Goal: Task Accomplishment & Management: Manage account settings

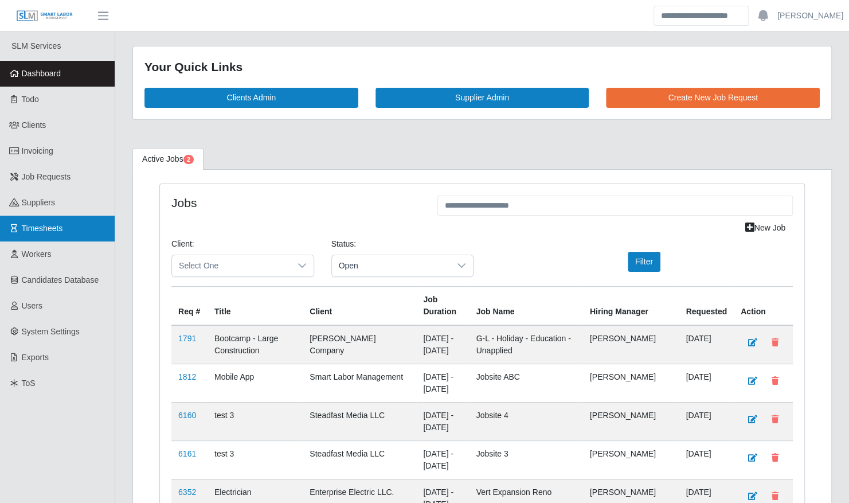
click at [63, 232] on link "Timesheets" at bounding box center [57, 229] width 115 height 26
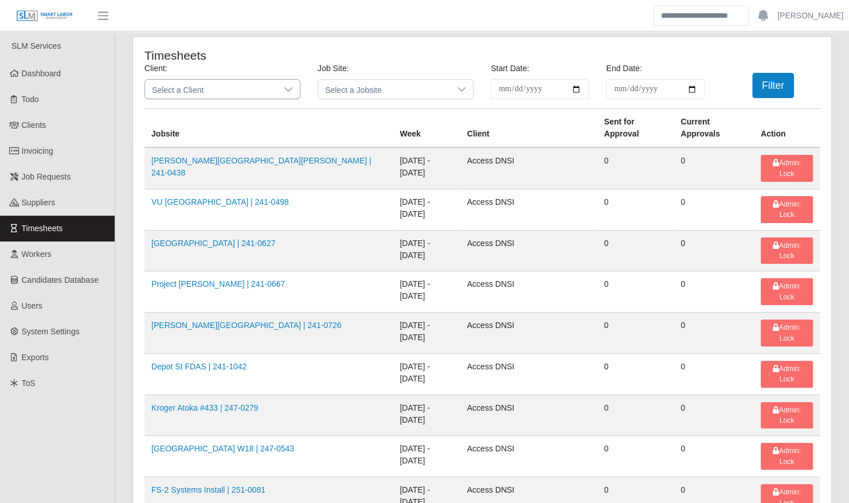
click at [209, 94] on span "Select a Client" at bounding box center [211, 89] width 132 height 19
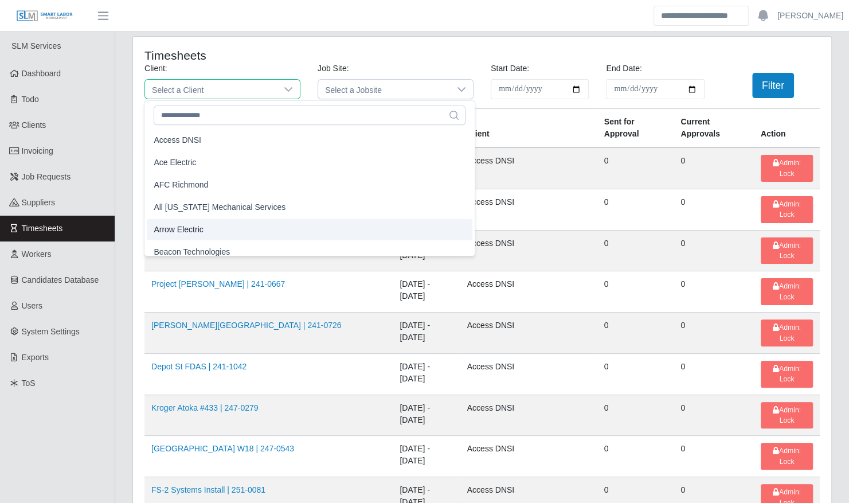
click at [214, 232] on li "Arrow Electric" at bounding box center [310, 229] width 326 height 21
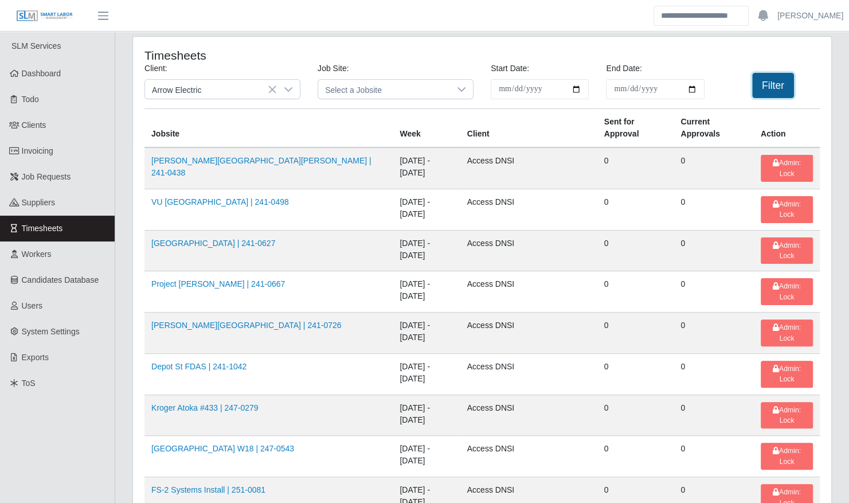
click at [774, 90] on button "Filter" at bounding box center [773, 85] width 42 height 25
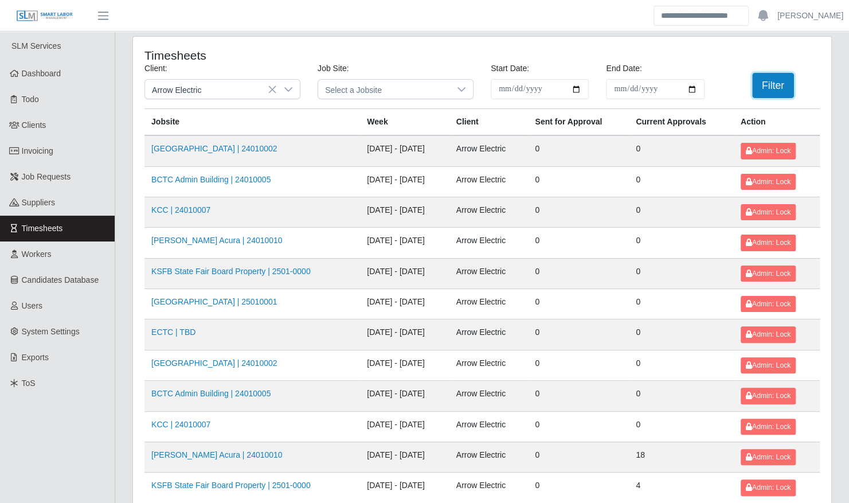
scroll to position [145, 0]
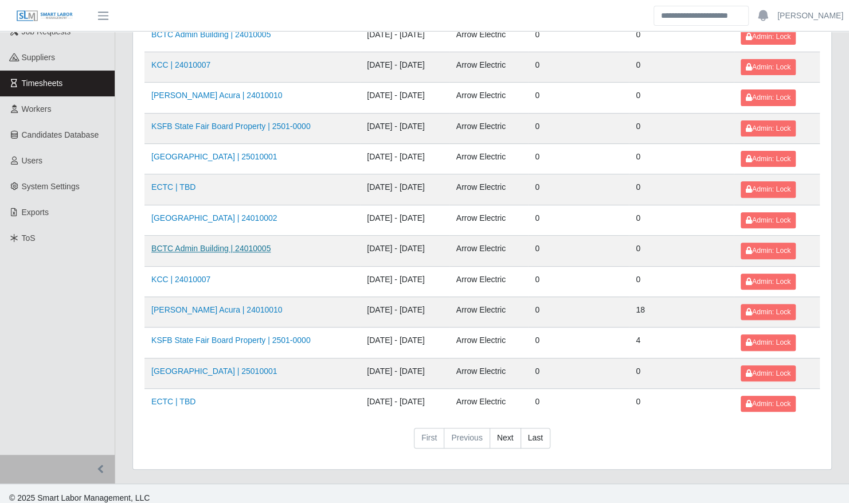
click at [226, 244] on link "BCTC Admin Building | 24010005" at bounding box center [210, 248] width 119 height 9
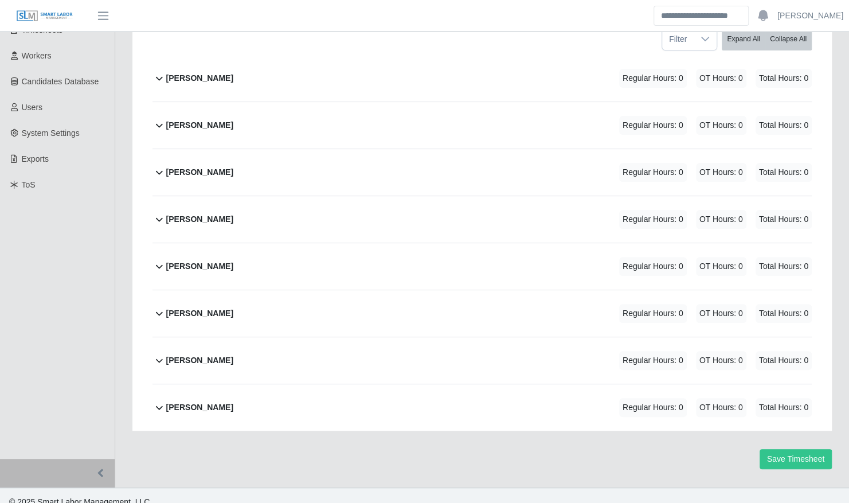
scroll to position [135, 0]
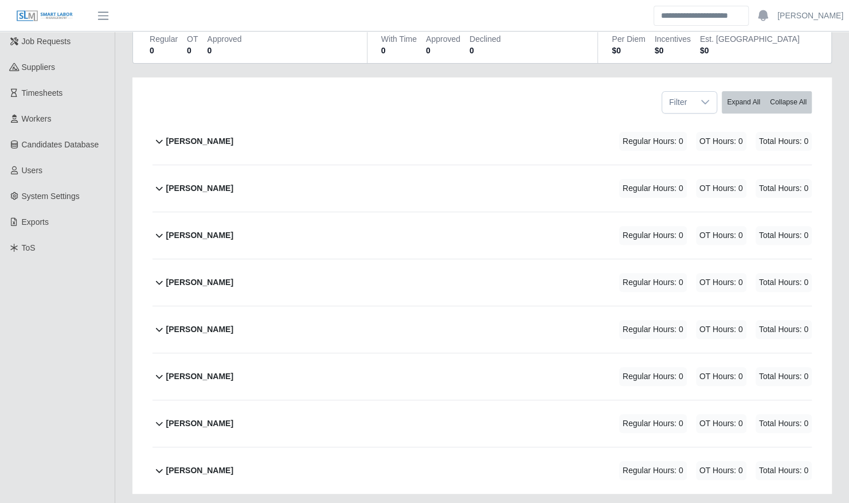
click at [235, 123] on div "Bobby Ferguson Regular Hours: 0 OT Hours: 0 Total Hours: 0" at bounding box center [489, 141] width 646 height 46
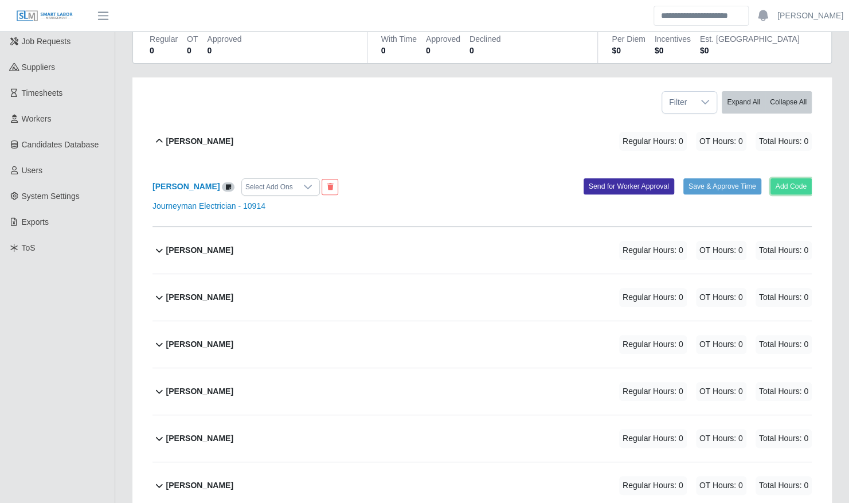
click at [790, 182] on button "Add Code" at bounding box center [792, 186] width 42 height 16
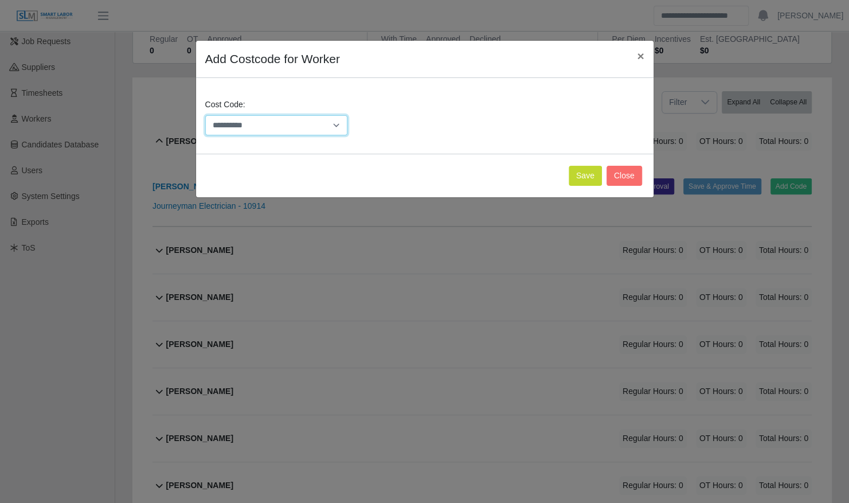
click at [283, 119] on select "**********" at bounding box center [276, 125] width 143 height 20
select select "**********"
click at [205, 115] on select "**********" at bounding box center [276, 125] width 143 height 20
click at [585, 178] on button "Save" at bounding box center [585, 176] width 33 height 20
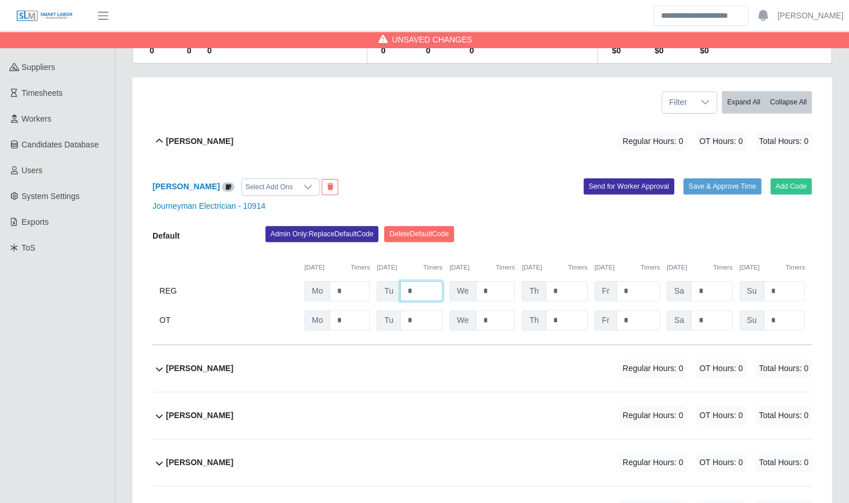
click at [417, 281] on input "*" at bounding box center [421, 291] width 42 height 20
type input "*"
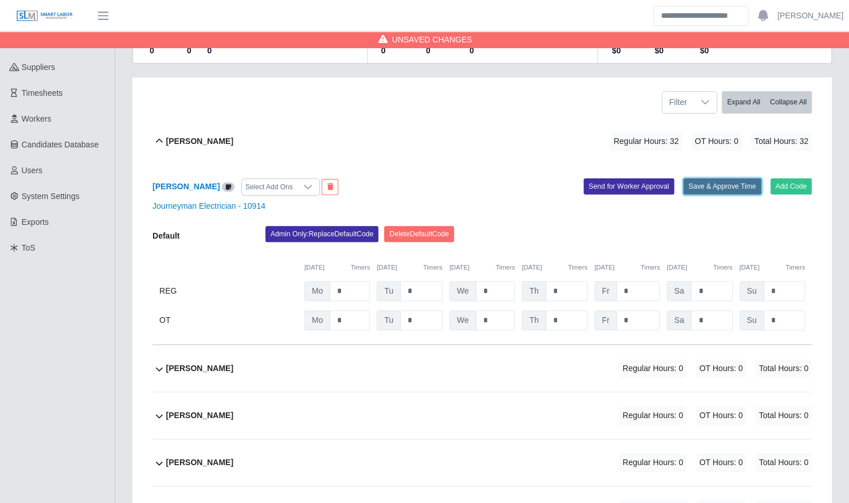
click at [745, 178] on button "Save & Approve Time" at bounding box center [723, 186] width 78 height 16
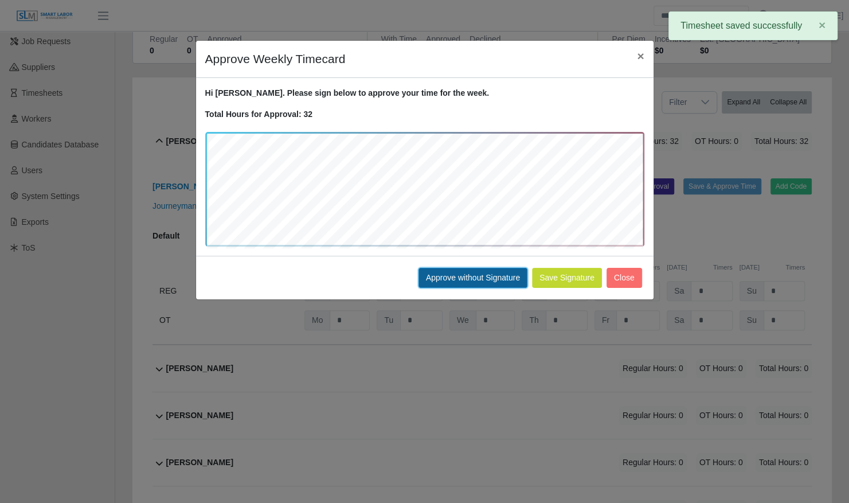
click at [448, 274] on button "Approve without Signature" at bounding box center [473, 278] width 109 height 20
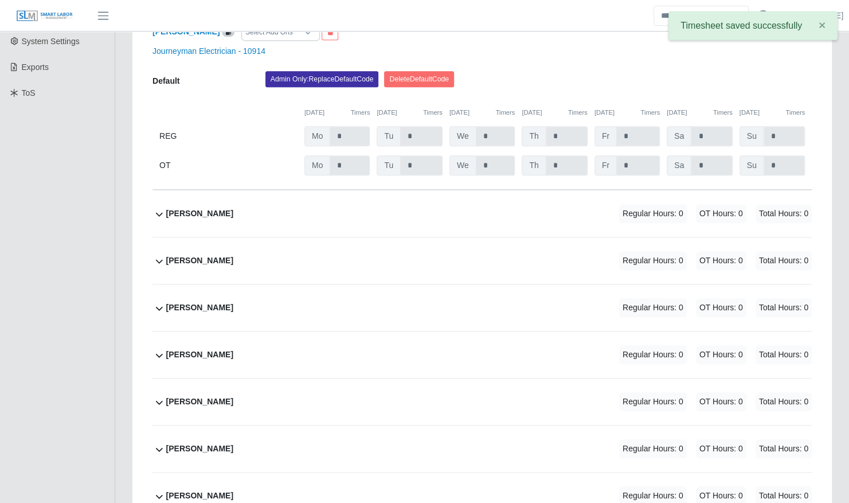
scroll to position [290, 0]
click at [280, 359] on div "Luis Martinez Regular Hours: 0 OT Hours: 0 Total Hours: 0" at bounding box center [489, 354] width 646 height 46
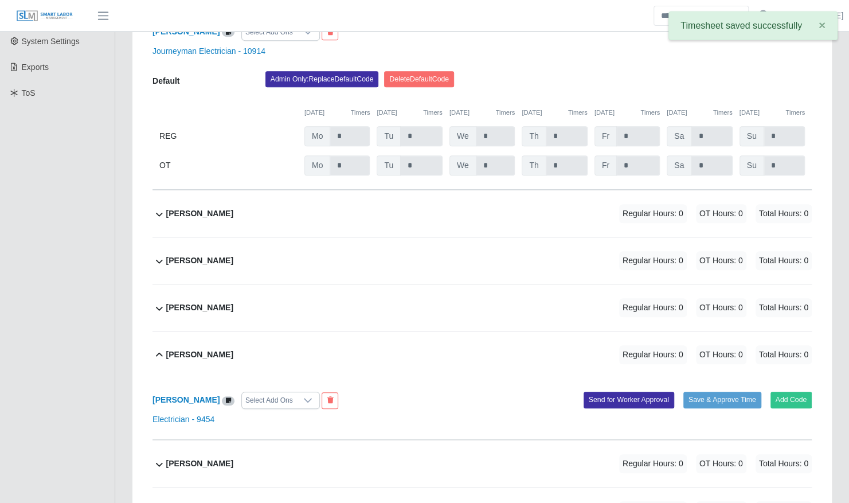
click at [794, 397] on div "Luis Martinez Select Add Ons Add Code Save & Approve Time Send for Worker Appro…" at bounding box center [482, 409] width 659 height 62
click at [791, 392] on button "Add Code" at bounding box center [792, 400] width 42 height 16
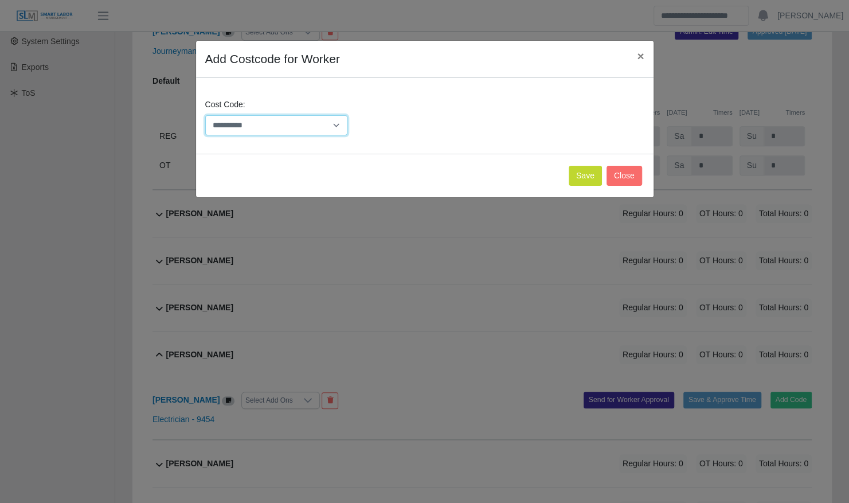
click at [309, 122] on select "**********" at bounding box center [276, 125] width 143 height 20
select select "**********"
click at [205, 115] on select "**********" at bounding box center [276, 125] width 143 height 20
click at [587, 174] on button "Save" at bounding box center [585, 176] width 33 height 20
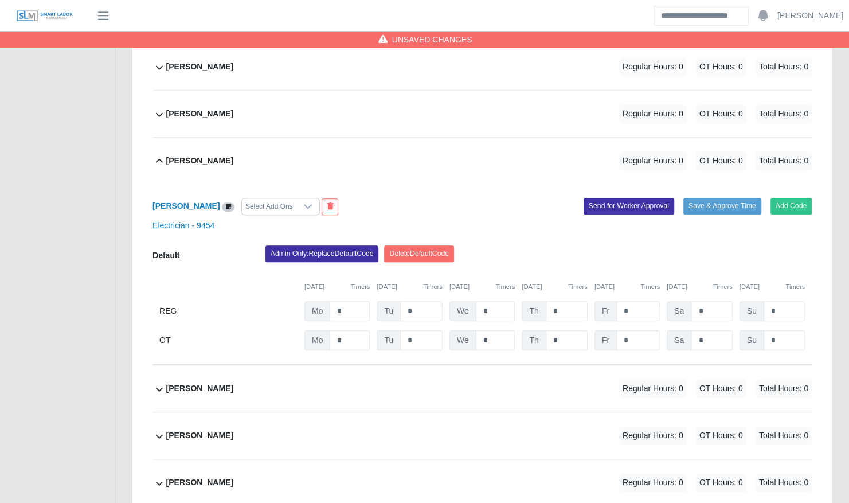
scroll to position [524, 0]
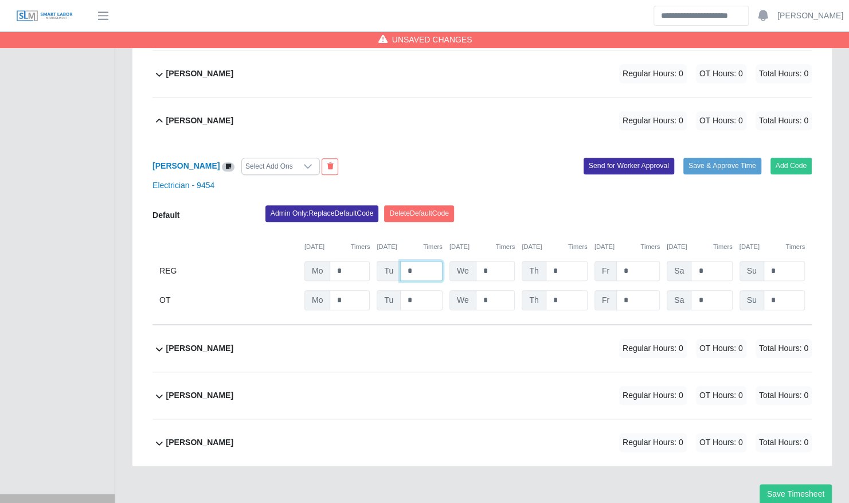
click at [418, 261] on input "*" at bounding box center [421, 271] width 42 height 20
type input "*"
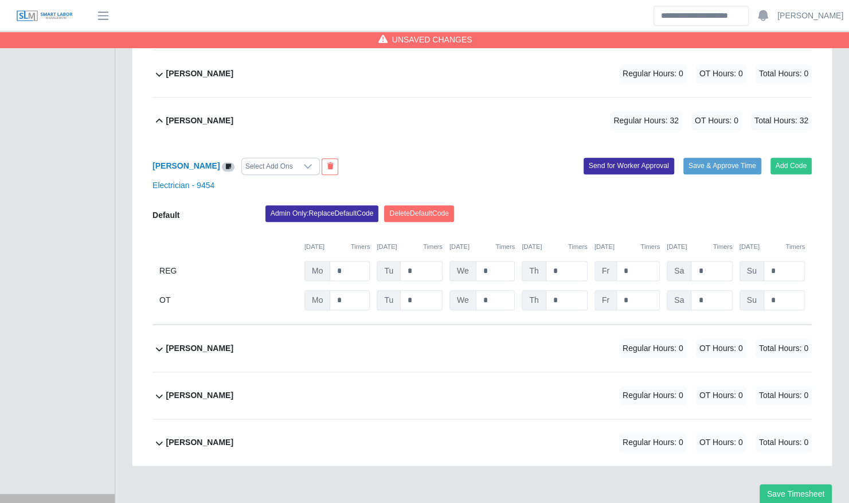
click at [546, 205] on div "Admin Only: Replace Default Code Delete Default Code" at bounding box center [539, 216] width 564 height 23
click at [744, 158] on button "Save & Approve Time" at bounding box center [723, 166] width 78 height 16
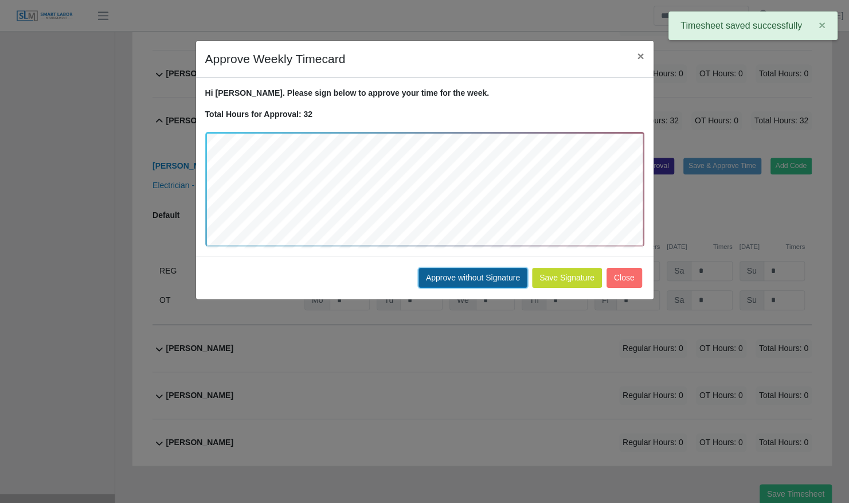
click at [456, 276] on button "Approve without Signature" at bounding box center [473, 278] width 109 height 20
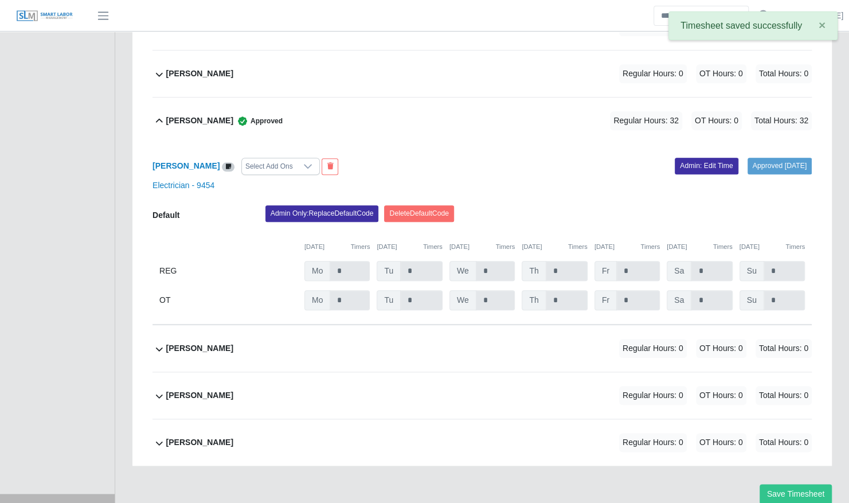
click at [190, 111] on div "Luis Martinez Approved" at bounding box center [224, 120] width 116 height 19
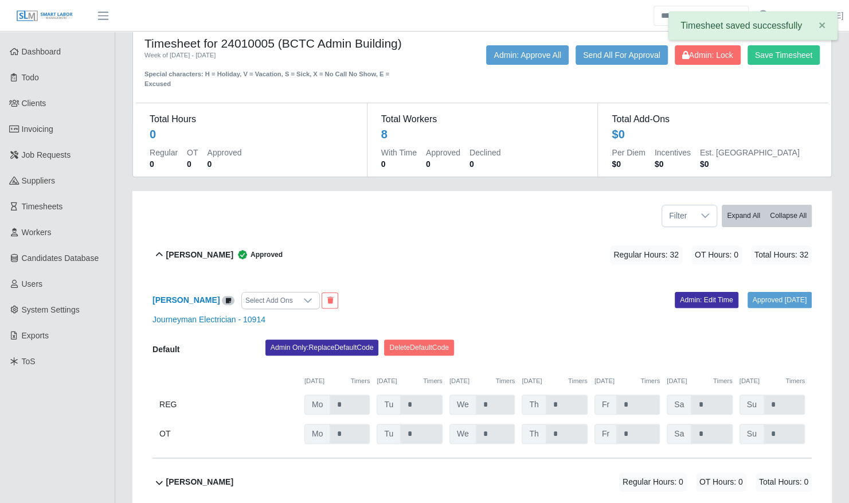
scroll to position [0, 0]
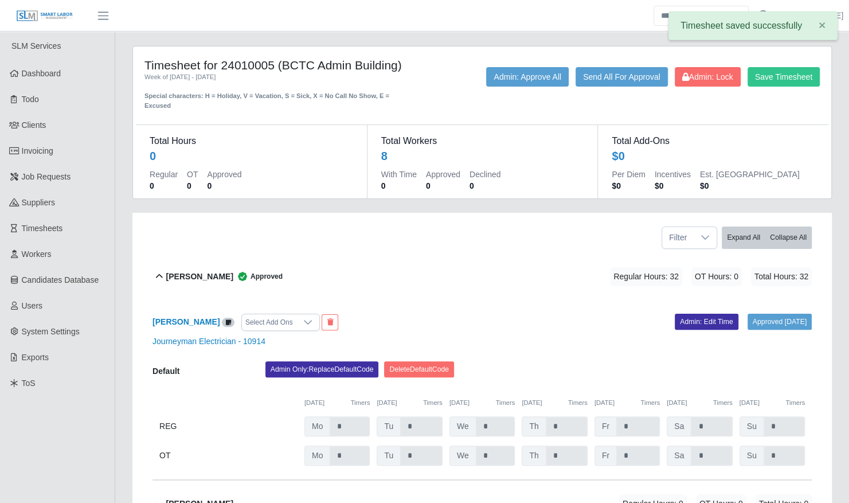
click at [215, 271] on b "Bobby Ferguson" at bounding box center [199, 277] width 67 height 12
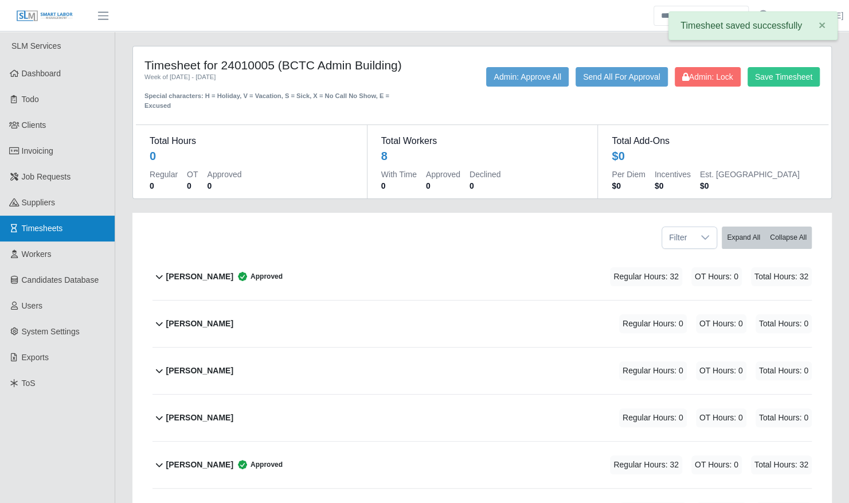
click at [70, 227] on link "Timesheets" at bounding box center [57, 229] width 115 height 26
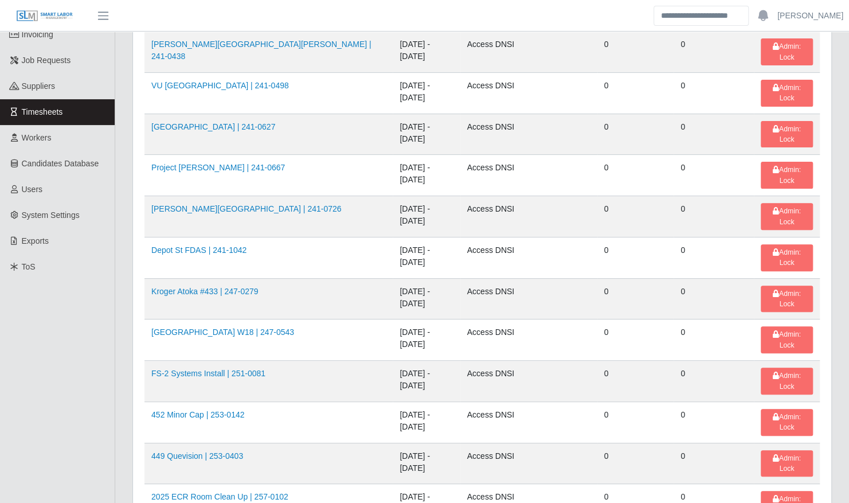
scroll to position [6, 0]
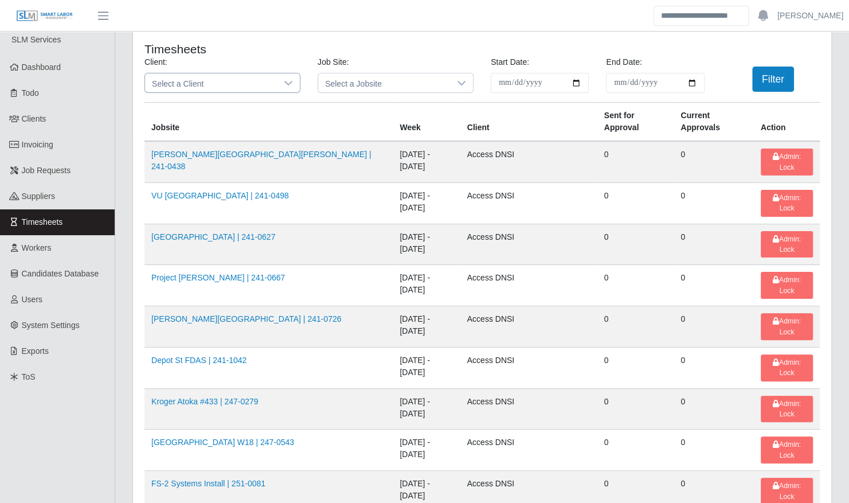
click at [233, 84] on span "Select a Client" at bounding box center [211, 82] width 132 height 19
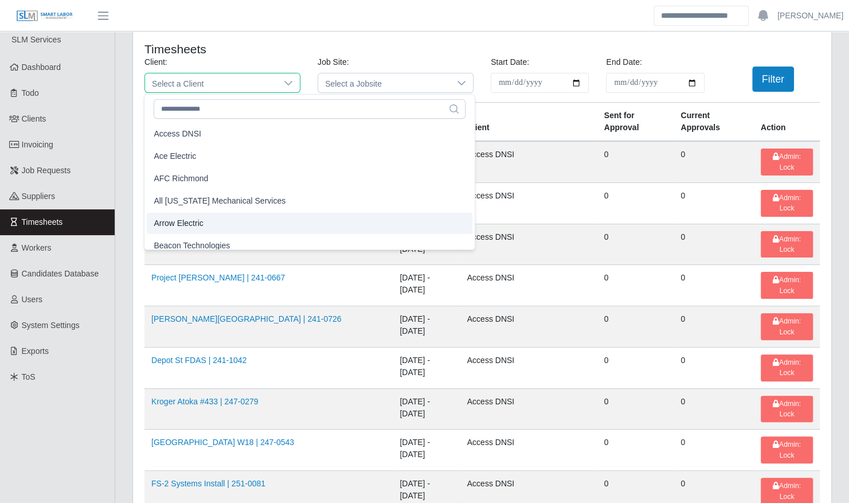
click at [208, 221] on li "Arrow Electric" at bounding box center [310, 223] width 326 height 21
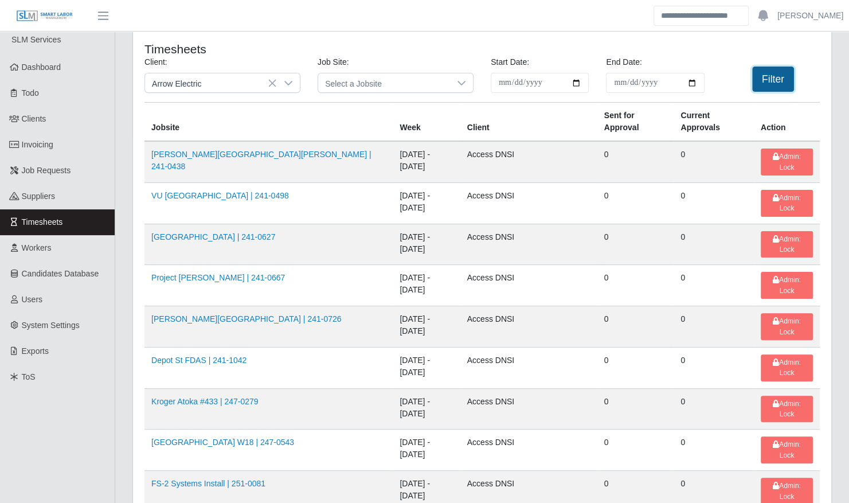
click at [771, 80] on button "Filter" at bounding box center [773, 79] width 42 height 25
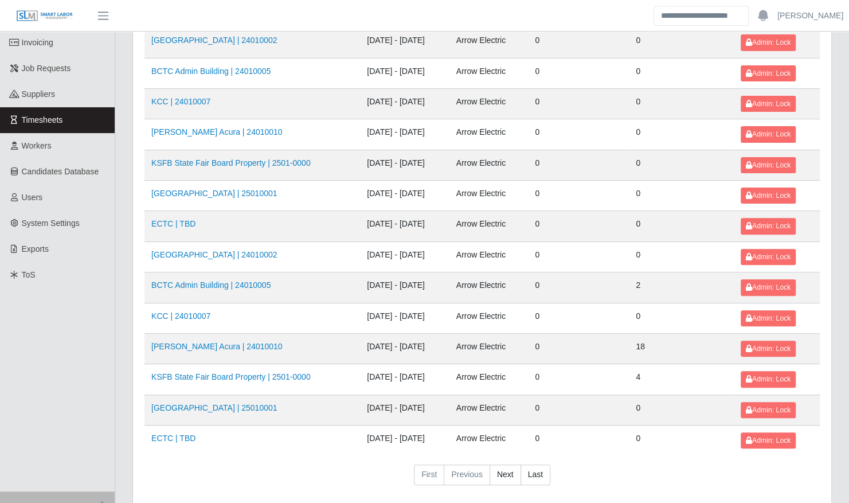
scroll to position [145, 0]
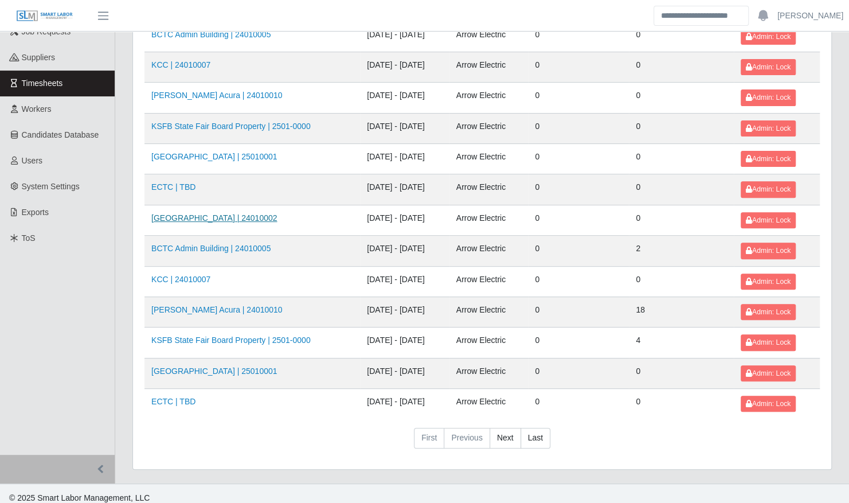
click at [238, 214] on link "Kenneland Chalet Building | 24010002" at bounding box center [214, 217] width 126 height 9
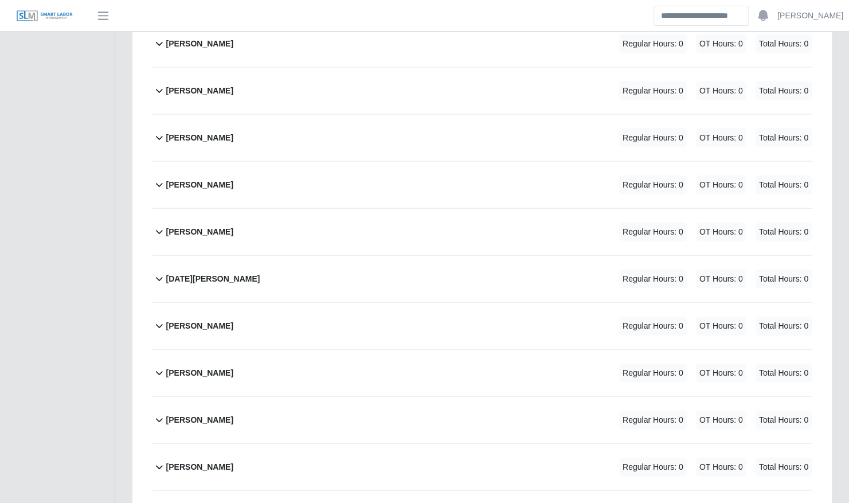
scroll to position [1424, 0]
click at [267, 162] on div "Mitchell Tinnell Regular Hours: 0 OT Hours: 0 Total Hours: 0" at bounding box center [489, 184] width 646 height 46
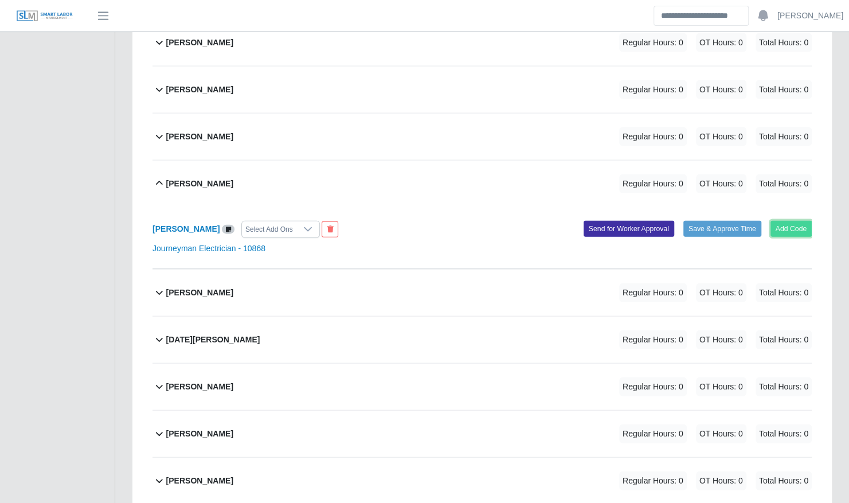
click at [783, 221] on button "Add Code" at bounding box center [792, 229] width 42 height 16
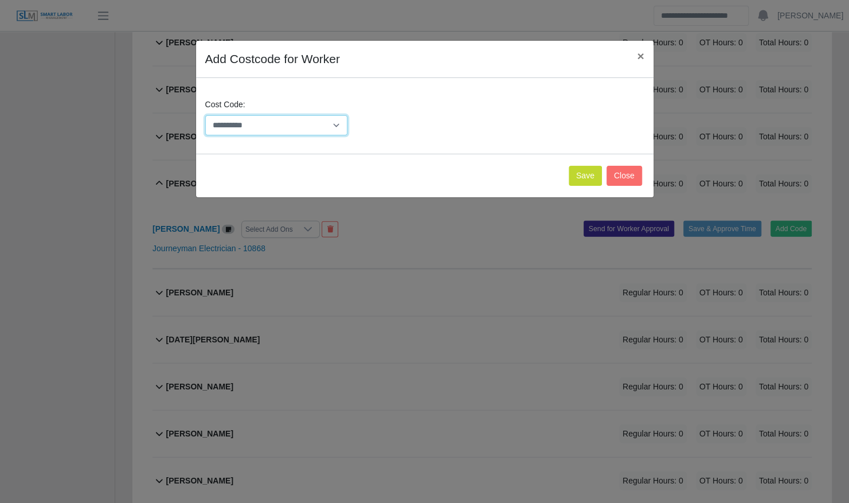
click at [312, 128] on select "**********" at bounding box center [276, 125] width 143 height 20
select select "**********"
click at [205, 115] on select "**********" at bounding box center [276, 125] width 143 height 20
click at [579, 177] on button "Save" at bounding box center [585, 176] width 33 height 20
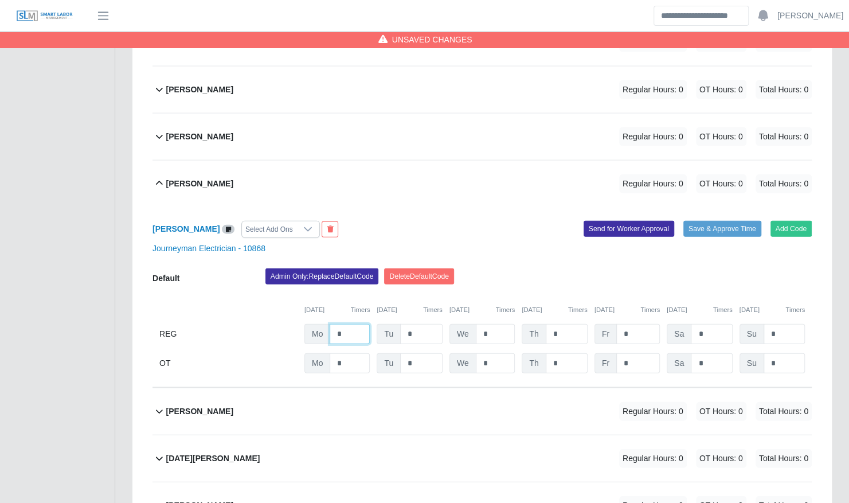
click at [359, 324] on input "*" at bounding box center [350, 334] width 40 height 20
type input "**"
type input "*"
click at [359, 324] on input "**" at bounding box center [350, 334] width 40 height 20
type input "*"
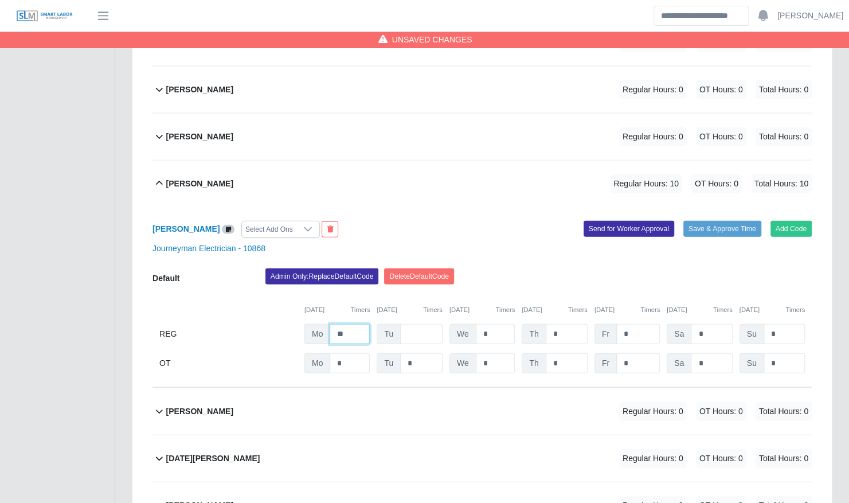
type input "*"
type input "**"
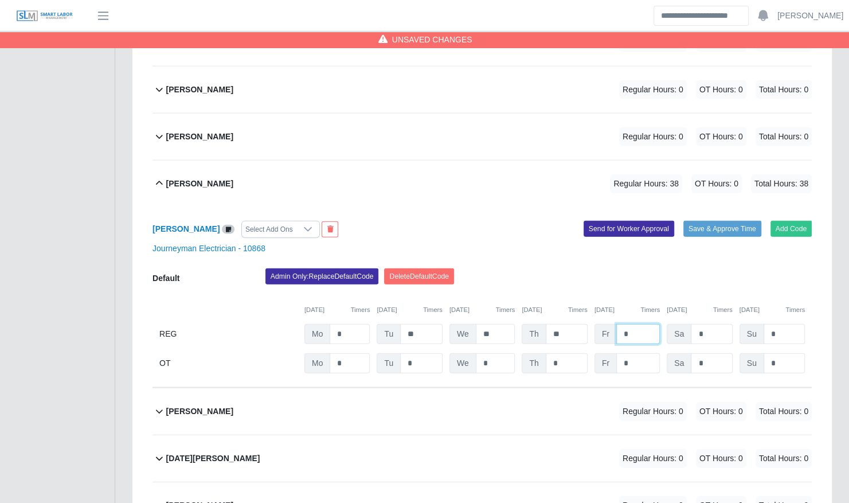
type input "*"
click at [586, 250] on div "Mitchell Tinnell Select Add Ons Add Code Save & Approve Time Send for Worker Ap…" at bounding box center [482, 297] width 659 height 181
click at [743, 221] on button "Save & Approve Time" at bounding box center [723, 229] width 78 height 16
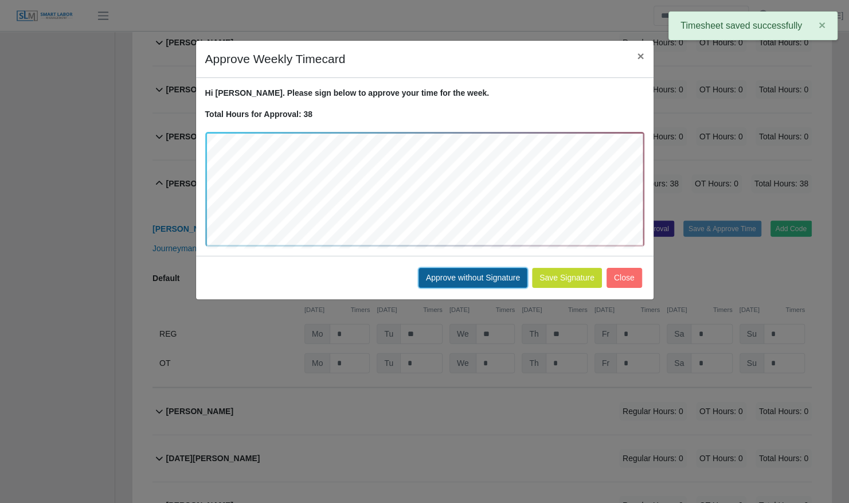
click at [469, 285] on button "Approve without Signature" at bounding box center [473, 278] width 109 height 20
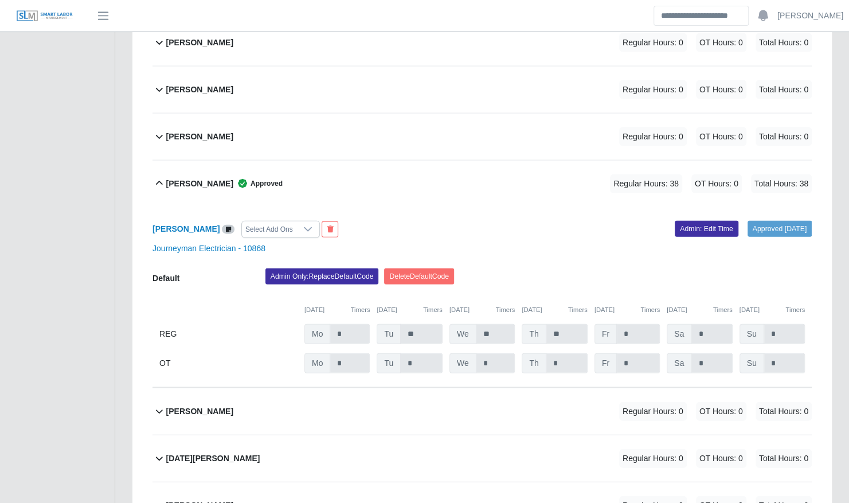
click at [197, 179] on div "Mitchell Tinnell Approved Regular Hours: 38 OT Hours: 0 Total Hours: 38" at bounding box center [489, 184] width 646 height 46
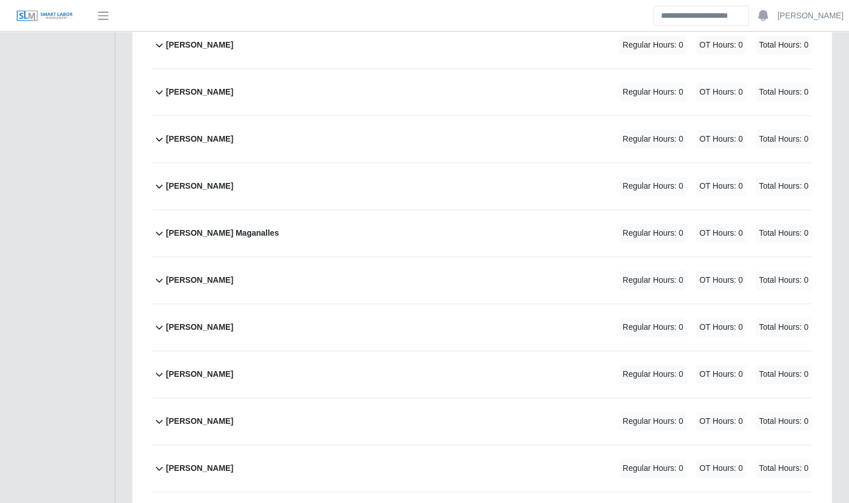
scroll to position [635, 0]
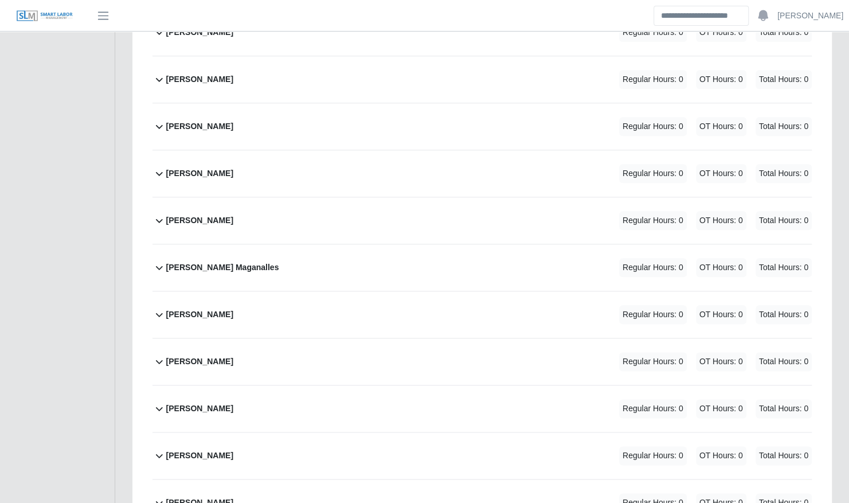
click at [197, 175] on div "Devin Crays Regular Hours: 0 OT Hours: 0 Total Hours: 0" at bounding box center [489, 173] width 646 height 46
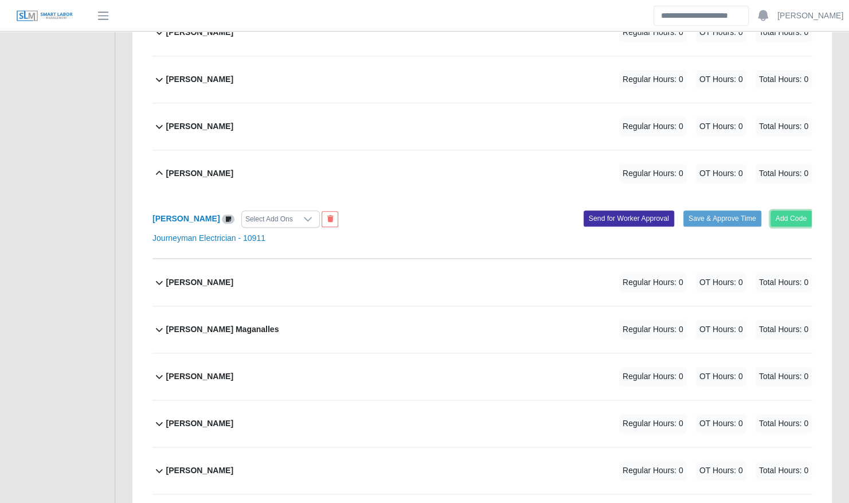
click at [787, 210] on button "Add Code" at bounding box center [792, 218] width 42 height 16
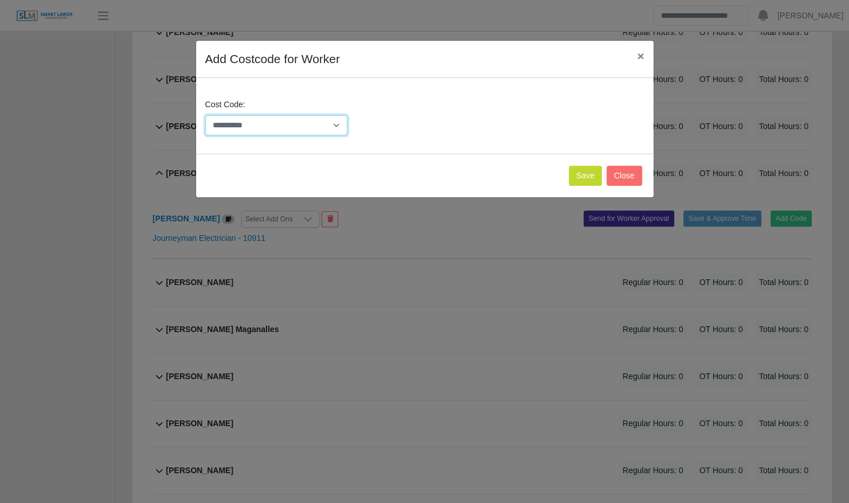
click at [280, 115] on select "**********" at bounding box center [276, 125] width 143 height 20
select select "**********"
click at [205, 115] on select "**********" at bounding box center [276, 125] width 143 height 20
click at [580, 171] on button "Save" at bounding box center [585, 176] width 33 height 20
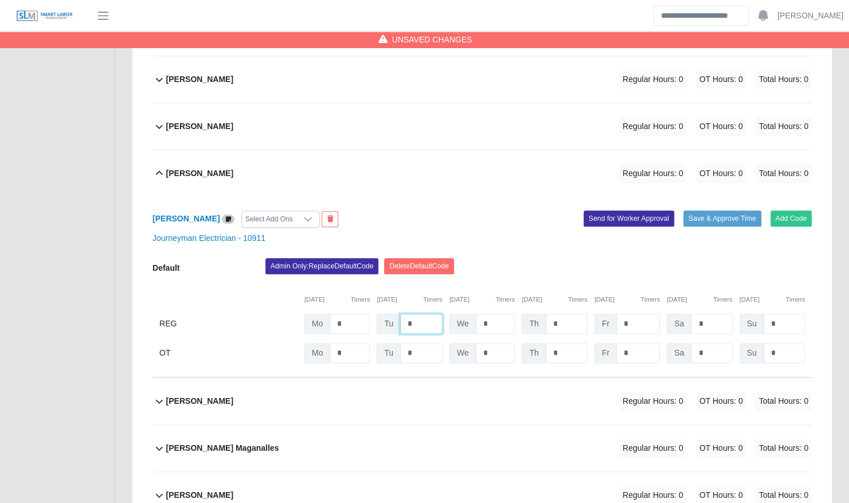
click at [415, 317] on input "*" at bounding box center [421, 324] width 42 height 20
type input "**"
type input "*"
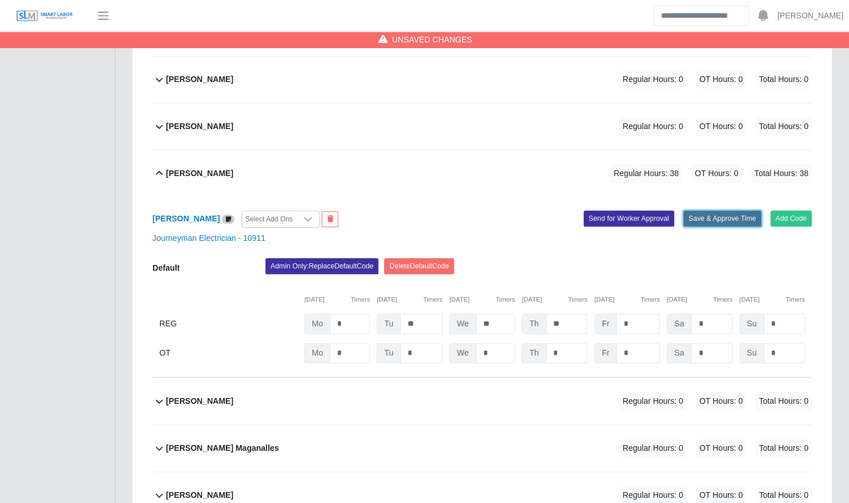
click at [714, 210] on button "Save & Approve Time" at bounding box center [723, 218] width 78 height 16
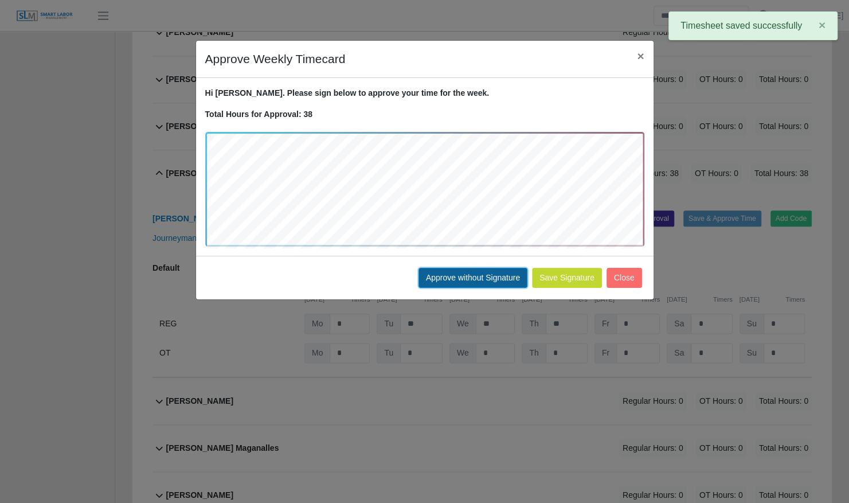
click at [455, 276] on button "Approve without Signature" at bounding box center [473, 278] width 109 height 20
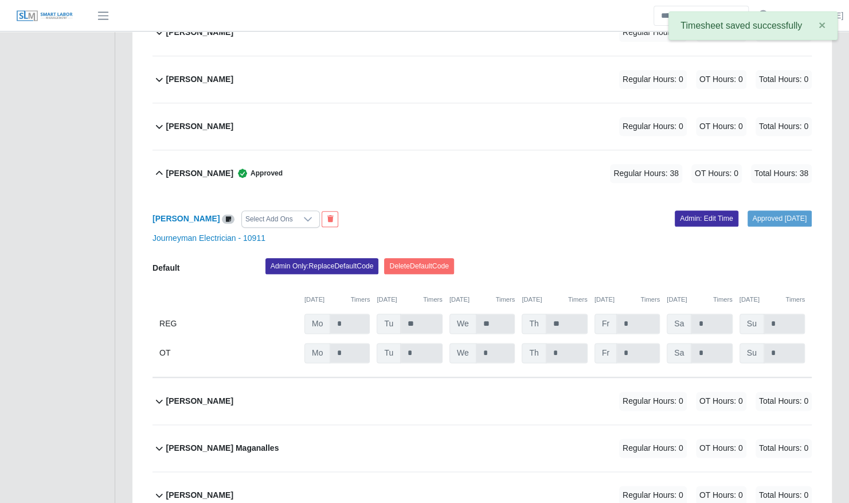
click at [190, 167] on b "Devin Crays" at bounding box center [199, 173] width 67 height 12
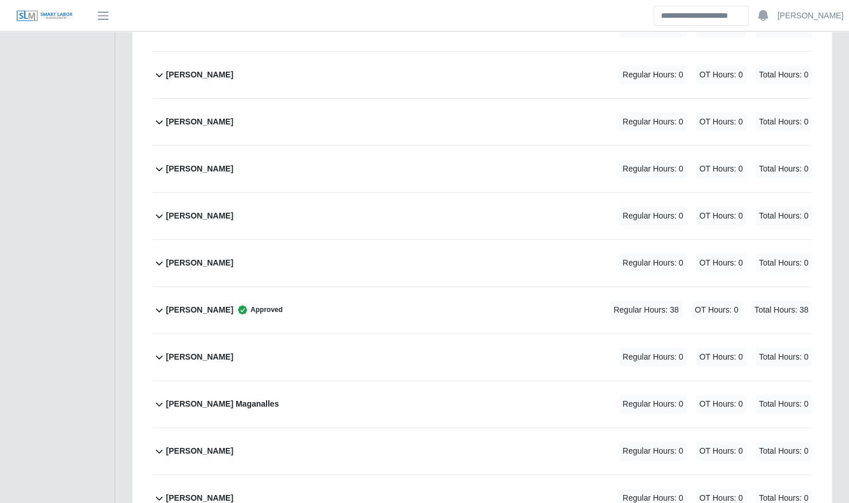
scroll to position [490, 0]
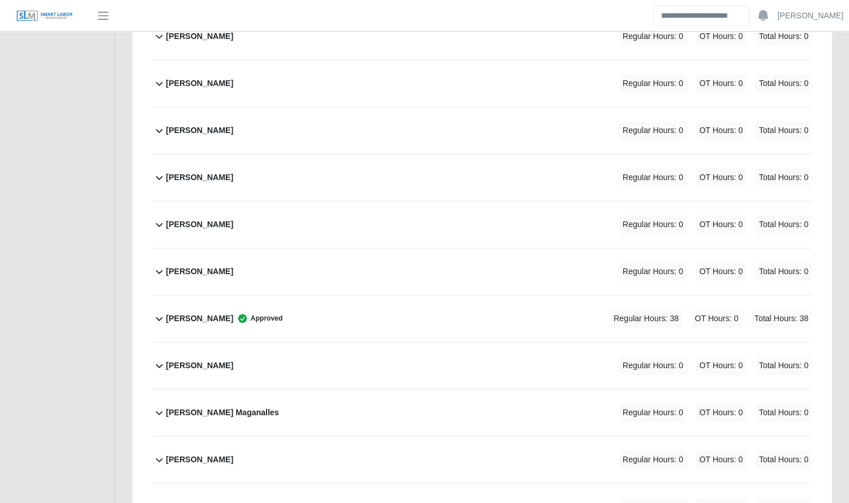
click at [223, 171] on b "Christopher Miller" at bounding box center [199, 177] width 67 height 12
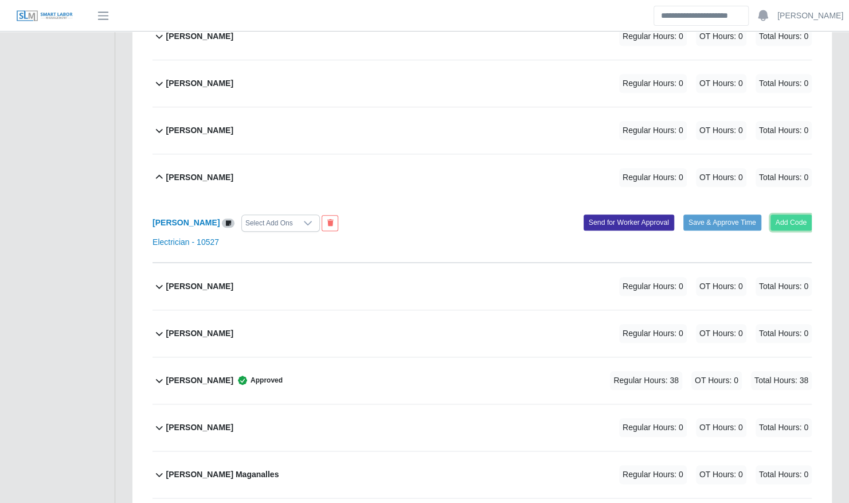
click at [780, 214] on button "Add Code" at bounding box center [792, 222] width 42 height 16
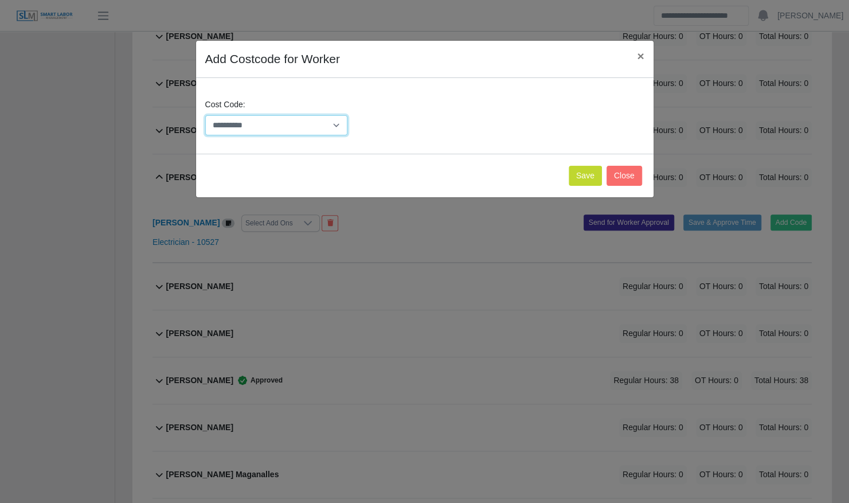
click at [298, 131] on select "**********" at bounding box center [276, 125] width 143 height 20
select select "**********"
click at [205, 115] on select "**********" at bounding box center [276, 125] width 143 height 20
click at [583, 172] on button "Save" at bounding box center [585, 176] width 33 height 20
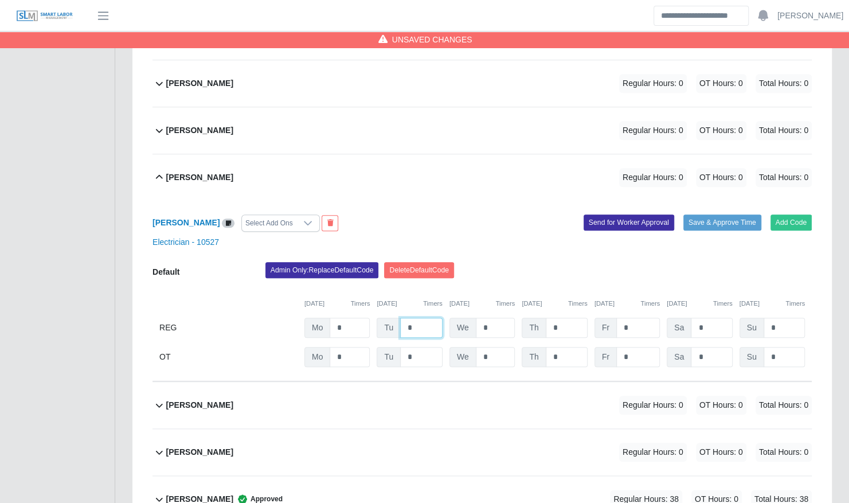
click at [423, 318] on input "*" at bounding box center [421, 328] width 42 height 20
type input "*"
type input "**"
type input "*"
click at [748, 214] on button "Save & Approve Time" at bounding box center [723, 222] width 78 height 16
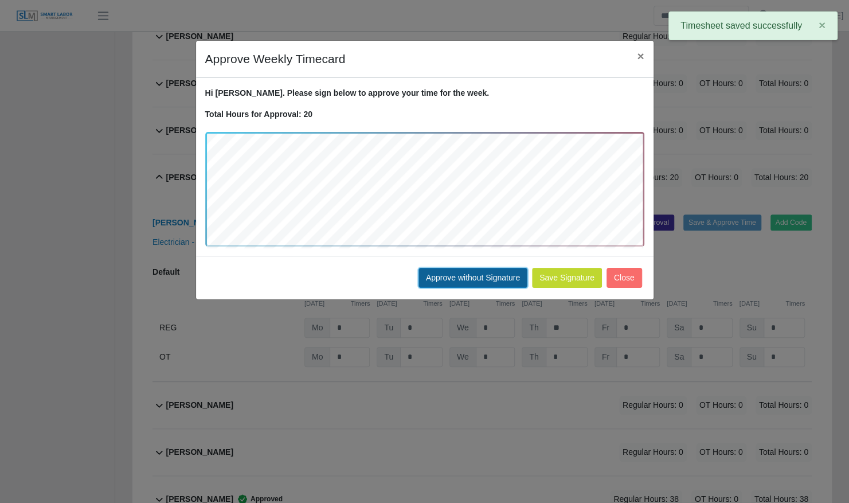
click at [465, 280] on button "Approve without Signature" at bounding box center [473, 278] width 109 height 20
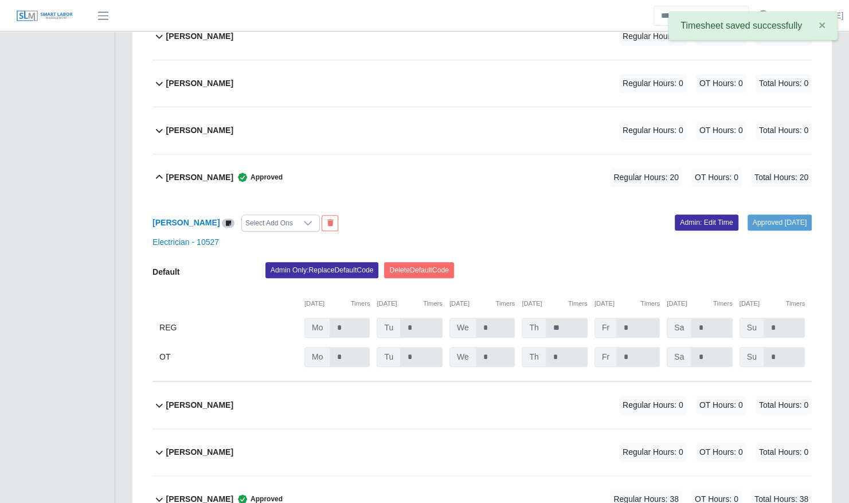
scroll to position [0, 0]
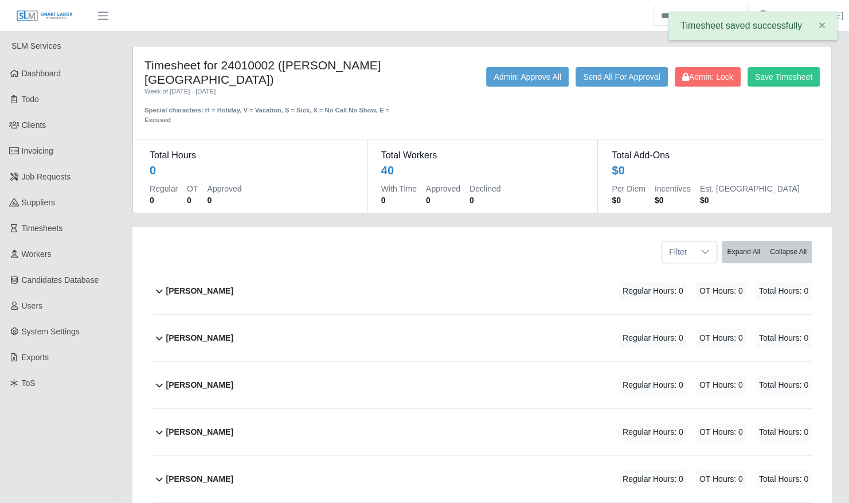
click at [329, 289] on div "Andrew Flores Regular Hours: 0 OT Hours: 0 Total Hours: 0" at bounding box center [489, 291] width 646 height 46
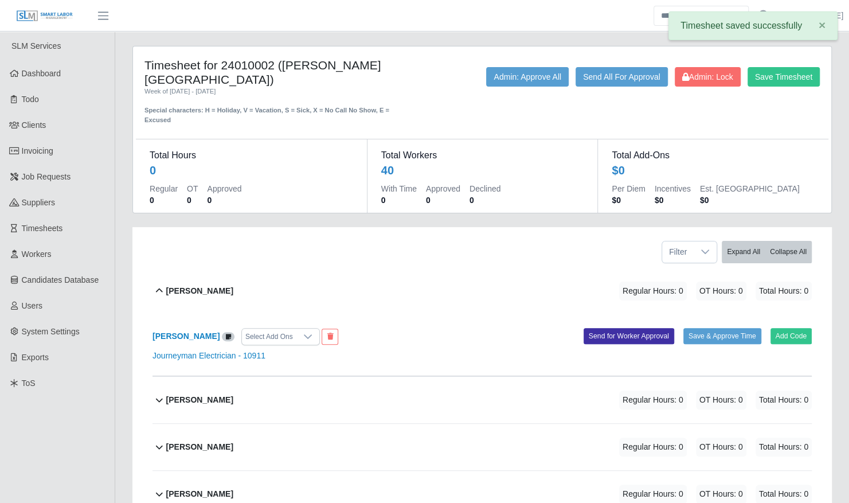
click at [330, 278] on div "Andrew Flores Regular Hours: 0 OT Hours: 0 Total Hours: 0" at bounding box center [489, 291] width 646 height 46
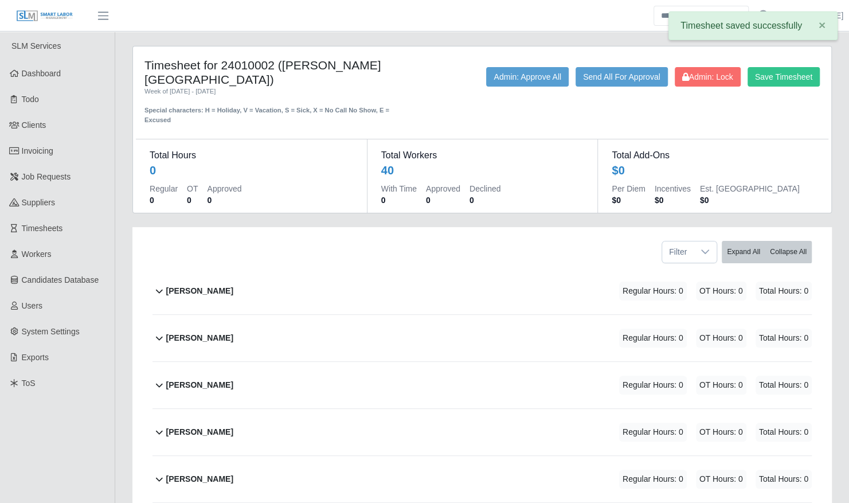
click at [330, 323] on div "Angel Mendez SR Regular Hours: 0 OT Hours: 0 Total Hours: 0" at bounding box center [489, 338] width 646 height 46
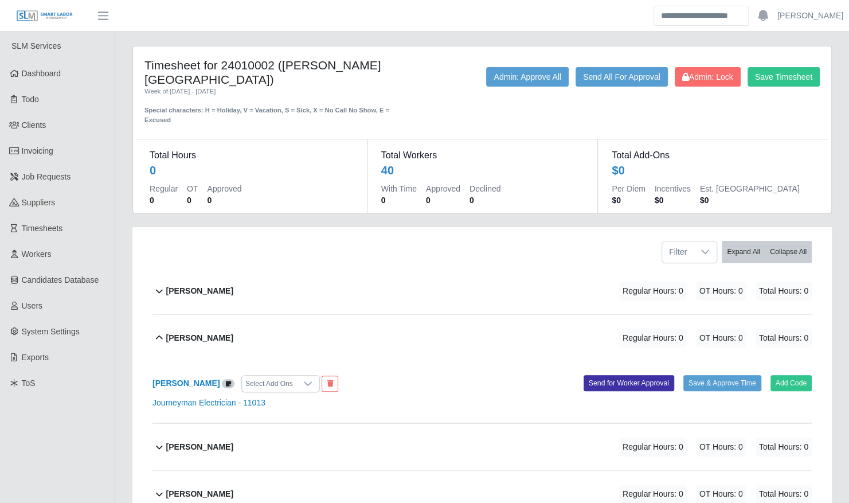
click at [790, 380] on div "Add Code Save & Approve Time Send for Worker Approval" at bounding box center [651, 383] width 338 height 17
click at [790, 375] on button "Add Code" at bounding box center [792, 383] width 42 height 16
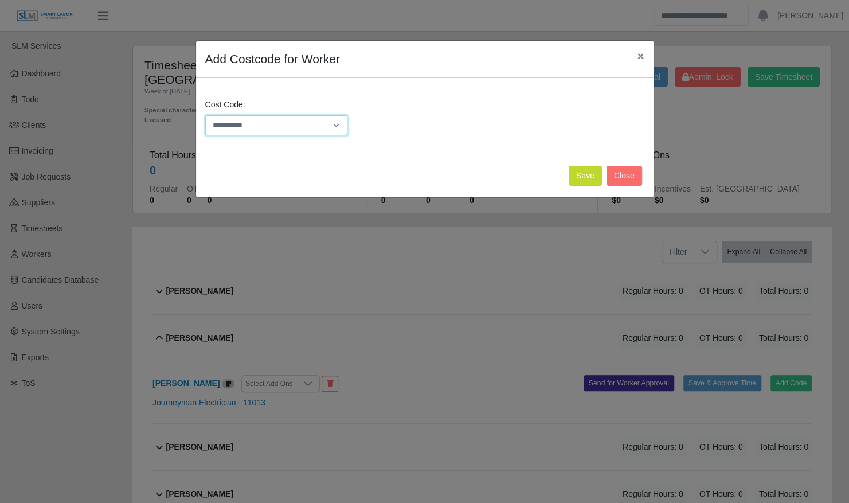
click at [328, 122] on select "**********" at bounding box center [276, 125] width 143 height 20
select select "**********"
click at [205, 115] on select "**********" at bounding box center [276, 125] width 143 height 20
click at [586, 173] on button "Save" at bounding box center [585, 176] width 33 height 20
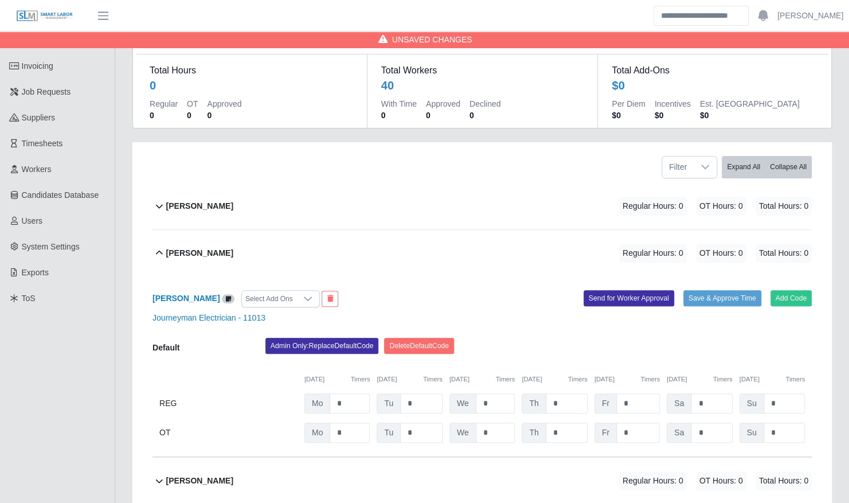
scroll to position [87, 0]
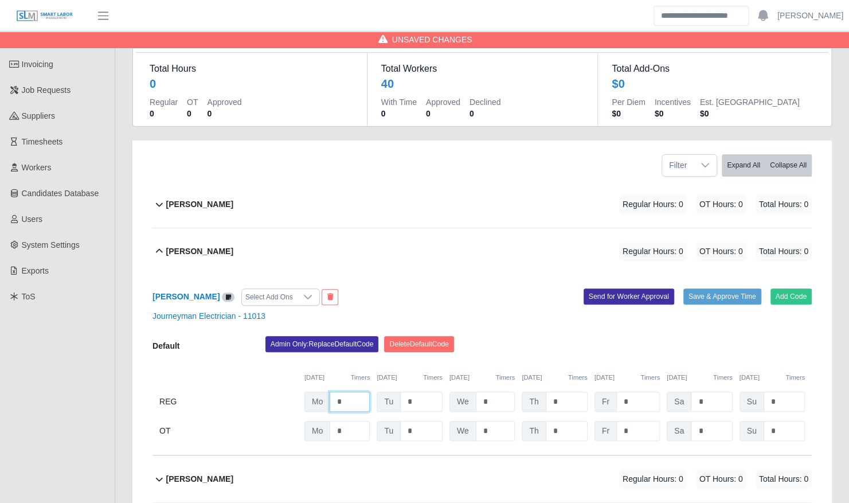
click at [358, 392] on input "*" at bounding box center [350, 402] width 40 height 20
type input "**"
click at [358, 392] on input "**" at bounding box center [350, 402] width 40 height 20
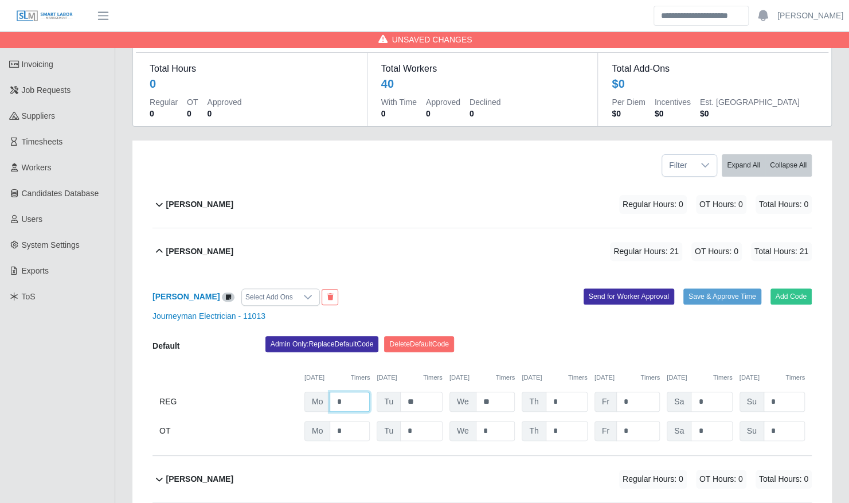
type input "*"
click at [573, 392] on input "*" at bounding box center [567, 402] width 42 height 20
click at [360, 392] on input "text" at bounding box center [350, 402] width 40 height 20
type input "*"
click at [585, 392] on input "*" at bounding box center [567, 402] width 42 height 20
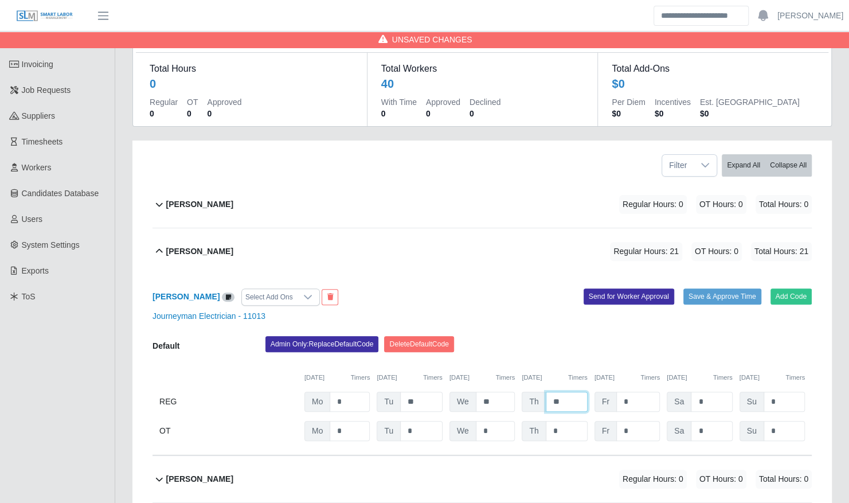
type input "**"
type input "*"
click at [562, 336] on div "Admin Only: Replace Default Code Delete Default Code" at bounding box center [539, 347] width 564 height 23
click at [722, 288] on button "Save & Approve Time" at bounding box center [723, 296] width 78 height 16
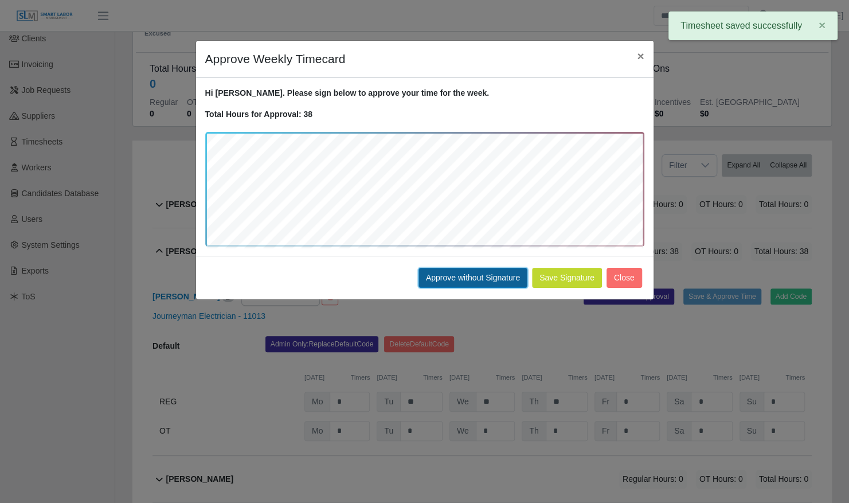
click at [505, 271] on button "Approve without Signature" at bounding box center [473, 278] width 109 height 20
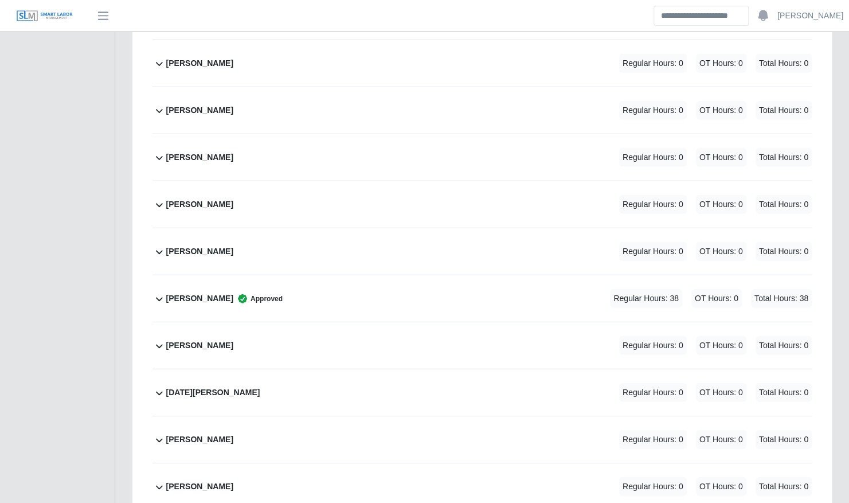
scroll to position [1669, 0]
click at [342, 142] on div "Luis Arroyo Regular Hours: 0 OT Hours: 0 Total Hours: 0" at bounding box center [489, 158] width 646 height 46
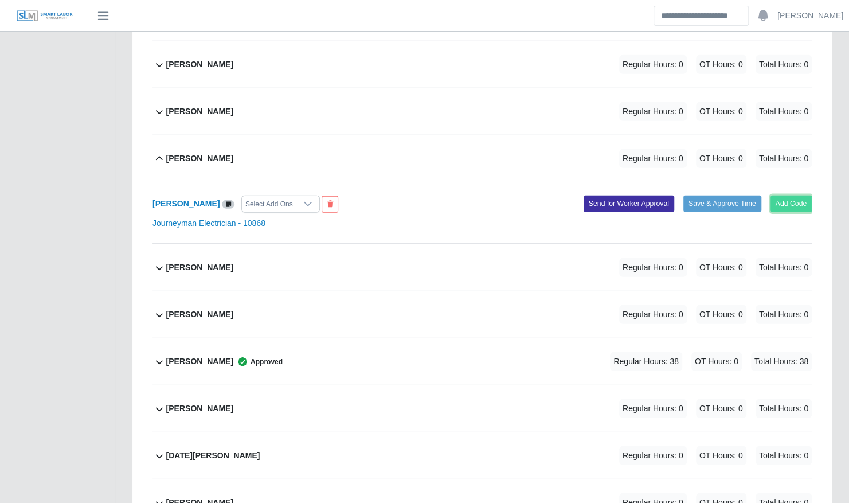
click at [794, 196] on button "Add Code" at bounding box center [792, 204] width 42 height 16
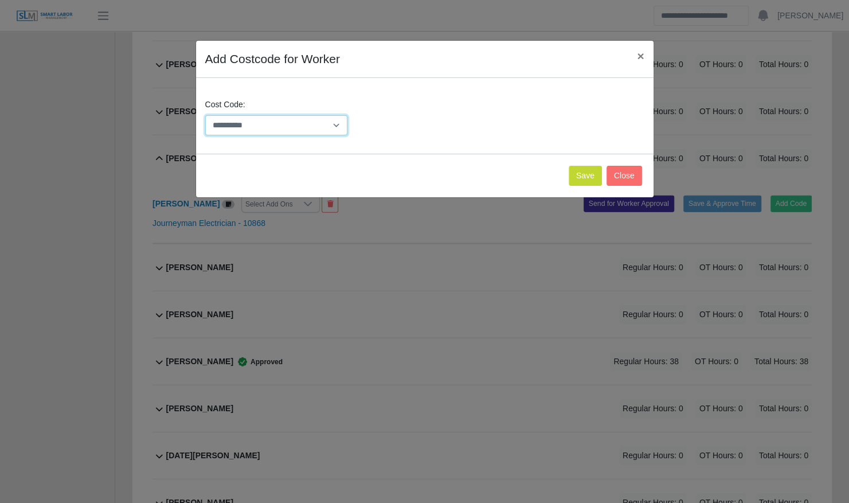
click at [243, 121] on select "**********" at bounding box center [276, 125] width 143 height 20
select select "**********"
click at [205, 115] on select "**********" at bounding box center [276, 125] width 143 height 20
click at [583, 169] on button "Save" at bounding box center [585, 176] width 33 height 20
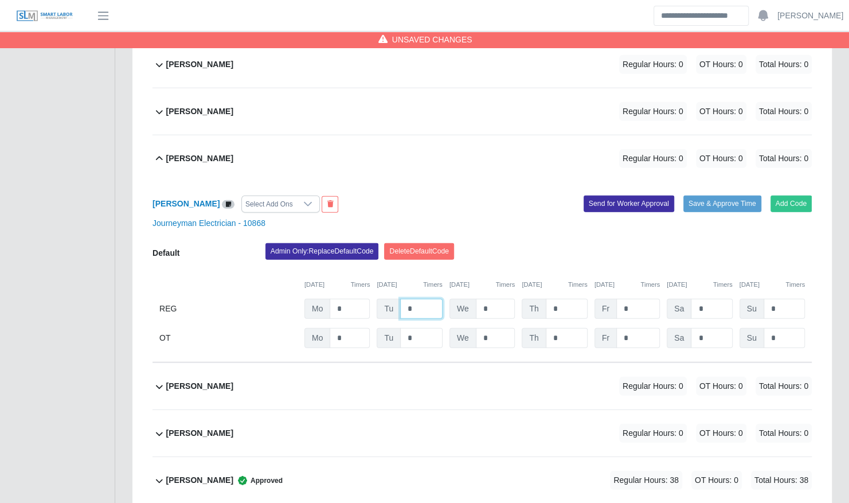
click at [412, 299] on input "*" at bounding box center [421, 309] width 42 height 20
type input "**"
type input "*"
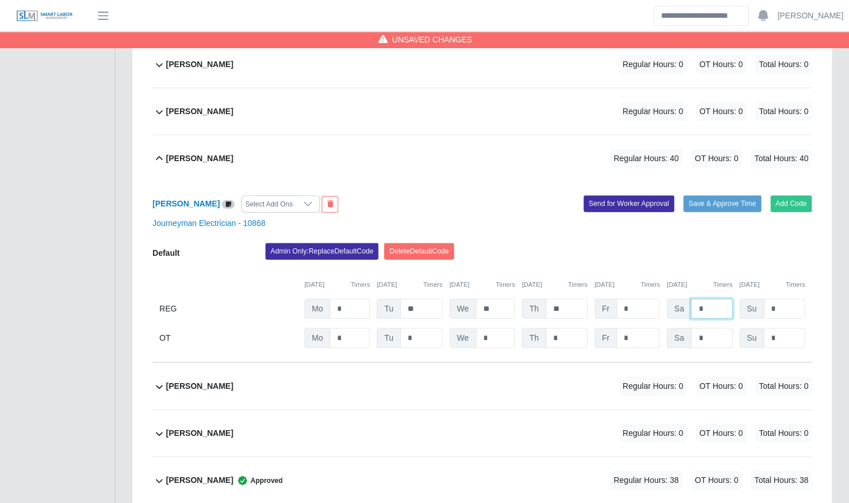
type input "*"
click at [718, 328] on input "*" at bounding box center [711, 338] width 41 height 20
type input "*"
click at [733, 243] on div "Admin Only: Replace Default Code Delete Default Code" at bounding box center [539, 254] width 564 height 23
click at [712, 196] on button "Save & Approve Time" at bounding box center [723, 204] width 78 height 16
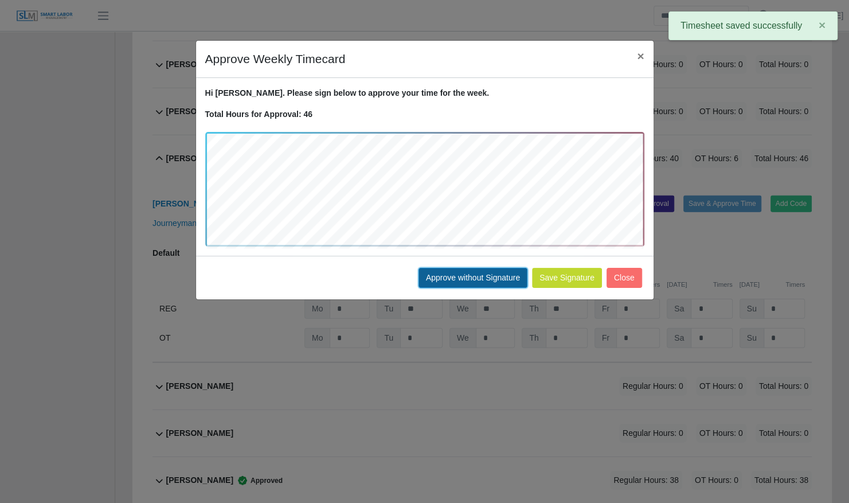
click at [503, 272] on button "Approve without Signature" at bounding box center [473, 278] width 109 height 20
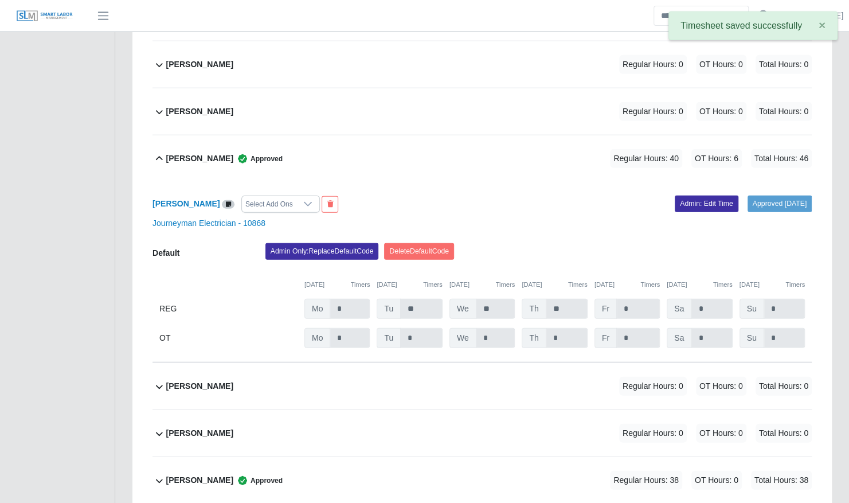
click at [278, 139] on div "Luis Arroyo Approved Regular Hours: 40 OT Hours: 6 Total Hours: 46" at bounding box center [489, 158] width 646 height 46
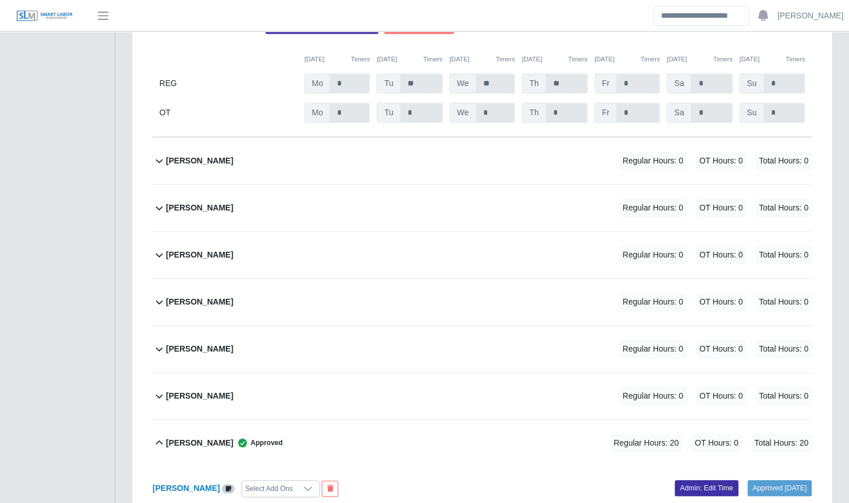
scroll to position [413, 0]
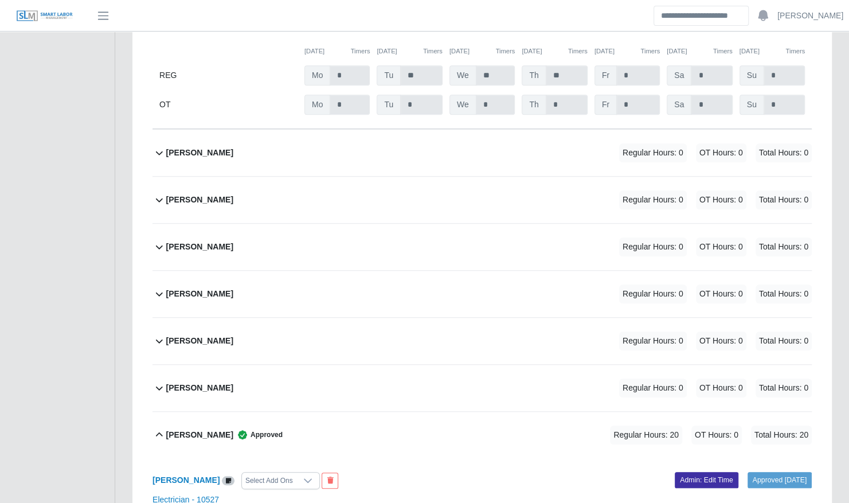
click at [255, 287] on div "Bryam Interiano Regular Hours: 0 OT Hours: 0 Total Hours: 0" at bounding box center [489, 294] width 646 height 46
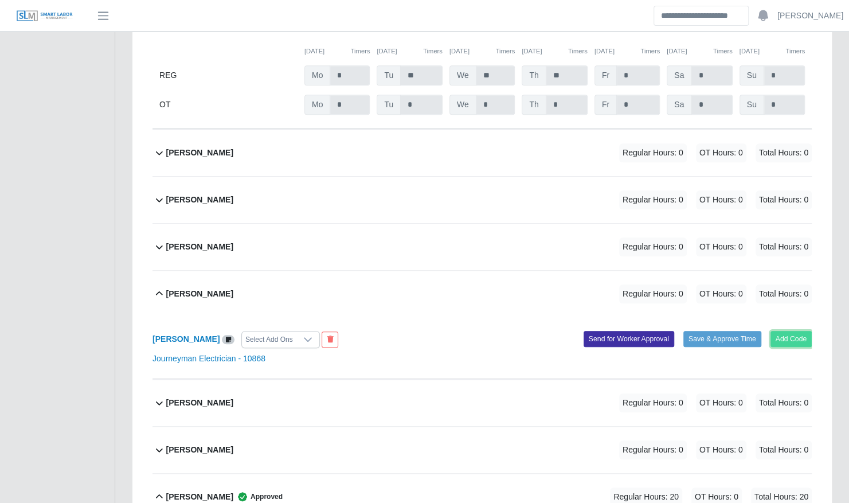
click at [788, 331] on button "Add Code" at bounding box center [792, 339] width 42 height 16
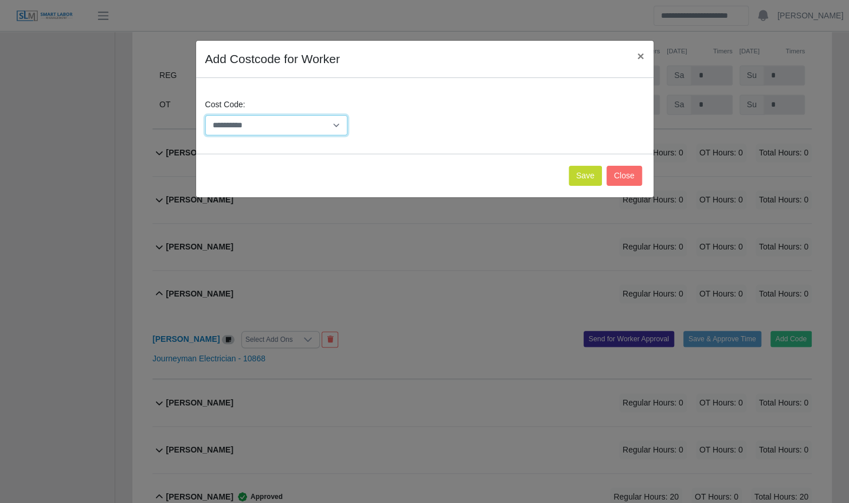
click at [270, 122] on select "**********" at bounding box center [276, 125] width 143 height 20
select select "**********"
click at [205, 115] on select "**********" at bounding box center [276, 125] width 143 height 20
click at [591, 167] on button "Save" at bounding box center [585, 176] width 33 height 20
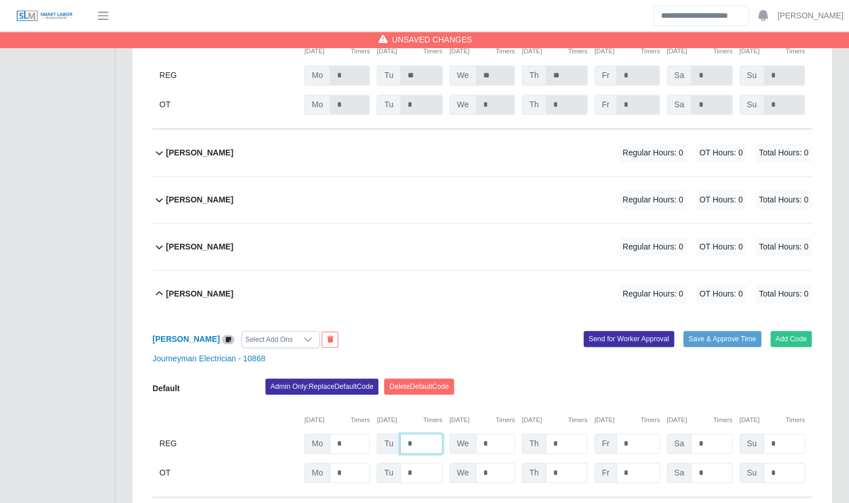
click at [417, 434] on input "*" at bounding box center [421, 444] width 42 height 20
type input "**"
type input "*"
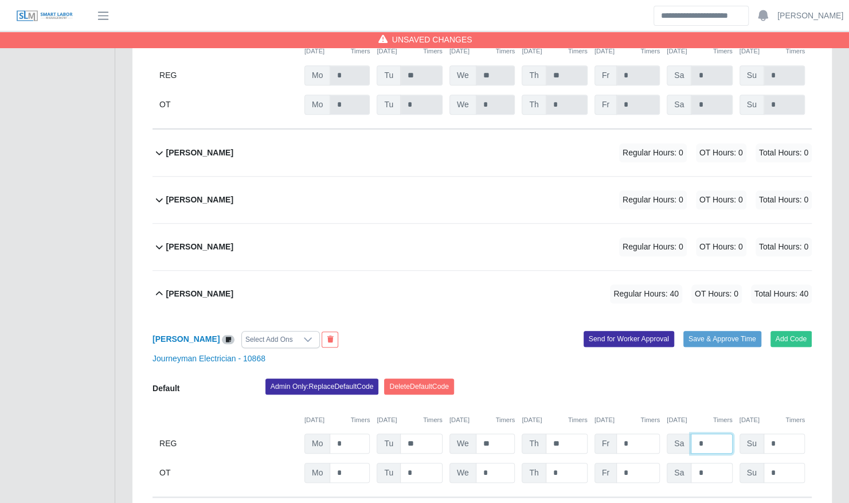
type input "*"
click at [698, 463] on input "*" at bounding box center [711, 473] width 41 height 20
type input "*"
click at [689, 331] on button "Save & Approve Time" at bounding box center [723, 339] width 78 height 16
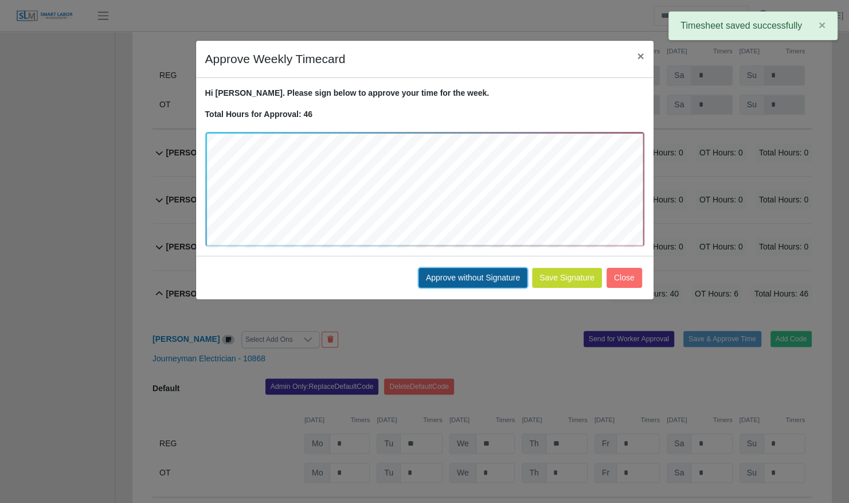
click at [489, 282] on button "Approve without Signature" at bounding box center [473, 278] width 109 height 20
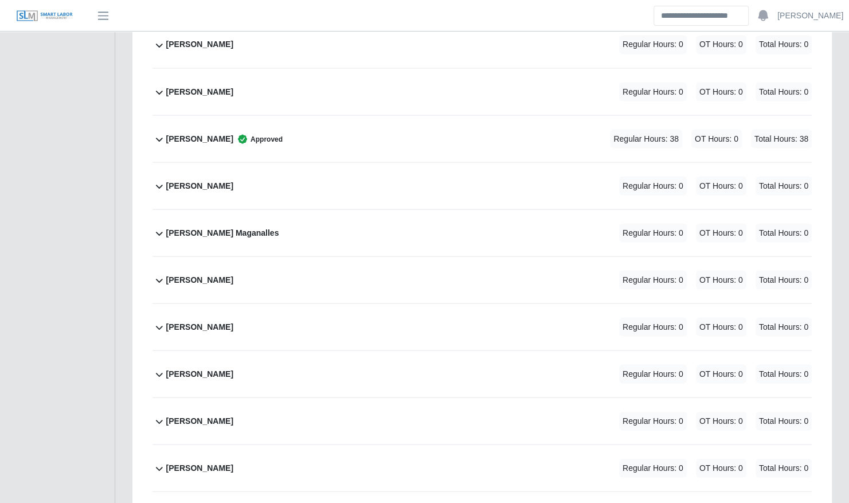
scroll to position [1234, 0]
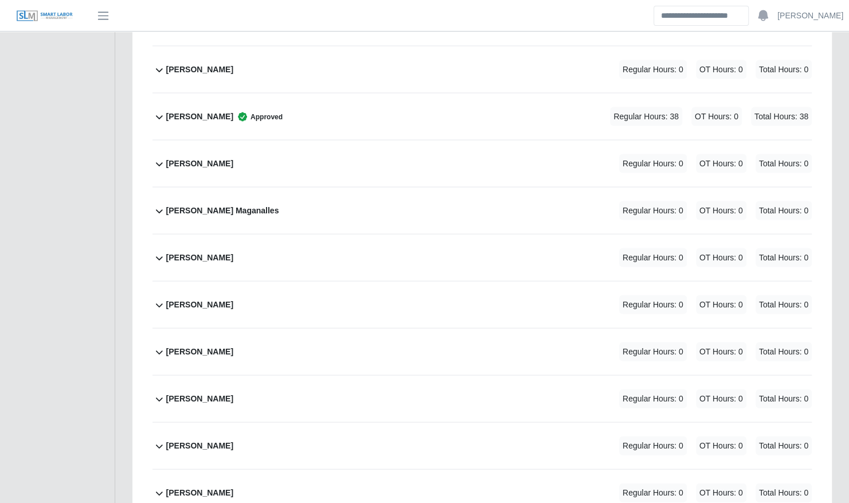
click at [469, 286] on div "Heriberto Veliz Regular Hours: 0 OT Hours: 0 Total Hours: 0" at bounding box center [489, 304] width 646 height 46
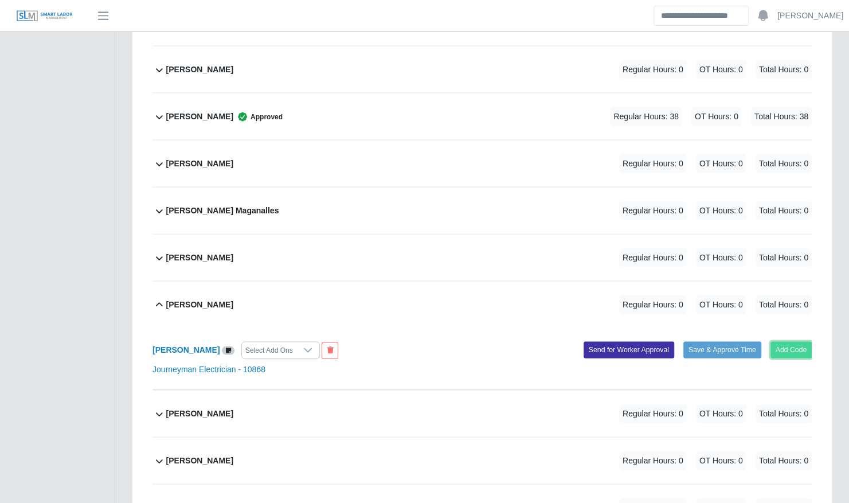
click at [787, 341] on button "Add Code" at bounding box center [792, 349] width 42 height 16
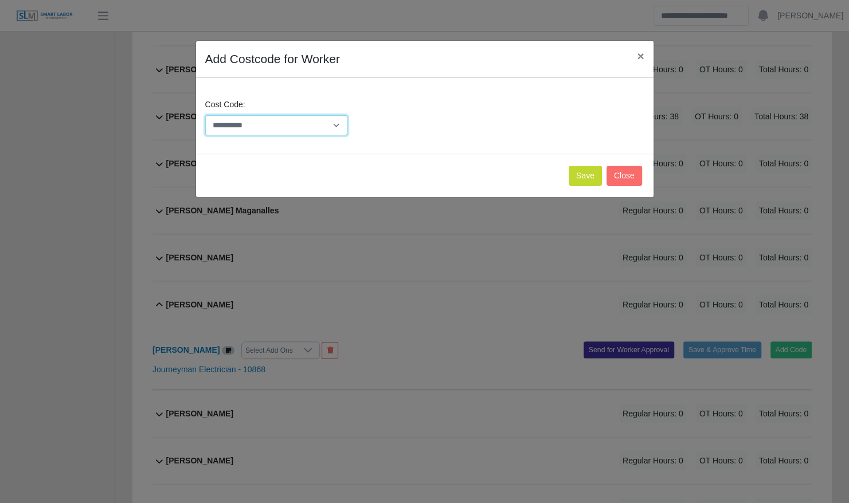
click at [249, 124] on select "**********" at bounding box center [276, 125] width 143 height 20
select select "**********"
click at [205, 115] on select "**********" at bounding box center [276, 125] width 143 height 20
click at [588, 171] on button "Save" at bounding box center [585, 176] width 33 height 20
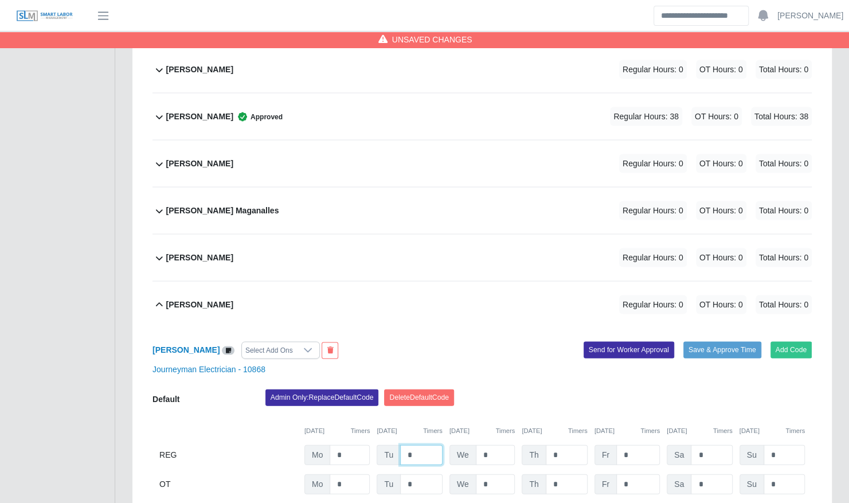
click at [419, 444] on input "*" at bounding box center [421, 454] width 42 height 20
type input "**"
type input "*"
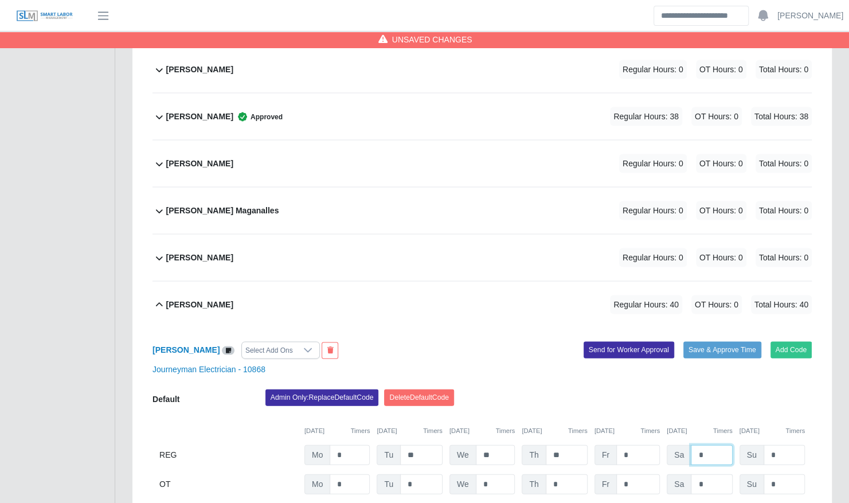
type input "*"
click at [702, 474] on input "*" at bounding box center [711, 484] width 41 height 20
type input "*"
click at [609, 363] on div "Journeyman Electrician - 10868" at bounding box center [482, 369] width 677 height 12
click at [705, 341] on button "Save & Approve Time" at bounding box center [723, 349] width 78 height 16
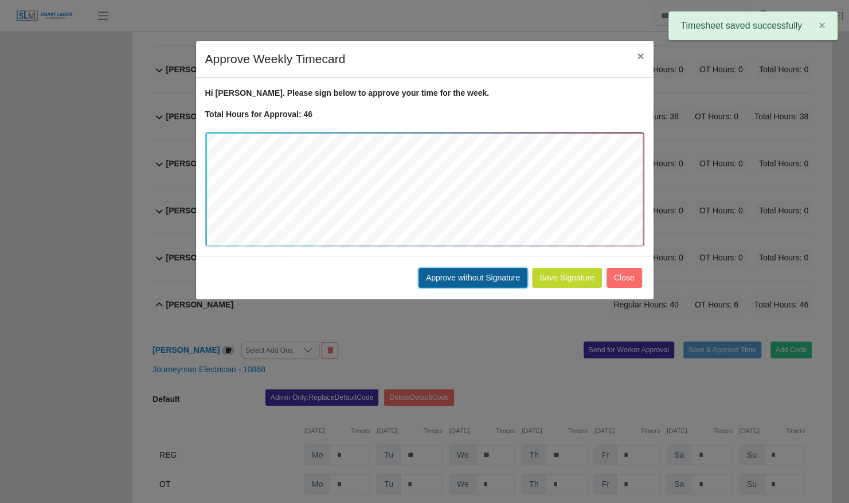
click at [471, 281] on button "Approve without Signature" at bounding box center [473, 278] width 109 height 20
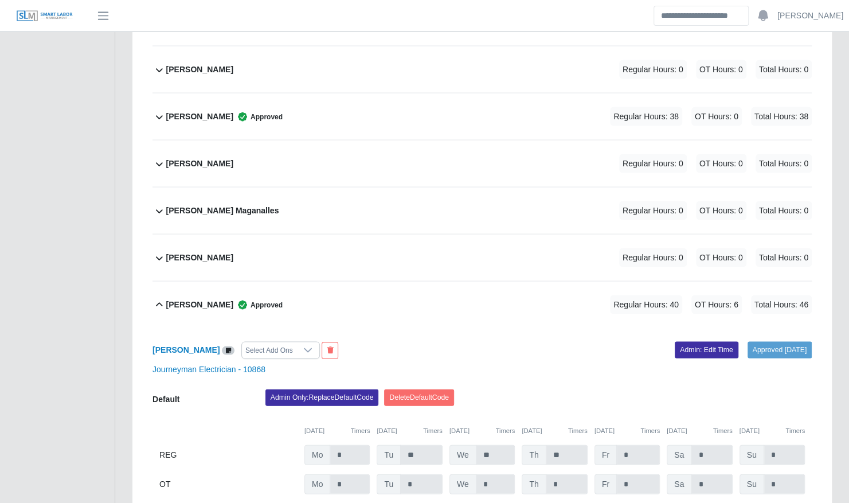
click at [294, 281] on div "Heriberto Veliz Approved Regular Hours: 40 OT Hours: 6 Total Hours: 46" at bounding box center [489, 304] width 646 height 46
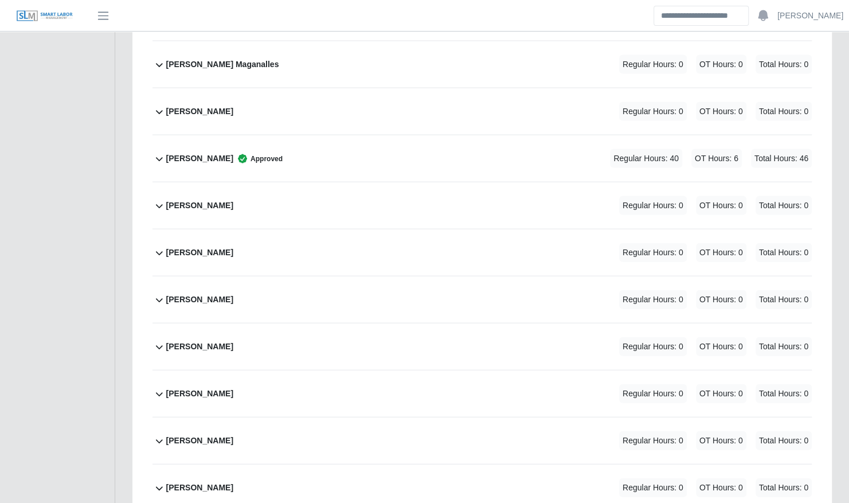
scroll to position [1381, 0]
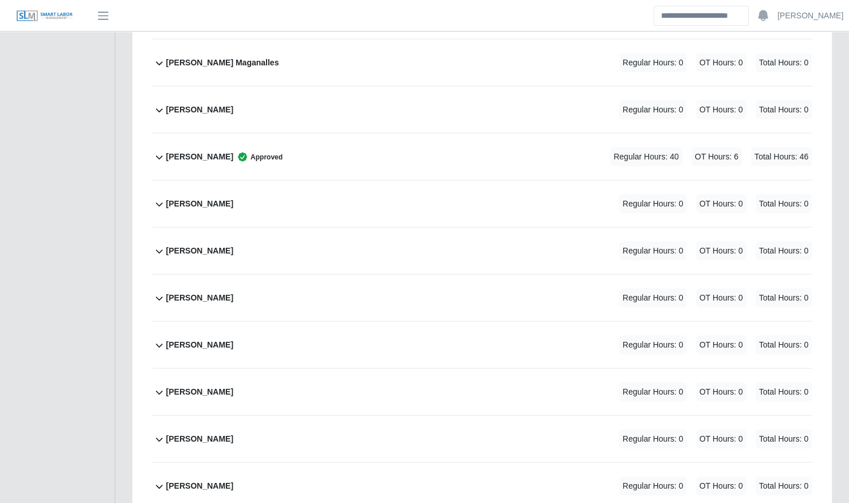
click at [294, 276] on div "Johandri Sanchez Regular Hours: 0 OT Hours: 0 Total Hours: 0" at bounding box center [489, 298] width 646 height 46
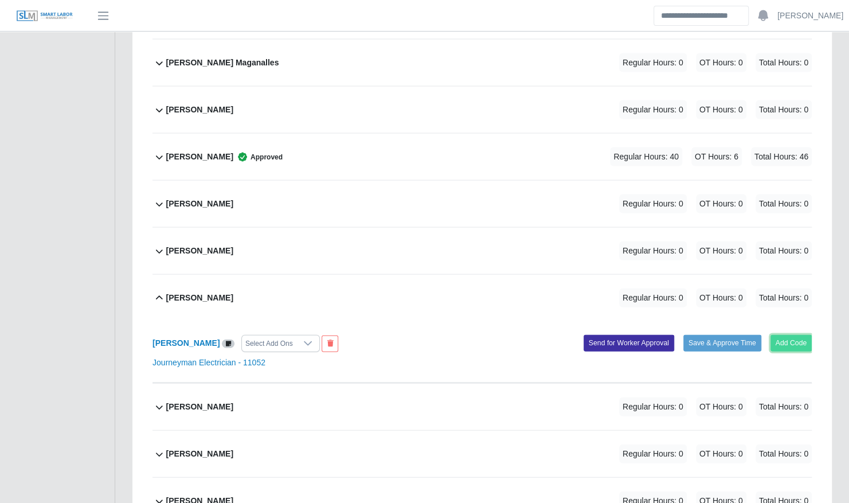
click at [782, 335] on button "Add Code" at bounding box center [792, 343] width 42 height 16
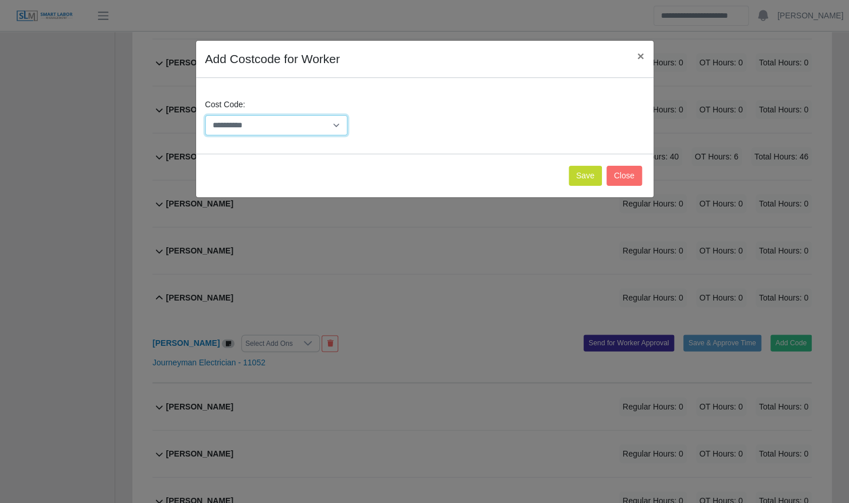
click at [302, 128] on select "**********" at bounding box center [276, 125] width 143 height 20
select select "**********"
click at [205, 115] on select "**********" at bounding box center [276, 125] width 143 height 20
click at [596, 174] on button "Save" at bounding box center [585, 176] width 33 height 20
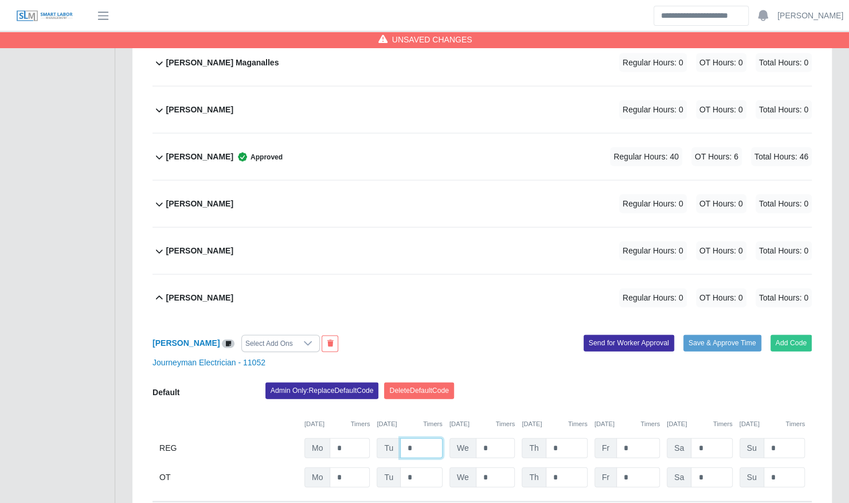
click at [428, 438] on input "*" at bounding box center [421, 448] width 42 height 20
type input "**"
type input "*"
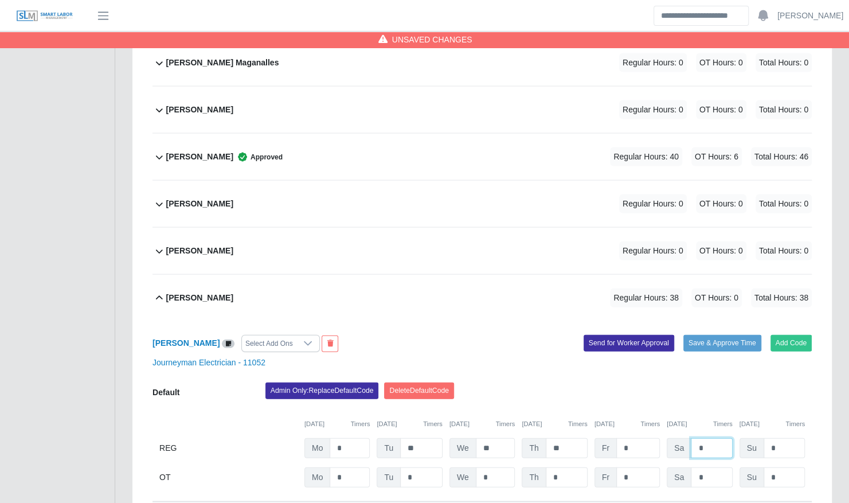
click at [709, 438] on input "*" at bounding box center [711, 448] width 41 height 20
type input "*"
click at [707, 467] on input "*" at bounding box center [711, 477] width 41 height 20
type input "*"
click at [601, 382] on div "Admin Only: Replace Default Code Delete Default Code" at bounding box center [539, 393] width 564 height 23
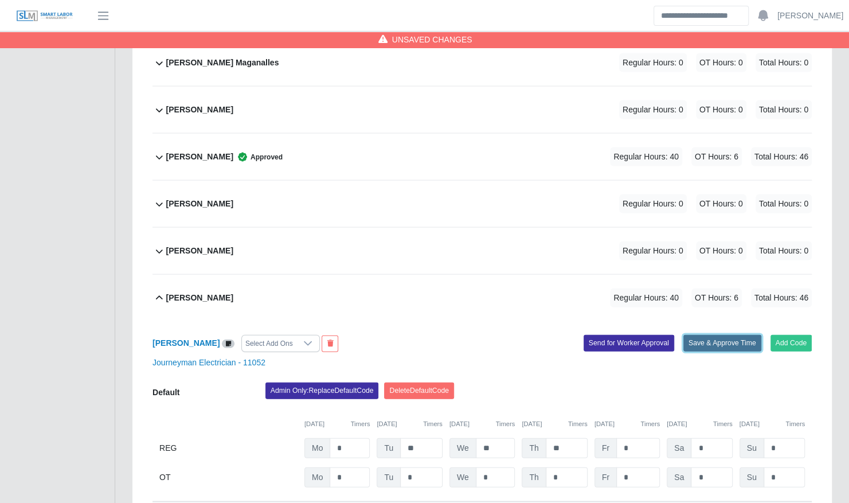
click at [716, 335] on button "Save & Approve Time" at bounding box center [723, 343] width 78 height 16
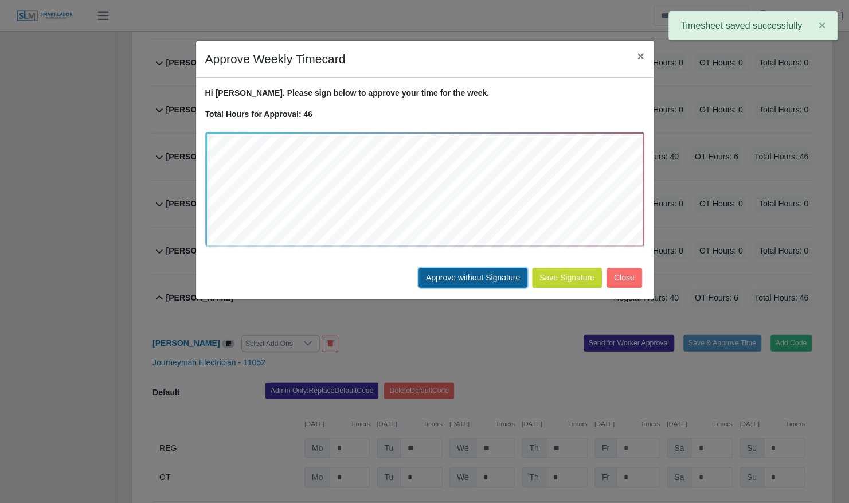
click at [450, 273] on button "Approve without Signature" at bounding box center [473, 278] width 109 height 20
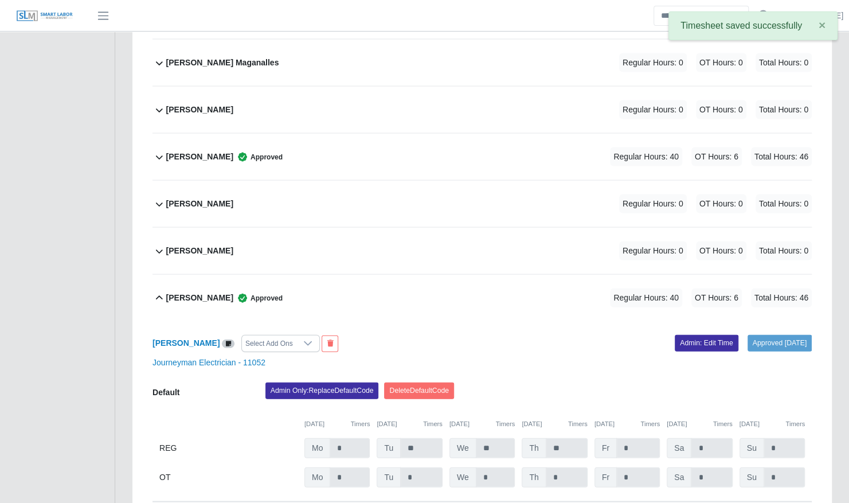
click at [237, 292] on icon at bounding box center [242, 297] width 11 height 11
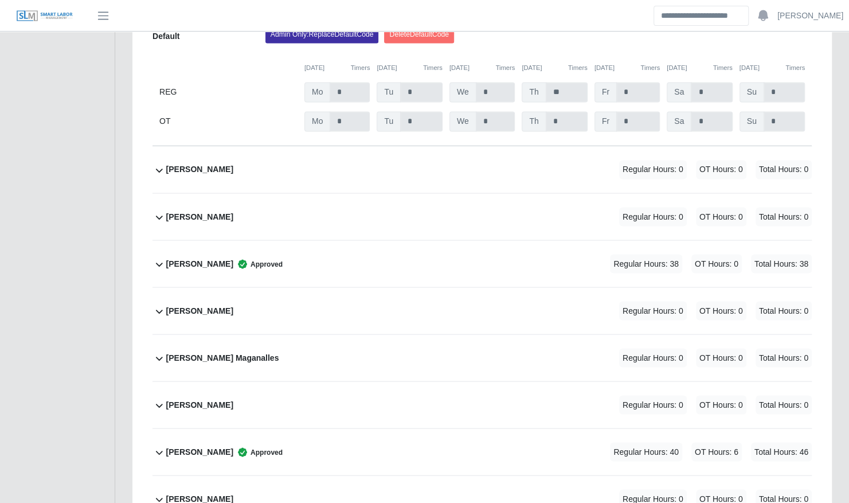
scroll to position [1087, 0]
click at [223, 297] on div "Edwin Villa Regular Hours: 0 OT Hours: 0 Total Hours: 0" at bounding box center [489, 310] width 646 height 46
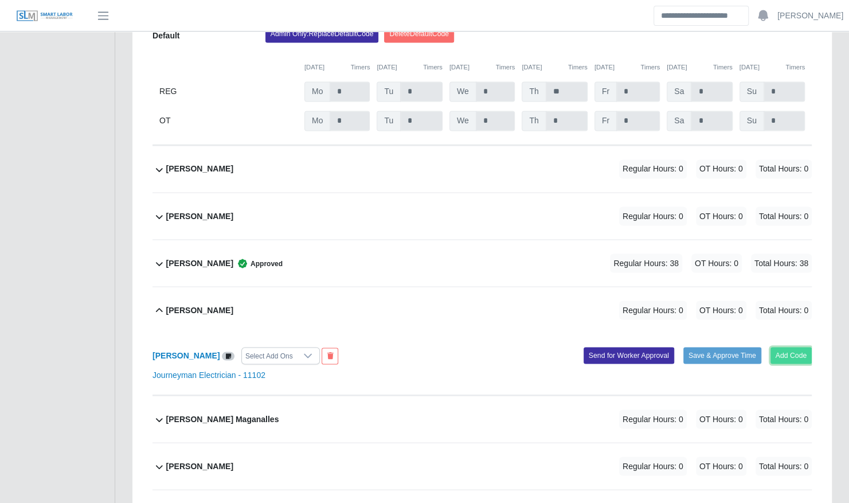
click at [796, 347] on button "Add Code" at bounding box center [792, 355] width 42 height 16
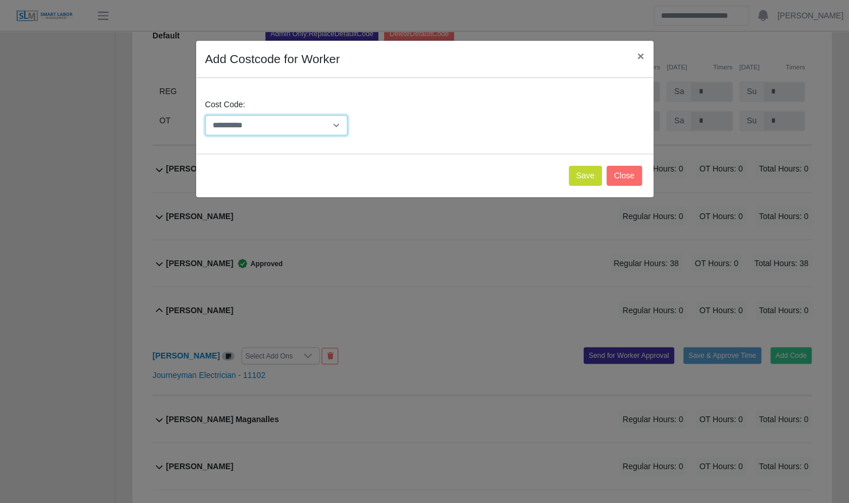
click at [314, 126] on select "**********" at bounding box center [276, 125] width 143 height 20
select select "**********"
click at [205, 115] on select "**********" at bounding box center [276, 125] width 143 height 20
click at [586, 174] on button "Save" at bounding box center [585, 176] width 33 height 20
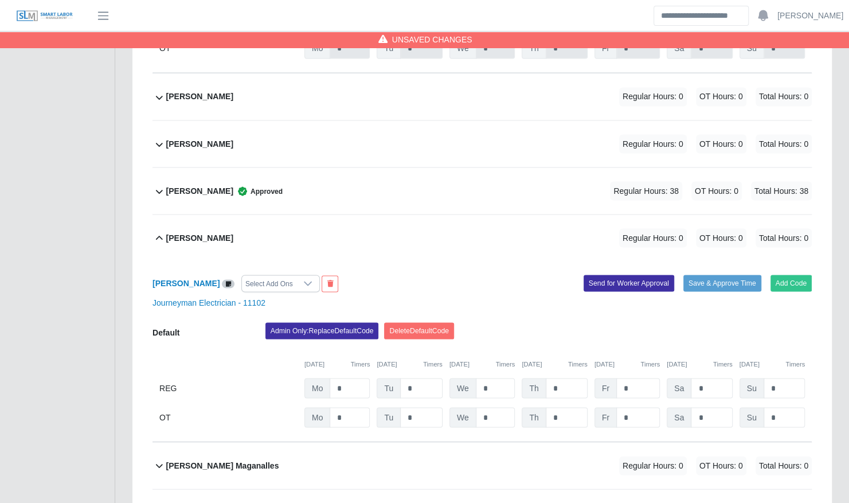
scroll to position [1162, 0]
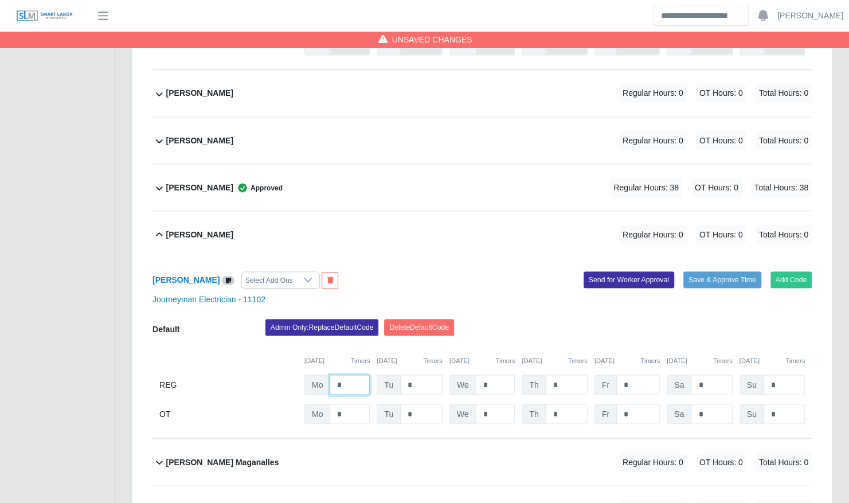
click at [352, 374] on input "*" at bounding box center [350, 384] width 40 height 20
type input "*"
type input "**"
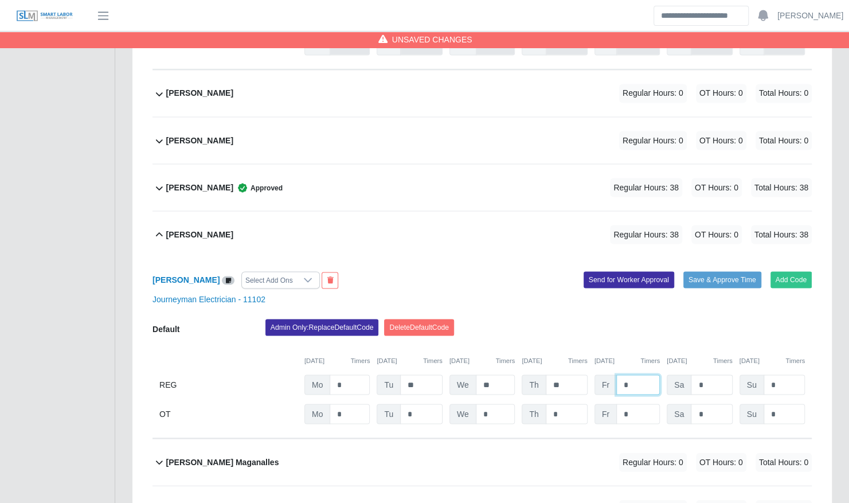
type input "*"
click at [716, 374] on input "*" at bounding box center [711, 384] width 41 height 20
type input "*"
click at [705, 404] on input "*" at bounding box center [711, 414] width 41 height 20
type input "*"
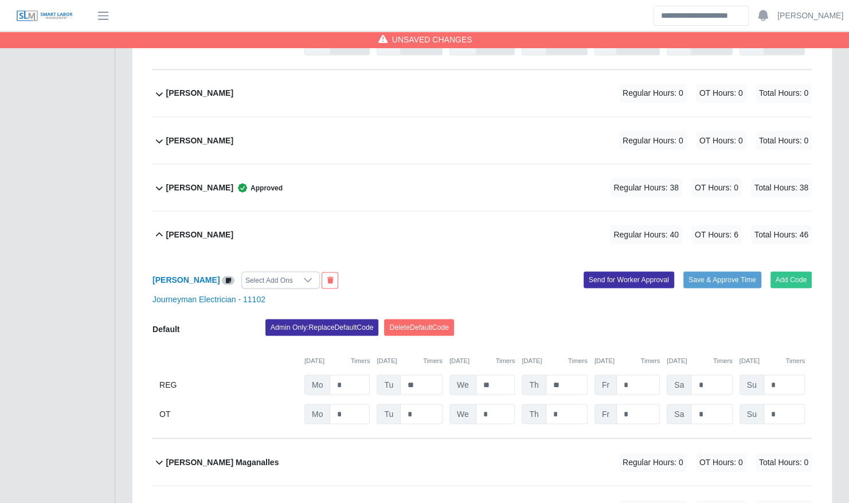
click at [604, 319] on div "Admin Only: Replace Default Code Delete Default Code" at bounding box center [539, 330] width 564 height 23
click at [701, 271] on button "Save & Approve Time" at bounding box center [723, 279] width 78 height 16
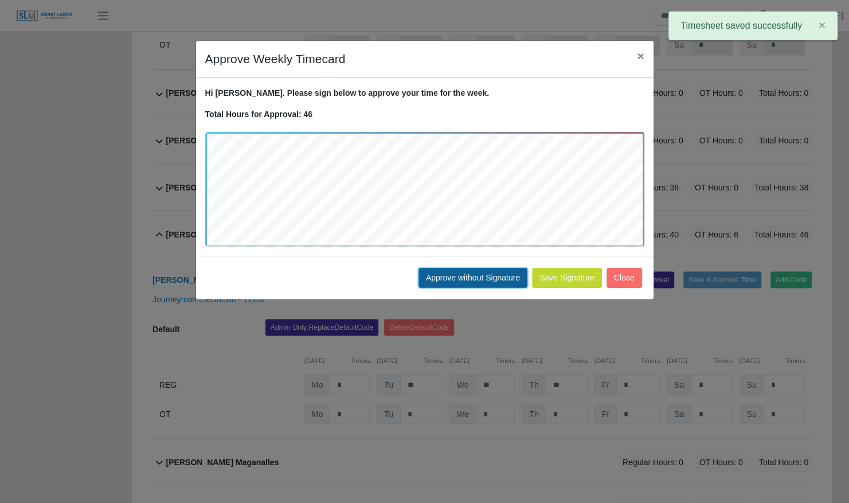
click at [478, 277] on button "Approve without Signature" at bounding box center [473, 278] width 109 height 20
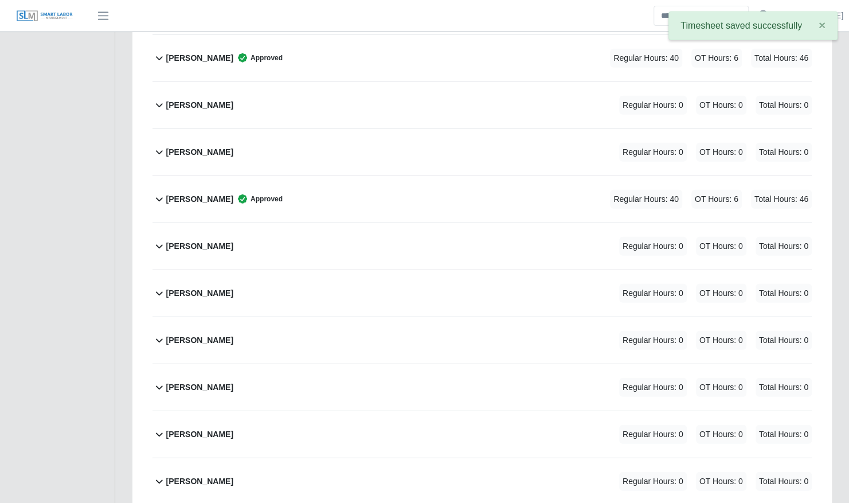
scroll to position [1662, 0]
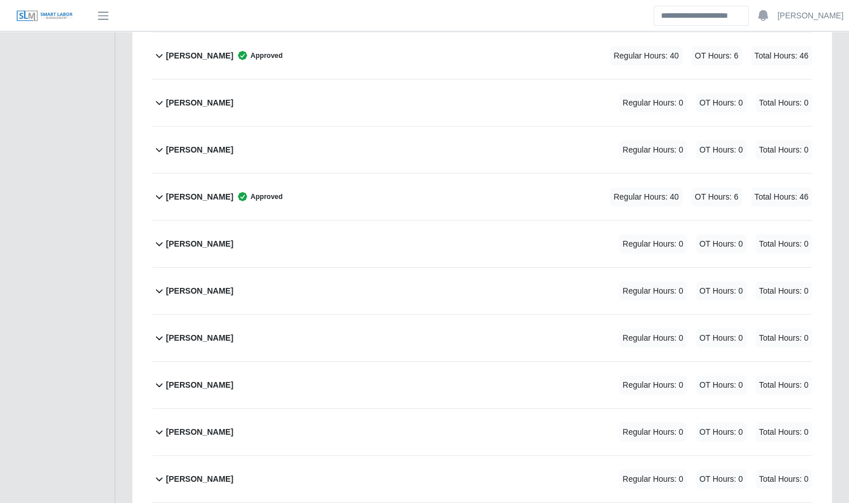
click at [478, 277] on div "Johnathan Watkins Regular Hours: 0 OT Hours: 0 Total Hours: 0" at bounding box center [489, 291] width 646 height 46
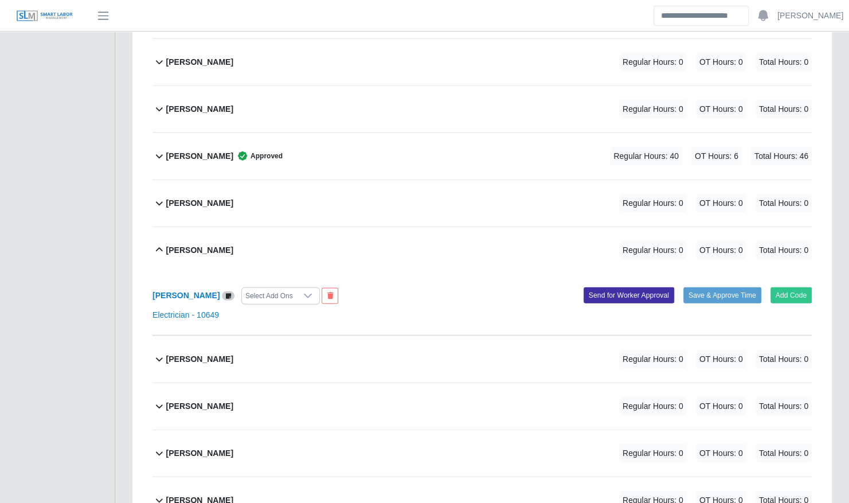
scroll to position [1704, 0]
click at [451, 241] on div "Johnathan Watkins Regular Hours: 0 OT Hours: 0 Total Hours: 0" at bounding box center [489, 250] width 646 height 46
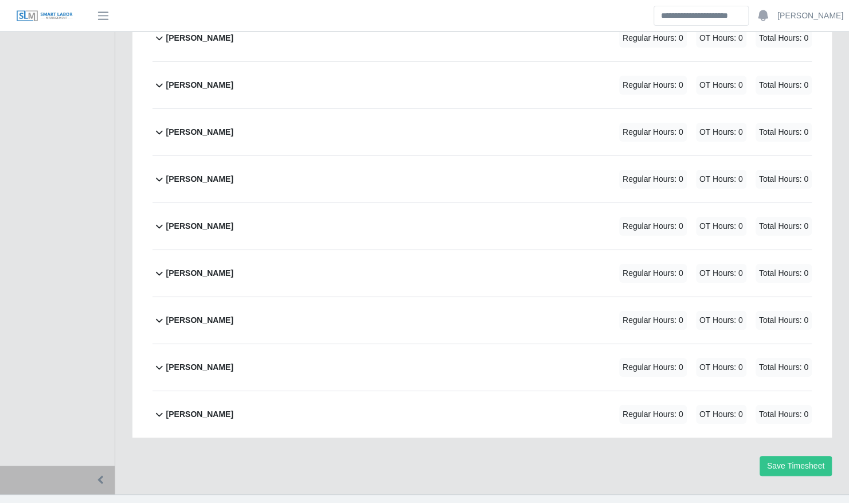
click at [394, 344] on div "Yefferson Rodriguez Regular Hours: 0 OT Hours: 0 Total Hours: 0" at bounding box center [489, 367] width 646 height 46
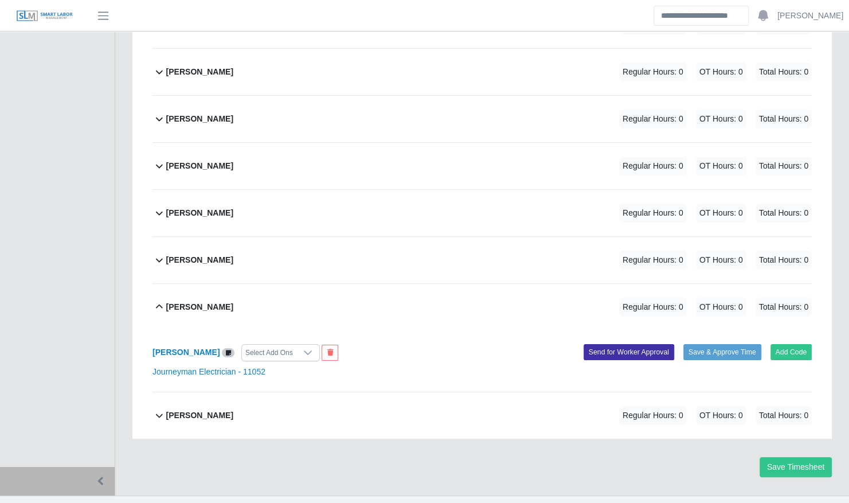
scroll to position [2494, 0]
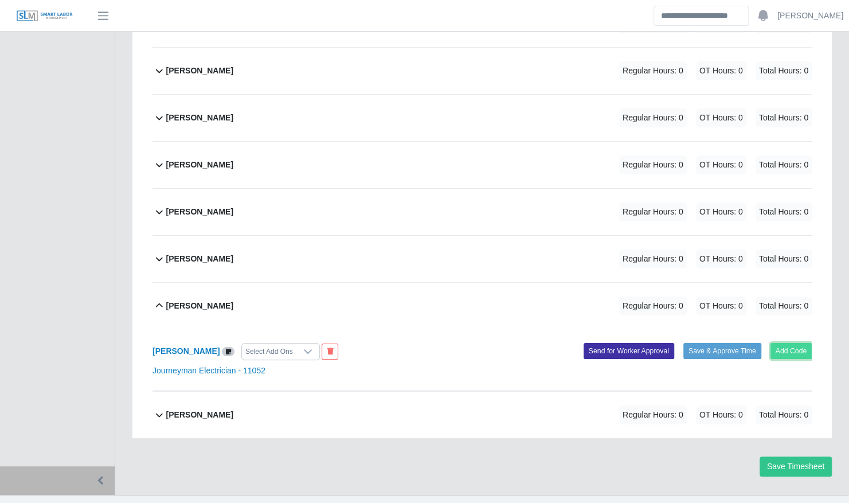
click at [776, 343] on button "Add Code" at bounding box center [792, 351] width 42 height 16
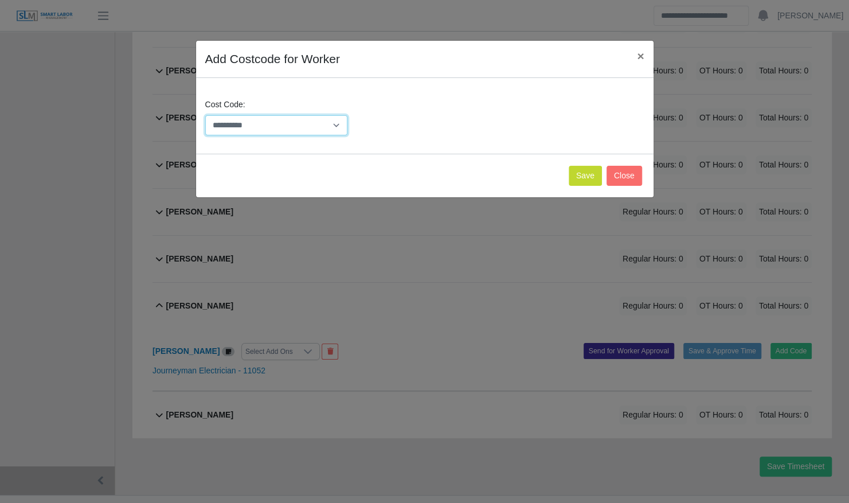
click at [291, 124] on select "**********" at bounding box center [276, 125] width 143 height 20
select select "**********"
click at [205, 115] on select "**********" at bounding box center [276, 125] width 143 height 20
click at [579, 179] on button "Save" at bounding box center [585, 176] width 33 height 20
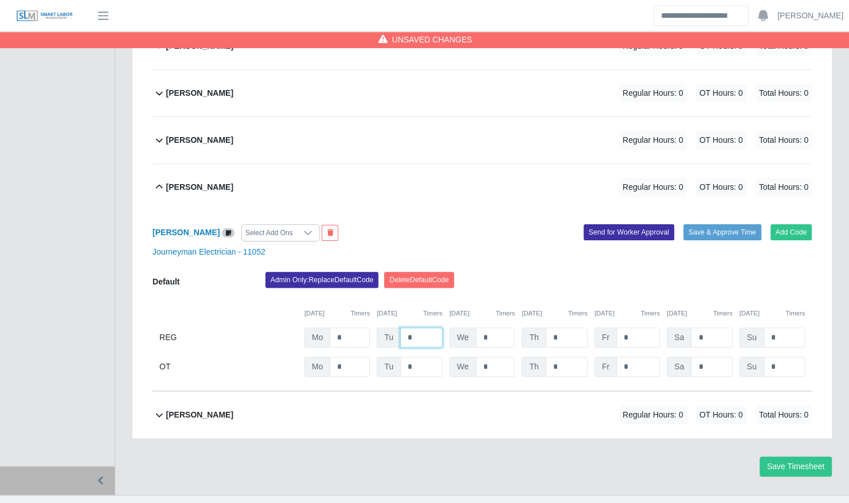
click at [427, 327] on input "*" at bounding box center [421, 337] width 42 height 20
type input "**"
type input "*"
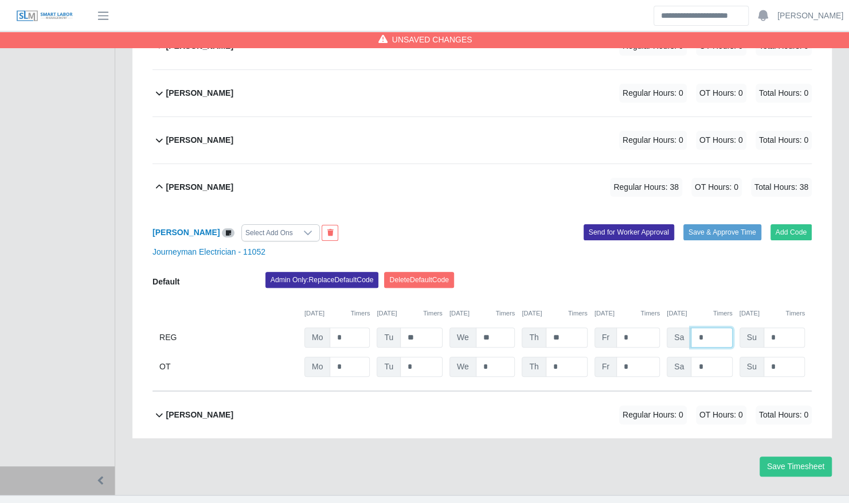
click at [700, 327] on input "*" at bounding box center [711, 337] width 41 height 20
type input "*"
click at [708, 357] on input "*" at bounding box center [711, 367] width 41 height 20
type input "*"
click at [707, 224] on button "Save & Approve Time" at bounding box center [723, 232] width 78 height 16
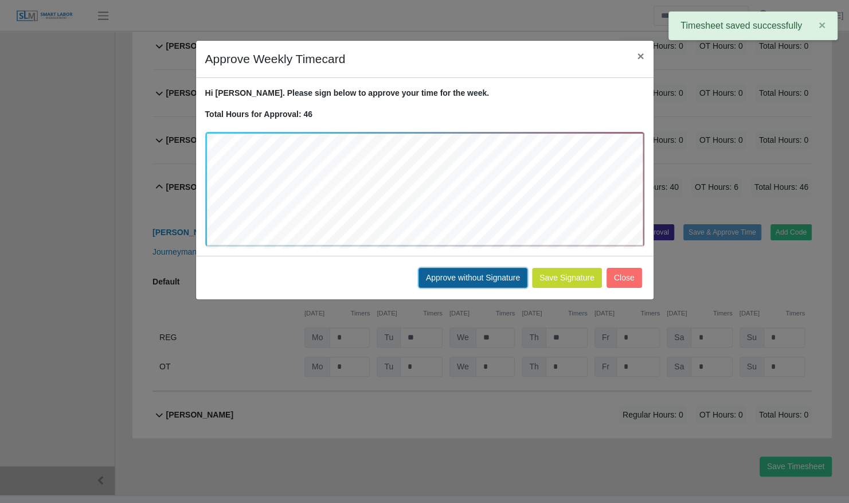
click at [467, 270] on button "Approve without Signature" at bounding box center [473, 278] width 109 height 20
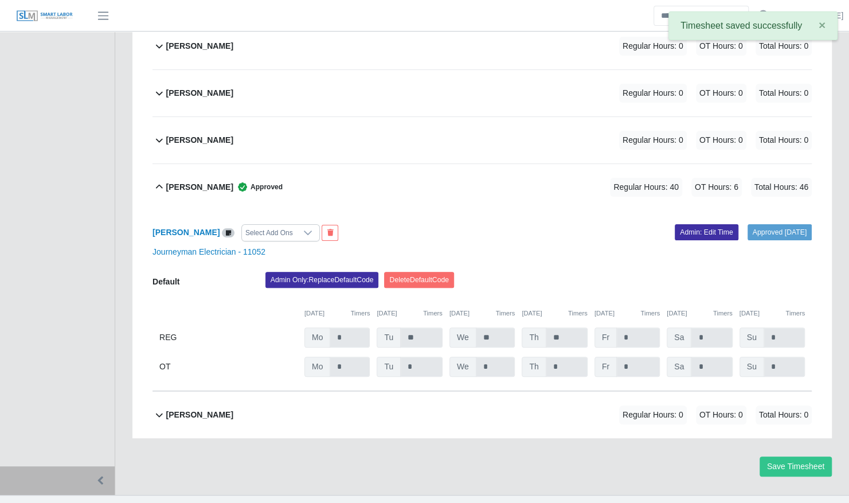
click at [245, 181] on icon at bounding box center [242, 186] width 11 height 11
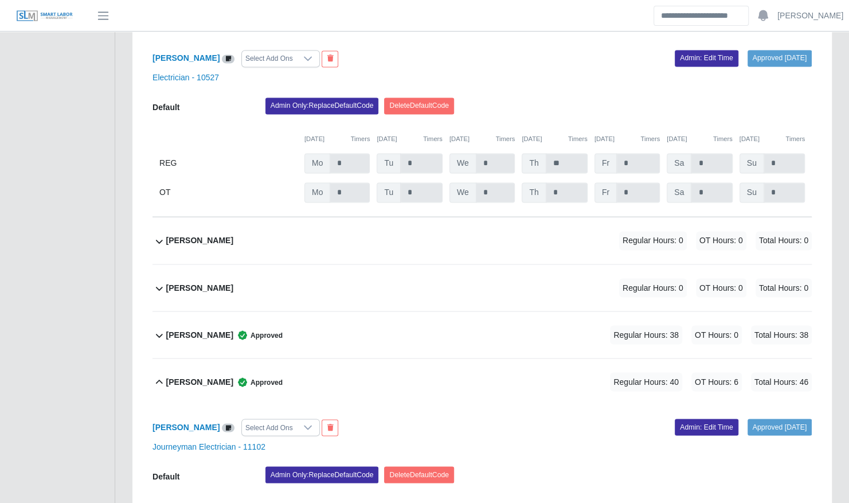
scroll to position [1032, 0]
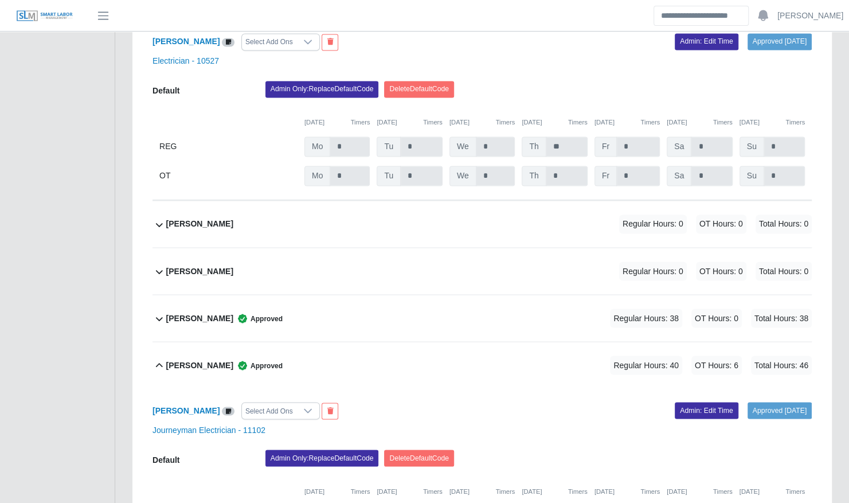
click at [253, 257] on div "Deivis Serrudo Regular Hours: 0 OT Hours: 0 Total Hours: 0" at bounding box center [489, 271] width 646 height 46
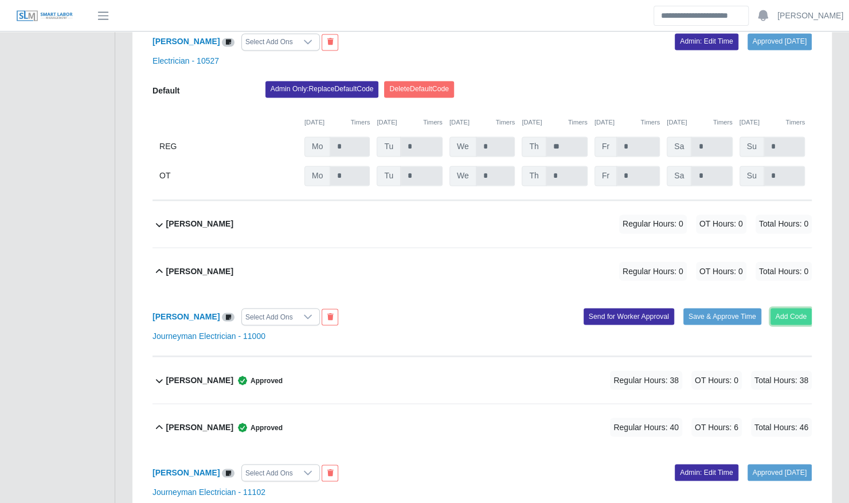
click at [806, 308] on button "Add Code" at bounding box center [792, 316] width 42 height 16
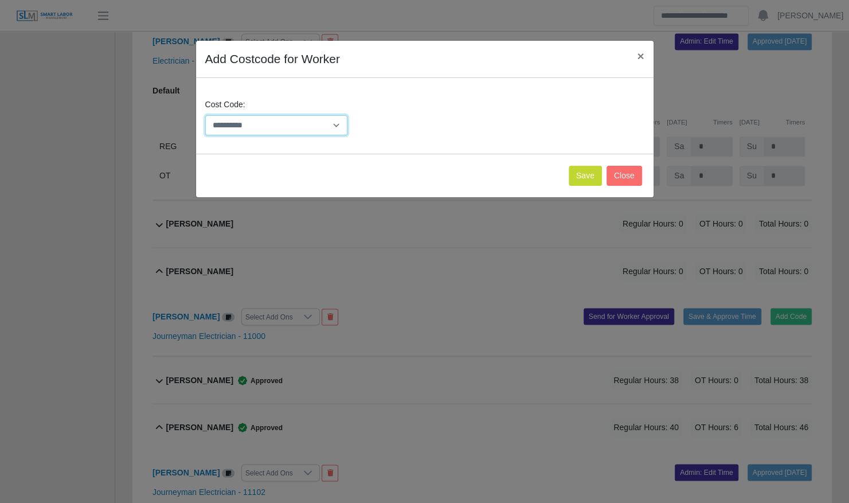
click at [303, 119] on select "**********" at bounding box center [276, 125] width 143 height 20
click at [205, 115] on select "**********" at bounding box center [276, 125] width 143 height 20
click at [302, 119] on select "**********" at bounding box center [276, 125] width 143 height 20
select select "**********"
click at [205, 115] on select "**********" at bounding box center [276, 125] width 143 height 20
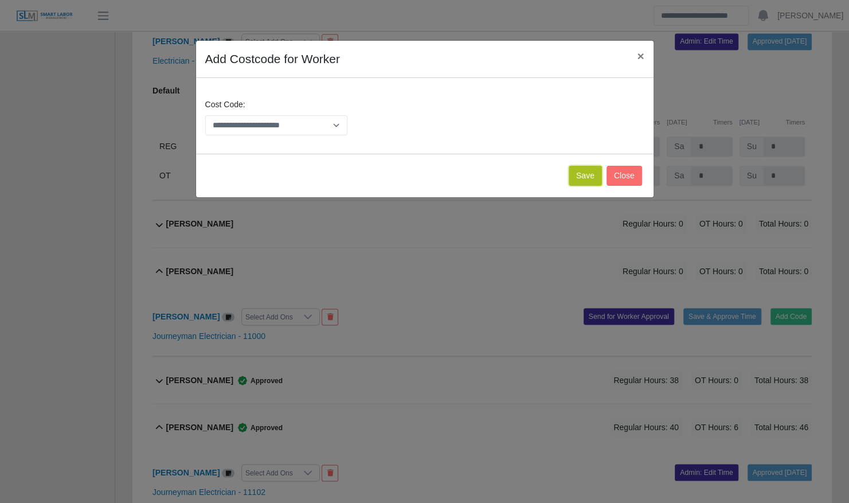
click at [588, 171] on button "Save" at bounding box center [585, 176] width 33 height 20
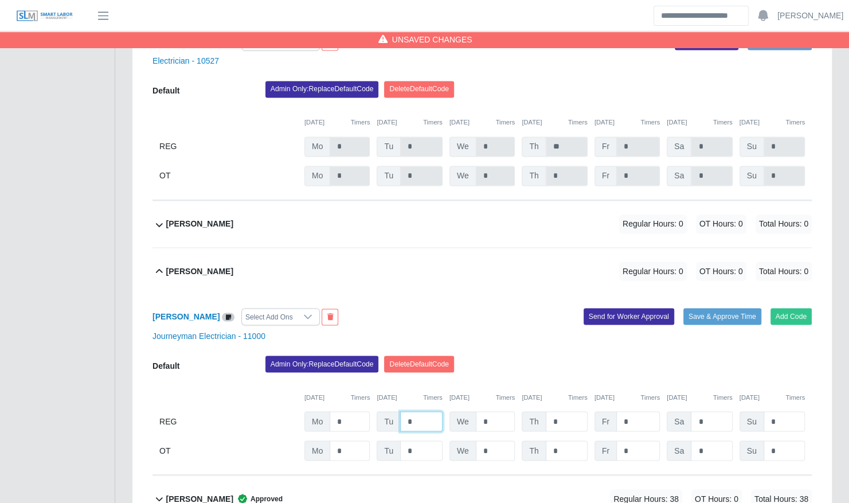
click at [427, 411] on input "*" at bounding box center [421, 421] width 42 height 20
type input "**"
type input "*"
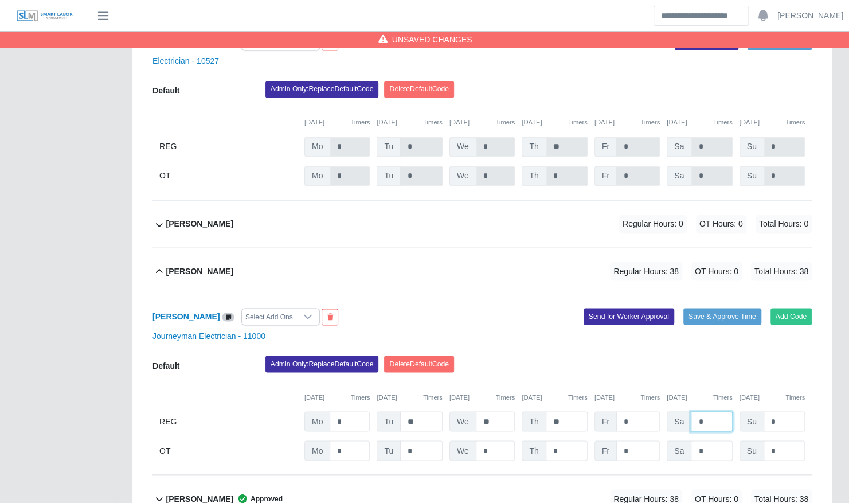
click at [713, 411] on input "*" at bounding box center [711, 421] width 41 height 20
type input "*"
click at [713, 440] on input "*" at bounding box center [711, 450] width 41 height 20
type input "*"
click at [743, 308] on button "Save & Approve Time" at bounding box center [723, 316] width 78 height 16
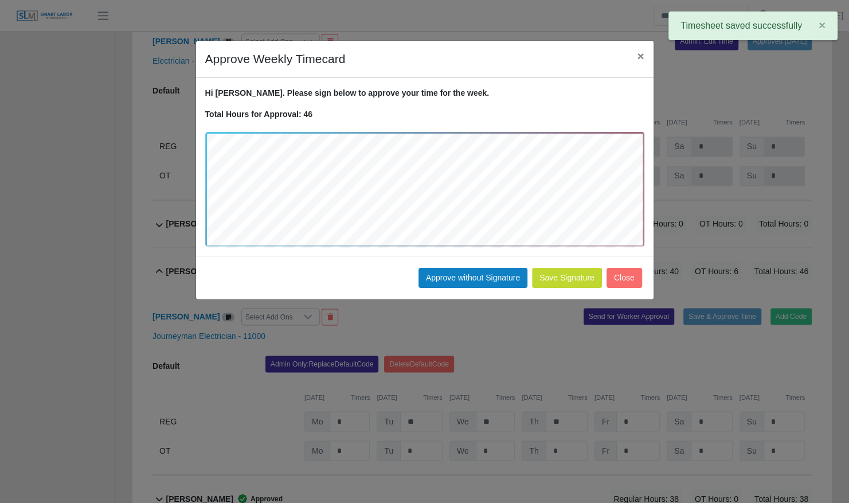
click at [467, 266] on div "Save Signature Approve without Signature Close" at bounding box center [425, 278] width 458 height 44
click at [471, 275] on button "Approve without Signature" at bounding box center [473, 278] width 109 height 20
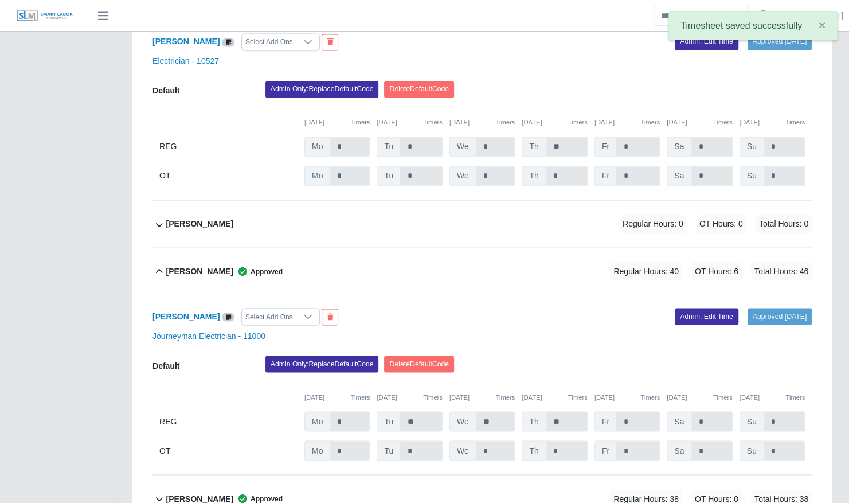
click at [334, 262] on div "Deivis Serrudo Approved Regular Hours: 40 OT Hours: 6 Total Hours: 46" at bounding box center [489, 271] width 646 height 46
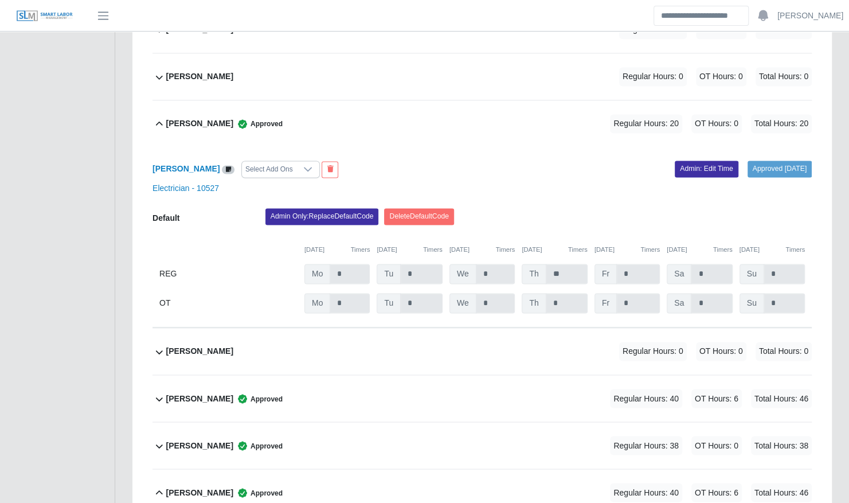
scroll to position [904, 0]
click at [335, 108] on div "Christopher Miller Approved Regular Hours: 20 OT Hours: 0 Total Hours: 20" at bounding box center [489, 124] width 646 height 46
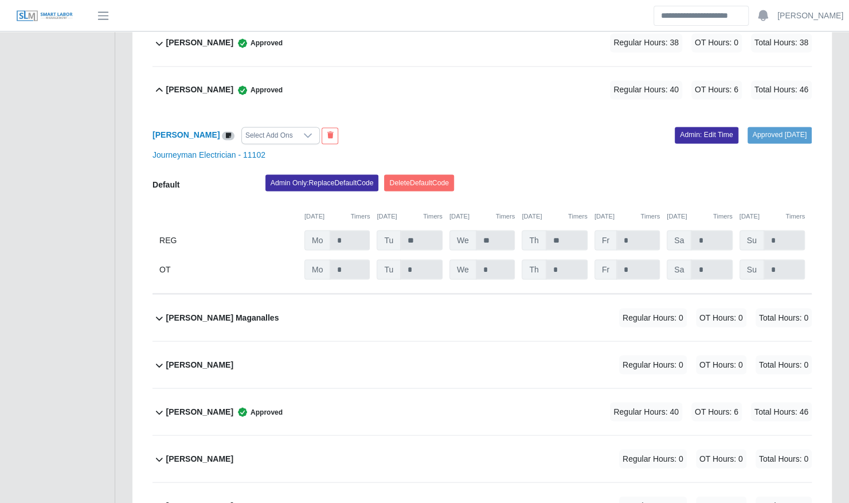
scroll to position [1127, 0]
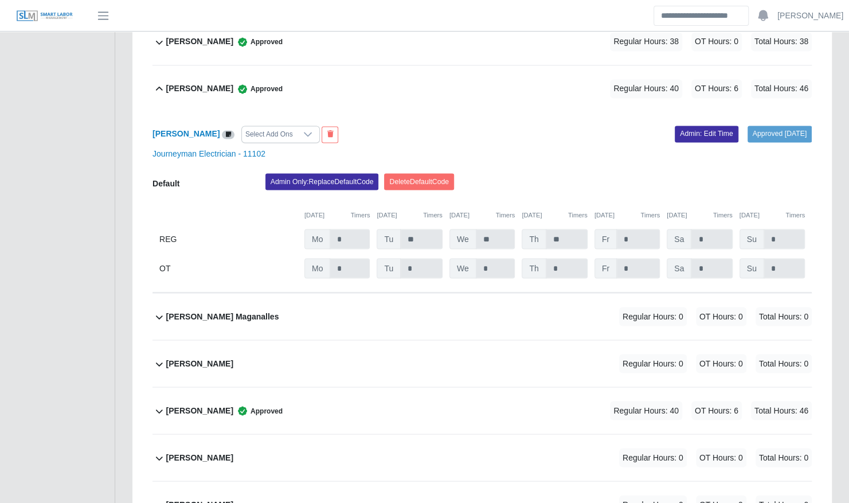
click at [331, 75] on div "Edwin Villa Approved Regular Hours: 40 OT Hours: 6 Total Hours: 46" at bounding box center [489, 88] width 646 height 46
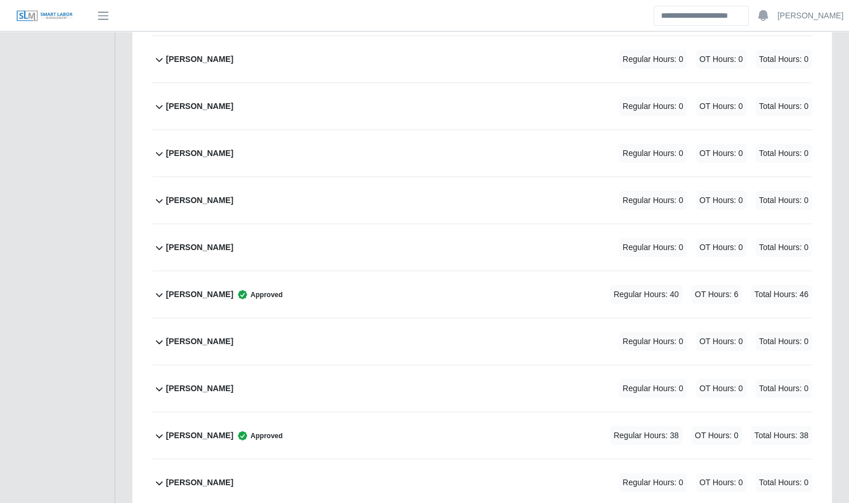
scroll to position [1542, 0]
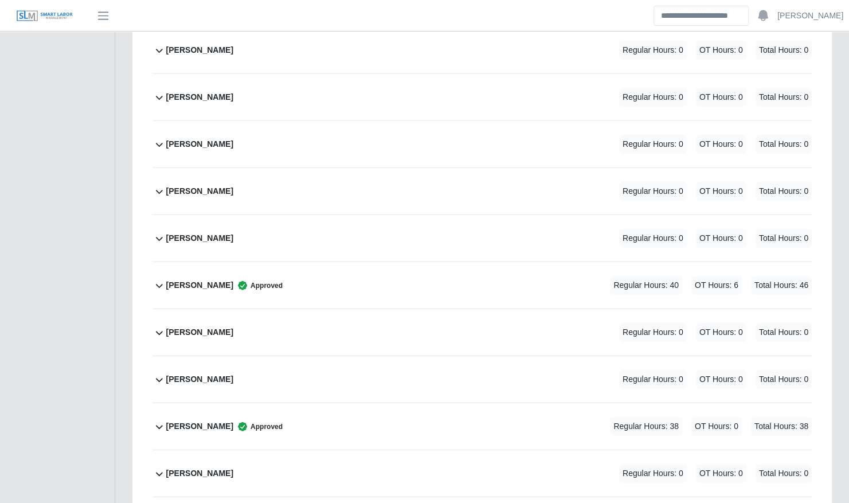
click at [292, 171] on div "Leonardo Lugo Regular Hours: 0 OT Hours: 0 Total Hours: 0" at bounding box center [489, 191] width 646 height 46
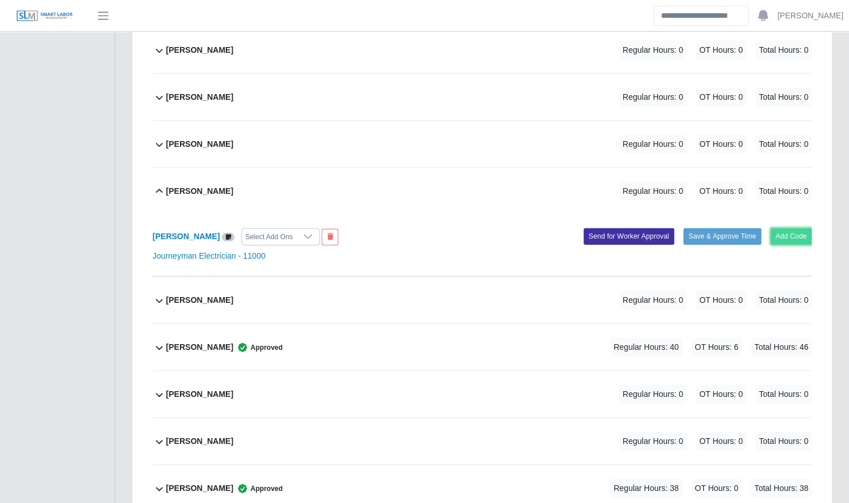
click at [787, 228] on button "Add Code" at bounding box center [792, 236] width 42 height 16
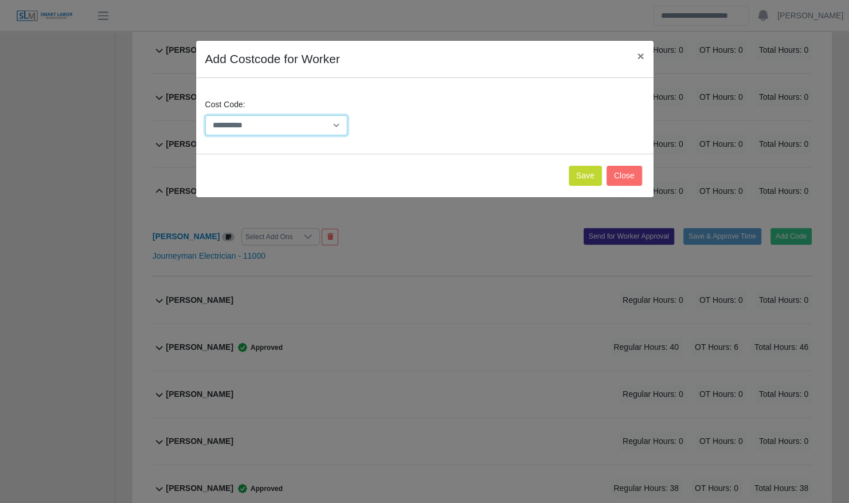
drag, startPoint x: 296, startPoint y: 120, endPoint x: 296, endPoint y: 131, distance: 10.9
click at [296, 120] on select "**********" at bounding box center [276, 125] width 143 height 20
select select "**********"
click at [205, 115] on select "**********" at bounding box center [276, 125] width 143 height 20
click at [590, 173] on button "Save" at bounding box center [585, 176] width 33 height 20
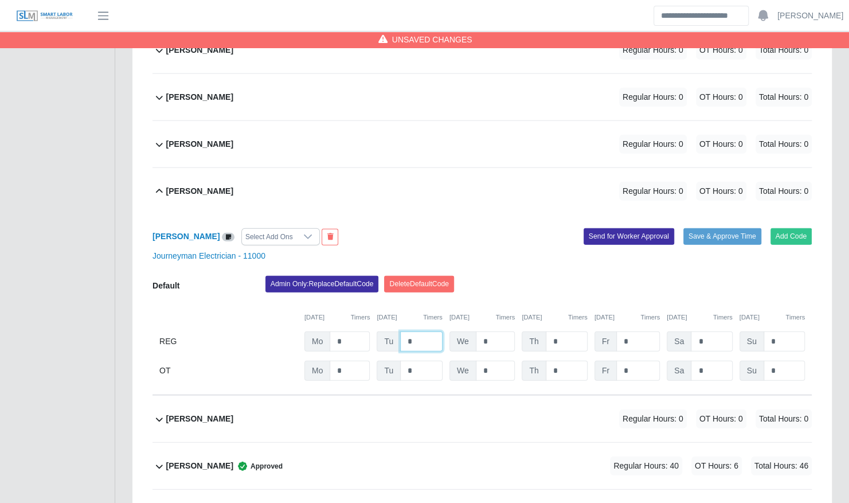
click at [428, 331] on input "*" at bounding box center [421, 341] width 42 height 20
type input "**"
type input "*"
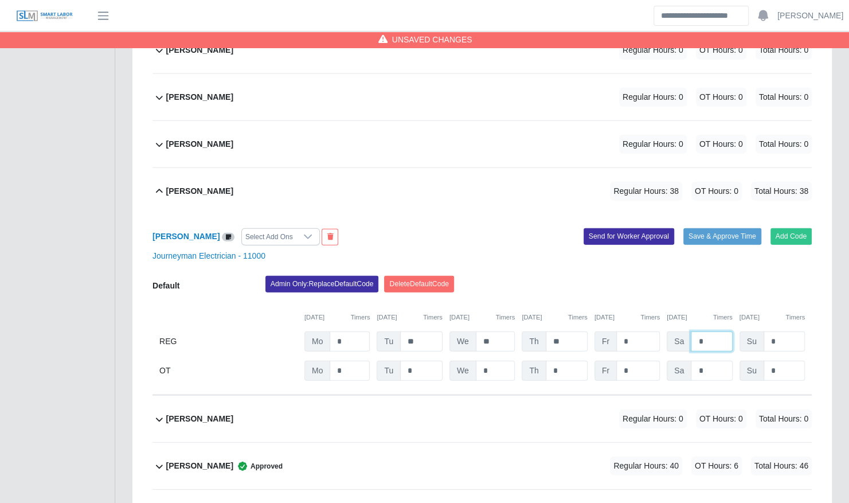
click at [699, 331] on input "*" at bounding box center [711, 341] width 41 height 20
type input "*"
click at [716, 362] on input "*" at bounding box center [711, 371] width 41 height 20
type input "*"
click at [734, 229] on div "Add Code Save & Approve Time Send for Worker Approval" at bounding box center [651, 236] width 338 height 17
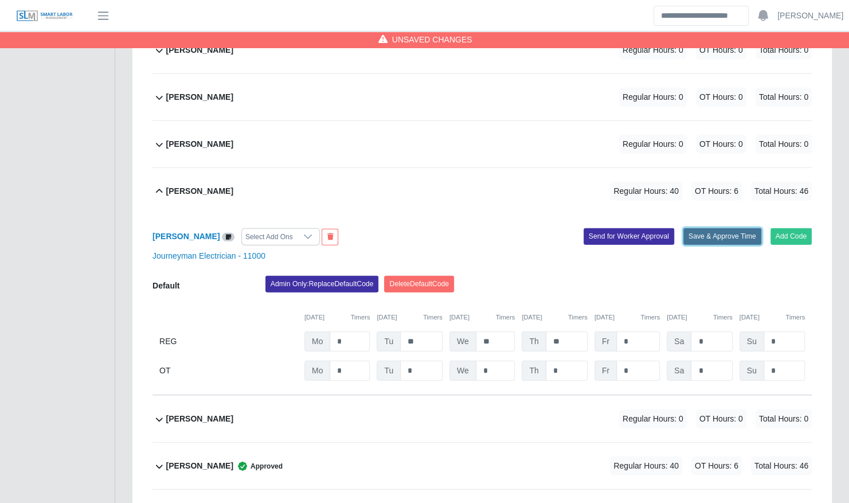
click at [725, 228] on button "Save & Approve Time" at bounding box center [723, 236] width 78 height 16
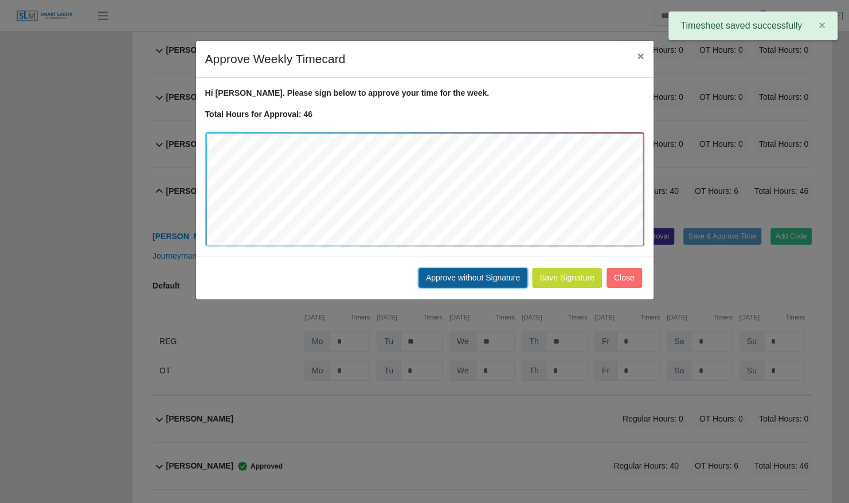
click at [506, 279] on button "Approve without Signature" at bounding box center [473, 278] width 109 height 20
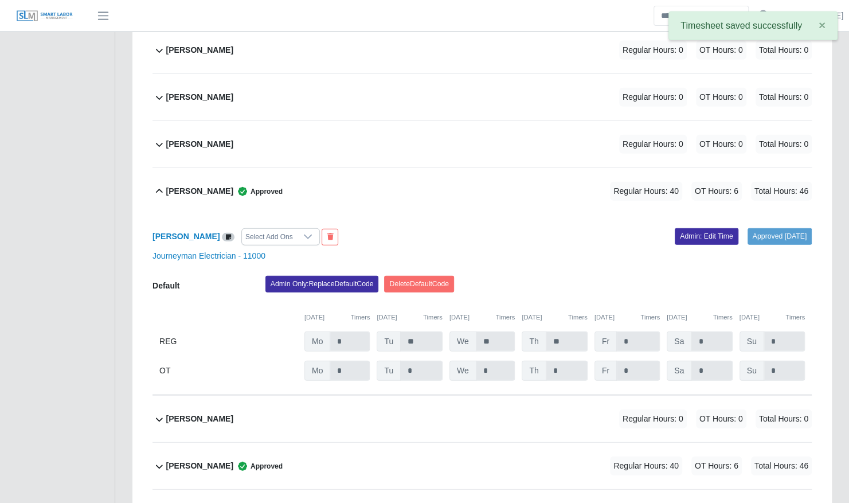
click at [303, 192] on div "Leonardo Lugo Approved Regular Hours: 40 OT Hours: 6 Total Hours: 46" at bounding box center [489, 191] width 646 height 46
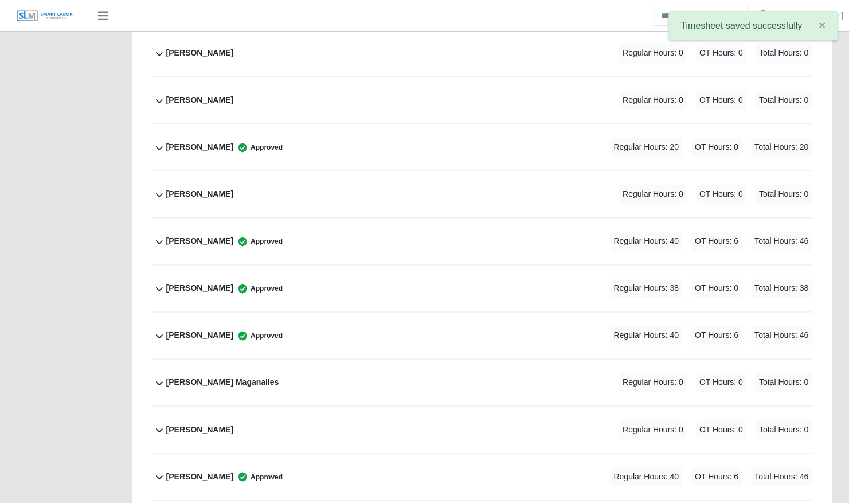
scroll to position [880, 0]
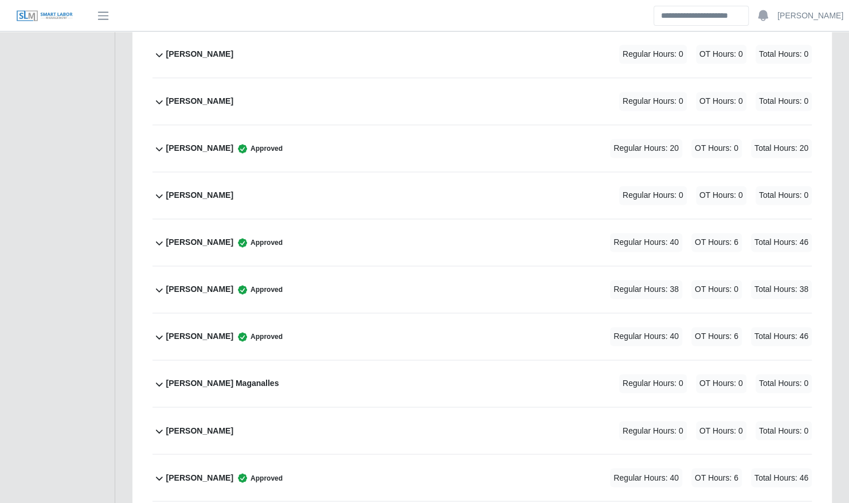
click at [286, 431] on div "Gerald Schwendeman Regular Hours: 0 OT Hours: 0 Total Hours: 0" at bounding box center [489, 430] width 646 height 46
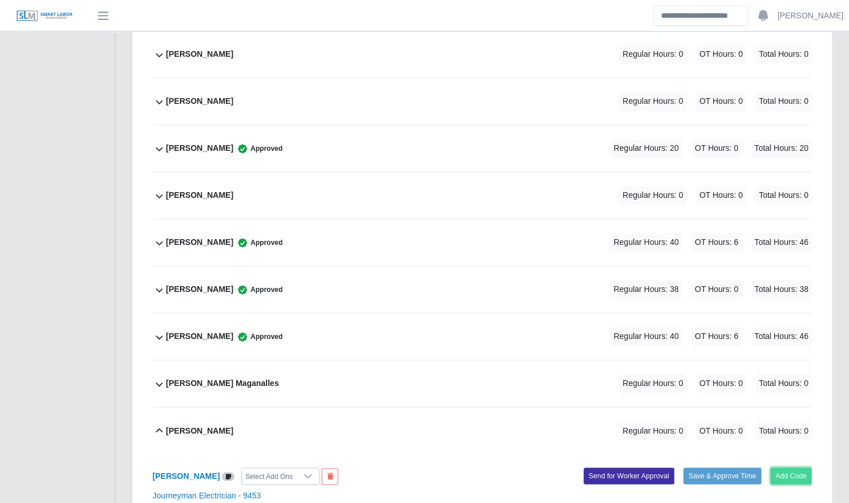
click at [788, 467] on button "Add Code" at bounding box center [792, 475] width 42 height 16
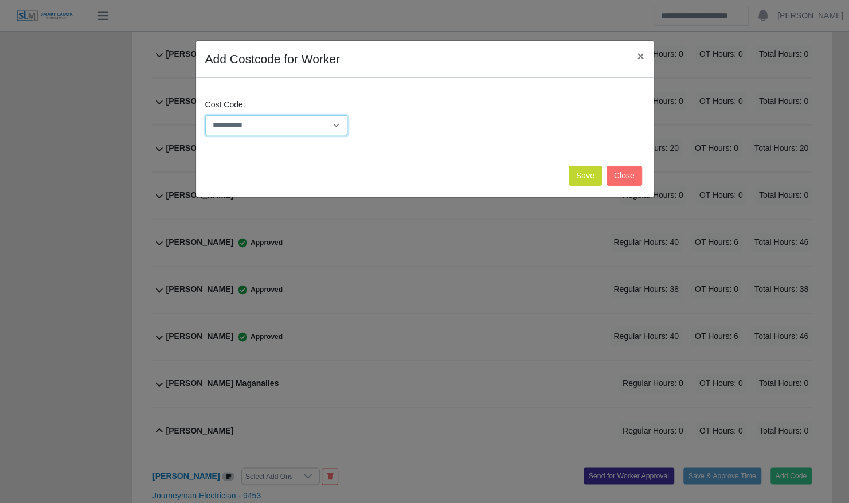
click at [303, 125] on select "**********" at bounding box center [276, 125] width 143 height 20
select select "**********"
click at [205, 115] on select "**********" at bounding box center [276, 125] width 143 height 20
click at [594, 171] on button "Save" at bounding box center [585, 176] width 33 height 20
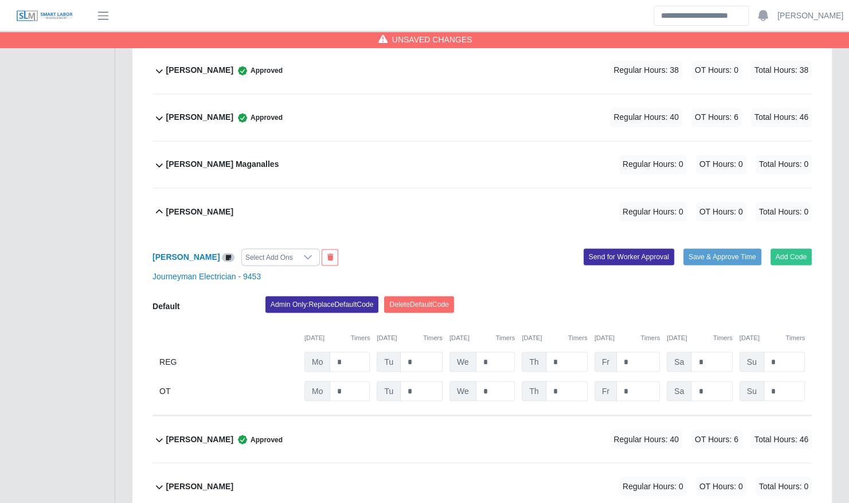
scroll to position [1107, 0]
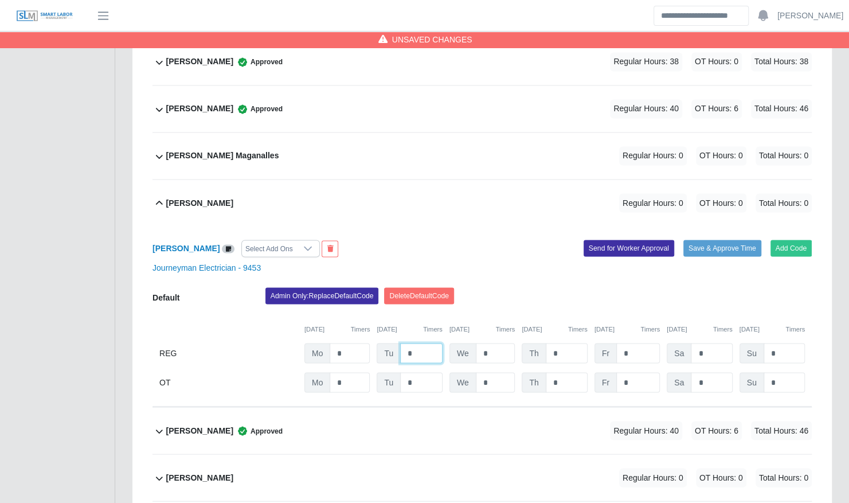
click at [430, 343] on input "*" at bounding box center [421, 353] width 42 height 20
type input "**"
click at [430, 343] on input "**" at bounding box center [421, 353] width 42 height 20
type input "*"
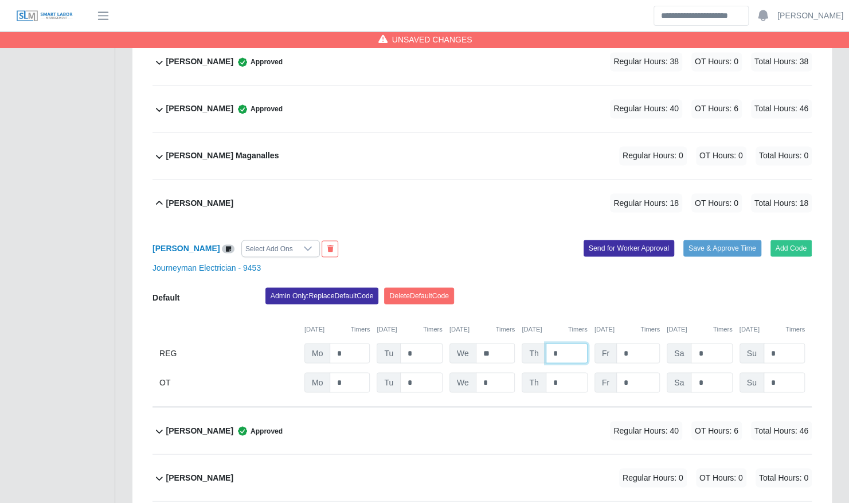
type input "*"
click at [745, 240] on button "Save & Approve Time" at bounding box center [723, 248] width 78 height 16
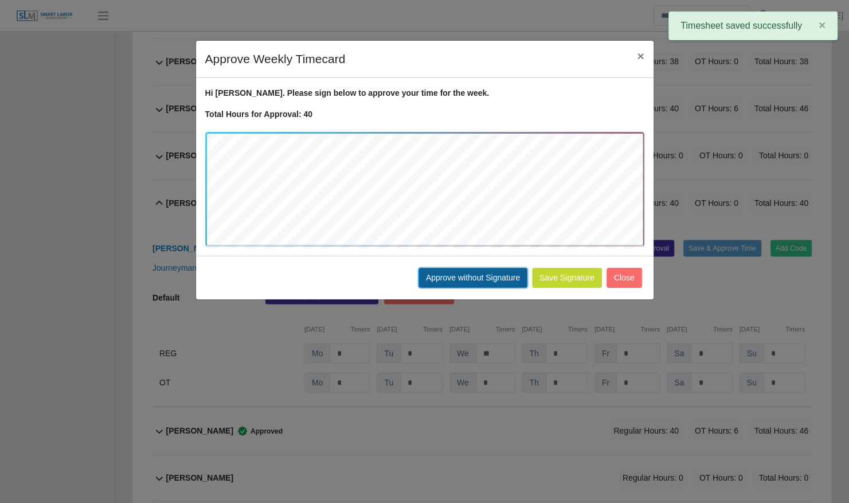
click at [508, 283] on button "Approve without Signature" at bounding box center [473, 278] width 109 height 20
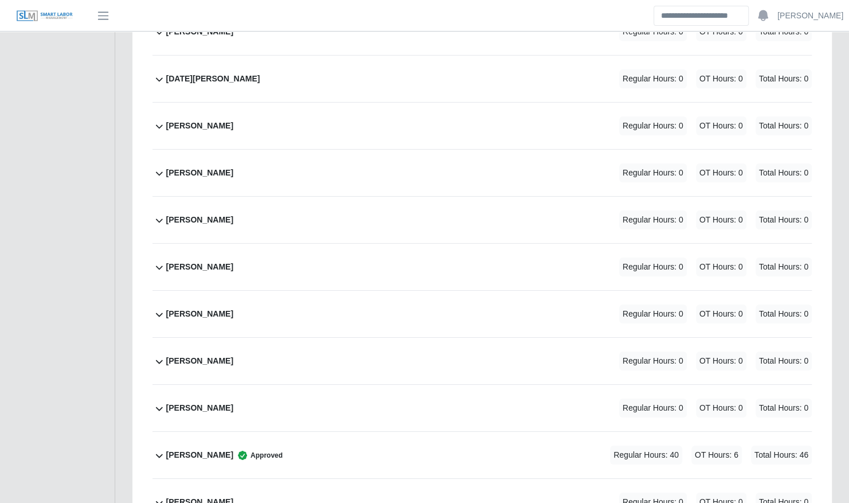
scroll to position [2164, 0]
click at [338, 303] on div "Steven Workman Regular Hours: 0 OT Hours: 0 Total Hours: 0" at bounding box center [489, 314] width 646 height 46
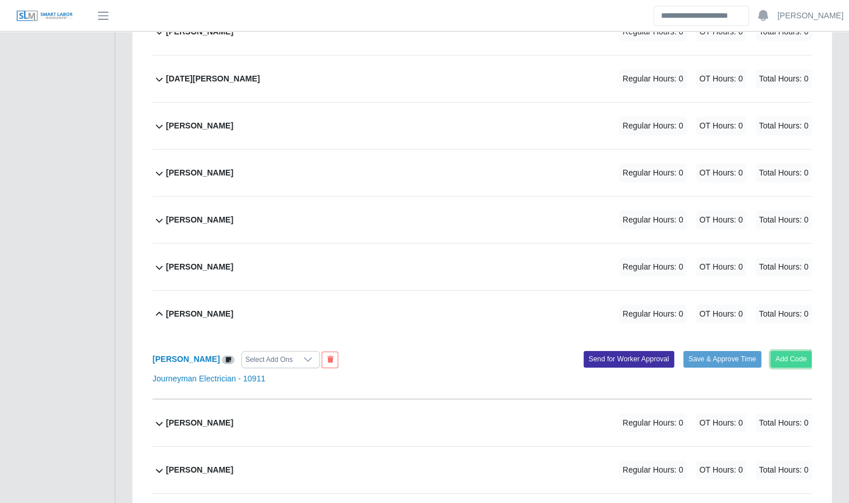
click at [789, 351] on button "Add Code" at bounding box center [792, 359] width 42 height 16
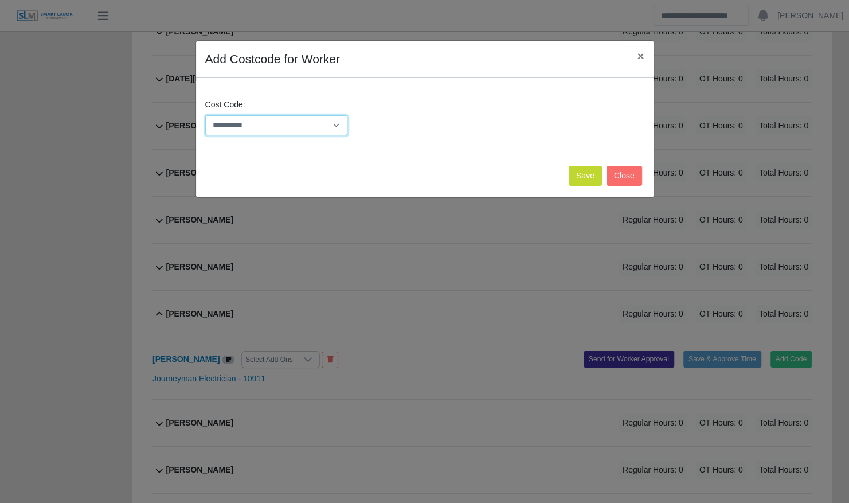
click at [249, 129] on select "**********" at bounding box center [276, 125] width 143 height 20
select select "**********"
click at [205, 115] on select "**********" at bounding box center [276, 125] width 143 height 20
click at [579, 175] on button "Save" at bounding box center [585, 176] width 33 height 20
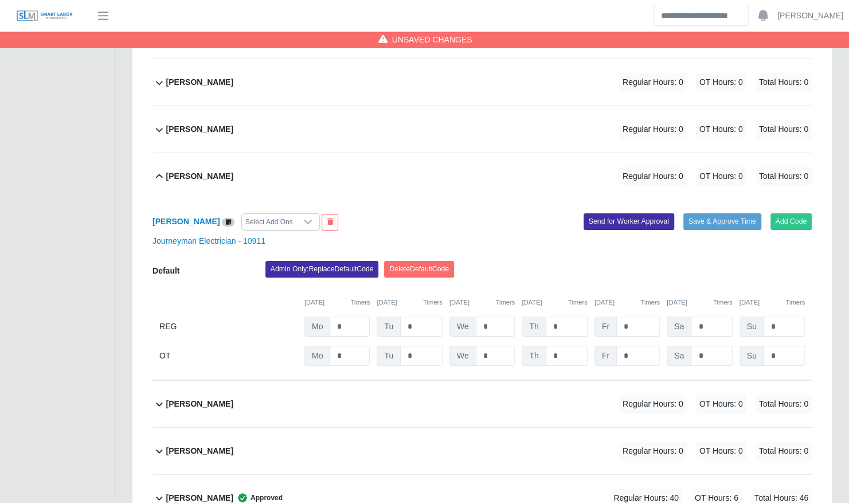
scroll to position [2303, 0]
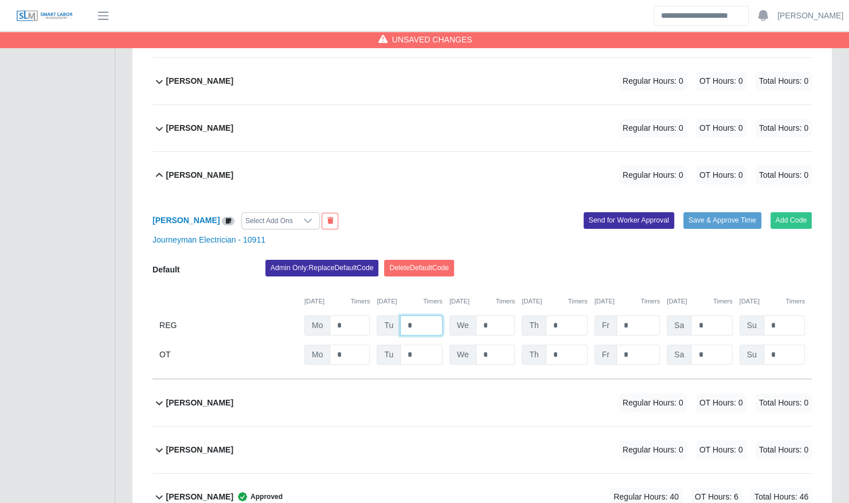
click at [424, 315] on input "*" at bounding box center [421, 325] width 42 height 20
type input "**"
type input "*"
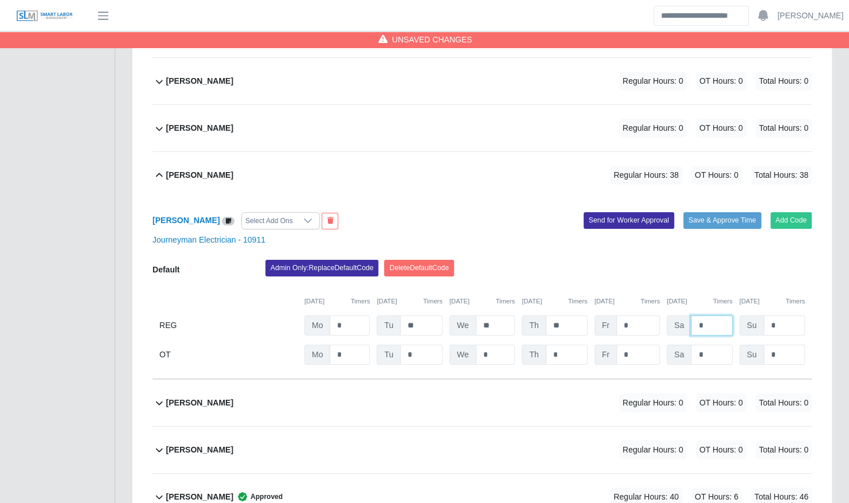
click at [719, 315] on input "*" at bounding box center [711, 325] width 41 height 20
type input "*"
click at [709, 345] on input "*" at bounding box center [711, 355] width 41 height 20
type input "*"
click at [705, 260] on div "Admin Only: Replace Default Code Delete Default Code" at bounding box center [539, 271] width 564 height 23
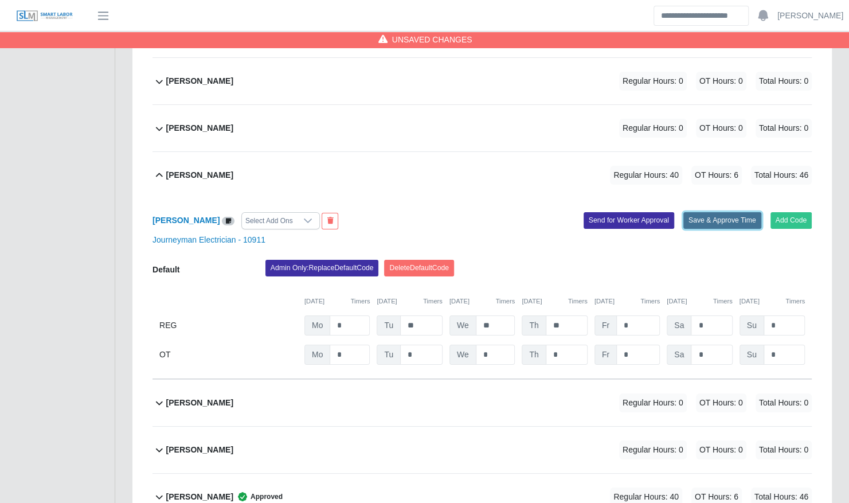
click at [708, 212] on button "Save & Approve Time" at bounding box center [723, 220] width 78 height 16
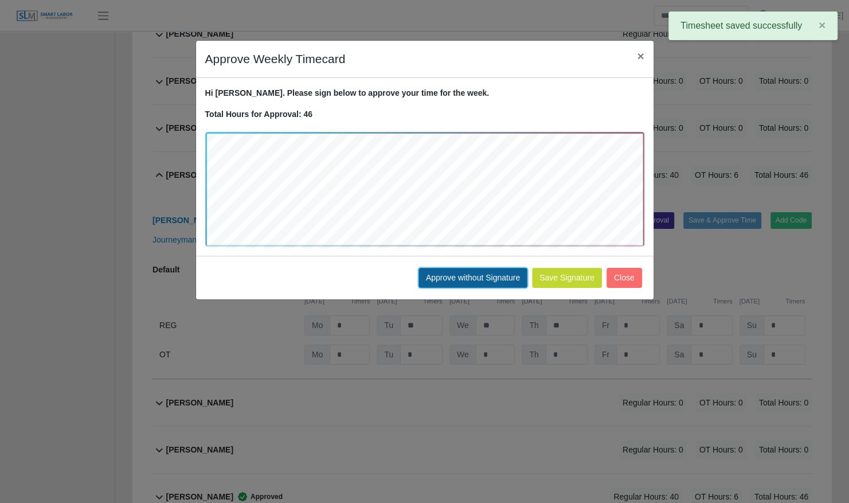
click at [495, 268] on button "Approve without Signature" at bounding box center [473, 278] width 109 height 20
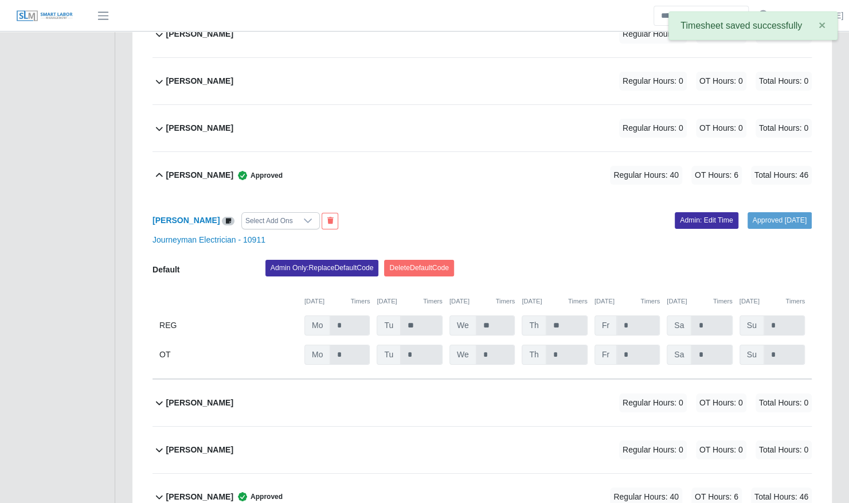
click at [224, 169] on b "Steven Workman" at bounding box center [199, 175] width 67 height 12
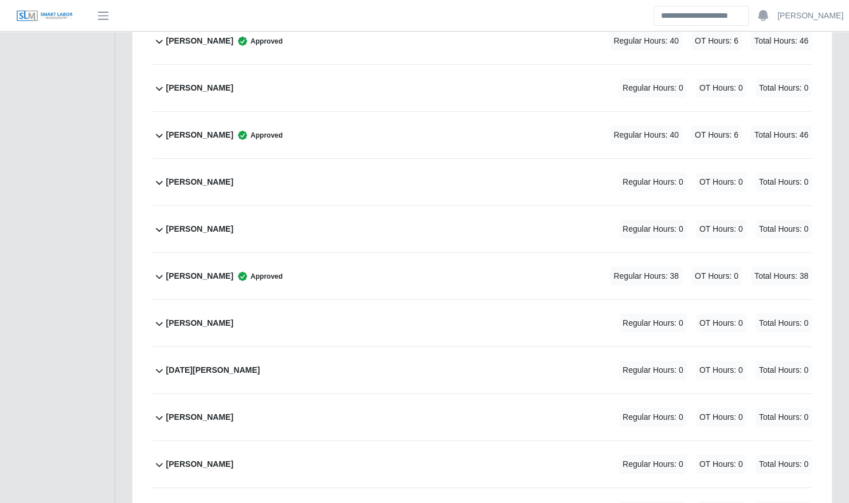
scroll to position [1856, 0]
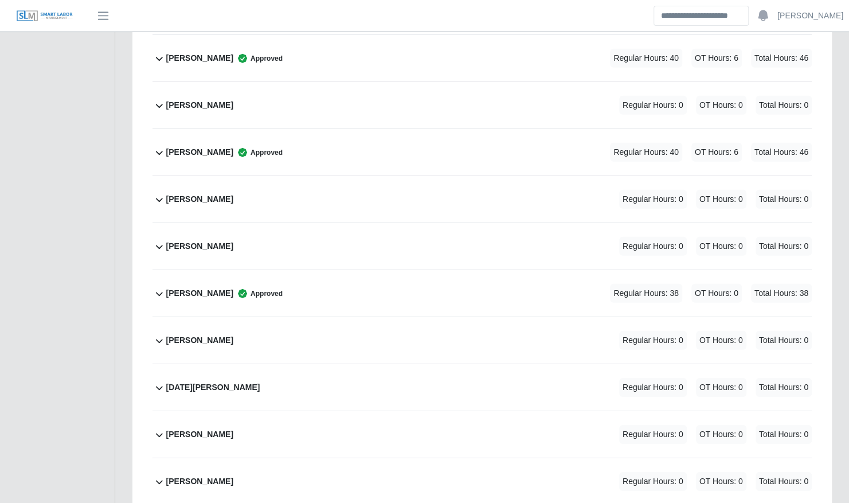
click at [261, 237] on div "Mason Cantrell Regular Hours: 0 OT Hours: 0 Total Hours: 0" at bounding box center [489, 246] width 646 height 46
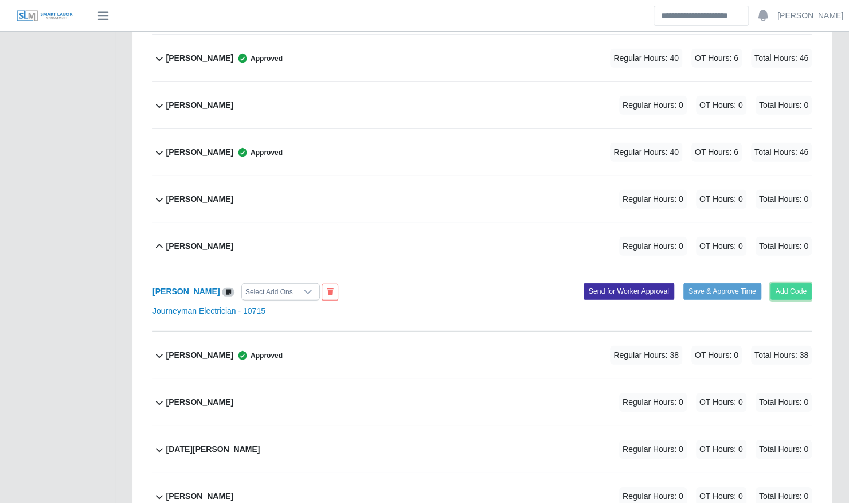
click at [791, 283] on button "Add Code" at bounding box center [792, 291] width 42 height 16
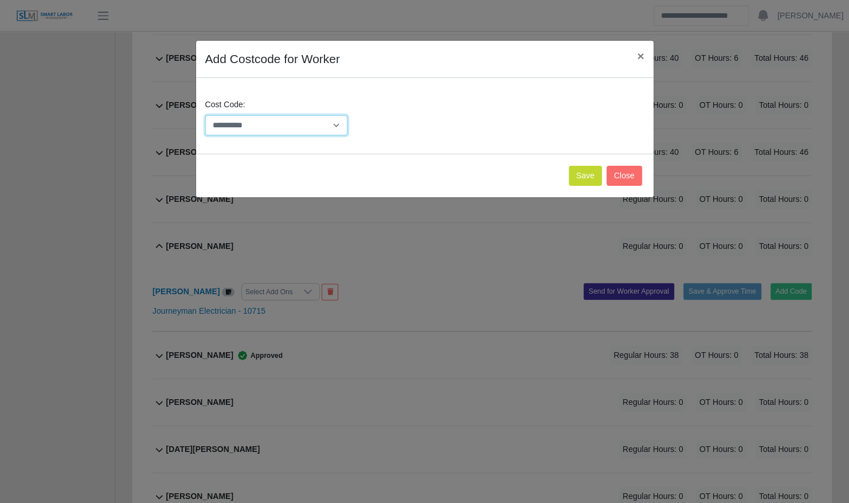
click at [286, 125] on select "**********" at bounding box center [276, 125] width 143 height 20
select select "**********"
click at [205, 115] on select "**********" at bounding box center [276, 125] width 143 height 20
click at [587, 172] on button "Save" at bounding box center [585, 176] width 33 height 20
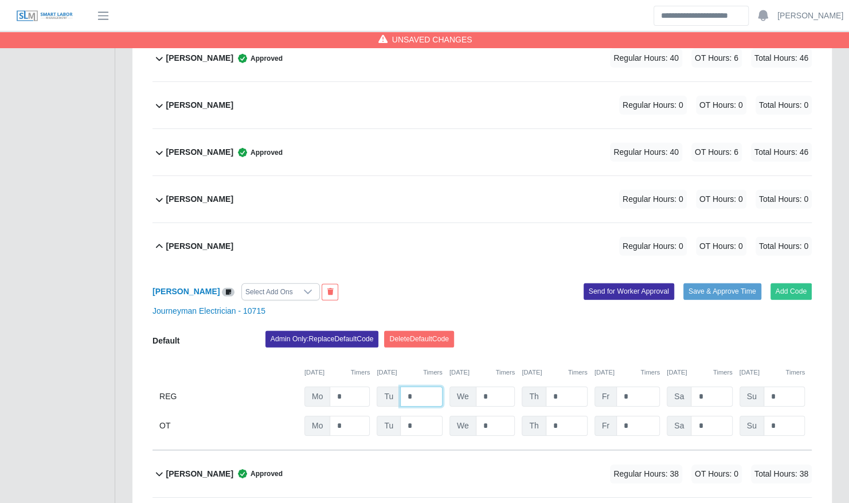
click at [426, 387] on input "*" at bounding box center [421, 397] width 42 height 20
type input "**"
type input "*"
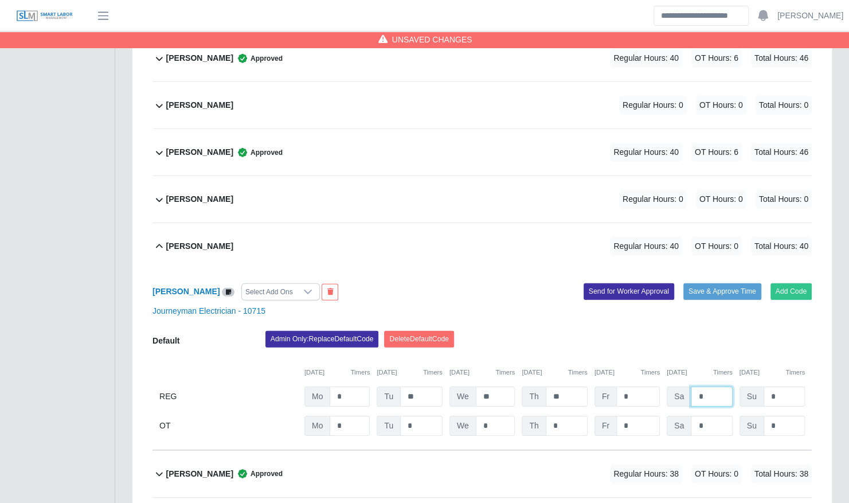
type input "*"
click at [709, 416] on input "*" at bounding box center [711, 426] width 41 height 20
type input "***"
click at [727, 283] on button "Save & Approve Time" at bounding box center [723, 291] width 78 height 16
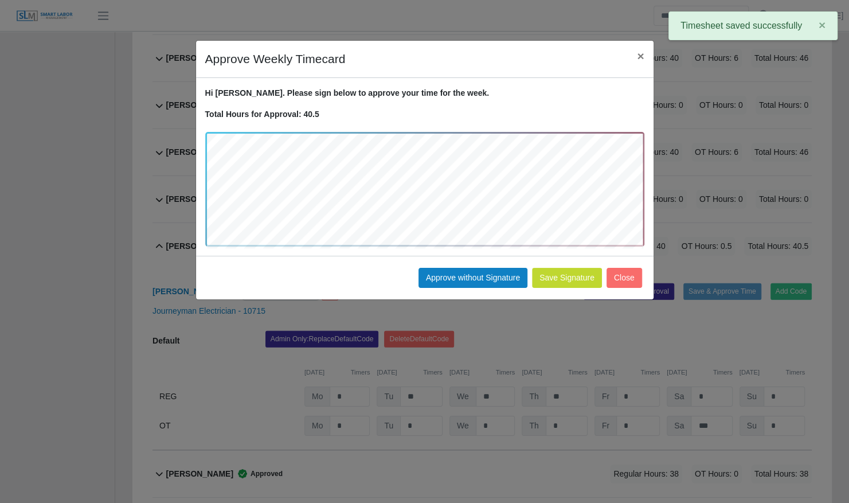
click at [498, 264] on div "Save Signature Approve without Signature Close" at bounding box center [425, 278] width 458 height 44
click at [494, 274] on button "Approve without Signature" at bounding box center [473, 278] width 109 height 20
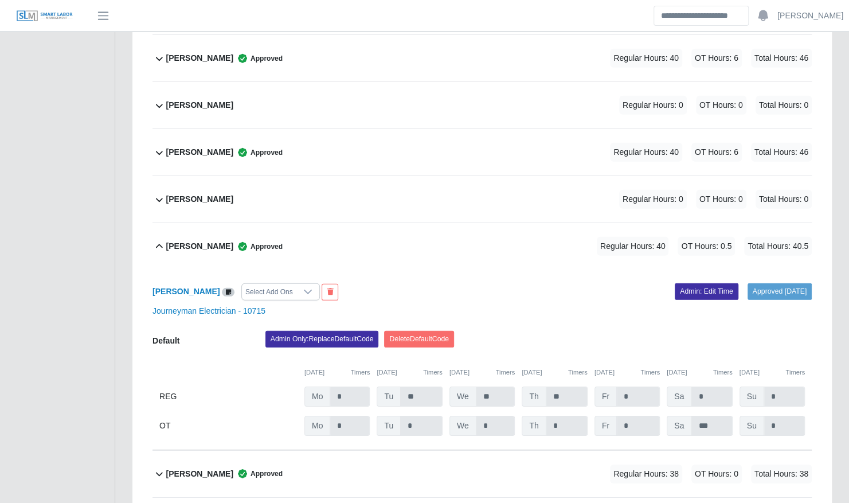
click at [318, 225] on div "Mason Cantrell Approved Regular Hours: 40 OT Hours: 0.5 Total Hours: 40.5" at bounding box center [489, 246] width 646 height 46
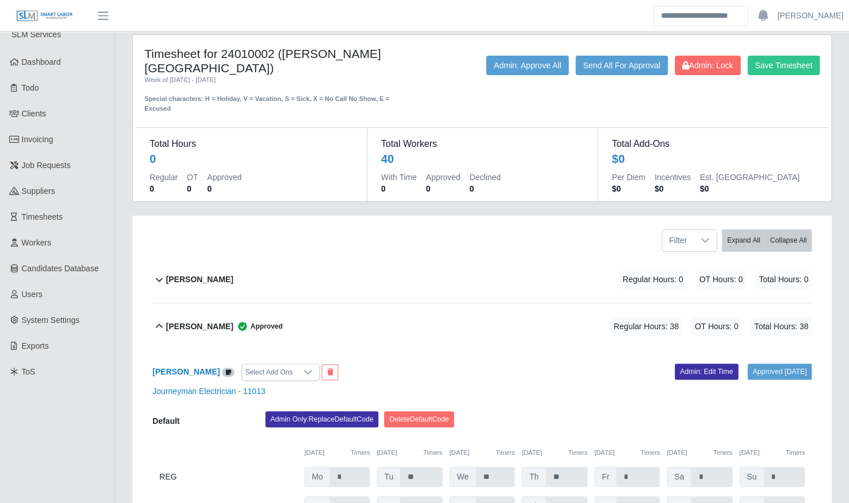
scroll to position [0, 0]
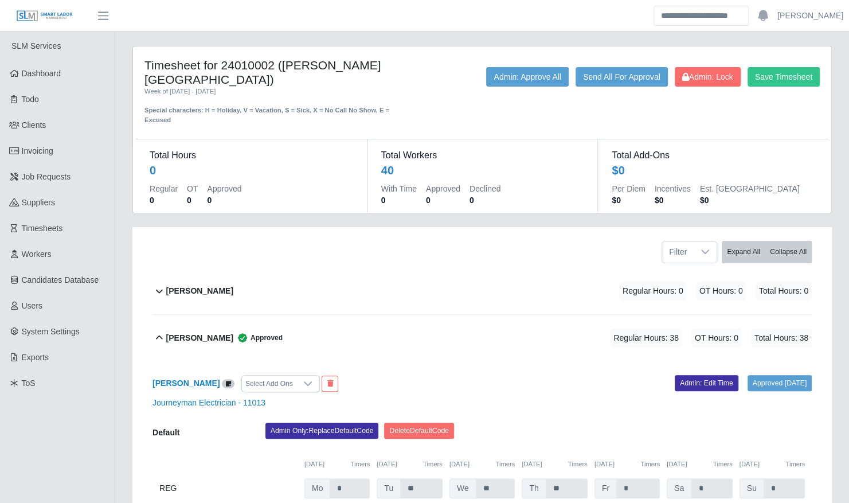
click at [288, 285] on div "Andrew Flores Regular Hours: 0 OT Hours: 0 Total Hours: 0" at bounding box center [489, 291] width 646 height 46
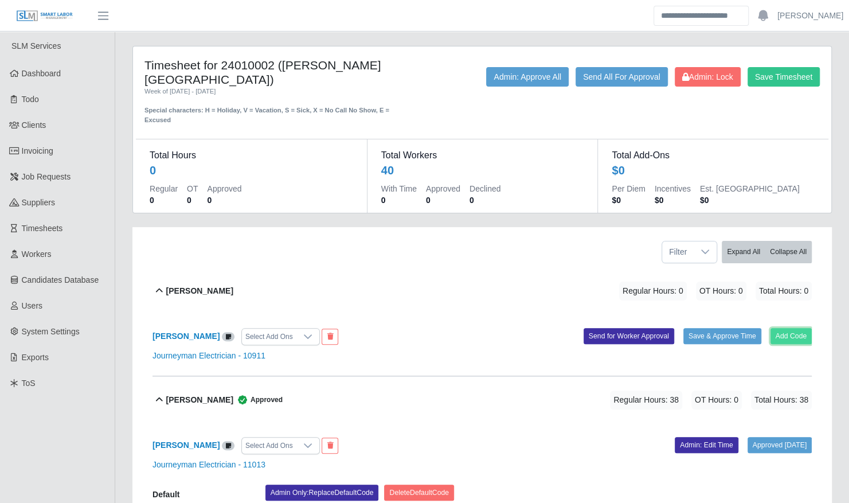
click at [791, 328] on button "Add Code" at bounding box center [792, 336] width 42 height 16
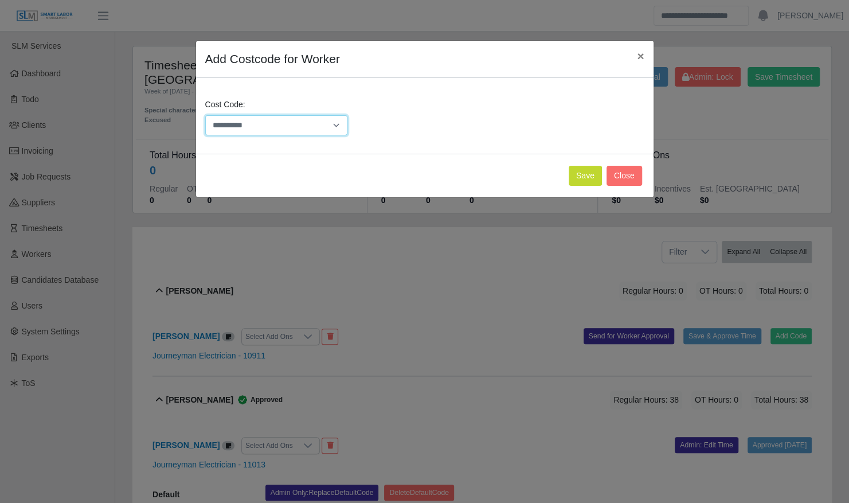
click at [297, 133] on select "**********" at bounding box center [276, 125] width 143 height 20
select select "**********"
click at [205, 115] on select "**********" at bounding box center [276, 125] width 143 height 20
click at [592, 174] on button "Save" at bounding box center [585, 176] width 33 height 20
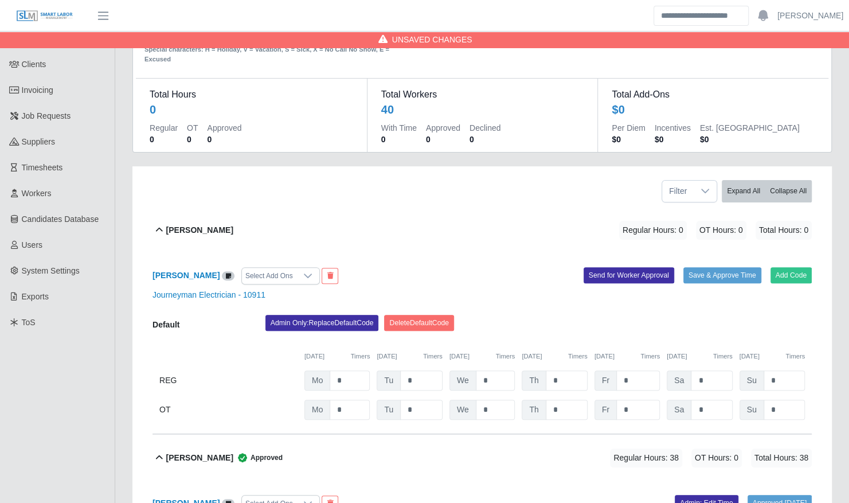
scroll to position [62, 0]
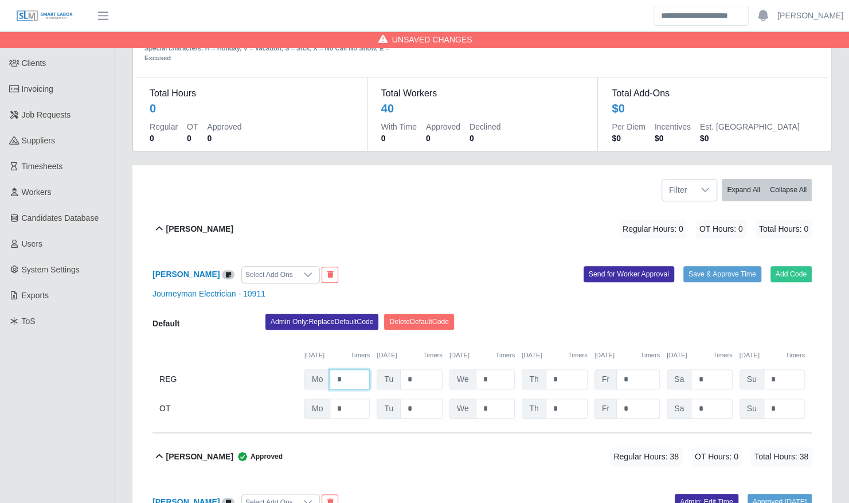
click at [352, 369] on input "*" at bounding box center [350, 379] width 40 height 20
click at [421, 369] on input "*" at bounding box center [421, 379] width 42 height 20
type input "**"
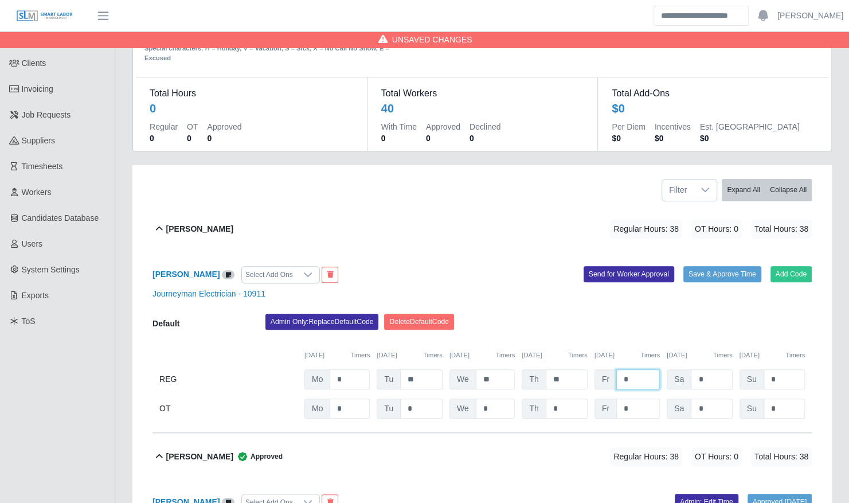
type input "*"
click at [711, 400] on input "*" at bounding box center [711, 409] width 41 height 20
click at [731, 266] on button "Save & Approve Time" at bounding box center [723, 274] width 78 height 16
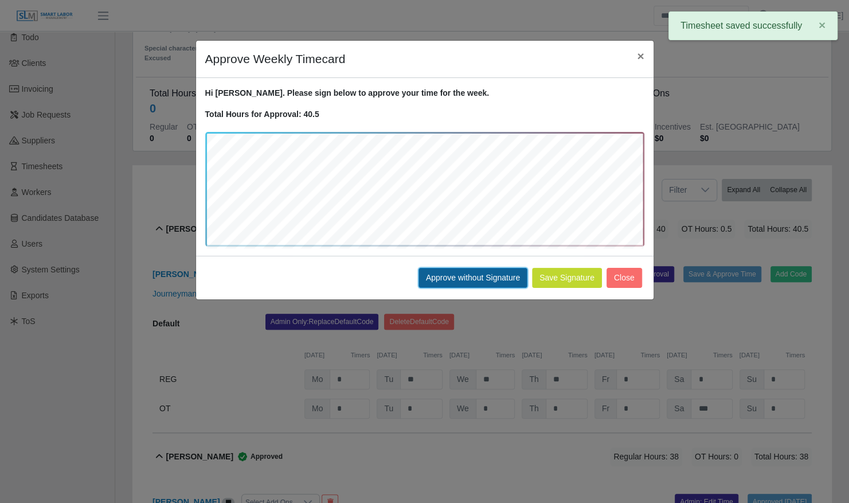
click at [498, 274] on button "Approve without Signature" at bounding box center [473, 278] width 109 height 20
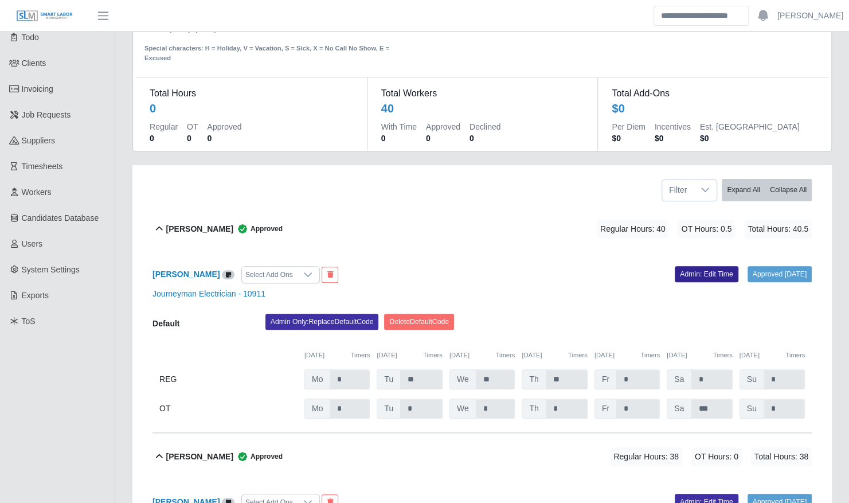
click at [681, 266] on link "Admin: Edit Time" at bounding box center [707, 274] width 64 height 16
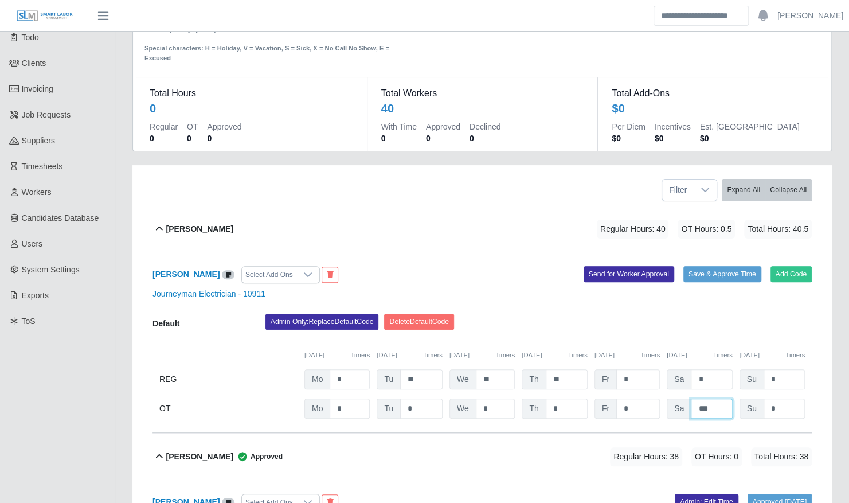
click at [718, 399] on input "***" at bounding box center [711, 409] width 41 height 20
type input "*"
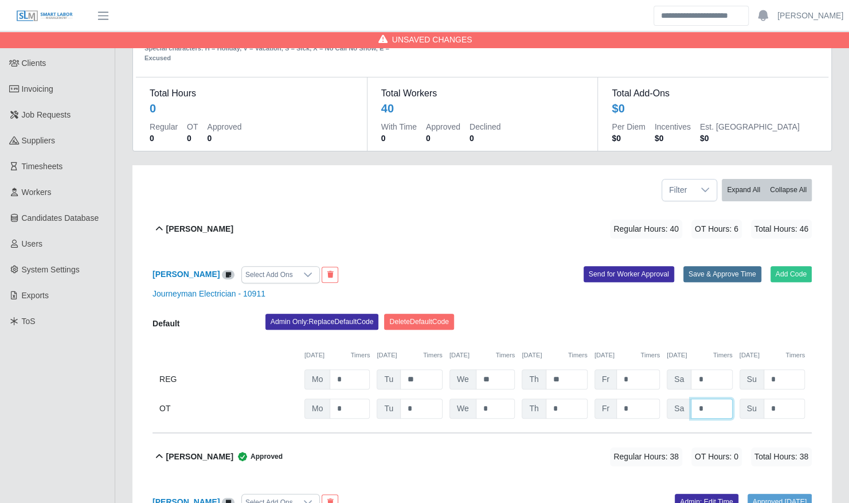
type input "*"
click at [698, 266] on button "Save & Approve Time" at bounding box center [723, 274] width 78 height 16
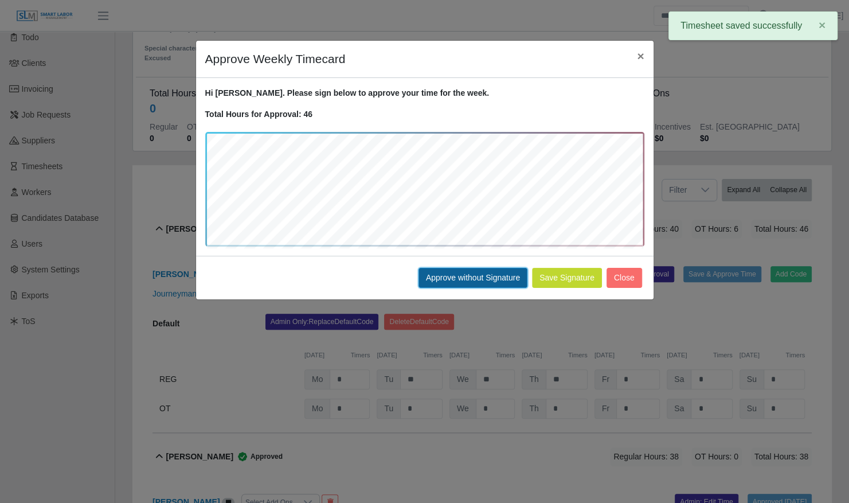
click at [497, 282] on button "Approve without Signature" at bounding box center [473, 278] width 109 height 20
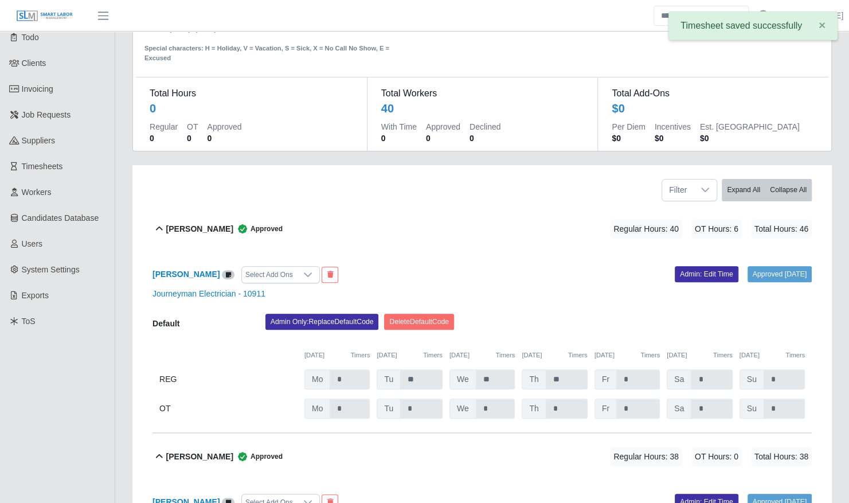
click at [189, 220] on div "Andrew Flores Approved" at bounding box center [224, 229] width 116 height 19
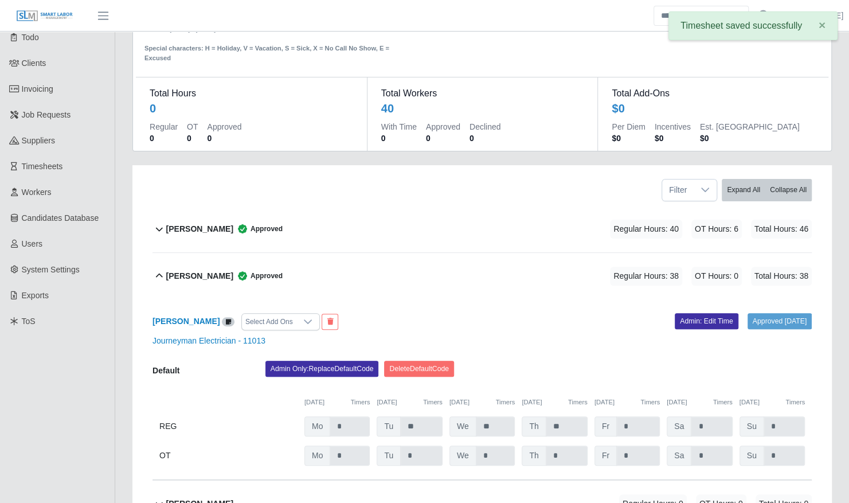
click at [223, 253] on div "Angel Mendez SR Approved Regular Hours: 38 OT Hours: 0 Total Hours: 38" at bounding box center [489, 276] width 646 height 46
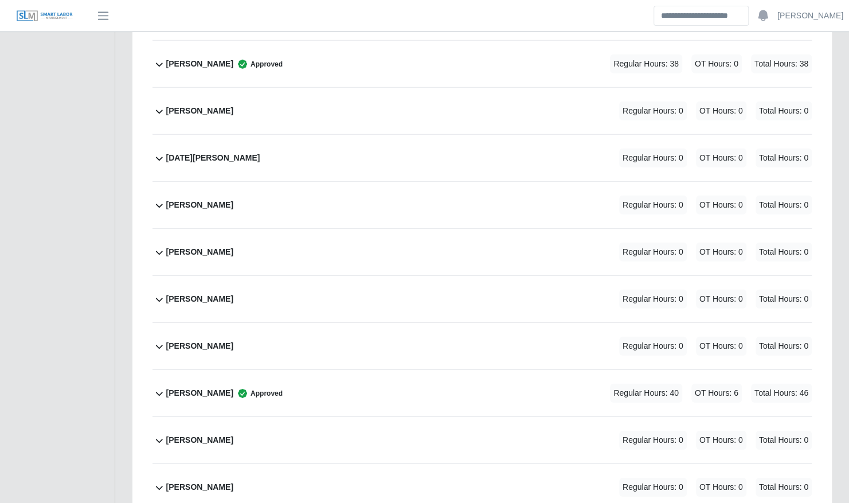
scroll to position [1889, 0]
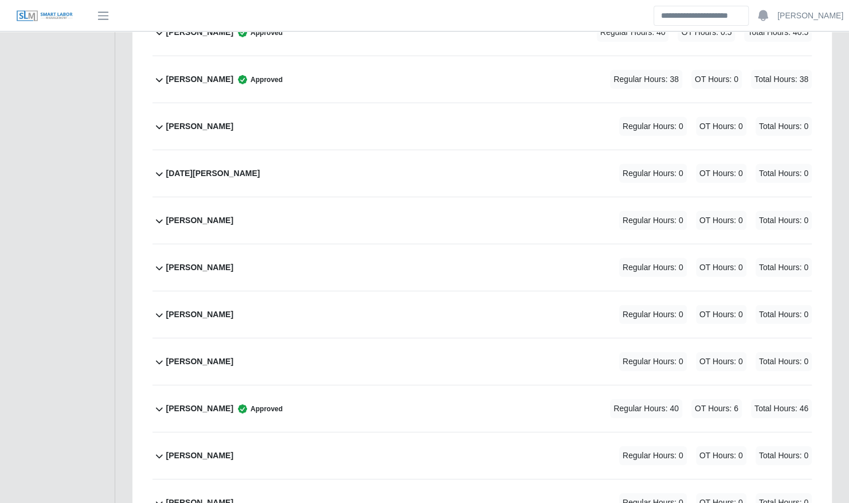
click at [221, 246] on div "Samual Vargas Regular Hours: 0 OT Hours: 0 Total Hours: 0" at bounding box center [489, 267] width 646 height 46
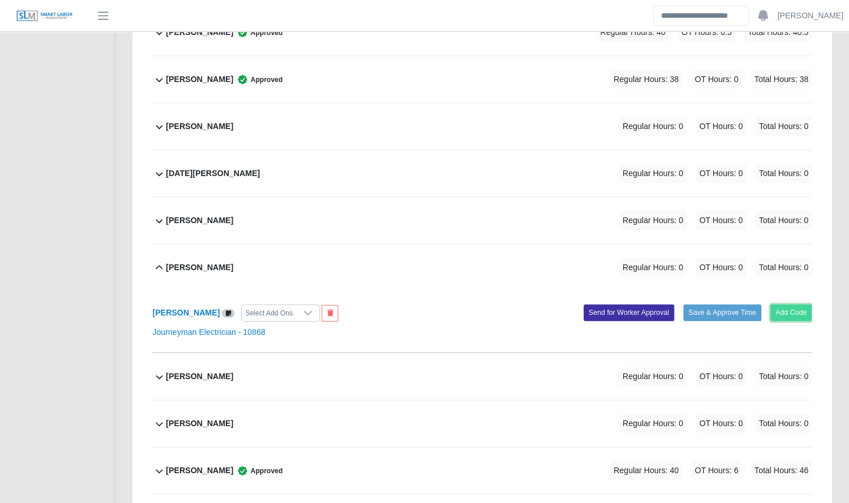
click at [806, 305] on button "Add Code" at bounding box center [792, 313] width 42 height 16
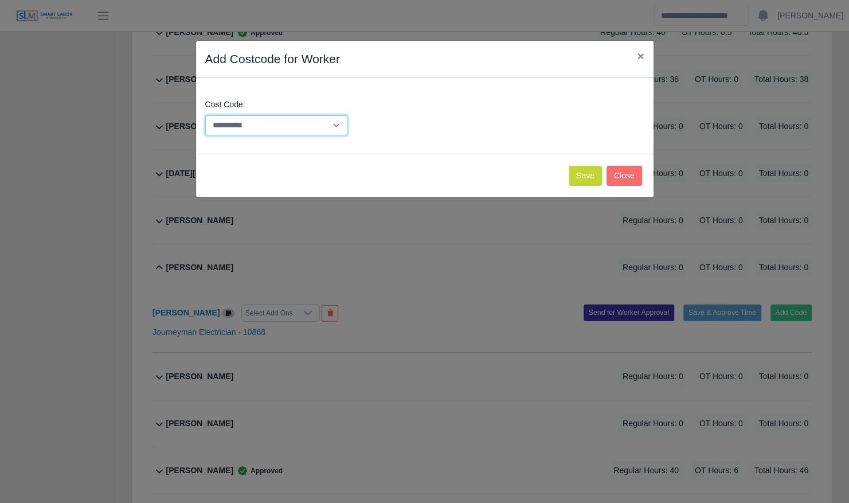
click at [295, 125] on select "**********" at bounding box center [276, 125] width 143 height 20
select select "**********"
click at [205, 115] on select "**********" at bounding box center [276, 125] width 143 height 20
click at [586, 179] on button "Save" at bounding box center [585, 176] width 33 height 20
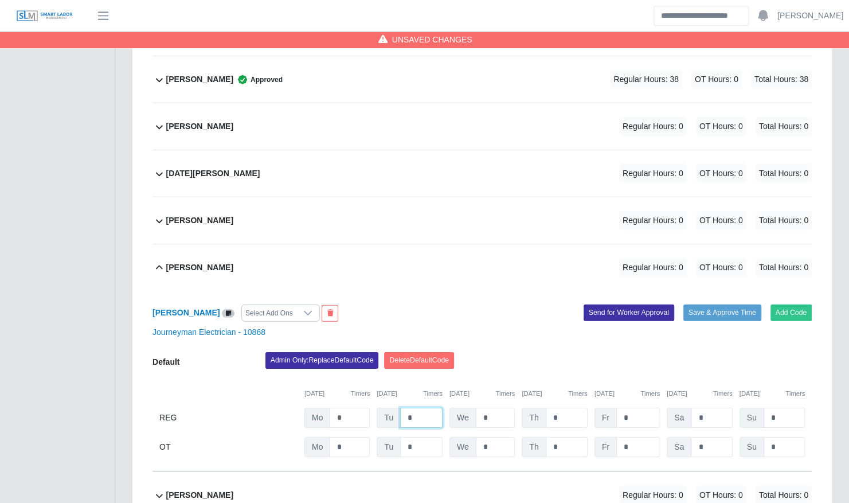
click at [422, 408] on input "*" at bounding box center [421, 418] width 42 height 20
type input "**"
type input "*"
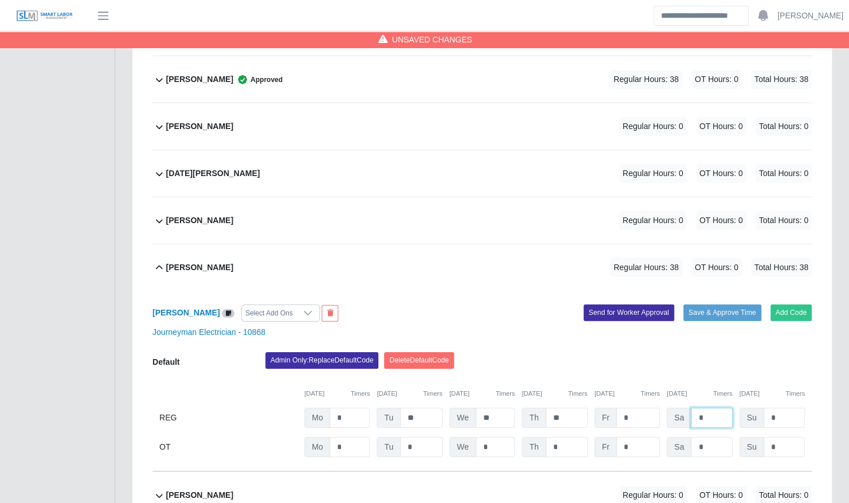
click at [709, 408] on input "*" at bounding box center [711, 418] width 41 height 20
type input "*"
click at [710, 437] on input "*" at bounding box center [711, 447] width 41 height 20
type input "*"
click at [735, 307] on div "Samual Vargas Select Add Ons Add Code Save & Approve Time Send for Worker Appro…" at bounding box center [482, 381] width 659 height 181
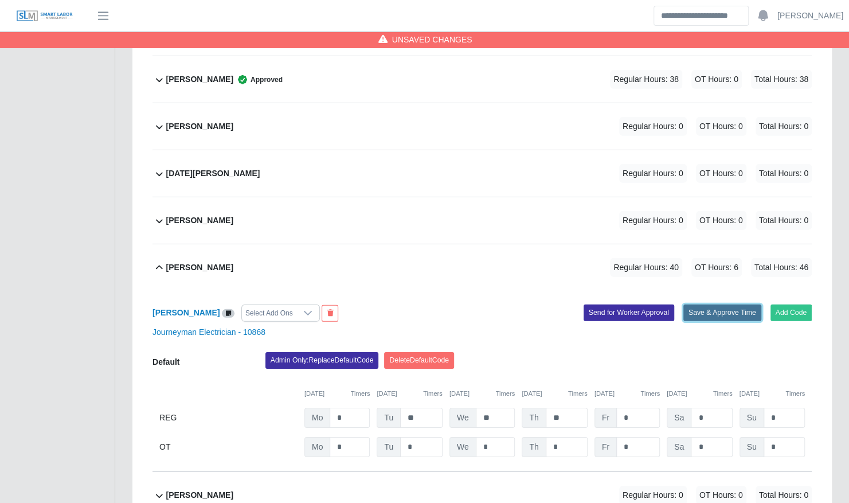
click at [728, 305] on button "Save & Approve Time" at bounding box center [723, 313] width 78 height 16
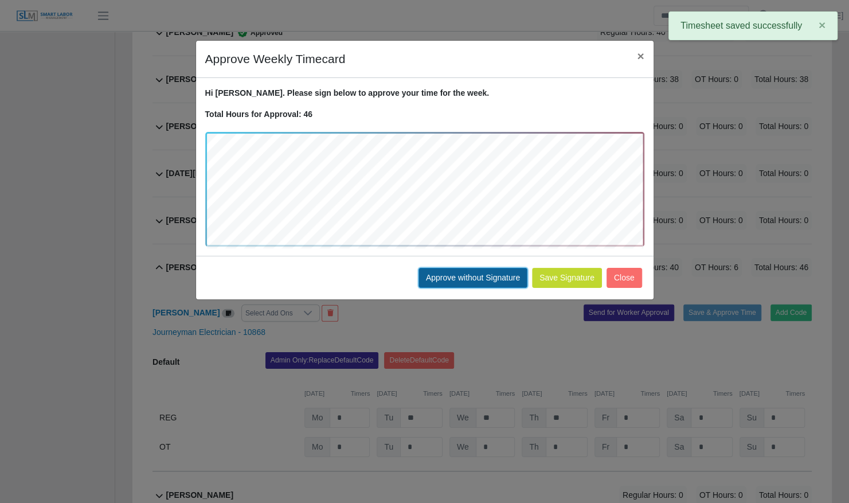
click at [497, 275] on button "Approve without Signature" at bounding box center [473, 278] width 109 height 20
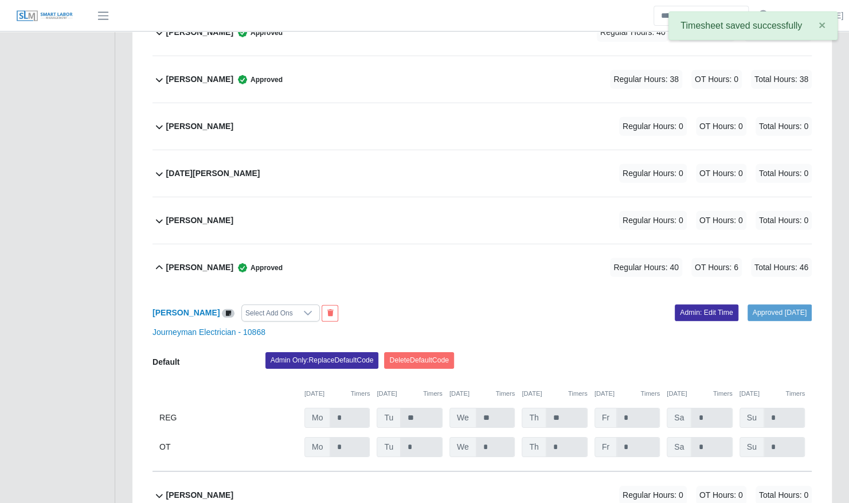
click at [327, 244] on div "Samual Vargas Approved Regular Hours: 40 OT Hours: 6 Total Hours: 46" at bounding box center [489, 267] width 646 height 46
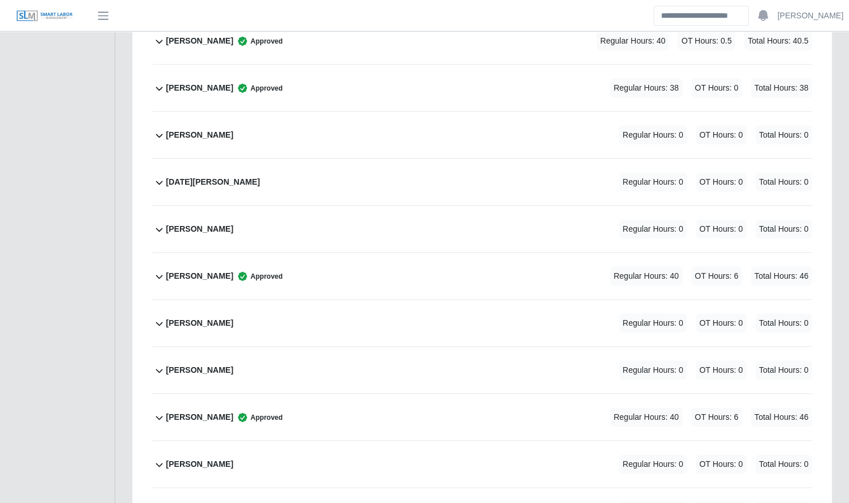
scroll to position [1869, 0]
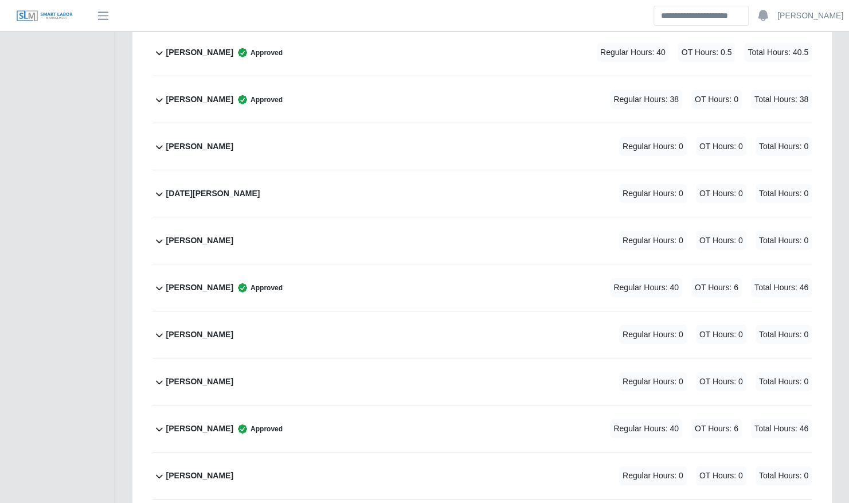
click at [270, 223] on div "Ruth Solano Regular Hours: 0 OT Hours: 0 Total Hours: 0" at bounding box center [489, 240] width 646 height 46
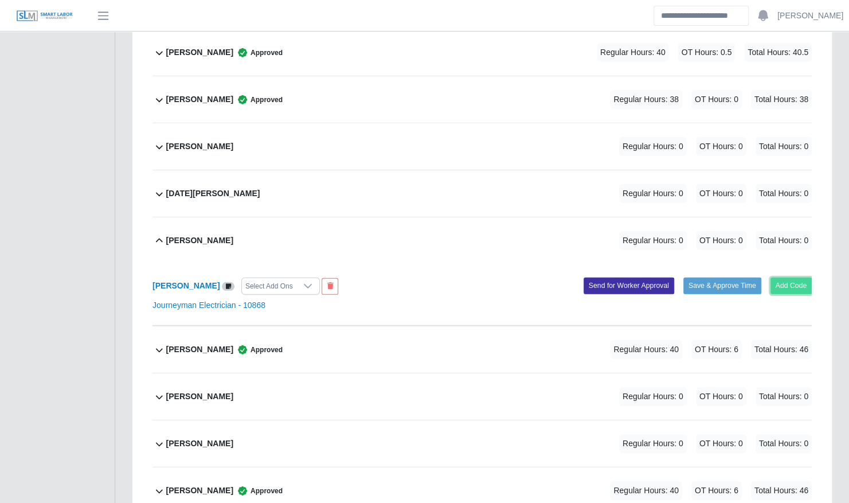
click at [795, 278] on button "Add Code" at bounding box center [792, 286] width 42 height 16
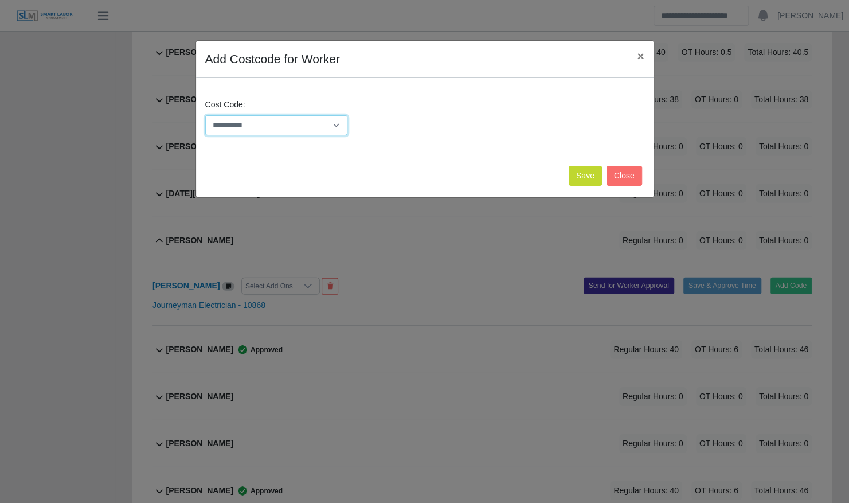
click at [292, 130] on select "**********" at bounding box center [276, 125] width 143 height 20
select select "**********"
click at [205, 115] on select "**********" at bounding box center [276, 125] width 143 height 20
click at [574, 170] on button "Save" at bounding box center [585, 176] width 33 height 20
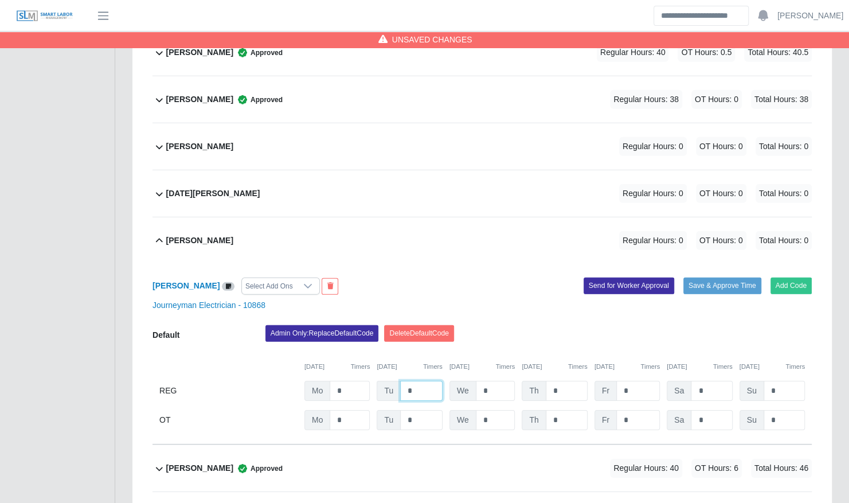
click at [427, 381] on input "*" at bounding box center [421, 391] width 42 height 20
type input "**"
type input "*"
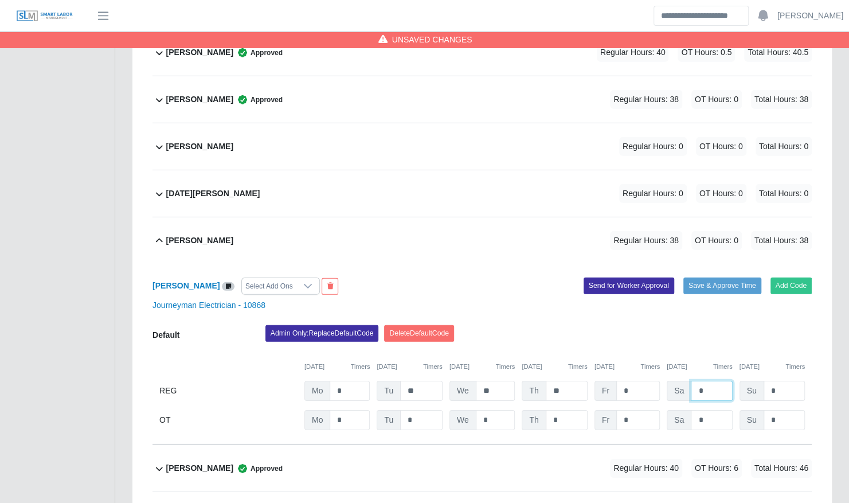
click at [716, 381] on input "*" at bounding box center [711, 391] width 41 height 20
type input "*"
click at [705, 410] on input "*" at bounding box center [711, 420] width 41 height 20
type input "*"
click at [748, 278] on button "Save & Approve Time" at bounding box center [723, 286] width 78 height 16
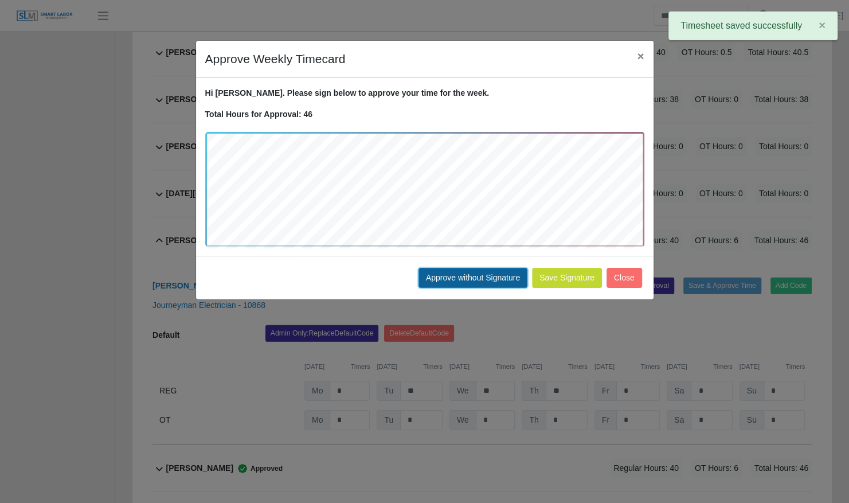
click at [513, 274] on button "Approve without Signature" at bounding box center [473, 278] width 109 height 20
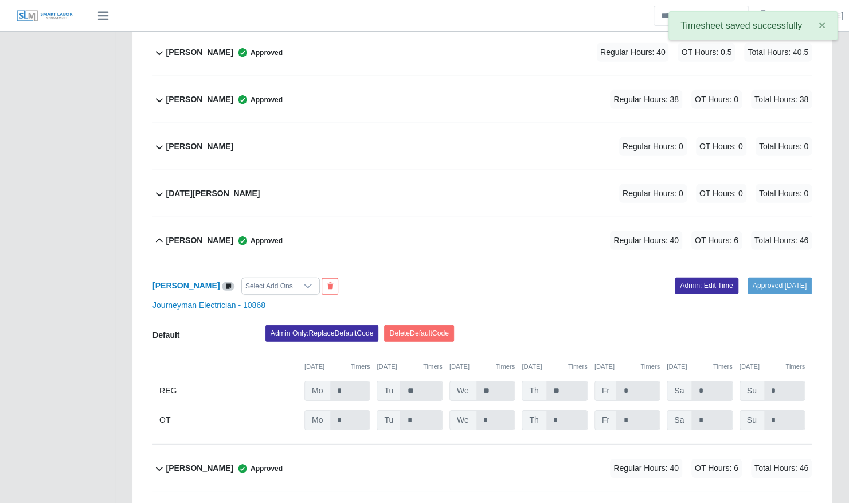
click at [264, 231] on div "Ruth Solano Approved Regular Hours: 40 OT Hours: 6 Total Hours: 46" at bounding box center [489, 240] width 646 height 46
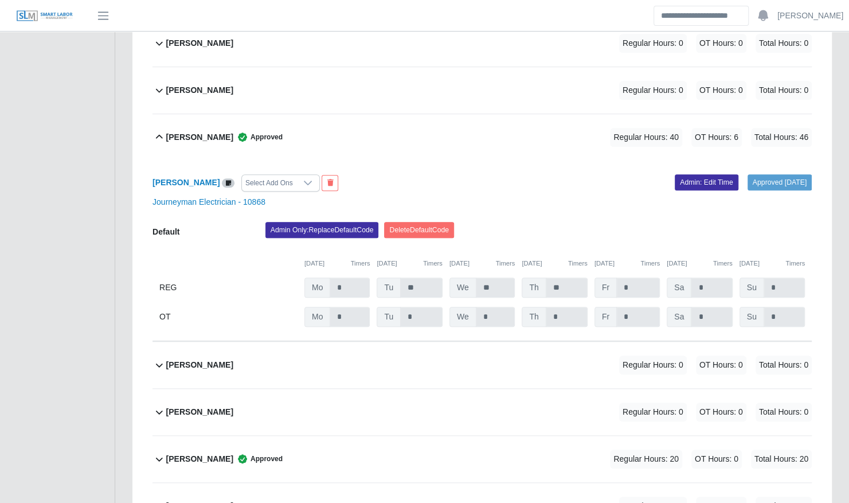
scroll to position [389, 0]
click at [245, 344] on div "Bryce Jackson Regular Hours: 0 OT Hours: 0 Total Hours: 0" at bounding box center [489, 364] width 646 height 46
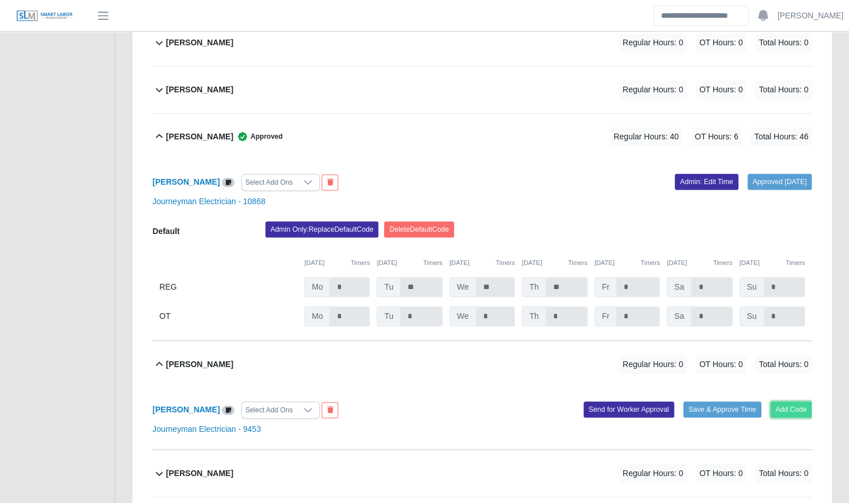
click at [797, 401] on button "Add Code" at bounding box center [792, 409] width 42 height 16
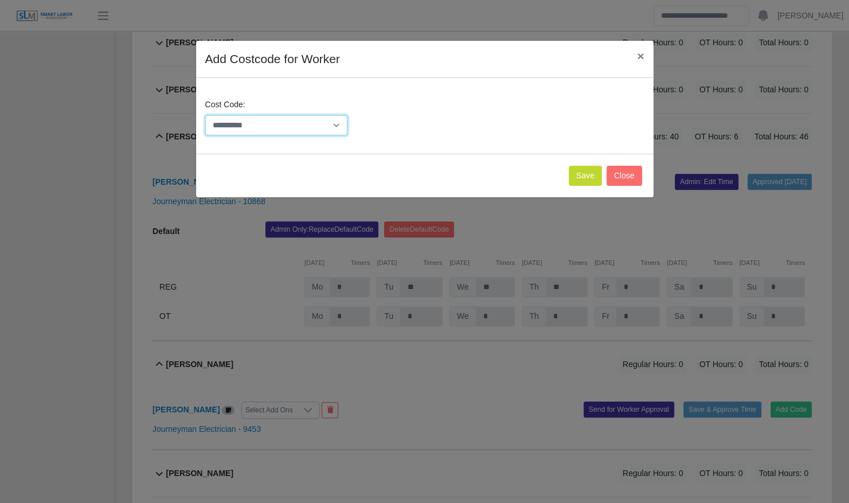
click at [319, 120] on select "**********" at bounding box center [276, 125] width 143 height 20
select select "**********"
click at [205, 115] on select "**********" at bounding box center [276, 125] width 143 height 20
click at [595, 180] on button "Save" at bounding box center [585, 176] width 33 height 20
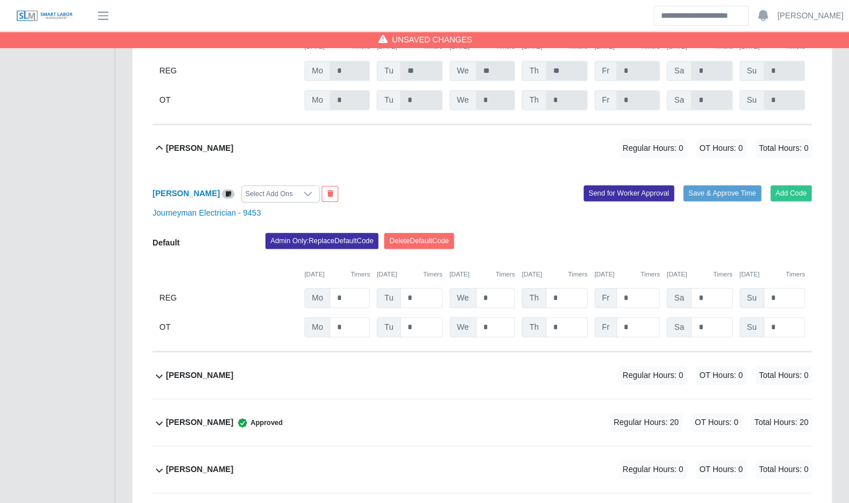
scroll to position [606, 0]
click at [421, 289] on input "*" at bounding box center [421, 297] width 42 height 20
type input "**"
type input "***"
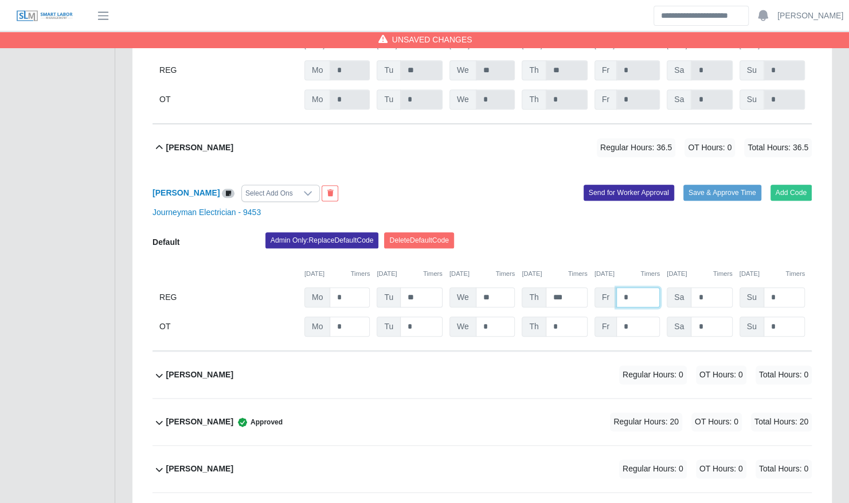
type input "*"
type input "***"
click at [588, 233] on div "Admin Only: Replace Default Code [GEOGRAPHIC_DATA] Default Code" at bounding box center [539, 243] width 564 height 23
click at [711, 185] on button "Save & Approve Time" at bounding box center [723, 193] width 78 height 16
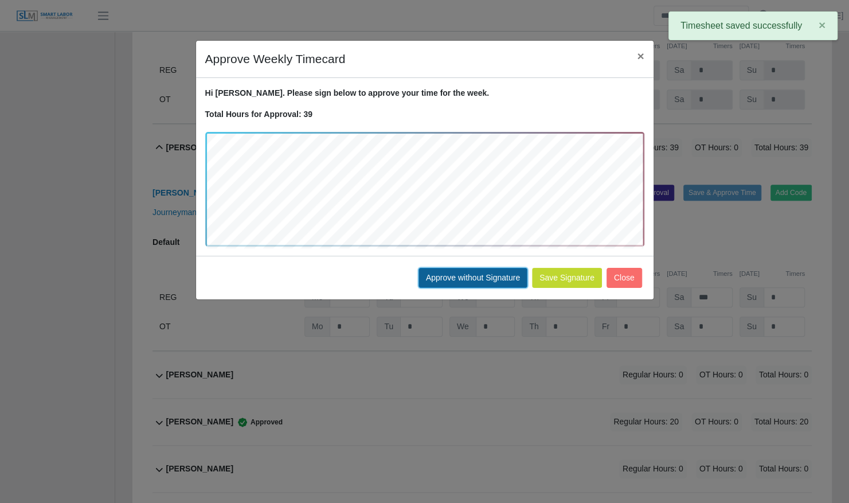
click at [489, 275] on button "Approve without Signature" at bounding box center [473, 278] width 109 height 20
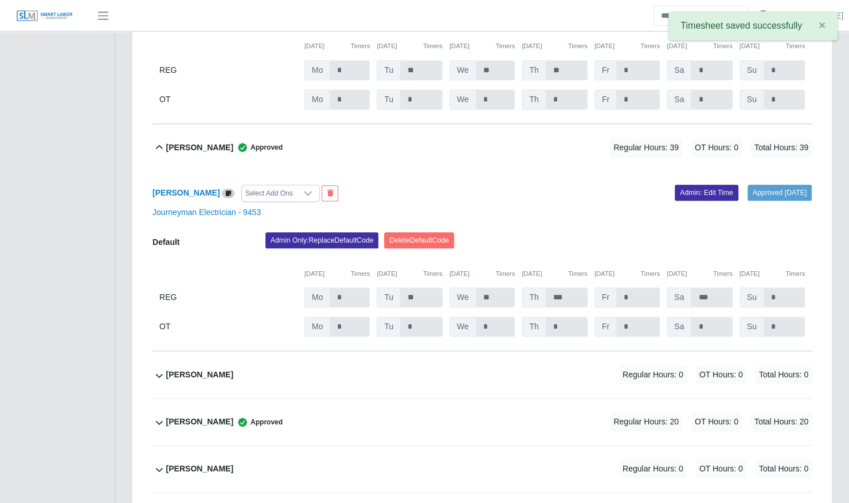
click at [323, 142] on div "Bryce Jackson Approved Regular Hours: 39 OT Hours: 0 Total Hours: 39" at bounding box center [489, 147] width 646 height 46
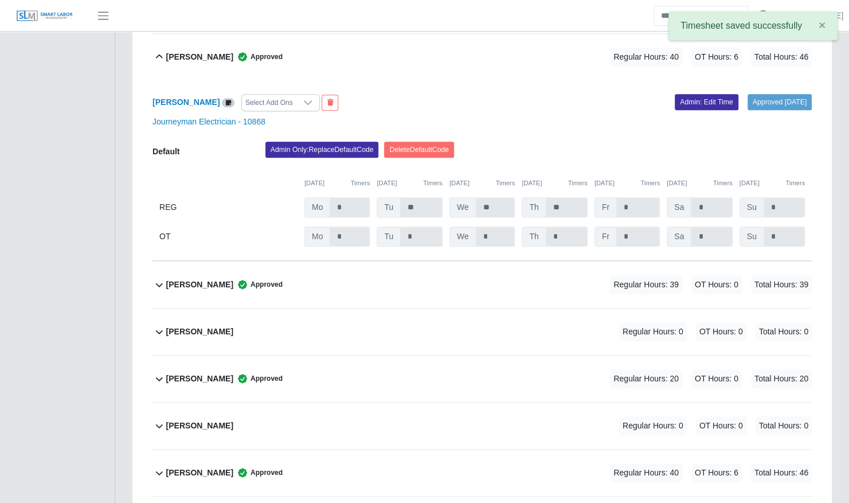
scroll to position [469, 0]
click at [334, 47] on div "Bryam Interiano Approved Regular Hours: 40 OT Hours: 6 Total Hours: 46" at bounding box center [489, 57] width 646 height 46
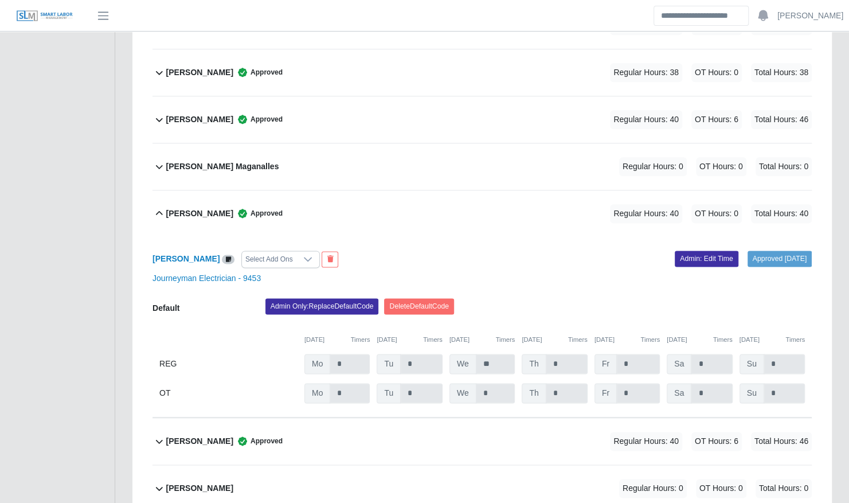
scroll to position [730, 0]
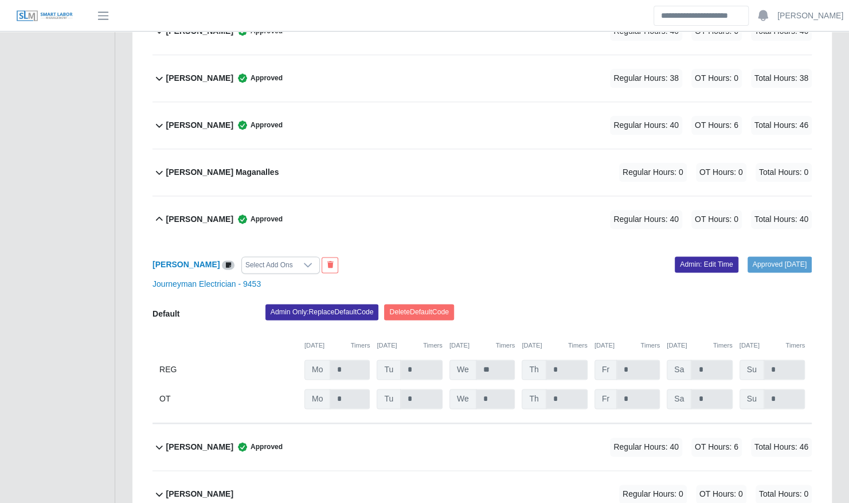
click at [492, 149] on div "Genaro Maganalles Regular Hours: 0 OT Hours: 0 Total Hours: 0" at bounding box center [489, 172] width 646 height 46
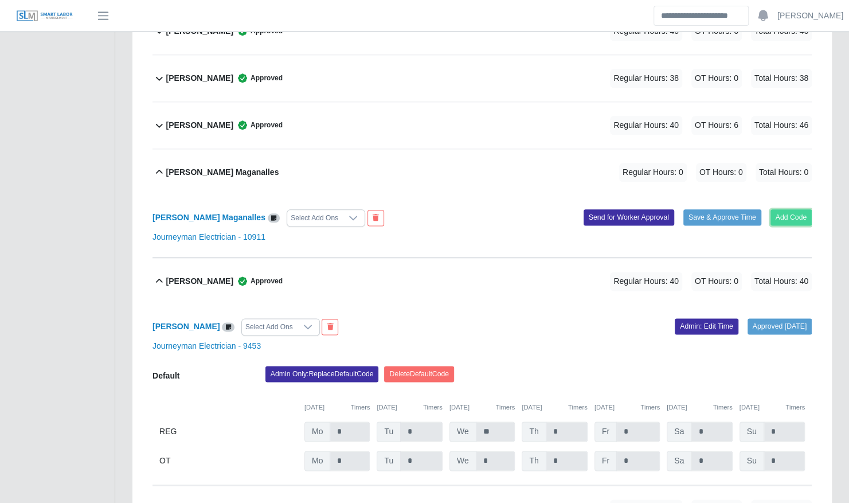
click at [790, 209] on button "Add Code" at bounding box center [792, 217] width 42 height 16
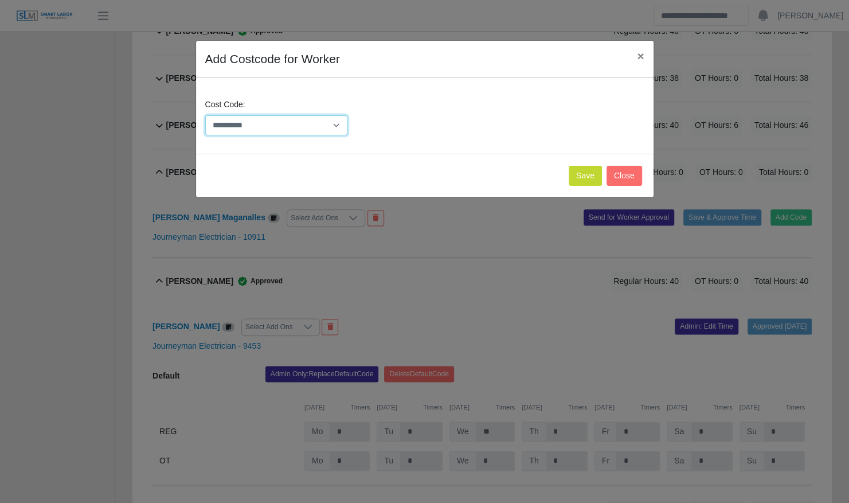
click at [278, 117] on select "**********" at bounding box center [276, 125] width 143 height 20
select select "**********"
click at [205, 115] on select "**********" at bounding box center [276, 125] width 143 height 20
click at [595, 176] on button "Save" at bounding box center [585, 176] width 33 height 20
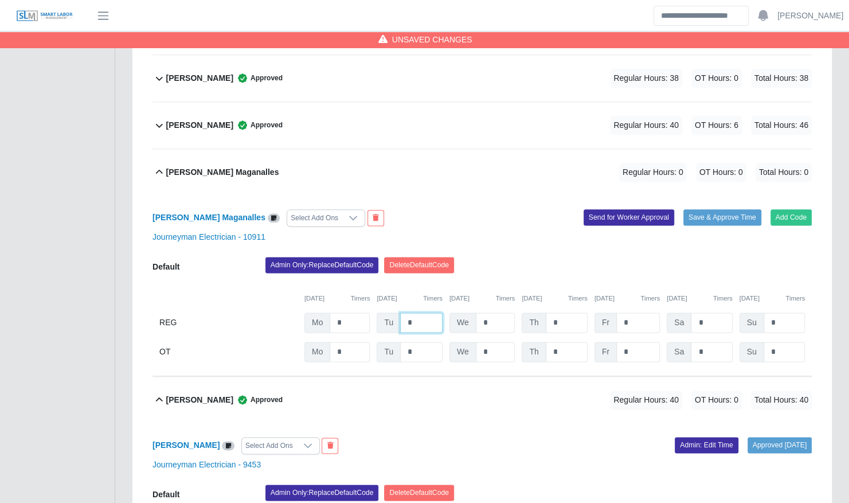
click at [415, 313] on input "*" at bounding box center [421, 323] width 42 height 20
type input "**"
type input "*"
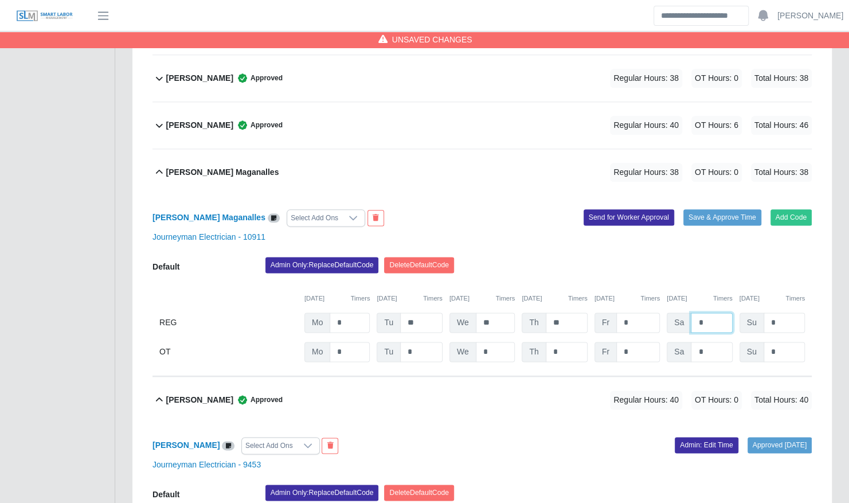
click at [713, 313] on input "*" at bounding box center [711, 323] width 41 height 20
type input "*"
click at [707, 342] on input "*" at bounding box center [711, 352] width 41 height 20
type input "*"
click at [727, 209] on button "Save & Approve Time" at bounding box center [723, 217] width 78 height 16
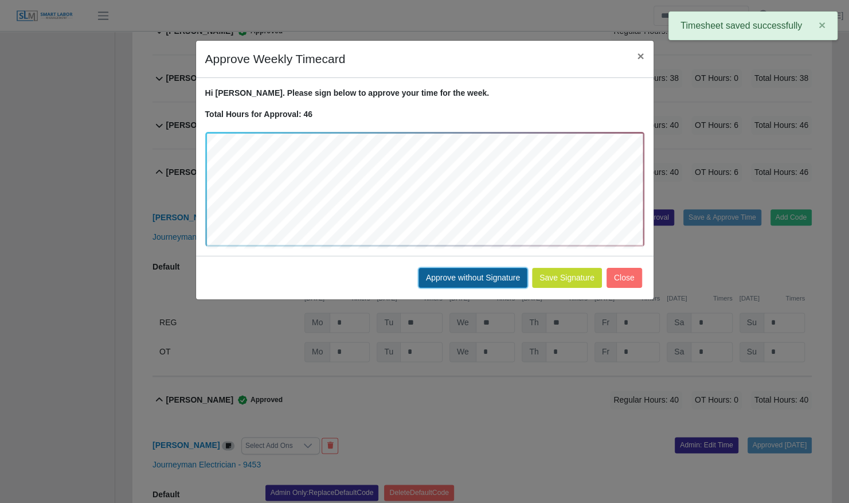
click at [477, 272] on button "Approve without Signature" at bounding box center [473, 278] width 109 height 20
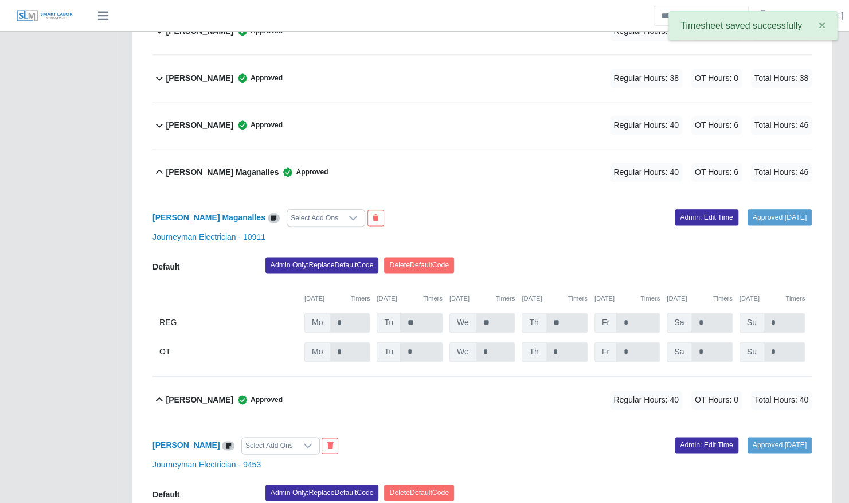
click at [383, 159] on div "Genaro Maganalles Approved Regular Hours: 40 OT Hours: 6 Total Hours: 46" at bounding box center [489, 172] width 646 height 46
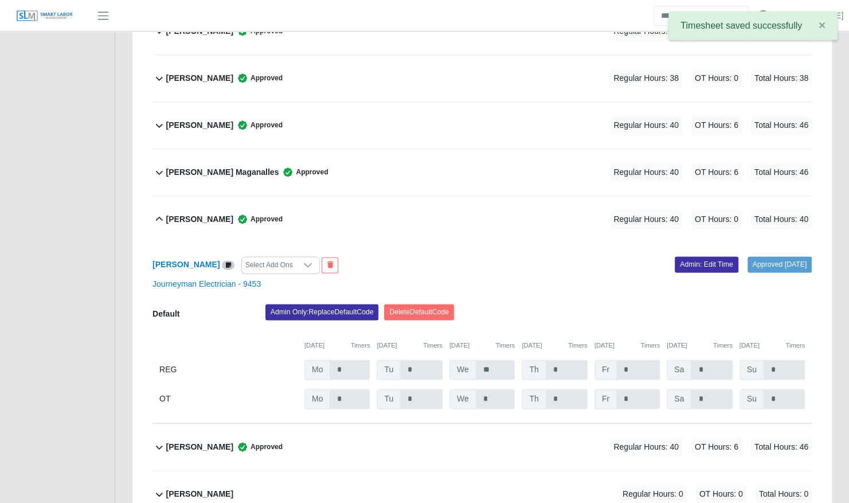
click at [381, 207] on div "Gerald Schwendeman Approved Regular Hours: 40 OT Hours: 0 Total Hours: 40" at bounding box center [489, 219] width 646 height 46
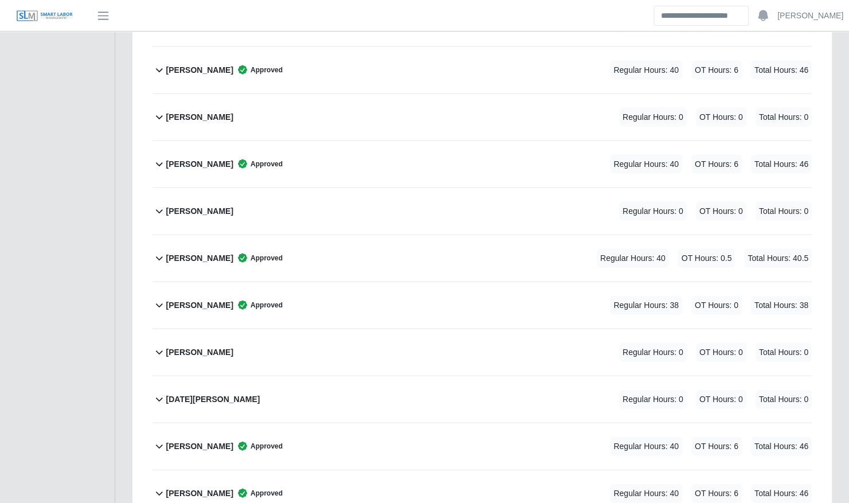
scroll to position [1271, 0]
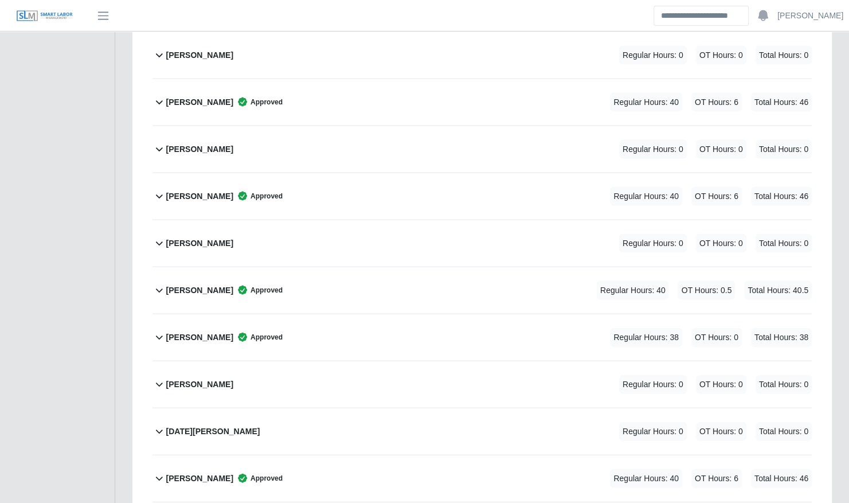
click at [364, 134] on div "Lillian Martinez Regular Hours: 0 OT Hours: 0 Total Hours: 0" at bounding box center [489, 149] width 646 height 46
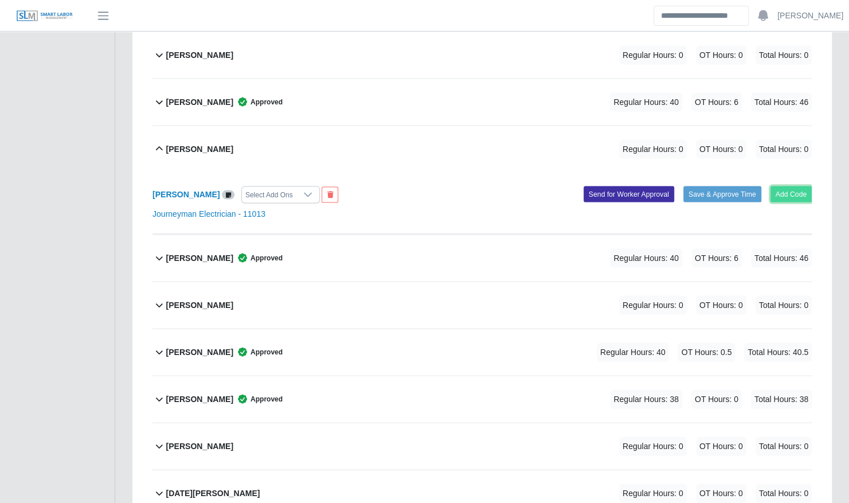
click at [801, 186] on button "Add Code" at bounding box center [792, 194] width 42 height 16
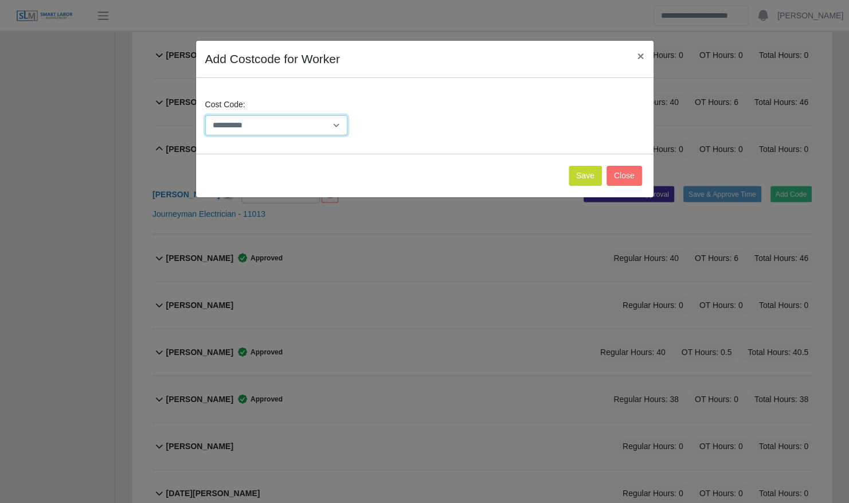
click at [283, 132] on select "**********" at bounding box center [276, 125] width 143 height 20
select select "**********"
click at [205, 115] on select "**********" at bounding box center [276, 125] width 143 height 20
click at [587, 175] on button "Save" at bounding box center [585, 176] width 33 height 20
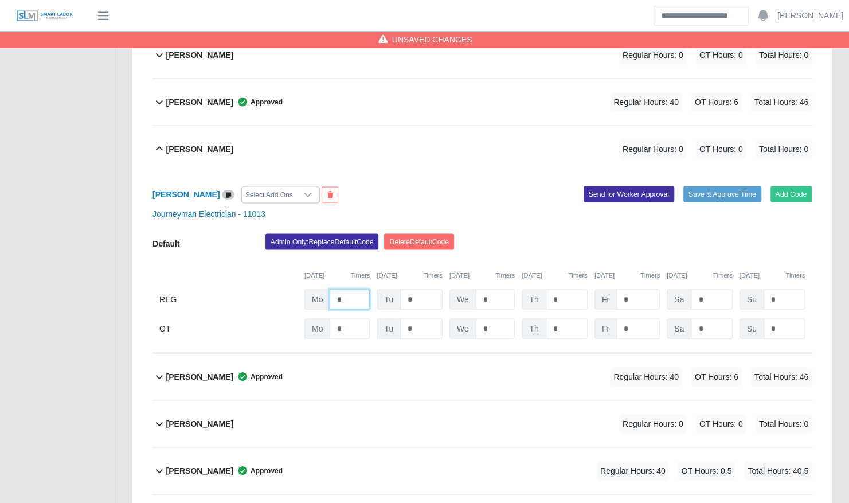
click at [350, 289] on input "*" at bounding box center [350, 299] width 40 height 20
type input "**"
click at [350, 289] on input "**" at bounding box center [350, 299] width 40 height 20
type input "*"
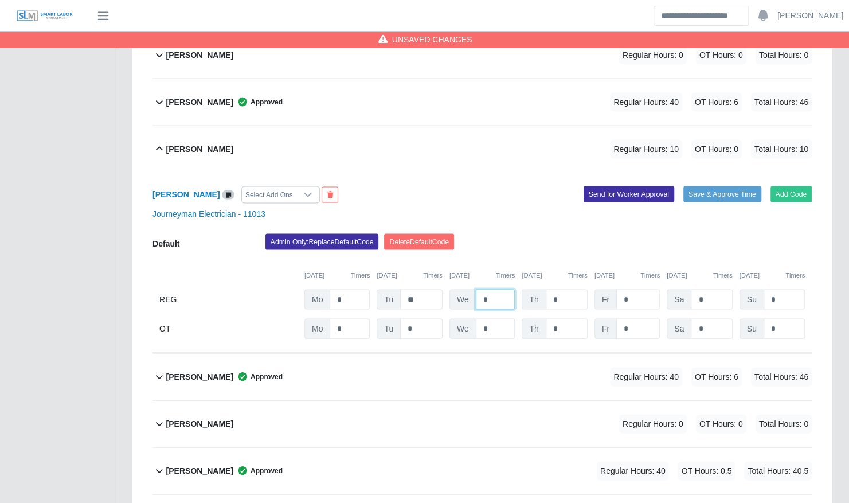
click at [490, 289] on input "*" at bounding box center [496, 299] width 40 height 20
type input "**"
type input "*"
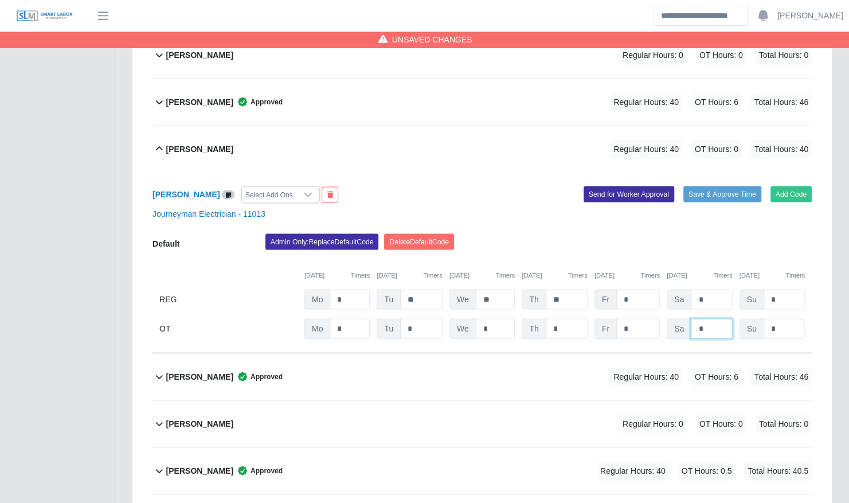
click at [705, 318] on input "*" at bounding box center [711, 328] width 41 height 20
type input "*"
click at [674, 233] on div "Admin Only: Replace Default Code Delete Default Code" at bounding box center [539, 244] width 564 height 23
click at [716, 186] on button "Save & Approve Time" at bounding box center [723, 194] width 78 height 16
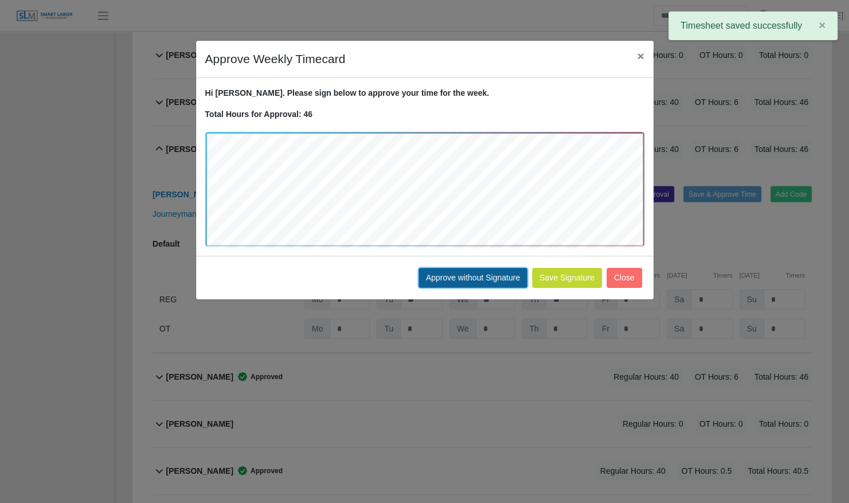
click at [503, 274] on button "Approve without Signature" at bounding box center [473, 278] width 109 height 20
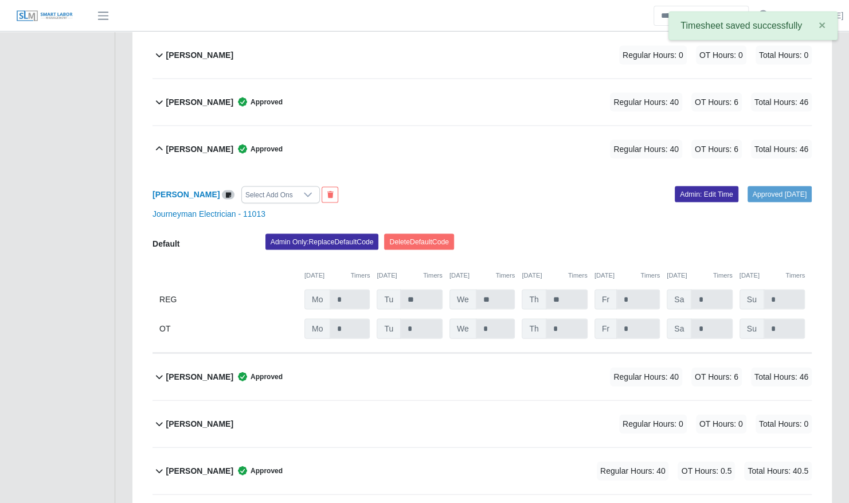
click at [186, 143] on b "Lillian Martinez" at bounding box center [199, 149] width 67 height 12
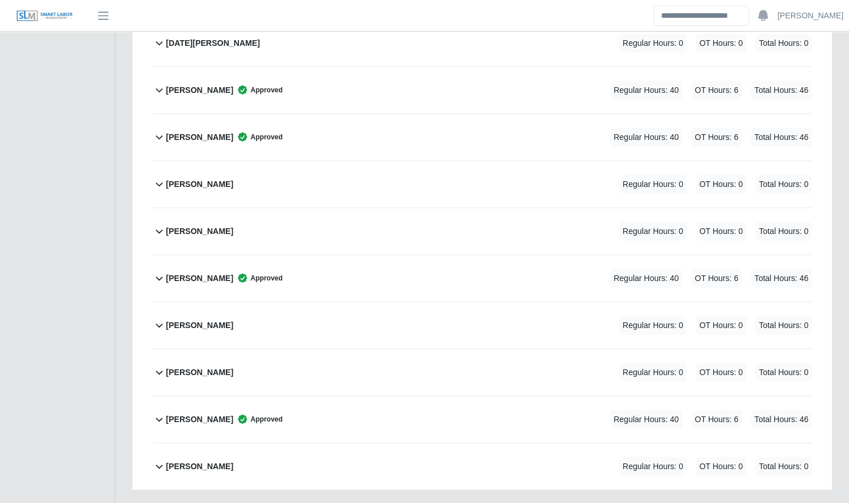
scroll to position [1712, 0]
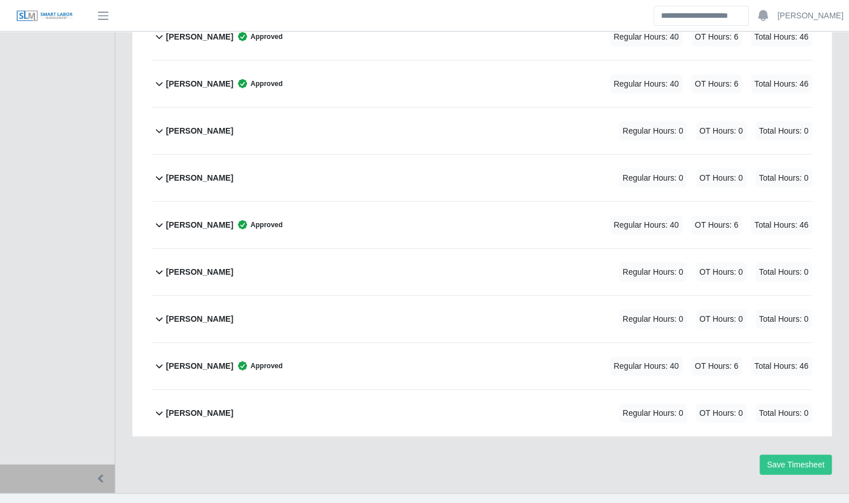
click at [219, 302] on div "Yahir Ferrer Regular Hours: 0 OT Hours: 0 Total Hours: 0" at bounding box center [489, 319] width 646 height 46
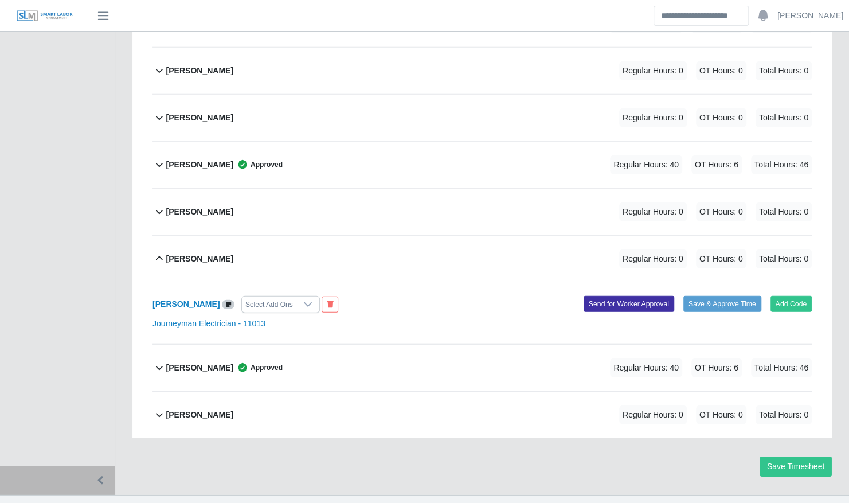
scroll to position [1773, 0]
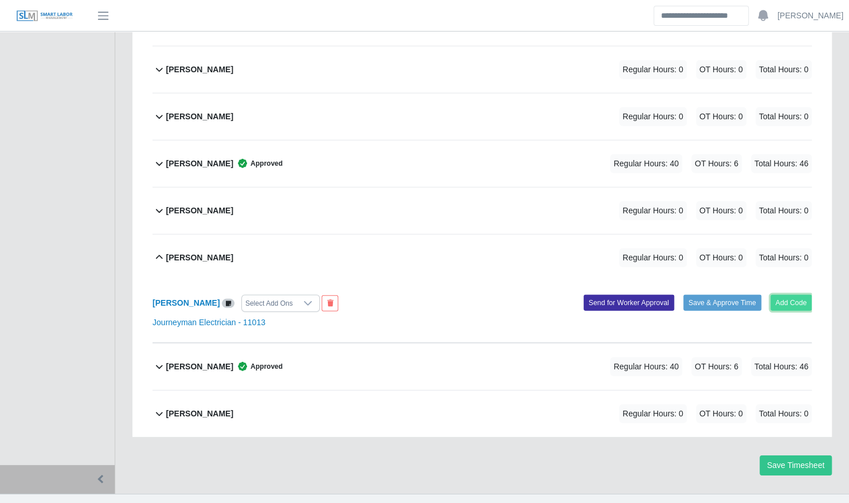
click at [793, 295] on button "Add Code" at bounding box center [792, 303] width 42 height 16
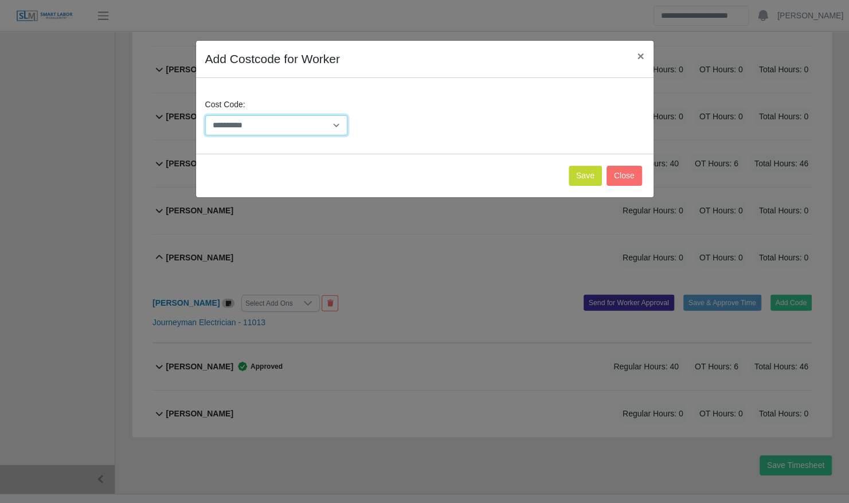
click at [309, 119] on select "**********" at bounding box center [276, 125] width 143 height 20
select select "**********"
click at [205, 115] on select "**********" at bounding box center [276, 125] width 143 height 20
click at [590, 175] on button "Save" at bounding box center [585, 176] width 33 height 20
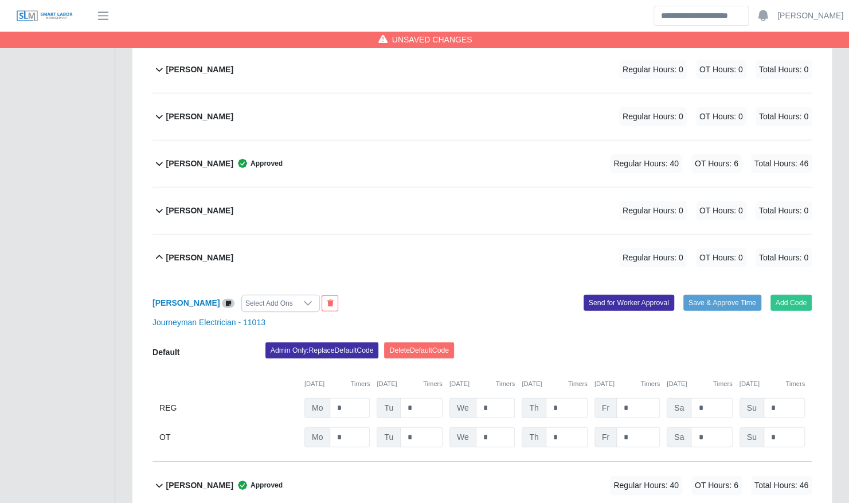
scroll to position [1892, 0]
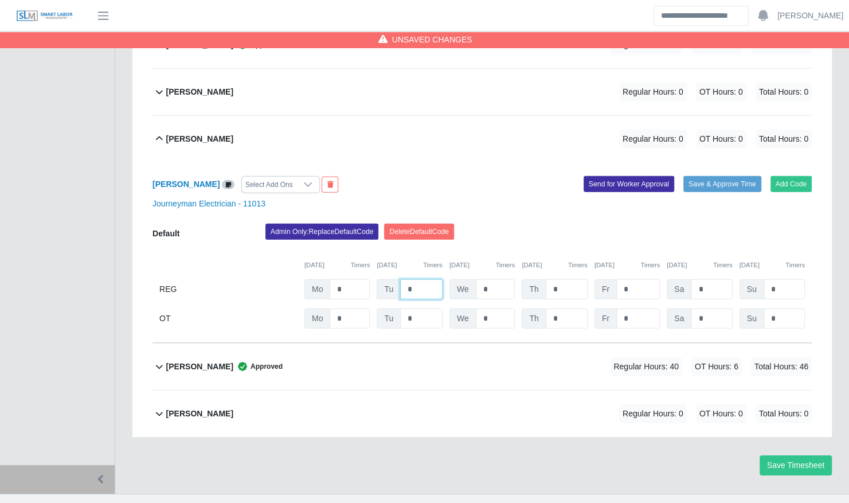
click at [426, 279] on input "*" at bounding box center [421, 289] width 42 height 20
type input "**"
type input "*"
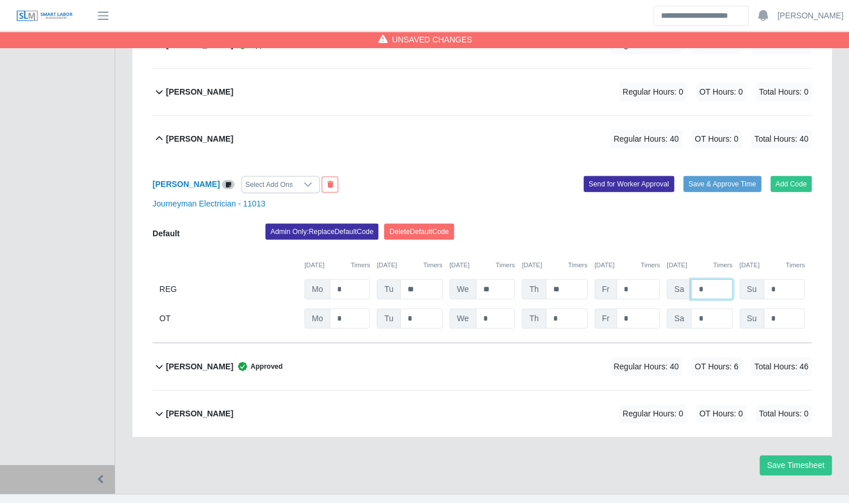
type input "*"
click at [722, 309] on input "*" at bounding box center [711, 319] width 41 height 20
type input "*"
click at [702, 227] on div "Admin Only: Replace Default Code Delete Default Code" at bounding box center [539, 235] width 564 height 23
click at [707, 176] on button "Save & Approve Time" at bounding box center [723, 184] width 78 height 16
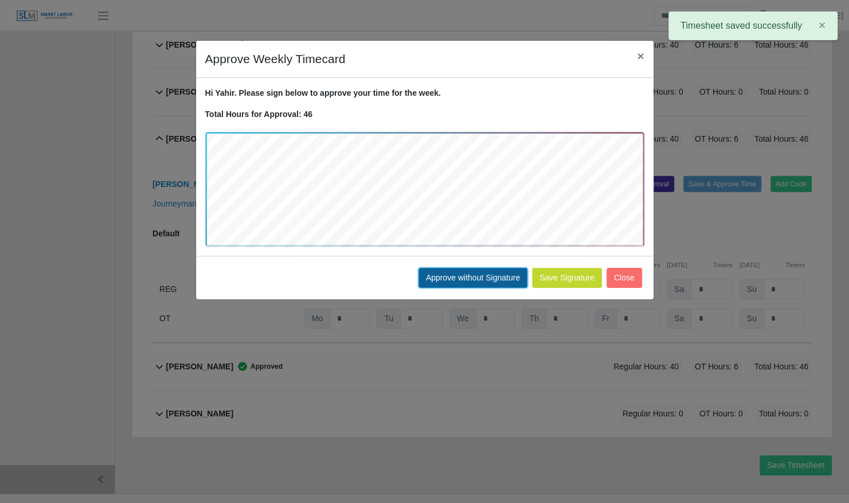
click at [487, 270] on button "Approve without Signature" at bounding box center [473, 278] width 109 height 20
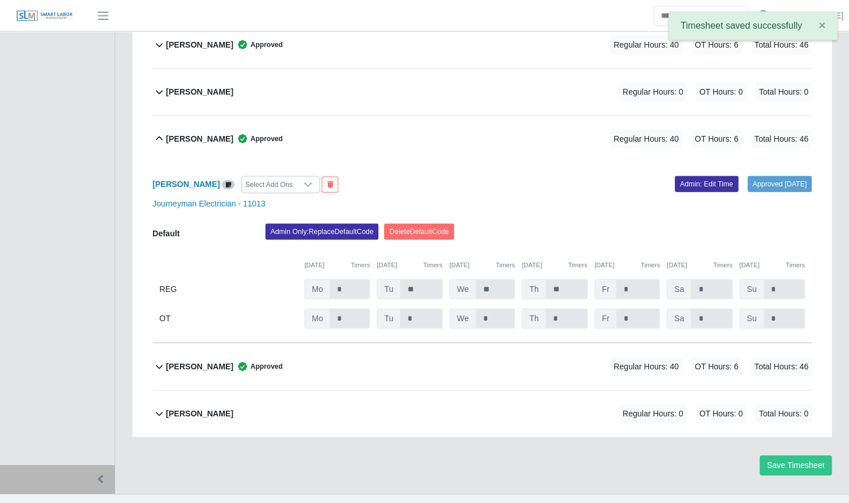
click at [206, 130] on div "Yahir Ferrer Approved" at bounding box center [224, 139] width 116 height 19
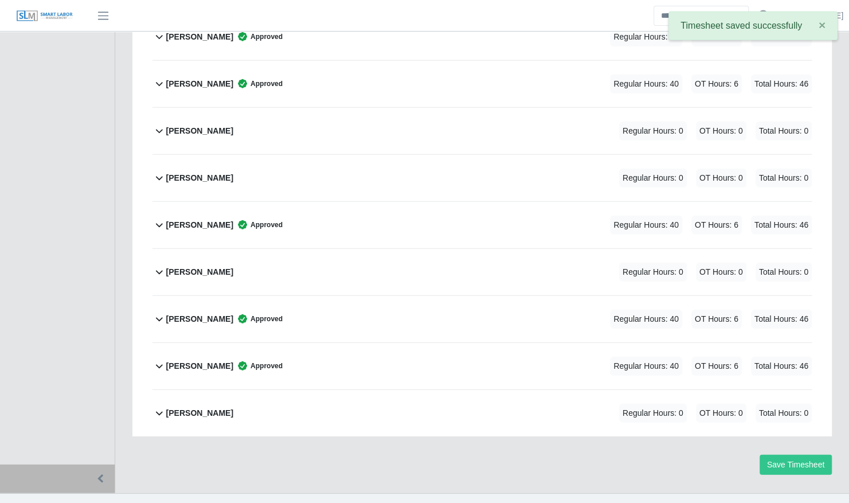
click at [287, 252] on div "Yahin Ferrer Regular Hours: 0 OT Hours: 0 Total Hours: 0" at bounding box center [489, 272] width 646 height 46
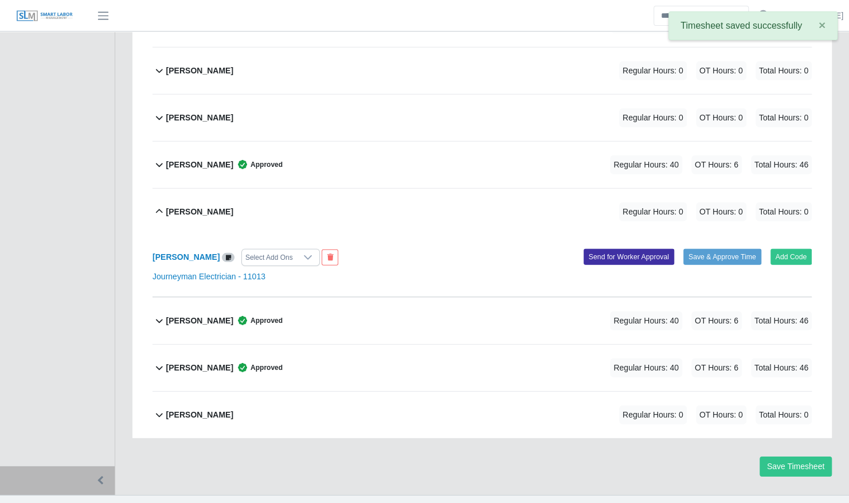
scroll to position [1773, 0]
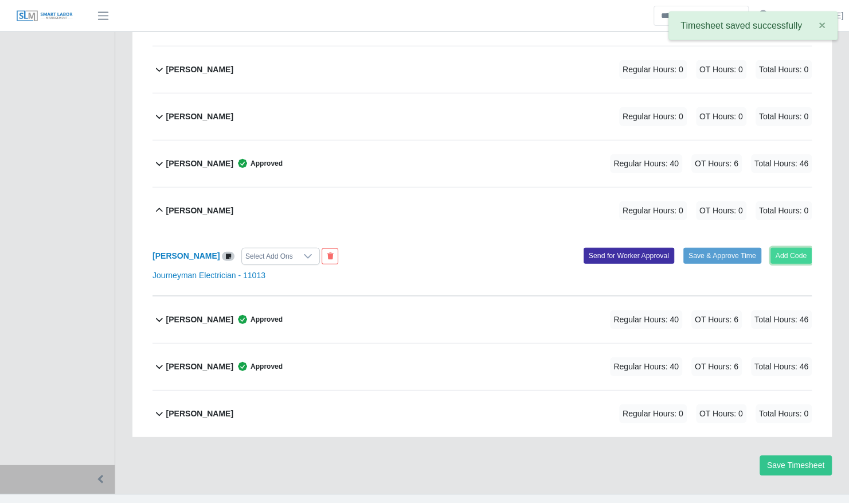
click at [790, 248] on button "Add Code" at bounding box center [792, 256] width 42 height 16
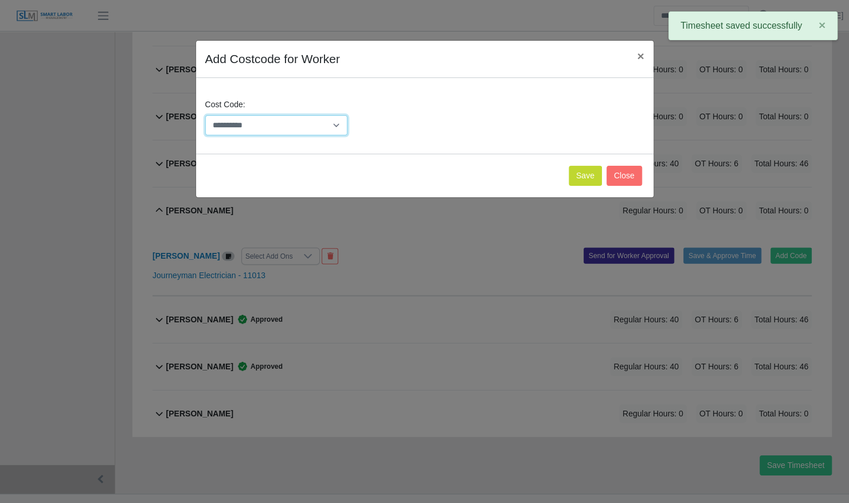
click at [279, 123] on select "**********" at bounding box center [276, 125] width 143 height 20
select select "**********"
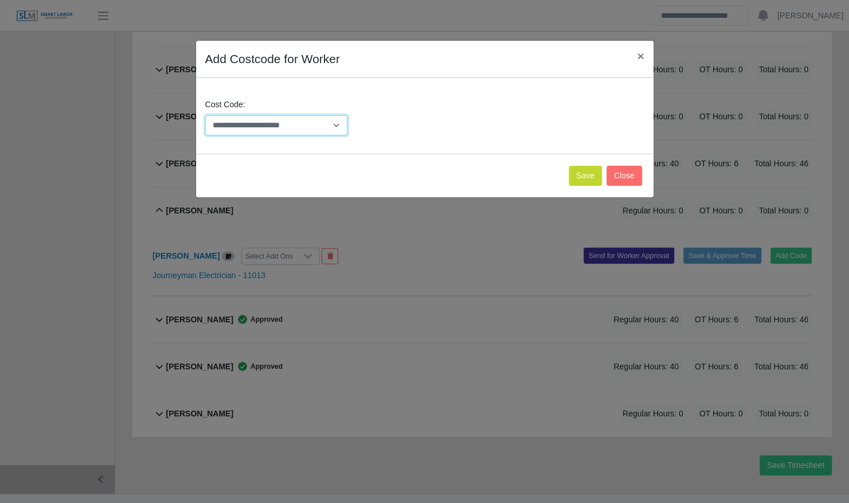
click at [205, 115] on select "**********" at bounding box center [276, 125] width 143 height 20
click at [586, 174] on button "Save" at bounding box center [585, 176] width 33 height 20
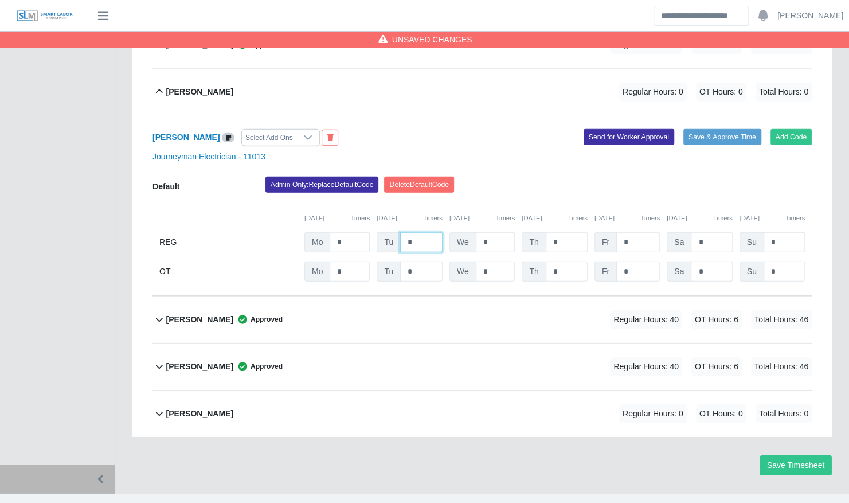
click at [419, 232] on input "*" at bounding box center [421, 242] width 42 height 20
type input "**"
type input "*"
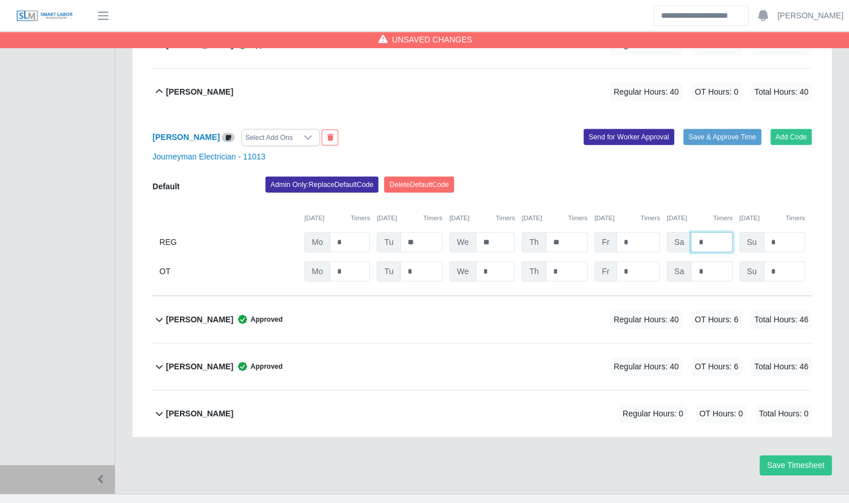
type input "*"
click at [710, 261] on input "*" at bounding box center [711, 271] width 41 height 20
type input "*"
click at [710, 151] on div "Journeyman Electrician - 11013" at bounding box center [482, 157] width 677 height 12
click at [709, 129] on button "Save & Approve Time" at bounding box center [723, 137] width 78 height 16
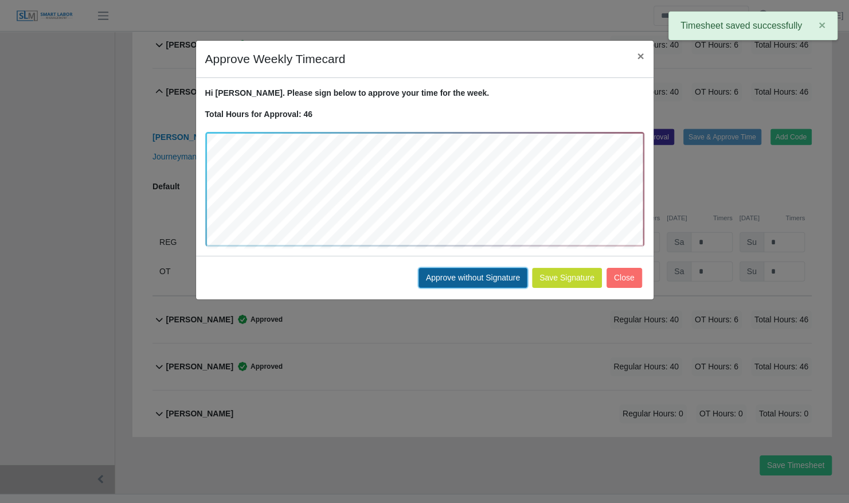
click at [463, 268] on button "Approve without Signature" at bounding box center [473, 278] width 109 height 20
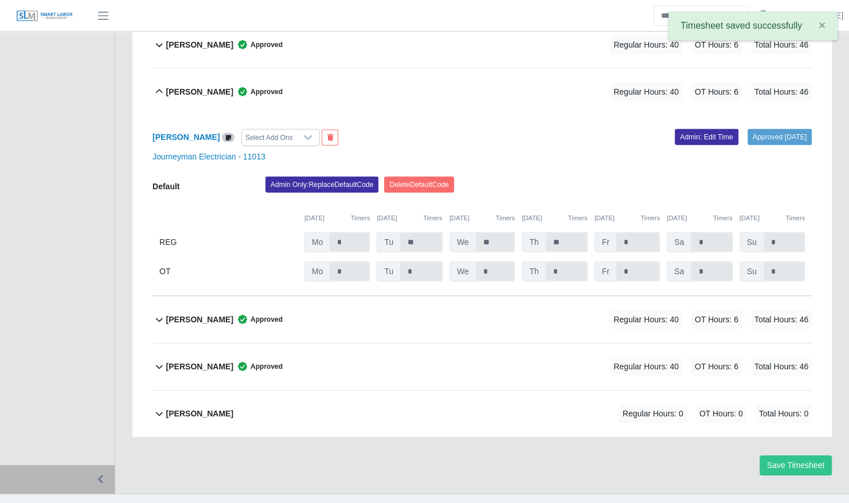
click at [427, 72] on div "Yahin Ferrer Approved Regular Hours: 40 OT Hours: 6 Total Hours: 46" at bounding box center [489, 92] width 646 height 46
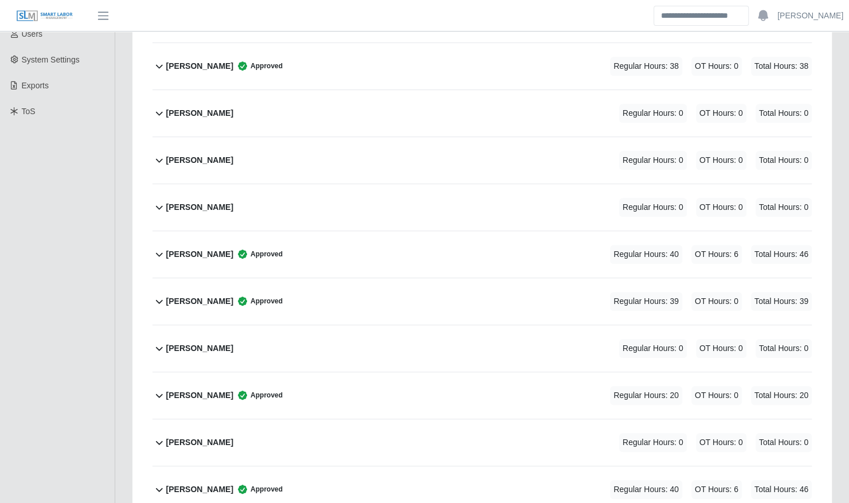
scroll to position [271, 0]
click at [264, 187] on div "Brian Hampton Regular Hours: 0 OT Hours: 0 Total Hours: 0" at bounding box center [489, 208] width 646 height 46
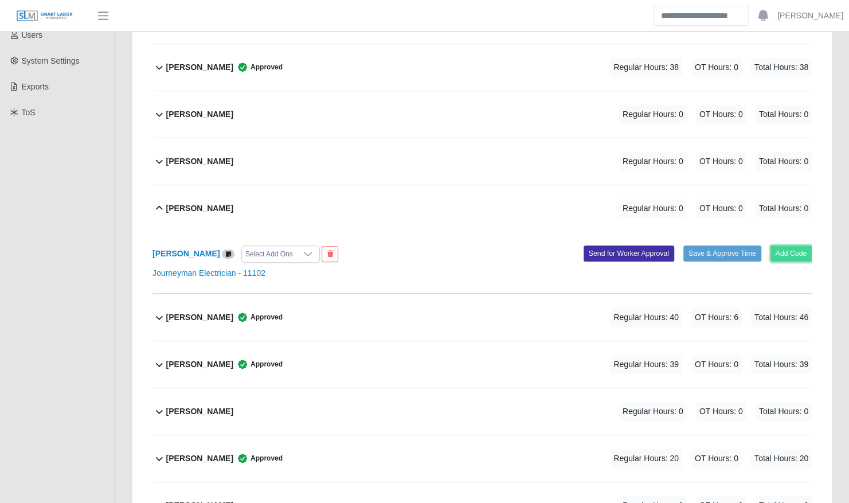
click at [780, 245] on button "Add Code" at bounding box center [792, 253] width 42 height 16
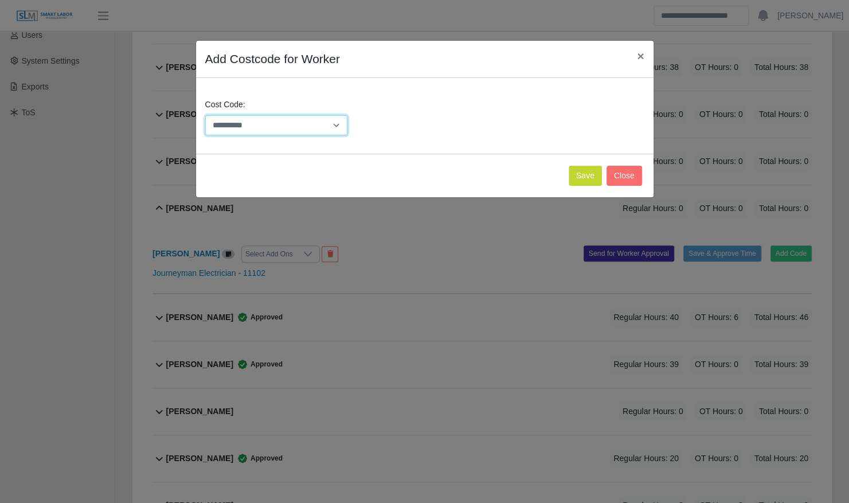
click at [290, 123] on select "**********" at bounding box center [276, 125] width 143 height 20
select select "**********"
click at [205, 115] on select "**********" at bounding box center [276, 125] width 143 height 20
click at [584, 178] on button "Save" at bounding box center [585, 176] width 33 height 20
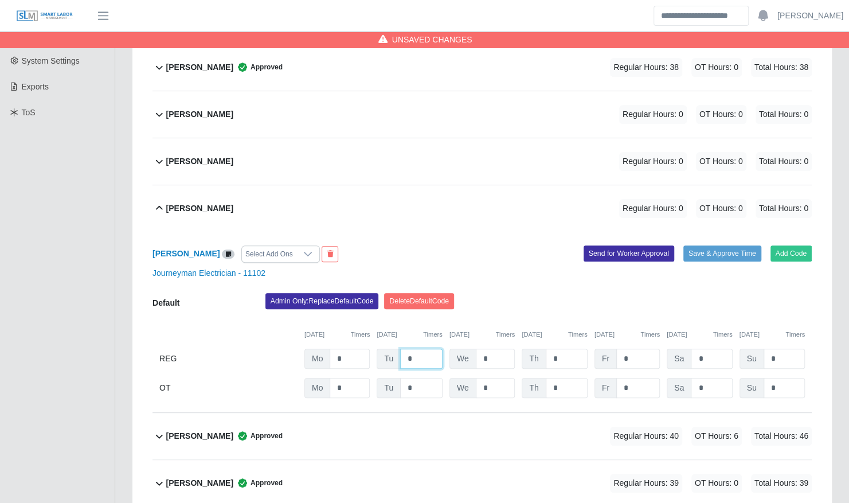
click at [426, 349] on input "*" at bounding box center [421, 359] width 42 height 20
type input "**"
type input "*"
type input "**"
type input "*"
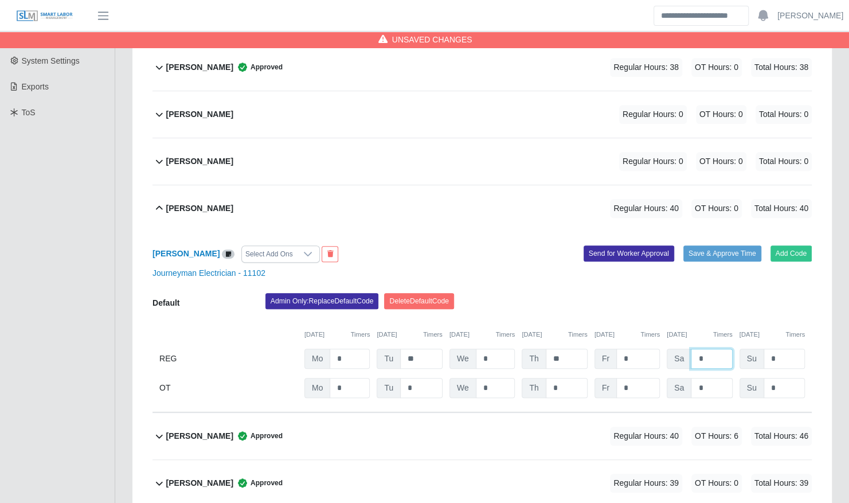
type input "*"
click at [707, 380] on input "*" at bounding box center [711, 388] width 41 height 20
type input "*"
click at [709, 316] on div "09/01/2025 Timers 09/02/2025 Timers 09/03/2025 Timers 09/04/2025 Timers 09/05/2…" at bounding box center [482, 328] width 659 height 24
click at [716, 245] on button "Save & Approve Time" at bounding box center [723, 253] width 78 height 16
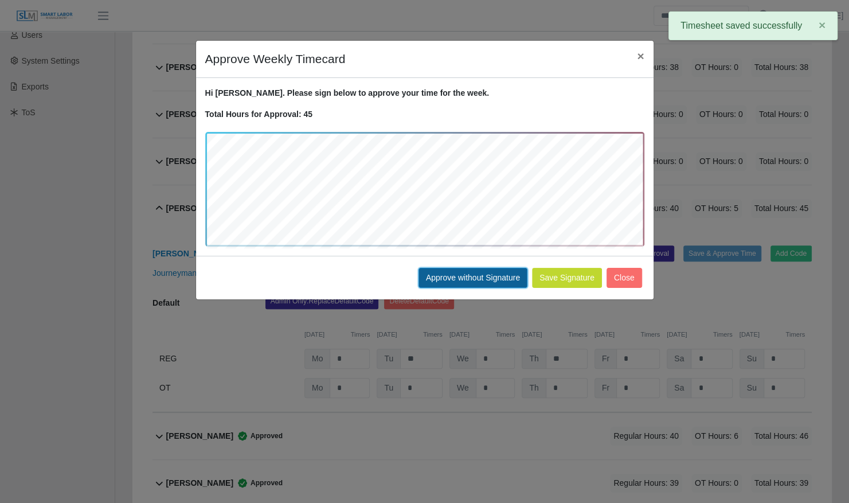
click at [473, 276] on button "Approve without Signature" at bounding box center [473, 278] width 109 height 20
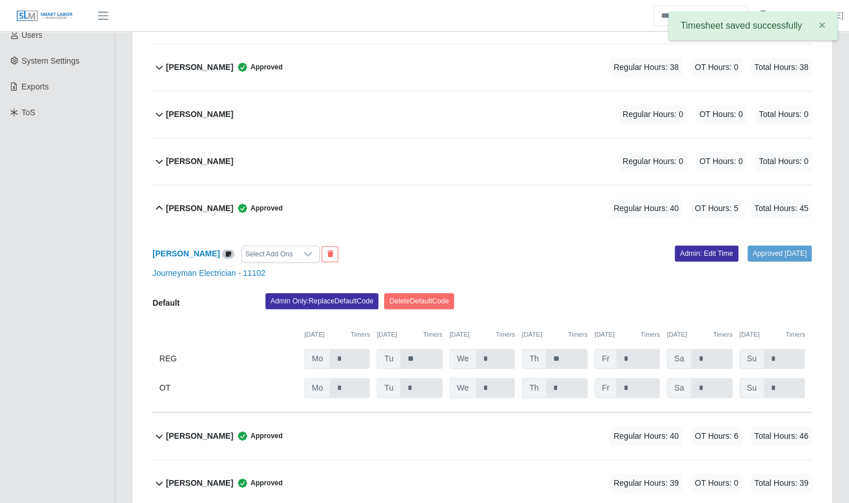
click at [431, 200] on div "Brian Hampton Approved Regular Hours: 40 OT Hours: 5 Total Hours: 45" at bounding box center [489, 208] width 646 height 46
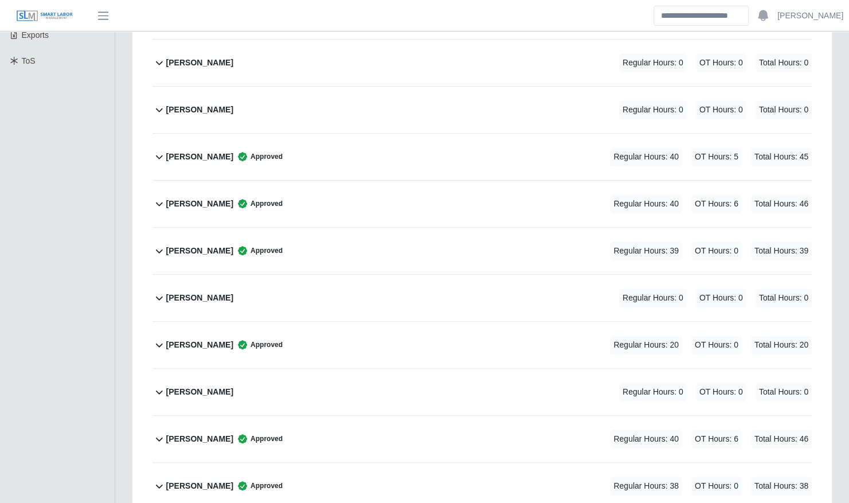
scroll to position [325, 0]
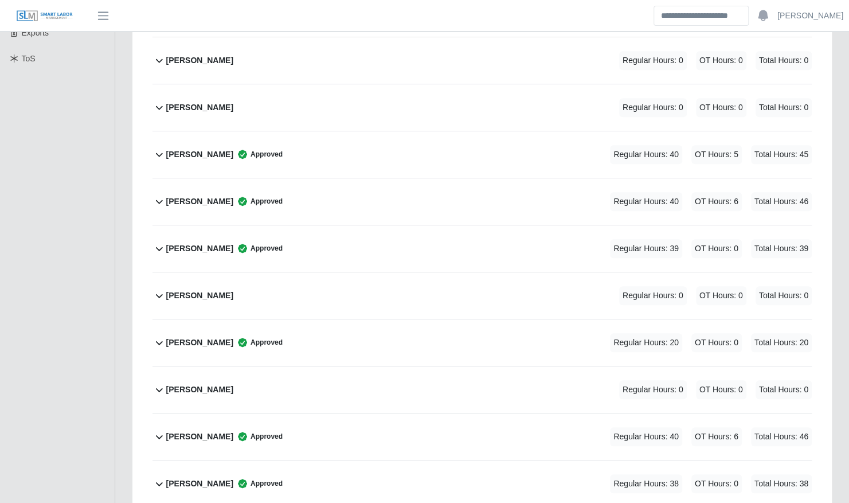
click at [329, 367] on div "Christopher Duke Regular Hours: 0 OT Hours: 0 Total Hours: 0" at bounding box center [489, 389] width 646 height 46
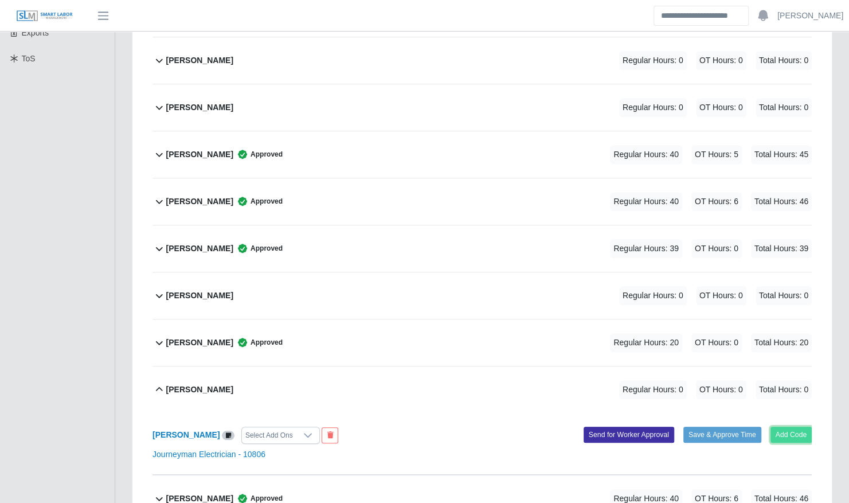
click at [789, 427] on button "Add Code" at bounding box center [792, 435] width 42 height 16
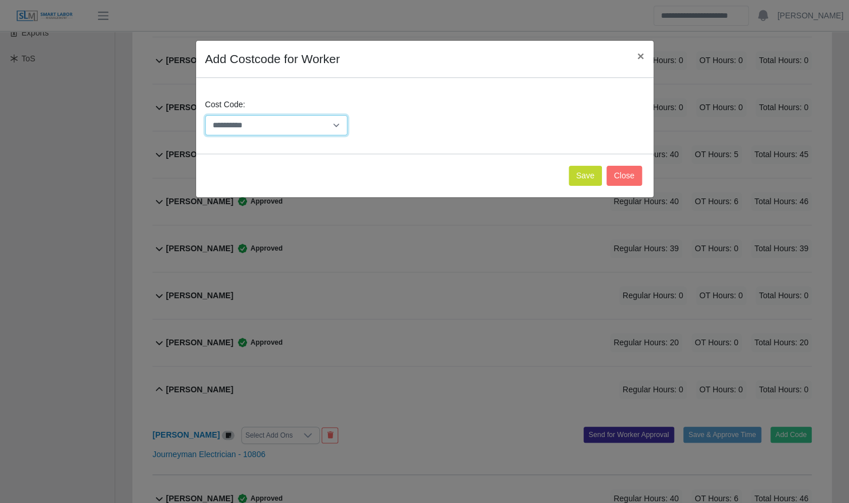
click at [309, 126] on select "**********" at bounding box center [276, 125] width 143 height 20
select select "**********"
click at [205, 115] on select "**********" at bounding box center [276, 125] width 143 height 20
click at [583, 179] on button "Save" at bounding box center [585, 176] width 33 height 20
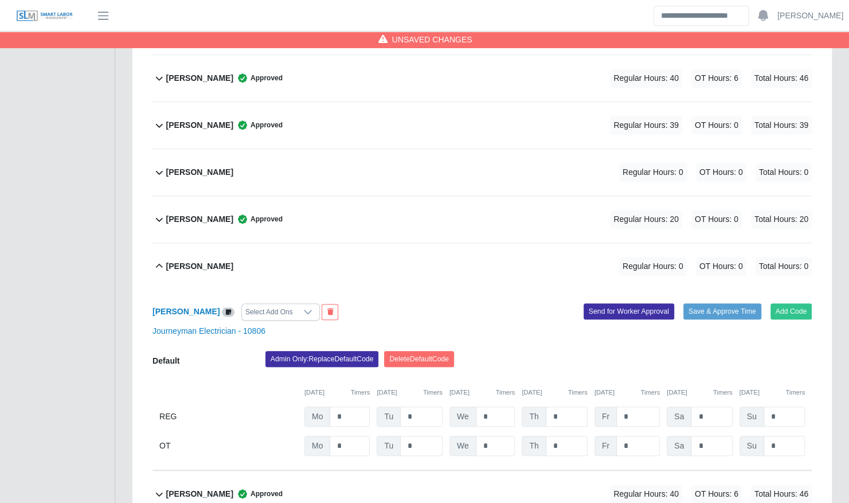
scroll to position [449, 0]
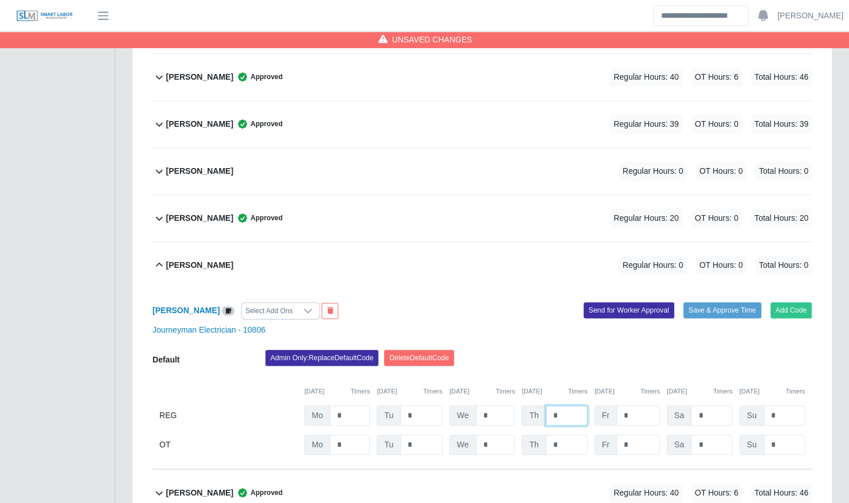
click at [567, 405] on input "*" at bounding box center [567, 415] width 42 height 20
type input "*"
click at [549, 350] on div "Admin Only: Replace Default Code Delete Default Code" at bounding box center [539, 361] width 564 height 23
click at [718, 302] on button "Save & Approve Time" at bounding box center [723, 310] width 78 height 16
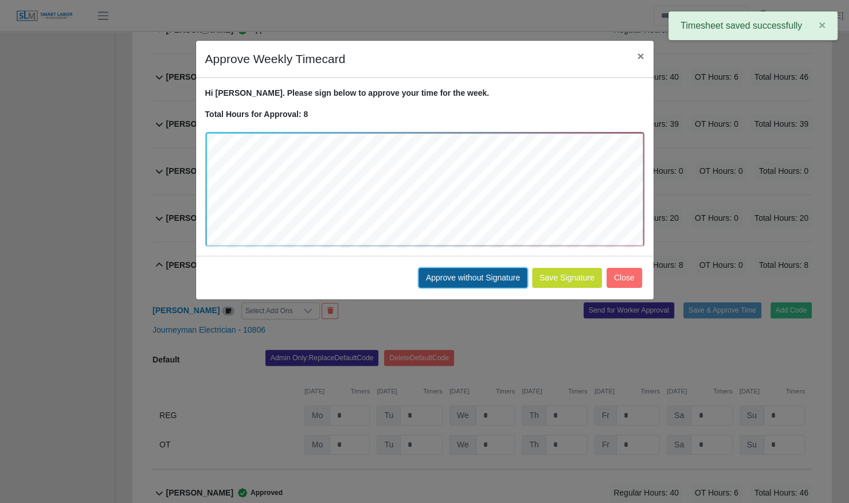
click at [437, 275] on button "Approve without Signature" at bounding box center [473, 278] width 109 height 20
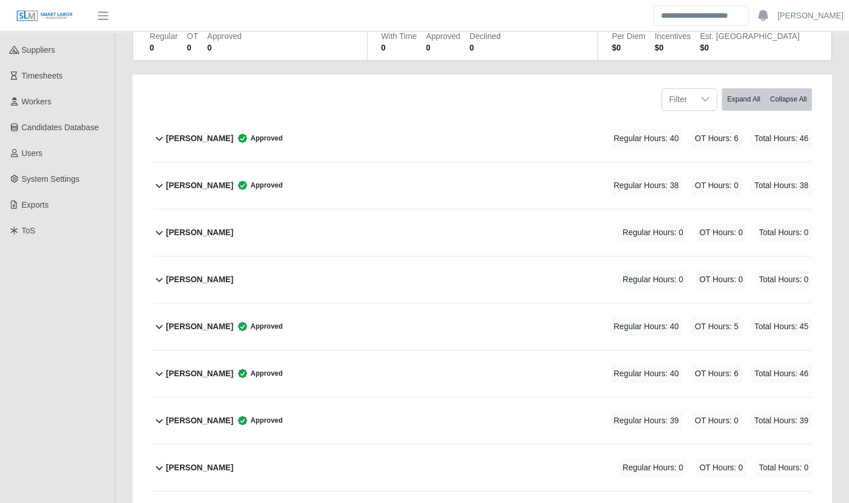
scroll to position [153, 0]
click at [416, 225] on div "Benjamin Redmon Regular Hours: 0 OT Hours: 0 Total Hours: 0" at bounding box center [489, 232] width 646 height 46
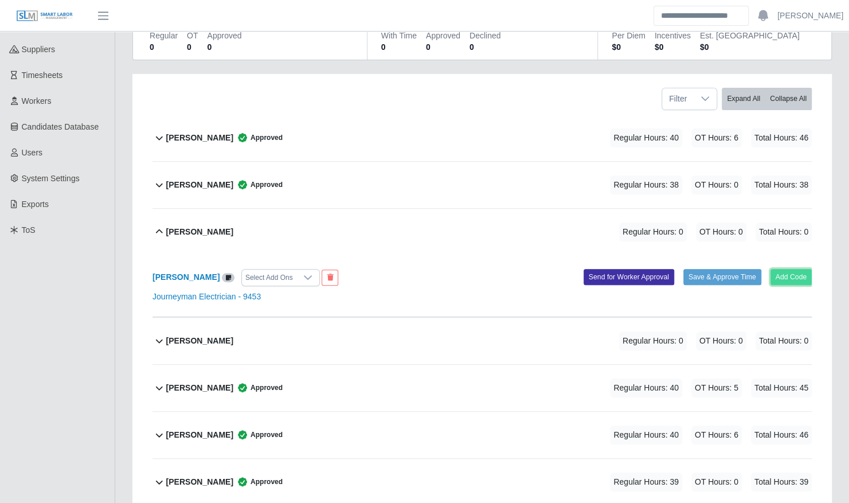
click at [782, 269] on button "Add Code" at bounding box center [792, 277] width 42 height 16
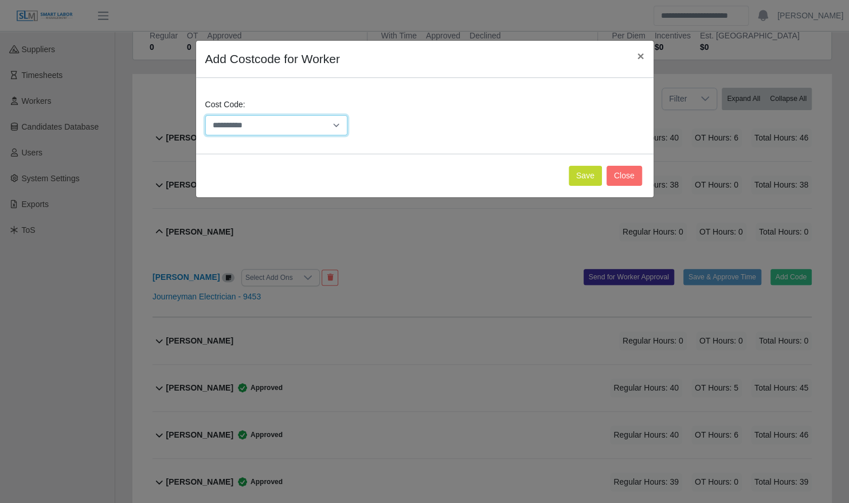
click at [301, 124] on select "**********" at bounding box center [276, 125] width 143 height 20
select select "**********"
click at [205, 115] on select "**********" at bounding box center [276, 125] width 143 height 20
click at [590, 178] on button "Save" at bounding box center [585, 176] width 33 height 20
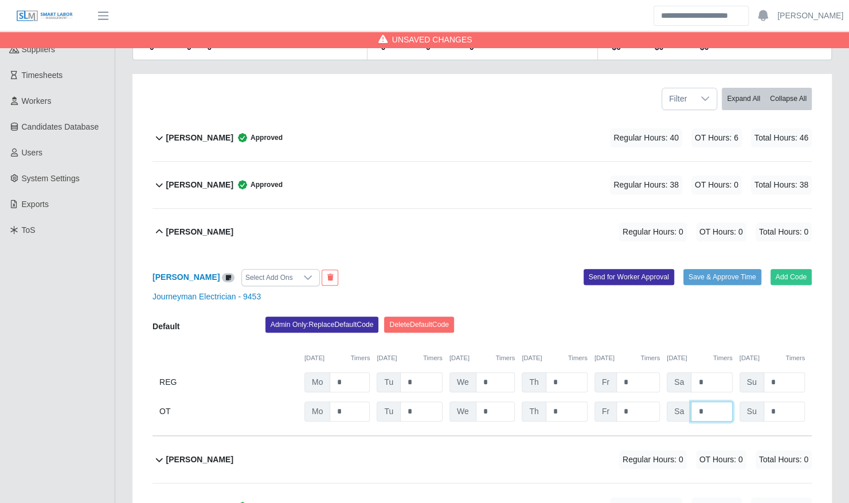
click at [708, 409] on input "*" at bounding box center [711, 411] width 41 height 20
type input "*"
click at [559, 300] on div "Benjamin Redmon Select Add Ons Add Code Save & Approve Time Send for Worker App…" at bounding box center [482, 345] width 659 height 181
click at [727, 270] on button "Save & Approve Time" at bounding box center [723, 277] width 78 height 16
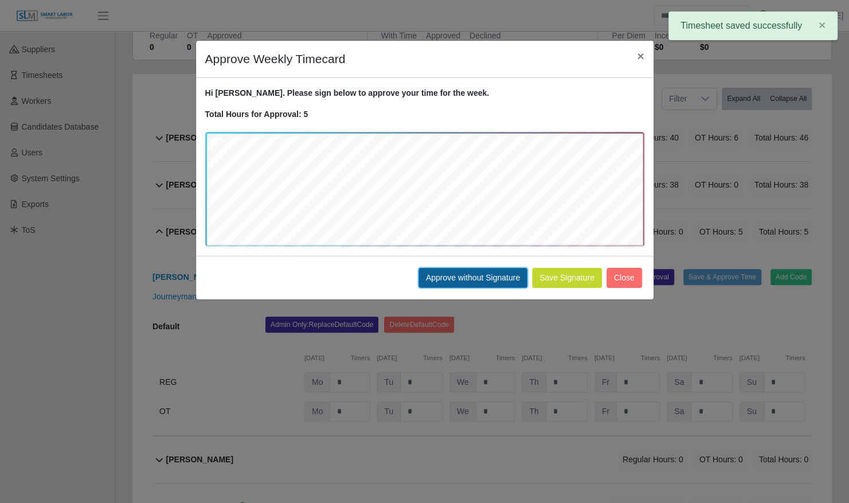
click at [489, 274] on button "Approve without Signature" at bounding box center [473, 278] width 109 height 20
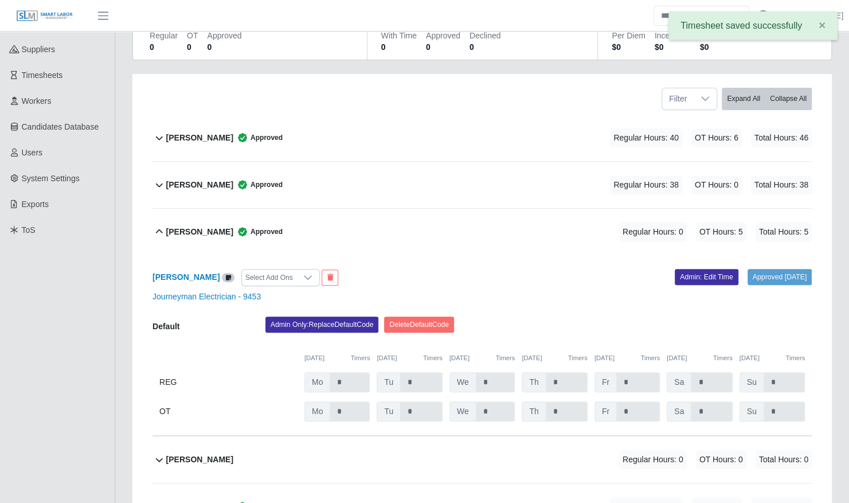
click at [387, 232] on div "Benjamin Redmon Approved Regular Hours: 0 OT Hours: 5 Total Hours: 5" at bounding box center [489, 232] width 646 height 46
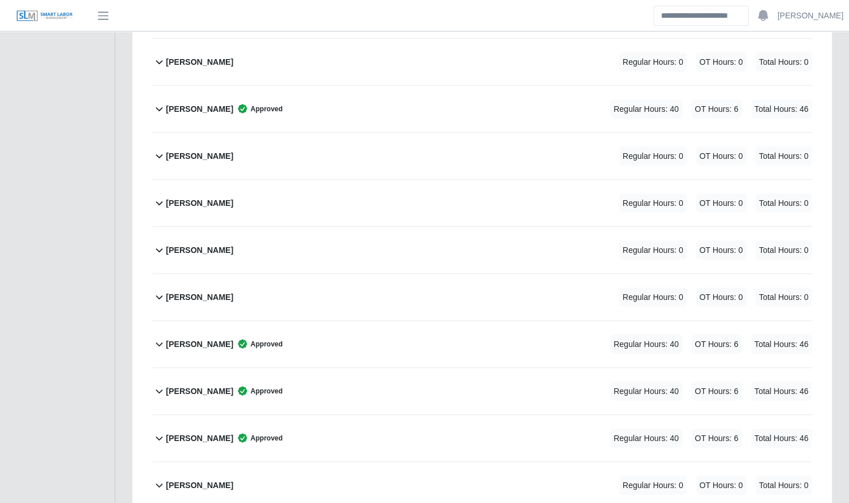
scroll to position [1214, 0]
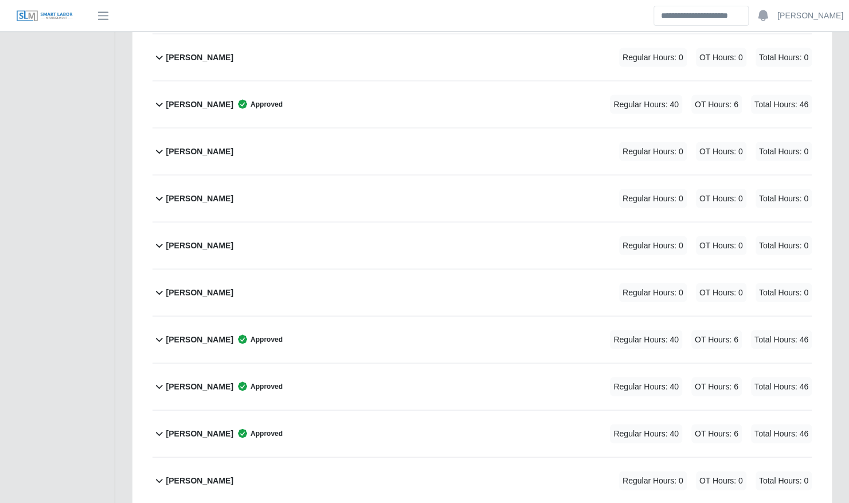
click at [384, 273] on div "Joshua Broughton Regular Hours: 0 OT Hours: 0 Total Hours: 0" at bounding box center [489, 292] width 646 height 46
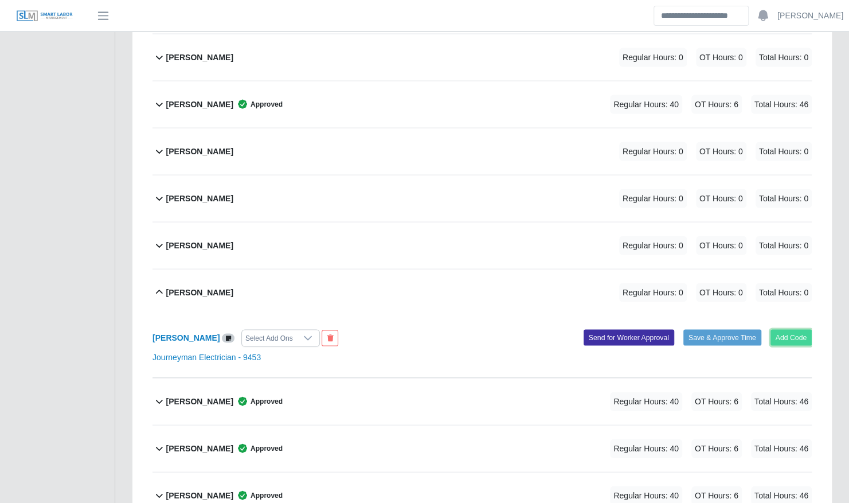
click at [794, 329] on button "Add Code" at bounding box center [792, 337] width 42 height 16
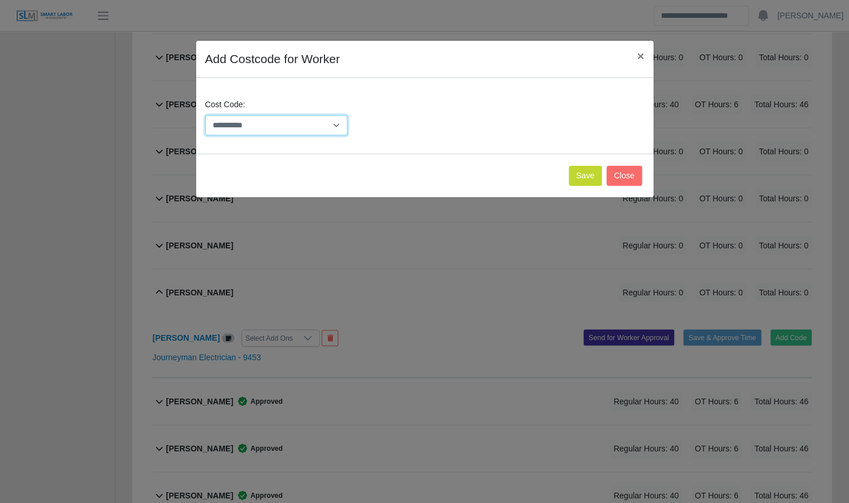
drag, startPoint x: 307, startPoint y: 126, endPoint x: 307, endPoint y: 132, distance: 6.3
click at [307, 126] on select "**********" at bounding box center [276, 125] width 143 height 20
select select "**********"
click at [205, 115] on select "**********" at bounding box center [276, 125] width 143 height 20
click at [590, 177] on button "Save" at bounding box center [585, 176] width 33 height 20
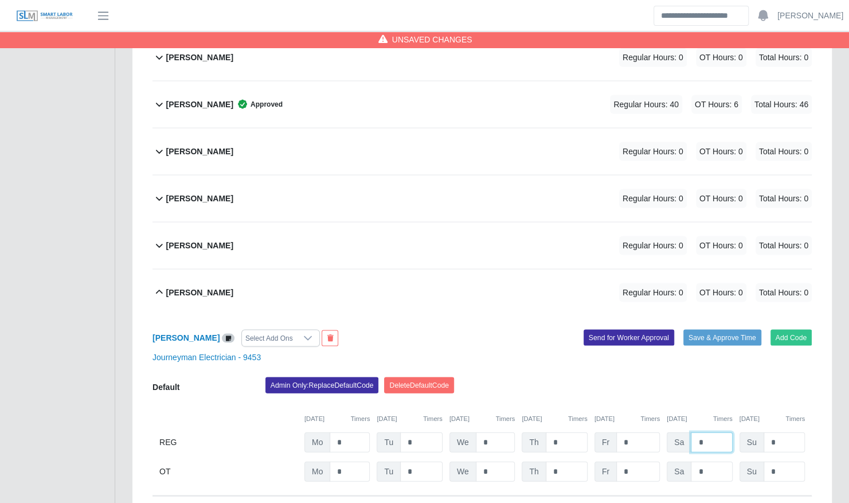
click at [712, 432] on input "*" at bounding box center [711, 442] width 41 height 20
click at [712, 461] on input "*" at bounding box center [711, 471] width 41 height 20
type input "*"
click at [634, 377] on div "Admin Only: Replace Default Code Delete Default Code" at bounding box center [539, 388] width 564 height 23
click at [697, 329] on button "Save & Approve Time" at bounding box center [723, 337] width 78 height 16
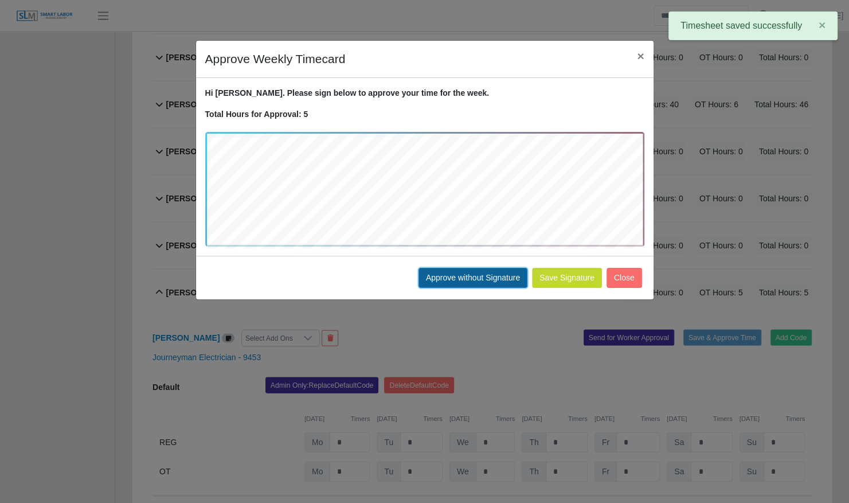
click at [498, 274] on button "Approve without Signature" at bounding box center [473, 278] width 109 height 20
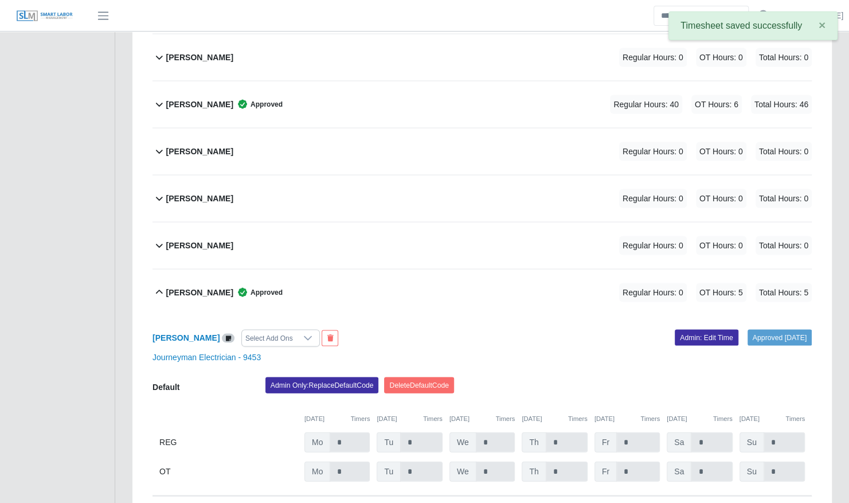
click at [379, 274] on div "Joshua Broughton Approved Regular Hours: 0 OT Hours: 5 Total Hours: 5" at bounding box center [489, 292] width 646 height 46
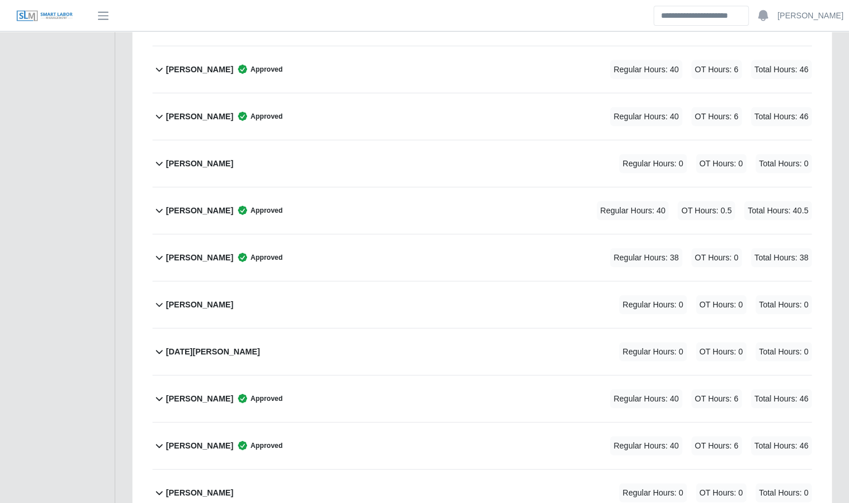
scroll to position [1534, 0]
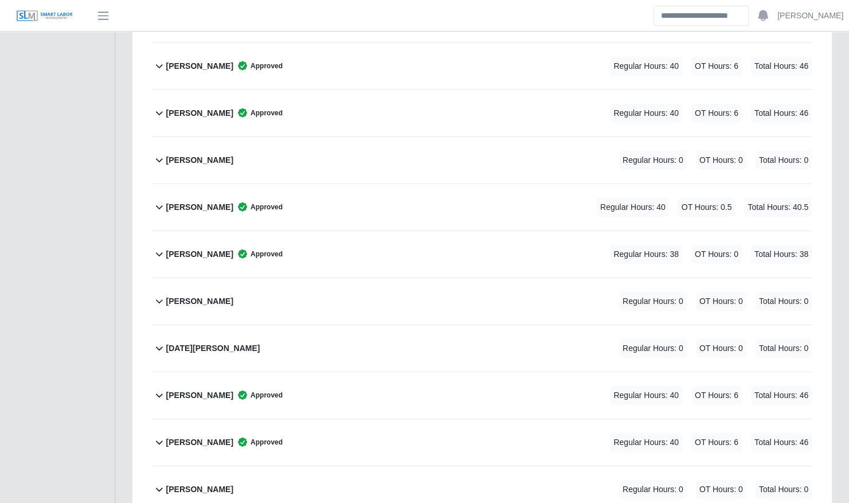
click at [379, 278] on div "Nicholas Reynolds Regular Hours: 0 OT Hours: 0 Total Hours: 0" at bounding box center [489, 301] width 646 height 46
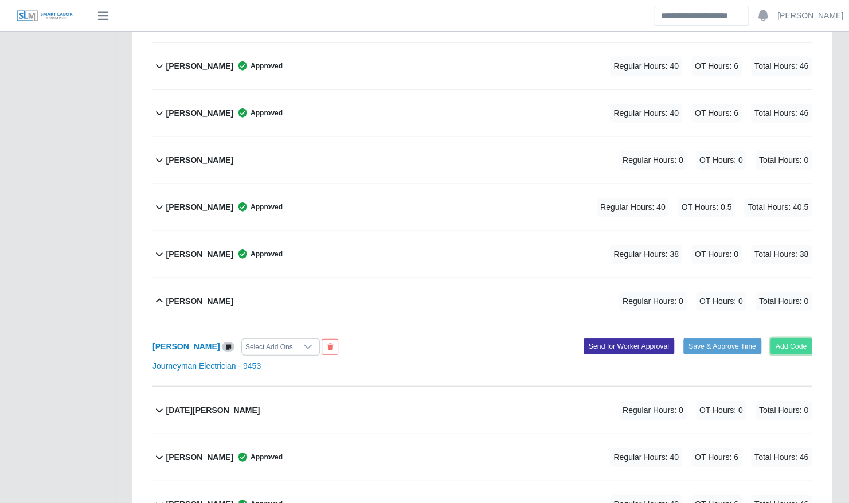
click at [774, 338] on button "Add Code" at bounding box center [792, 346] width 42 height 16
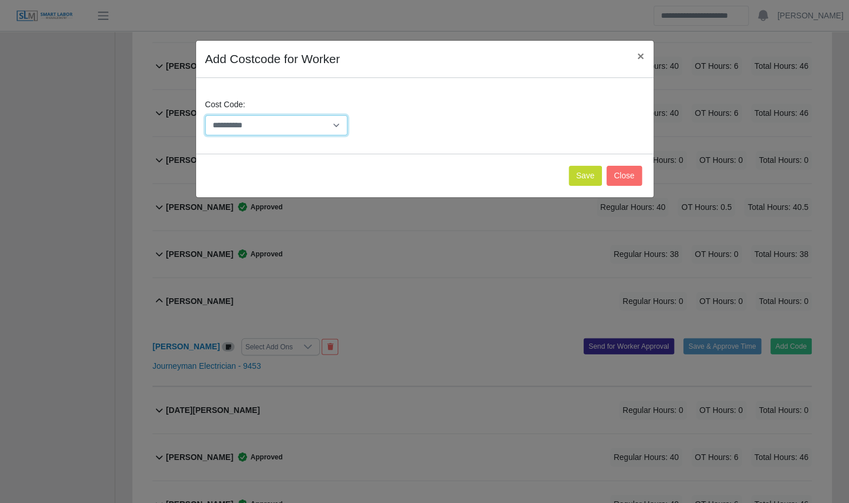
click at [321, 123] on select "**********" at bounding box center [276, 125] width 143 height 20
select select "**********"
click at [205, 115] on select "**********" at bounding box center [276, 125] width 143 height 20
click at [587, 178] on button "Save" at bounding box center [585, 176] width 33 height 20
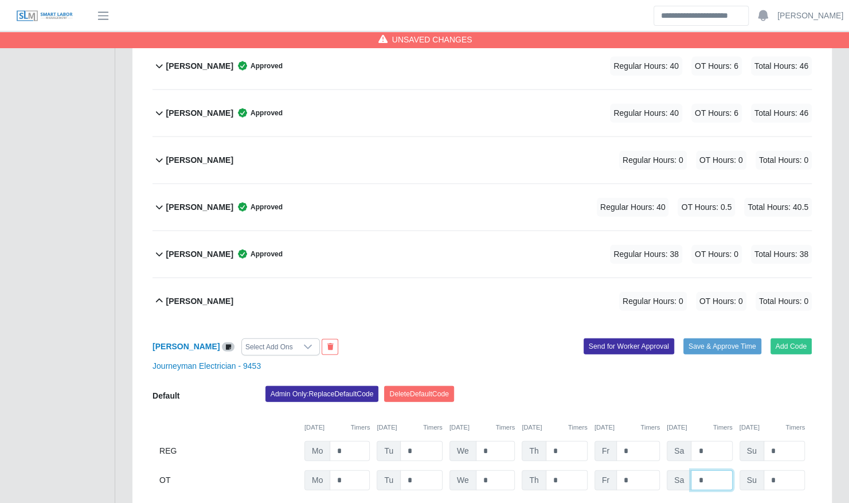
click at [713, 470] on input "*" at bounding box center [711, 480] width 41 height 20
type input "*"
click at [628, 389] on div "Admin Only: Replace Default Code Delete Default Code" at bounding box center [539, 397] width 564 height 23
click at [722, 338] on button "Save & Approve Time" at bounding box center [723, 346] width 78 height 16
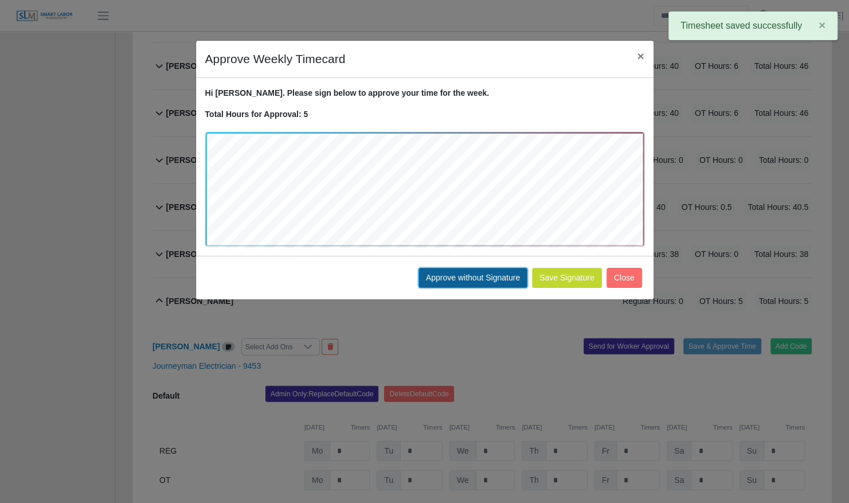
click at [485, 278] on button "Approve without Signature" at bounding box center [473, 278] width 109 height 20
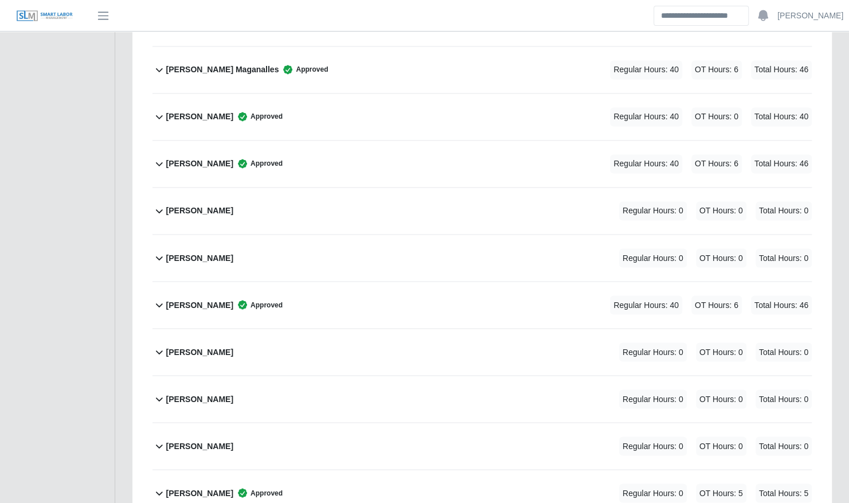
scroll to position [1009, 0]
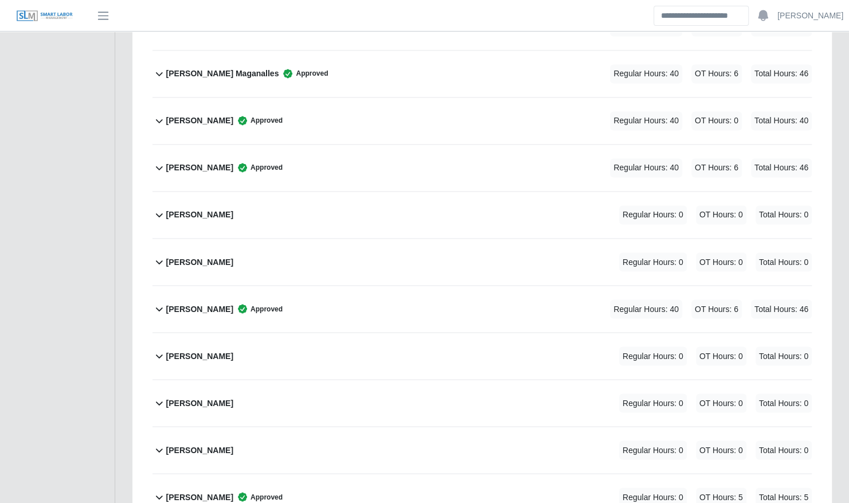
click at [475, 253] on div "Jeisson Castillo Regular Hours: 0 OT Hours: 0 Total Hours: 0" at bounding box center [489, 262] width 646 height 46
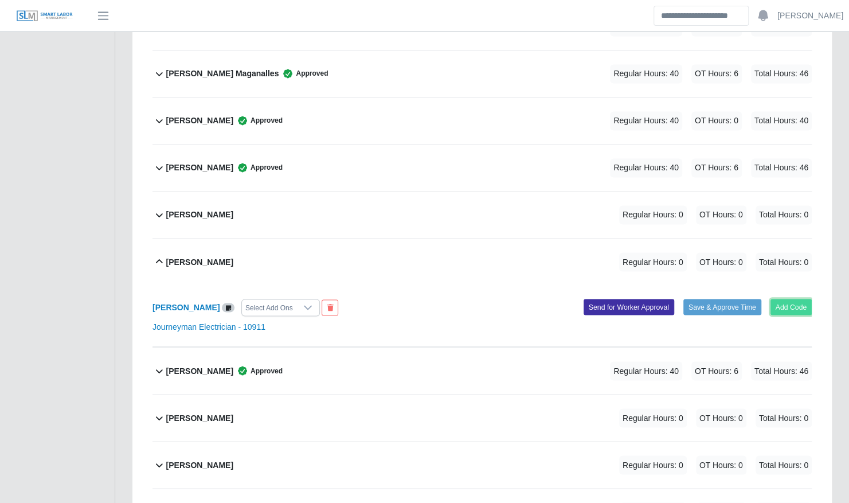
click at [786, 299] on button "Add Code" at bounding box center [792, 307] width 42 height 16
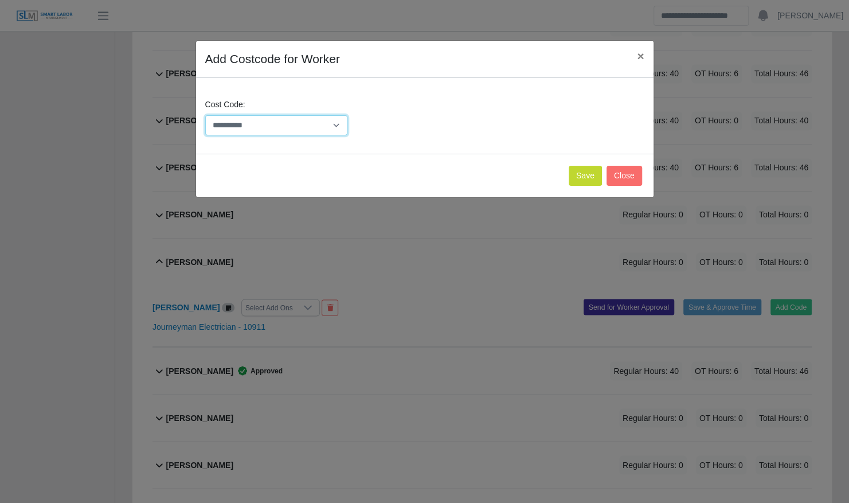
click at [305, 127] on select "**********" at bounding box center [276, 125] width 143 height 20
select select "**********"
click at [205, 115] on select "**********" at bounding box center [276, 125] width 143 height 20
click at [584, 171] on button "Save" at bounding box center [585, 176] width 33 height 20
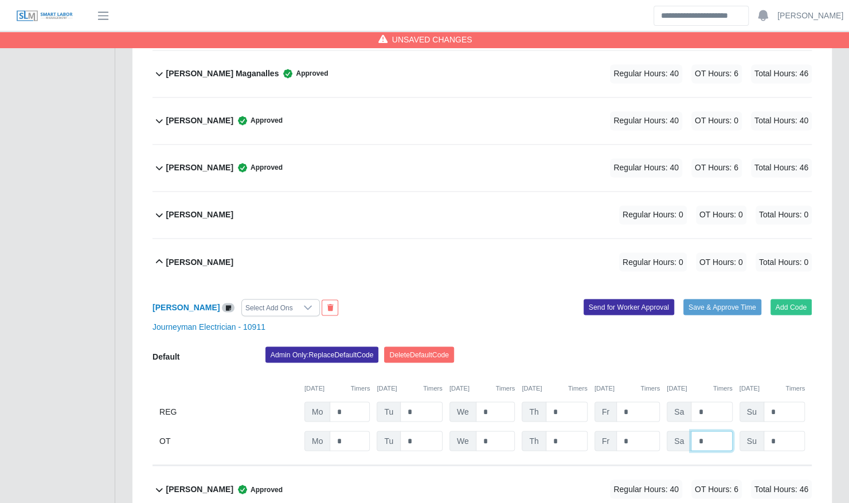
click at [711, 431] on input "*" at bounding box center [711, 441] width 41 height 20
type input "*"
click at [601, 369] on div "09/01/2025 Timers 09/02/2025 Timers 09/03/2025 Timers 09/04/2025 Timers 09/05/2…" at bounding box center [482, 381] width 659 height 24
click at [709, 299] on button "Save & Approve Time" at bounding box center [723, 307] width 78 height 16
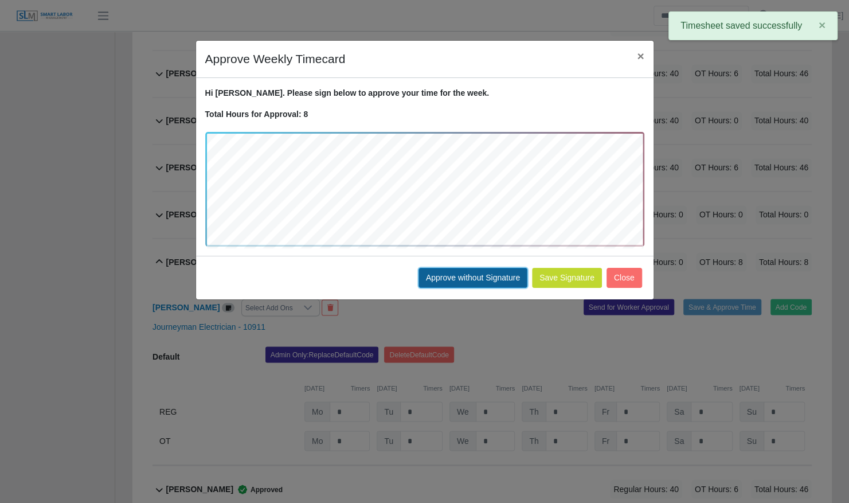
click at [457, 273] on button "Approve without Signature" at bounding box center [473, 278] width 109 height 20
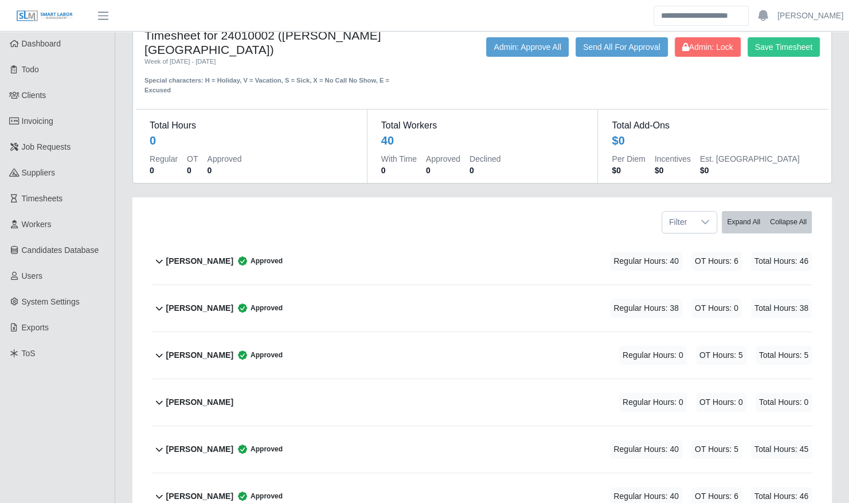
scroll to position [0, 0]
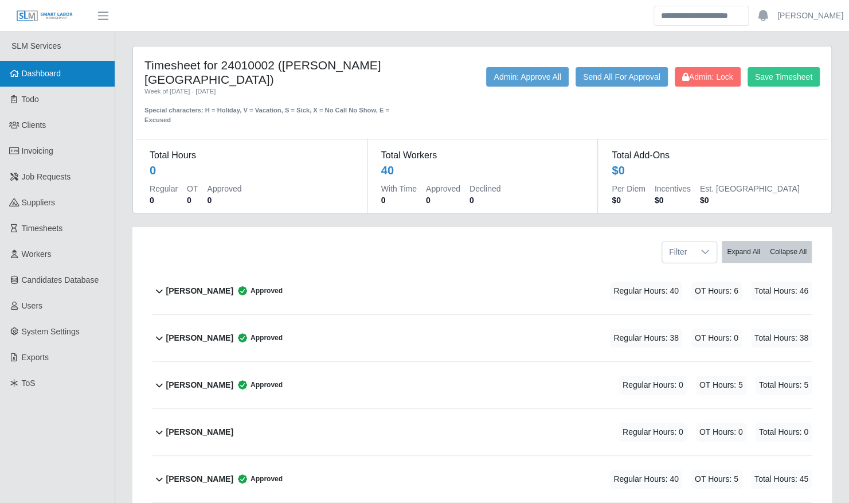
click at [76, 71] on link "Dashboard" at bounding box center [57, 74] width 115 height 26
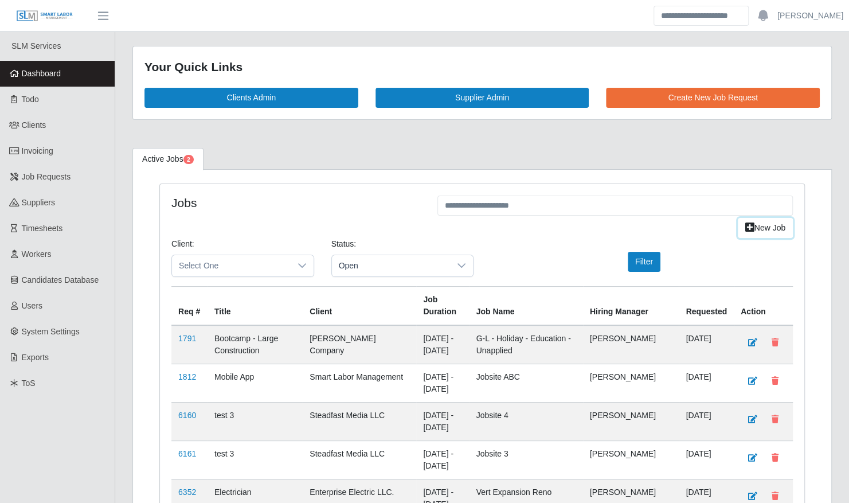
click at [774, 226] on link "New Job" at bounding box center [765, 228] width 55 height 20
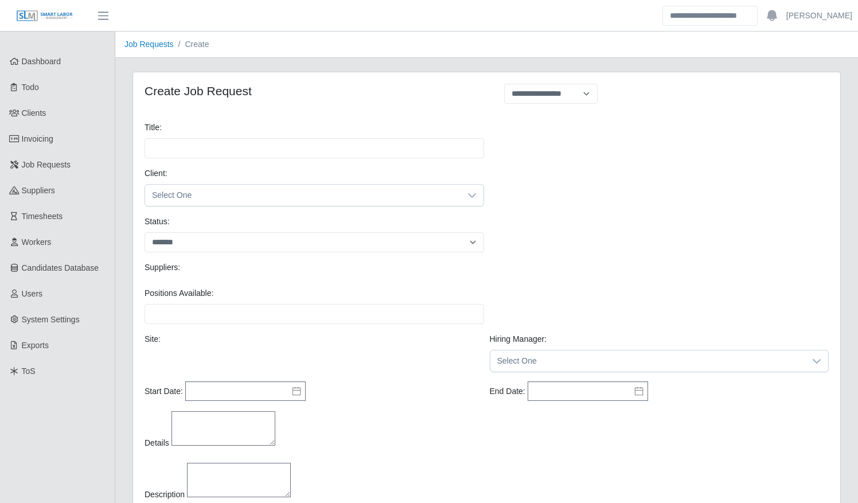
select select
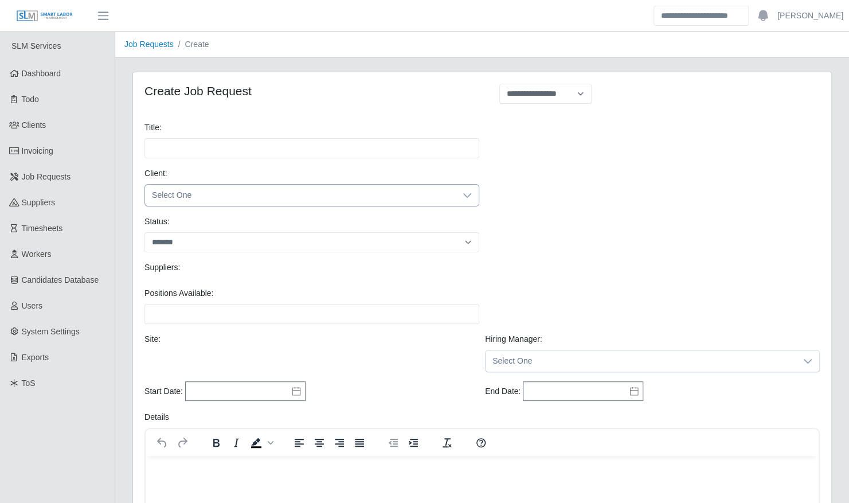
click at [309, 196] on span "Select One" at bounding box center [300, 195] width 311 height 21
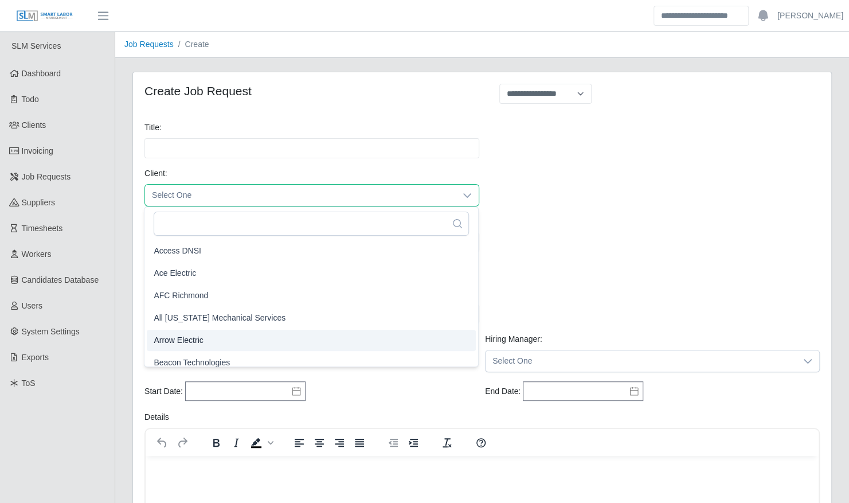
click at [253, 336] on li "Arrow Electric" at bounding box center [311, 340] width 329 height 21
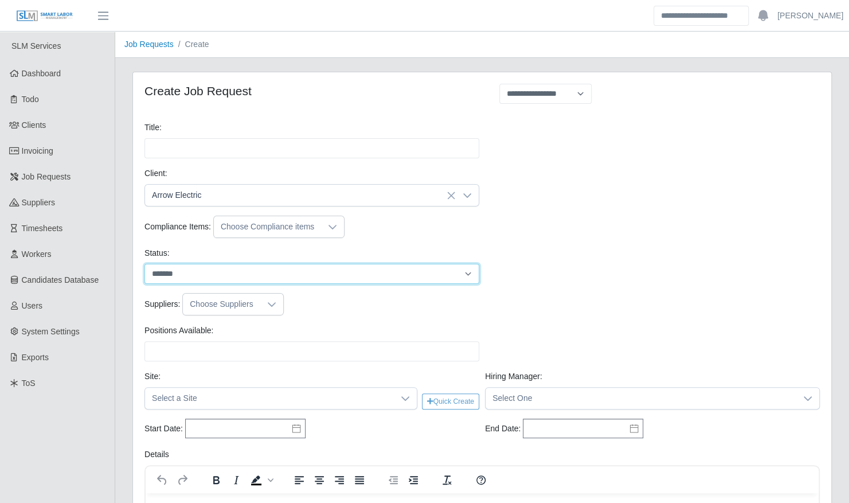
click at [283, 270] on select "******* ****" at bounding box center [312, 274] width 335 height 20
select select "****"
click at [145, 264] on select "******* ****" at bounding box center [312, 274] width 335 height 20
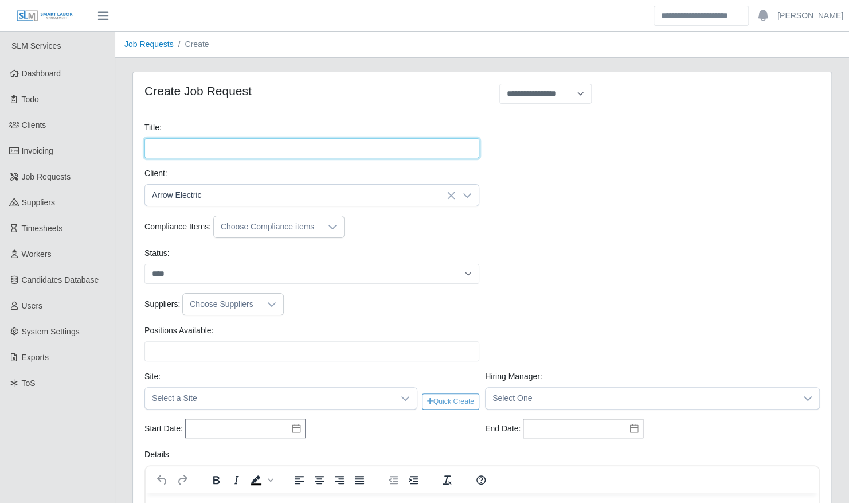
click at [348, 147] on input "Title:" at bounding box center [312, 148] width 335 height 20
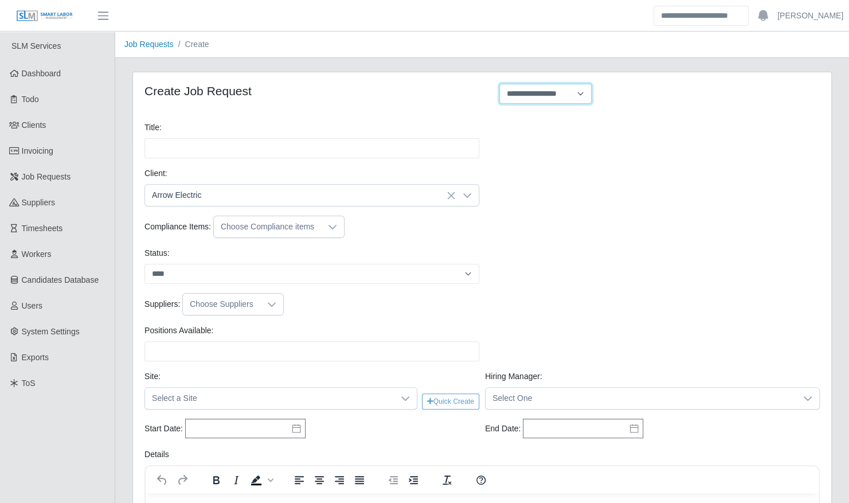
click at [524, 96] on select "**********" at bounding box center [545, 94] width 92 height 20
select select "**********"
click at [499, 84] on select "**********" at bounding box center [545, 94] width 92 height 20
type input "**********"
type input "*"
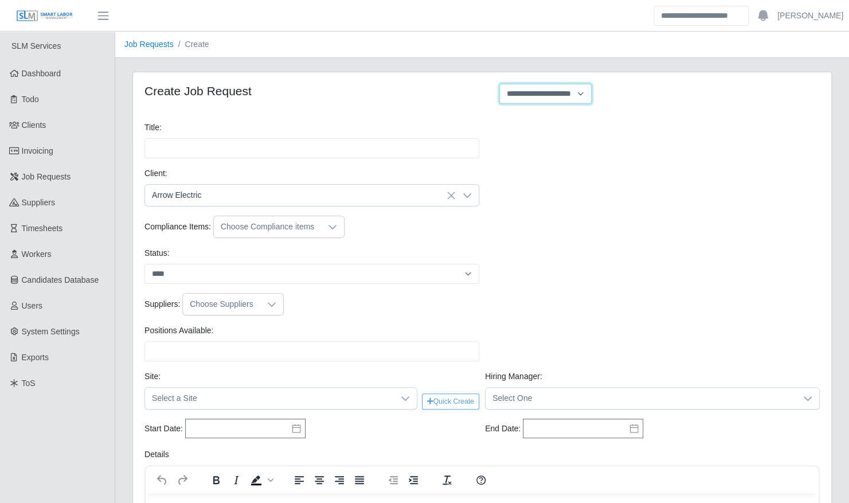
type input "*"
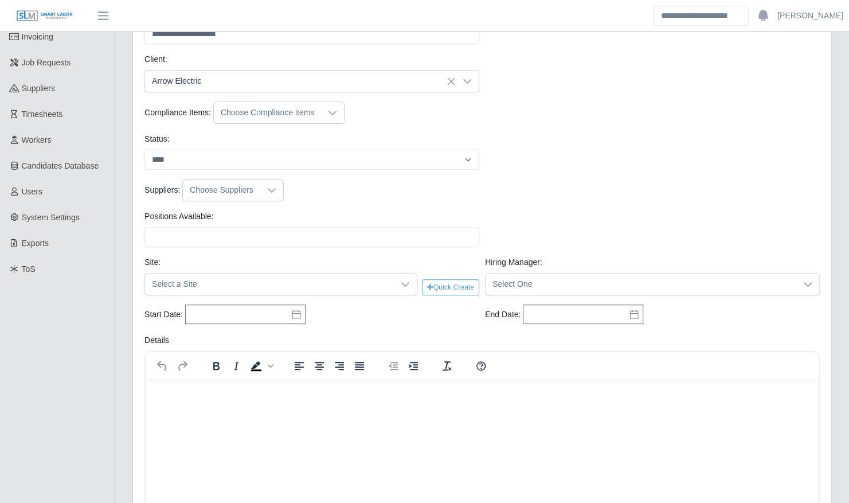
click at [243, 189] on div "Choose Suppliers" at bounding box center [221, 189] width 77 height 21
click at [263, 300] on span "Tradesmen International" at bounding box center [249, 300] width 87 height 12
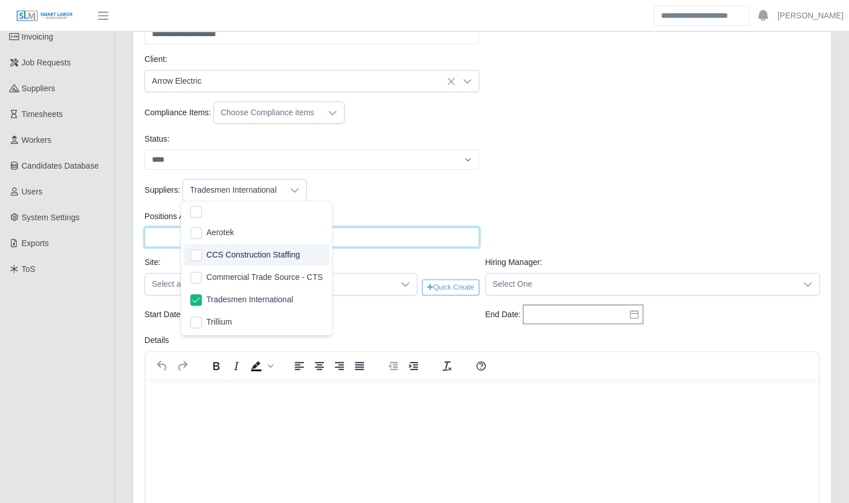
click at [414, 235] on input "Positions Available:" at bounding box center [312, 237] width 335 height 20
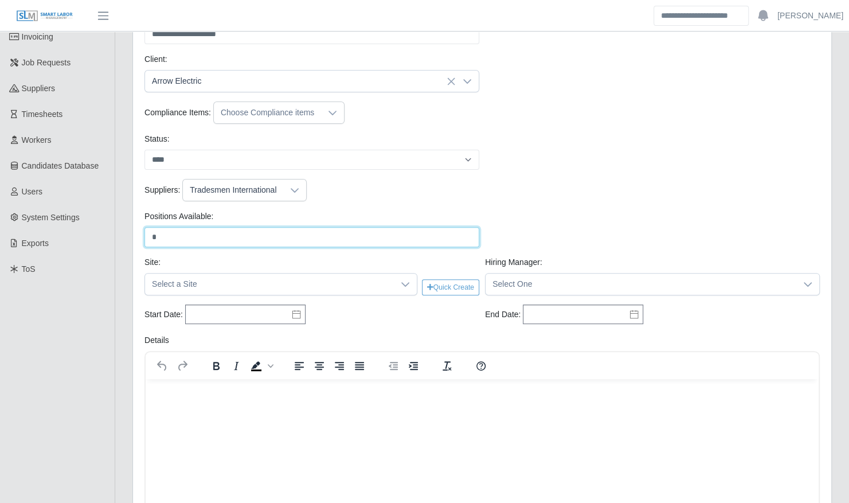
type input "*"
click at [575, 192] on div "Suppliers: Tradesmen International" at bounding box center [482, 190] width 681 height 22
click at [386, 278] on span "Select a Site" at bounding box center [269, 284] width 249 height 21
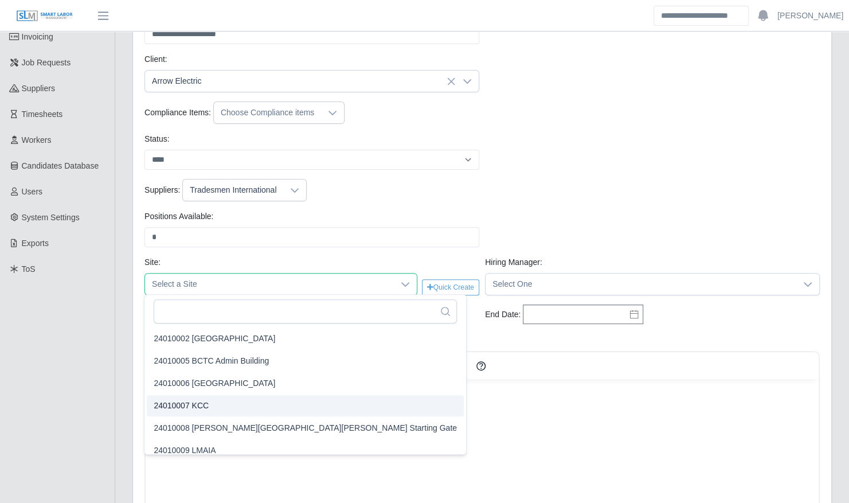
scroll to position [99, 0]
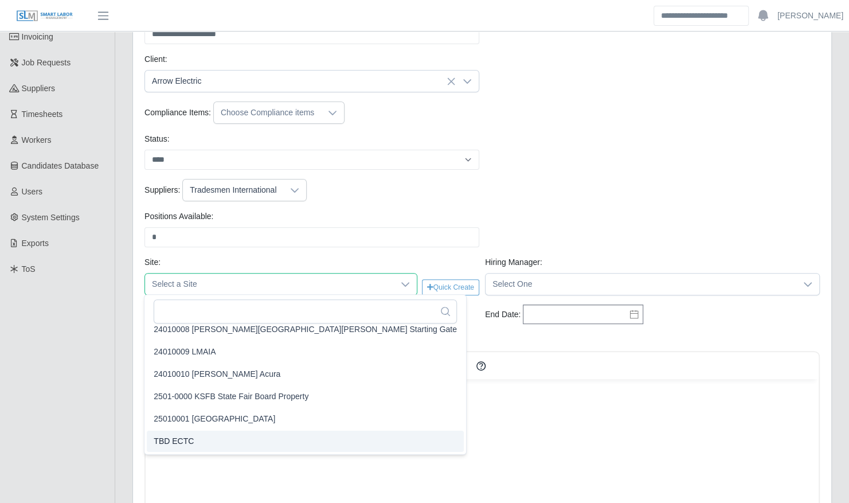
click at [225, 441] on li "TBD ECTC" at bounding box center [305, 441] width 317 height 21
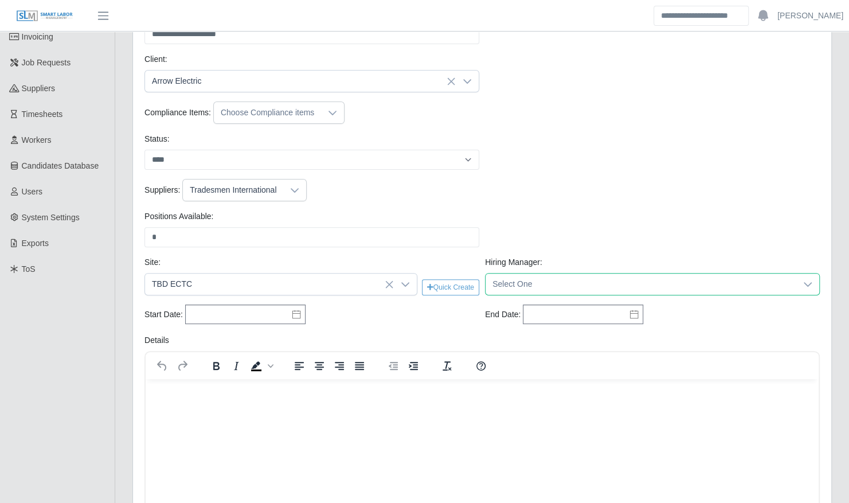
click at [534, 288] on span "Select One" at bounding box center [641, 284] width 311 height 21
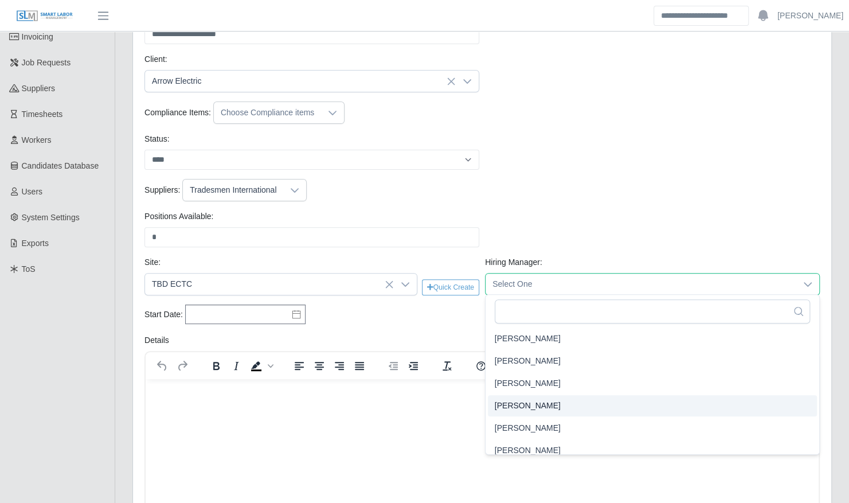
scroll to position [255, 0]
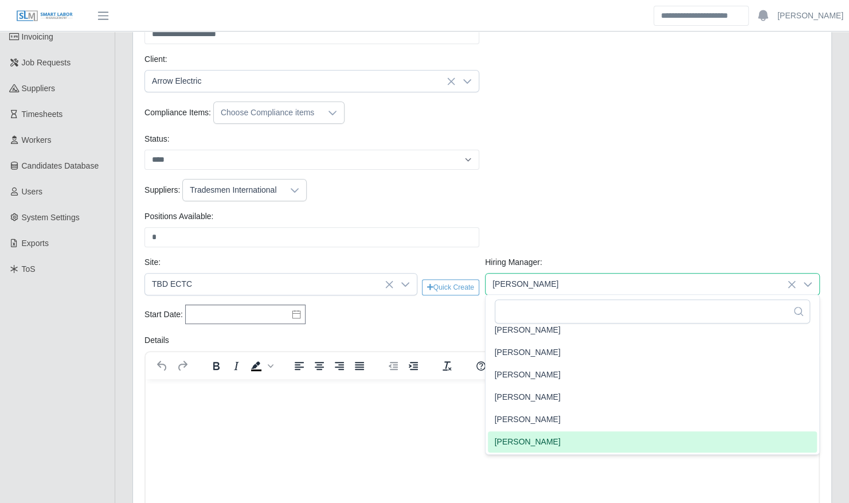
click at [539, 440] on span "Tommy Turner" at bounding box center [528, 442] width 66 height 12
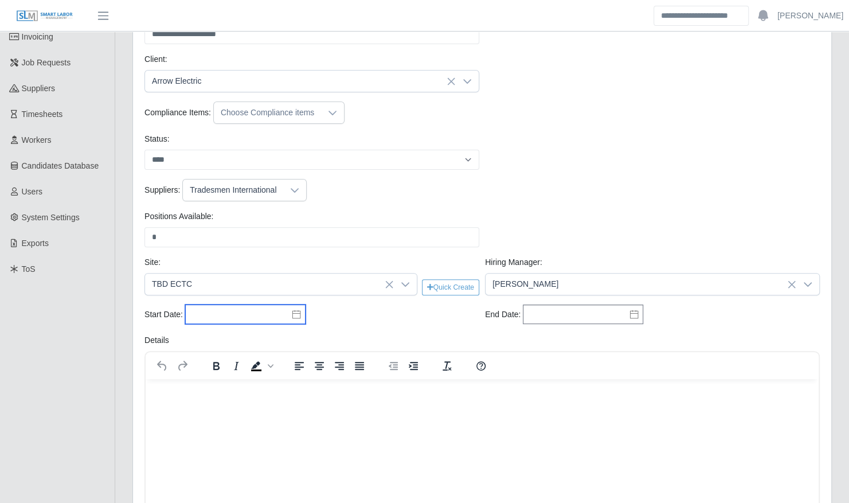
click at [294, 307] on input "text" at bounding box center [245, 314] width 120 height 19
click at [217, 220] on div "8" at bounding box center [218, 216] width 18 height 10
type input "**********"
click at [631, 315] on icon at bounding box center [634, 314] width 9 height 9
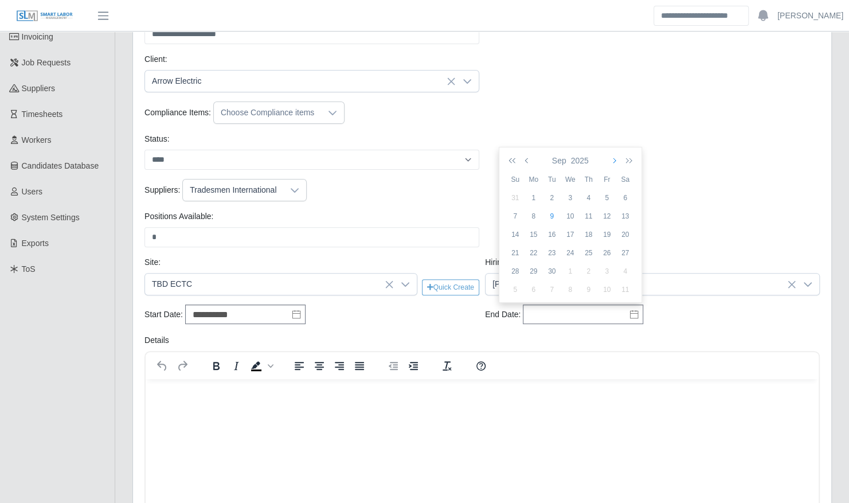
click at [612, 158] on icon "button" at bounding box center [614, 160] width 6 height 9
click at [573, 270] on div "31" at bounding box center [570, 271] width 18 height 10
type input "**********"
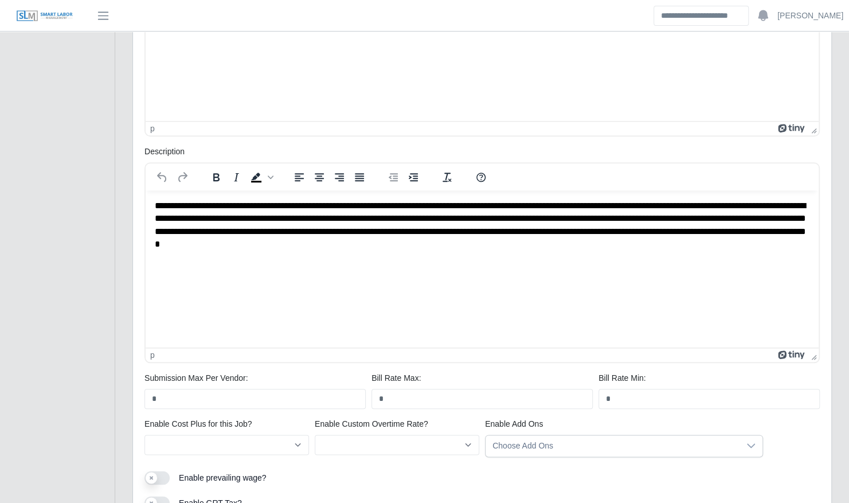
scroll to position [623, 0]
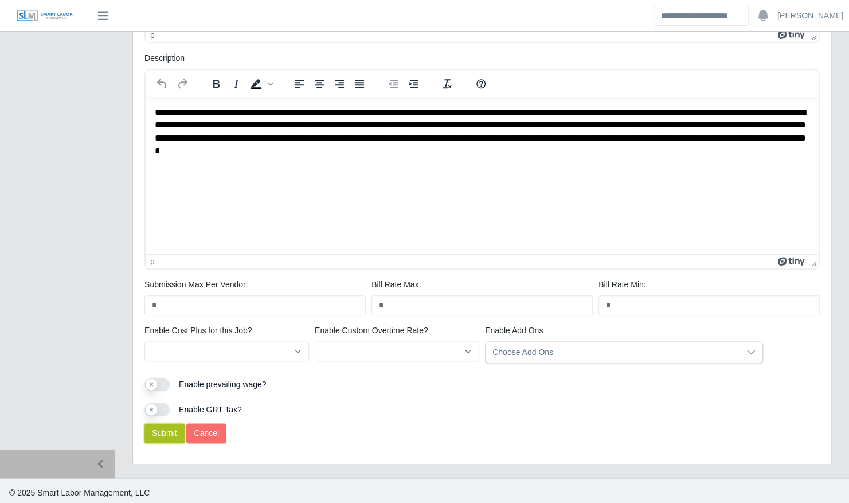
click at [175, 434] on button "Submit" at bounding box center [165, 433] width 40 height 20
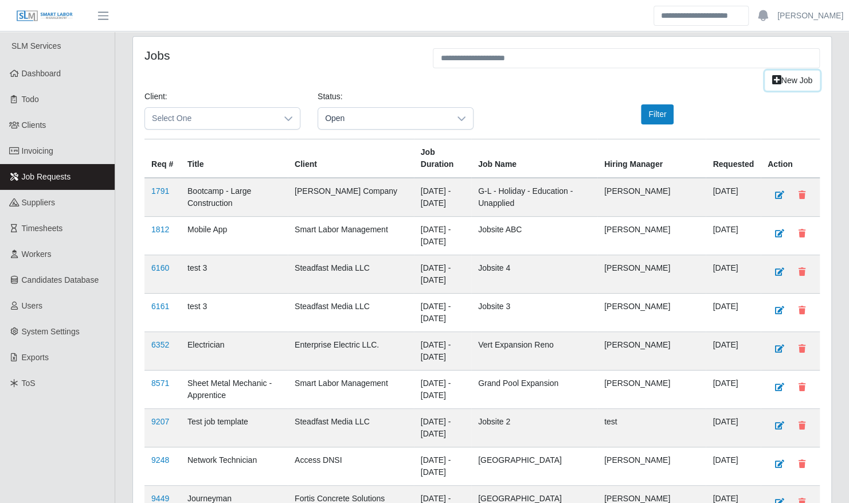
click at [791, 79] on link "New Job" at bounding box center [792, 81] width 55 height 20
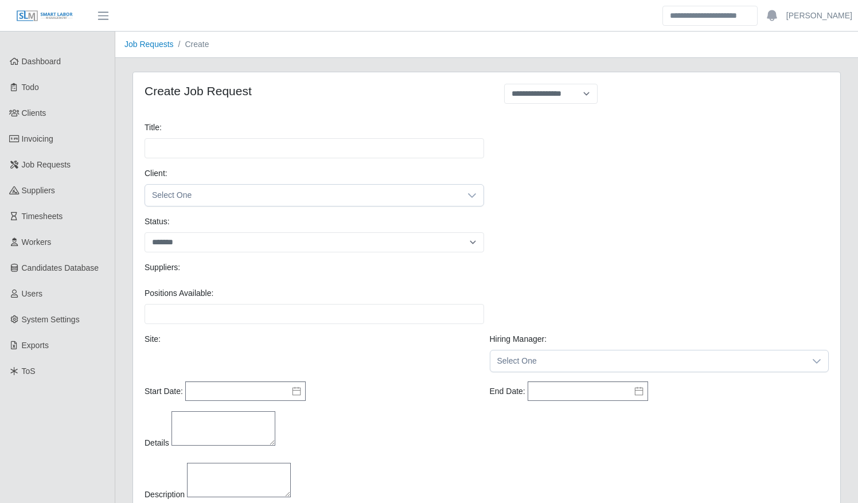
select select
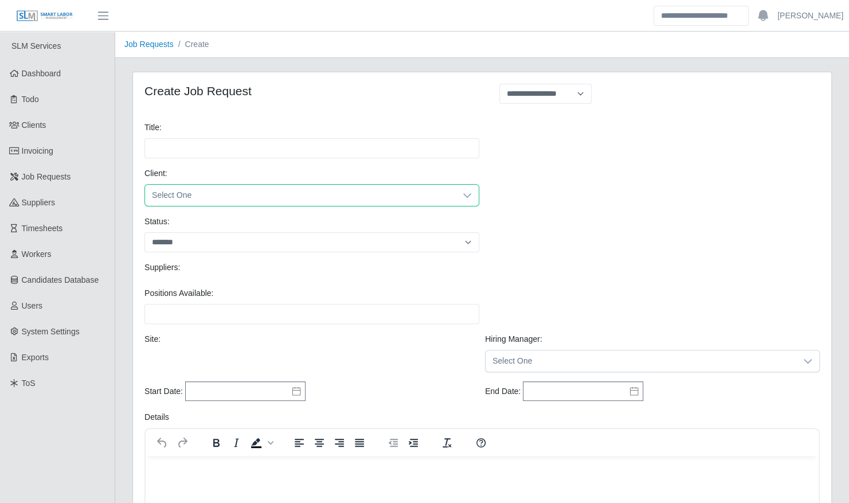
click at [292, 193] on span "Select One" at bounding box center [300, 195] width 311 height 21
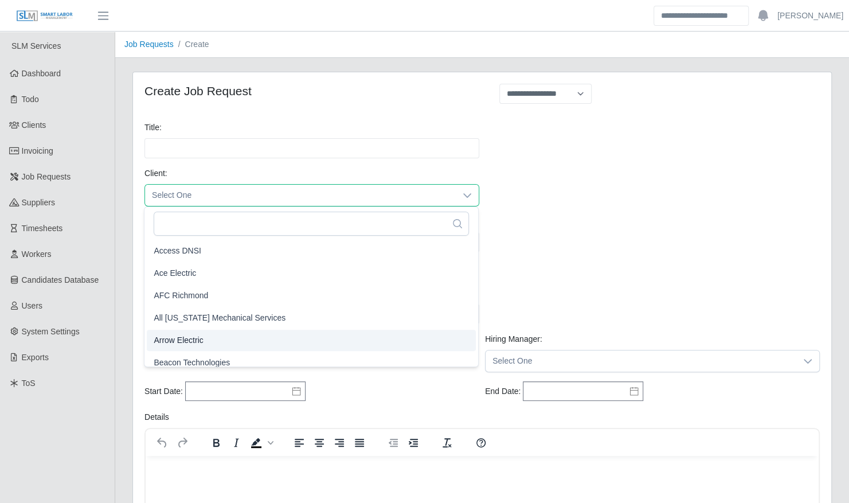
click at [240, 336] on li "Arrow Electric" at bounding box center [311, 340] width 329 height 21
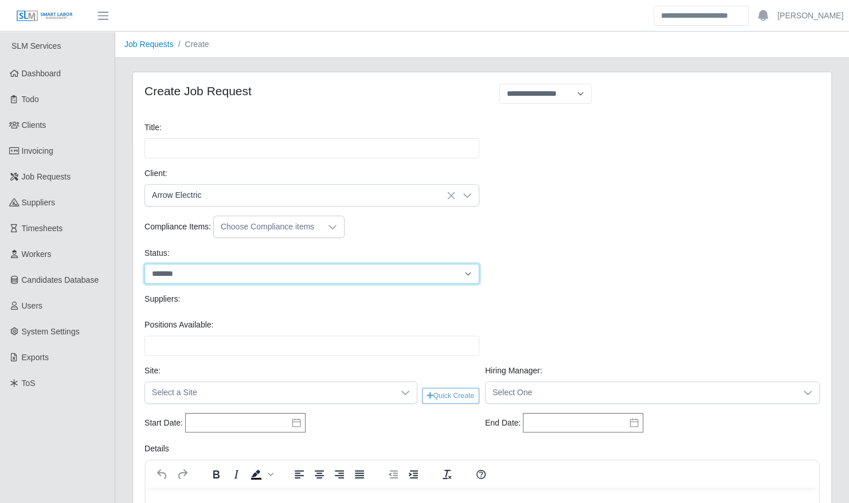
click at [291, 274] on select "******* ****" at bounding box center [312, 274] width 335 height 20
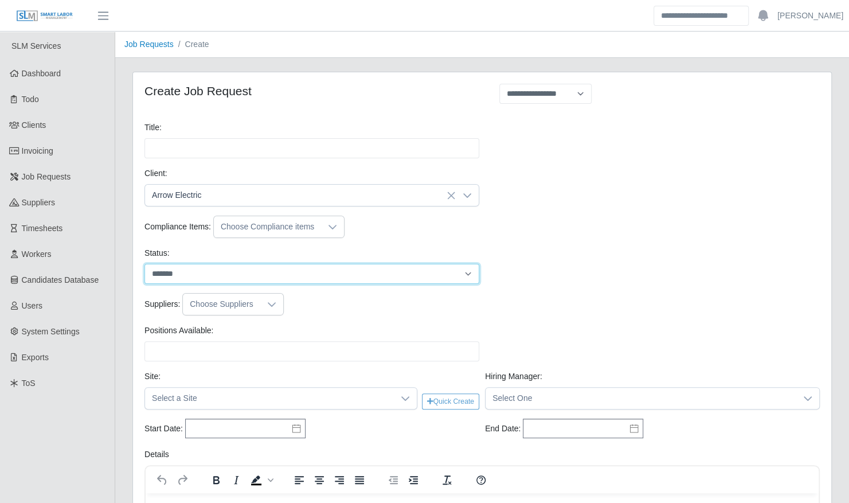
select select "****"
click at [145, 264] on select "******* ****" at bounding box center [312, 274] width 335 height 20
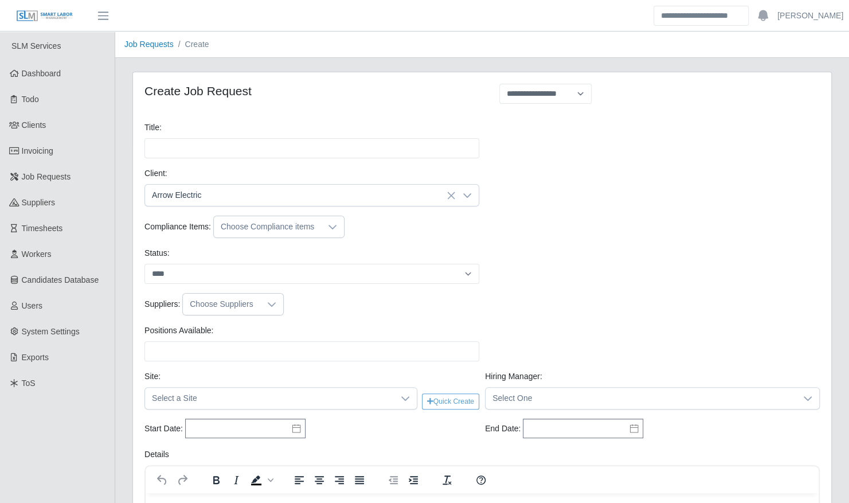
click at [260, 309] on div at bounding box center [271, 304] width 23 height 21
click at [257, 368] on span "CCS Construction Staffing" at bounding box center [252, 369] width 93 height 12
click at [265, 388] on span "Commercial Trade Source - CTS" at bounding box center [264, 391] width 116 height 12
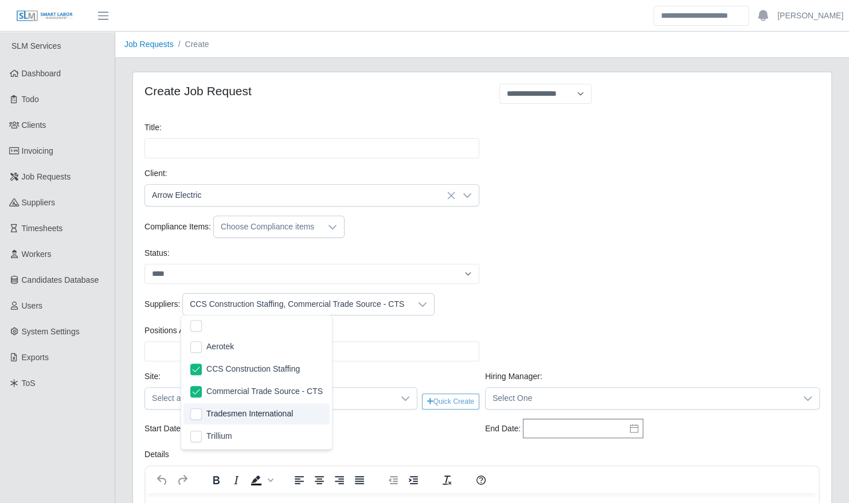
click at [263, 413] on span "Tradesmen International" at bounding box center [249, 414] width 87 height 12
click at [634, 305] on div "Suppliers: CCS Construction Staffing, Commercial Trade Source - CTS, Tradesmen …" at bounding box center [482, 304] width 681 height 22
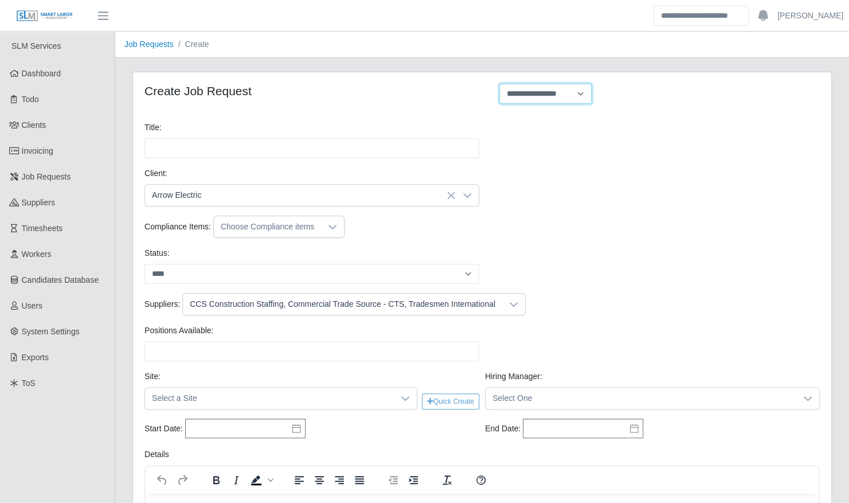
click at [518, 89] on select "**********" at bounding box center [545, 94] width 92 height 20
select select "**********"
click at [499, 84] on select "**********" at bounding box center [545, 94] width 92 height 20
type input "**********"
type input "*"
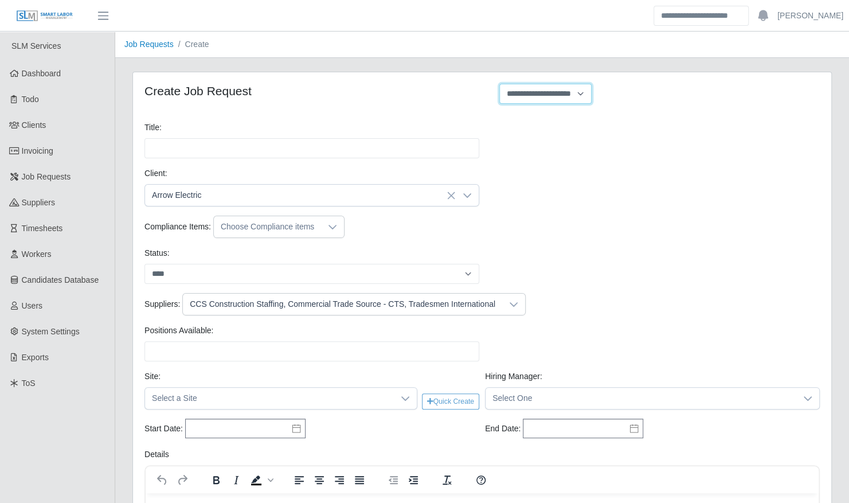
type input "*"
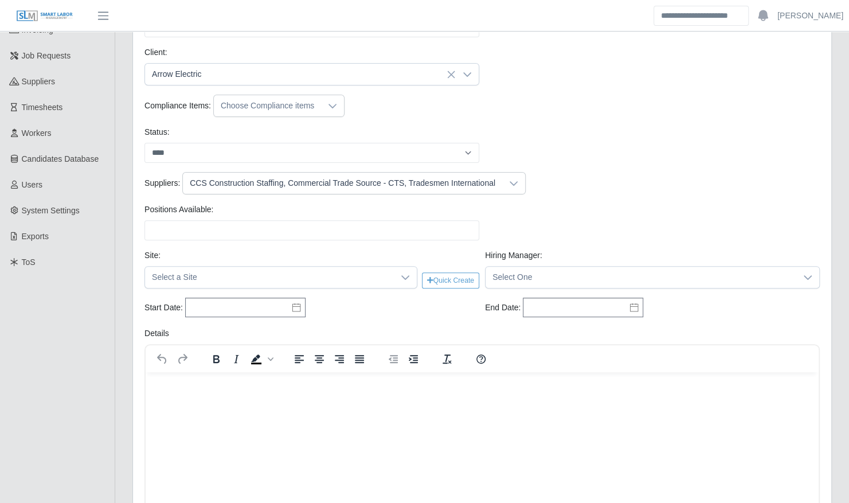
scroll to position [123, 0]
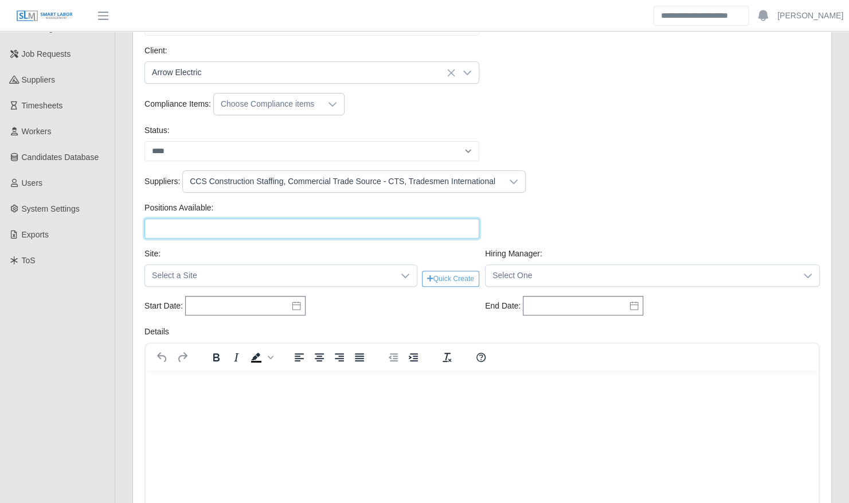
click at [389, 226] on input "Positions Available:" at bounding box center [312, 228] width 335 height 20
type input "*"
click at [405, 278] on icon at bounding box center [405, 275] width 9 height 9
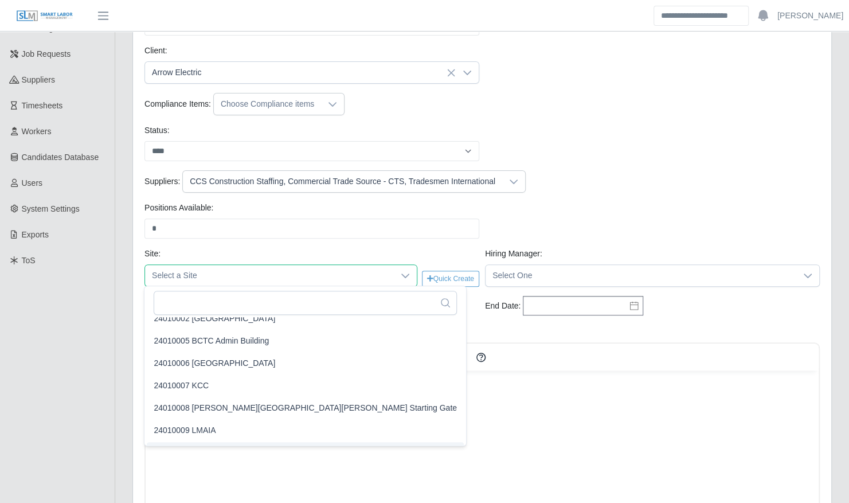
scroll to position [0, 0]
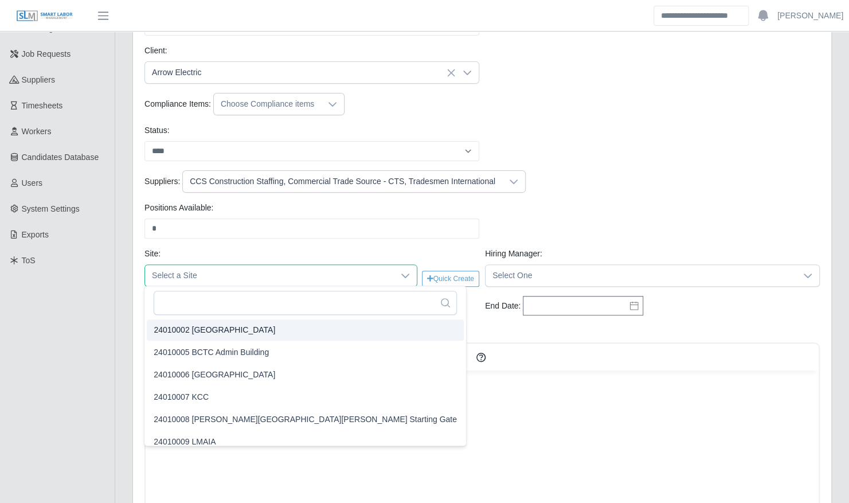
click at [299, 333] on li "24010002 Kenneland Chalet Building" at bounding box center [305, 329] width 317 height 21
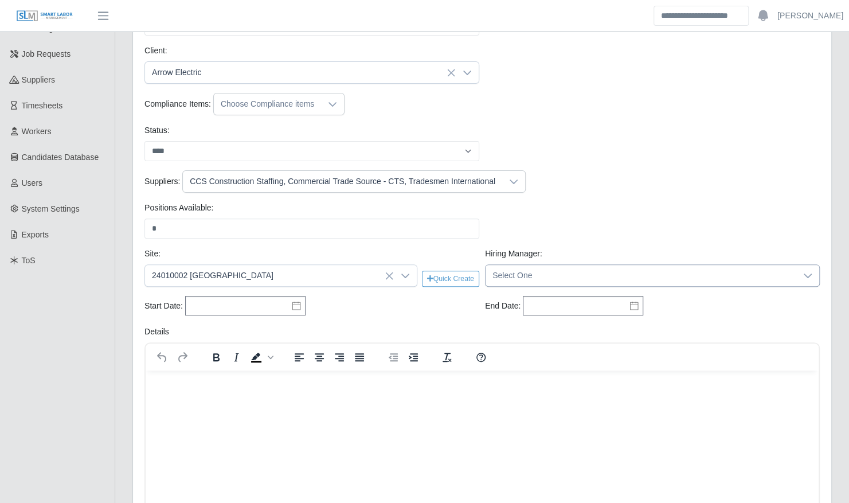
click at [594, 276] on span "Select One" at bounding box center [641, 275] width 311 height 21
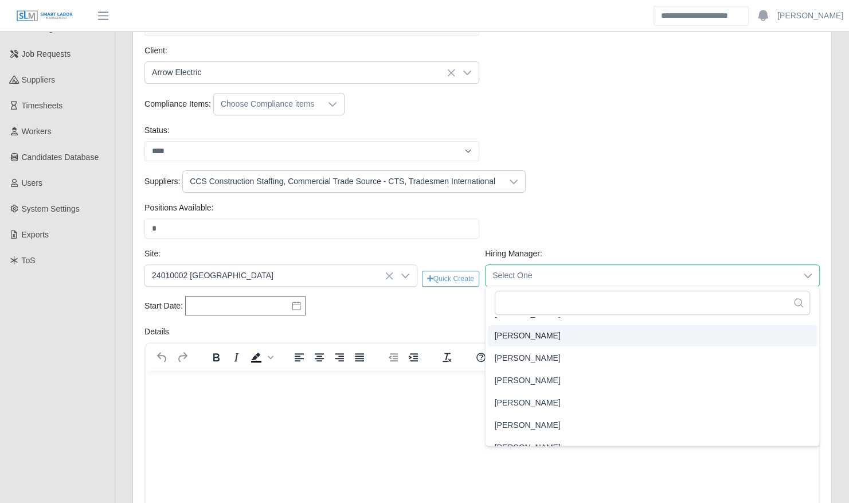
scroll to position [84, 0]
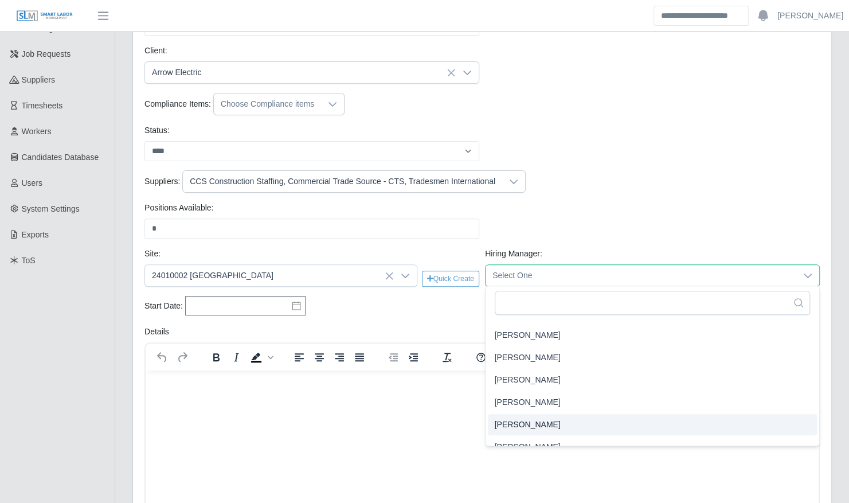
click at [547, 423] on span "[PERSON_NAME]" at bounding box center [528, 425] width 66 height 12
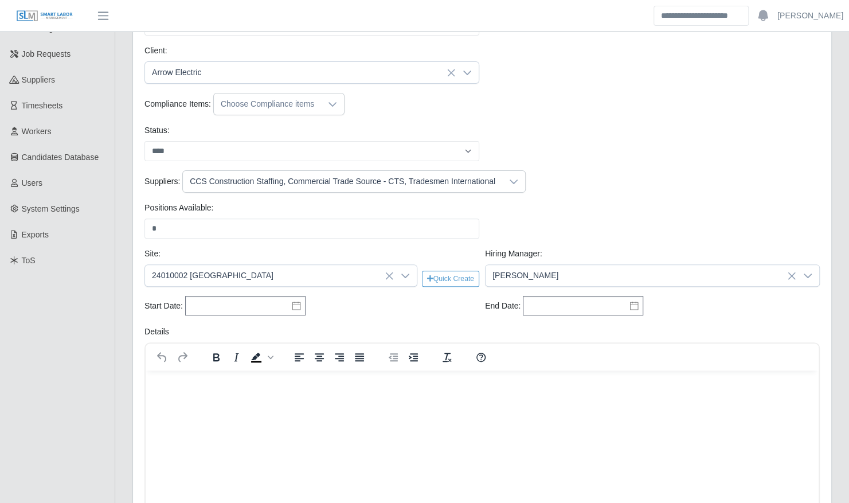
click at [297, 303] on icon at bounding box center [296, 305] width 9 height 9
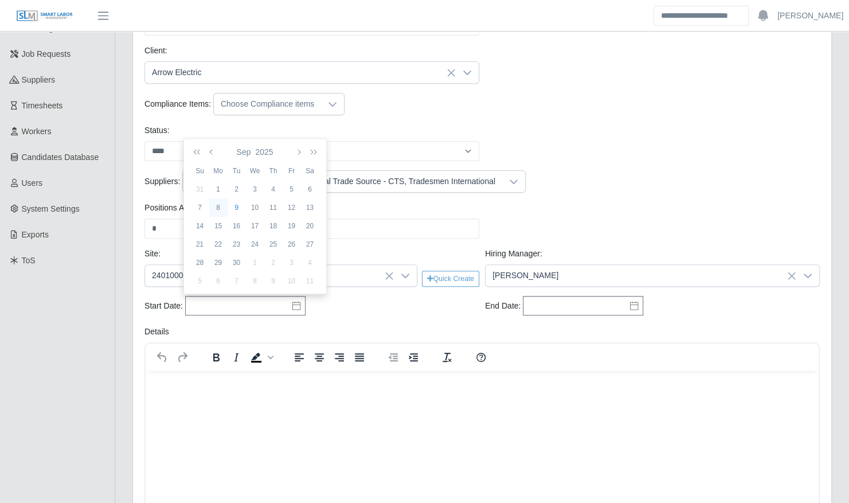
click at [219, 210] on div "8" at bounding box center [218, 207] width 18 height 10
type input "**********"
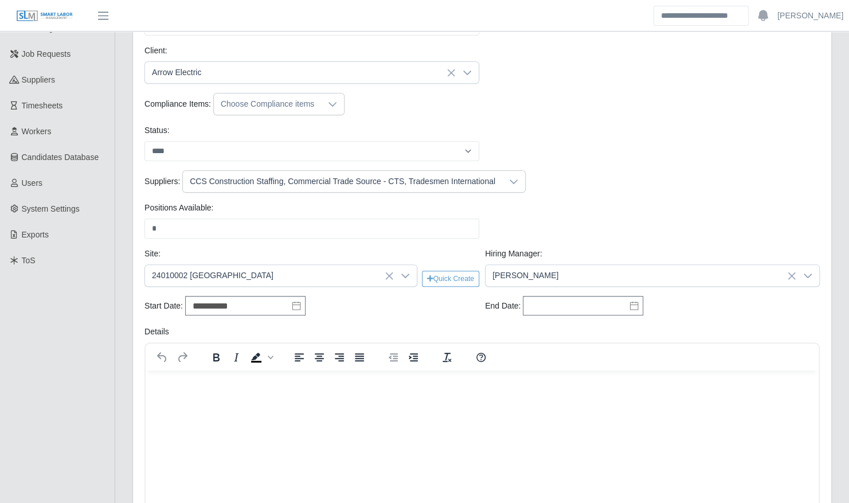
click at [635, 307] on icon at bounding box center [634, 305] width 9 height 9
click at [611, 154] on icon "button" at bounding box center [614, 151] width 6 height 9
click at [576, 266] on div "31" at bounding box center [570, 262] width 18 height 10
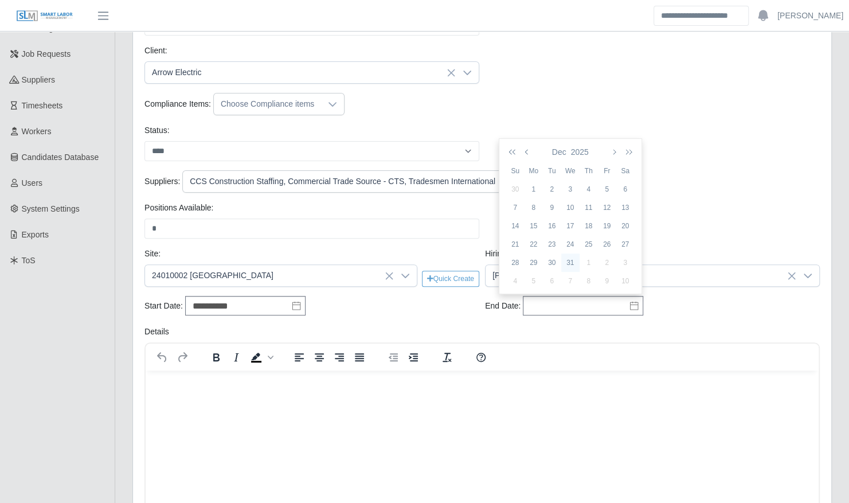
type input "**********"
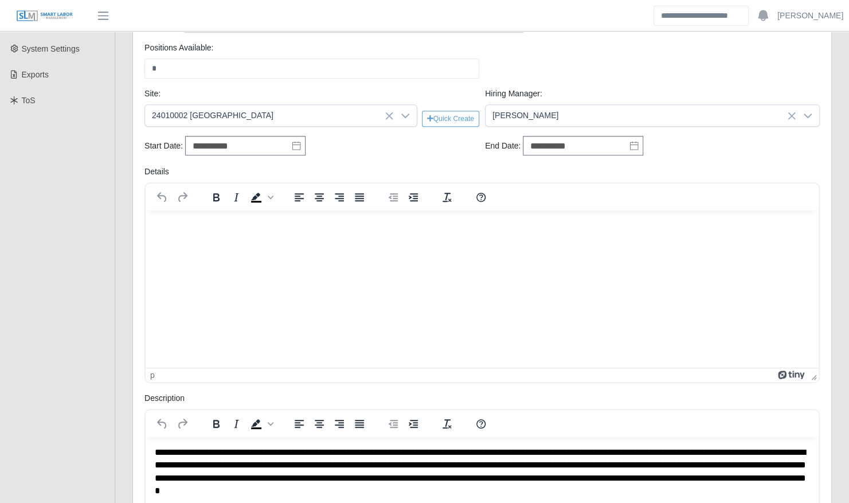
scroll to position [284, 0]
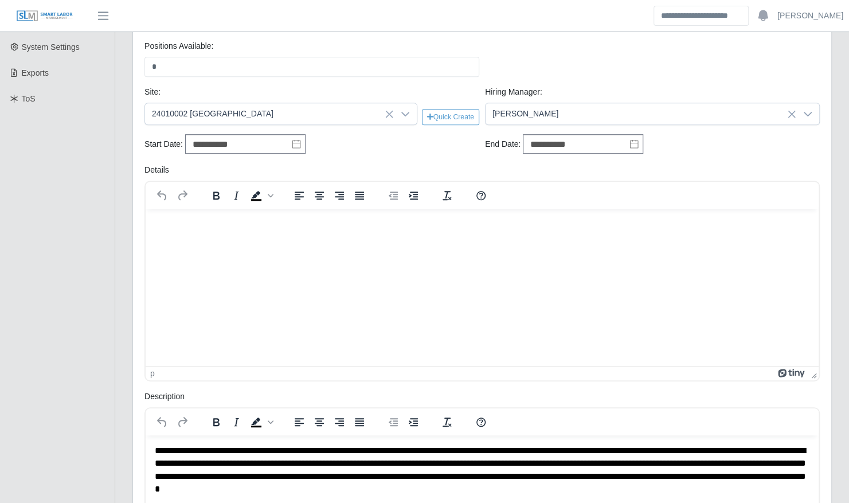
drag, startPoint x: 223, startPoint y: 268, endPoint x: 185, endPoint y: 245, distance: 44.3
click at [185, 239] on html at bounding box center [482, 223] width 673 height 31
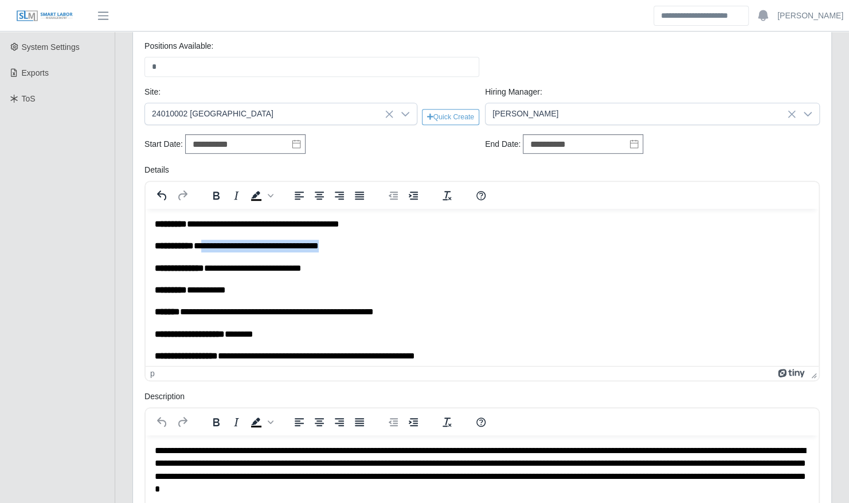
drag, startPoint x: 348, startPoint y: 245, endPoint x: 209, endPoint y: 241, distance: 138.3
click at [209, 241] on p "**********" at bounding box center [478, 245] width 646 height 13
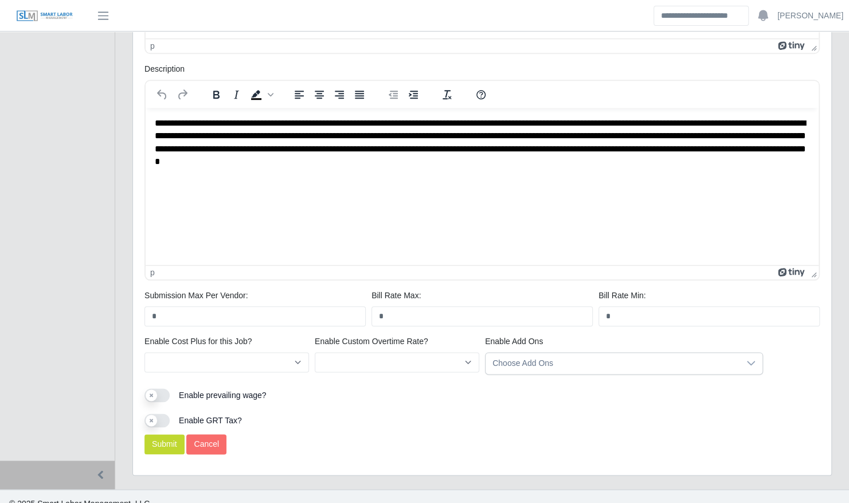
scroll to position [623, 0]
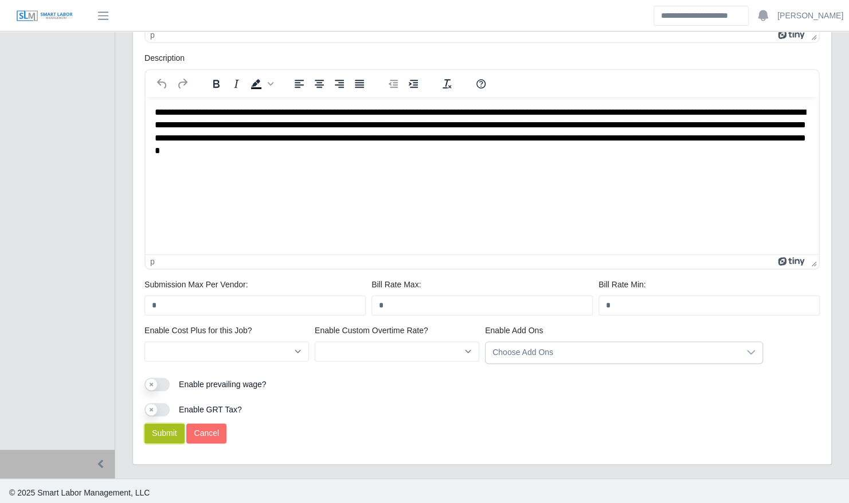
click at [162, 434] on button "Submit" at bounding box center [165, 433] width 40 height 20
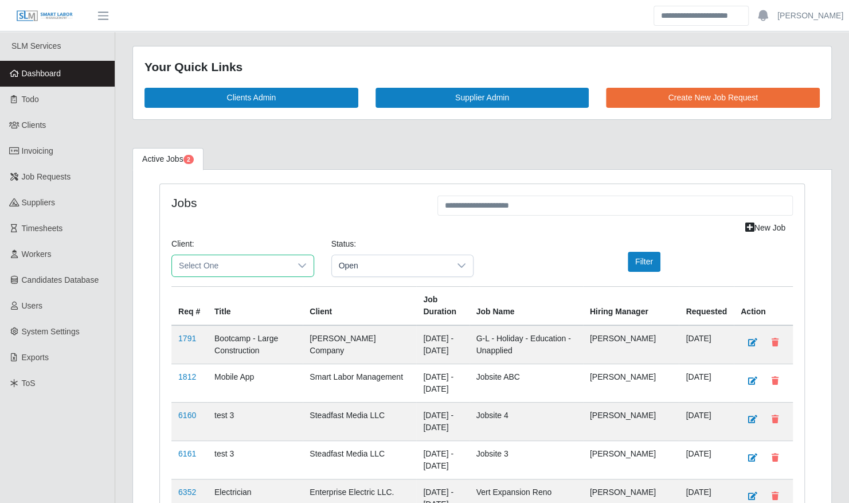
click at [218, 260] on span "Select One" at bounding box center [231, 265] width 119 height 21
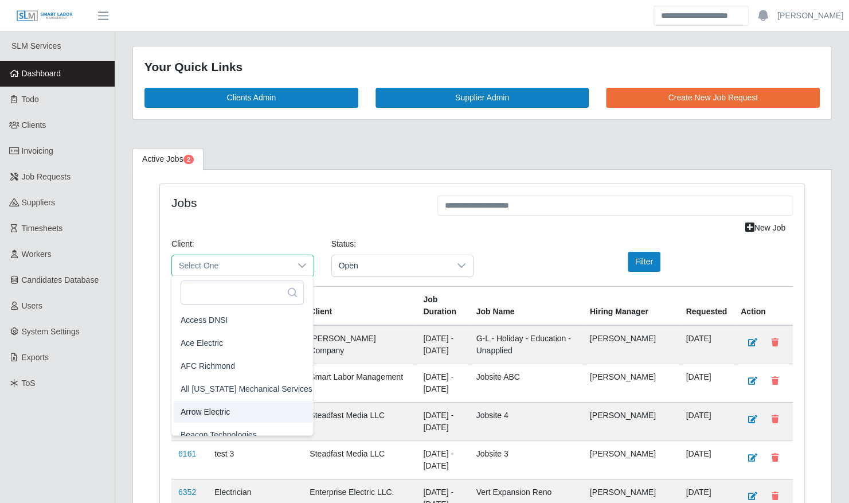
click at [216, 402] on li "Arrow Electric" at bounding box center [247, 412] width 146 height 22
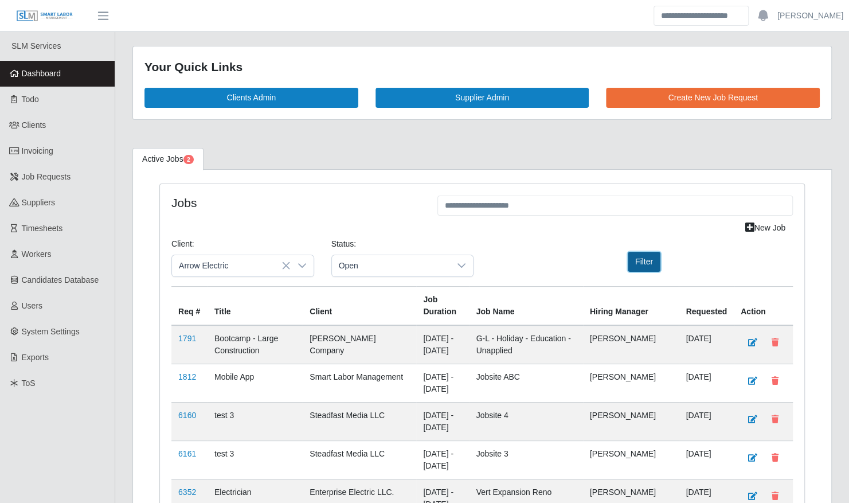
click at [644, 252] on button "Filter" at bounding box center [644, 262] width 33 height 20
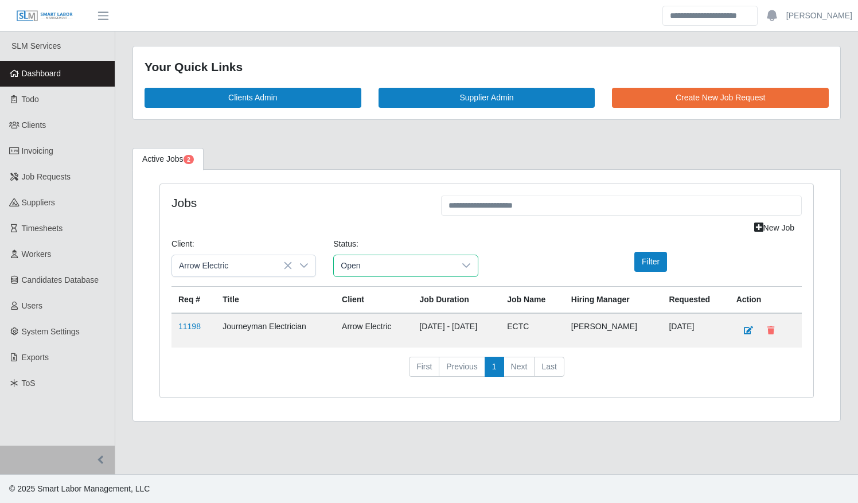
click at [377, 260] on span "Open" at bounding box center [394, 265] width 120 height 21
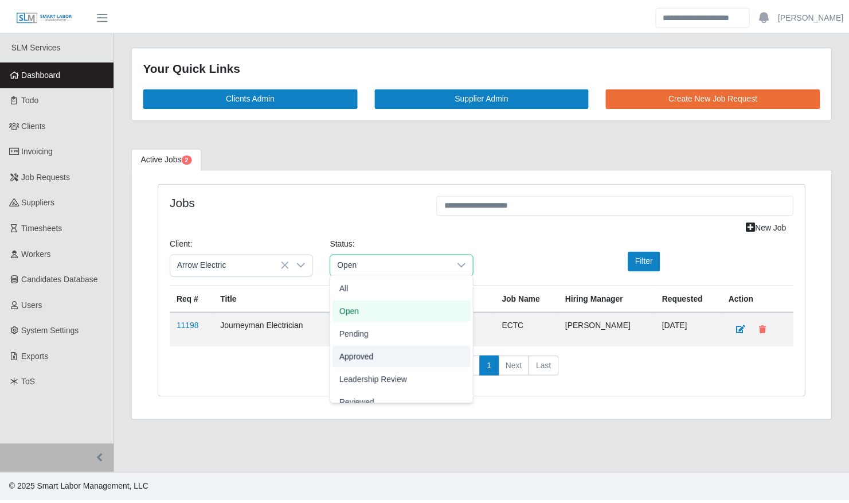
scroll to position [36, 0]
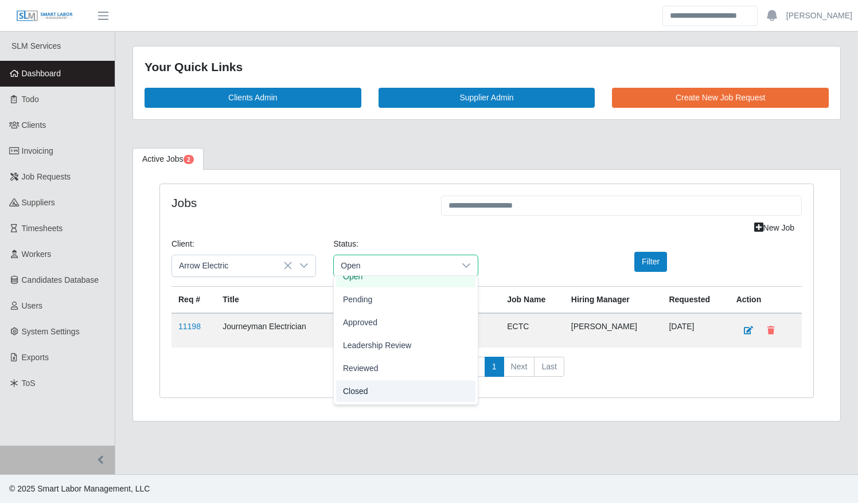
click at [403, 393] on li "Closed" at bounding box center [405, 391] width 139 height 22
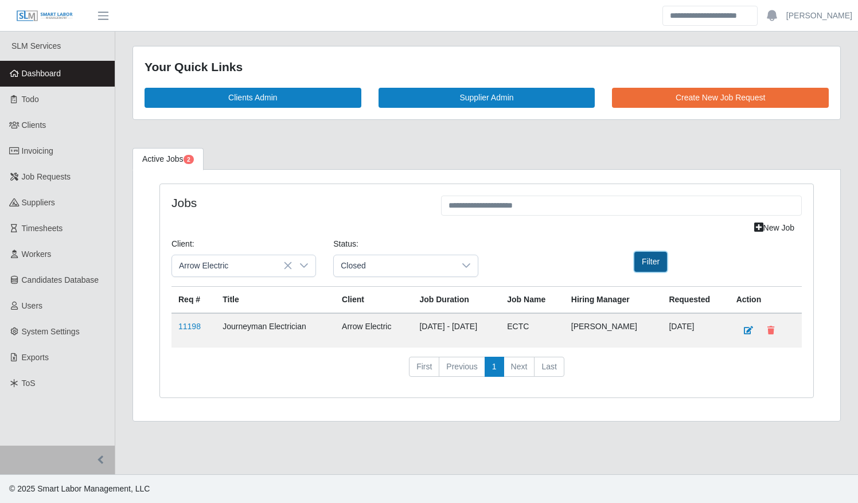
click at [662, 255] on button "Filter" at bounding box center [650, 262] width 33 height 20
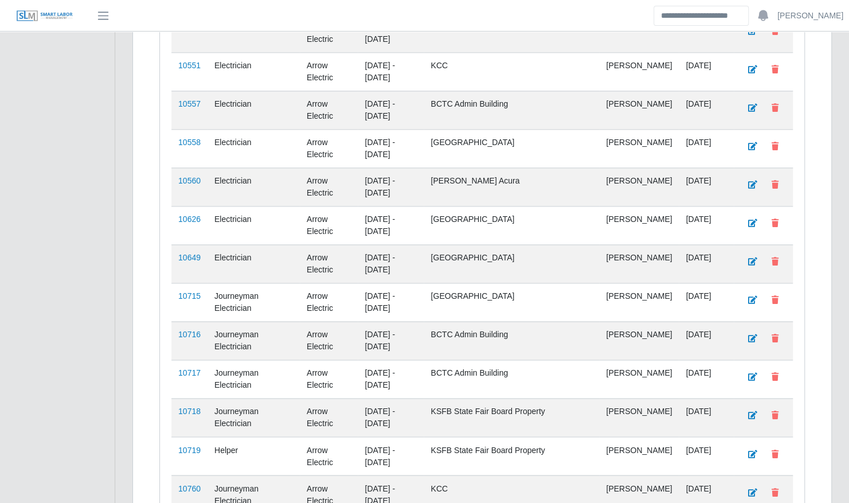
scroll to position [838, 0]
click at [197, 291] on link "10715" at bounding box center [189, 295] width 22 height 9
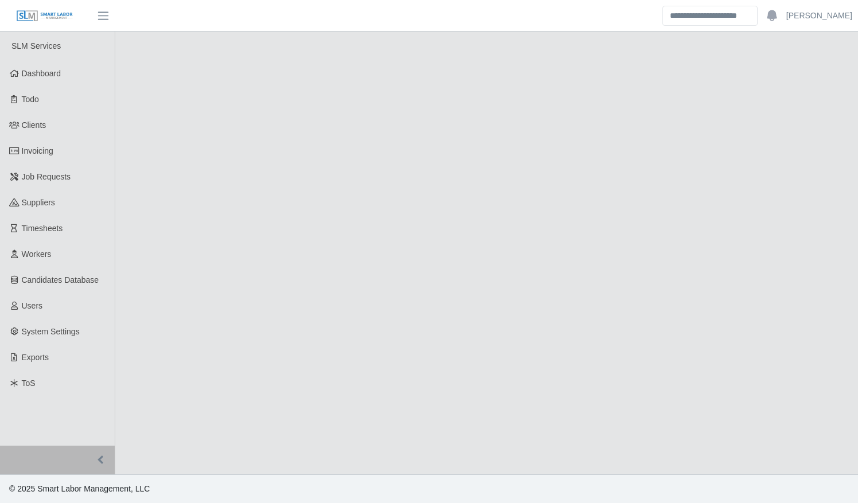
select select "******"
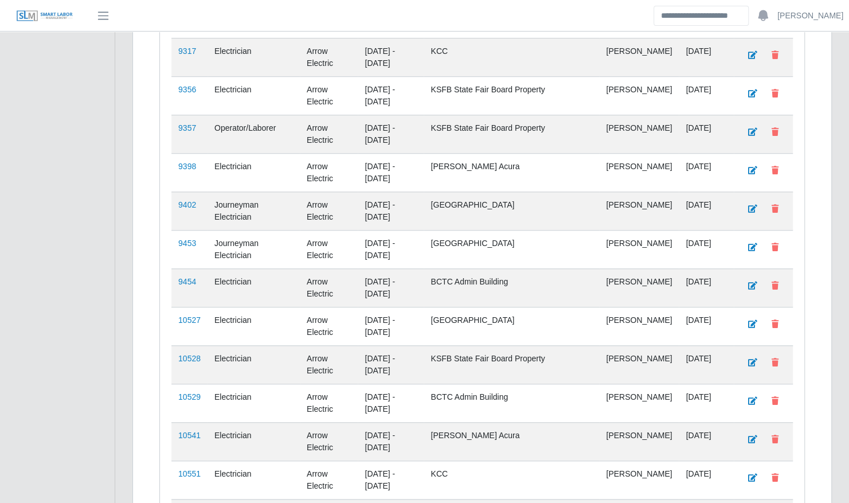
scroll to position [430, 0]
click at [189, 238] on link "9453" at bounding box center [187, 242] width 18 height 9
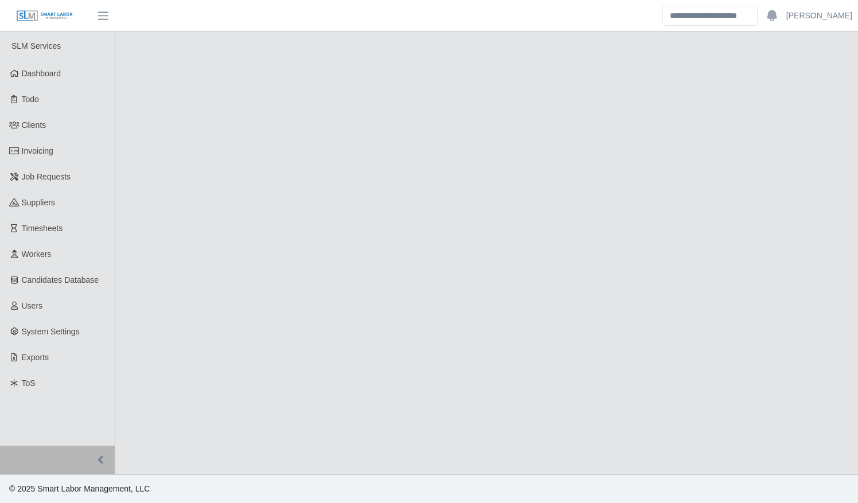
select select "******"
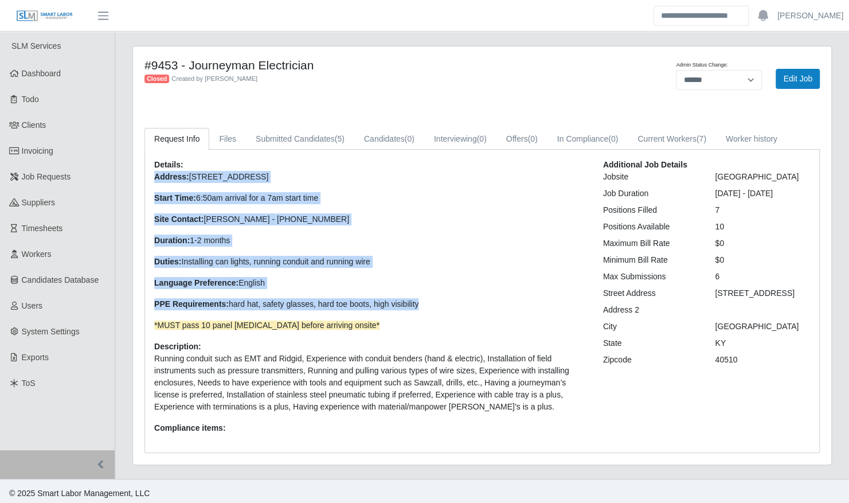
drag, startPoint x: 431, startPoint y: 305, endPoint x: 154, endPoint y: 175, distance: 305.8
click at [154, 175] on p "Address: [STREET_ADDRESS] Start Time: 6:50am arrival for a 7am start time Site …" at bounding box center [370, 251] width 432 height 161
copy p "Address: [STREET_ADDRESS] Start Time: 6:50am arrival for a 7am start time Site …"
click at [71, 231] on link "Timesheets" at bounding box center [57, 229] width 115 height 26
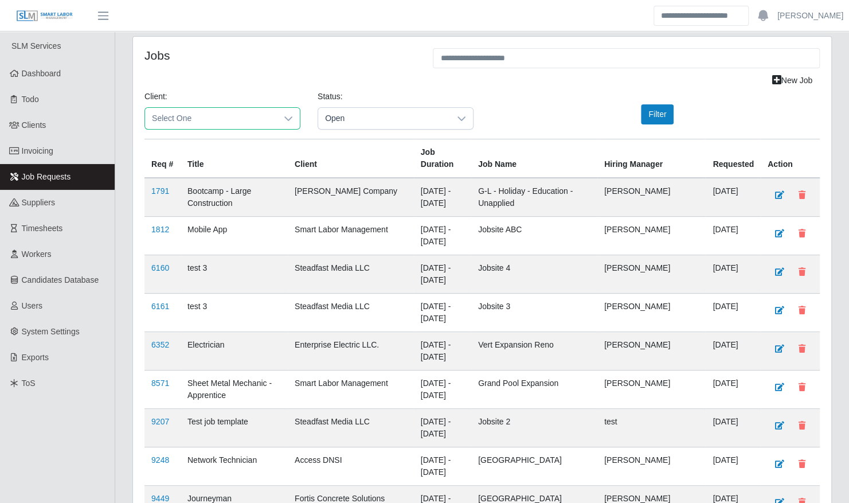
click at [270, 115] on span "Select One" at bounding box center [211, 118] width 132 height 21
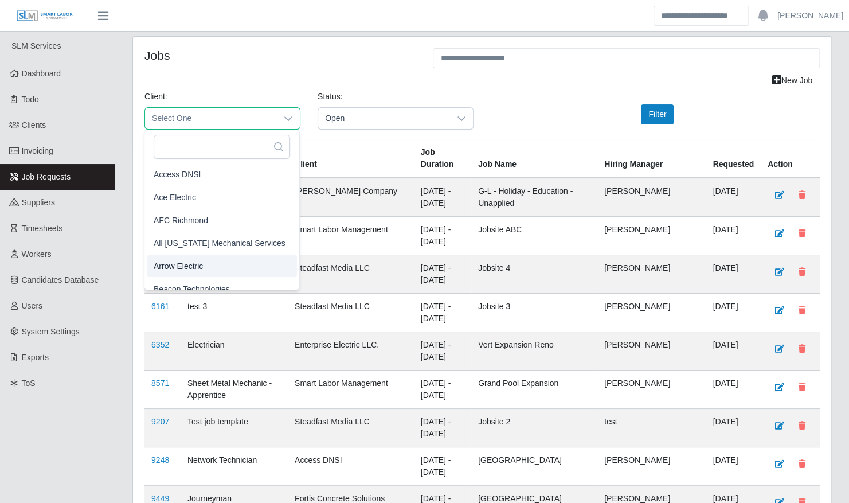
click at [226, 266] on li "Arrow Electric" at bounding box center [222, 266] width 150 height 22
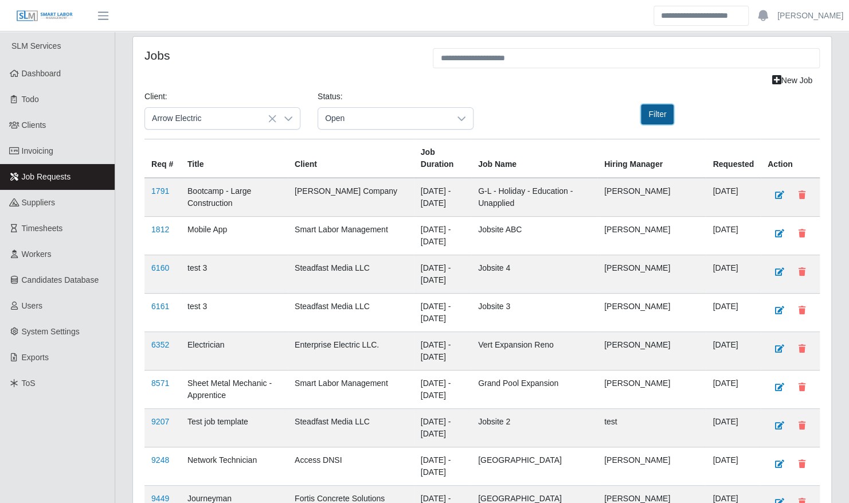
click at [660, 120] on button "Filter" at bounding box center [657, 114] width 33 height 20
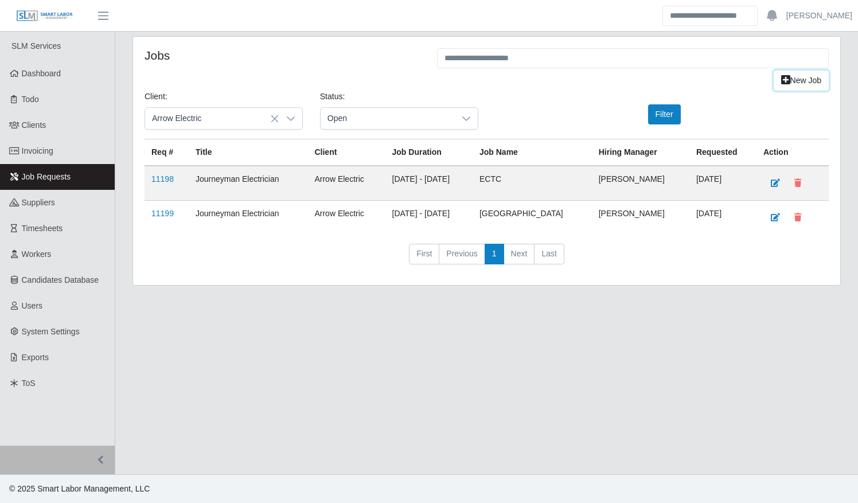
click at [807, 83] on link "New Job" at bounding box center [801, 81] width 55 height 20
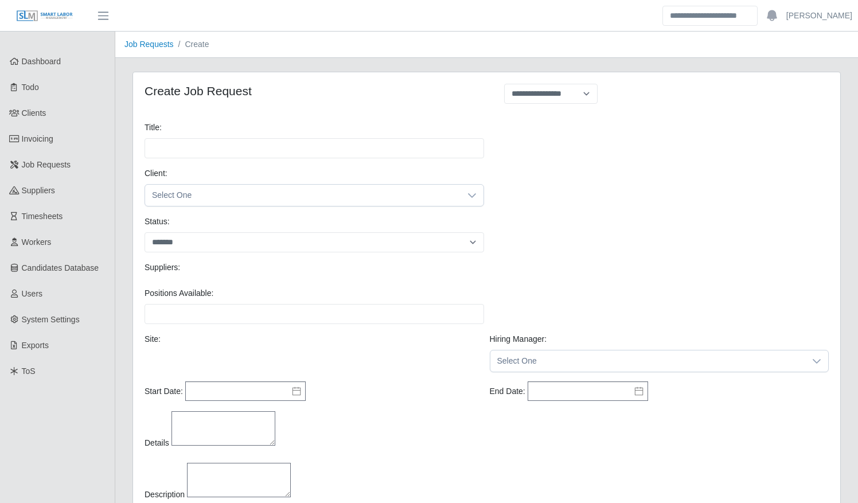
select select
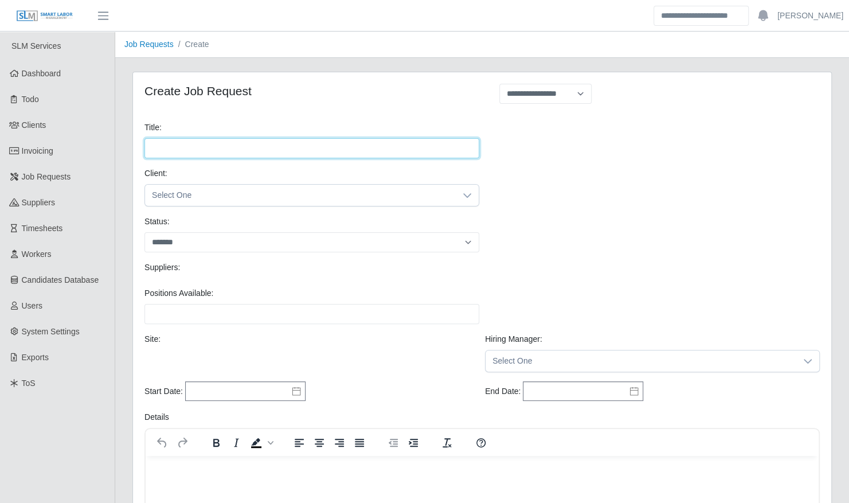
click at [282, 157] on input "Title:" at bounding box center [312, 148] width 335 height 20
click at [404, 203] on span "Select One" at bounding box center [300, 195] width 311 height 21
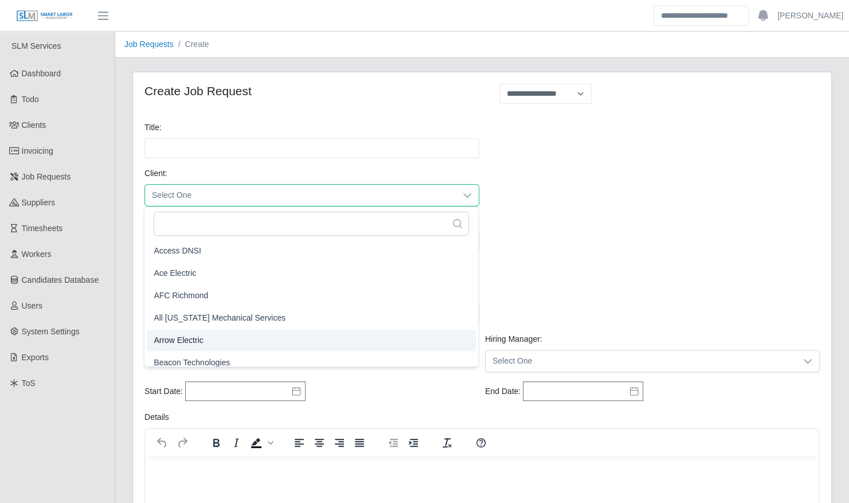
click at [294, 333] on li "Arrow Electric" at bounding box center [311, 340] width 329 height 21
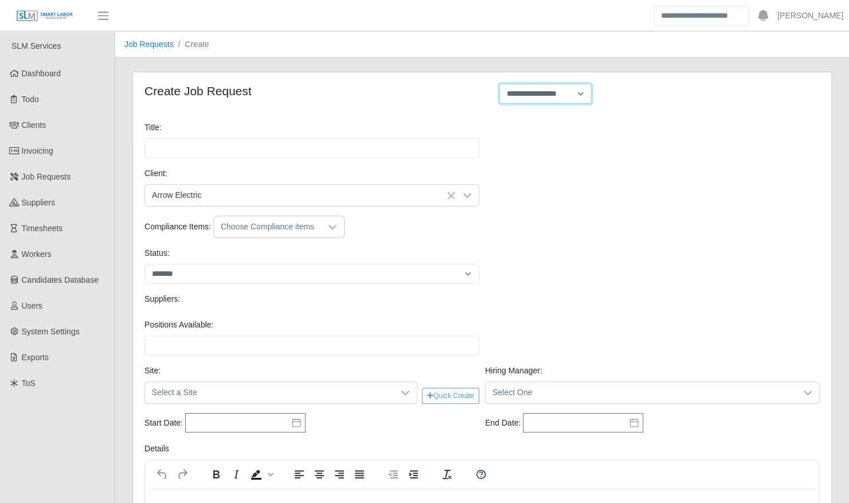
click at [588, 92] on select "**********" at bounding box center [545, 94] width 92 height 20
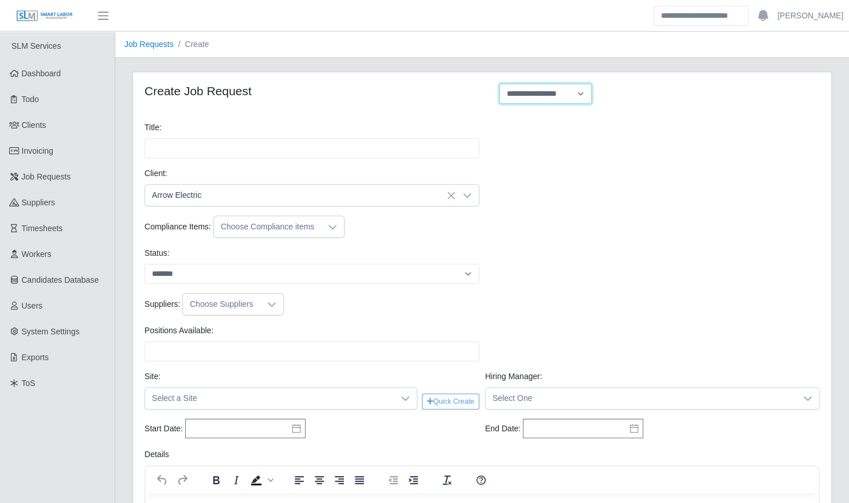
select select "**********"
click at [499, 84] on select "**********" at bounding box center [545, 94] width 92 height 20
type input "**********"
type input "*"
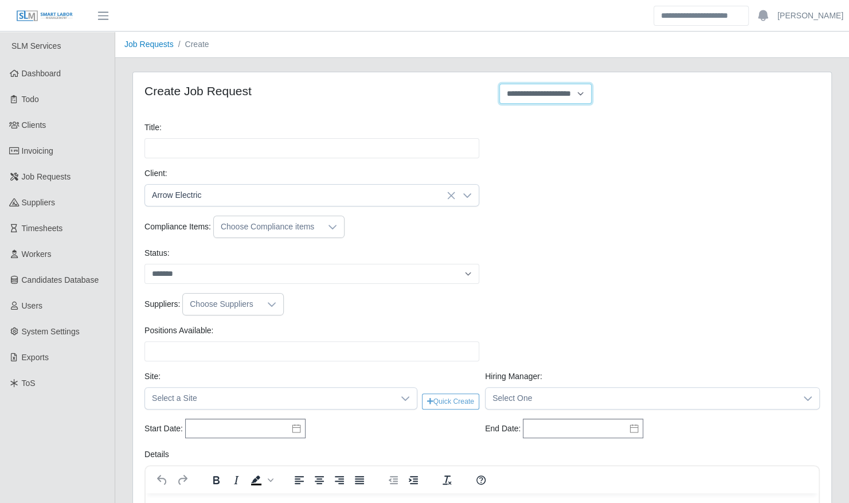
type input "*"
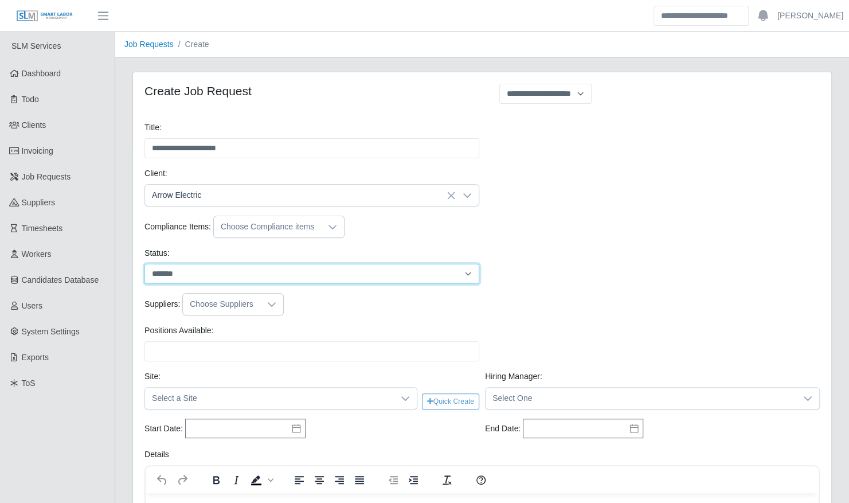
click at [341, 276] on select "******* ****" at bounding box center [312, 274] width 335 height 20
select select "****"
click at [145, 264] on select "******* ****" at bounding box center [312, 274] width 335 height 20
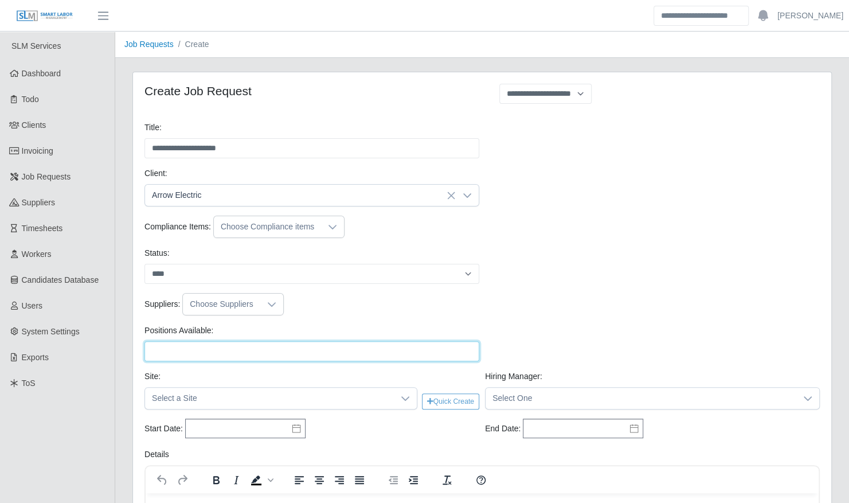
click at [240, 351] on input "Positions Available:" at bounding box center [312, 351] width 335 height 20
type input "*"
click at [407, 396] on icon at bounding box center [405, 398] width 8 height 5
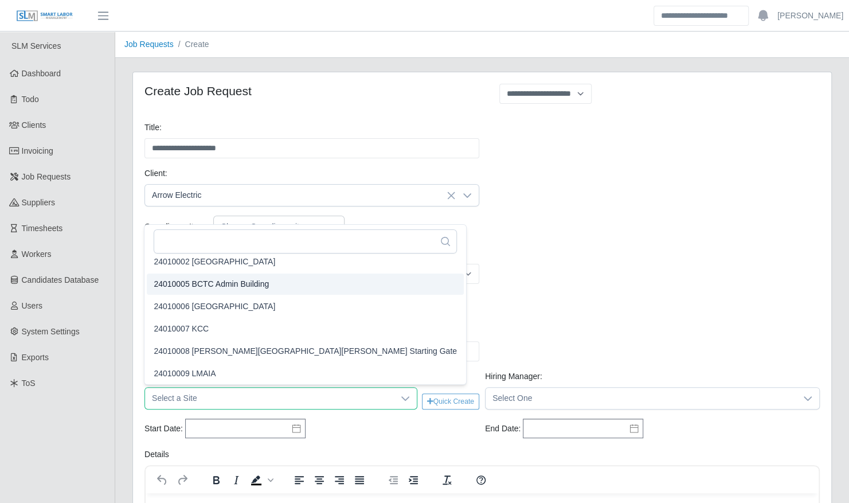
scroll to position [2, 0]
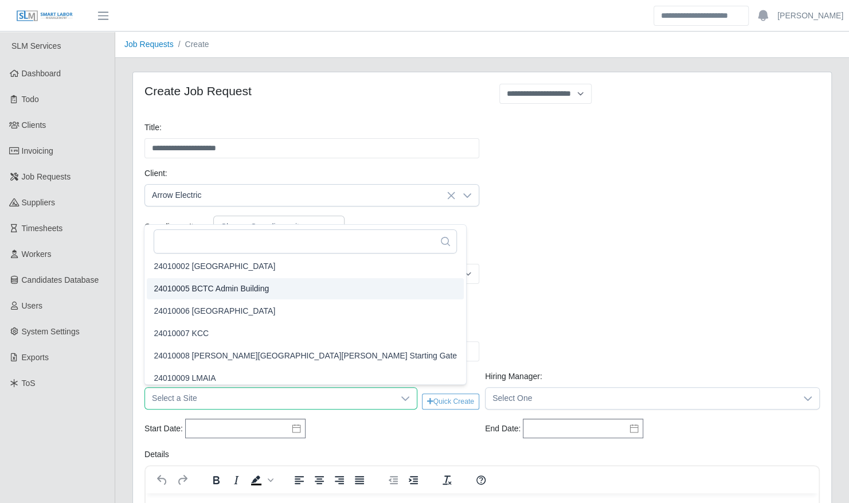
click at [312, 270] on li "24010002 Kenneland Chalet Building" at bounding box center [305, 266] width 317 height 21
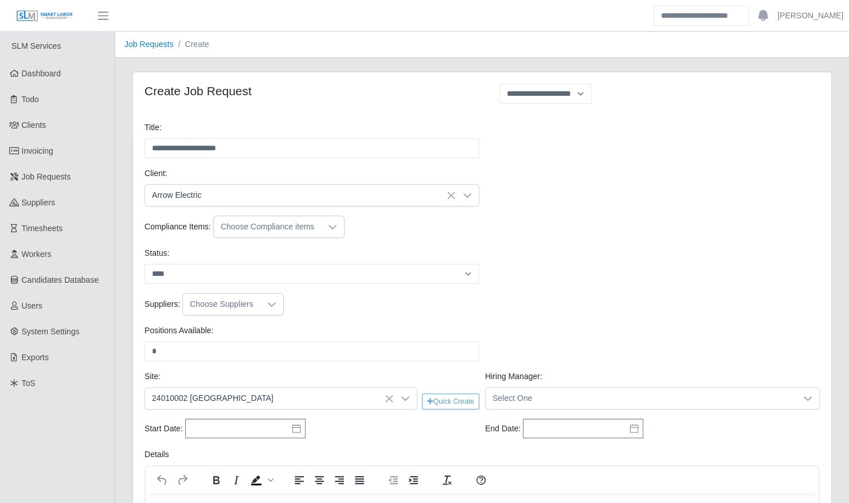
click at [598, 408] on div "Site: 24010002 Kenneland Chalet Building Quick Create Hiring Manager: Select One" at bounding box center [482, 394] width 681 height 48
click at [596, 406] on span "Select One" at bounding box center [641, 398] width 311 height 21
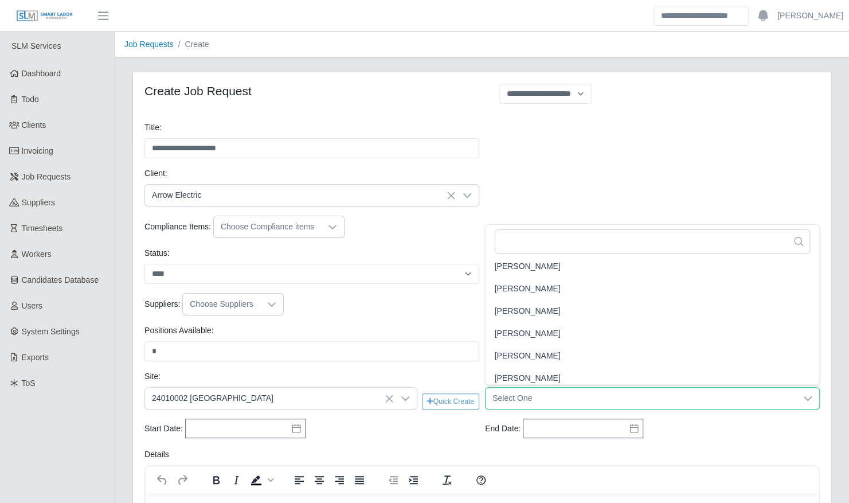
scroll to position [139, 0]
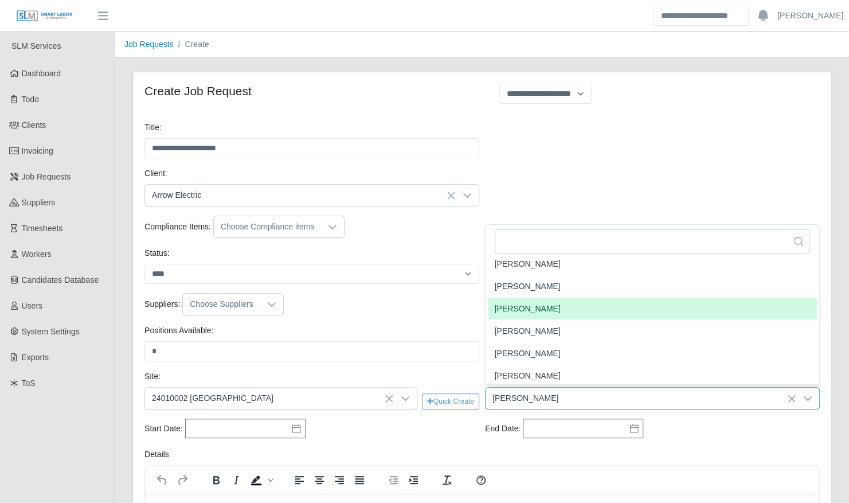
click at [565, 314] on li "[PERSON_NAME]" at bounding box center [652, 308] width 329 height 21
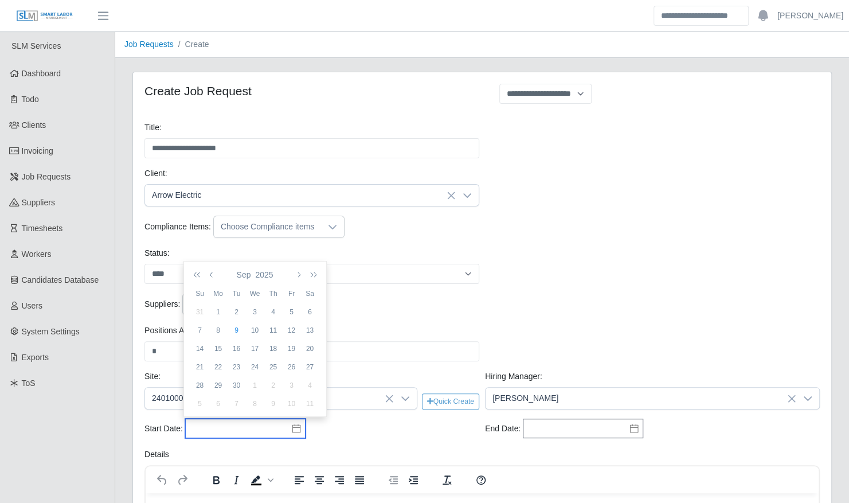
click at [295, 431] on input "text" at bounding box center [245, 428] width 120 height 19
click at [217, 313] on div "1" at bounding box center [218, 312] width 18 height 10
type input "**********"
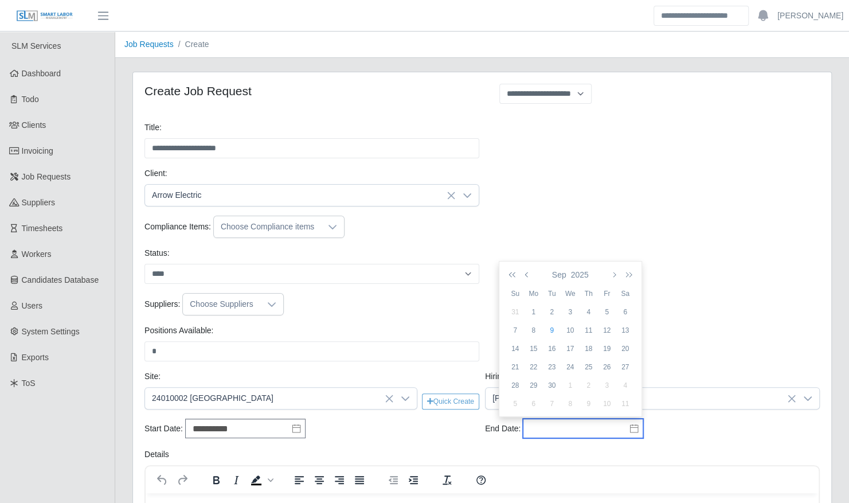
click at [630, 431] on input "text" at bounding box center [583, 428] width 120 height 19
click at [609, 274] on button "button" at bounding box center [613, 274] width 10 height 19
click at [571, 388] on div "31" at bounding box center [570, 385] width 18 height 10
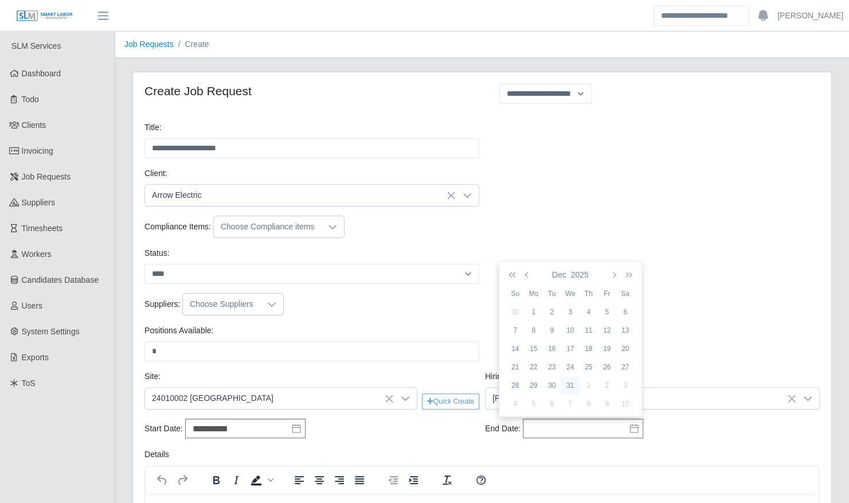
type input "**********"
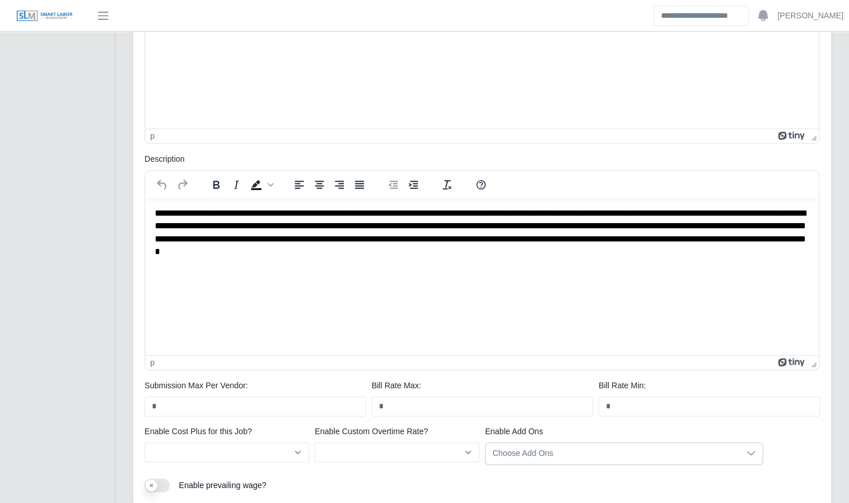
scroll to position [623, 0]
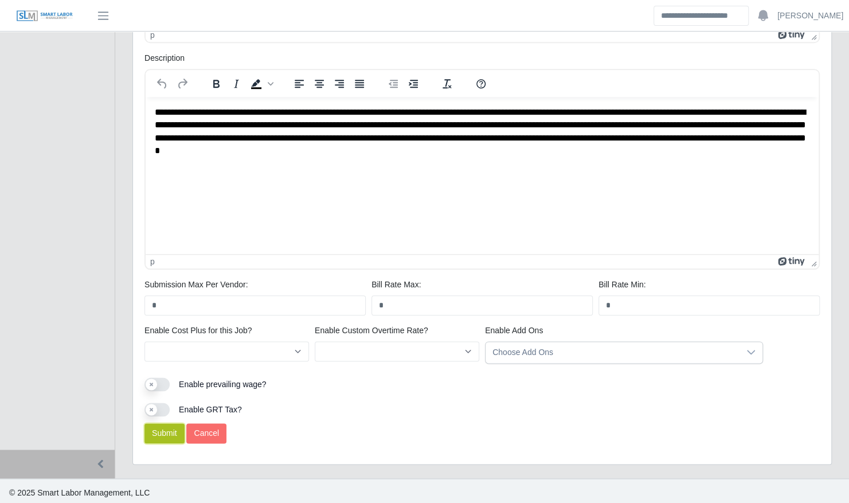
click at [172, 425] on button "Submit" at bounding box center [165, 433] width 40 height 20
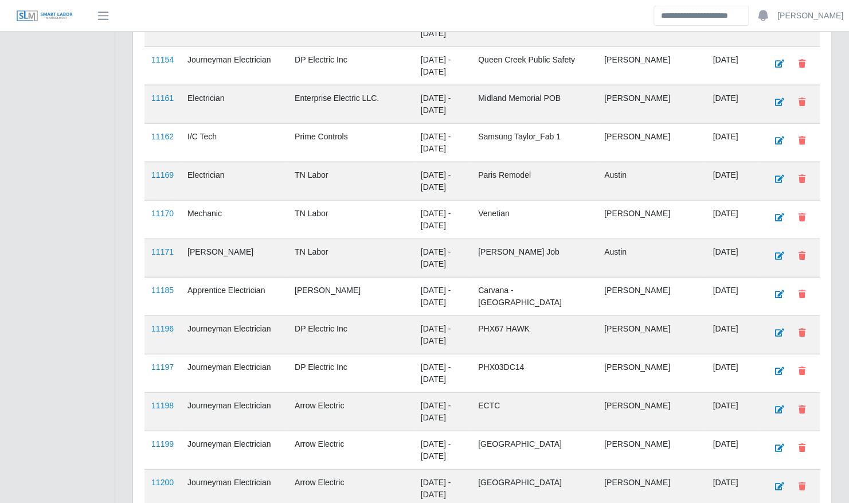
scroll to position [1474, 0]
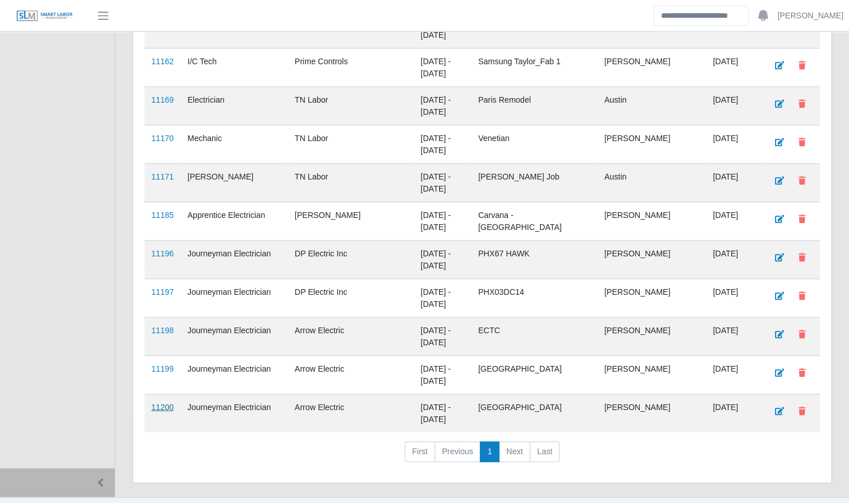
click at [165, 403] on link "11200" at bounding box center [162, 407] width 22 height 9
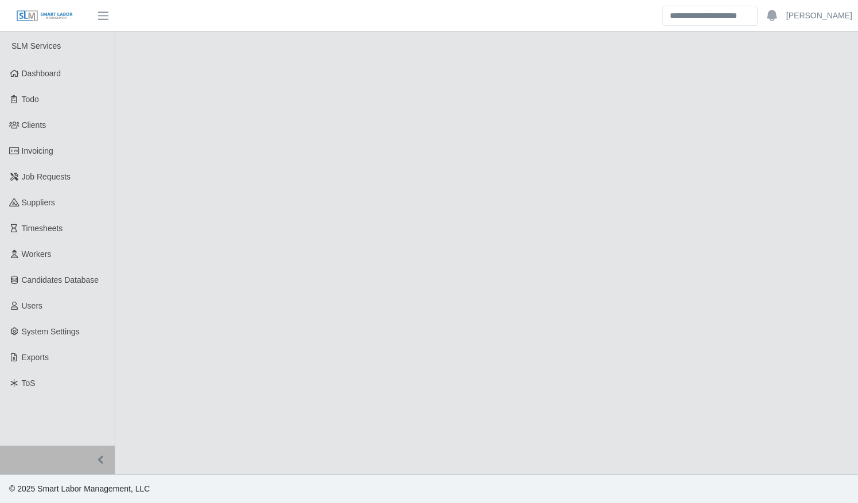
select select "****"
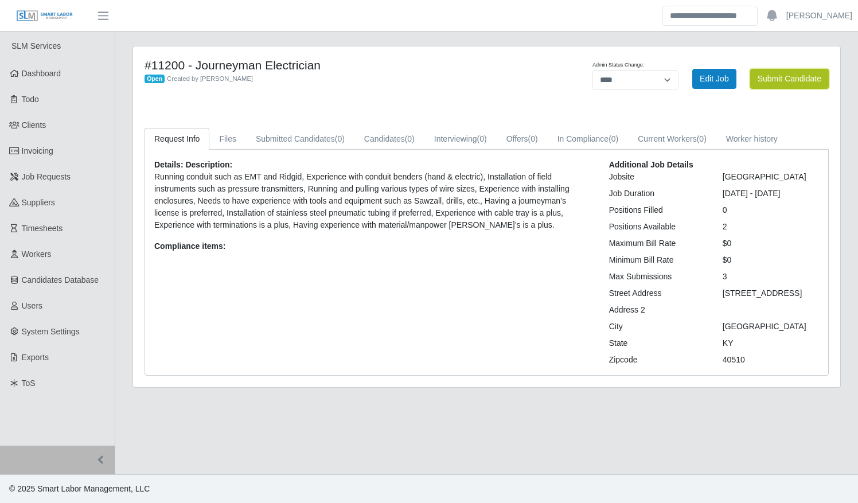
click at [804, 72] on button "Submit Candidate" at bounding box center [789, 79] width 79 height 20
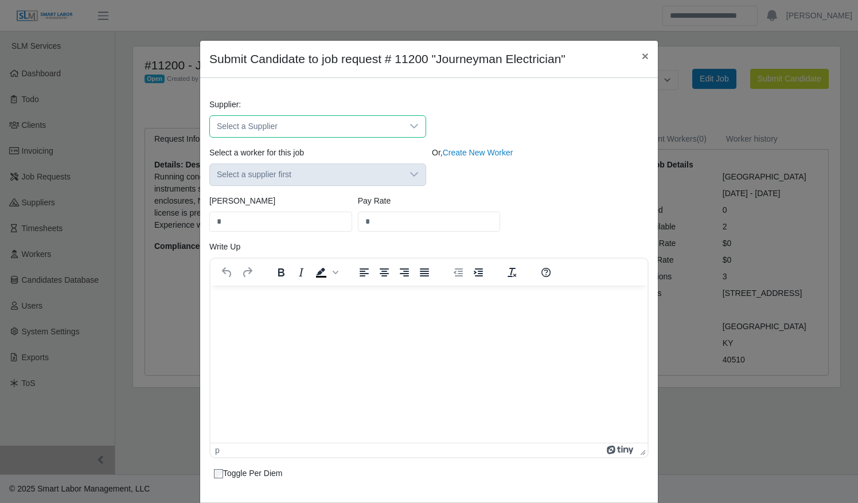
click at [368, 118] on span "Select a Supplier" at bounding box center [306, 126] width 193 height 21
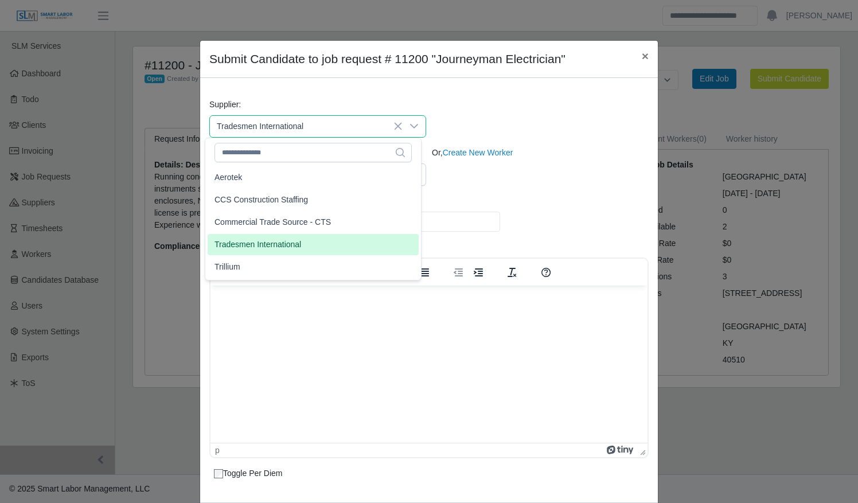
click at [310, 235] on li "Tradesmen International" at bounding box center [313, 244] width 211 height 21
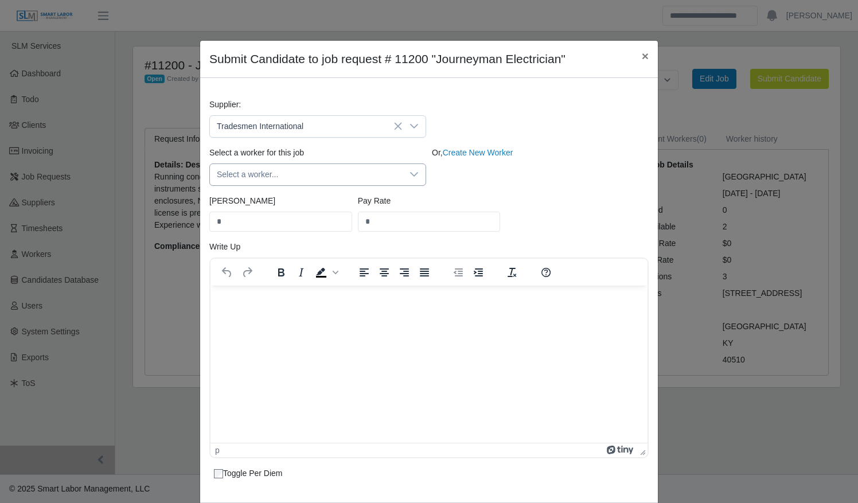
click at [298, 178] on span "Select a worker..." at bounding box center [306, 174] width 193 height 21
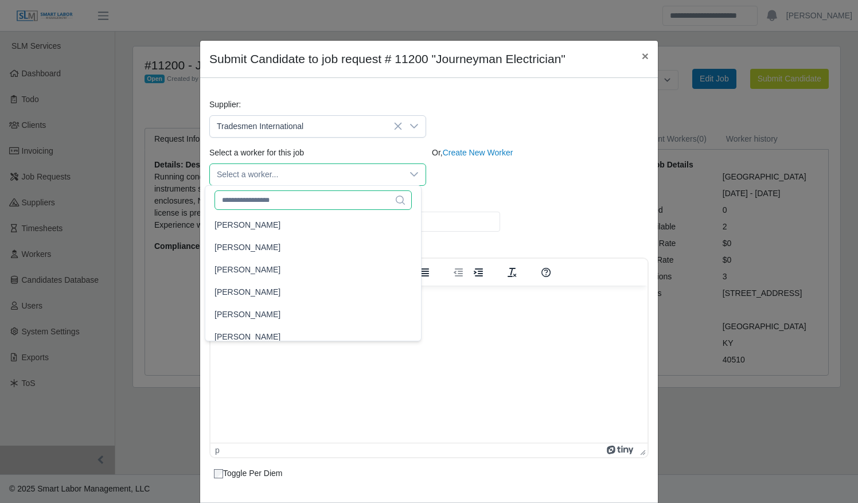
click at [291, 197] on input "text" at bounding box center [312, 199] width 197 height 19
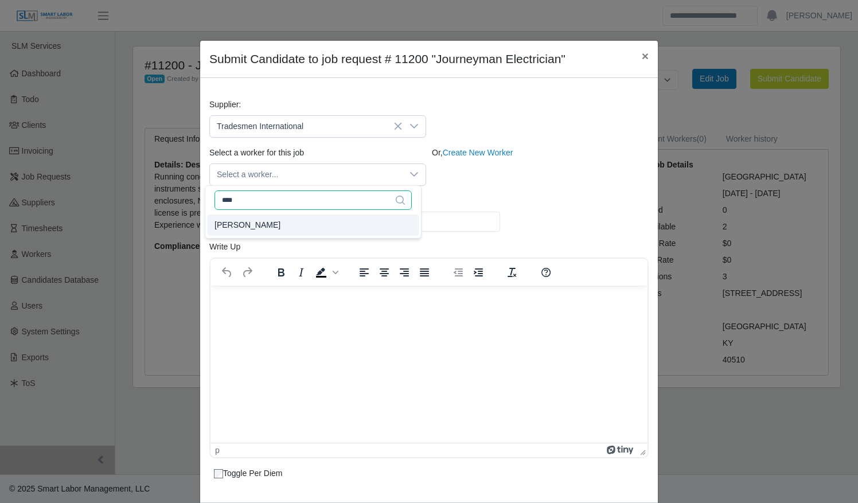
type input "****"
type input "*****"
type input "**"
click at [291, 227] on li "[PERSON_NAME]" at bounding box center [313, 224] width 211 height 21
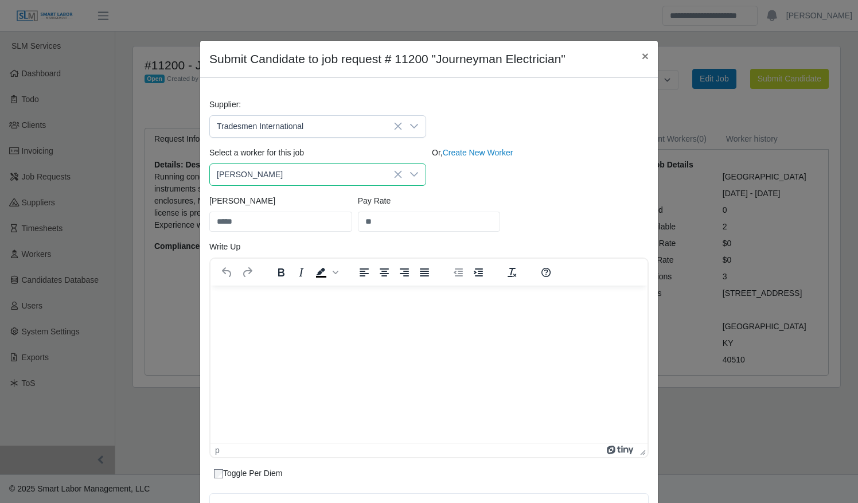
scroll to position [175, 0]
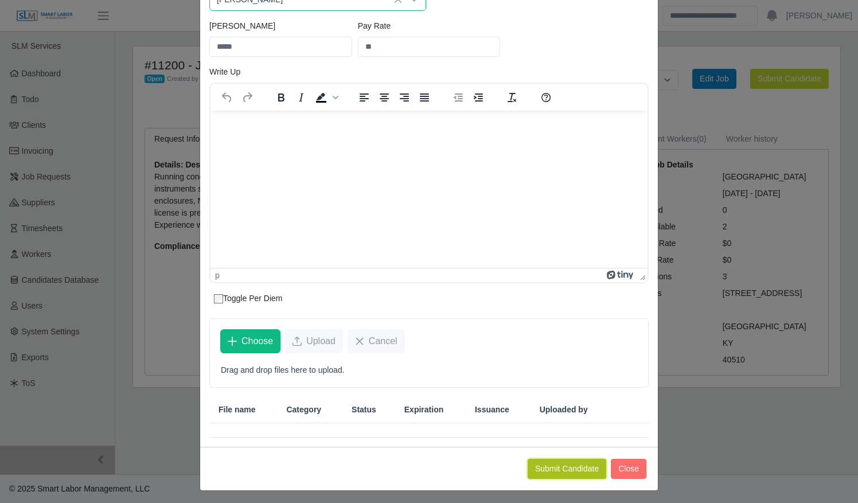
click at [581, 459] on button "Submit Candidate" at bounding box center [567, 469] width 79 height 20
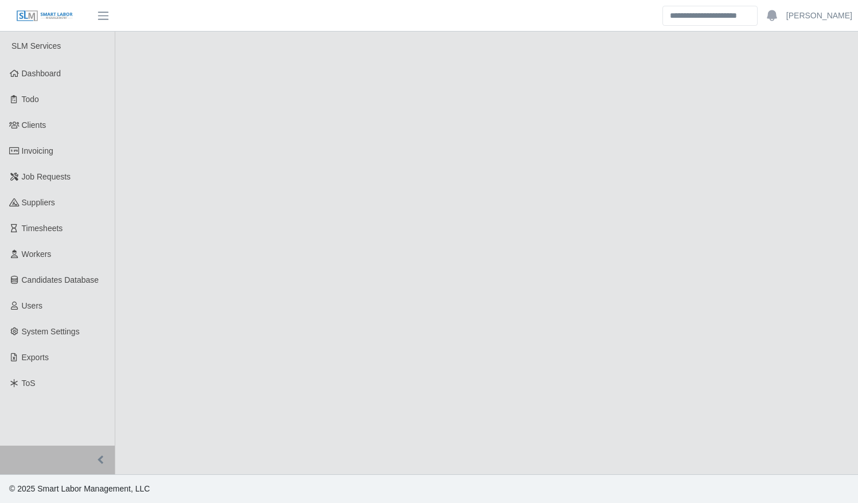
select select "****"
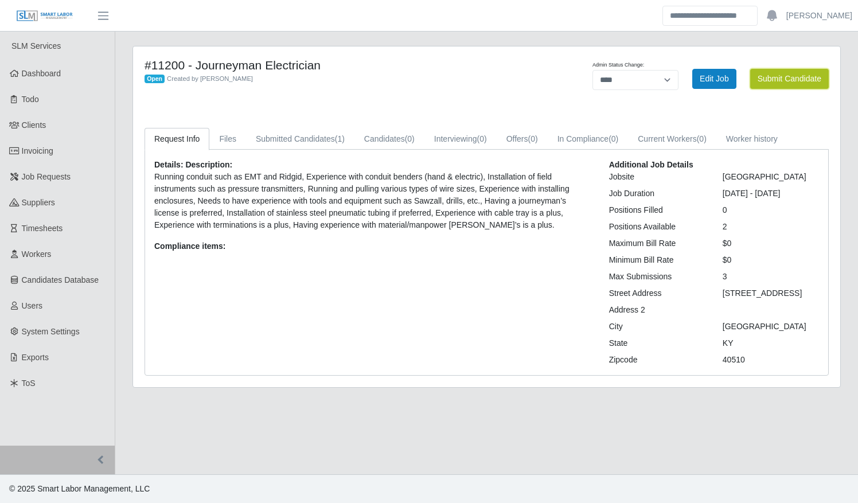
click at [767, 77] on button "Submit Candidate" at bounding box center [789, 79] width 79 height 20
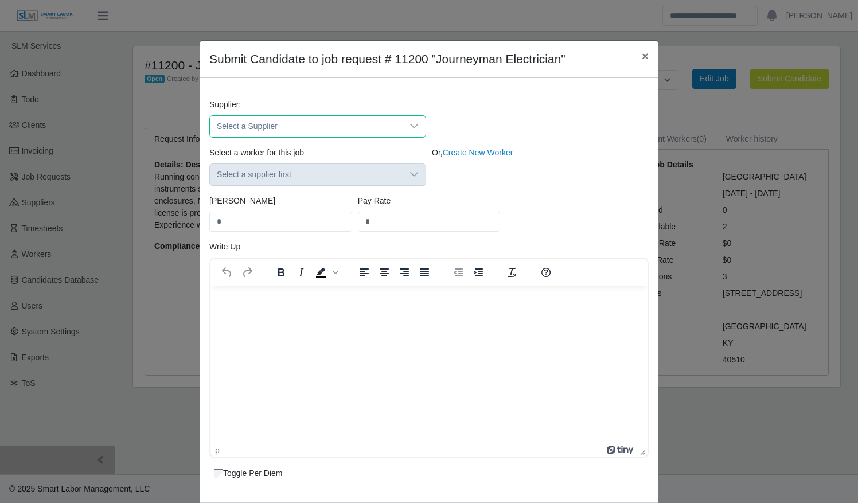
click at [366, 128] on span "Select a Supplier" at bounding box center [306, 126] width 193 height 21
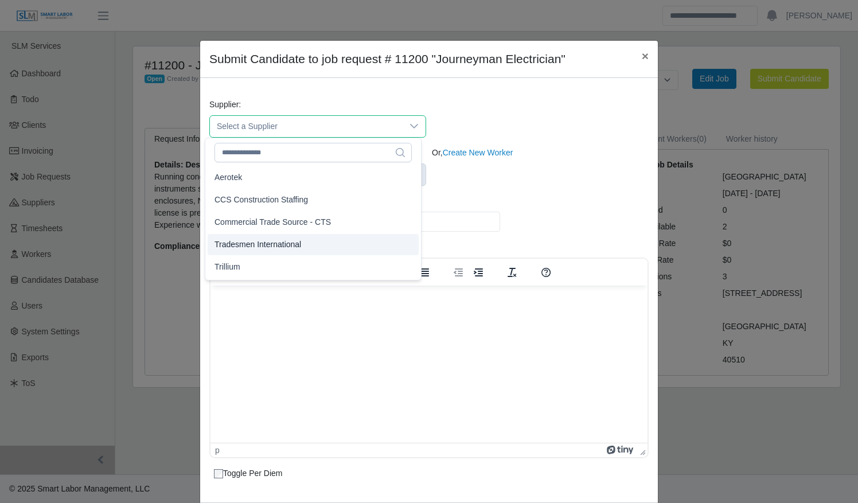
click at [336, 237] on li "Tradesmen International" at bounding box center [313, 244] width 211 height 21
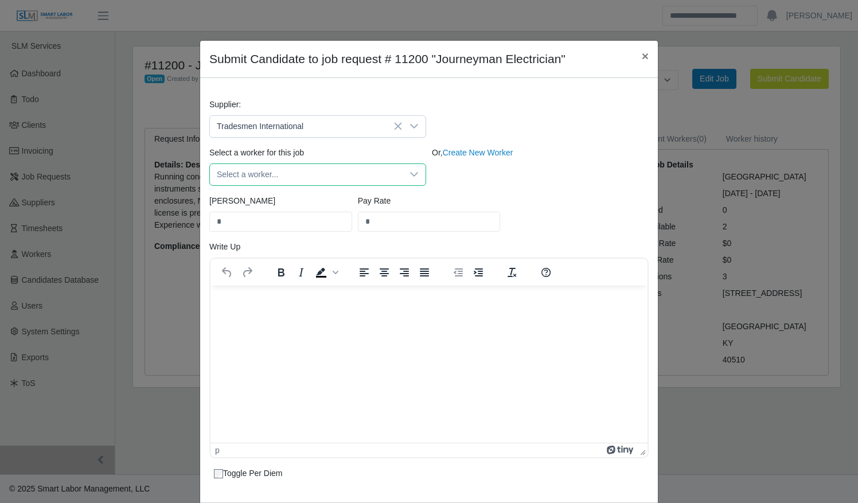
click at [312, 171] on span "Select a worker..." at bounding box center [306, 174] width 193 height 21
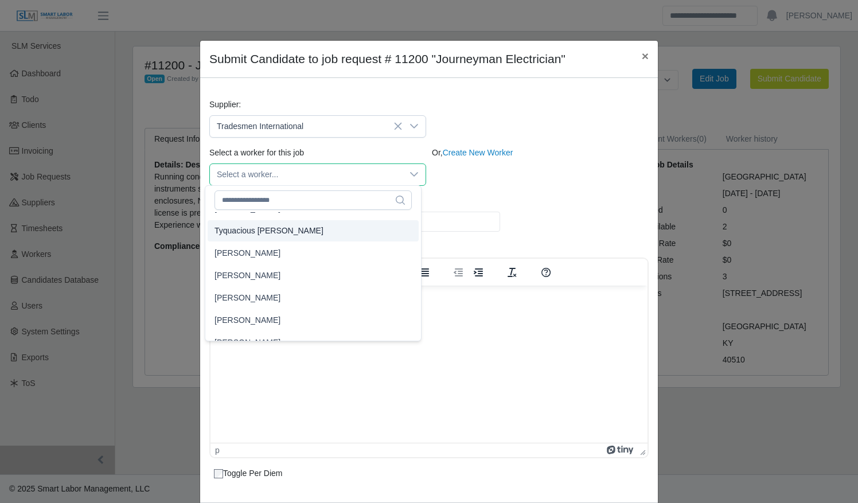
scroll to position [5677, 0]
click at [312, 290] on li "[PERSON_NAME]" at bounding box center [313, 296] width 211 height 21
type input "****"
type input "**"
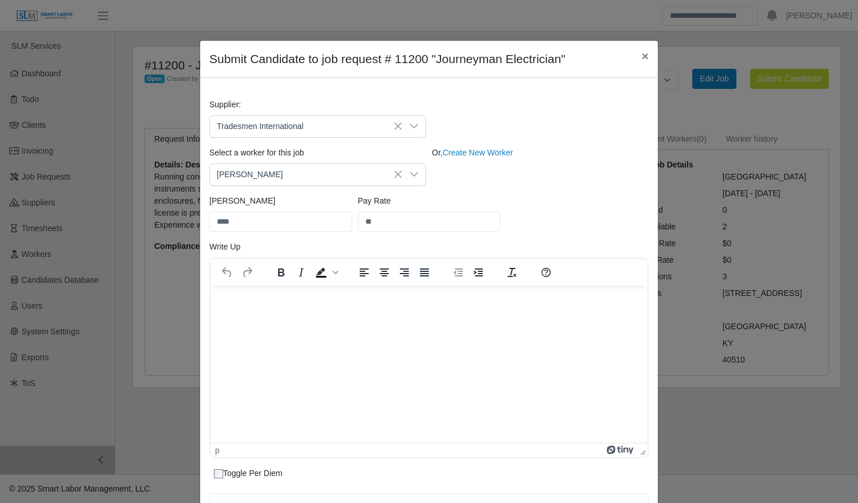
scroll to position [175, 0]
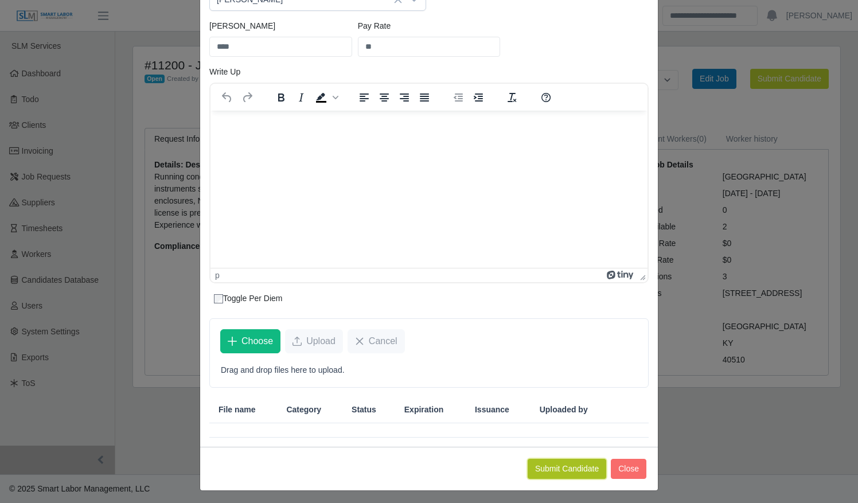
click at [591, 468] on button "Submit Candidate" at bounding box center [567, 469] width 79 height 20
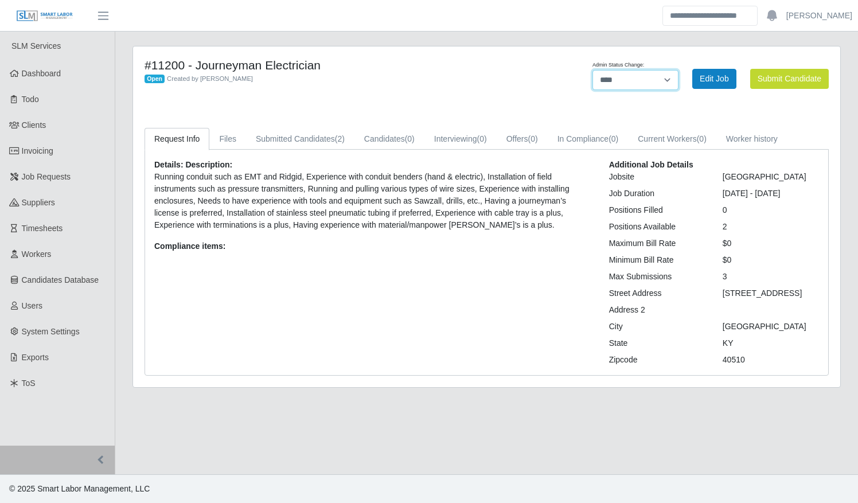
click at [634, 84] on select "******* **** ******" at bounding box center [635, 80] width 86 height 20
select select "******"
click at [678, 70] on select "******* **** ******" at bounding box center [635, 80] width 86 height 20
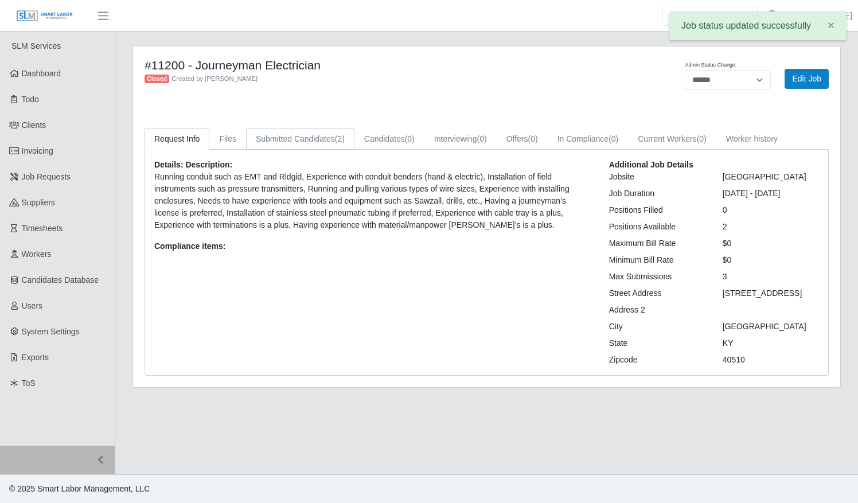
click at [310, 138] on link "Submitted Candidates (2)" at bounding box center [300, 139] width 108 height 22
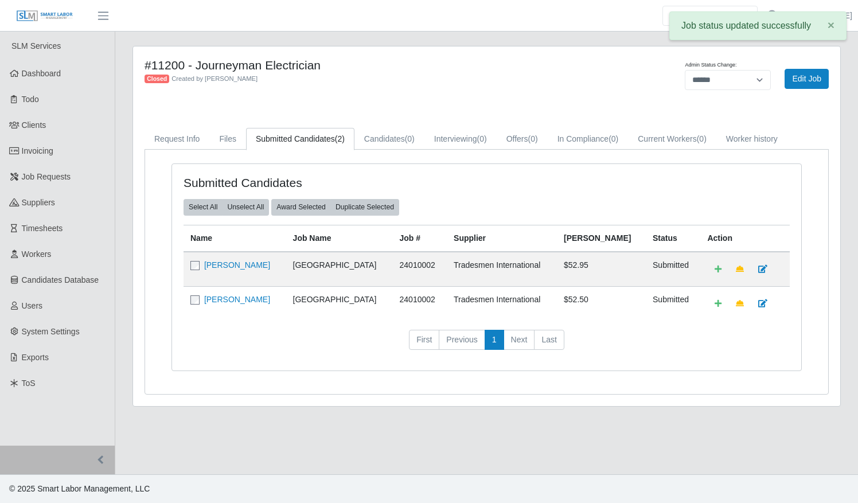
click at [238, 268] on td "[PERSON_NAME]" at bounding box center [235, 269] width 103 height 35
click at [250, 261] on link "[PERSON_NAME]" at bounding box center [237, 264] width 66 height 9
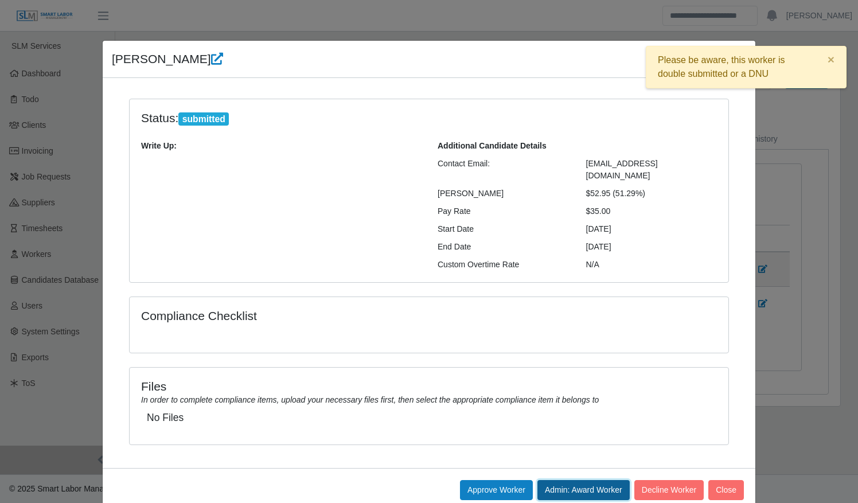
click at [595, 480] on button "Admin: Award Worker" at bounding box center [583, 490] width 92 height 20
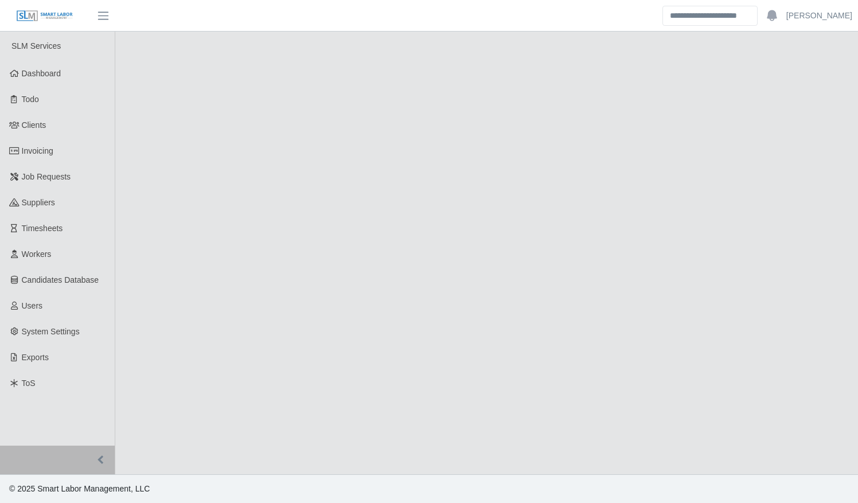
select select "******"
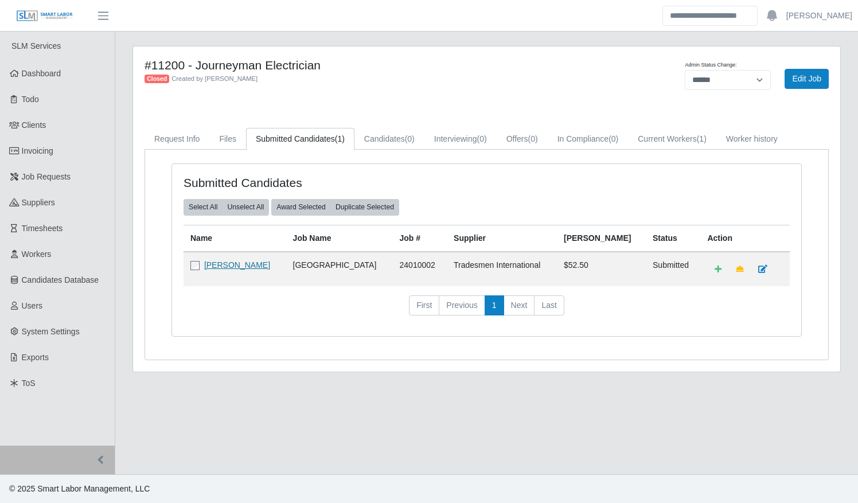
click at [235, 263] on link "[PERSON_NAME]" at bounding box center [237, 264] width 66 height 9
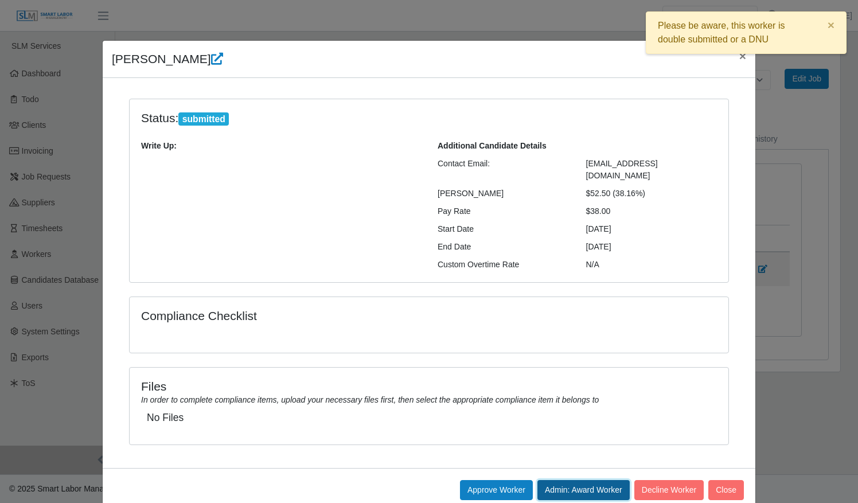
click at [570, 480] on button "Admin: Award Worker" at bounding box center [583, 490] width 92 height 20
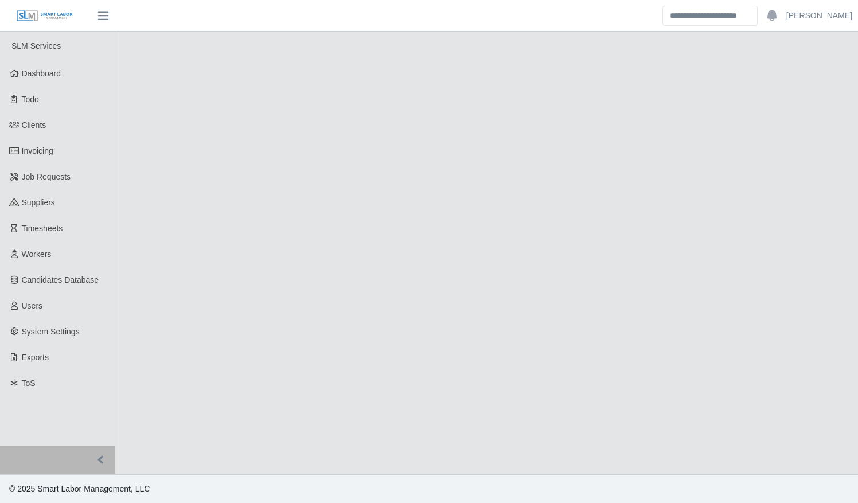
select select "******"
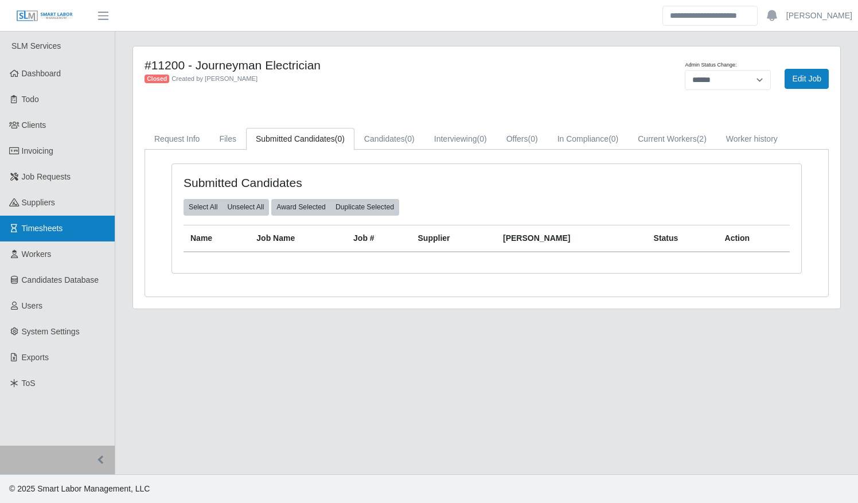
click at [71, 231] on link "Timesheets" at bounding box center [57, 229] width 115 height 26
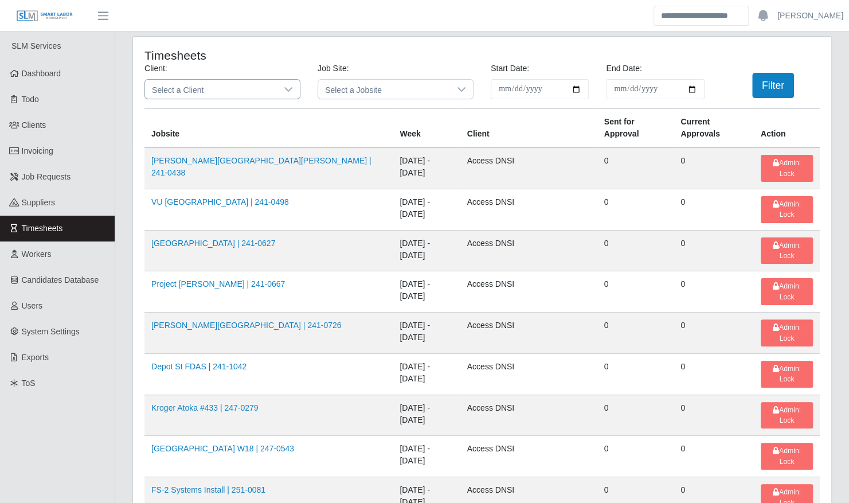
click at [228, 87] on span "Select a Client" at bounding box center [211, 89] width 132 height 19
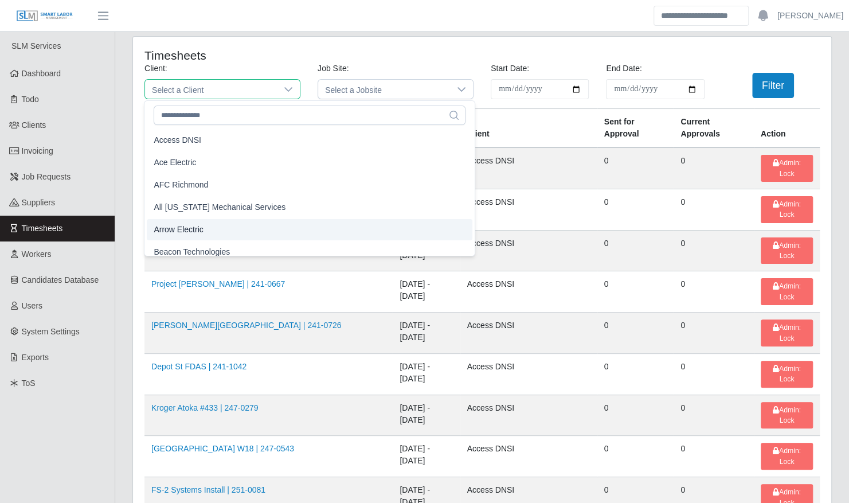
click at [225, 224] on li "Arrow Electric" at bounding box center [310, 229] width 326 height 21
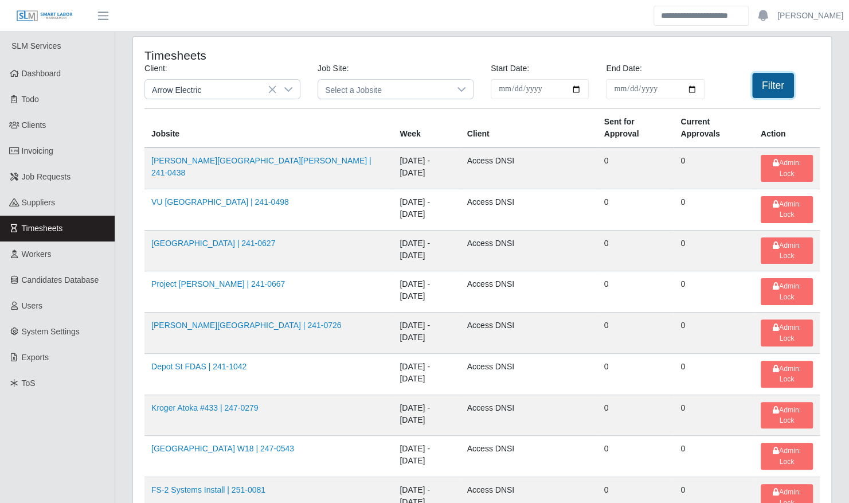
click at [781, 85] on button "Filter" at bounding box center [773, 85] width 42 height 25
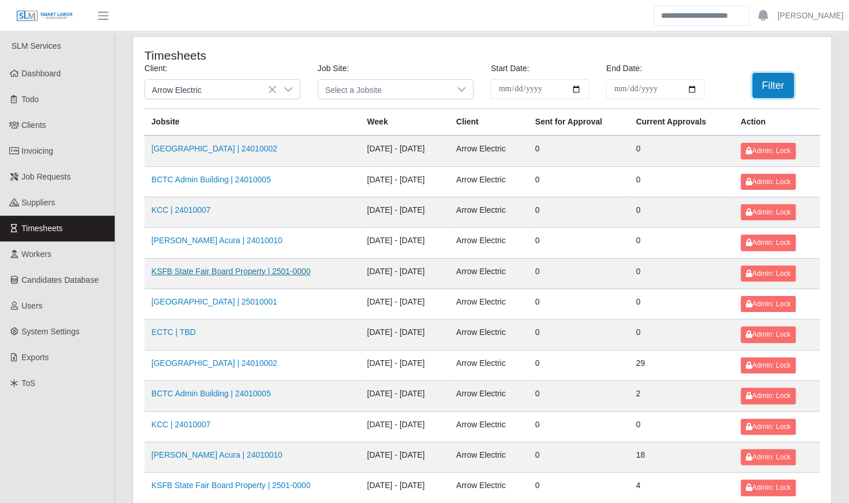
scroll to position [145, 0]
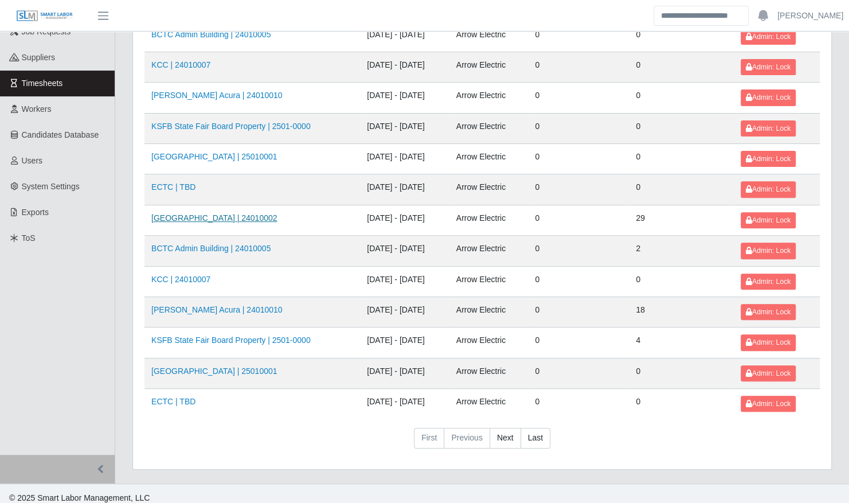
click at [234, 213] on link "Kenneland Chalet Building | 24010002" at bounding box center [214, 217] width 126 height 9
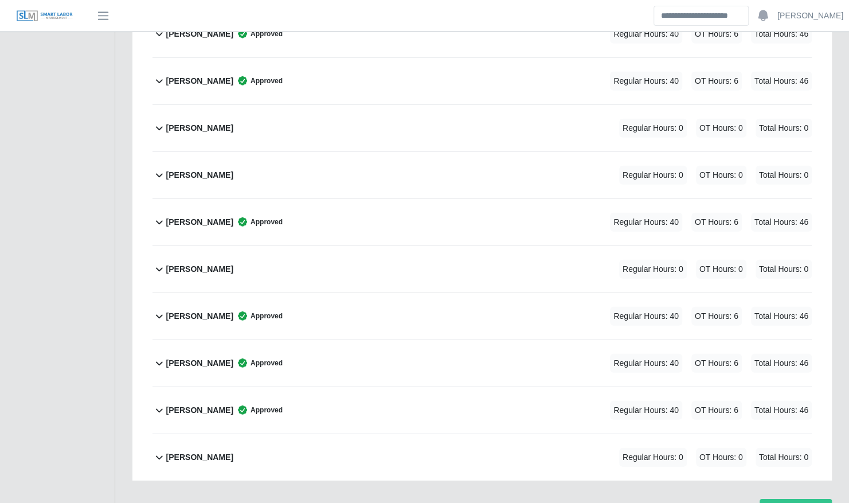
scroll to position [1805, 0]
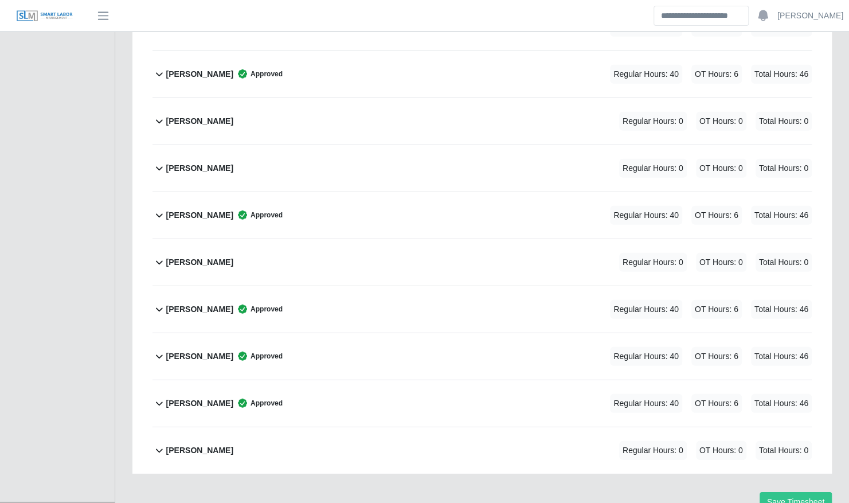
click at [349, 253] on div "Vincent Becknell Regular Hours: 0 OT Hours: 0 Total Hours: 0" at bounding box center [489, 262] width 646 height 46
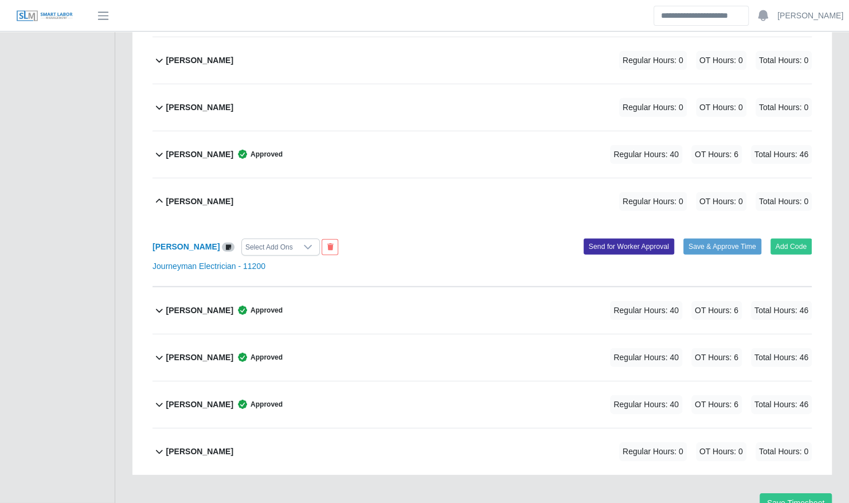
scroll to position [1830, 0]
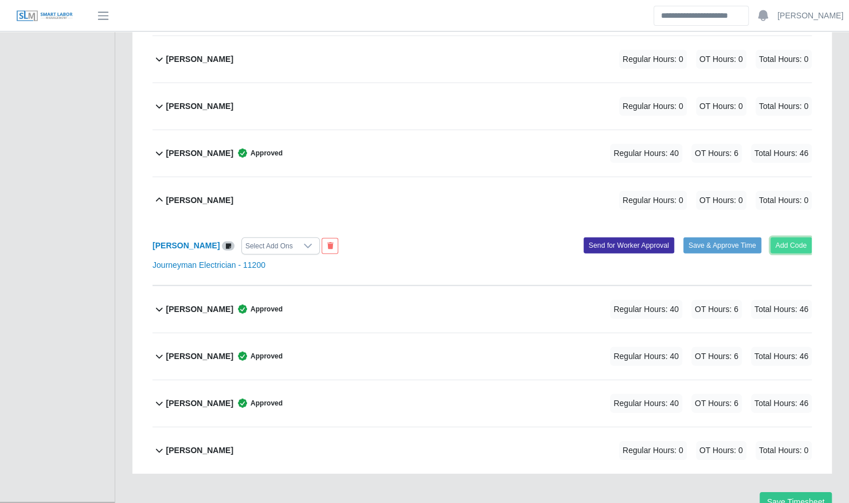
click at [793, 237] on button "Add Code" at bounding box center [792, 245] width 42 height 16
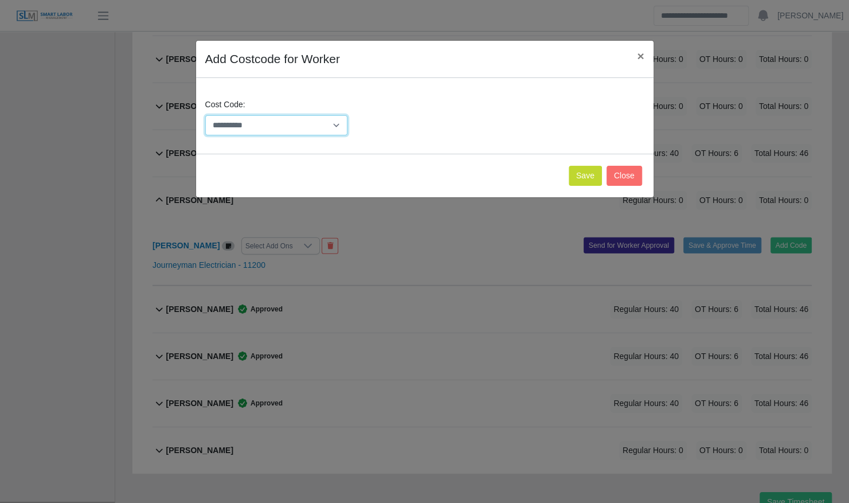
click at [286, 126] on select "**********" at bounding box center [276, 125] width 143 height 20
select select "**********"
click at [205, 115] on select "**********" at bounding box center [276, 125] width 143 height 20
click at [603, 177] on div "Save Close" at bounding box center [425, 176] width 458 height 44
click at [601, 177] on button "Save" at bounding box center [585, 176] width 33 height 20
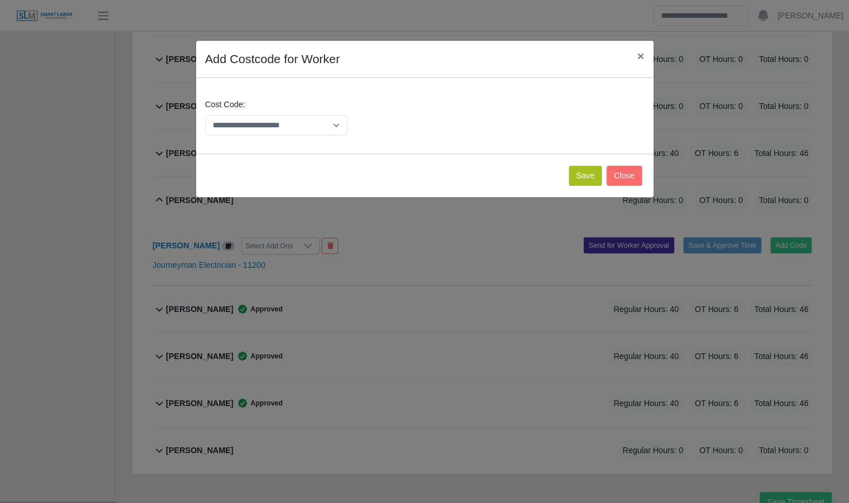
scroll to position [1949, 0]
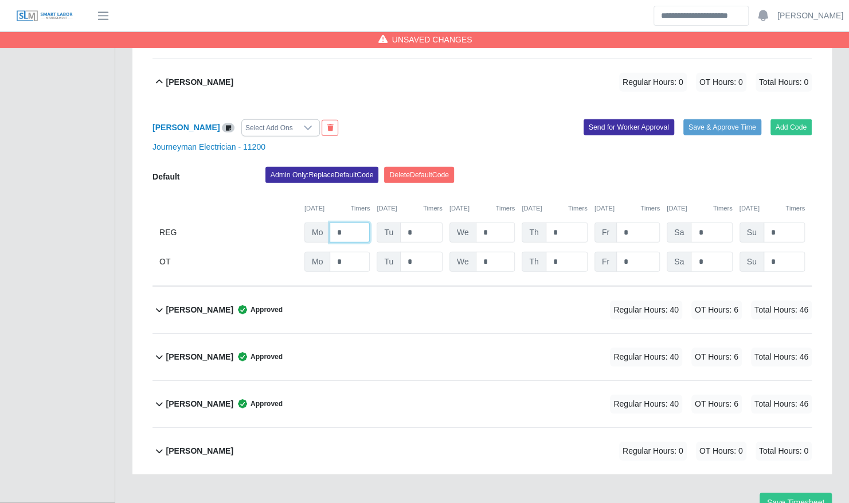
click at [366, 223] on input "*" at bounding box center [350, 233] width 40 height 20
type input "**"
type input "*"
click at [366, 223] on input "**" at bounding box center [350, 233] width 40 height 20
type input "*"
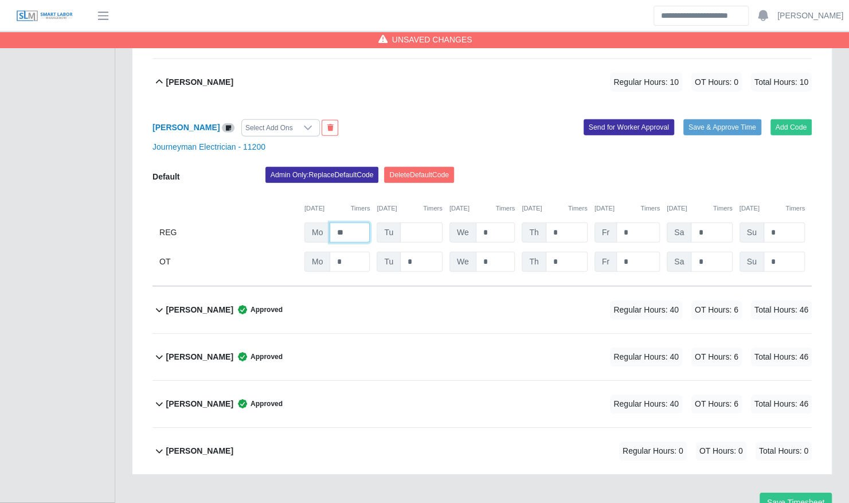
type input "*"
click at [423, 223] on input "*" at bounding box center [421, 233] width 42 height 20
type input "**"
type input "*"
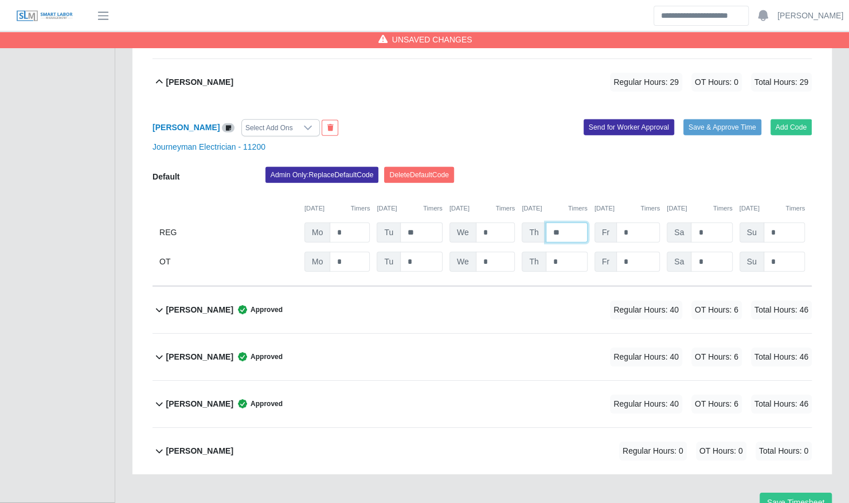
type input "**"
type input "*"
click at [705, 252] on input "*" at bounding box center [711, 262] width 41 height 20
type input "*"
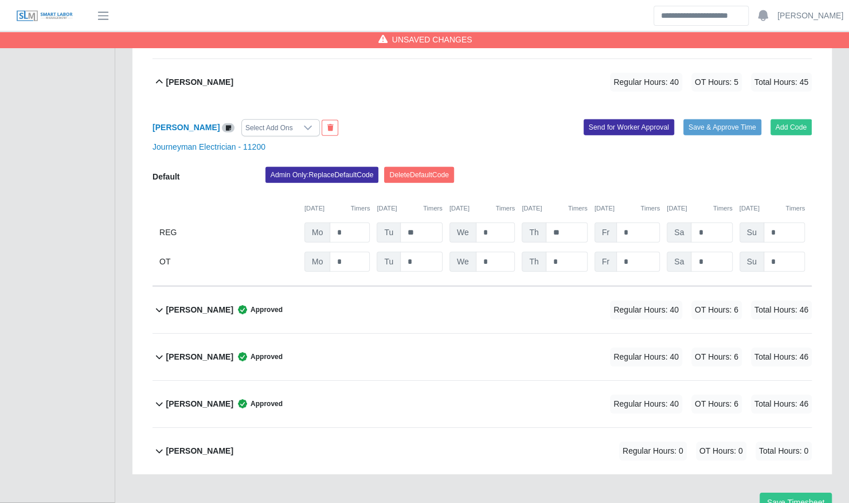
click at [744, 167] on div "Admin Only: Replace Default Code Delete Default Code" at bounding box center [539, 178] width 564 height 23
click at [723, 119] on button "Save & Approve Time" at bounding box center [723, 127] width 78 height 16
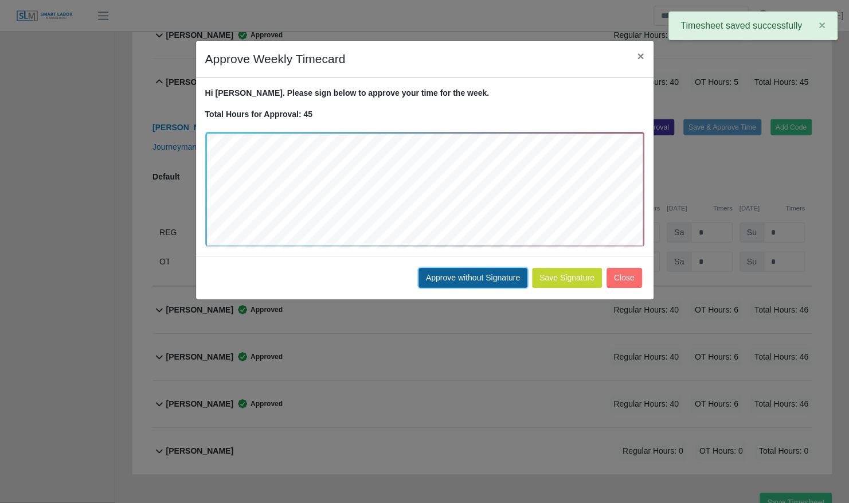
click at [484, 271] on button "Approve without Signature" at bounding box center [473, 278] width 109 height 20
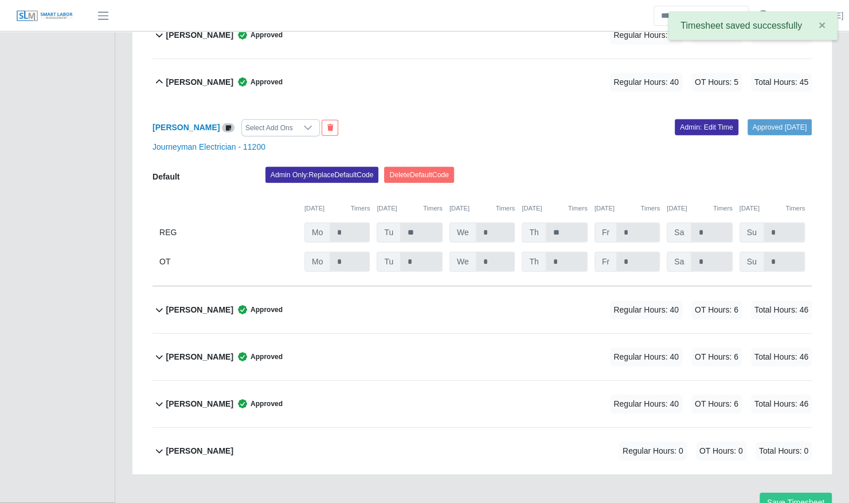
click at [204, 73] on div "Vincent Becknell Approved" at bounding box center [224, 82] width 116 height 19
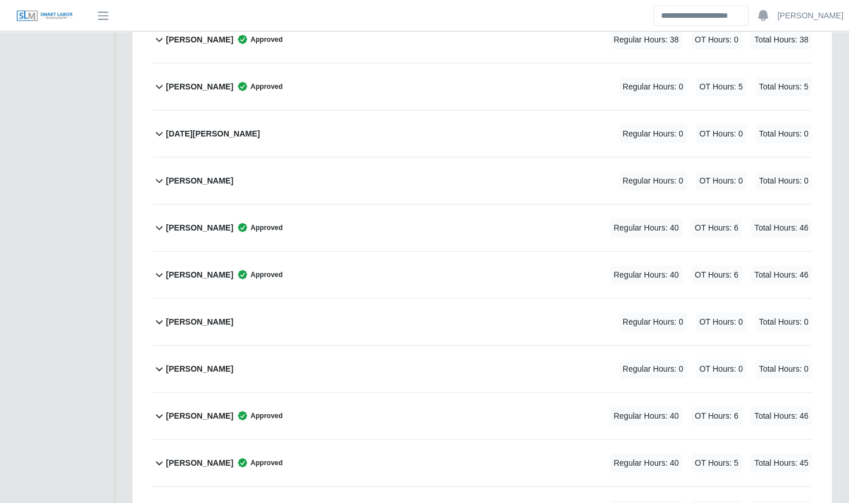
scroll to position [1567, 0]
click at [281, 159] on div "[PERSON_NAME] Regular Hours: 0 OT Hours: 0 Total Hours: 0" at bounding box center [489, 182] width 646 height 46
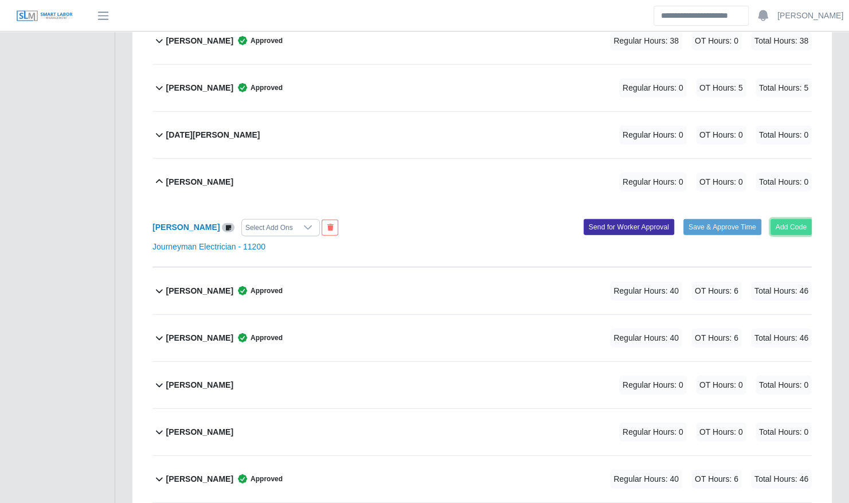
click at [791, 219] on button "Add Code" at bounding box center [792, 227] width 42 height 16
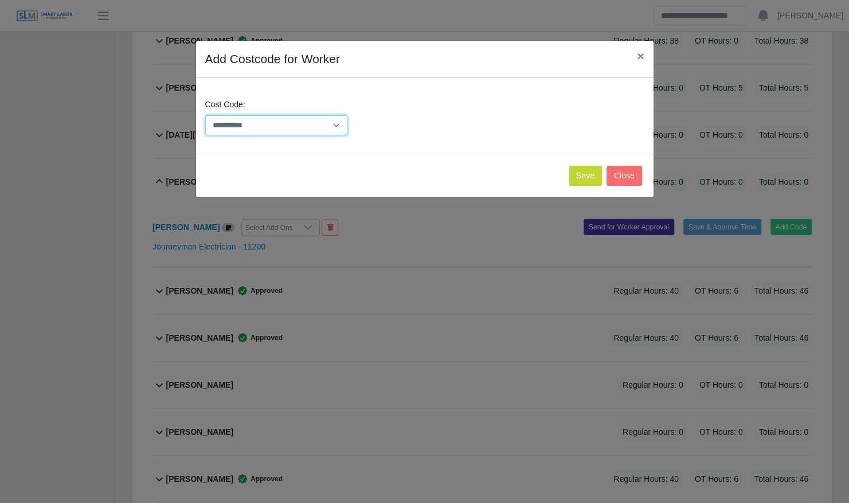
click at [288, 130] on select "**********" at bounding box center [276, 125] width 143 height 20
select select "**********"
click at [205, 115] on select "**********" at bounding box center [276, 125] width 143 height 20
click at [576, 178] on button "Save" at bounding box center [585, 176] width 33 height 20
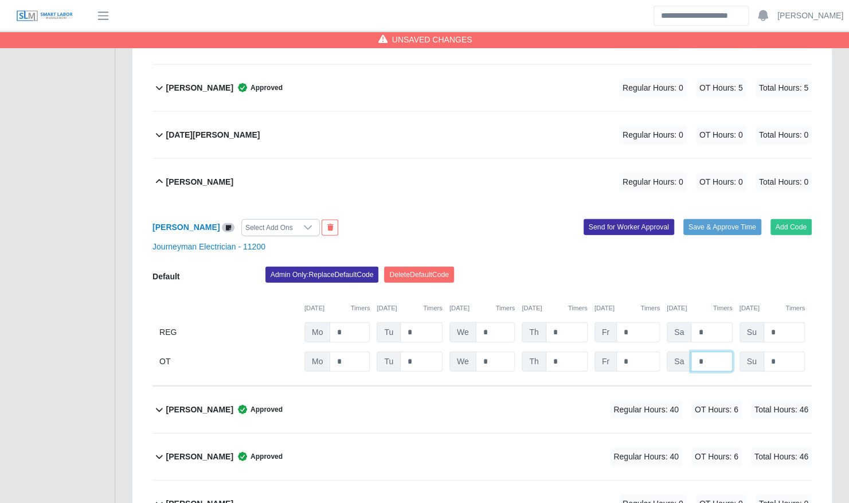
click at [715, 352] on input "*" at bounding box center [711, 362] width 41 height 20
type input "*"
click at [727, 219] on button "Save & Approve Time" at bounding box center [723, 227] width 78 height 16
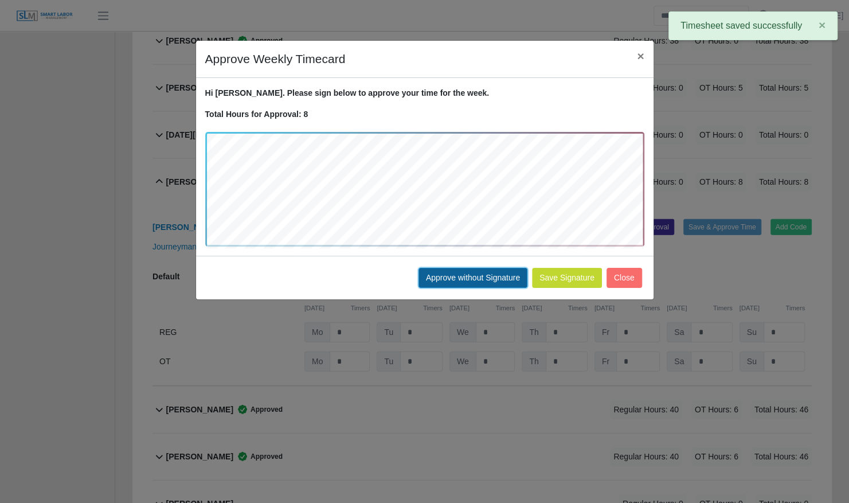
click at [493, 272] on button "Approve without Signature" at bounding box center [473, 278] width 109 height 20
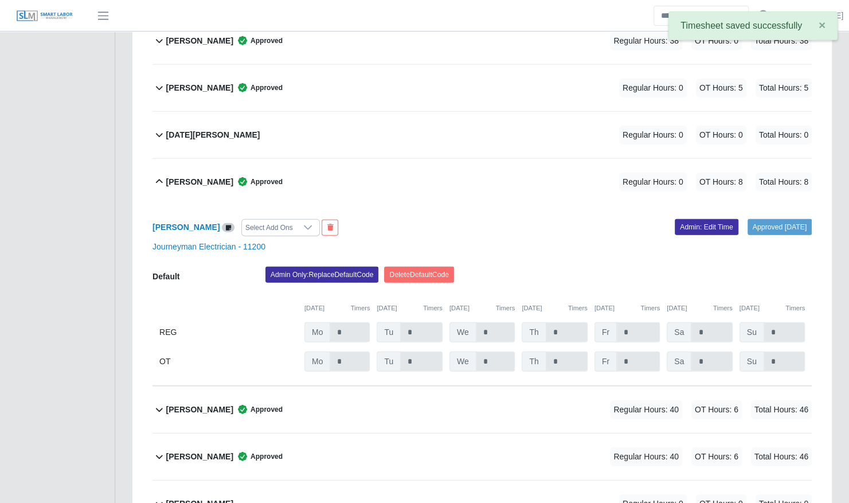
click at [241, 176] on span "Approved" at bounding box center [257, 181] width 49 height 11
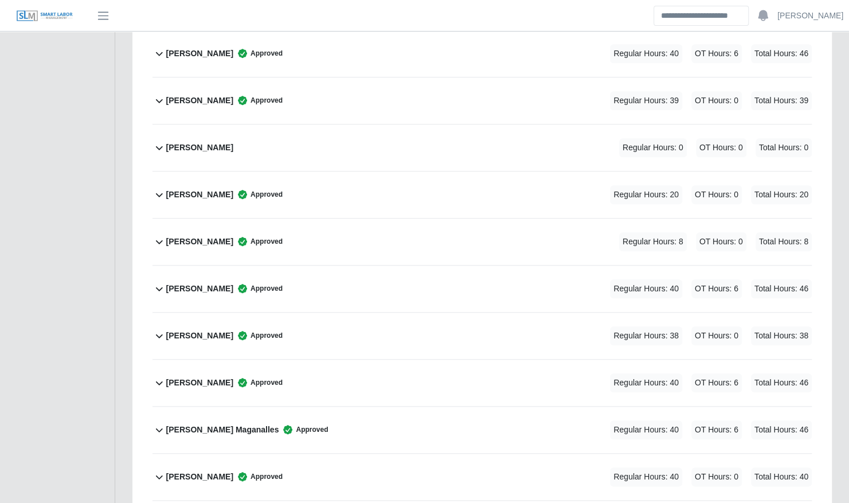
scroll to position [0, 0]
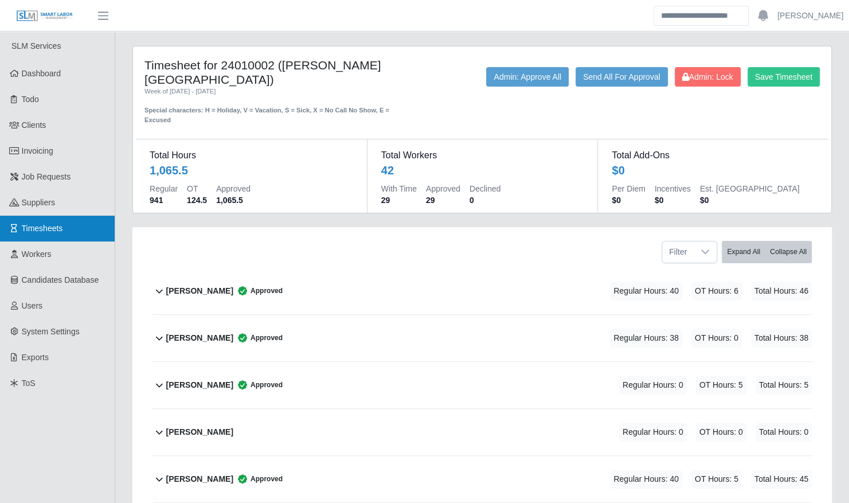
click at [67, 232] on link "Timesheets" at bounding box center [57, 229] width 115 height 26
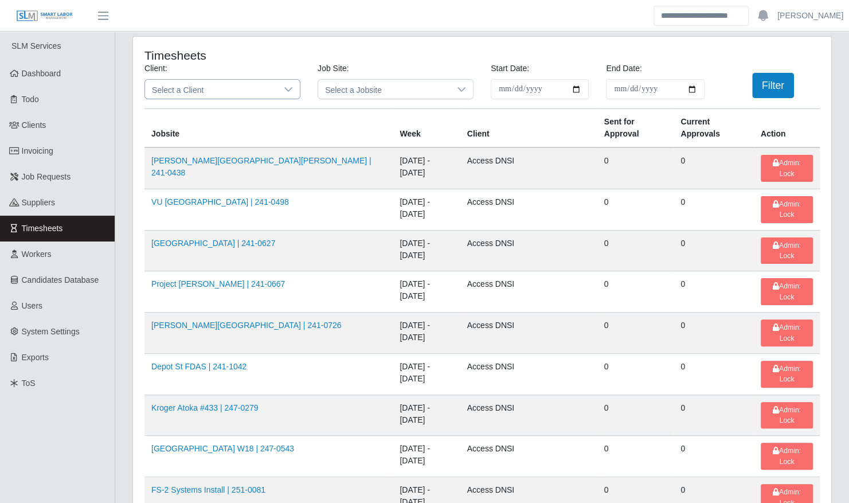
click at [181, 88] on span "Select a Client" at bounding box center [211, 89] width 132 height 19
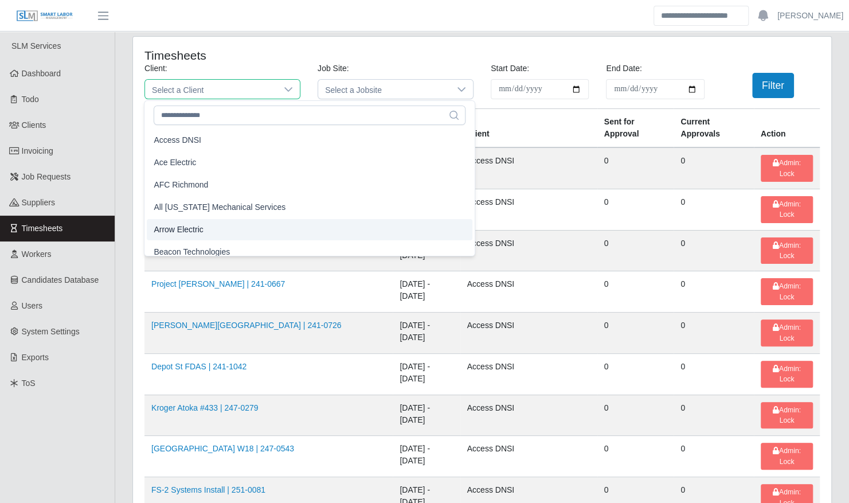
click at [210, 227] on li "Arrow Electric" at bounding box center [310, 229] width 326 height 21
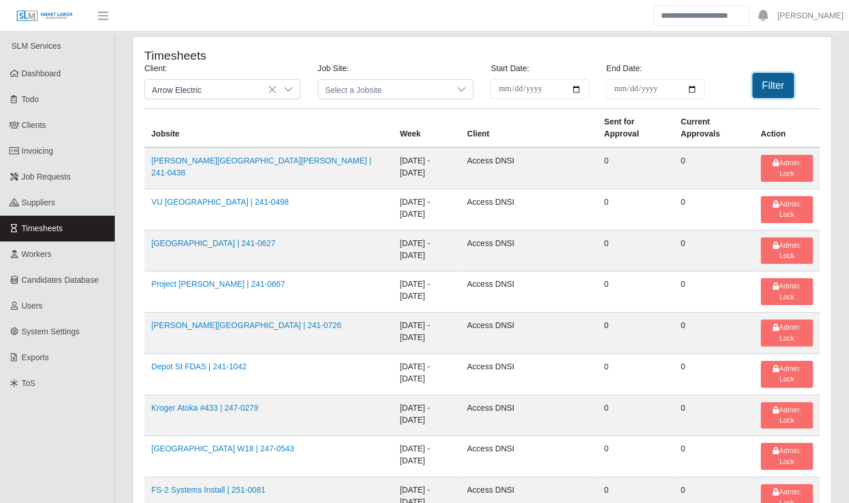
click at [766, 94] on button "Filter" at bounding box center [773, 85] width 42 height 25
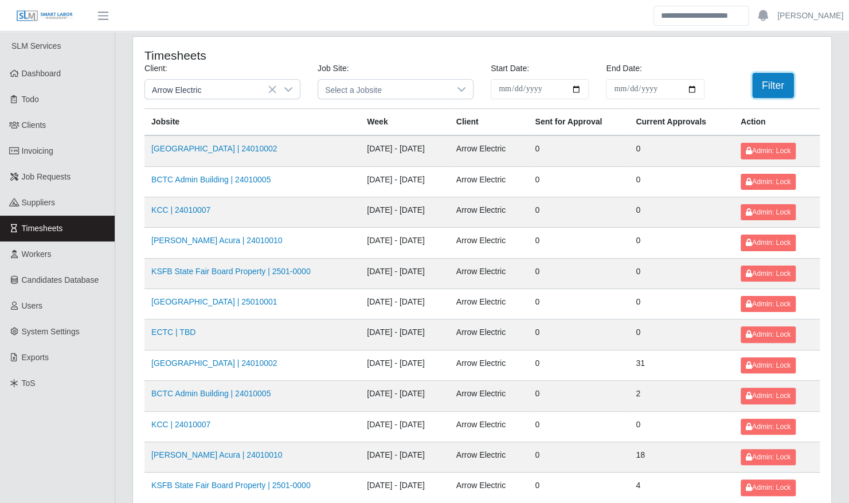
scroll to position [145, 0]
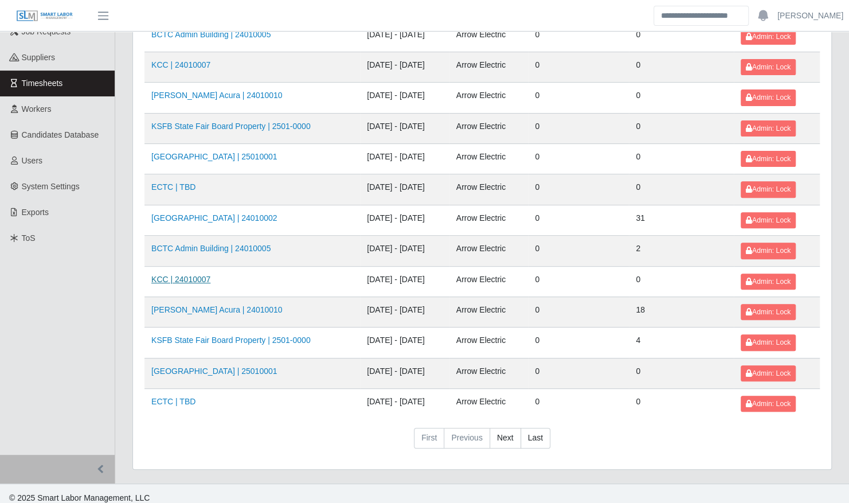
click at [192, 275] on link "KCC | 24010007" at bounding box center [180, 279] width 59 height 9
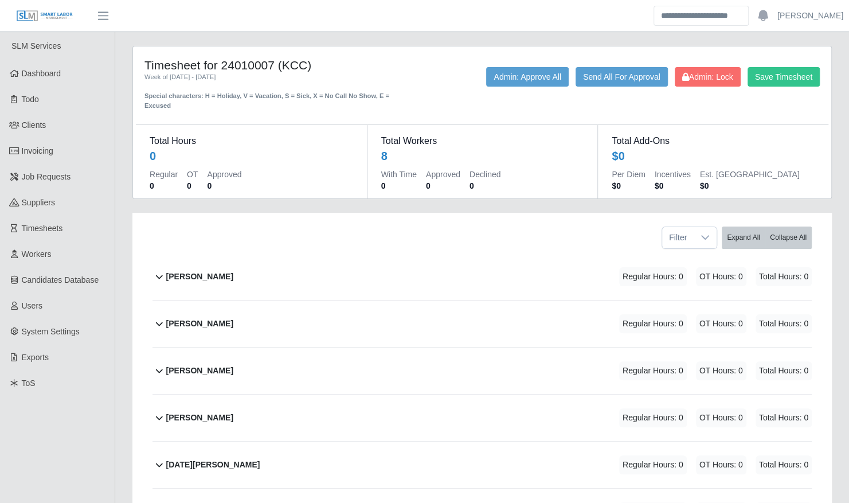
click at [257, 263] on div "[PERSON_NAME] Regular Hours: 0 OT Hours: 0 Total Hours: 0" at bounding box center [489, 276] width 646 height 46
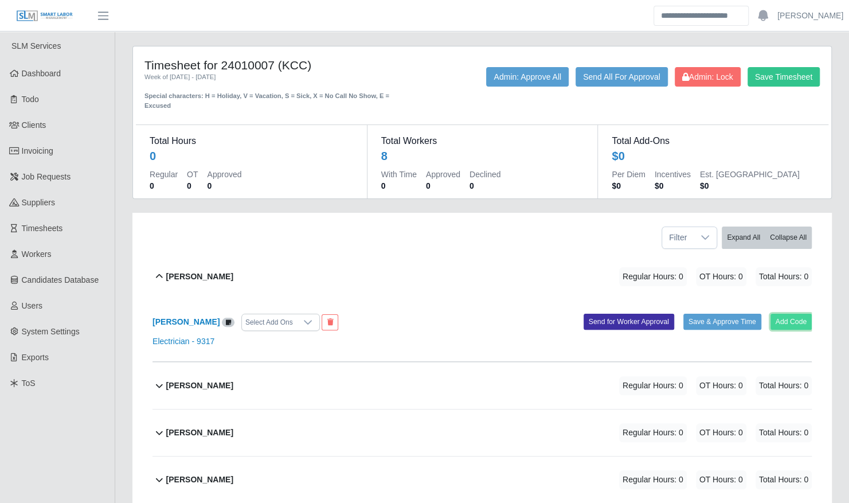
click at [790, 314] on button "Add Code" at bounding box center [792, 322] width 42 height 16
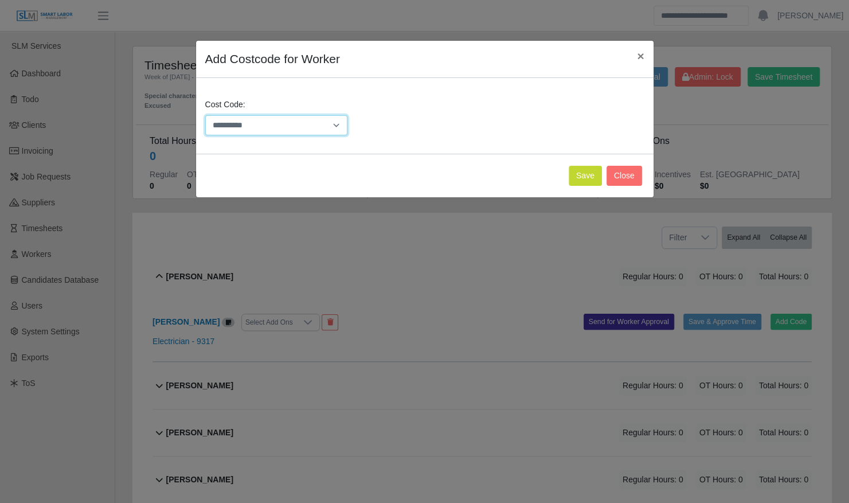
click at [293, 123] on select "**********" at bounding box center [276, 125] width 143 height 20
select select "**********"
click at [205, 115] on select "**********" at bounding box center [276, 125] width 143 height 20
click at [591, 173] on button "Save" at bounding box center [585, 176] width 33 height 20
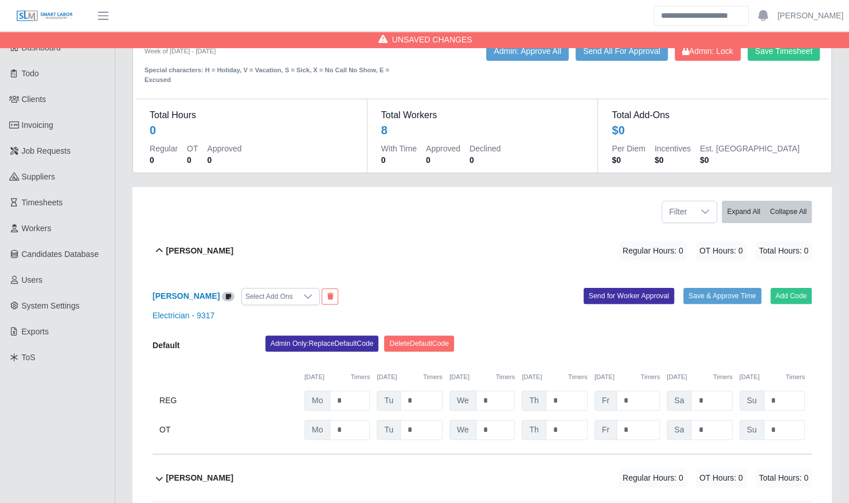
scroll to position [28, 0]
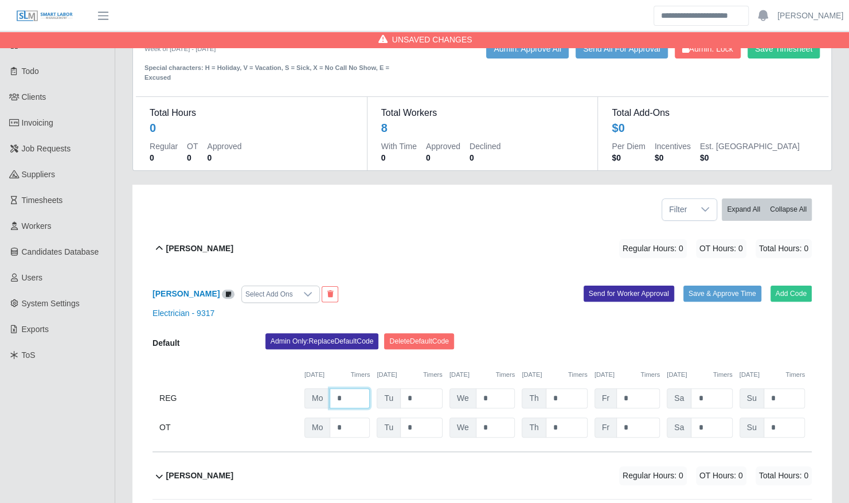
click at [353, 388] on input "*" at bounding box center [350, 398] width 40 height 20
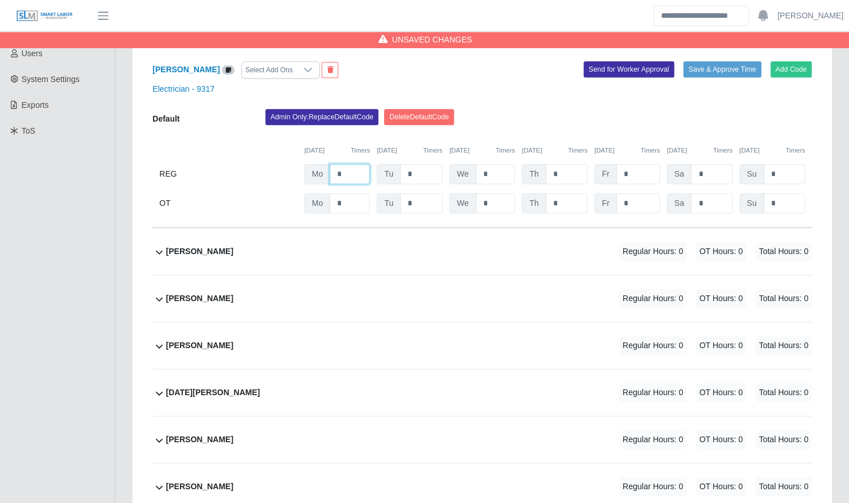
scroll to position [263, 0]
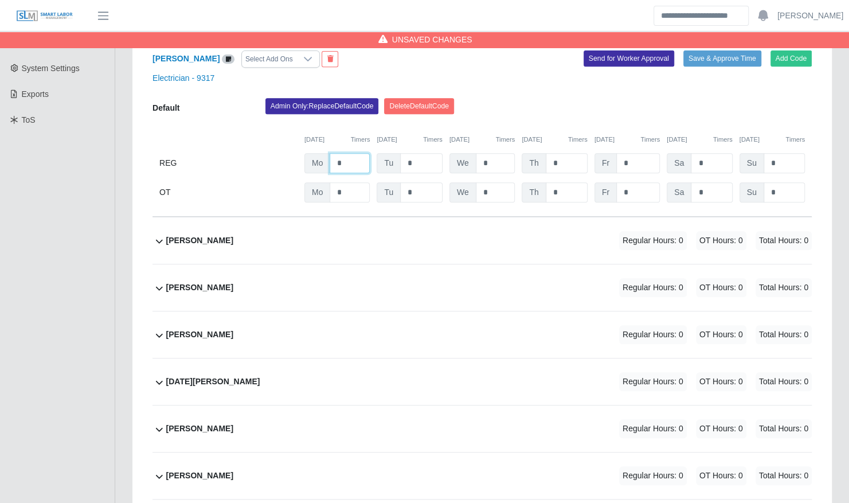
type input "*"
click at [340, 217] on div "Jeisson Castillo Regular Hours: 0 OT Hours: 0 Total Hours: 0" at bounding box center [489, 240] width 646 height 46
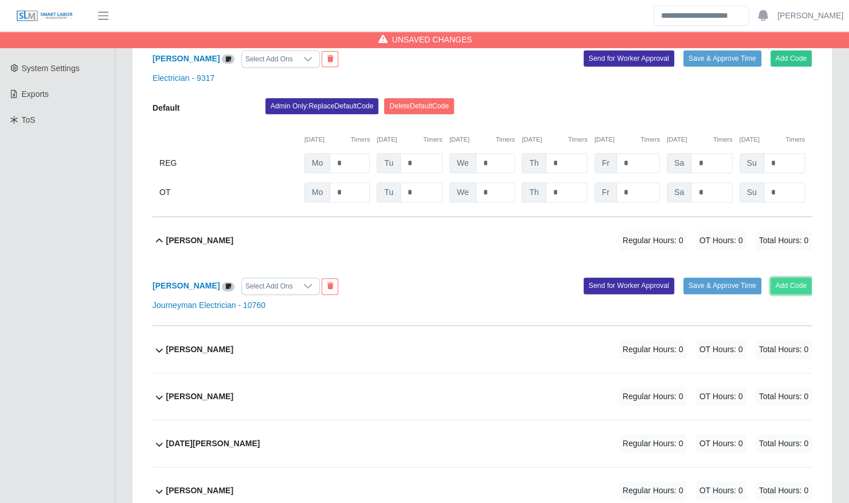
click at [805, 281] on button "Add Code" at bounding box center [792, 286] width 42 height 16
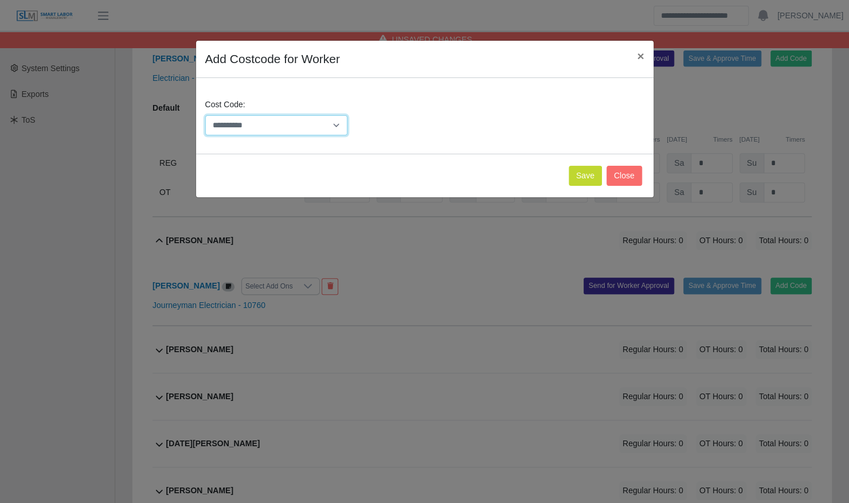
click at [318, 120] on select "**********" at bounding box center [276, 125] width 143 height 20
select select "**********"
click at [205, 115] on select "**********" at bounding box center [276, 125] width 143 height 20
click at [592, 172] on button "Save" at bounding box center [585, 176] width 33 height 20
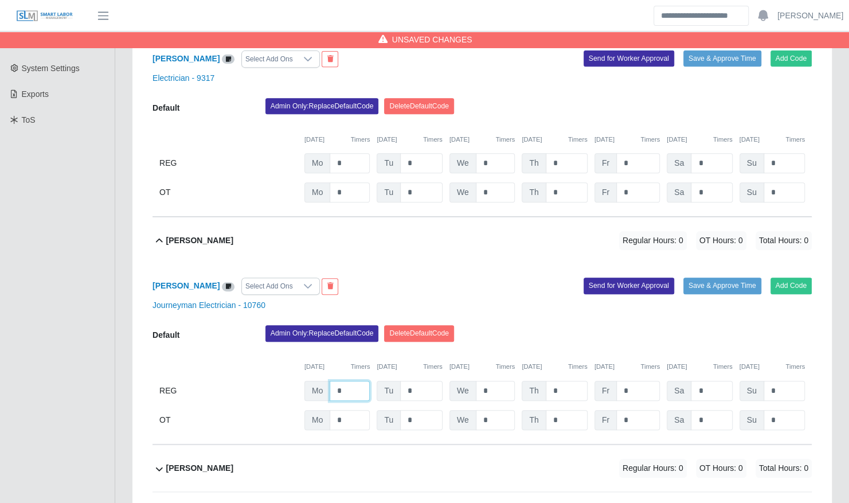
click at [348, 381] on input "*" at bounding box center [350, 391] width 40 height 20
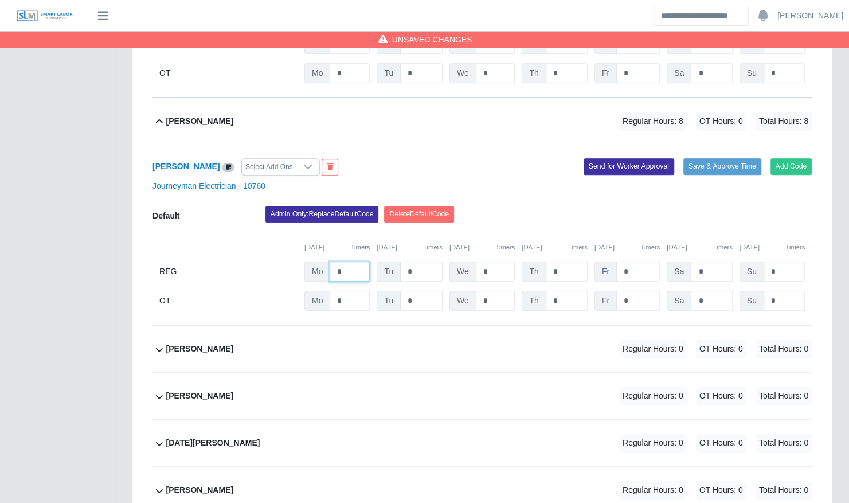
scroll to position [388, 0]
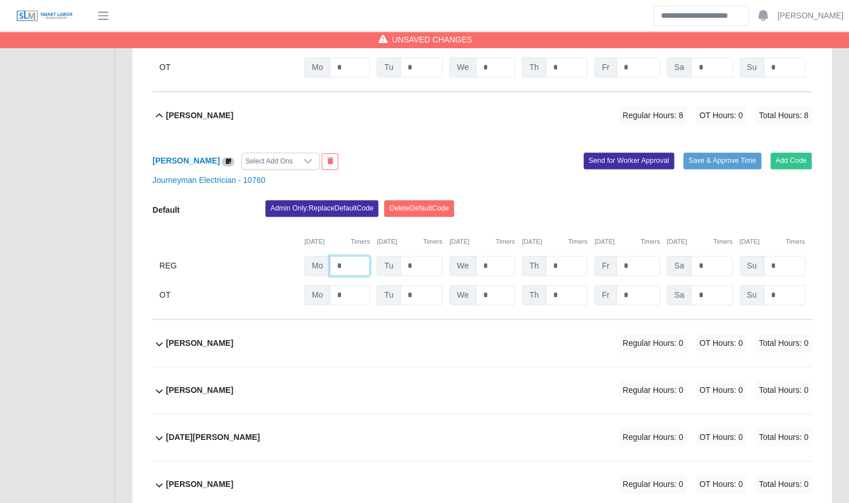
type input "*"
click at [335, 343] on div "Joshua Broughton Regular Hours: 0 OT Hours: 0 Total Hours: 0" at bounding box center [489, 343] width 646 height 46
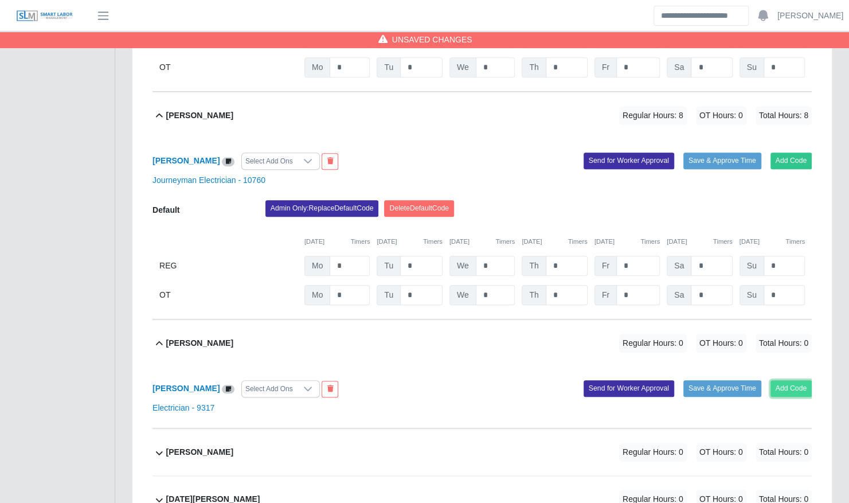
click at [797, 380] on button "Add Code" at bounding box center [792, 388] width 42 height 16
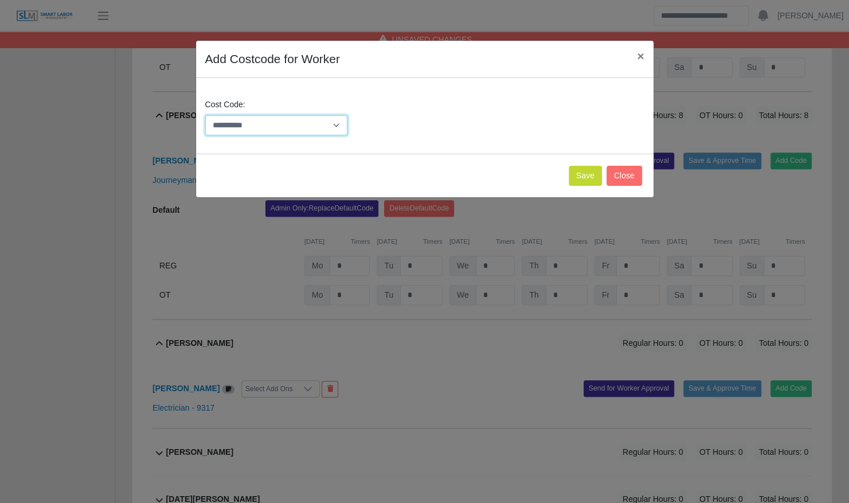
drag, startPoint x: 298, startPoint y: 128, endPoint x: 296, endPoint y: 135, distance: 7.5
click at [298, 128] on select "**********" at bounding box center [276, 125] width 143 height 20
select select "**********"
click at [205, 115] on select "**********" at bounding box center [276, 125] width 143 height 20
click at [593, 173] on button "Save" at bounding box center [585, 176] width 33 height 20
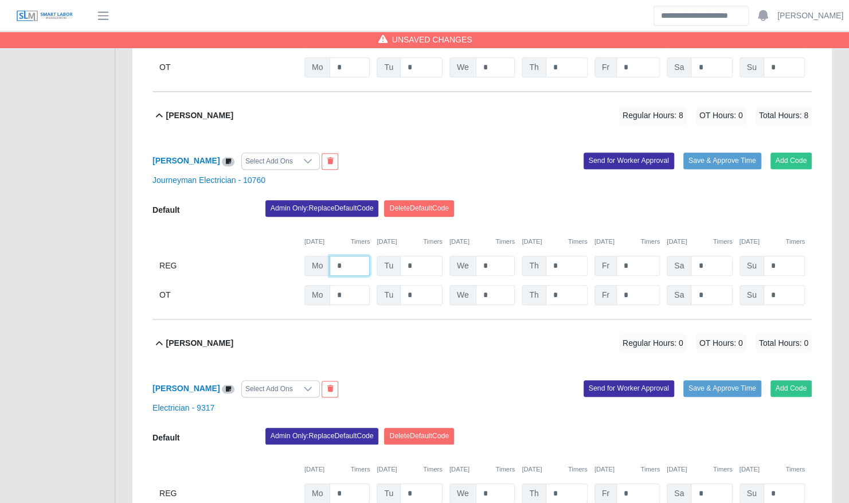
click at [342, 259] on input "*" at bounding box center [350, 266] width 40 height 20
type input "*"
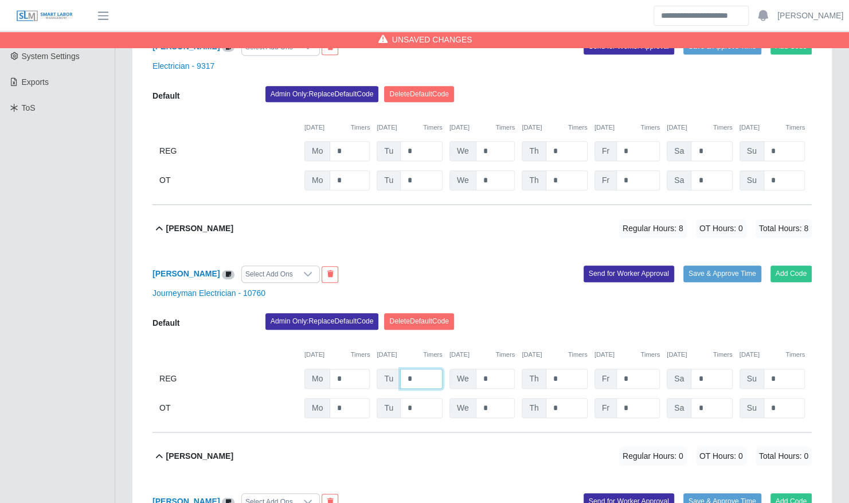
scroll to position [274, 0]
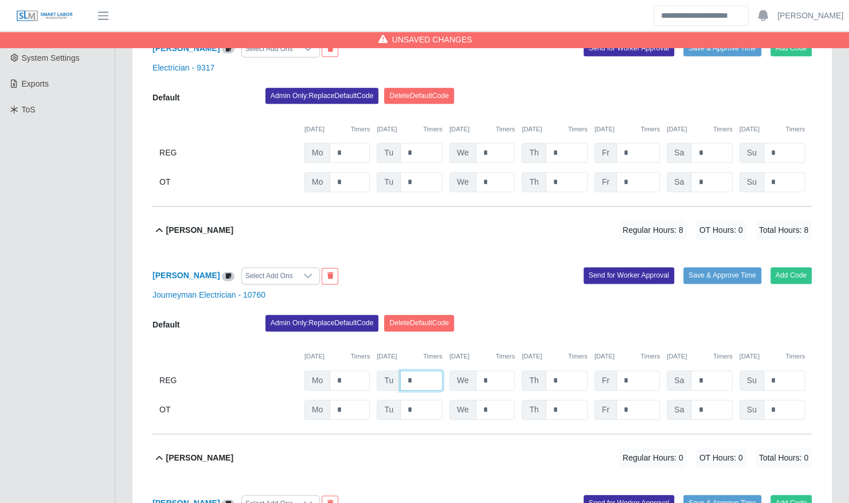
type input "*"
click at [346, 143] on input "*" at bounding box center [350, 153] width 40 height 20
type input "*"
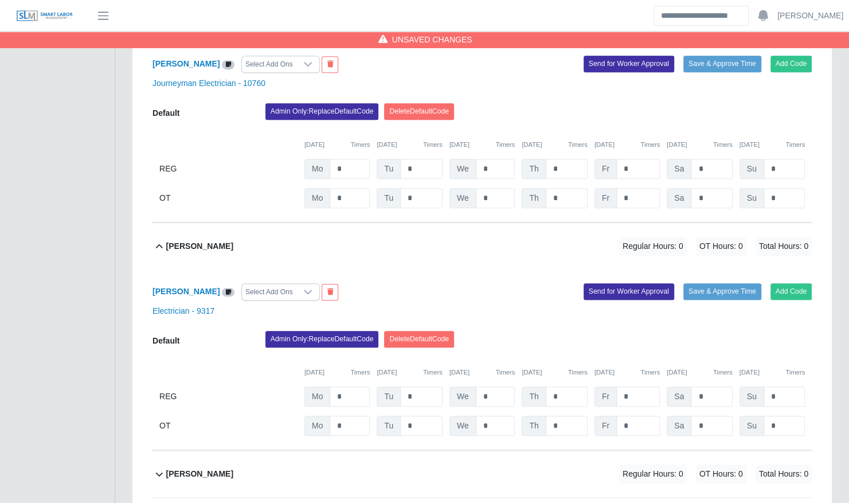
scroll to position [486, 0]
type input "*"
click at [416, 386] on input "*" at bounding box center [421, 396] width 42 height 20
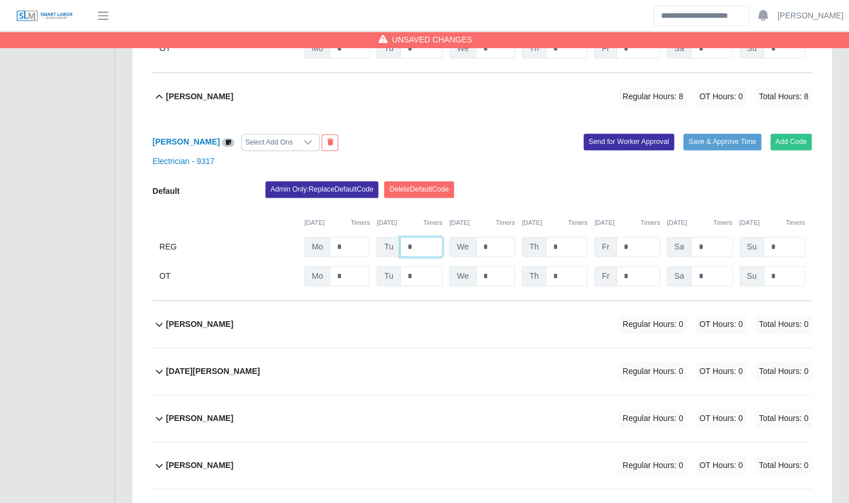
scroll to position [635, 0]
type input "*"
click at [370, 314] on div "Nicholas Reynolds Regular Hours: 0 OT Hours: 0 Total Hours: 0" at bounding box center [489, 323] width 646 height 46
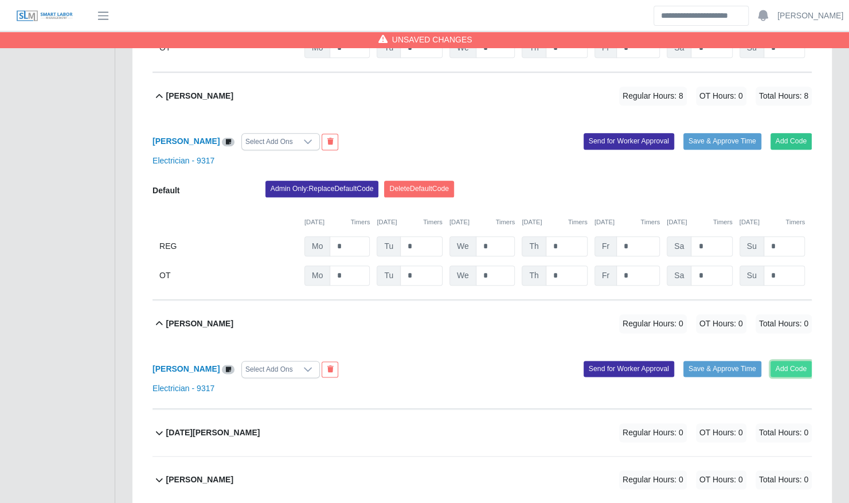
click at [787, 361] on button "Add Code" at bounding box center [792, 369] width 42 height 16
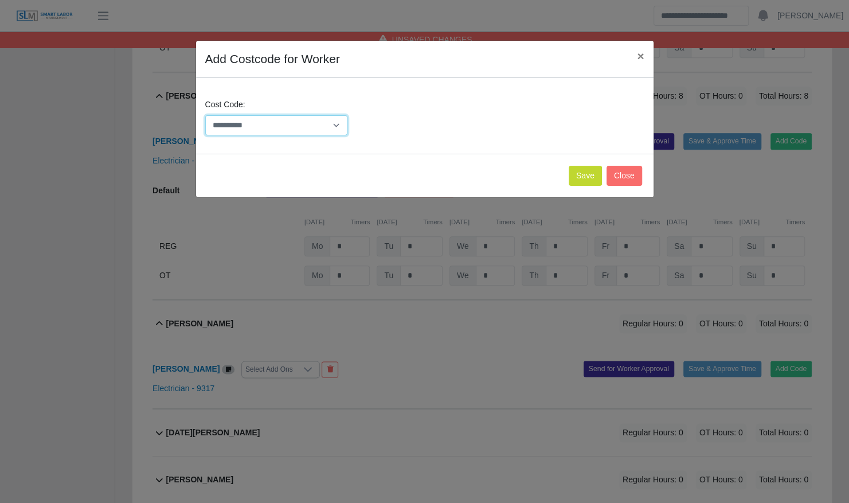
click at [301, 122] on select "**********" at bounding box center [276, 125] width 143 height 20
select select "**********"
click at [205, 115] on select "**********" at bounding box center [276, 125] width 143 height 20
click at [569, 181] on div "Save Close" at bounding box center [425, 176] width 458 height 44
click at [575, 180] on button "Save" at bounding box center [585, 176] width 33 height 20
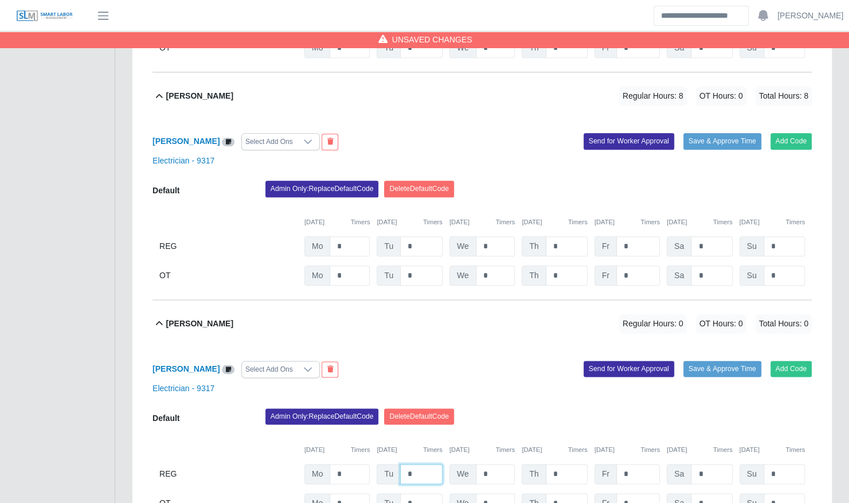
click at [431, 464] on input "*" at bounding box center [421, 474] width 42 height 20
type input "*"
click at [435, 331] on div "Nicholas Reynolds Regular Hours: 8 OT Hours: 0 Total Hours: 8" at bounding box center [489, 323] width 646 height 46
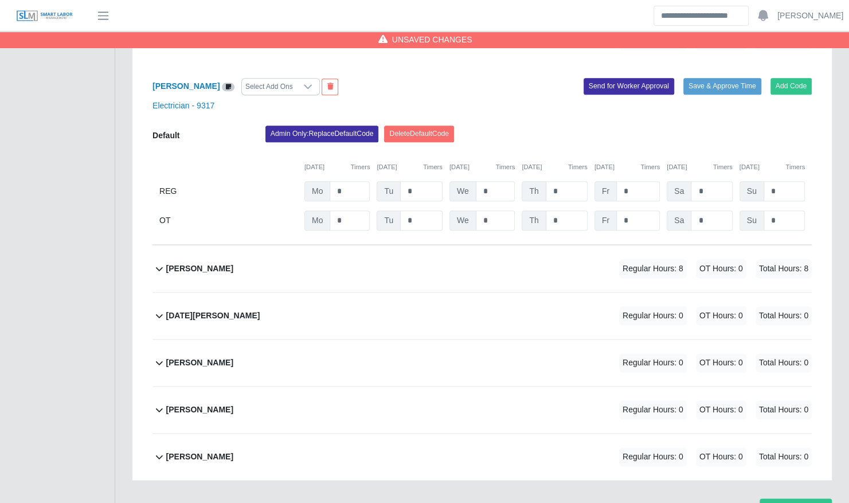
click at [405, 257] on div "Nicholas Reynolds Regular Hours: 8 OT Hours: 0 Total Hours: 8" at bounding box center [489, 268] width 646 height 46
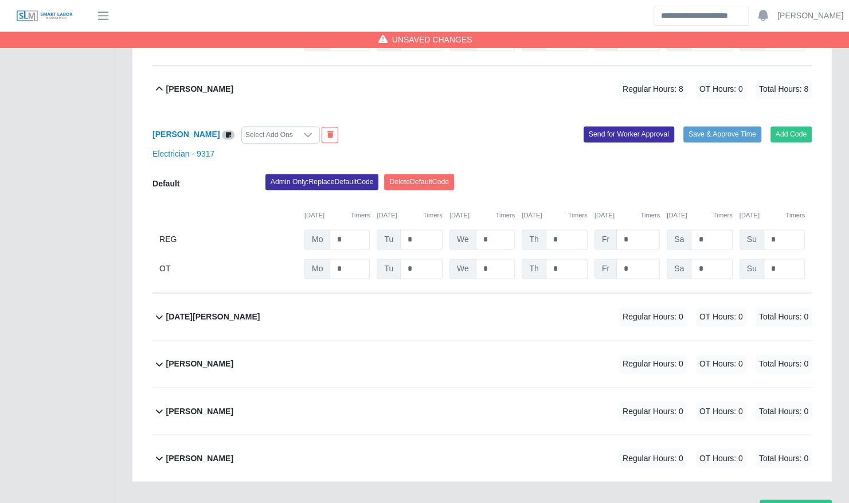
scroll to position [871, 0]
click at [352, 394] on div "Rodolfo Boixfinseca Regular Hours: 0 OT Hours: 0 Total Hours: 0" at bounding box center [489, 410] width 646 height 46
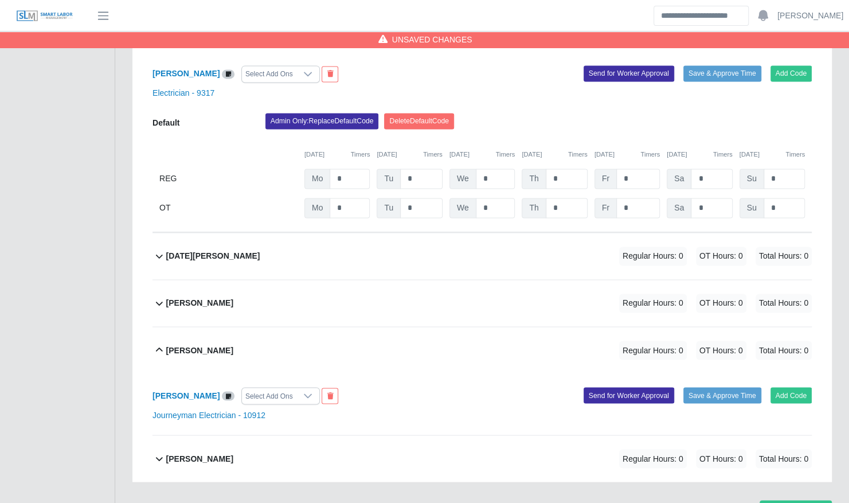
scroll to position [932, 0]
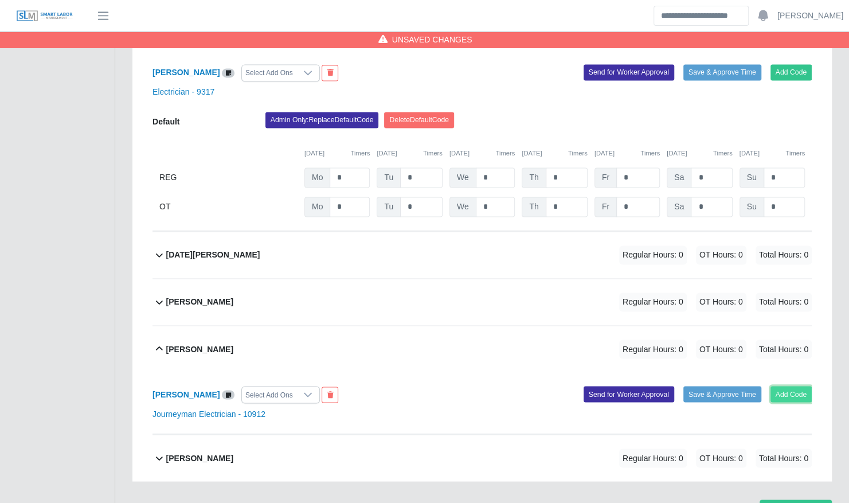
click at [801, 386] on button "Add Code" at bounding box center [792, 394] width 42 height 16
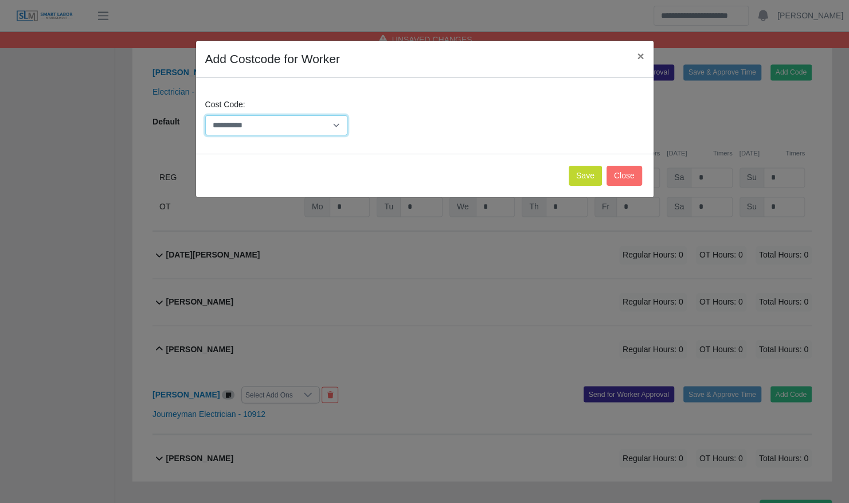
click at [312, 132] on select "**********" at bounding box center [276, 125] width 143 height 20
select select "**********"
click at [205, 115] on select "**********" at bounding box center [276, 125] width 143 height 20
click at [588, 180] on button "Save" at bounding box center [585, 176] width 33 height 20
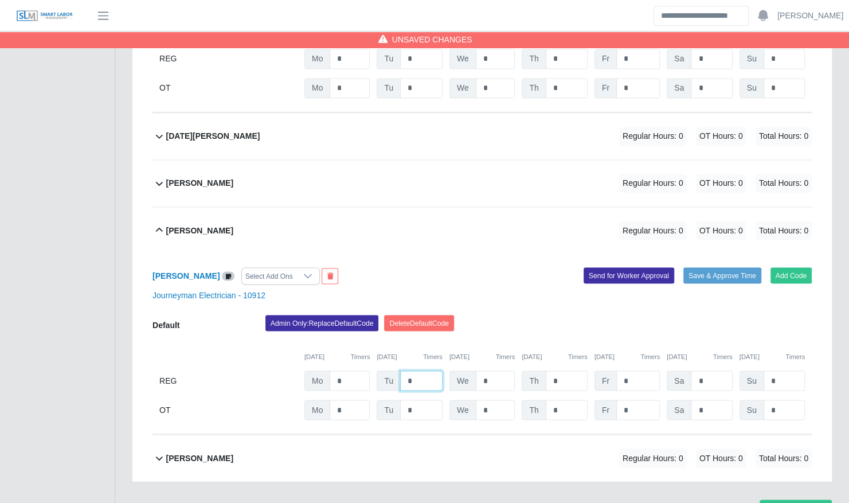
click at [417, 373] on input "*" at bounding box center [421, 380] width 42 height 20
type input "*"
click at [428, 267] on div "Rodolfo Boixfinseca Select Add Ons" at bounding box center [313, 275] width 338 height 17
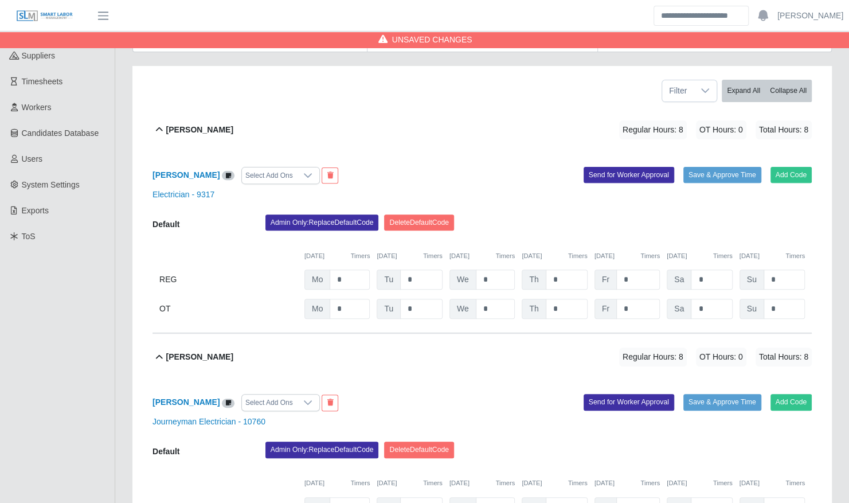
scroll to position [0, 0]
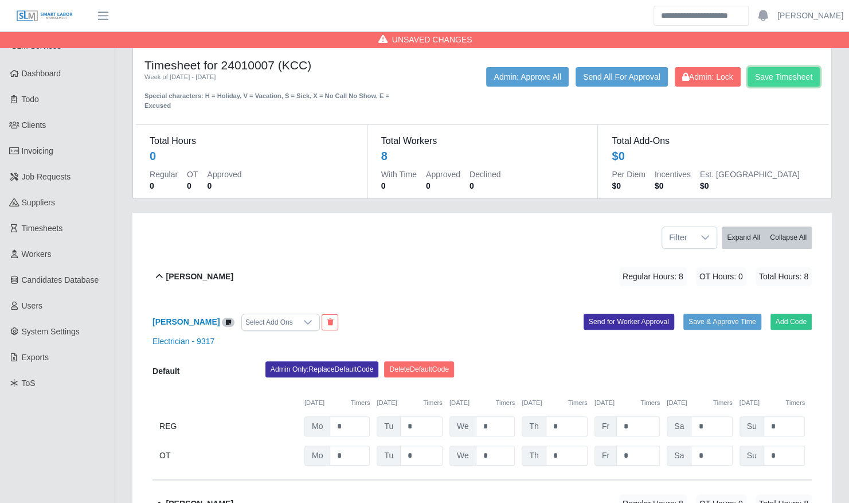
click at [778, 84] on button "Save Timesheet" at bounding box center [784, 76] width 72 height 19
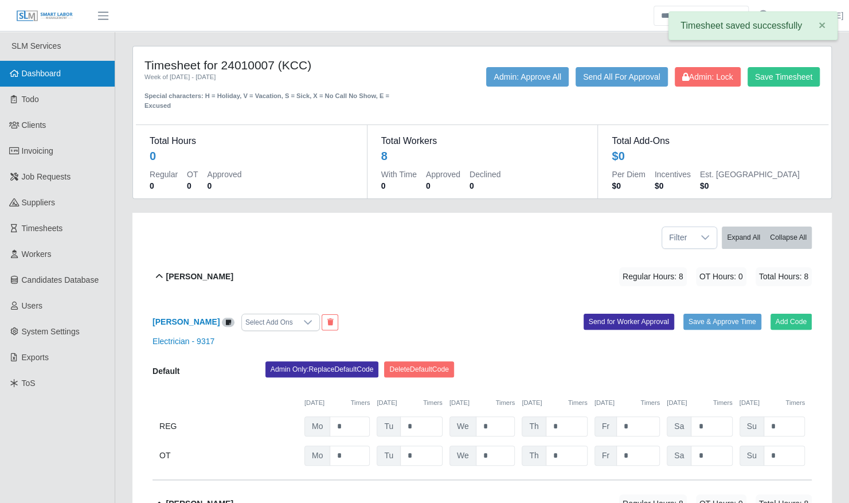
click at [55, 68] on link "Dashboard" at bounding box center [57, 74] width 115 height 26
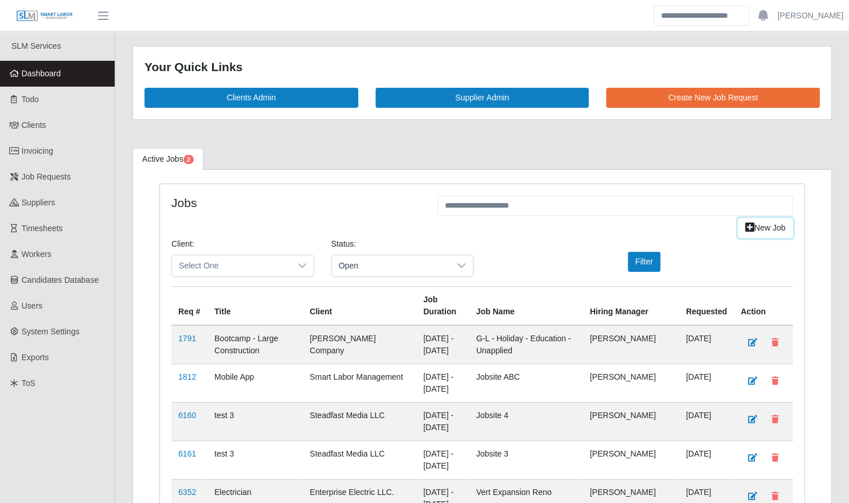
click at [764, 224] on link "New Job" at bounding box center [765, 228] width 55 height 20
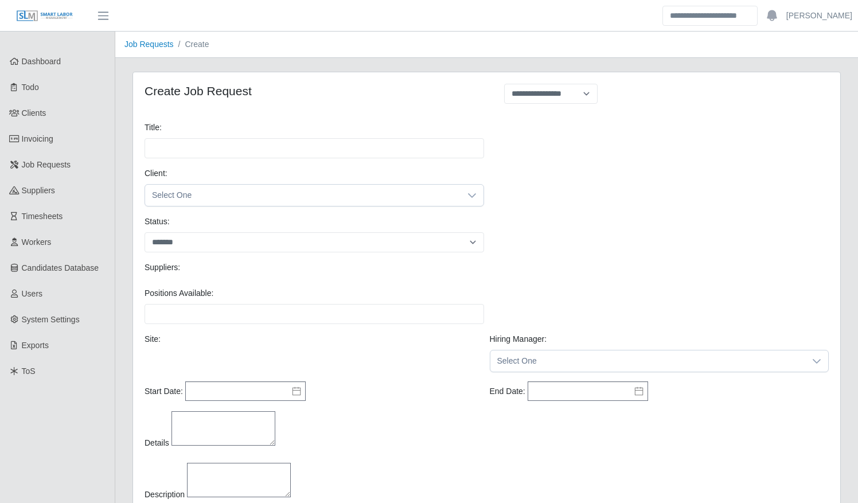
select select
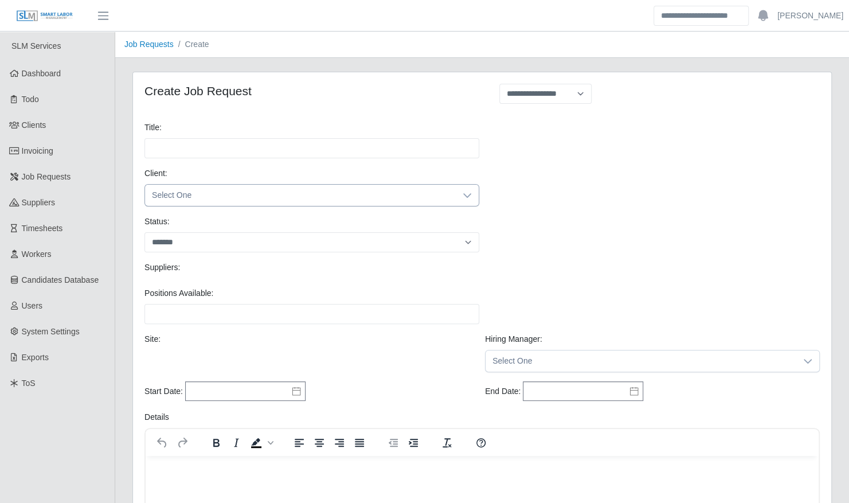
click at [259, 191] on span "Select One" at bounding box center [300, 195] width 311 height 21
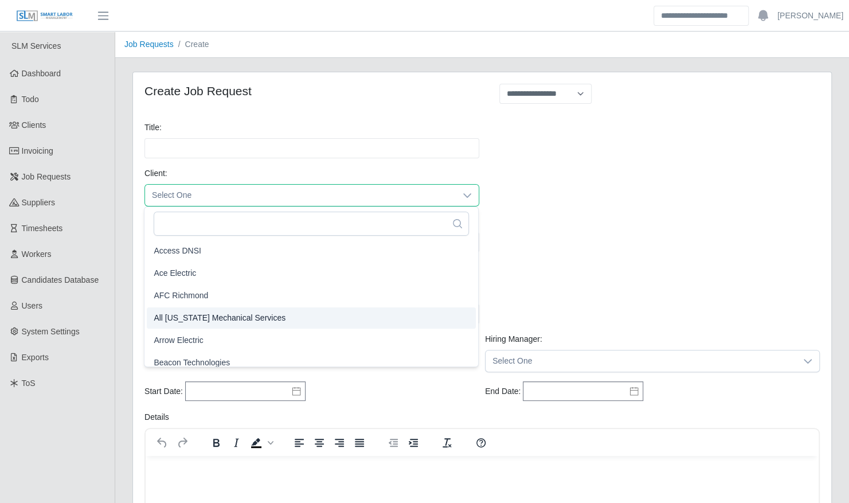
click at [234, 337] on li "Arrow Electric" at bounding box center [311, 340] width 329 height 21
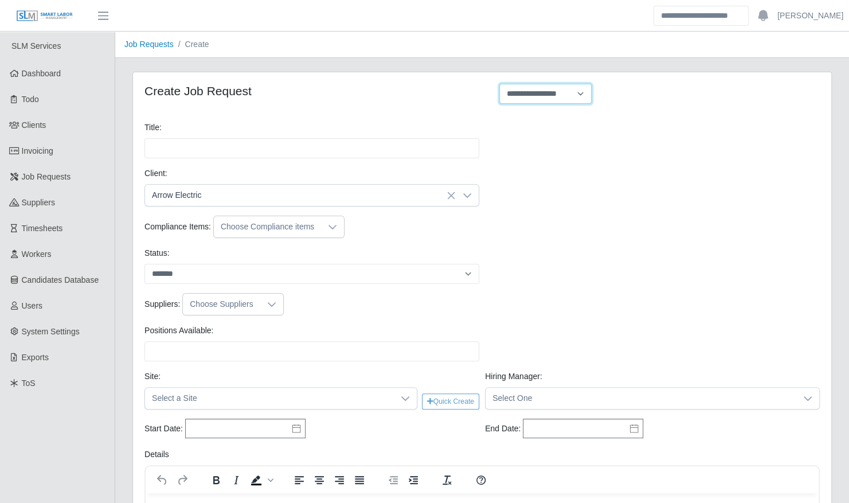
click at [523, 93] on select "**********" at bounding box center [545, 94] width 92 height 20
select select "**********"
click at [499, 84] on select "**********" at bounding box center [545, 94] width 92 height 20
type input "**********"
type input "*"
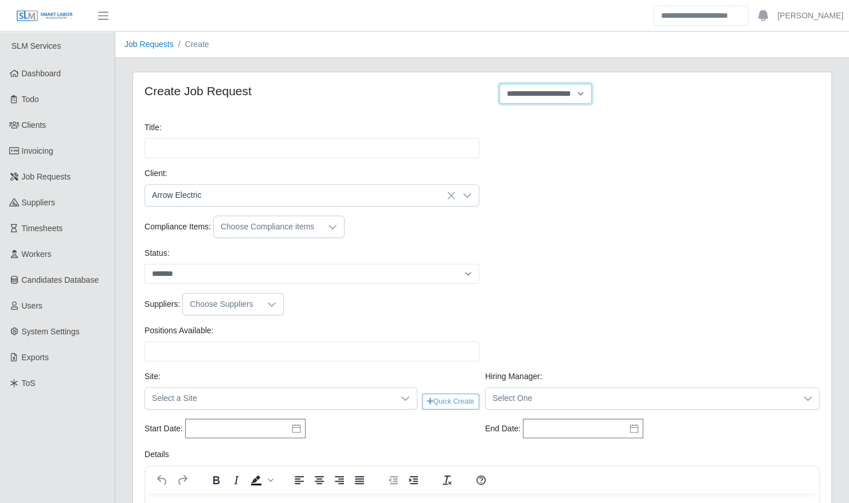
type input "*"
click at [328, 286] on div "Status: ******* ****" at bounding box center [482, 270] width 681 height 46
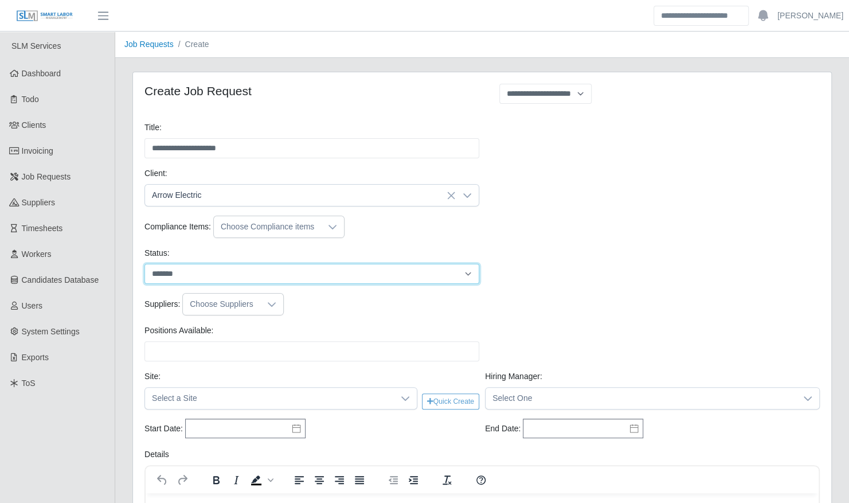
click at [326, 274] on select "******* ****" at bounding box center [312, 274] width 335 height 20
select select "****"
click at [145, 264] on select "******* ****" at bounding box center [312, 274] width 335 height 20
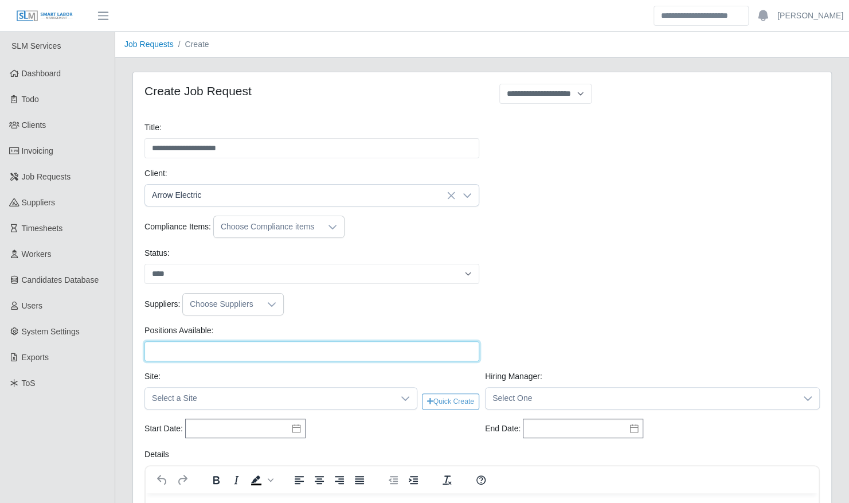
click at [302, 341] on input "Positions Available:" at bounding box center [312, 351] width 335 height 20
type input "*"
click at [407, 399] on icon at bounding box center [405, 398] width 9 height 9
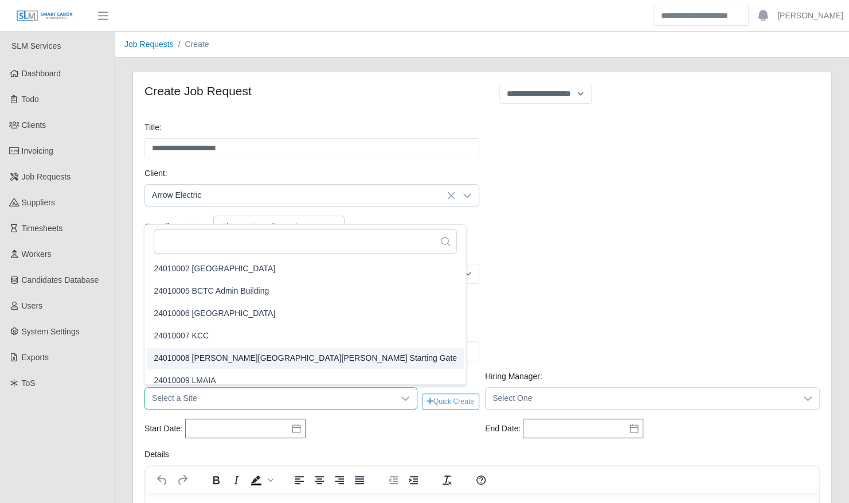
scroll to position [7, 0]
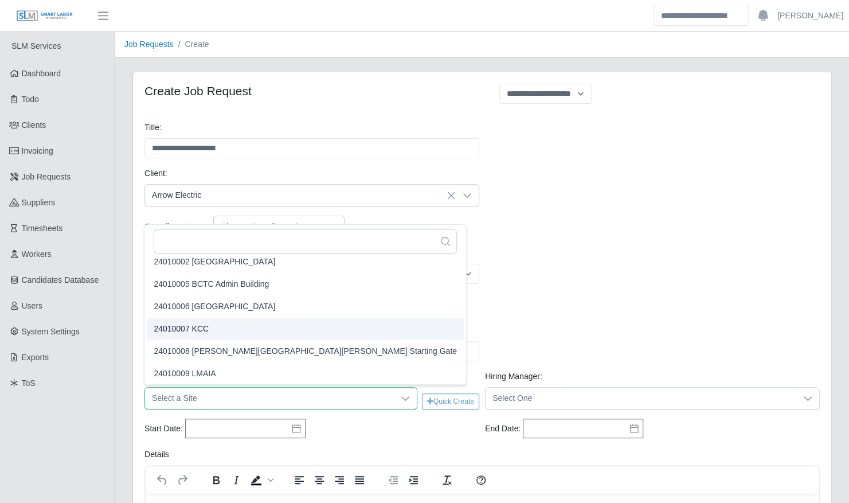
click at [263, 331] on li "24010007 KCC" at bounding box center [305, 328] width 317 height 21
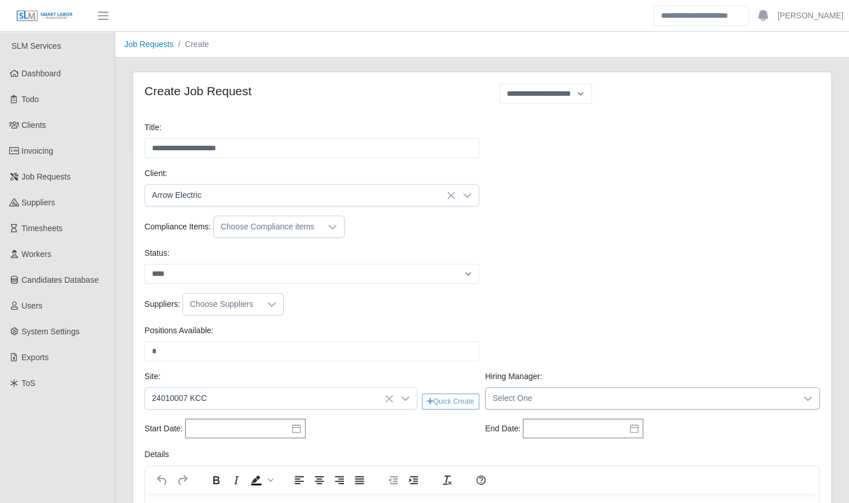
click at [624, 392] on span "Select One" at bounding box center [641, 398] width 311 height 21
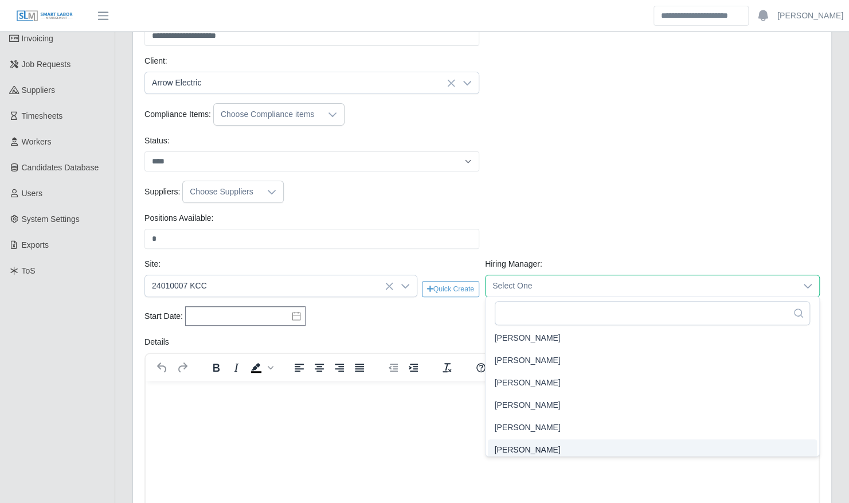
scroll to position [253, 0]
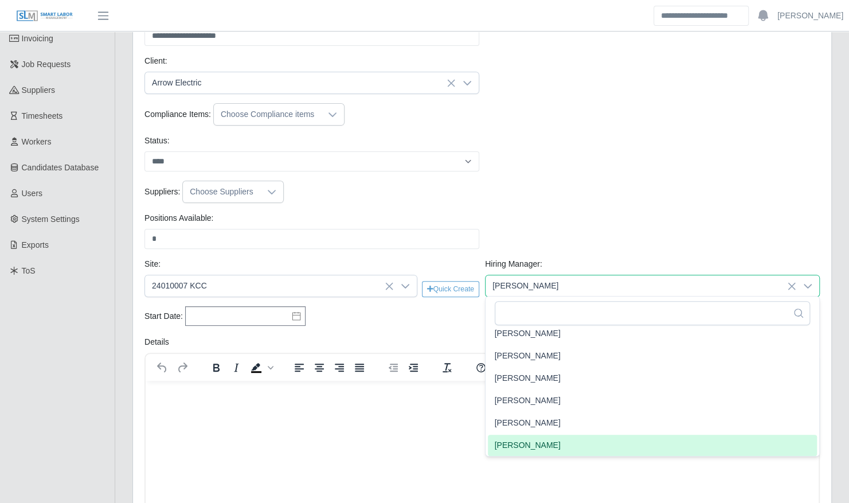
click at [544, 446] on span "[PERSON_NAME]" at bounding box center [528, 445] width 66 height 12
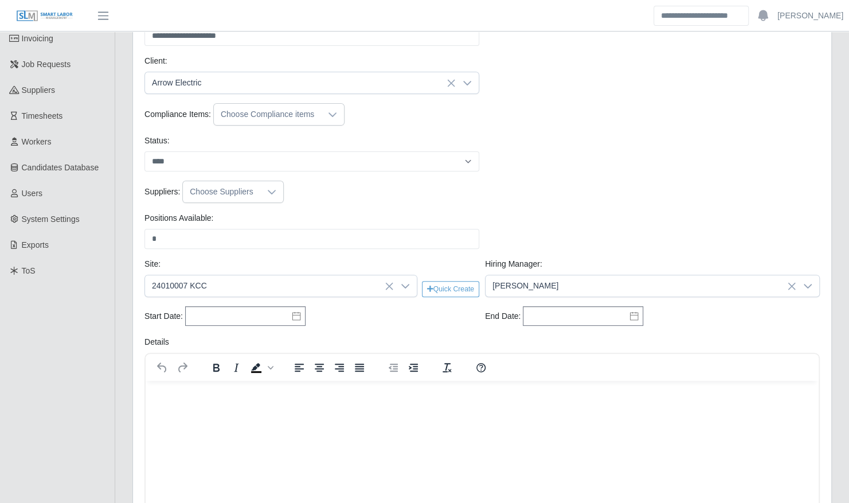
click at [292, 312] on icon at bounding box center [296, 316] width 8 height 9
click at [221, 202] on div "1" at bounding box center [218, 199] width 18 height 10
type input "**********"
click at [637, 318] on icon at bounding box center [634, 315] width 9 height 9
click at [614, 161] on icon "button" at bounding box center [614, 162] width 6 height 9
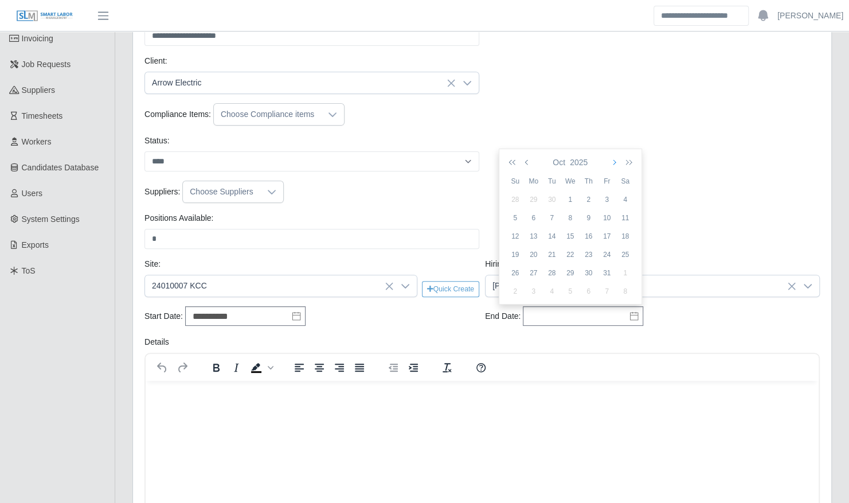
click at [614, 161] on icon "button" at bounding box center [614, 162] width 6 height 9
click at [571, 269] on div "31" at bounding box center [570, 273] width 18 height 10
type input "**********"
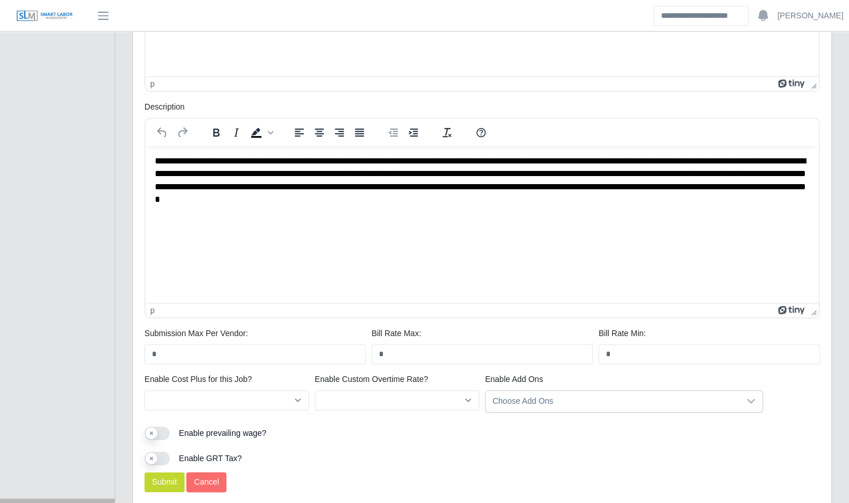
scroll to position [580, 0]
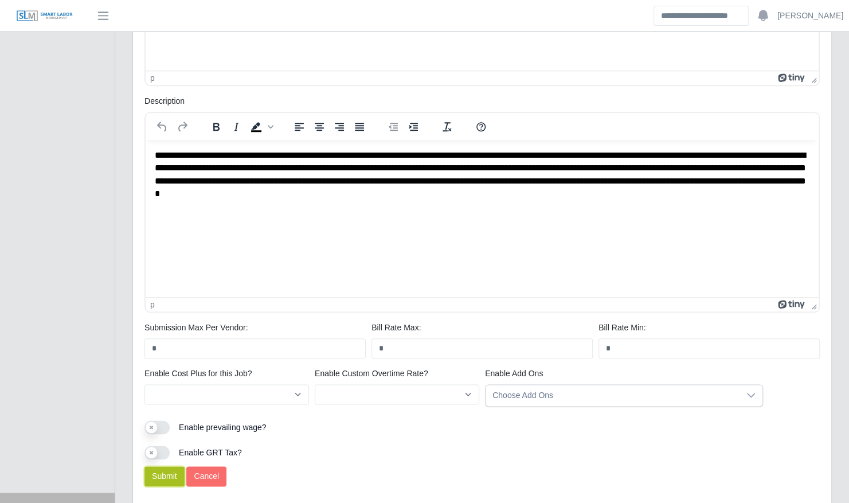
click at [170, 470] on button "Submit" at bounding box center [165, 476] width 40 height 20
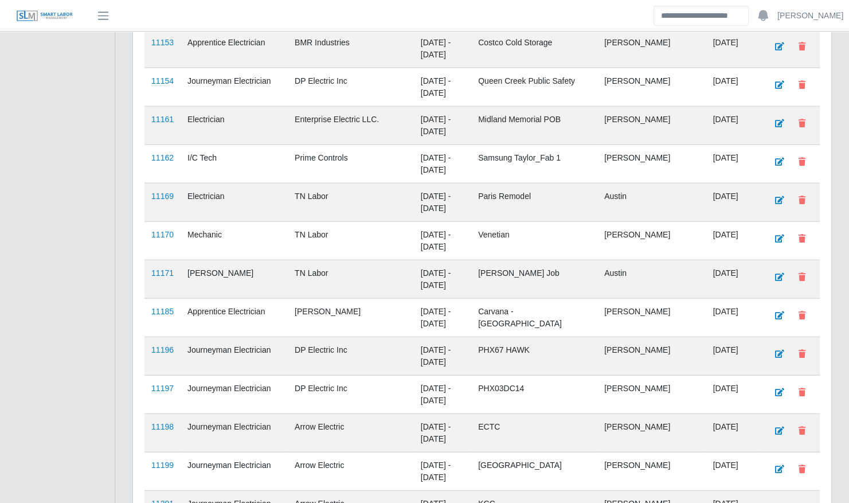
scroll to position [1474, 0]
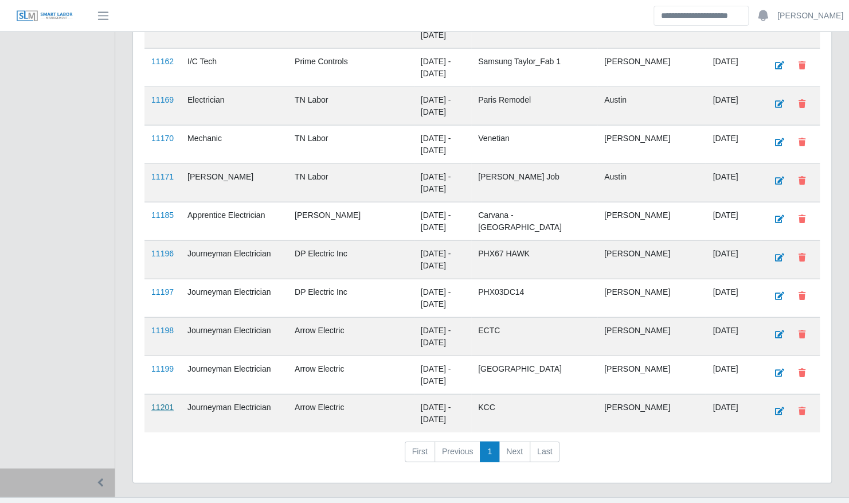
click at [171, 403] on link "11201" at bounding box center [162, 407] width 22 height 9
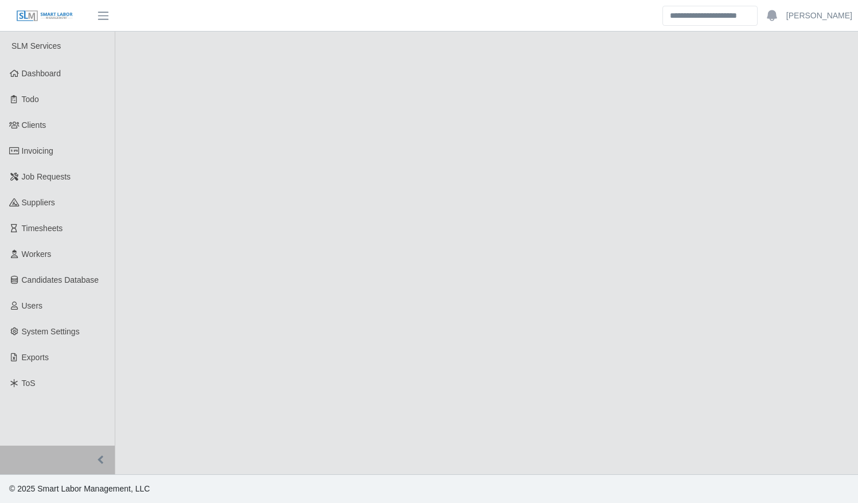
select select "****"
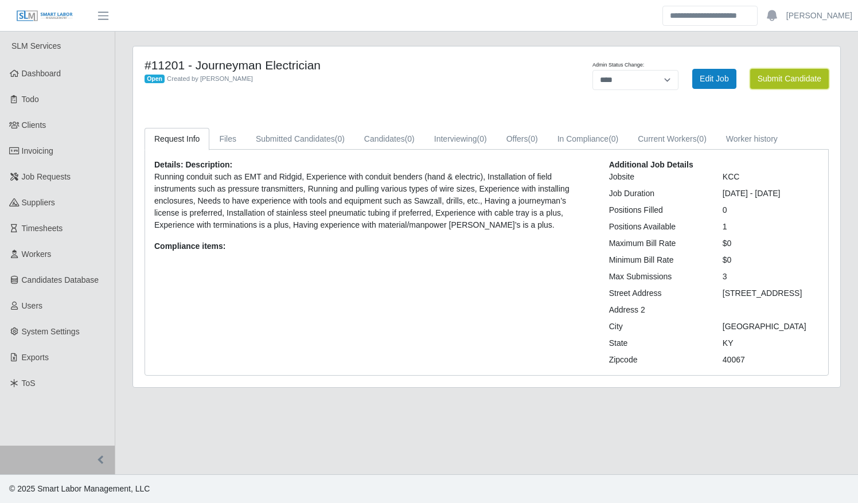
click at [779, 75] on button "Submit Candidate" at bounding box center [789, 79] width 79 height 20
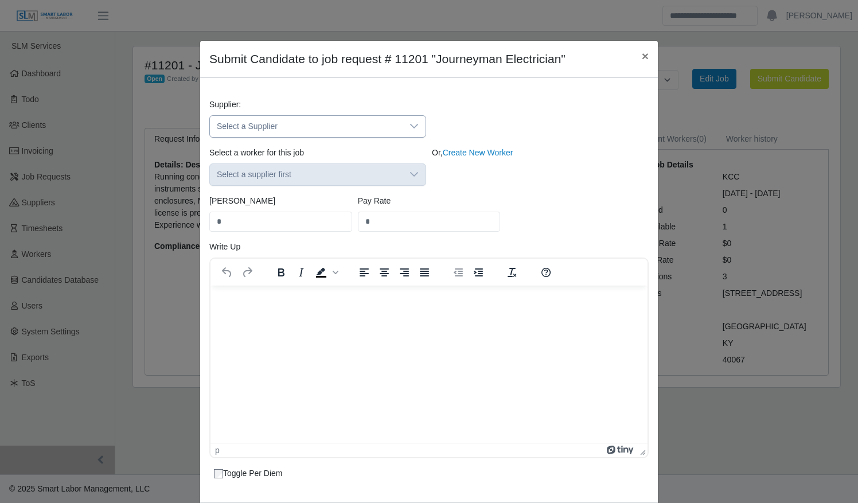
click at [369, 128] on span "Select a Supplier" at bounding box center [306, 126] width 193 height 21
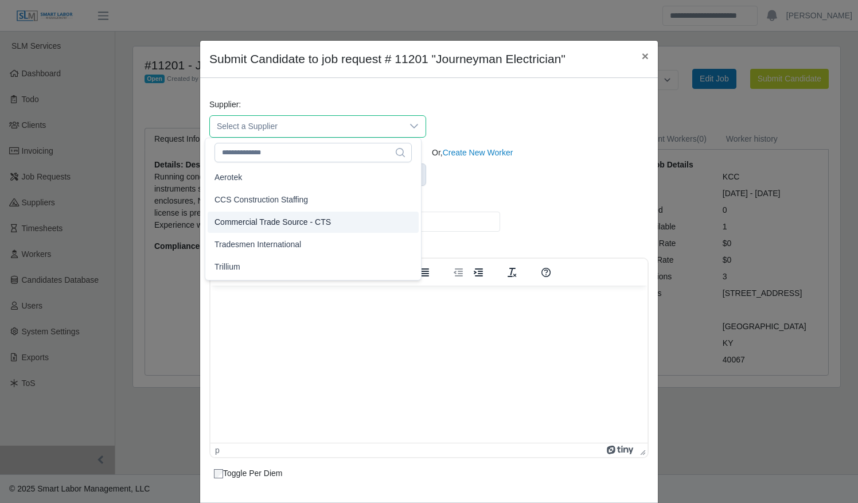
click at [315, 219] on span "Commercial Trade Source - CTS" at bounding box center [272, 222] width 116 height 12
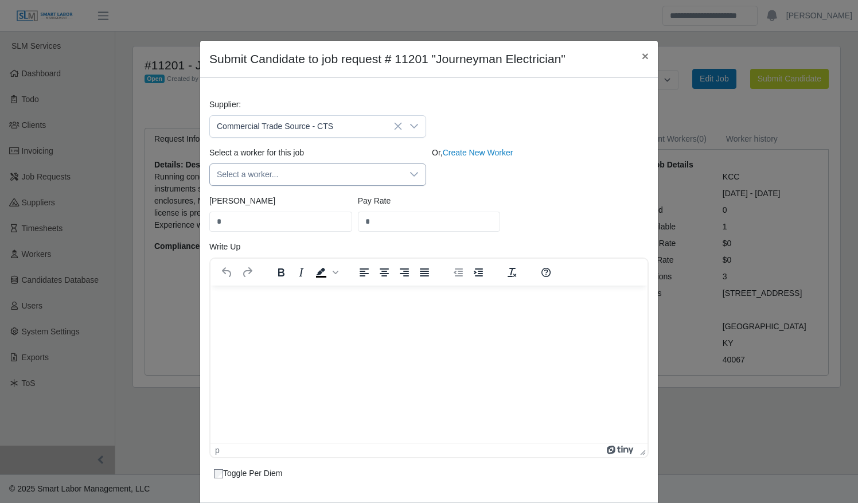
click at [314, 167] on span "Select a worker..." at bounding box center [306, 174] width 193 height 21
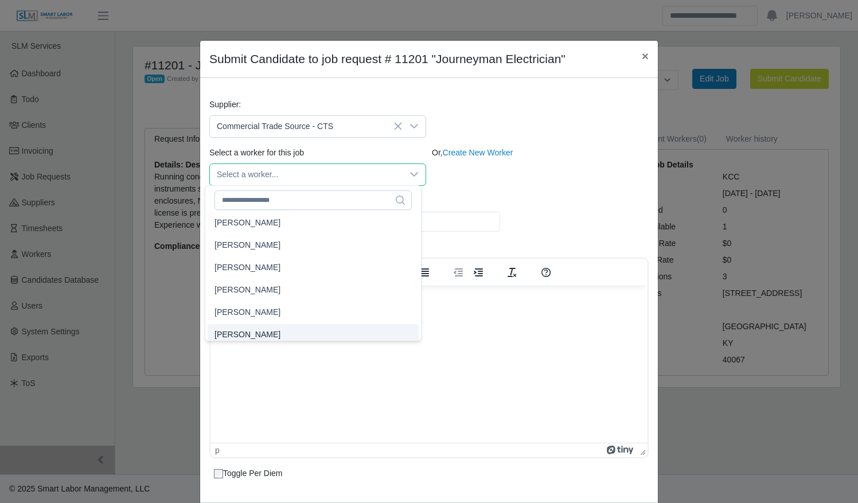
scroll to position [29, 0]
type input "****"
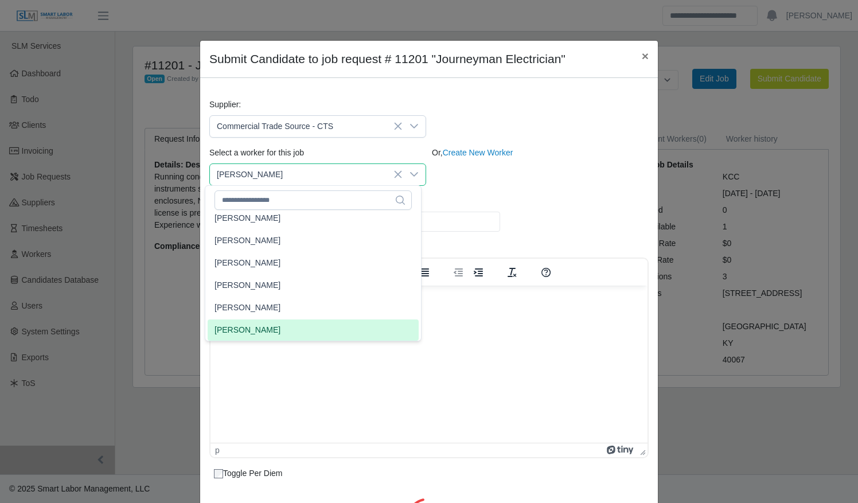
click at [270, 327] on li "[PERSON_NAME]" at bounding box center [313, 329] width 211 height 21
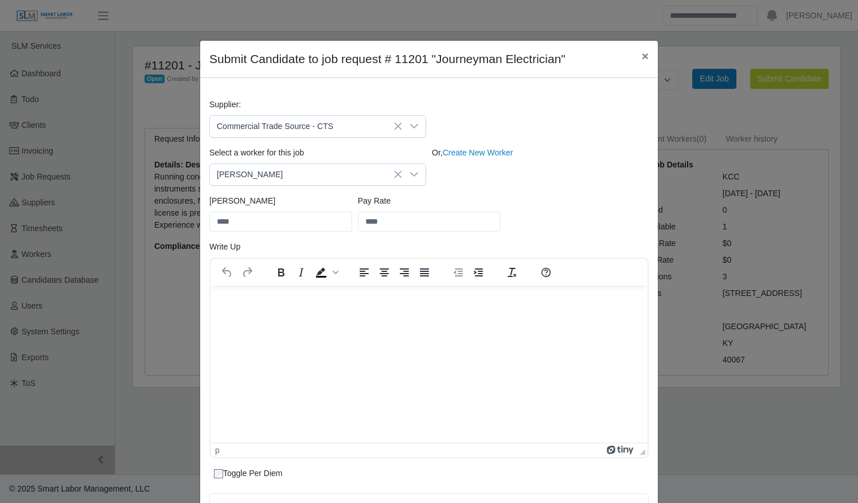
scroll to position [175, 0]
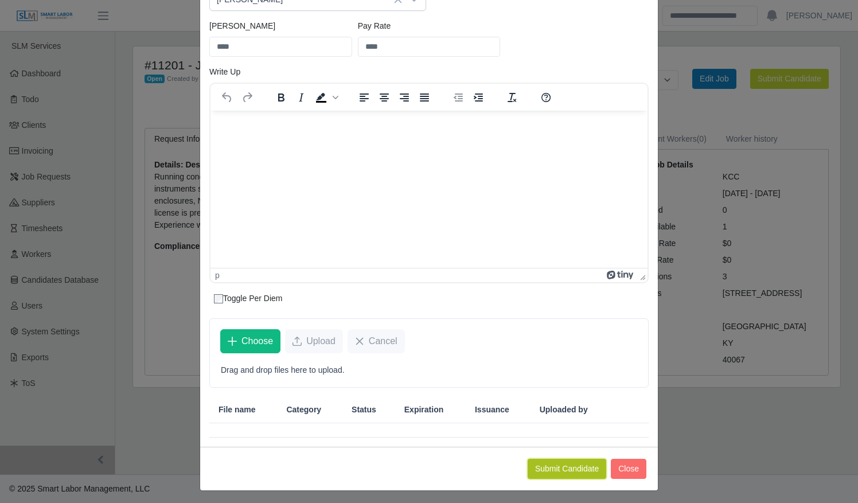
click at [568, 461] on button "Submit Candidate" at bounding box center [567, 469] width 79 height 20
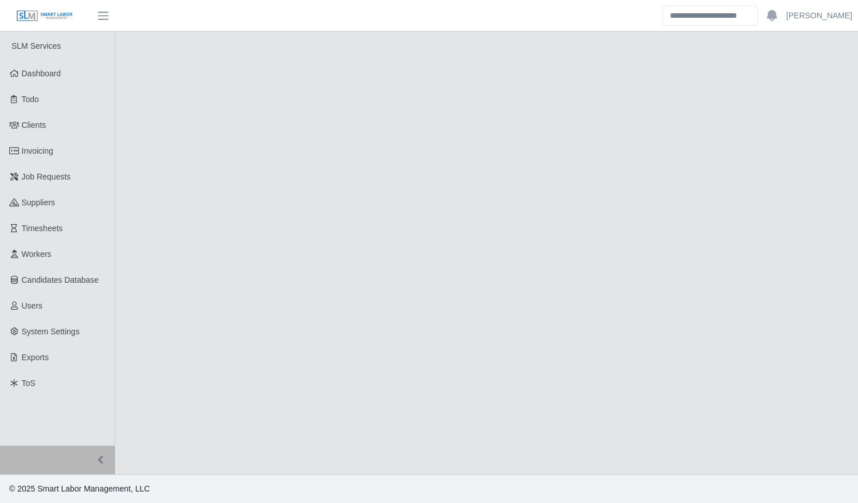
select select "****"
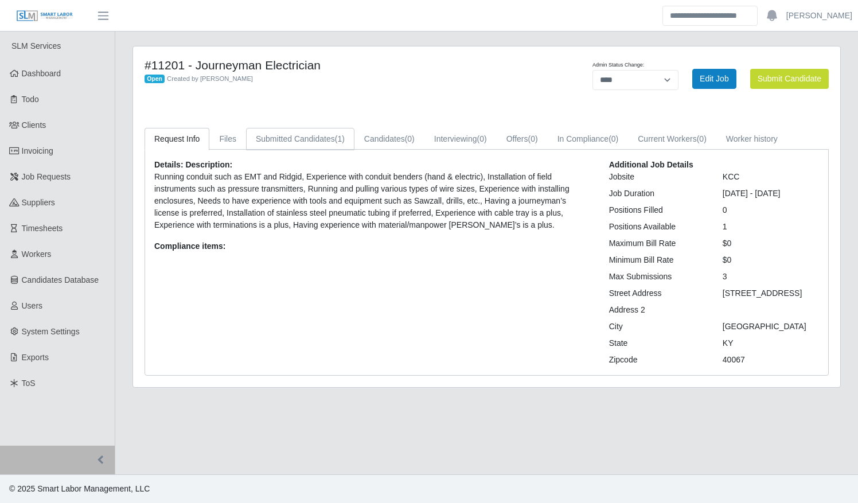
click at [322, 140] on link "Submitted Candidates (1)" at bounding box center [300, 139] width 108 height 22
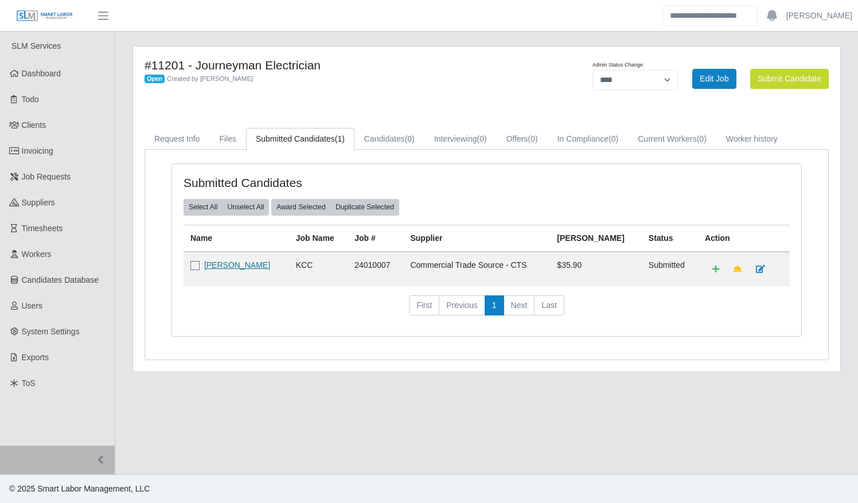
click at [245, 266] on link "[PERSON_NAME]" at bounding box center [237, 264] width 66 height 9
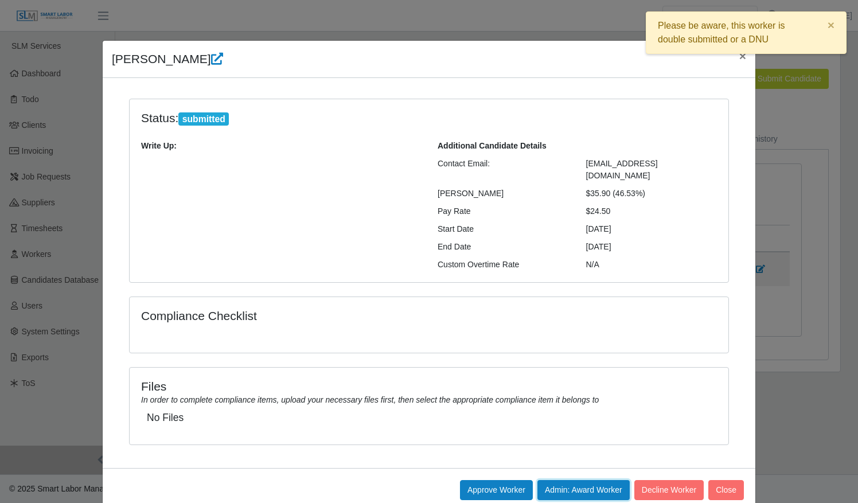
click at [592, 480] on button "Admin: Award Worker" at bounding box center [583, 490] width 92 height 20
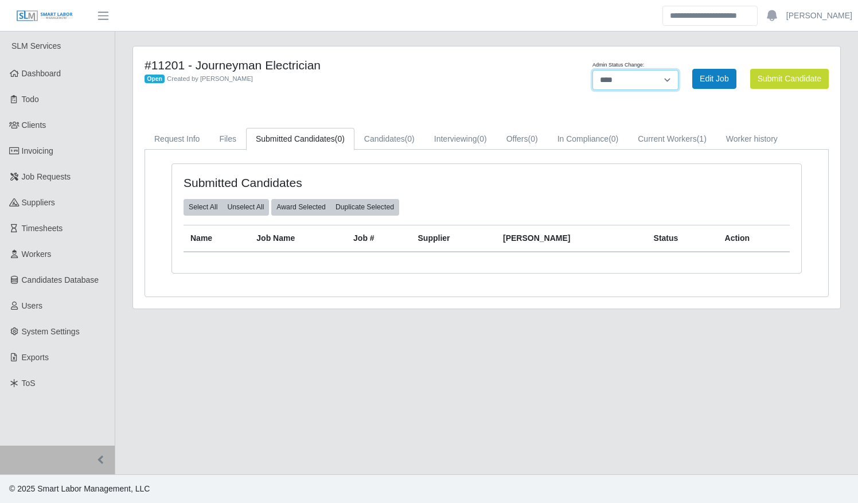
click at [646, 79] on select "******* **** ******" at bounding box center [635, 80] width 86 height 20
click at [592, 70] on select "******* **** ******" at bounding box center [635, 80] width 86 height 20
click at [646, 78] on select "******* **** ******" at bounding box center [635, 80] width 86 height 20
select select "******"
click at [678, 70] on select "******* **** ******" at bounding box center [635, 80] width 86 height 20
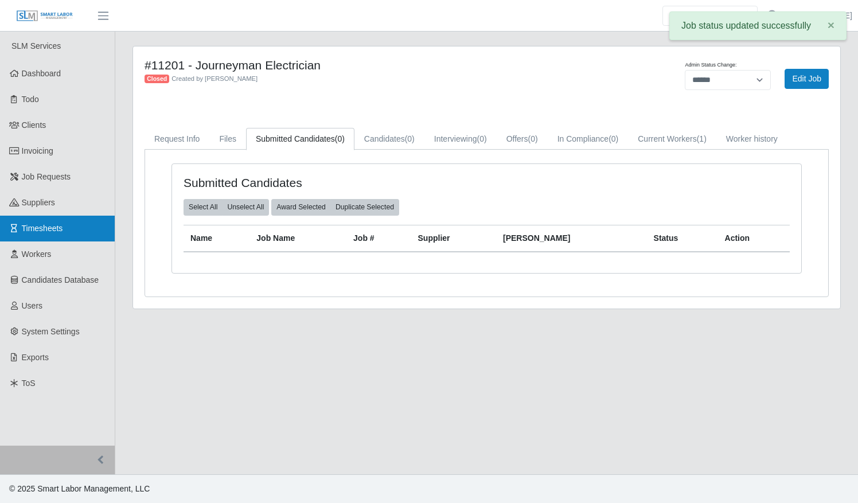
click at [72, 228] on link "Timesheets" at bounding box center [57, 229] width 115 height 26
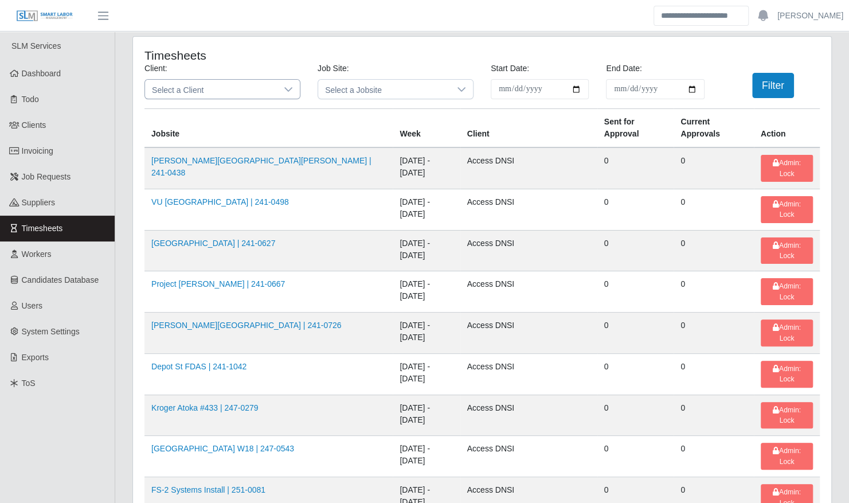
click at [251, 83] on span "Select a Client" at bounding box center [211, 89] width 132 height 19
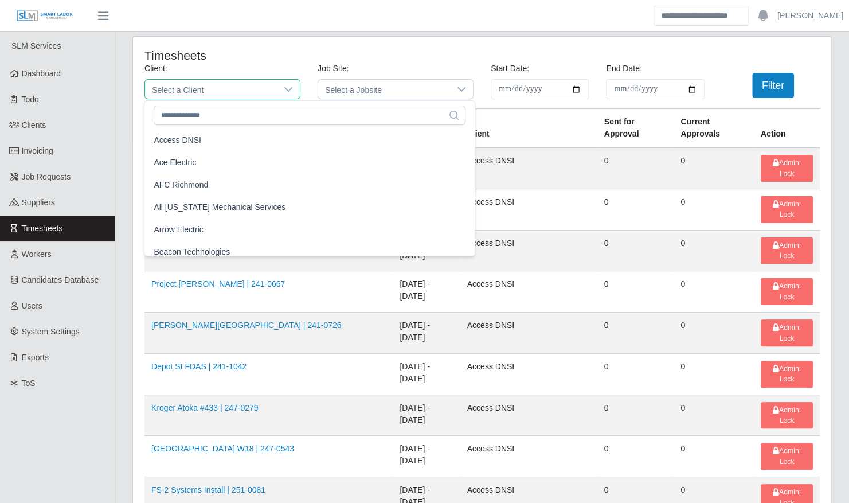
scroll to position [7, 0]
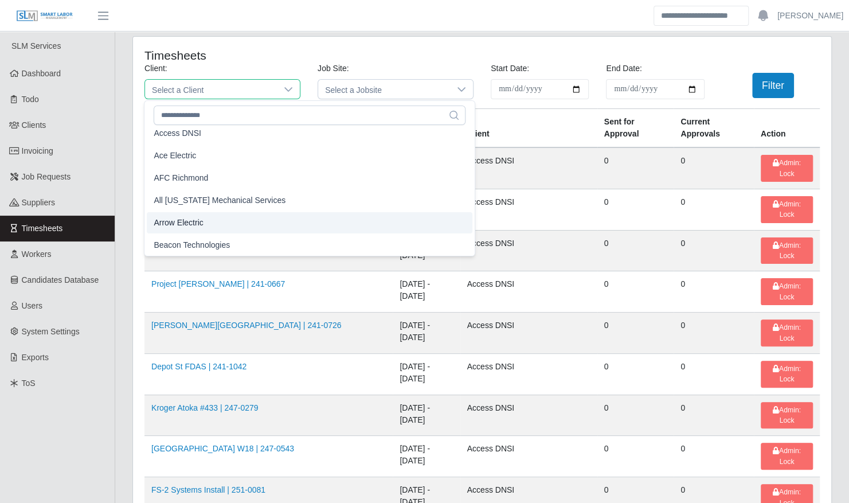
click at [225, 224] on li "Arrow Electric" at bounding box center [310, 222] width 326 height 21
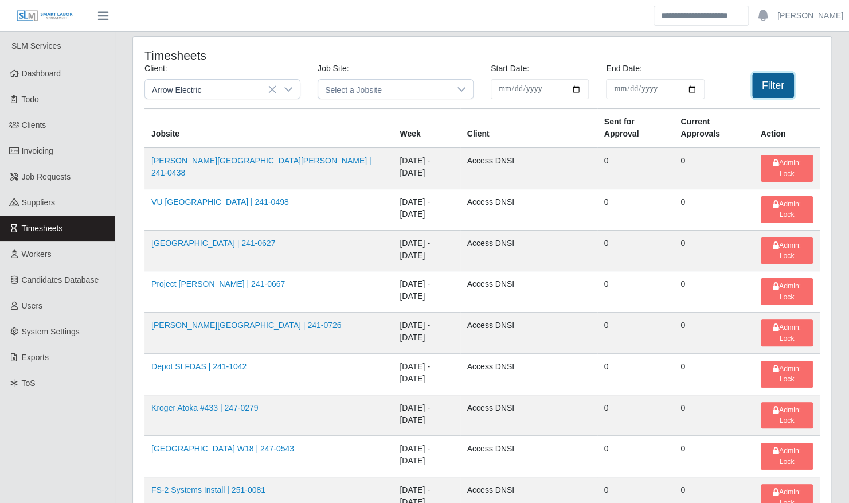
click at [780, 89] on button "Filter" at bounding box center [773, 85] width 42 height 25
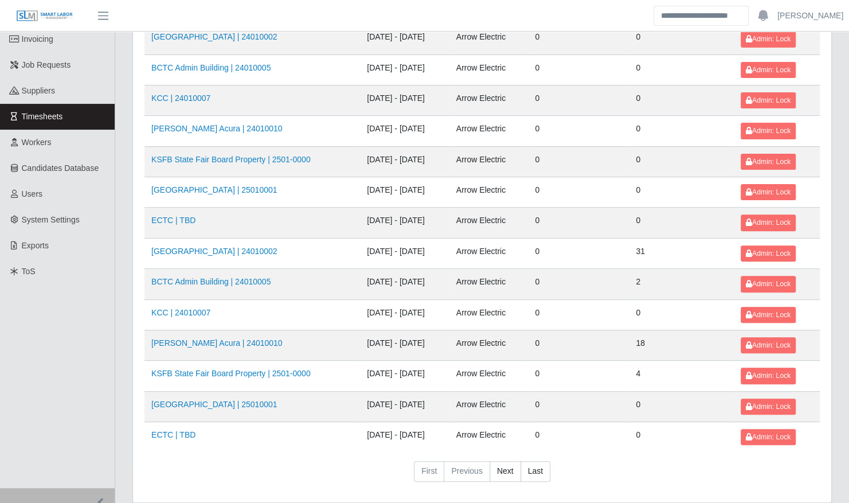
scroll to position [145, 0]
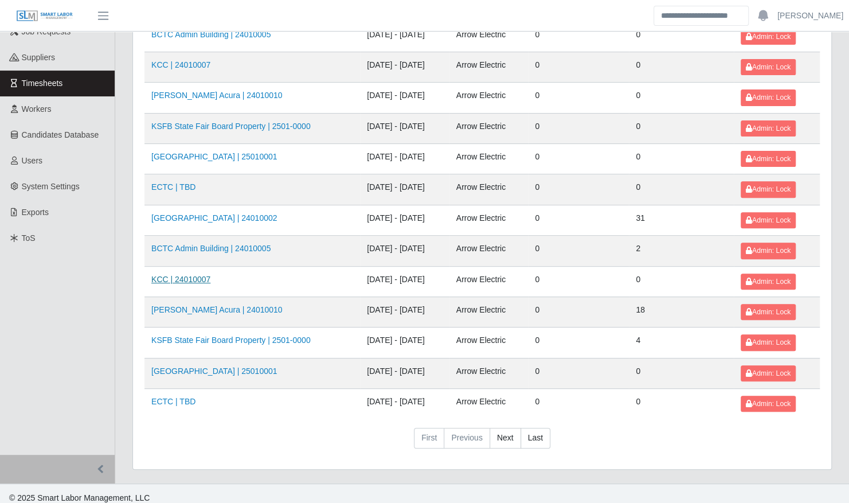
click at [184, 275] on link "KCC | 24010007" at bounding box center [180, 279] width 59 height 9
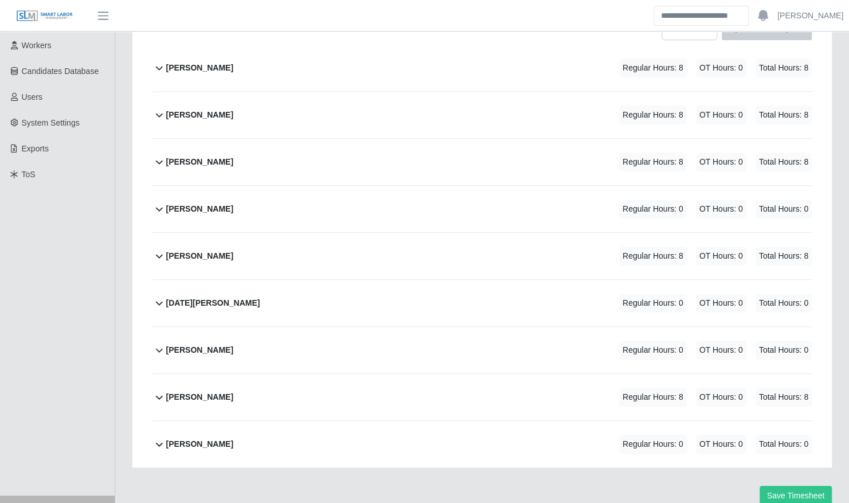
scroll to position [215, 0]
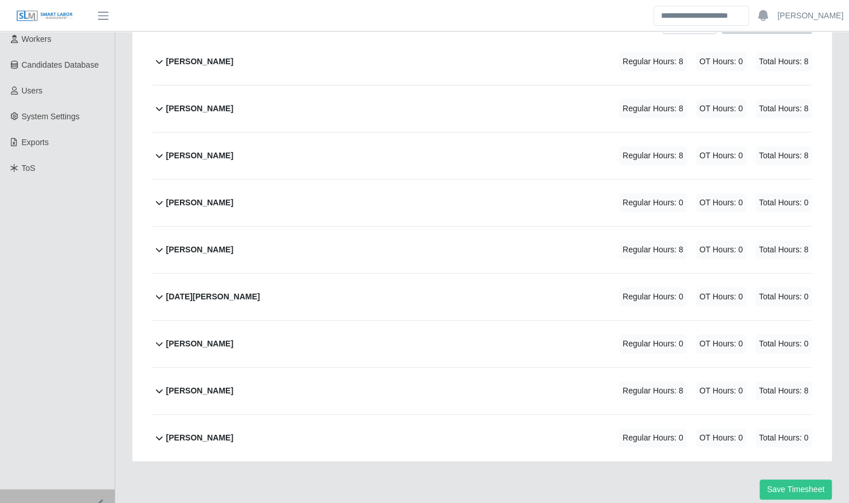
click at [302, 179] on div "[PERSON_NAME] Regular Hours: 0 OT Hours: 0 Total Hours: 0" at bounding box center [489, 202] width 646 height 46
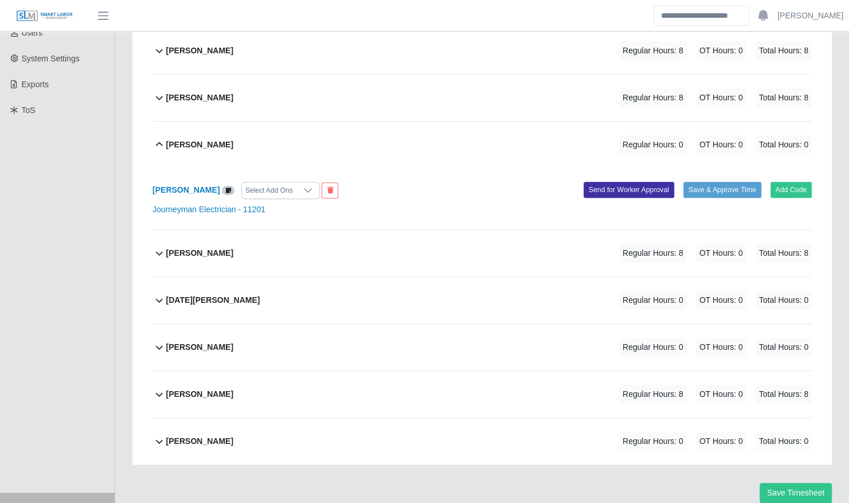
scroll to position [276, 0]
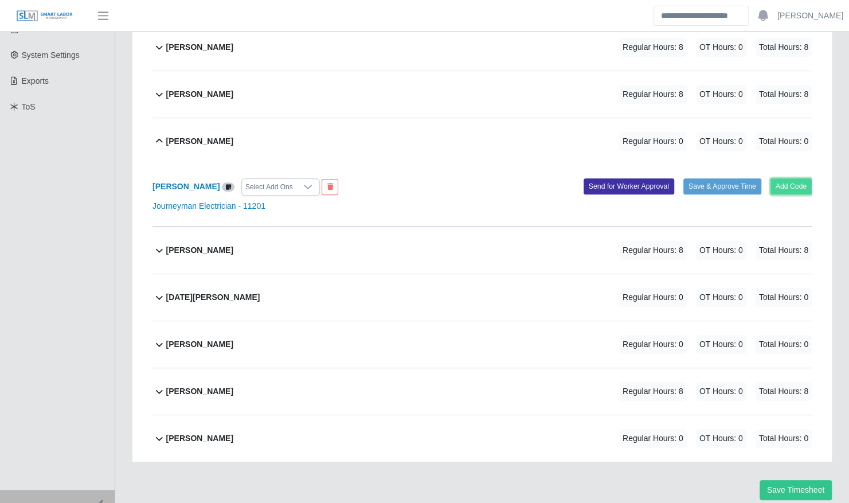
click at [778, 178] on button "Add Code" at bounding box center [792, 186] width 42 height 16
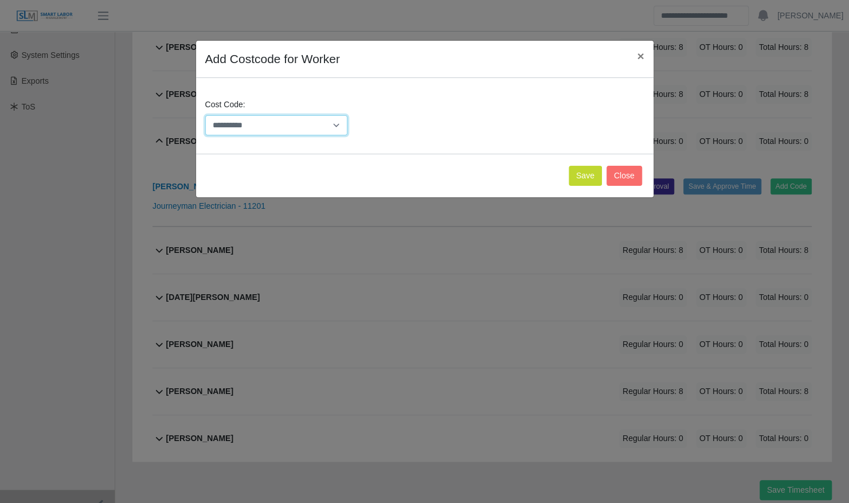
click at [322, 120] on select "**********" at bounding box center [276, 125] width 143 height 20
select select "**********"
click at [205, 115] on select "**********" at bounding box center [276, 125] width 143 height 20
click at [590, 172] on button "Save" at bounding box center [585, 176] width 33 height 20
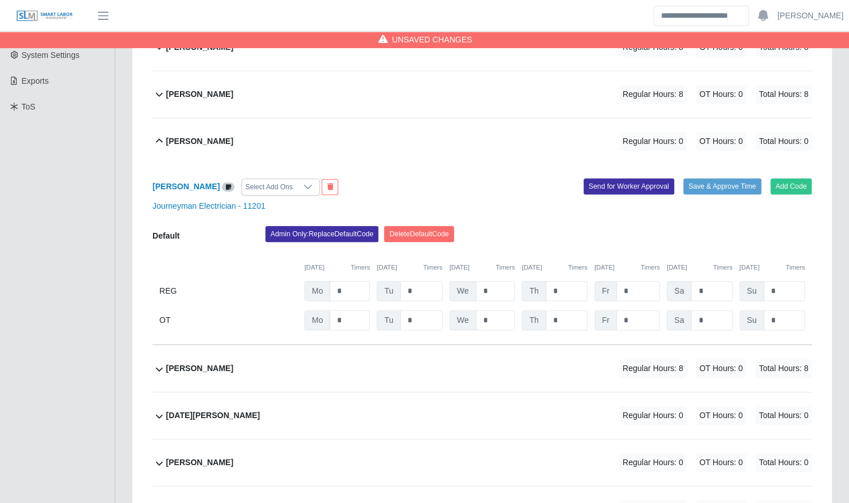
scroll to position [395, 0]
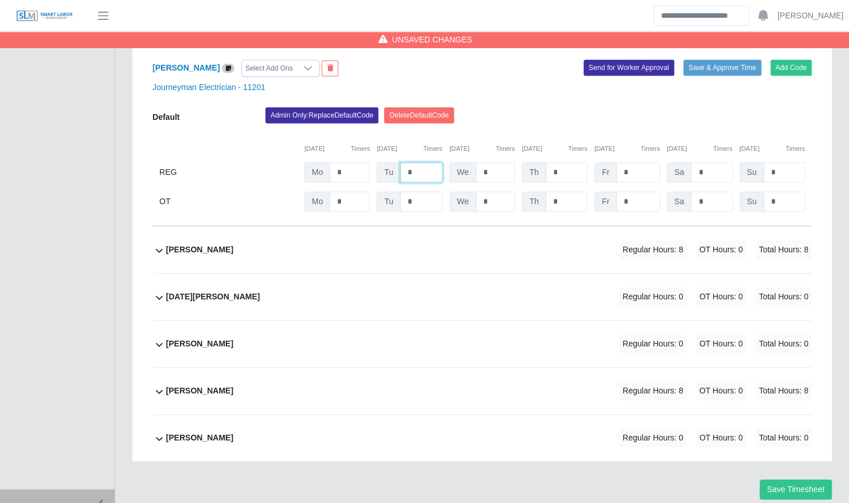
click at [416, 162] on input "*" at bounding box center [421, 172] width 42 height 20
type input "*"
click at [514, 130] on div "[DATE] Timers [DATE] Timers [DATE] Timers [DATE] Timers [DATE] Timers [DATE] Ti…" at bounding box center [482, 142] width 659 height 24
click at [794, 479] on button "Save Timesheet" at bounding box center [796, 489] width 72 height 20
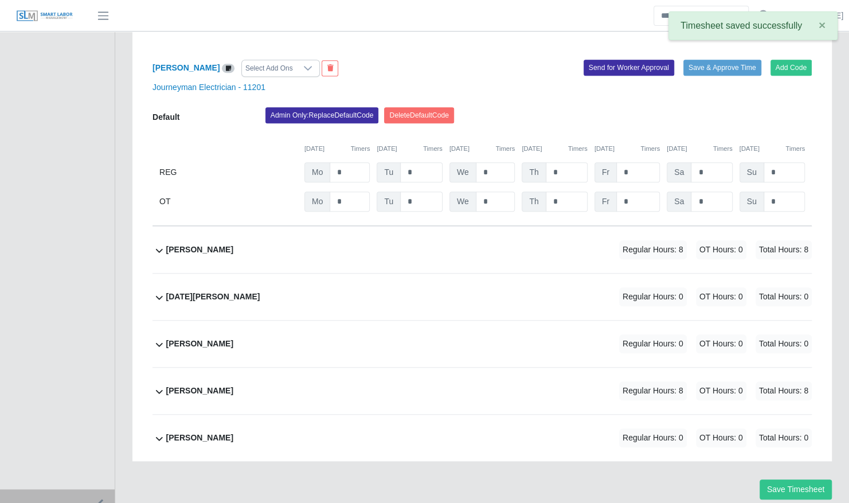
click at [404, 60] on div "[PERSON_NAME] Select Add Ons" at bounding box center [313, 68] width 338 height 17
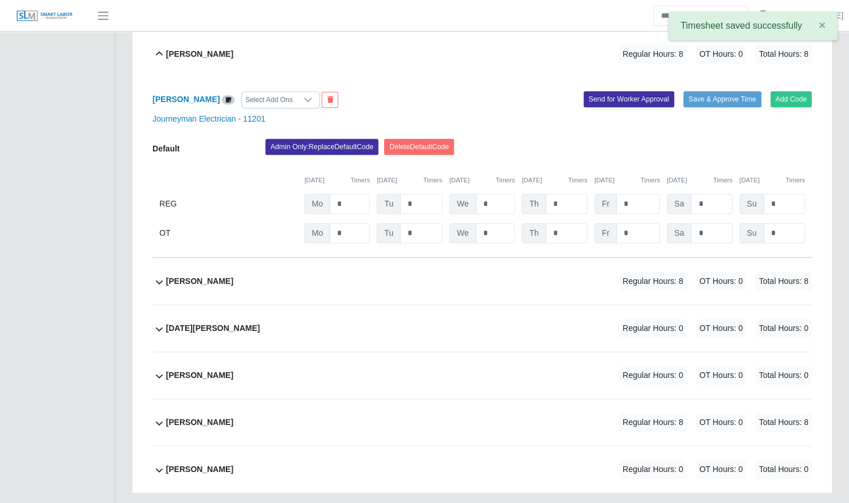
click at [379, 54] on div "[PERSON_NAME] Regular Hours: 8 OT Hours: 0 Total Hours: 8" at bounding box center [489, 54] width 646 height 46
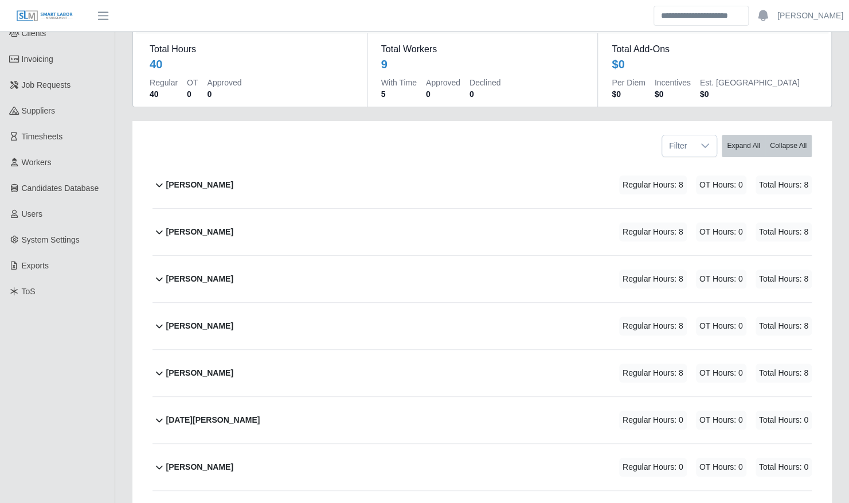
scroll to position [64, 0]
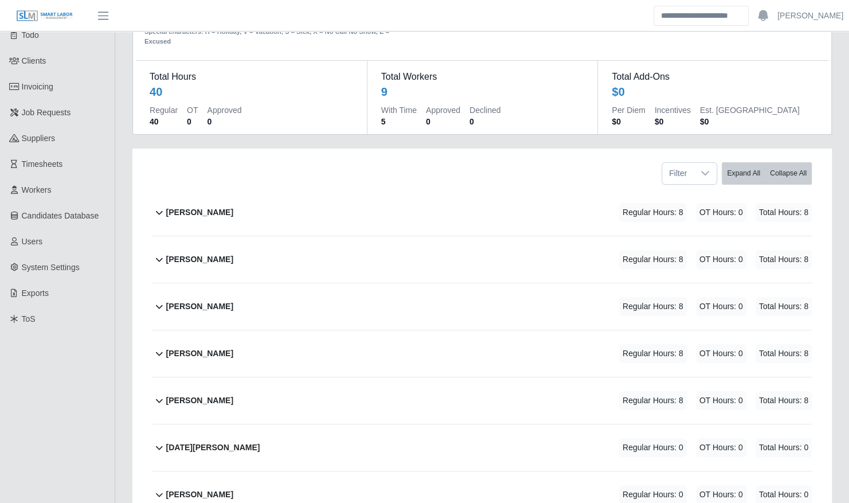
click at [249, 204] on div "[PERSON_NAME] Regular Hours: 8 OT Hours: 0 Total Hours: 8" at bounding box center [489, 212] width 646 height 46
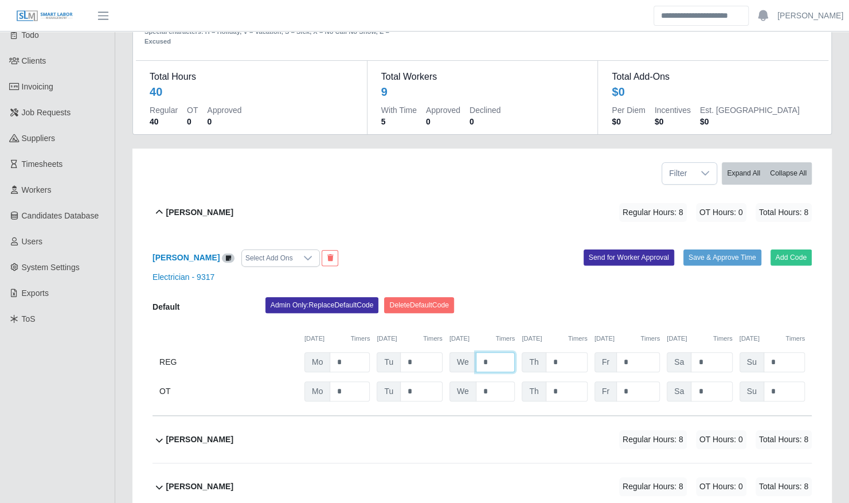
click at [505, 352] on input "*" at bounding box center [496, 362] width 40 height 20
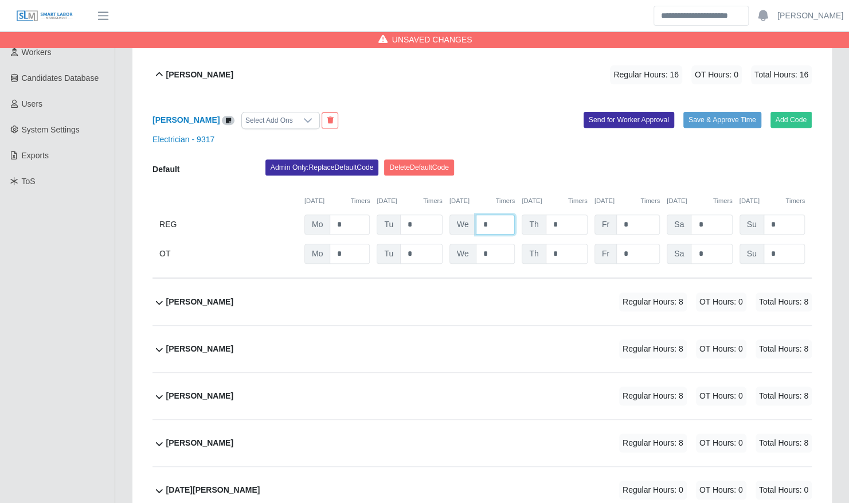
scroll to position [206, 0]
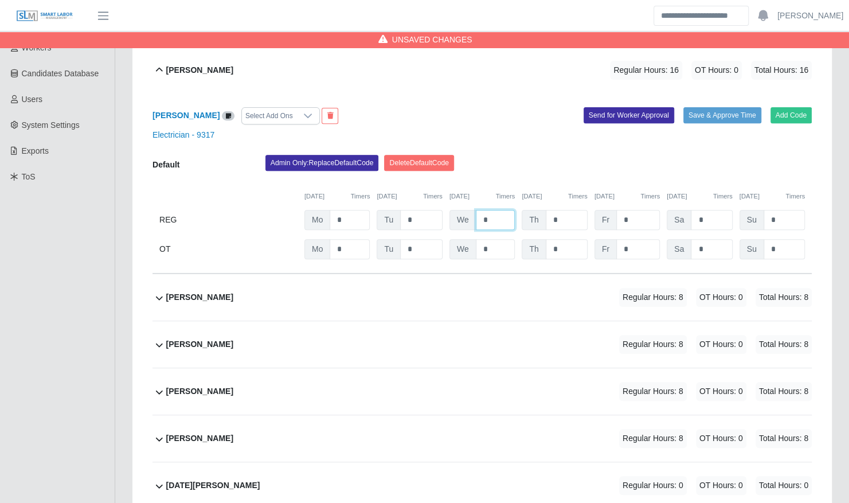
type input "*"
click at [486, 295] on div "[PERSON_NAME] Regular Hours: 8 OT Hours: 0 Total Hours: 8" at bounding box center [489, 297] width 646 height 46
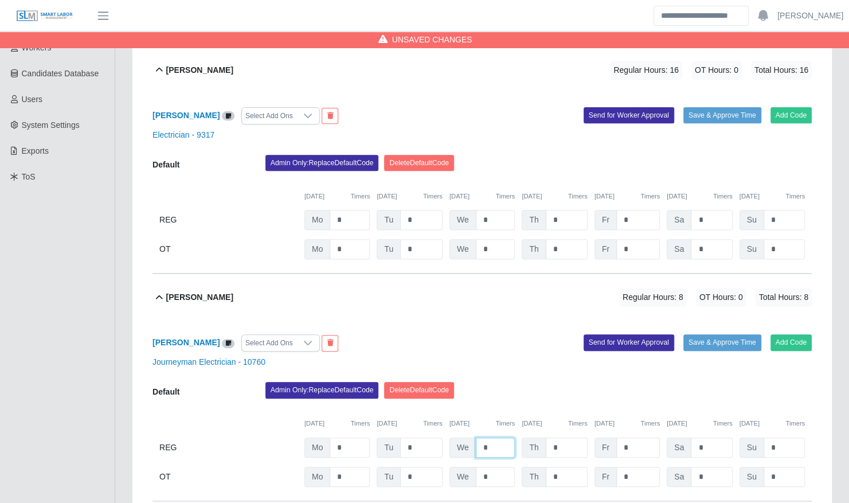
click at [497, 444] on input "*" at bounding box center [496, 448] width 40 height 20
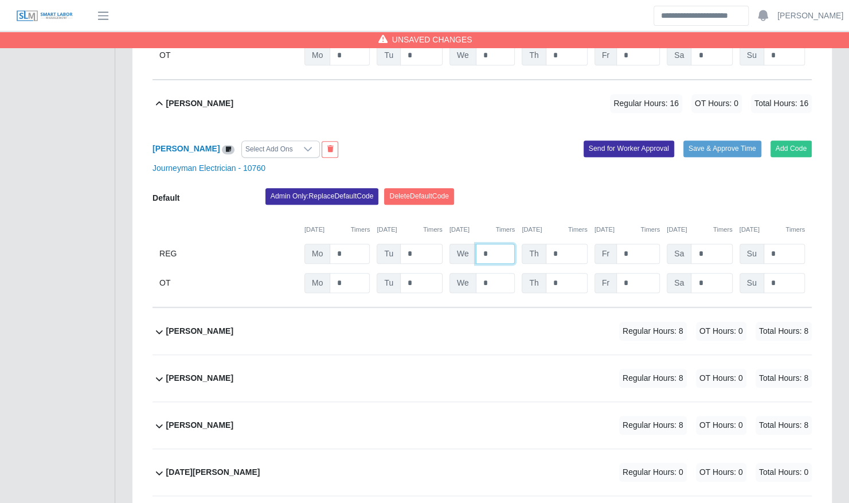
scroll to position [401, 0]
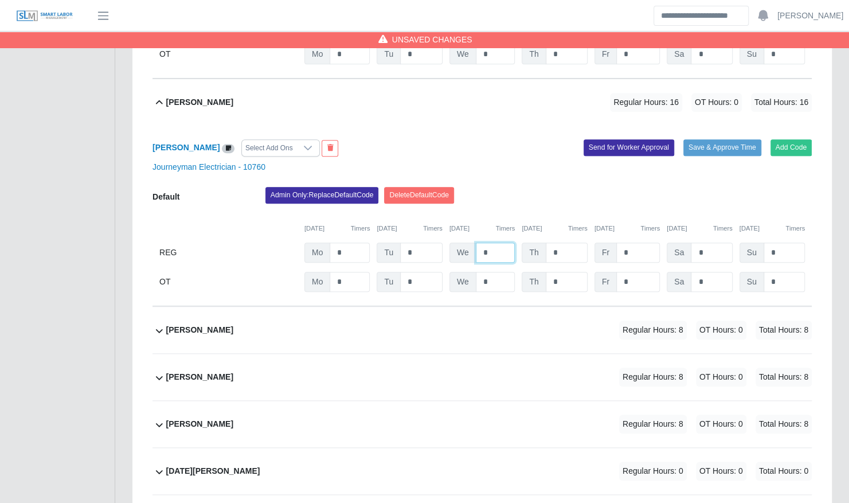
type input "*"
click at [479, 327] on div "[PERSON_NAME] Regular Hours: 8 OT Hours: 0 Total Hours: 8" at bounding box center [489, 330] width 646 height 46
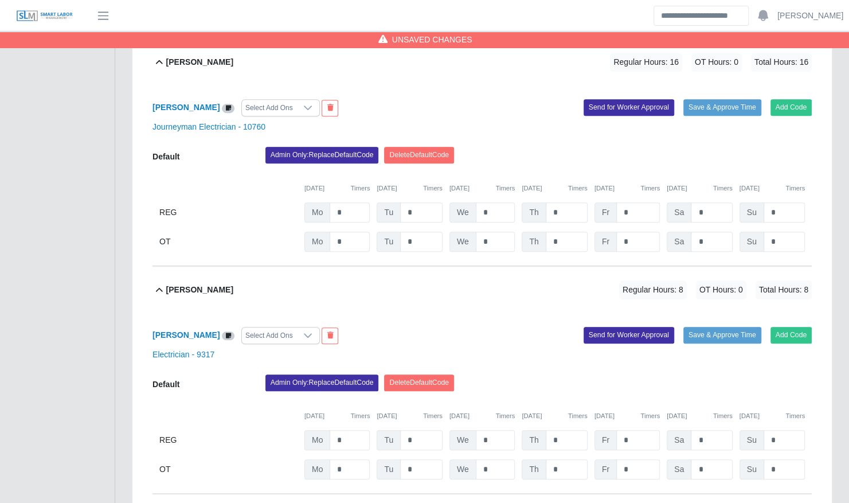
scroll to position [443, 0]
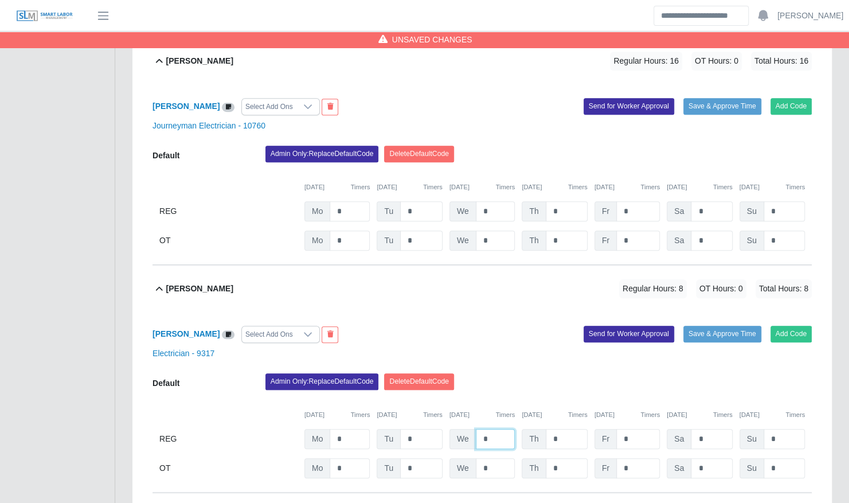
click at [493, 429] on input "*" at bounding box center [496, 439] width 40 height 20
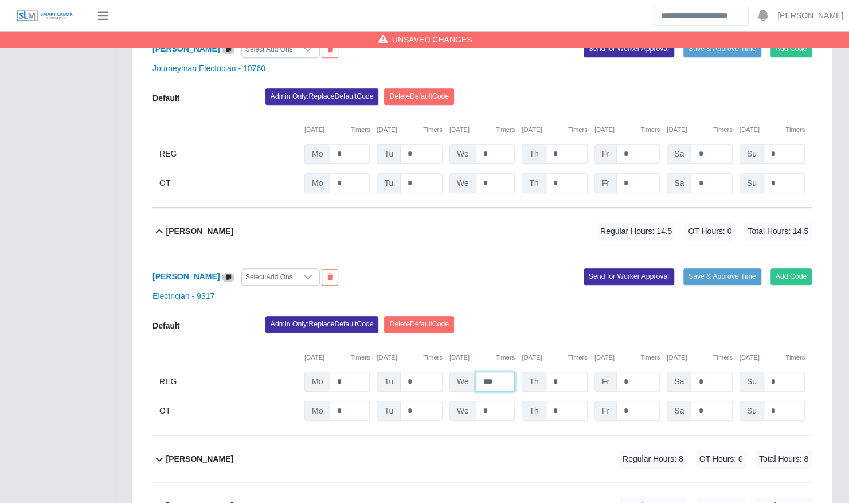
scroll to position [710, 0]
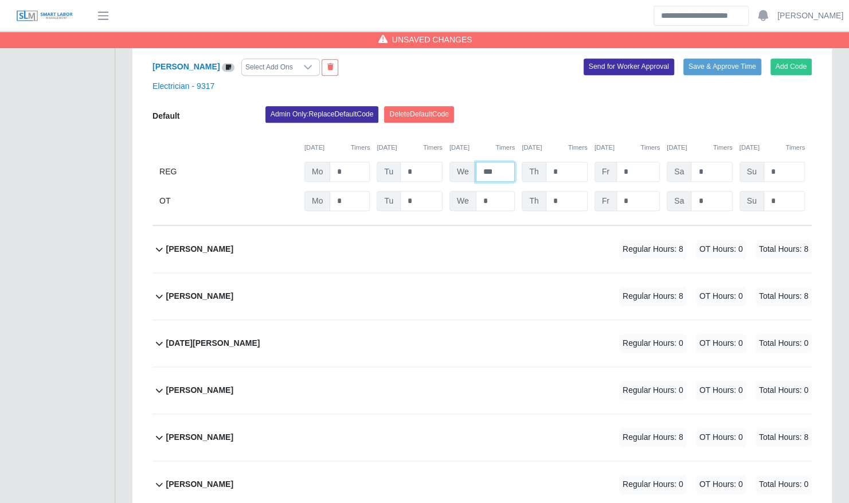
type input "***"
click at [468, 278] on div "[PERSON_NAME] Regular Hours: 8 OT Hours: 0 Total Hours: 8" at bounding box center [489, 296] width 646 height 46
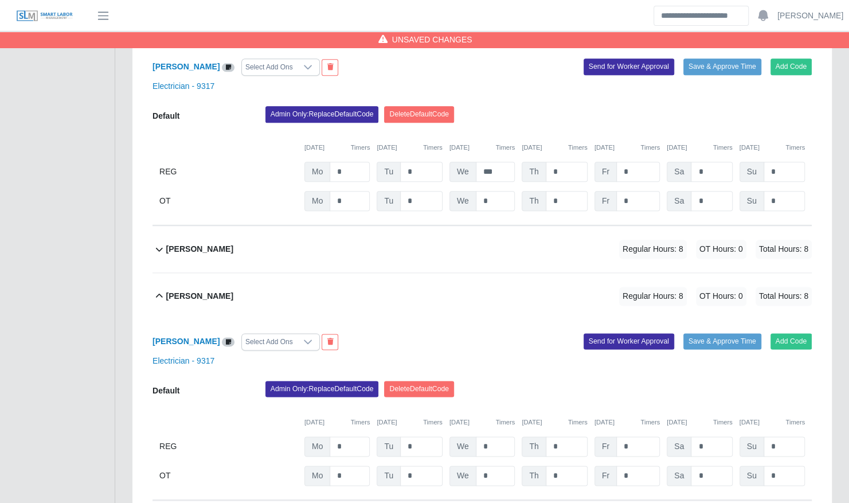
click at [421, 243] on div "[PERSON_NAME] Regular Hours: 8 OT Hours: 0 Total Hours: 8" at bounding box center [489, 249] width 646 height 46
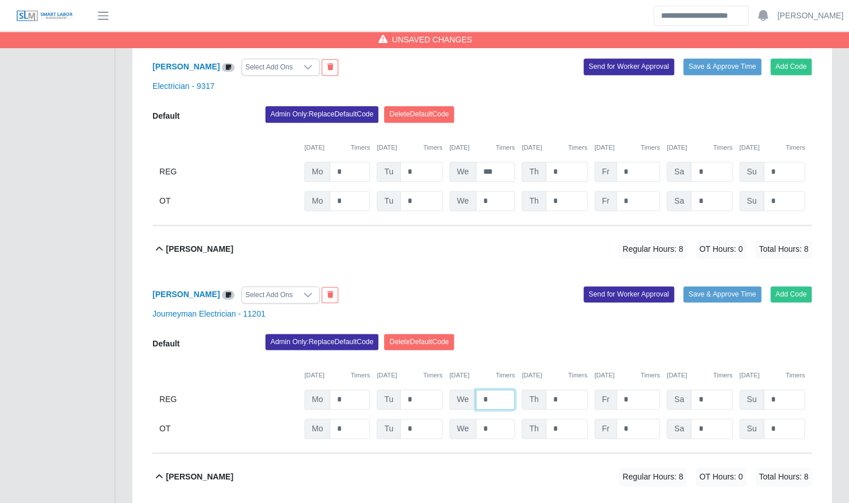
click at [495, 389] on input "*" at bounding box center [496, 399] width 40 height 20
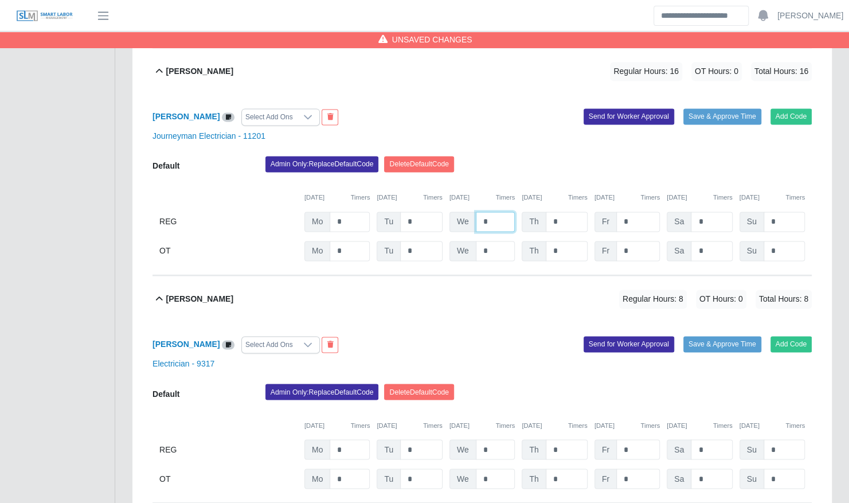
scroll to position [889, 0]
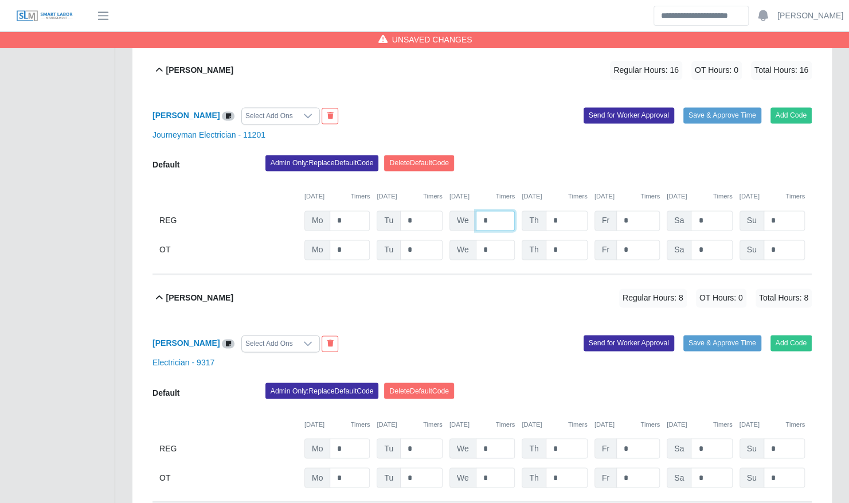
type input "*"
click at [496, 438] on input "*" at bounding box center [496, 448] width 40 height 20
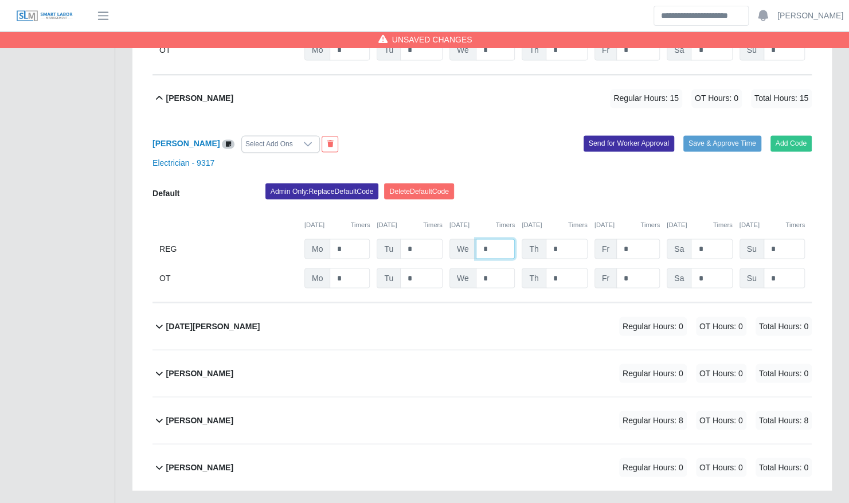
scroll to position [1100, 0]
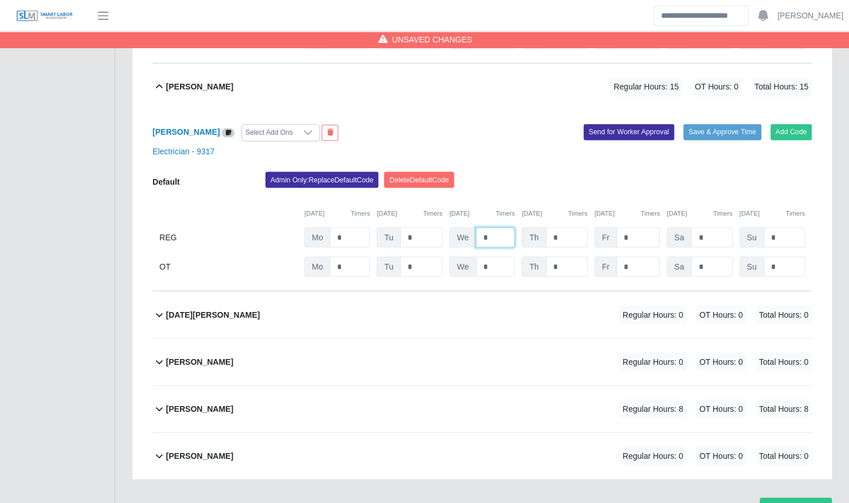
type input "*"
click at [469, 390] on div "[PERSON_NAME] Regular Hours: 8 OT Hours: 0 Total Hours: 8" at bounding box center [489, 408] width 646 height 46
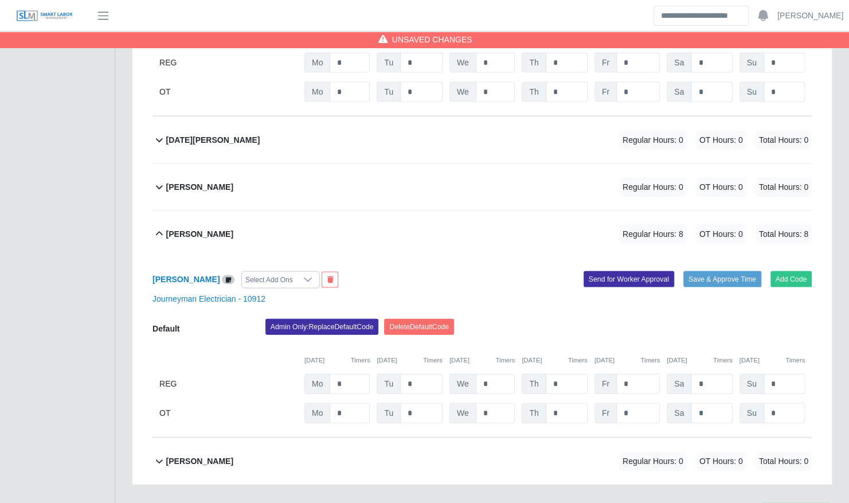
scroll to position [1280, 0]
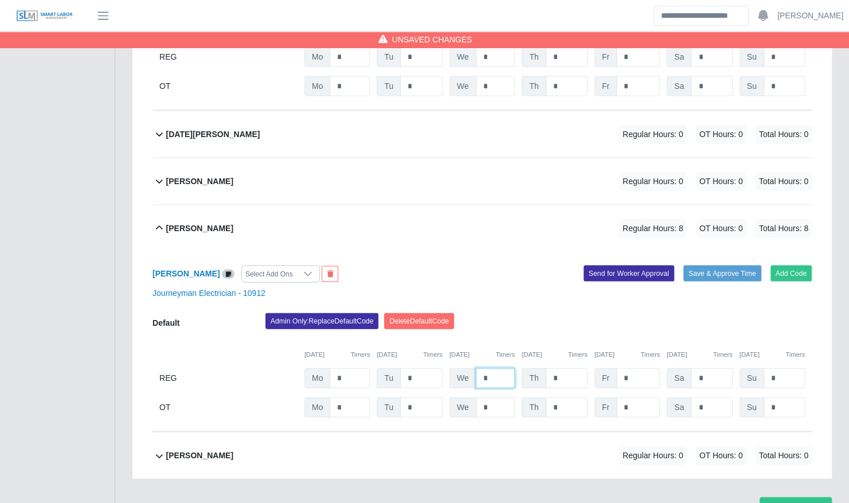
click at [503, 368] on input "*" at bounding box center [496, 378] width 40 height 20
type input "*"
click at [797, 497] on button "Save Timesheet" at bounding box center [796, 507] width 72 height 20
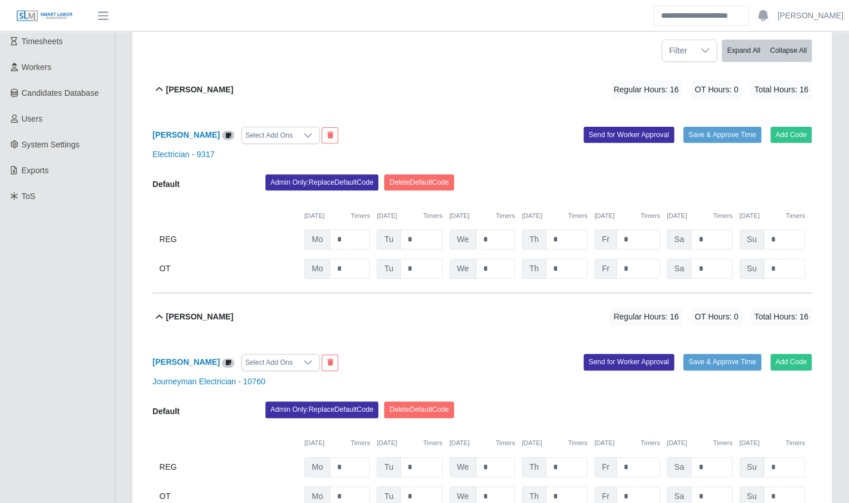
scroll to position [188, 0]
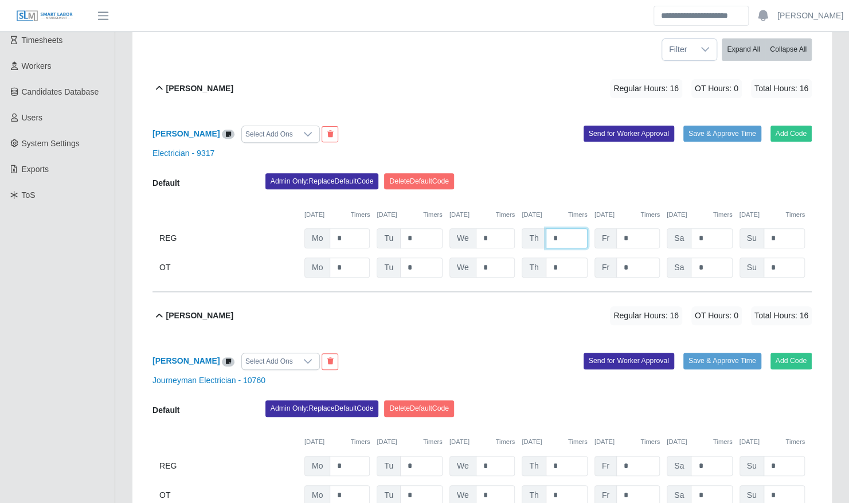
click at [567, 233] on input "*" at bounding box center [567, 238] width 42 height 20
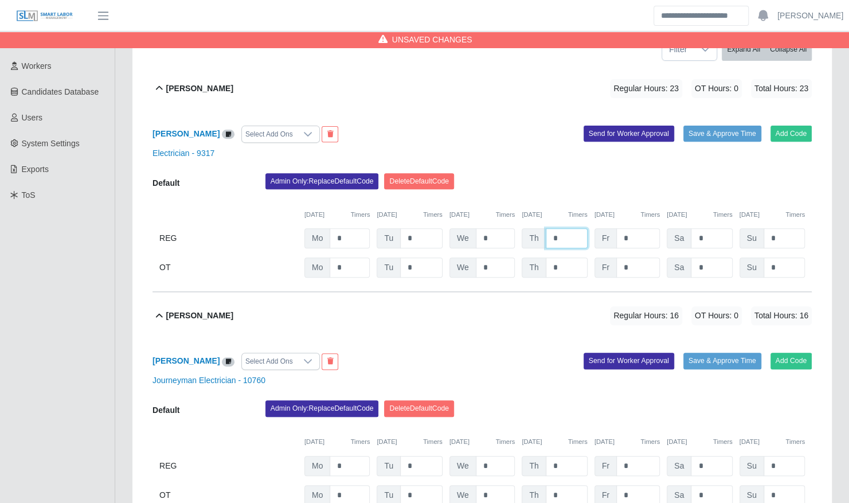
type input "*"
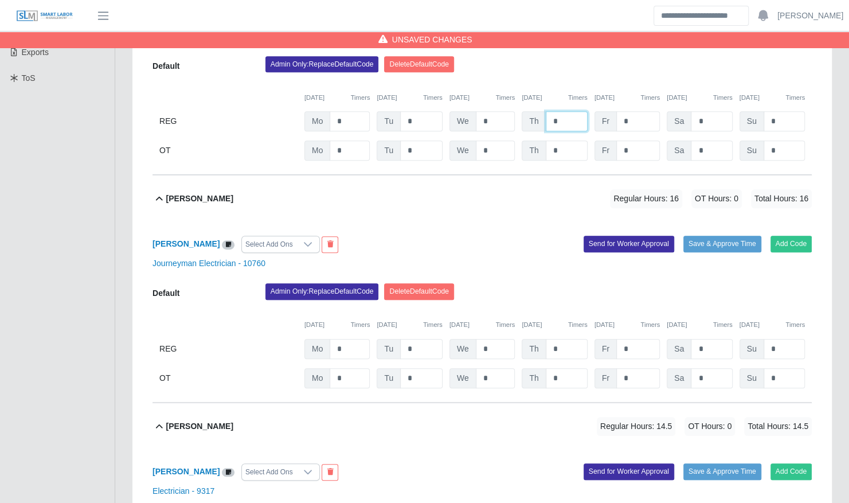
scroll to position [315, 0]
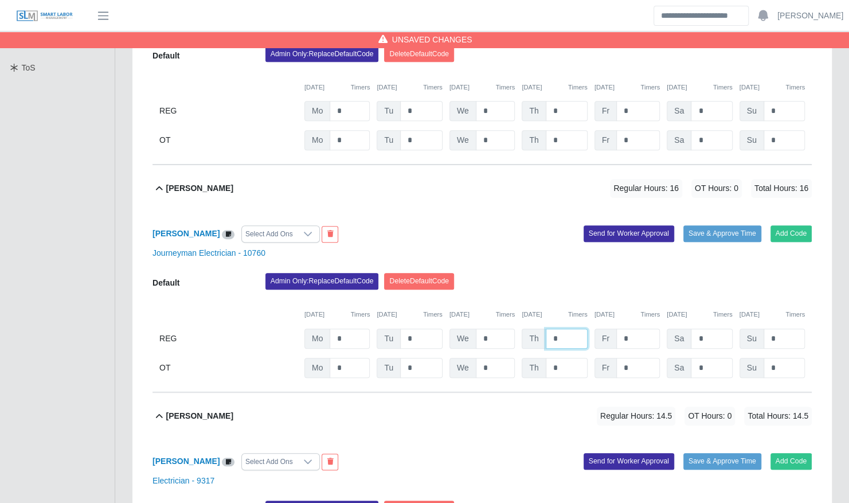
click at [565, 329] on input "*" at bounding box center [567, 339] width 42 height 20
type input "****"
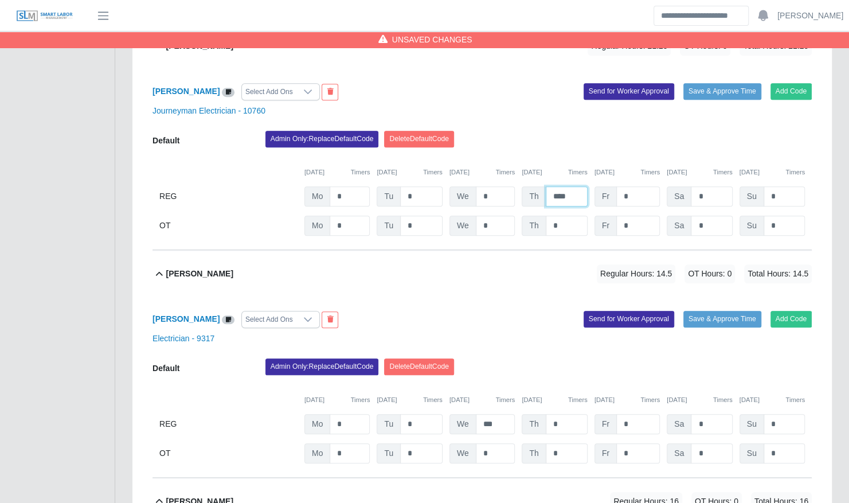
scroll to position [462, 0]
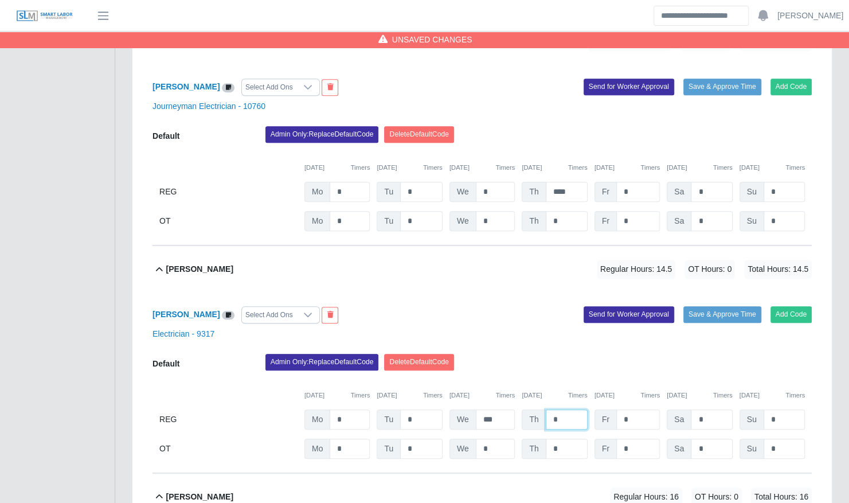
click at [569, 409] on input "*" at bounding box center [567, 419] width 42 height 20
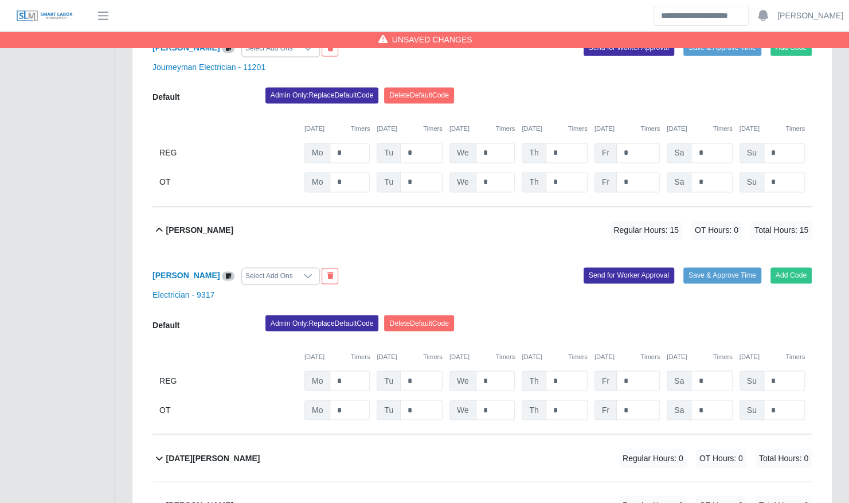
scroll to position [957, 0]
type input "*"
click at [569, 370] on input "*" at bounding box center [567, 380] width 42 height 20
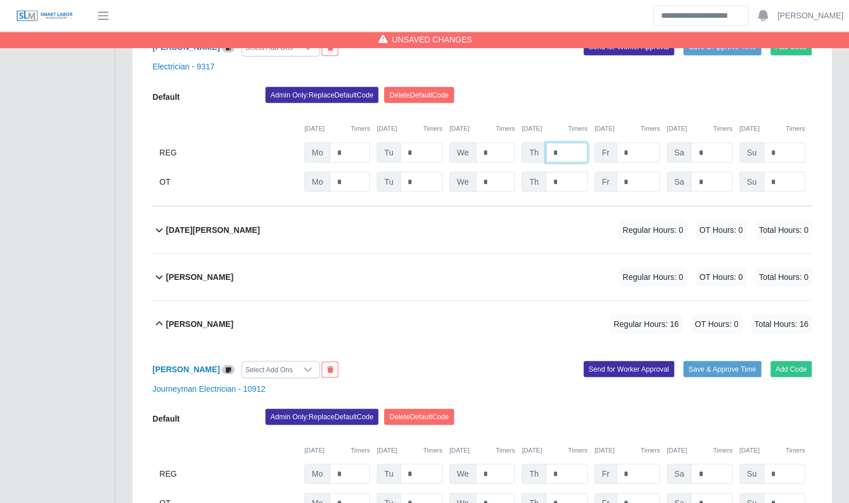
scroll to position [1187, 0]
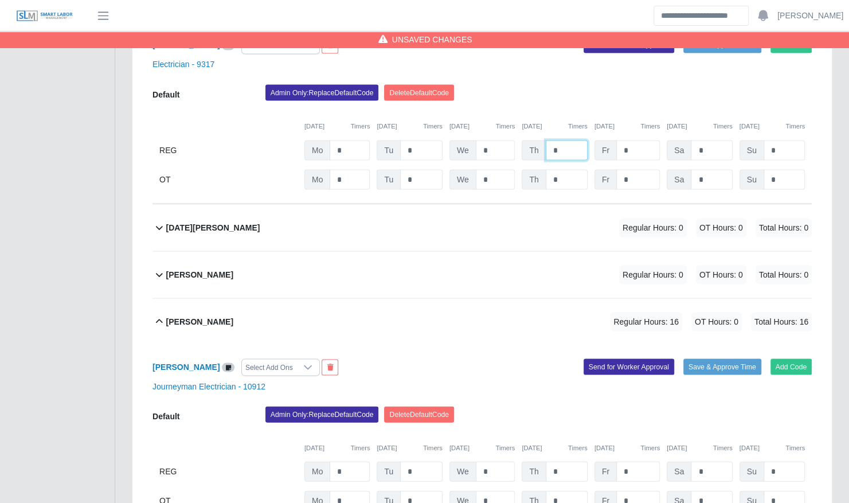
type input "*"
click at [567, 461] on input "*" at bounding box center [567, 471] width 42 height 20
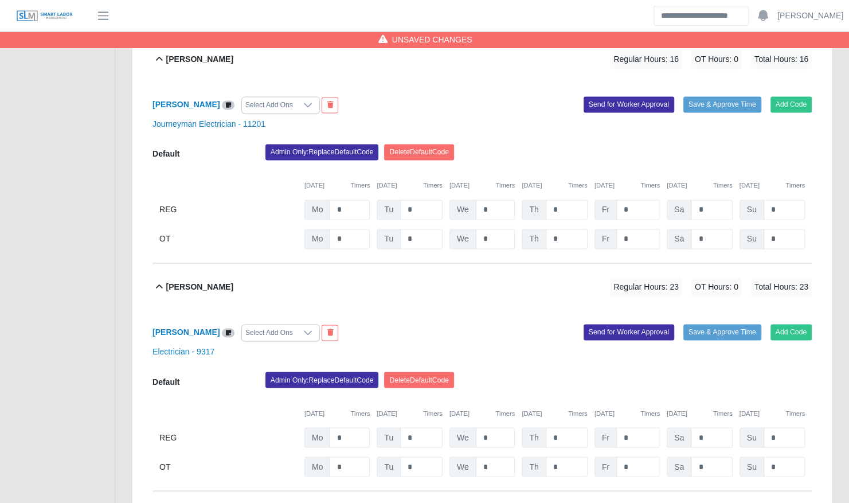
scroll to position [838, 0]
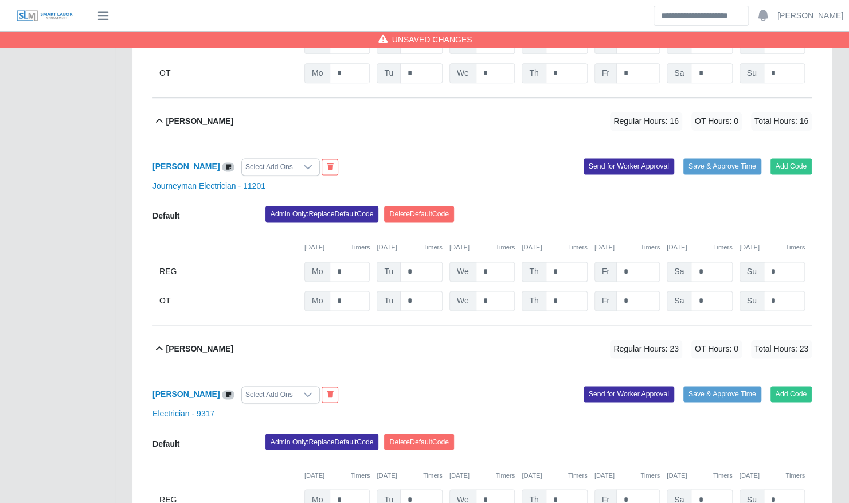
type input "*"
click at [570, 261] on input "*" at bounding box center [567, 271] width 42 height 20
type input "*"
click at [541, 206] on div "Admin Only: Replace Default Code [GEOGRAPHIC_DATA] Default Code" at bounding box center [539, 217] width 564 height 23
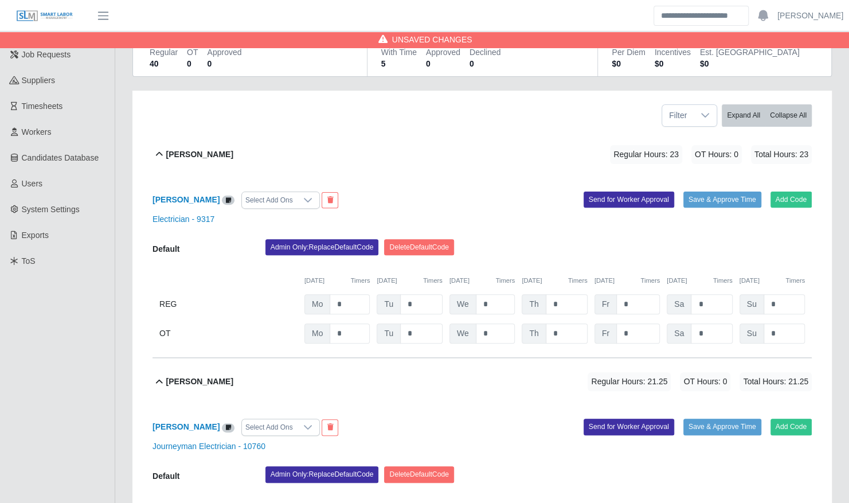
scroll to position [0, 0]
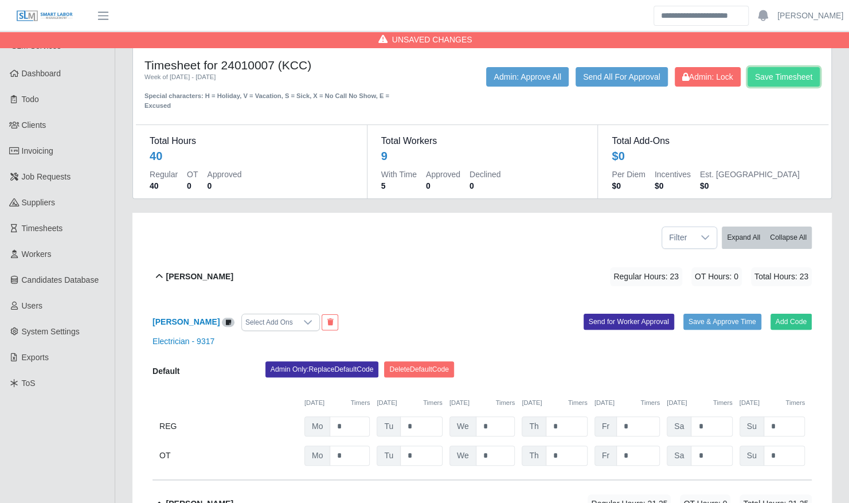
click at [778, 80] on button "Save Timesheet" at bounding box center [784, 76] width 72 height 19
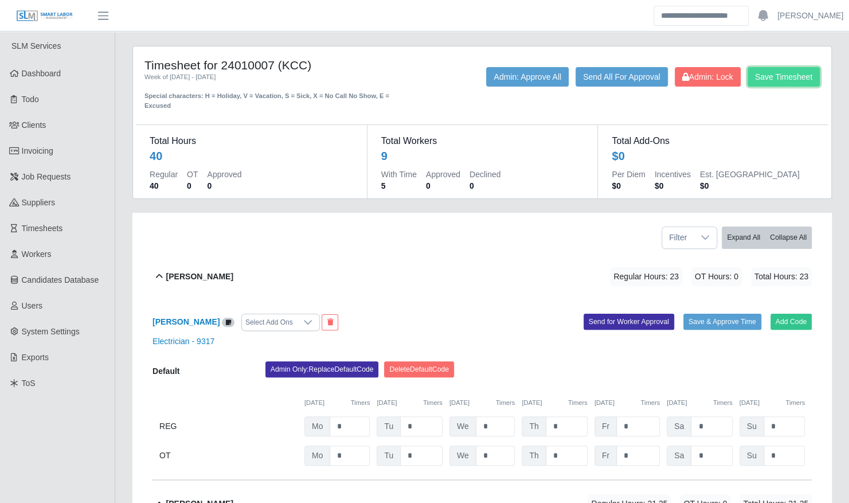
click at [775, 75] on button "Save Timesheet" at bounding box center [784, 76] width 72 height 19
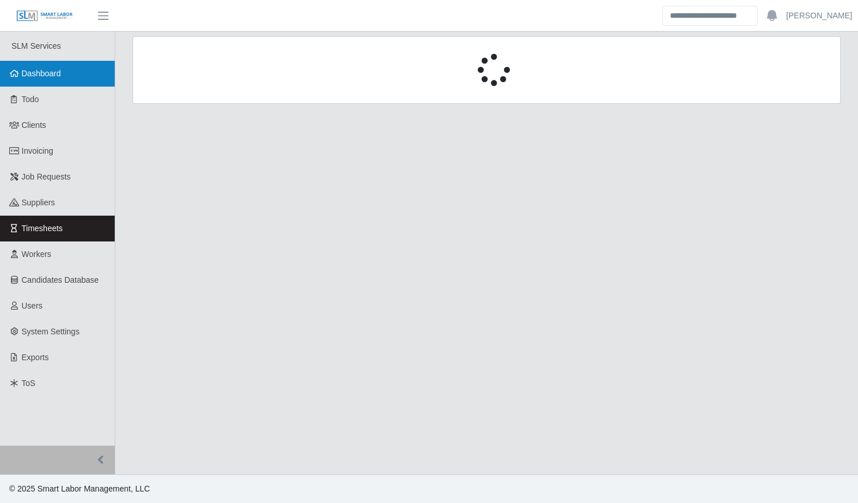
click at [67, 69] on link "Dashboard" at bounding box center [57, 74] width 115 height 26
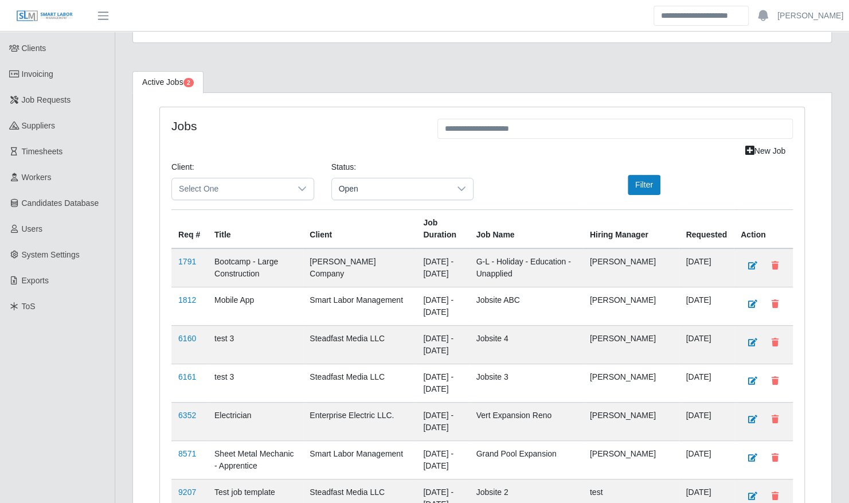
scroll to position [81, 0]
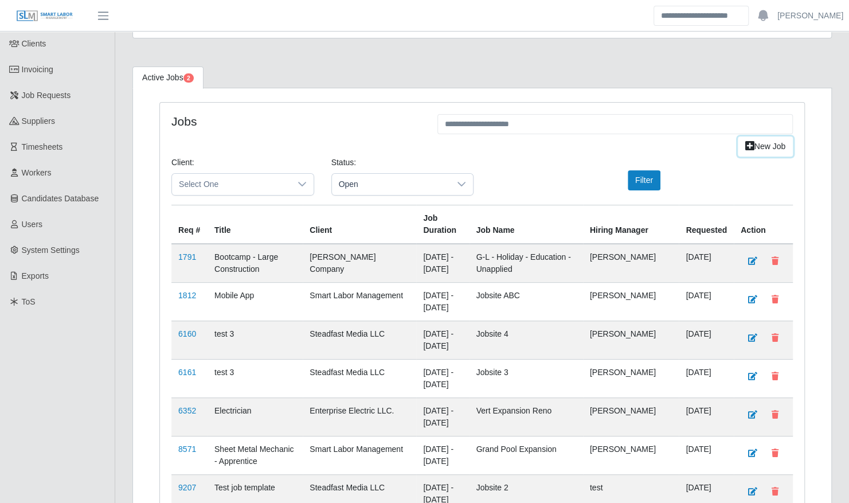
click at [765, 146] on link "New Job" at bounding box center [765, 146] width 55 height 20
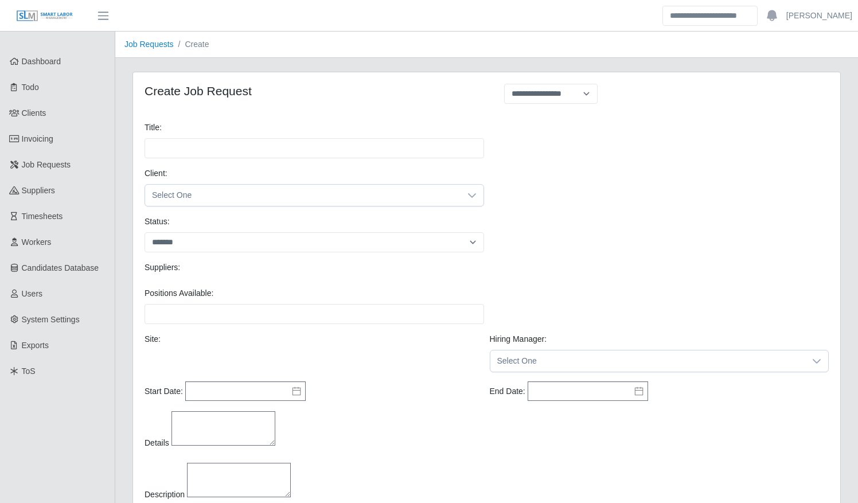
select select
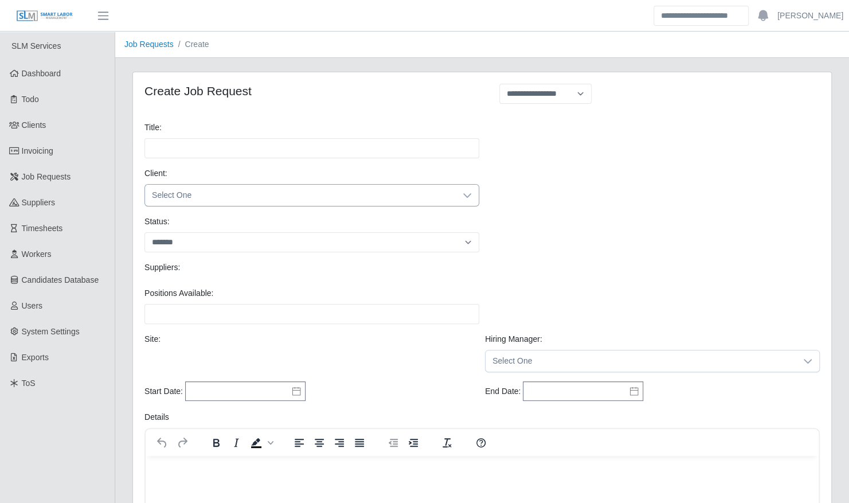
click at [268, 194] on span "Select One" at bounding box center [300, 195] width 311 height 21
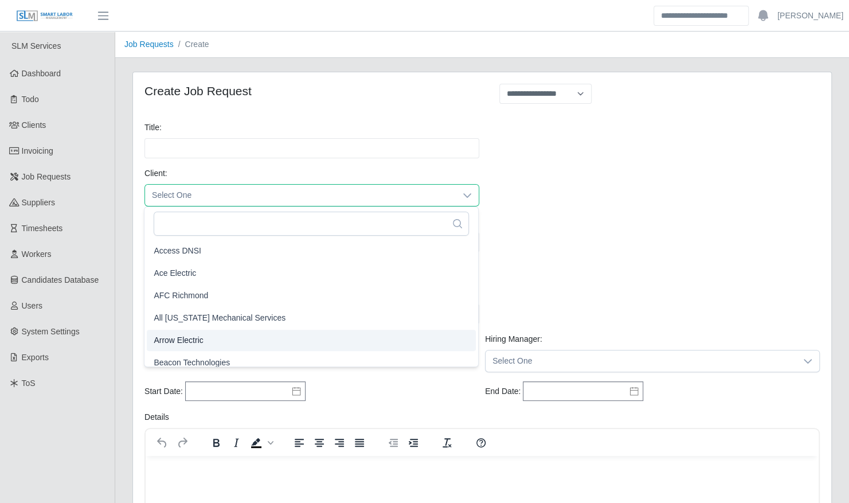
click at [208, 333] on li "Arrow Electric" at bounding box center [311, 340] width 329 height 21
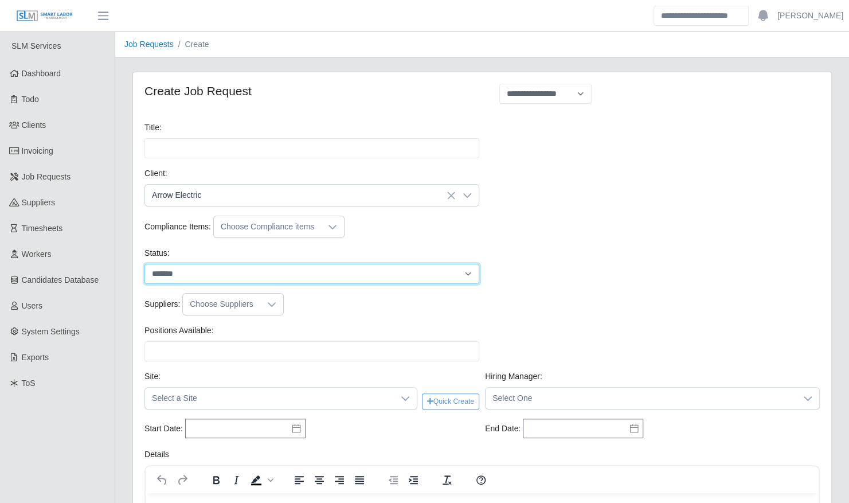
drag, startPoint x: 305, startPoint y: 271, endPoint x: 298, endPoint y: 274, distance: 6.9
click at [305, 271] on select "******* ****" at bounding box center [312, 274] width 335 height 20
click at [381, 223] on div "Compliance Items: Choose Compliance items" at bounding box center [482, 227] width 681 height 22
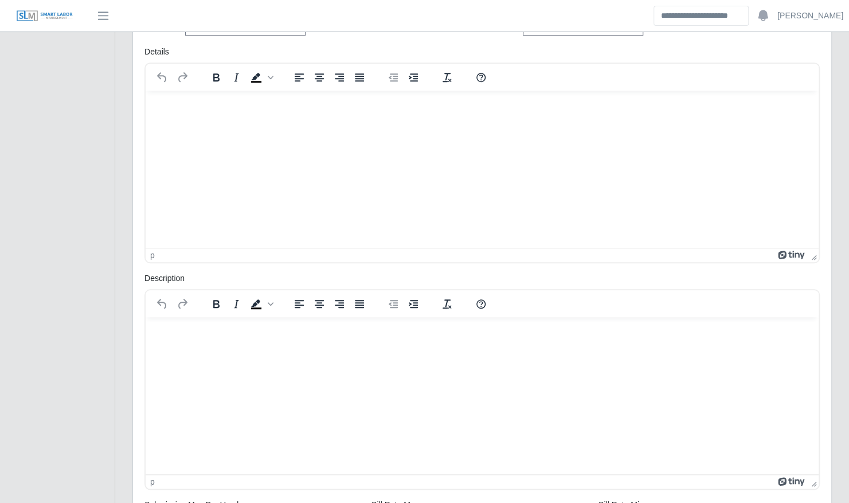
scroll to position [623, 0]
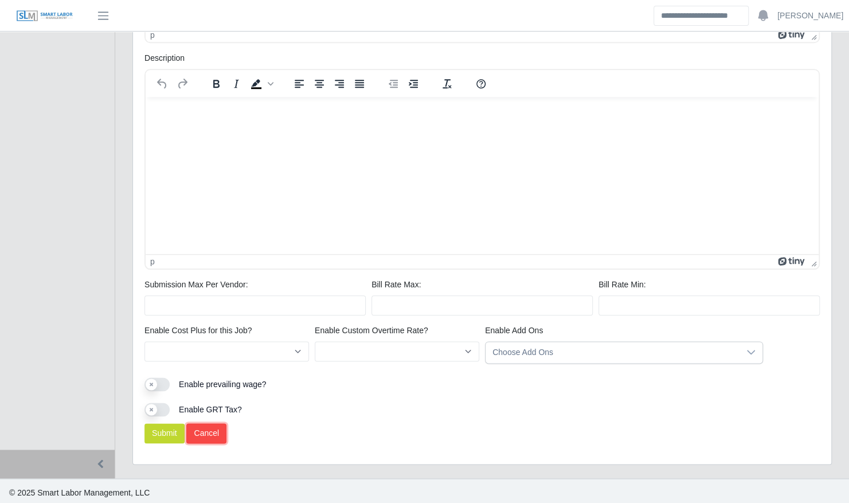
click at [205, 437] on link "Cancel" at bounding box center [206, 433] width 40 height 20
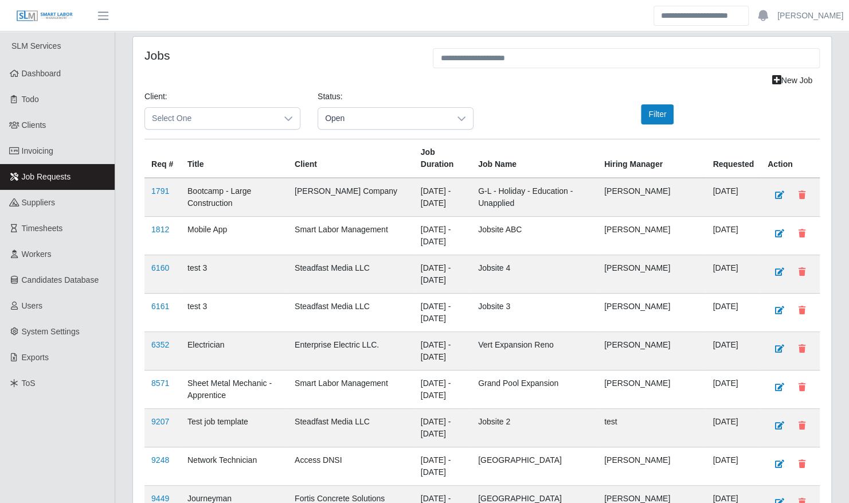
click at [240, 106] on div "Client: Select One" at bounding box center [222, 110] width 173 height 39
click at [236, 116] on span "Select One" at bounding box center [211, 118] width 132 height 21
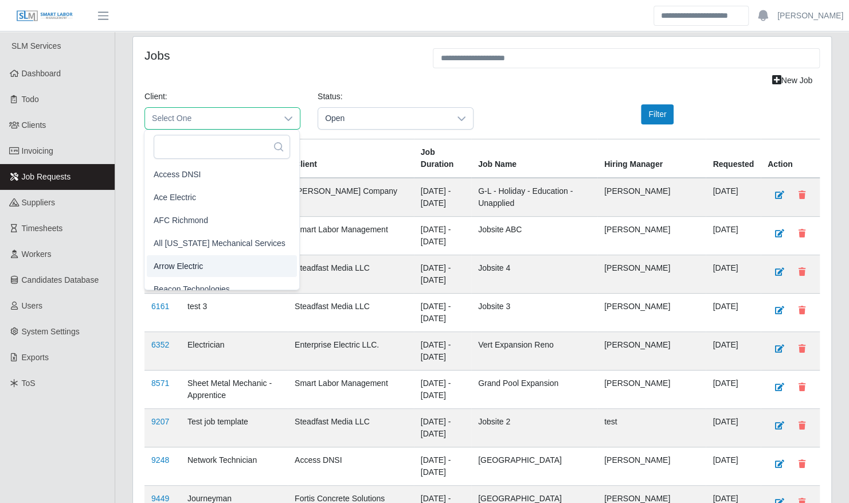
click at [210, 258] on li "Arrow Electric" at bounding box center [222, 266] width 150 height 22
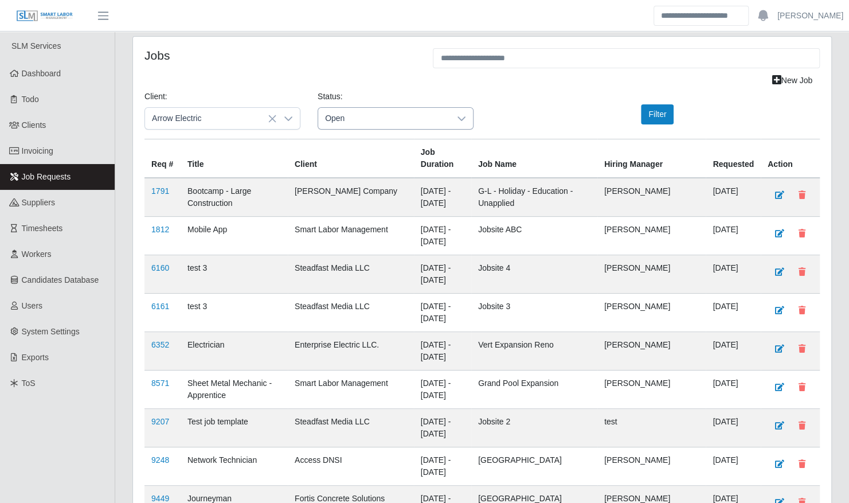
click at [370, 120] on span "Open" at bounding box center [384, 118] width 132 height 21
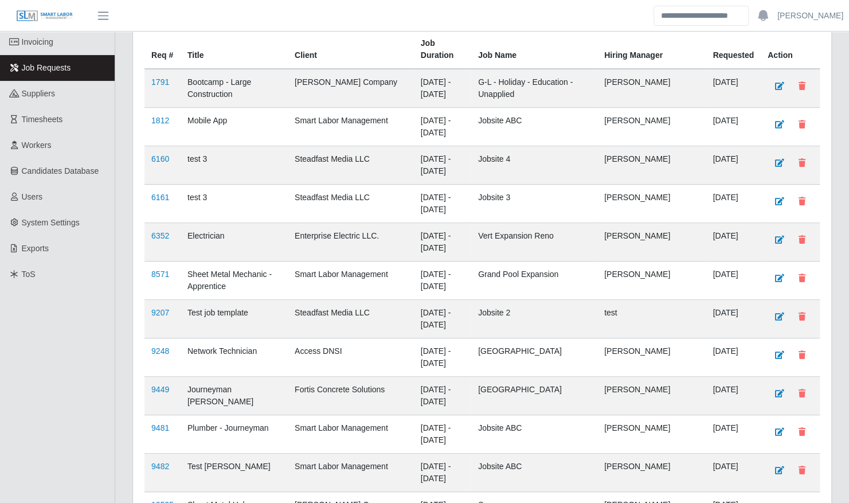
scroll to position [107, 0]
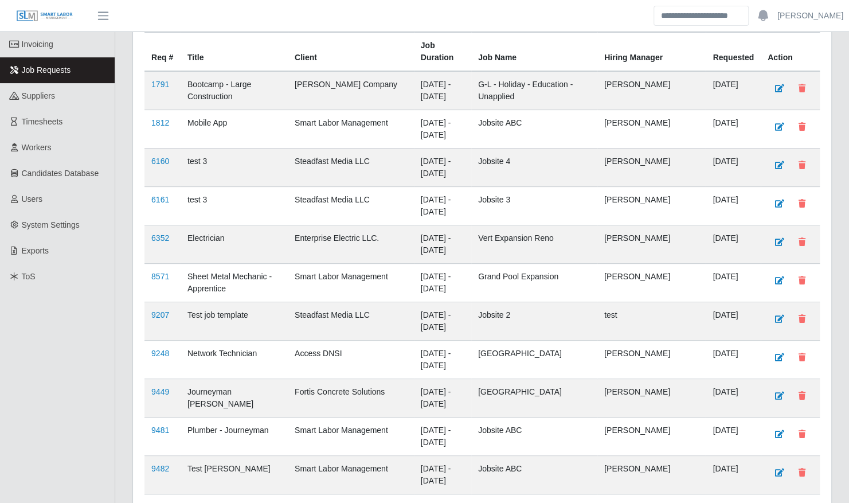
click at [369, 135] on li "Closed" at bounding box center [396, 139] width 150 height 22
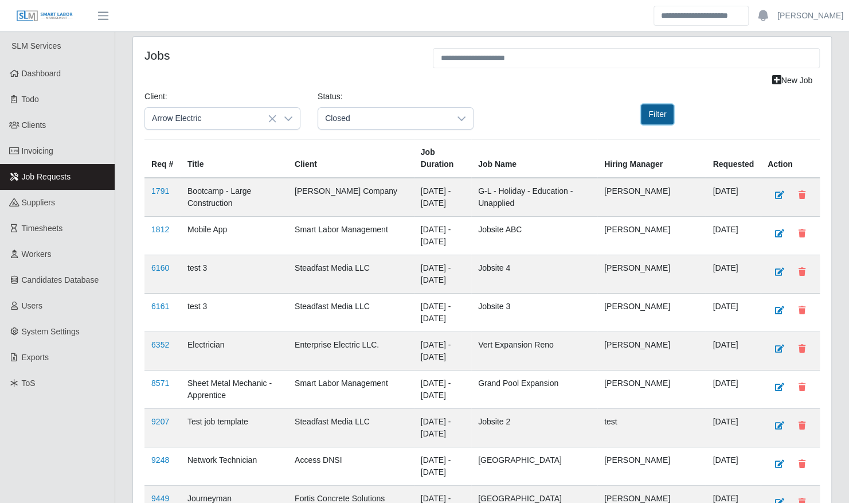
click at [653, 120] on button "Filter" at bounding box center [657, 114] width 33 height 20
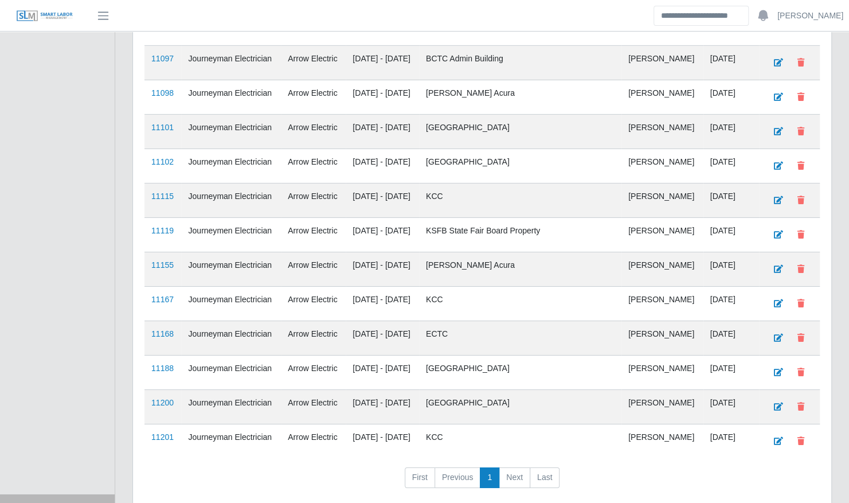
scroll to position [2122, 0]
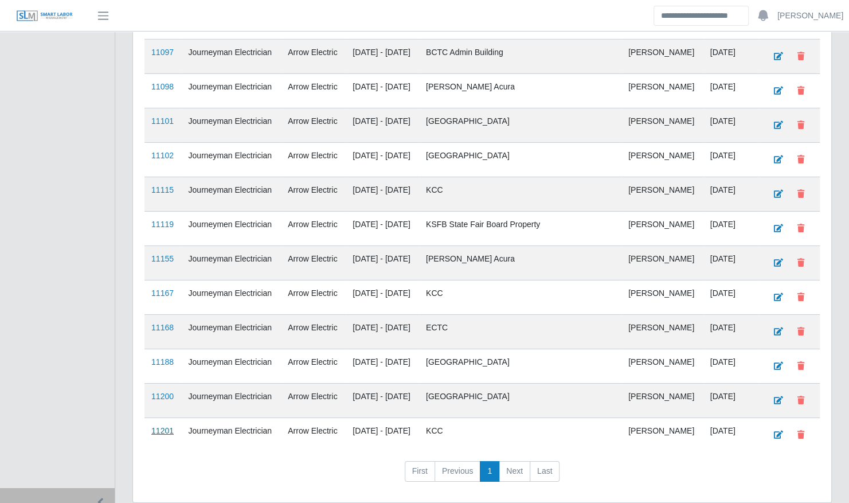
click at [165, 426] on link "11201" at bounding box center [162, 430] width 22 height 9
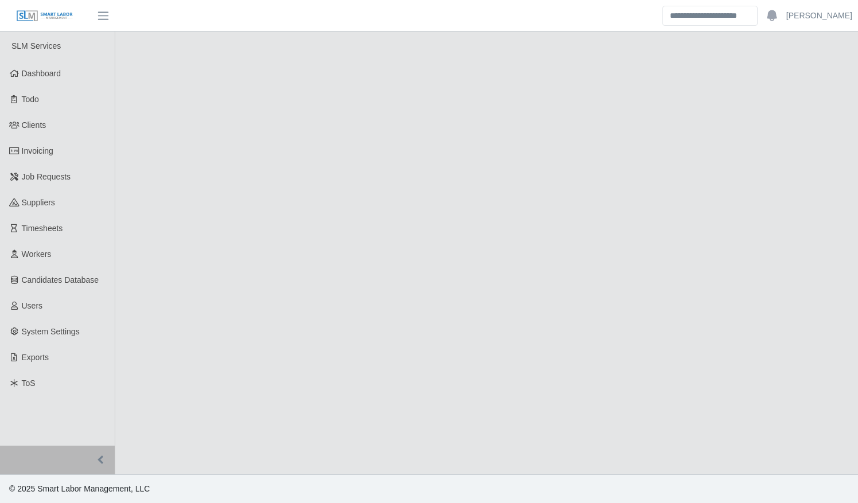
select select "******"
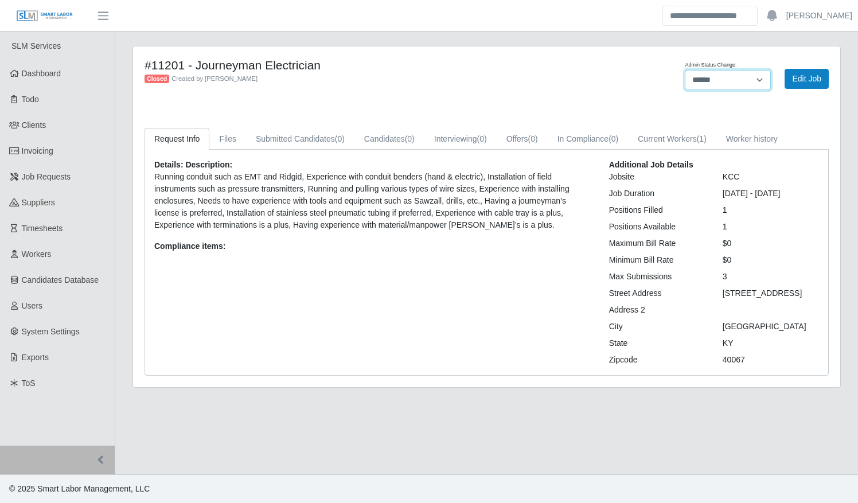
click at [726, 80] on select "******* **** ******" at bounding box center [728, 80] width 86 height 20
click at [812, 75] on link "Edit Job" at bounding box center [806, 79] width 44 height 20
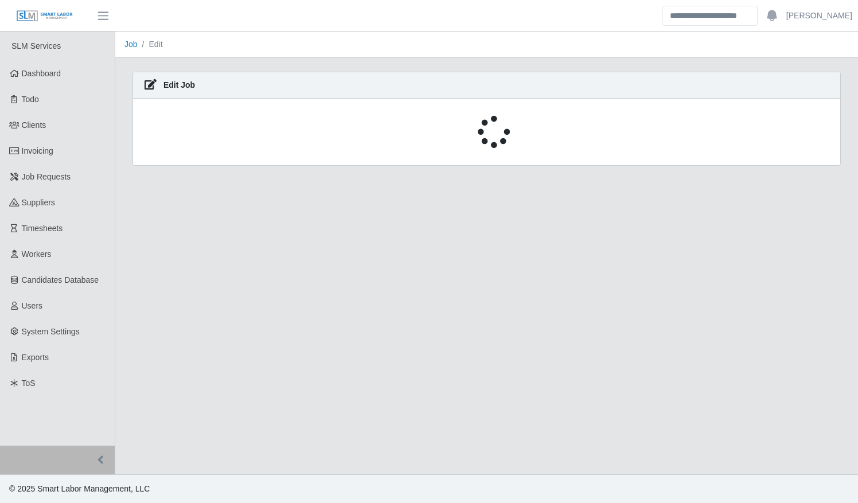
select select "******"
select select "****"
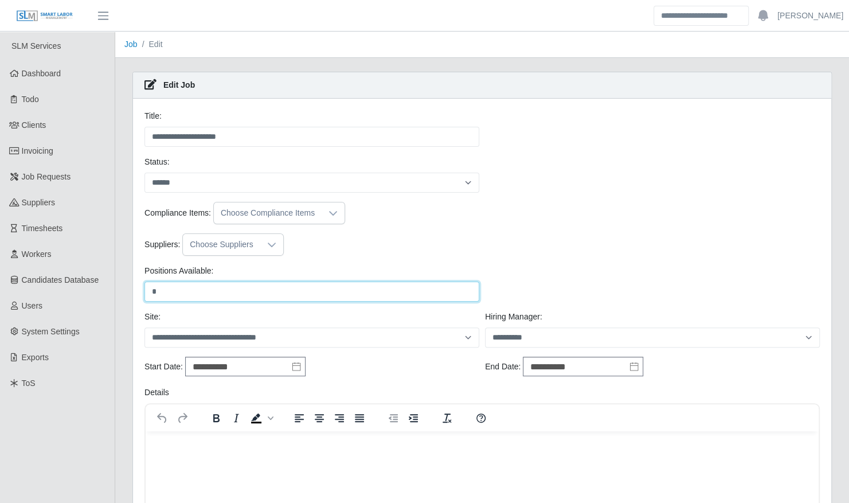
click at [208, 296] on input "*" at bounding box center [312, 292] width 335 height 20
type input "*"
click at [361, 237] on div "Suppliers: Choose Suppliers" at bounding box center [482, 244] width 681 height 22
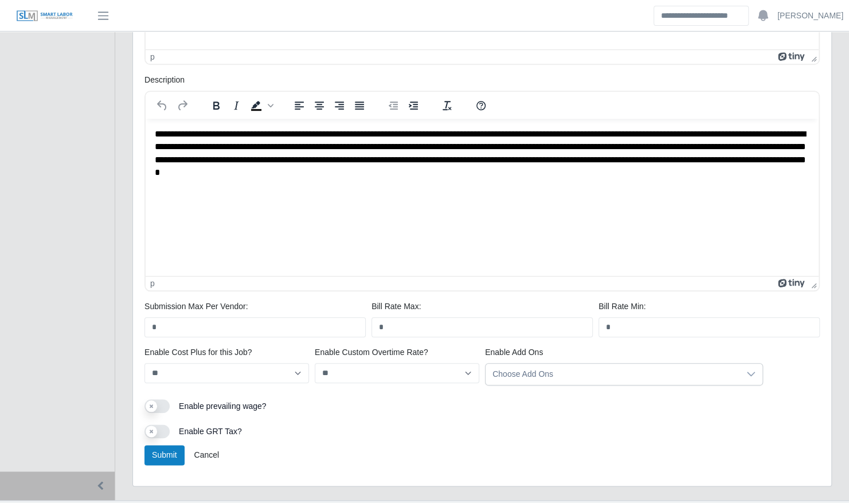
scroll to position [561, 0]
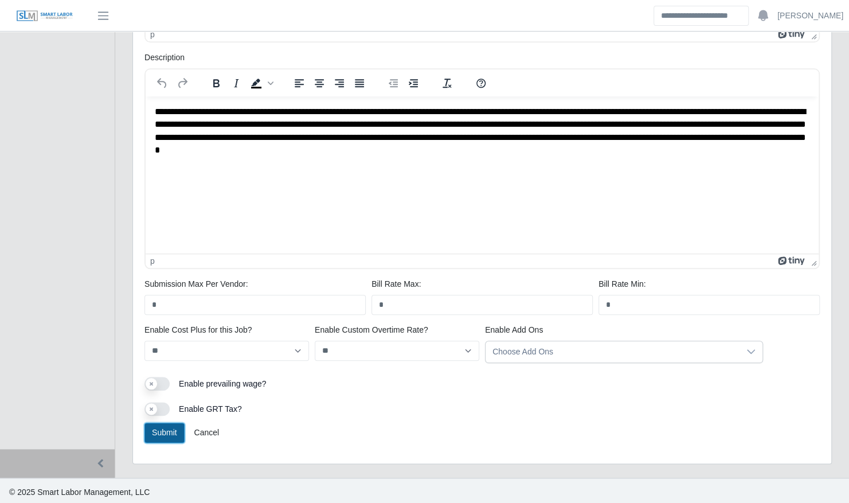
click at [171, 423] on button "Submit" at bounding box center [165, 433] width 40 height 20
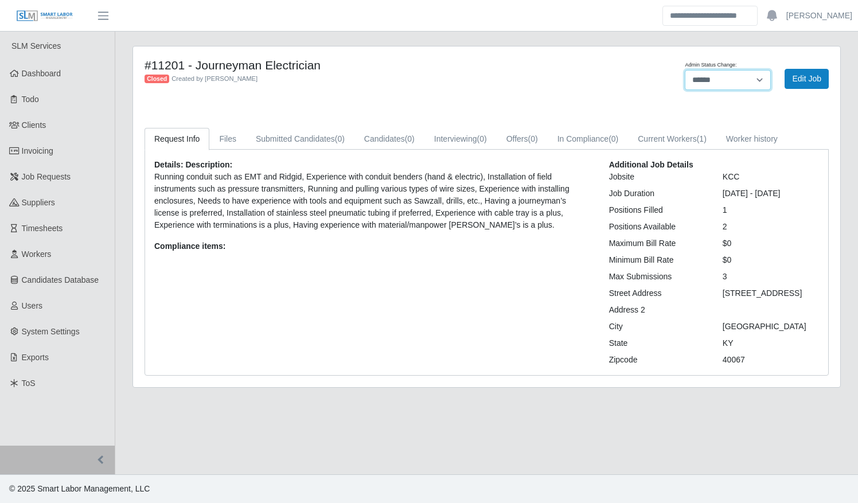
click at [735, 76] on select "******* **** ******" at bounding box center [728, 80] width 86 height 20
select select "****"
click at [685, 70] on select "******* **** ******" at bounding box center [728, 80] width 86 height 20
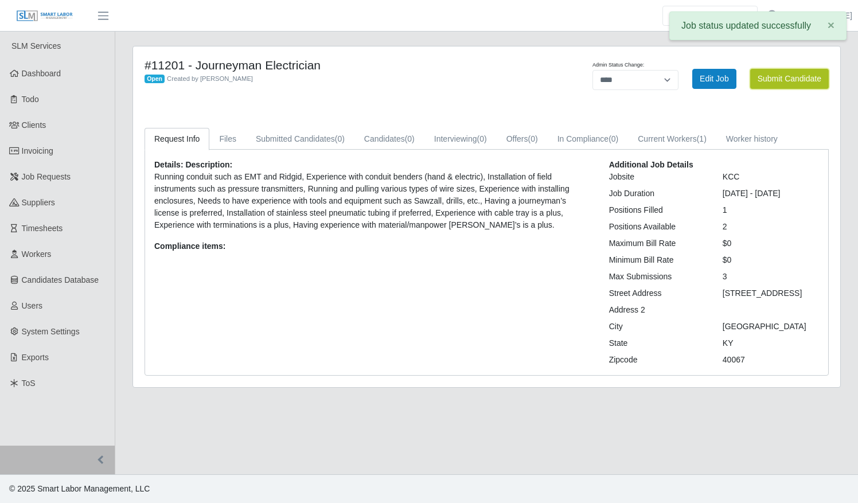
click at [782, 81] on button "Submit Candidate" at bounding box center [789, 79] width 79 height 20
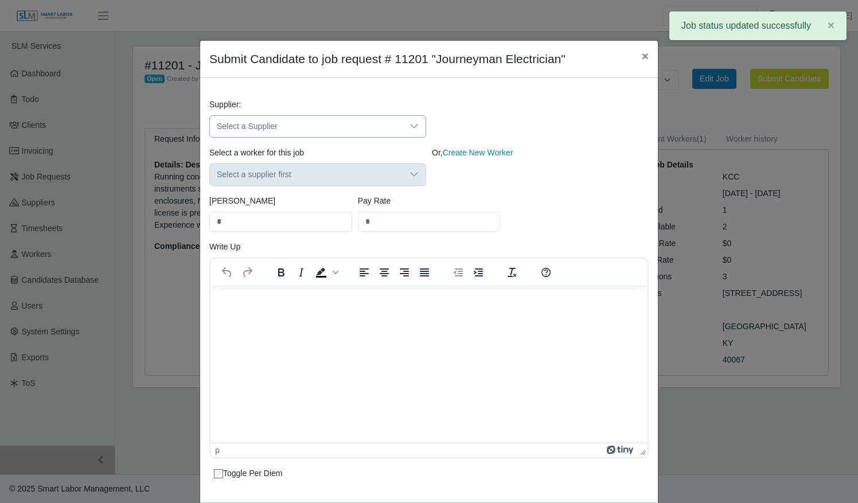
click at [307, 123] on span "Select a Supplier" at bounding box center [306, 126] width 193 height 21
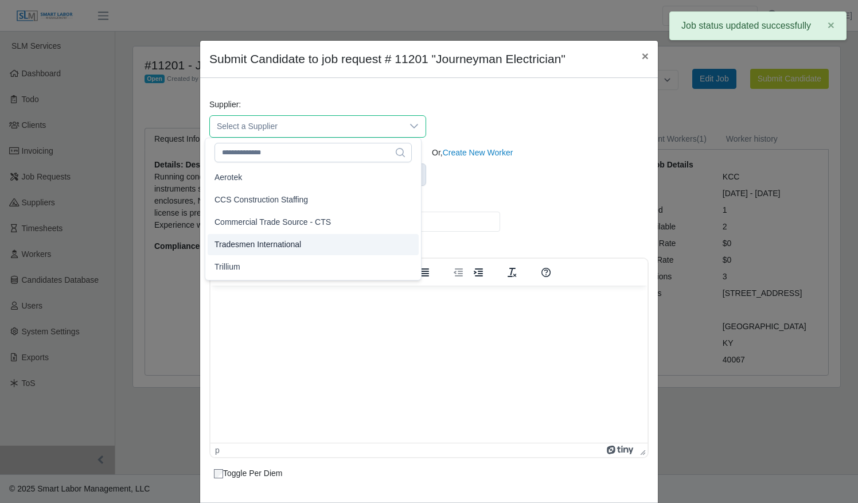
click at [291, 239] on span "Tradesmen International" at bounding box center [257, 245] width 87 height 12
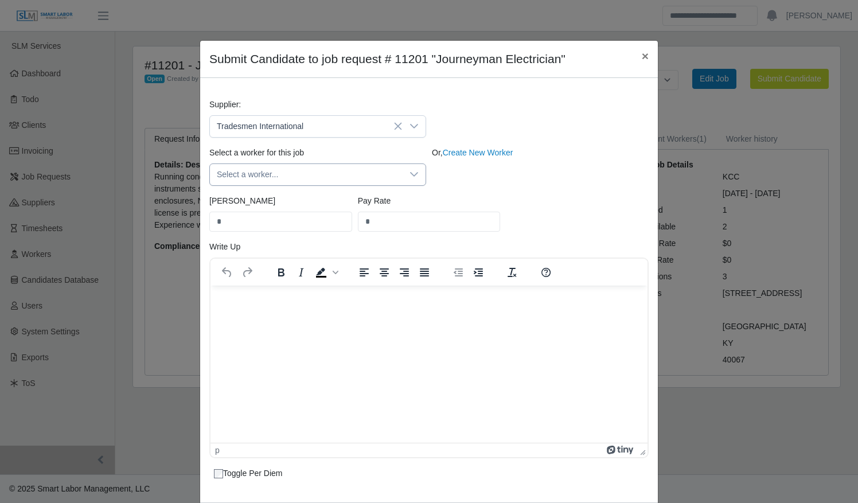
click at [292, 176] on span "Select a worker..." at bounding box center [306, 174] width 193 height 21
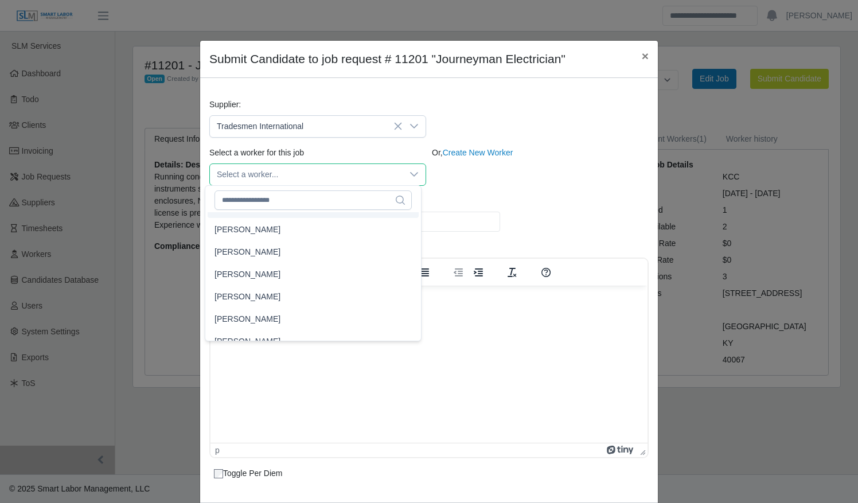
scroll to position [5701, 0]
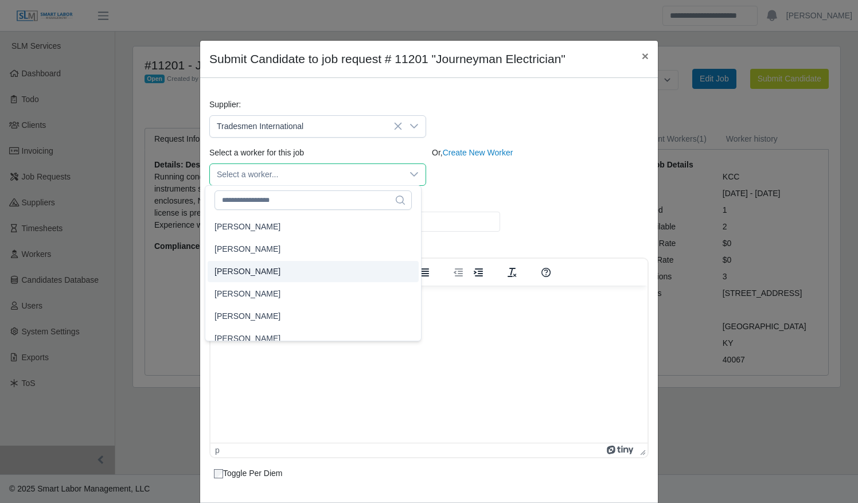
click at [290, 270] on li "[PERSON_NAME]" at bounding box center [313, 271] width 211 height 21
type input "****"
type input "**"
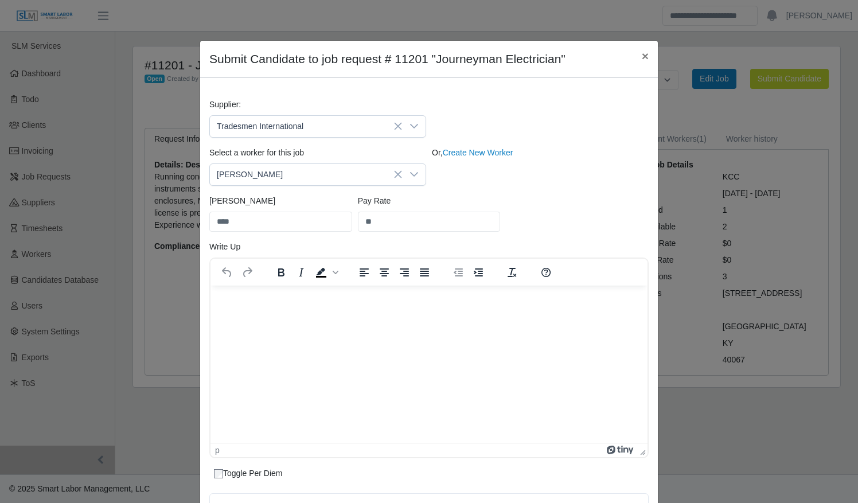
scroll to position [175, 0]
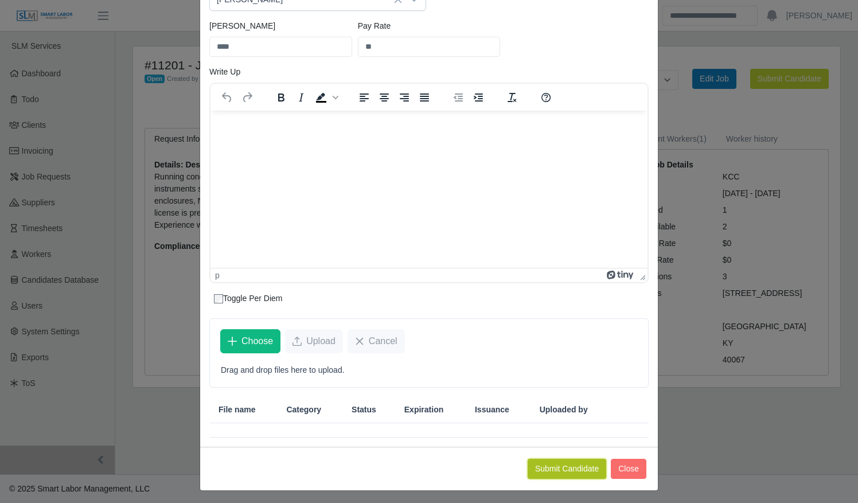
click at [551, 466] on button "Submit Candidate" at bounding box center [567, 469] width 79 height 20
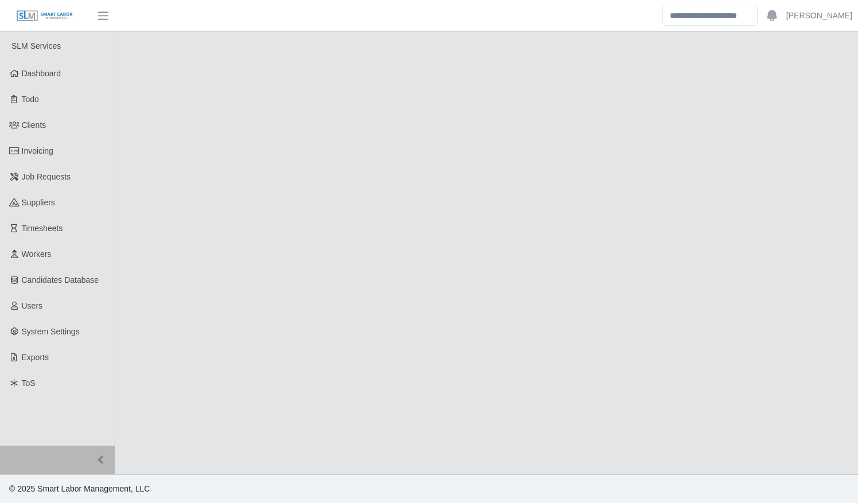
select select "****"
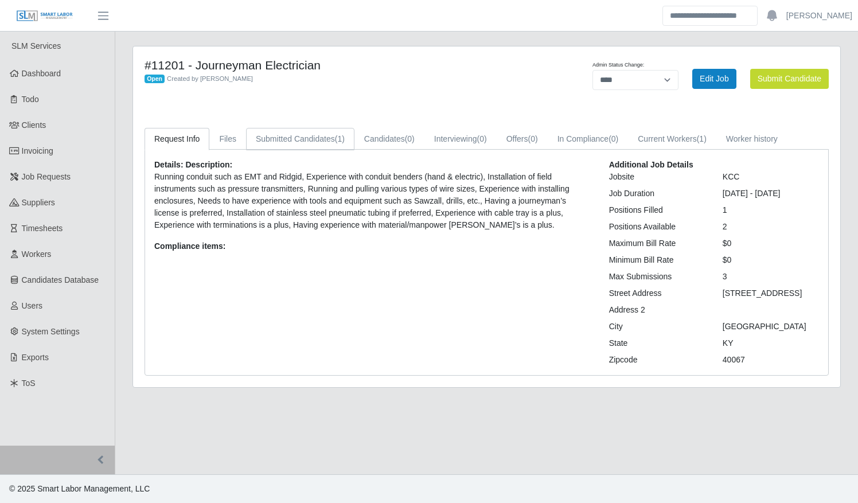
click at [310, 140] on link "Submitted Candidates (1)" at bounding box center [300, 139] width 108 height 22
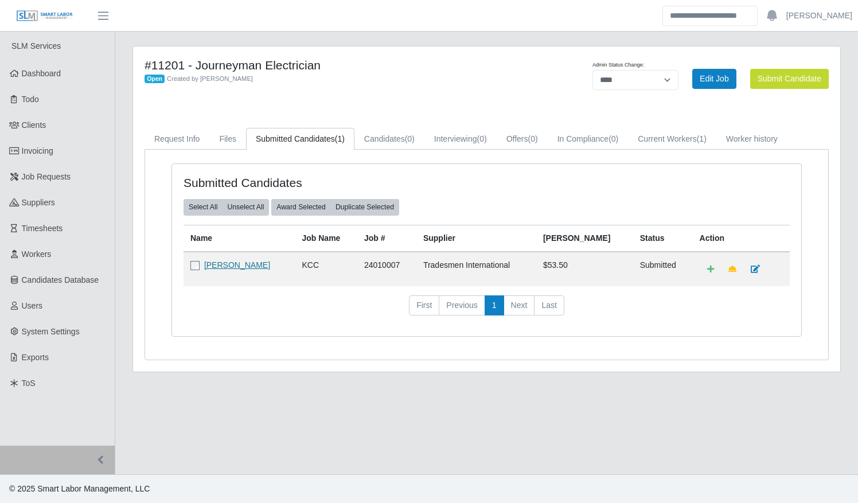
click at [229, 265] on link "Vincent Miller" at bounding box center [237, 264] width 66 height 9
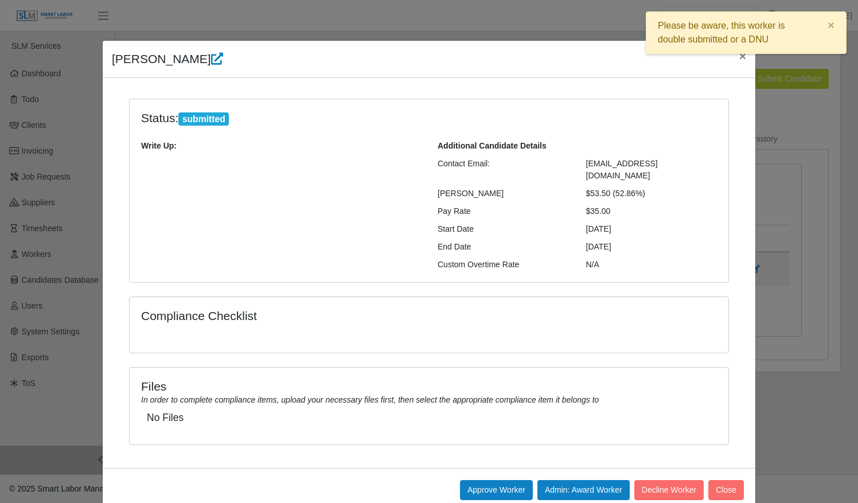
scroll to position [10, 0]
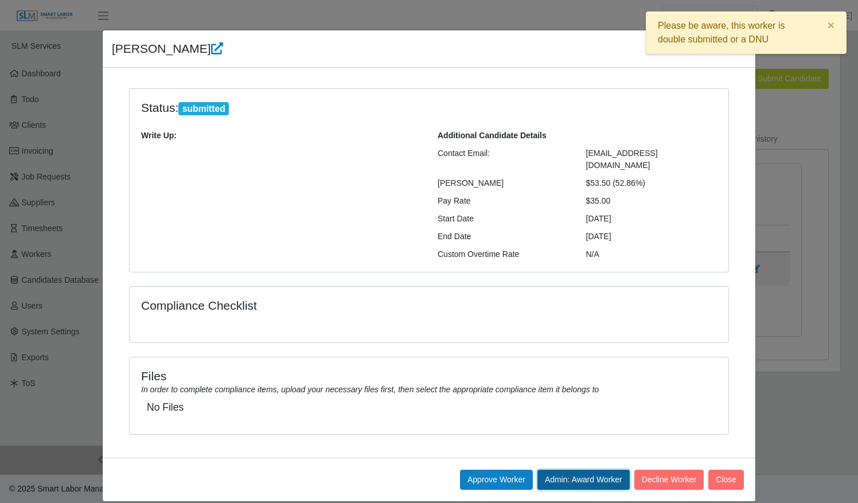
click at [585, 470] on button "Admin: Award Worker" at bounding box center [583, 480] width 92 height 20
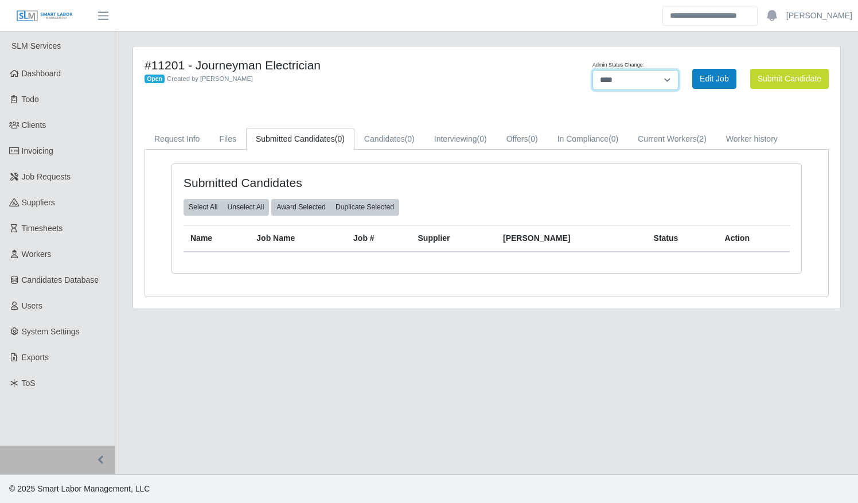
click at [619, 88] on select "******* **** ******" at bounding box center [635, 80] width 86 height 20
select select "******"
click at [678, 70] on select "******* **** ******" at bounding box center [635, 80] width 86 height 20
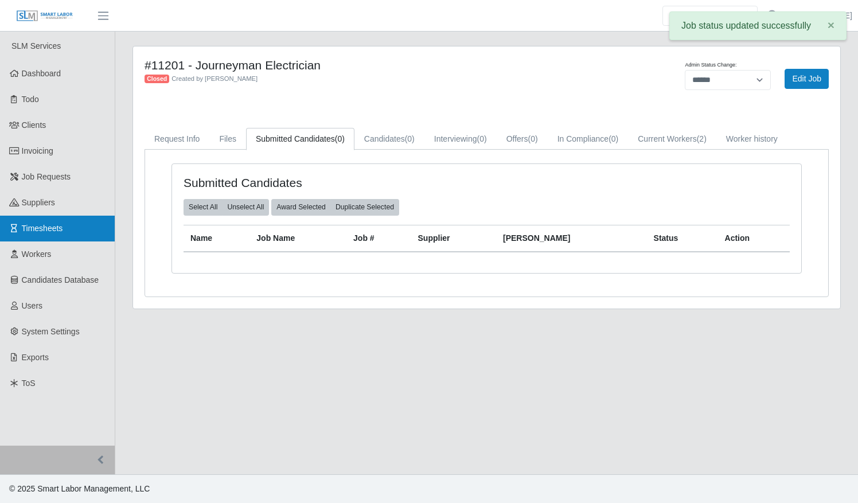
click at [67, 231] on link "Timesheets" at bounding box center [57, 229] width 115 height 26
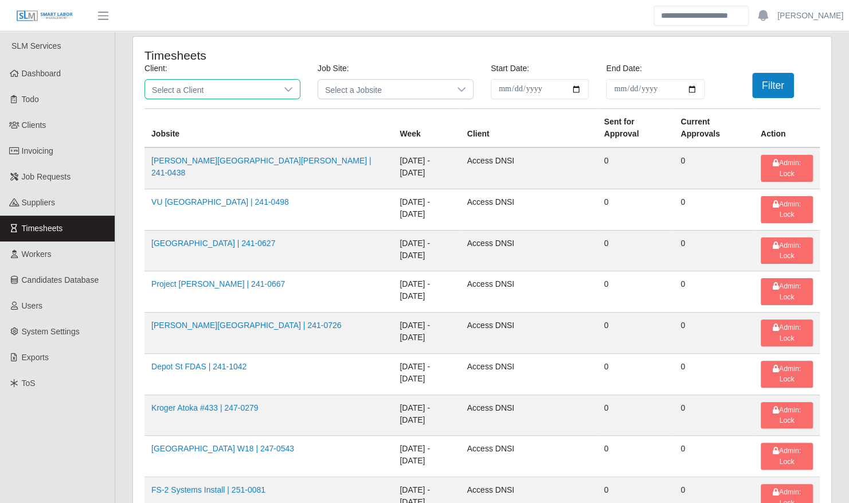
click at [248, 88] on span "Select a Client" at bounding box center [211, 89] width 132 height 19
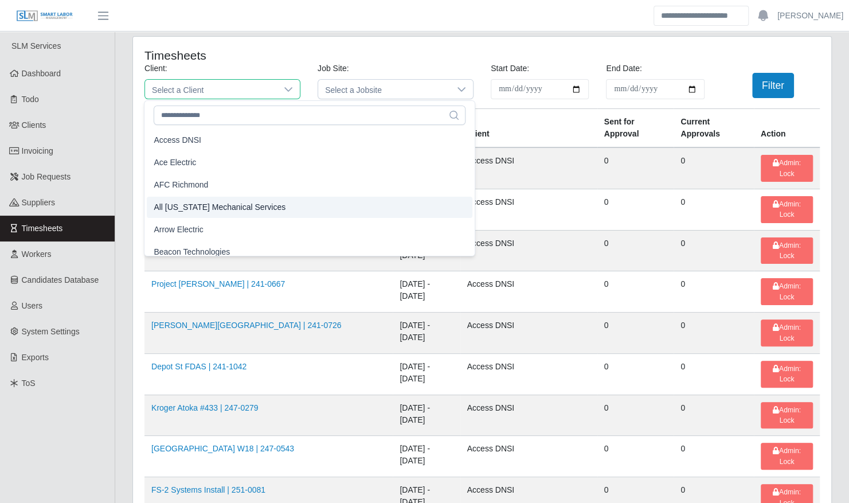
click at [232, 225] on li "Arrow Electric" at bounding box center [310, 229] width 326 height 21
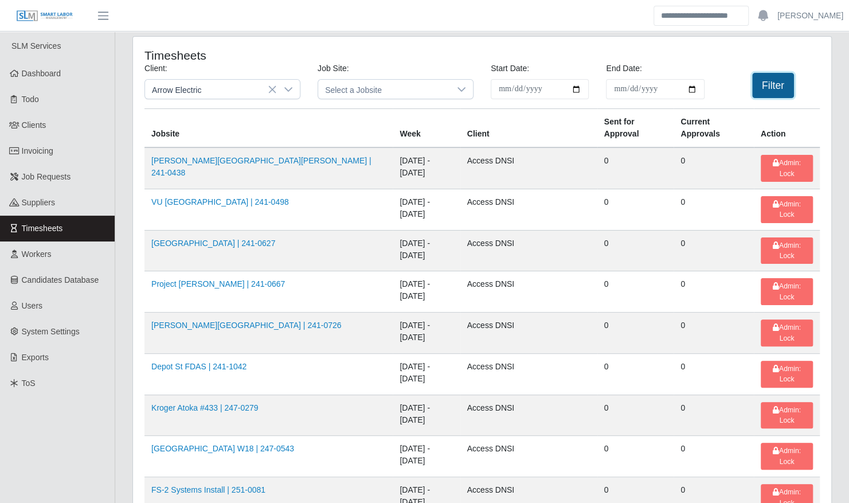
click at [779, 95] on button "Filter" at bounding box center [773, 85] width 42 height 25
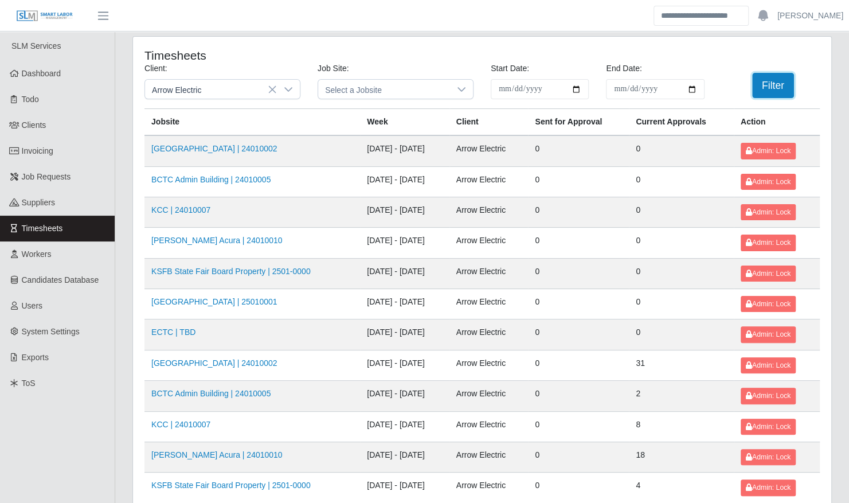
scroll to position [145, 0]
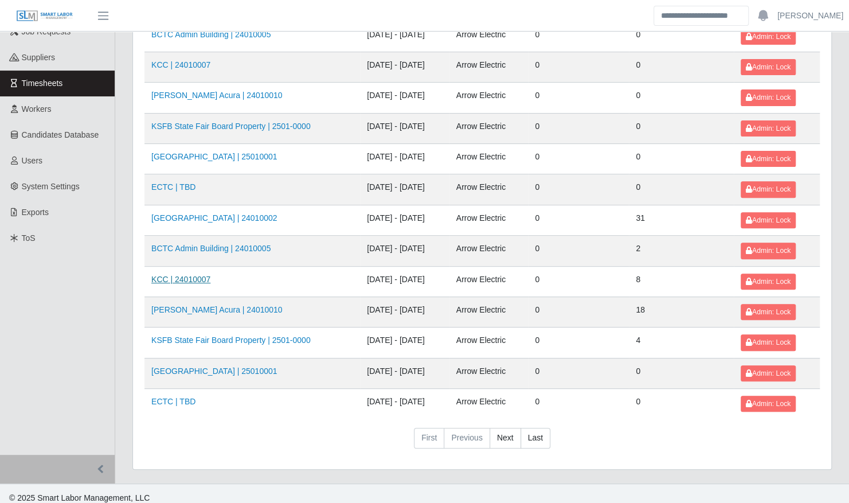
click at [170, 275] on link "KCC | 24010007" at bounding box center [180, 279] width 59 height 9
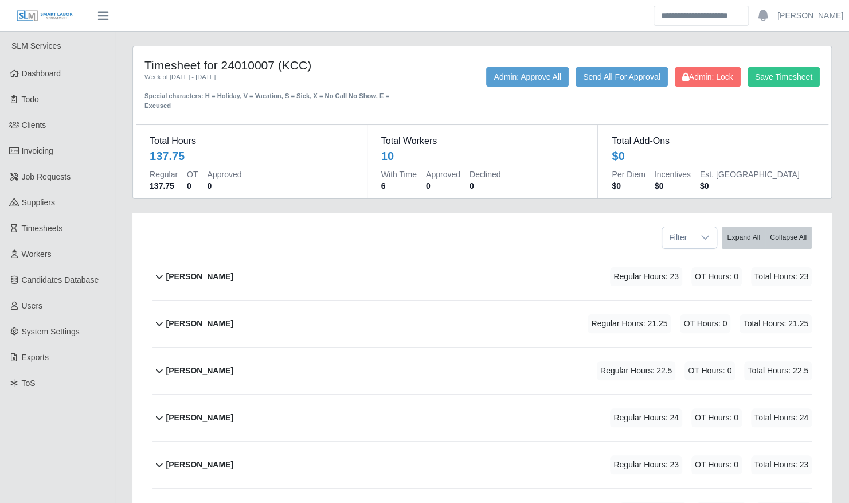
scroll to position [292, 0]
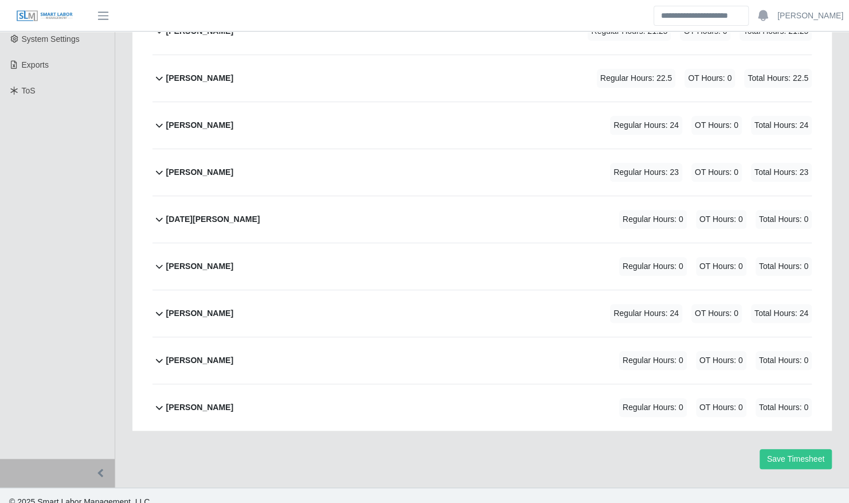
click at [303, 337] on div "[PERSON_NAME] Regular Hours: 0 OT Hours: 0 Total Hours: 0" at bounding box center [489, 360] width 646 height 46
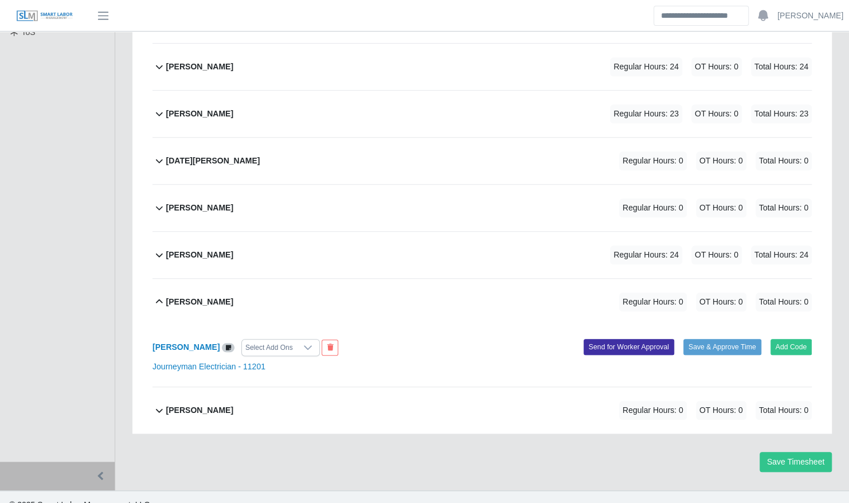
scroll to position [354, 0]
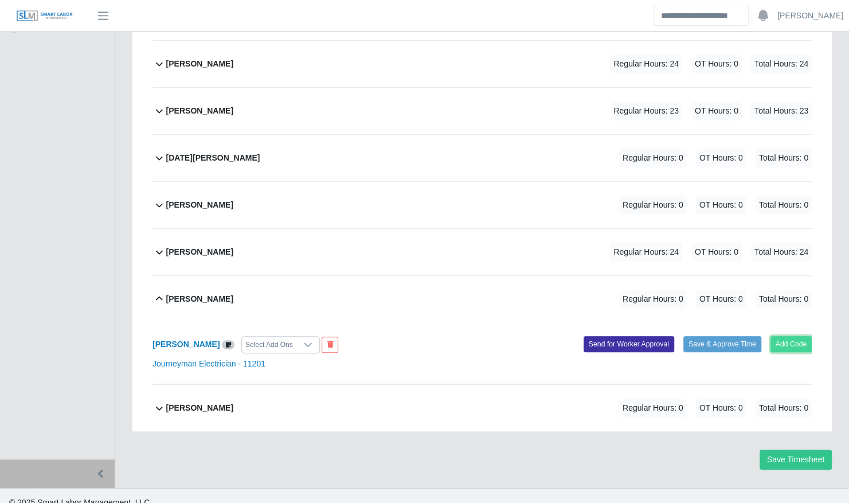
click at [798, 336] on button "Add Code" at bounding box center [792, 344] width 42 height 16
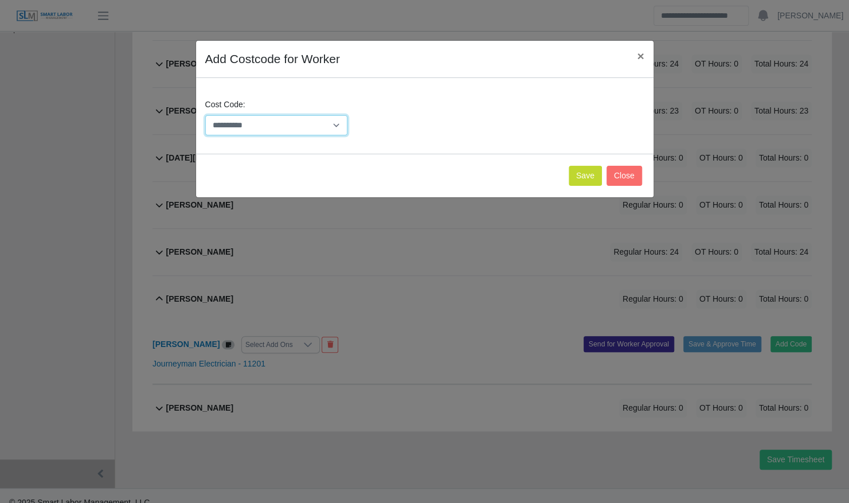
click at [313, 125] on select "**********" at bounding box center [276, 125] width 143 height 20
select select "**********"
click at [205, 115] on select "**********" at bounding box center [276, 125] width 143 height 20
click at [587, 181] on button "Save" at bounding box center [585, 176] width 33 height 20
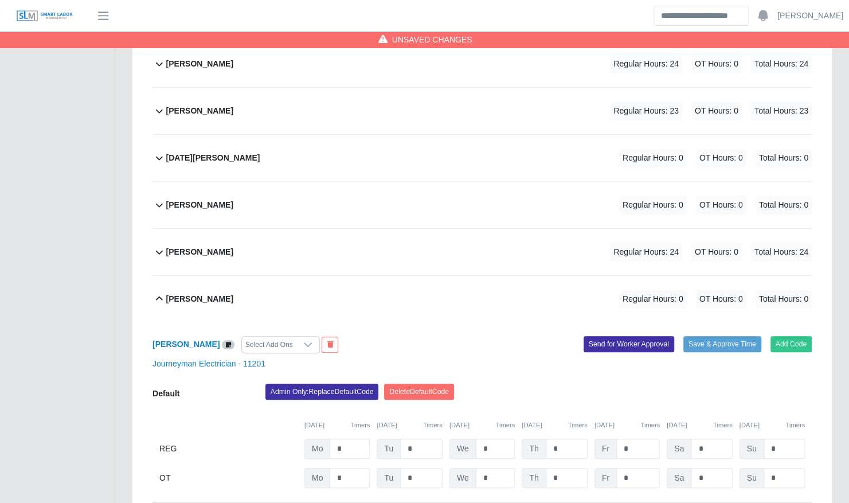
scroll to position [473, 0]
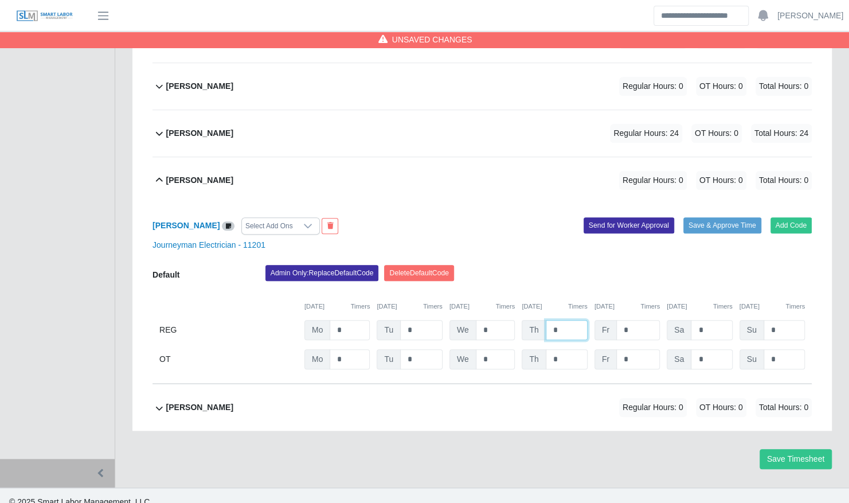
click at [557, 320] on input "*" at bounding box center [567, 330] width 42 height 20
type input "*"
click at [540, 265] on div "Admin Only: Replace Default Code [GEOGRAPHIC_DATA] Default Code" at bounding box center [539, 276] width 564 height 23
click at [789, 449] on button "Save Timesheet" at bounding box center [796, 459] width 72 height 20
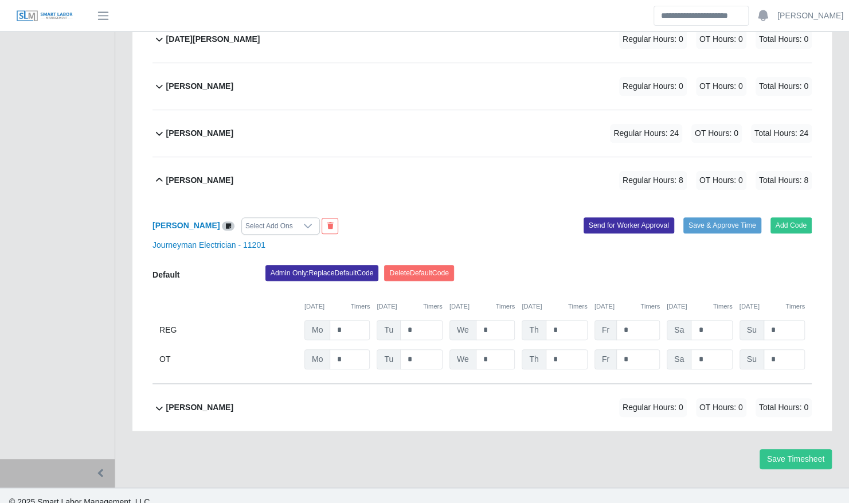
scroll to position [0, 0]
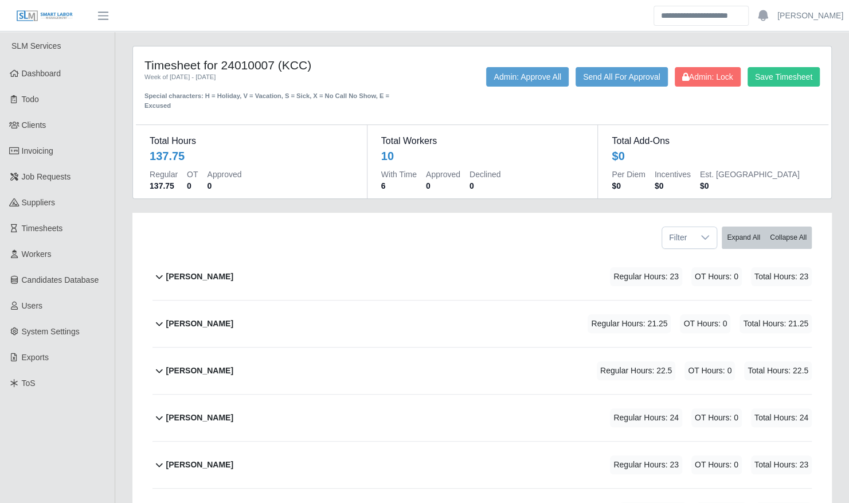
click at [474, 258] on div "[PERSON_NAME] Regular Hours: 23 OT Hours: 0 Total Hours: 23" at bounding box center [489, 276] width 646 height 46
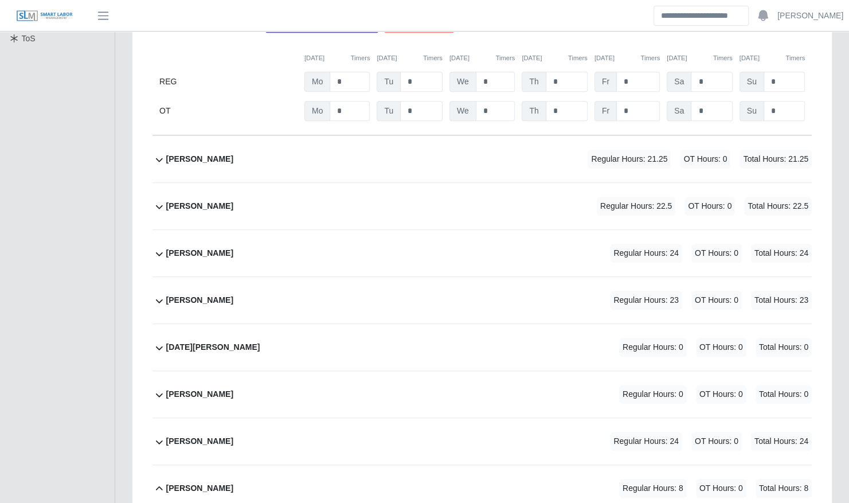
scroll to position [345, 0]
click at [633, 71] on input "*" at bounding box center [638, 81] width 44 height 20
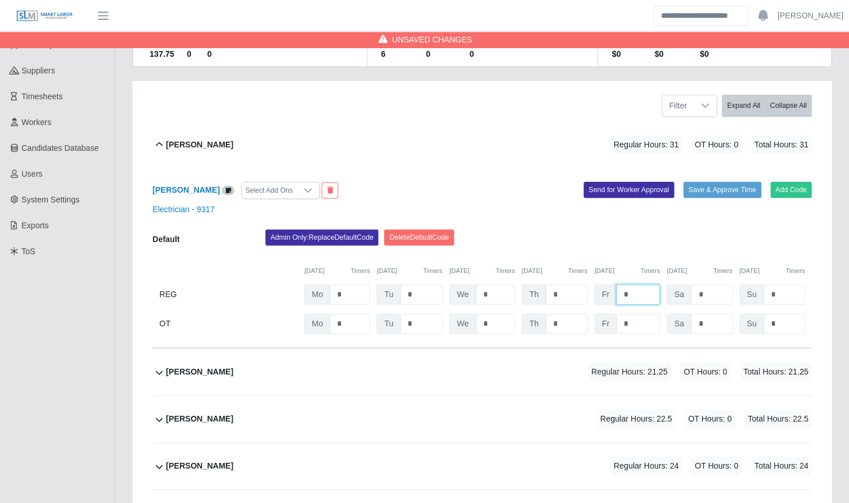
scroll to position [132, 0]
type input "*"
click at [713, 181] on button "Save & Approve Time" at bounding box center [723, 189] width 78 height 16
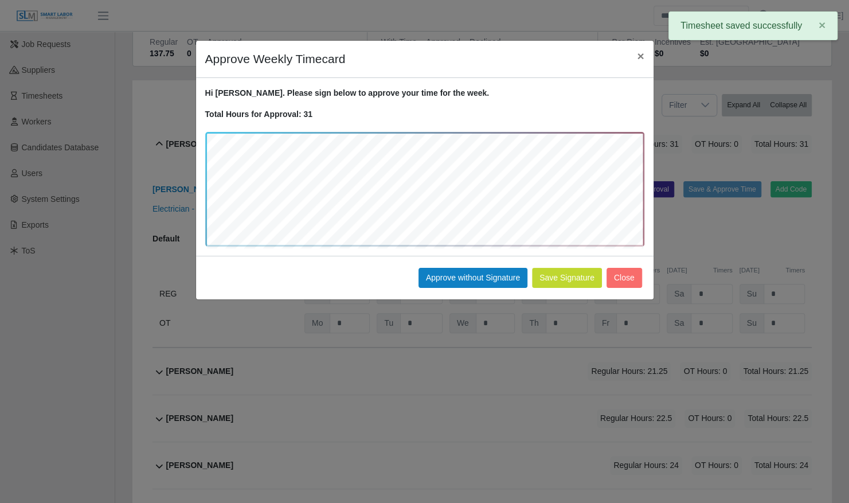
click at [460, 289] on div "Save Signature Approve without Signature Close" at bounding box center [425, 278] width 458 height 44
click at [460, 286] on button "Approve without Signature" at bounding box center [473, 278] width 109 height 20
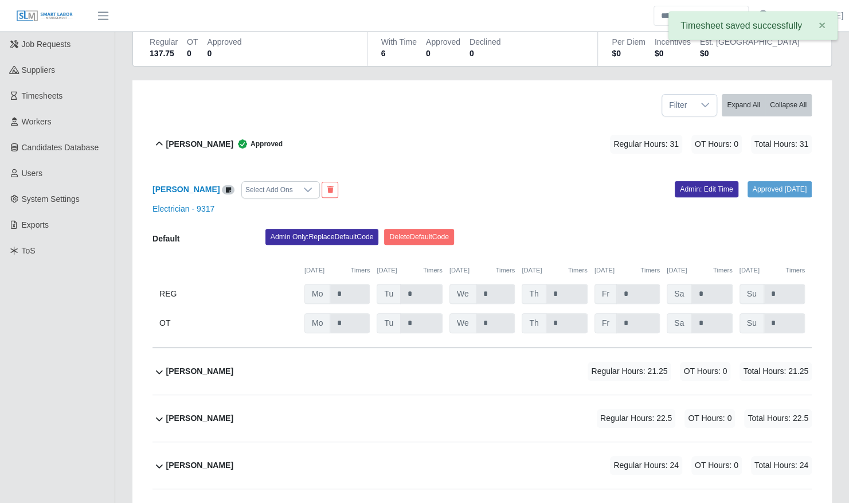
click at [376, 357] on div "[PERSON_NAME] Regular Hours: 21.25 OT Hours: 0 Total Hours: 21.25" at bounding box center [489, 371] width 646 height 46
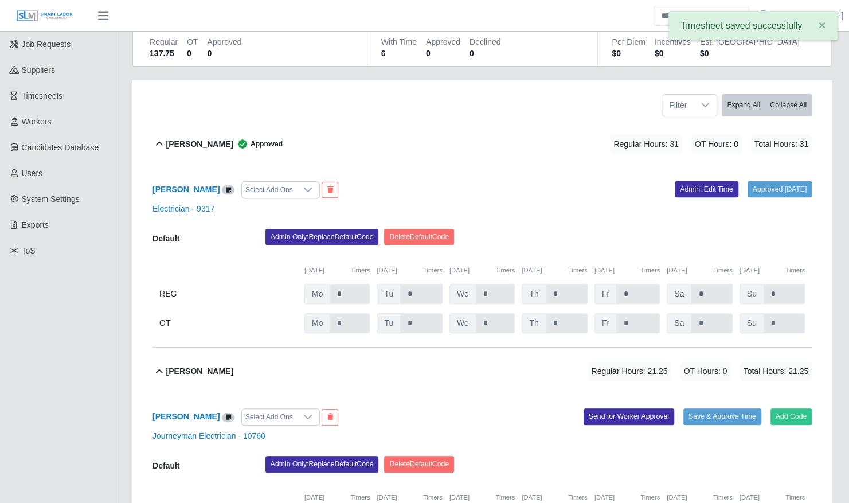
scroll to position [335, 0]
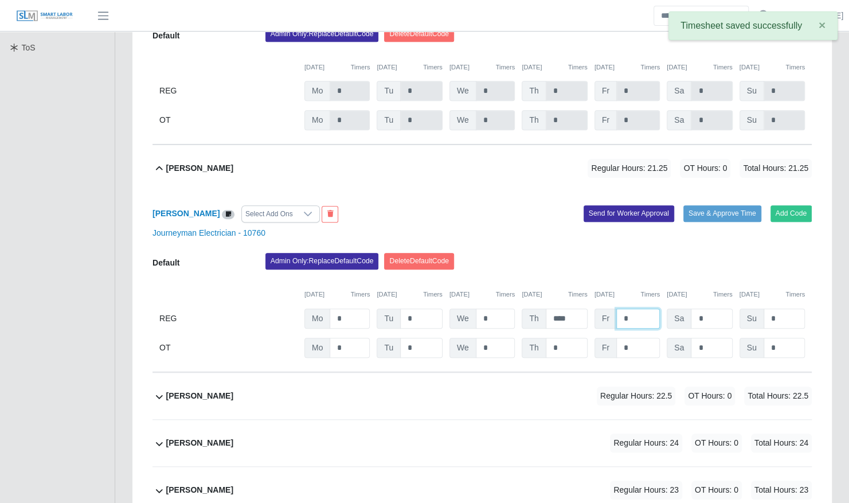
click at [634, 312] on input "*" at bounding box center [638, 319] width 44 height 20
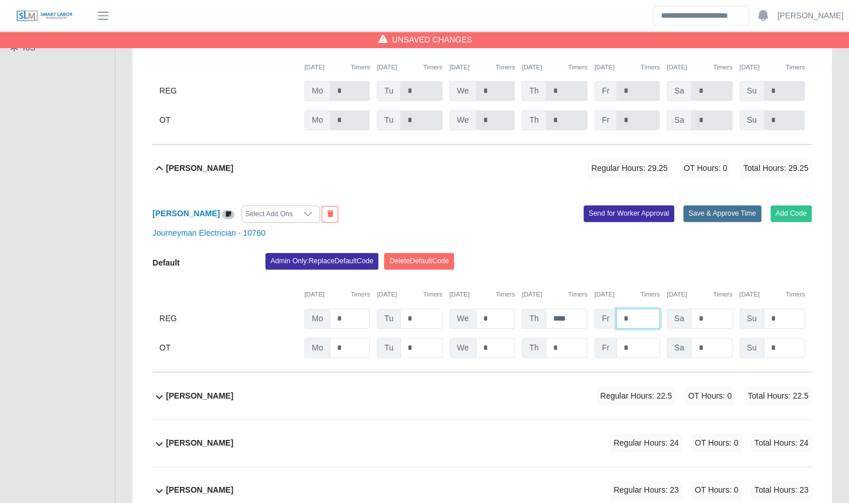
type input "*"
click at [715, 208] on button "Save & Approve Time" at bounding box center [723, 213] width 78 height 16
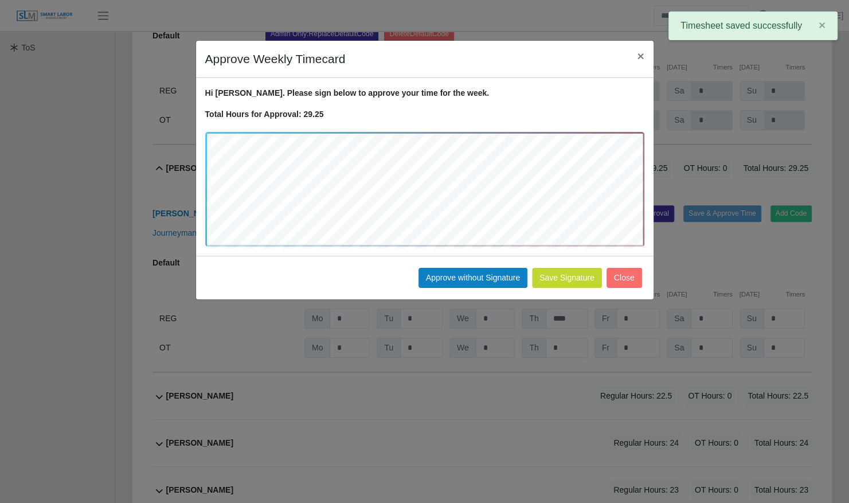
click at [520, 265] on div "Save Signature Approve without Signature Close" at bounding box center [425, 278] width 458 height 44
click at [503, 272] on button "Approve without Signature" at bounding box center [473, 278] width 109 height 20
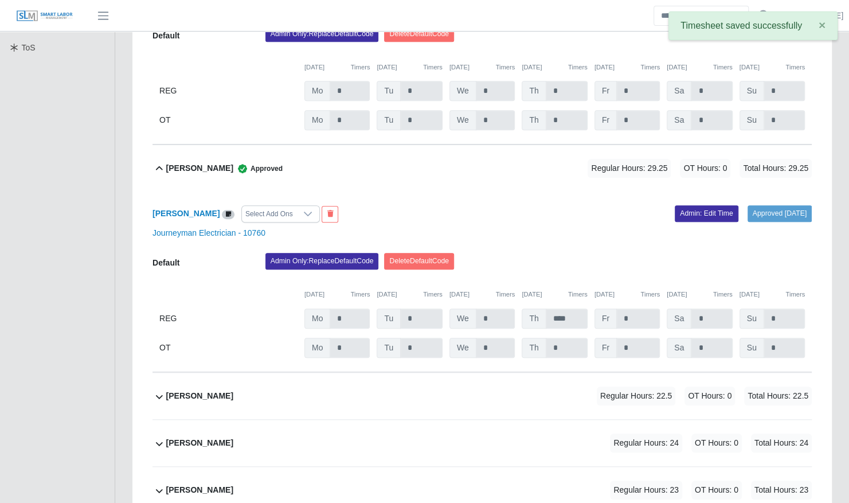
scroll to position [463, 0]
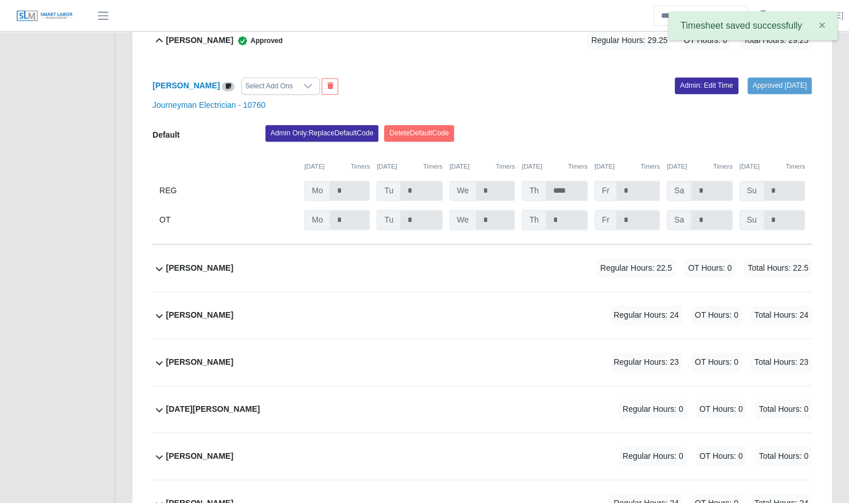
click at [372, 264] on div "[PERSON_NAME] Regular Hours: 22.5 OT Hours: 0 Total Hours: 22.5" at bounding box center [489, 268] width 646 height 46
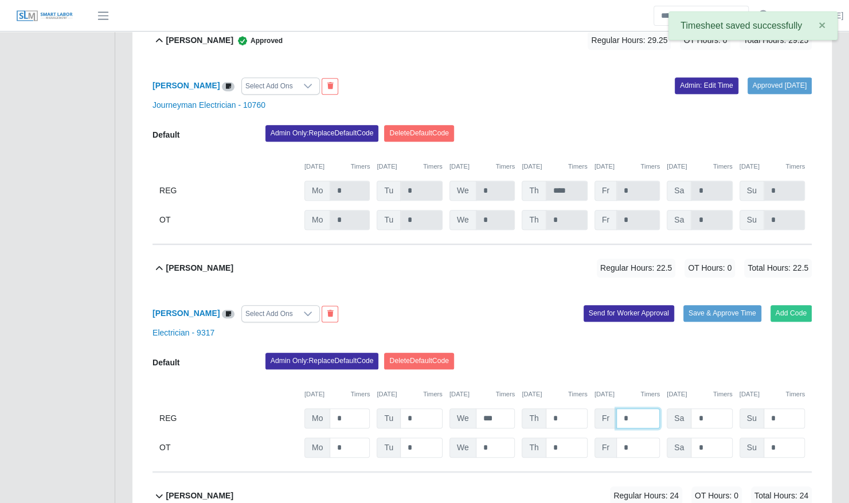
click at [633, 408] on input "*" at bounding box center [638, 418] width 44 height 20
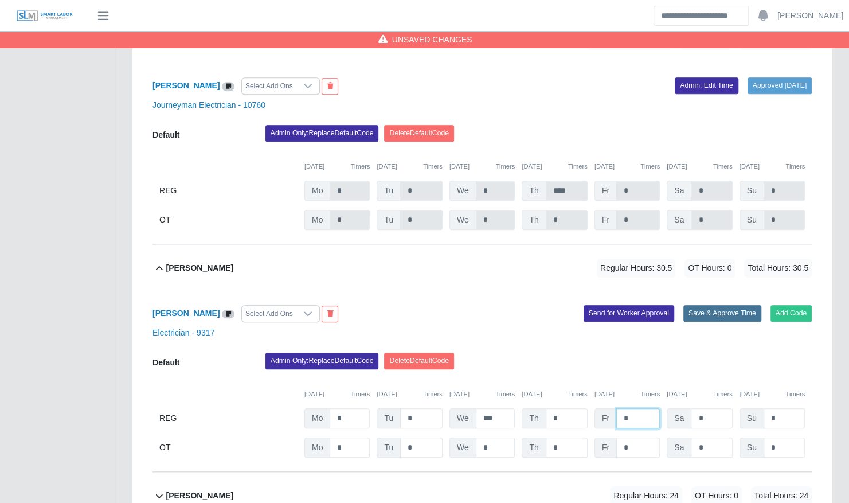
type input "*"
click at [732, 305] on button "Save & Approve Time" at bounding box center [723, 313] width 78 height 16
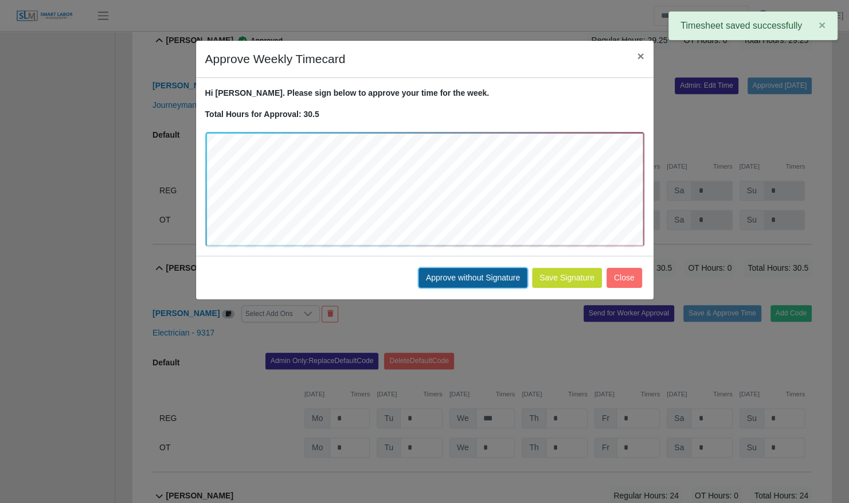
click at [478, 284] on button "Approve without Signature" at bounding box center [473, 278] width 109 height 20
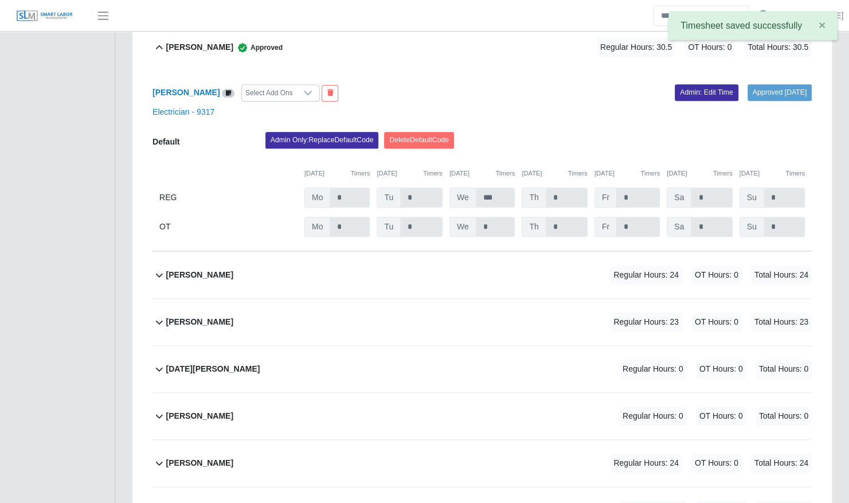
scroll to position [685, 0]
click at [475, 264] on div "[PERSON_NAME] Regular Hours: 24 OT Hours: 0 Total Hours: 24" at bounding box center [489, 274] width 646 height 46
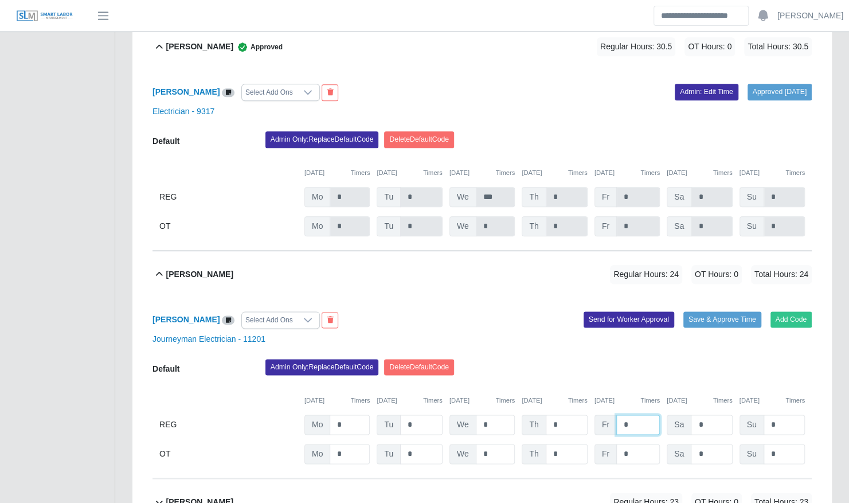
click at [638, 415] on input "*" at bounding box center [638, 425] width 44 height 20
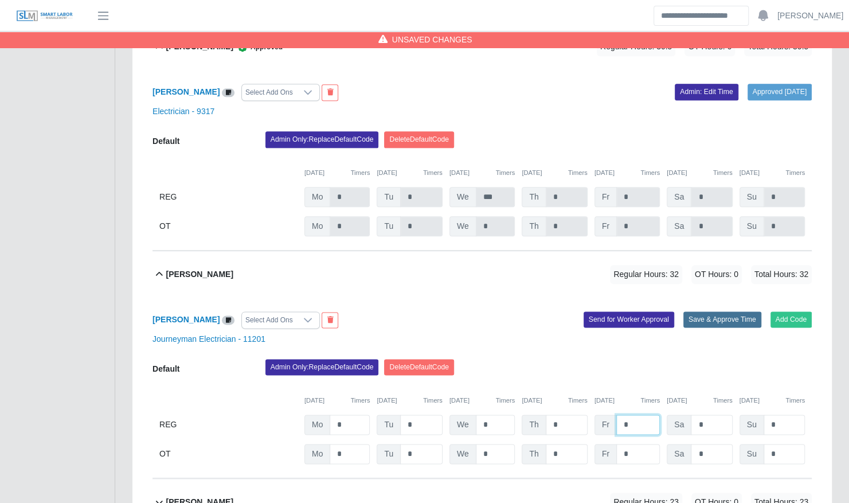
type input "*"
click at [712, 311] on button "Save & Approve Time" at bounding box center [723, 319] width 78 height 16
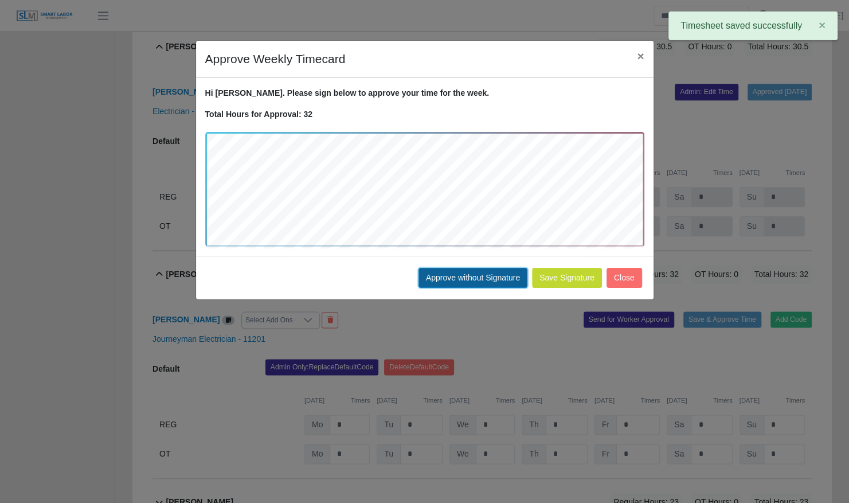
click at [504, 282] on button "Approve without Signature" at bounding box center [473, 278] width 109 height 20
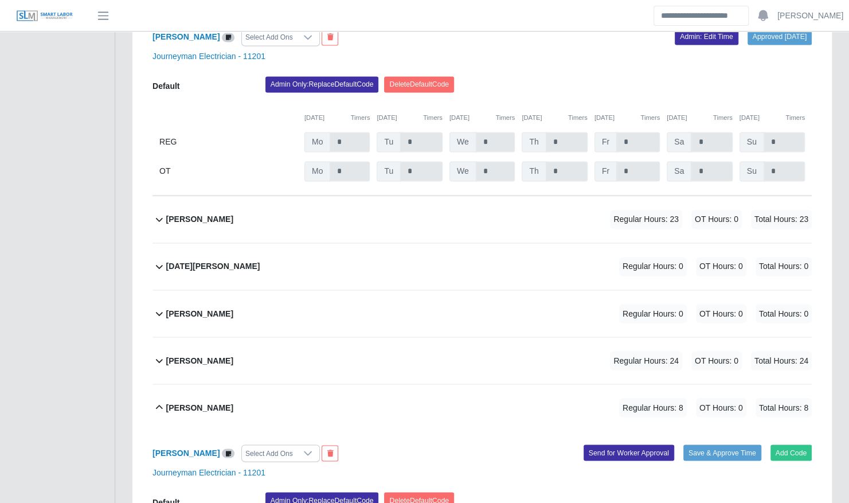
scroll to position [968, 0]
click at [454, 201] on div "[PERSON_NAME] Regular Hours: 23 OT Hours: 0 Total Hours: 23" at bounding box center [489, 219] width 646 height 46
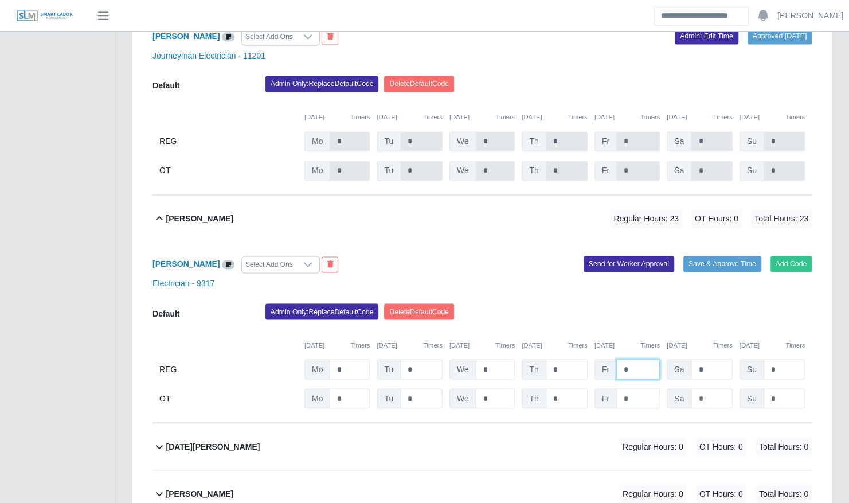
click at [634, 359] on input "*" at bounding box center [638, 369] width 44 height 20
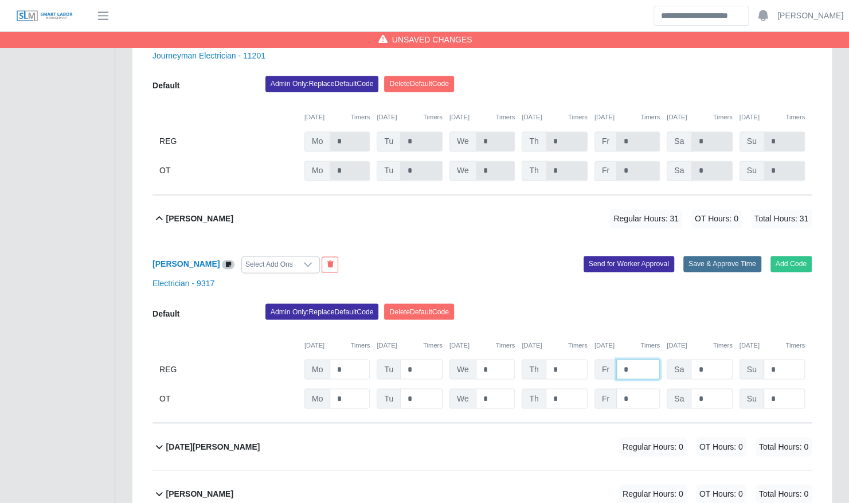
type input "*"
click at [728, 256] on button "Save & Approve Time" at bounding box center [723, 264] width 78 height 16
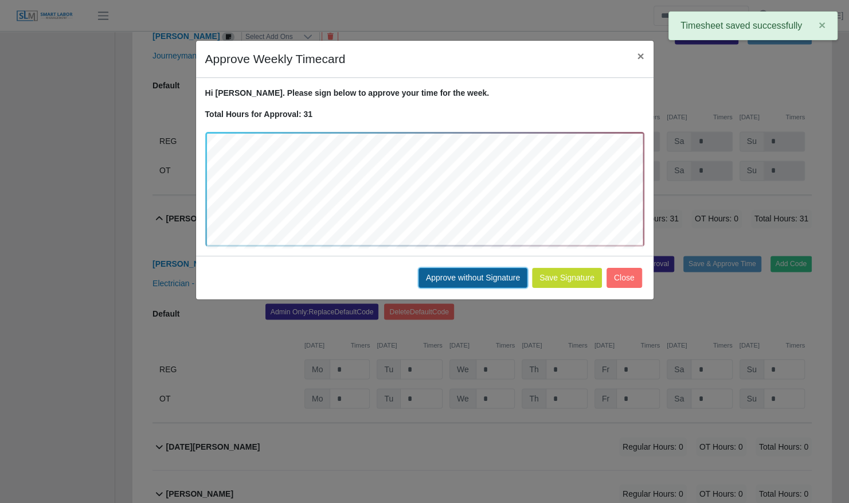
click at [502, 283] on button "Approve without Signature" at bounding box center [473, 278] width 109 height 20
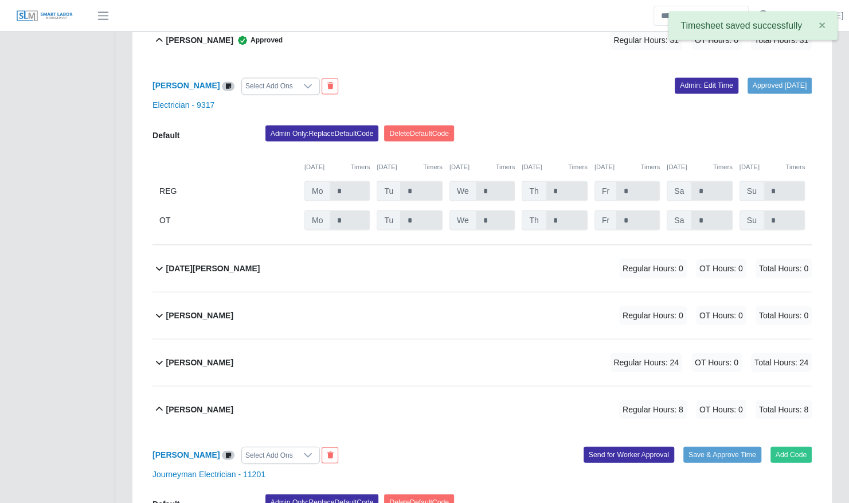
scroll to position [1185, 0]
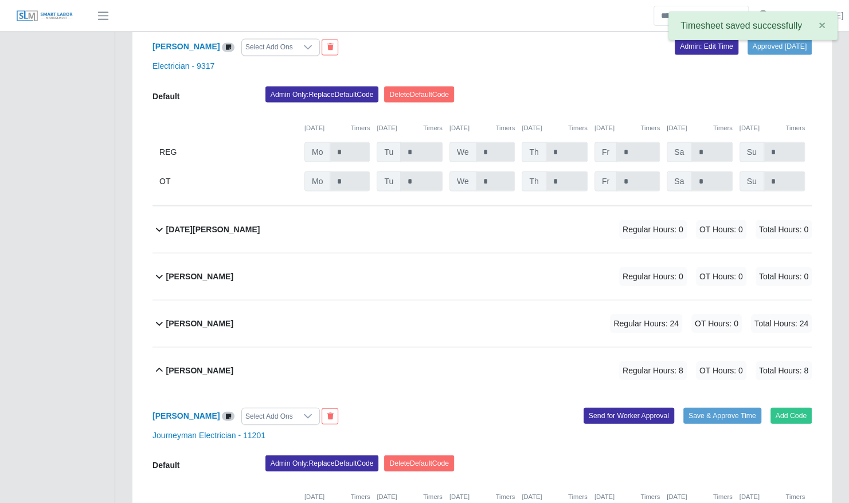
click at [495, 300] on div "[PERSON_NAME] Regular Hours: 24 OT Hours: 0 Total Hours: 24" at bounding box center [489, 323] width 646 height 46
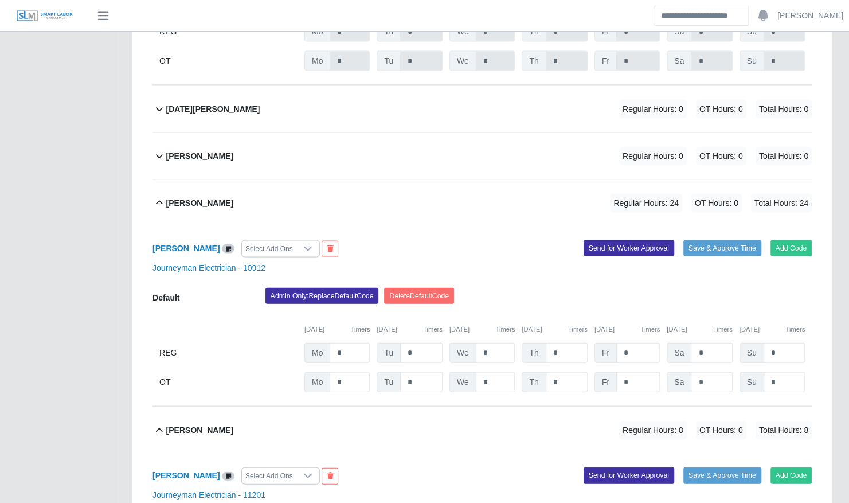
scroll to position [1306, 0]
click at [634, 342] on input "*" at bounding box center [638, 352] width 44 height 20
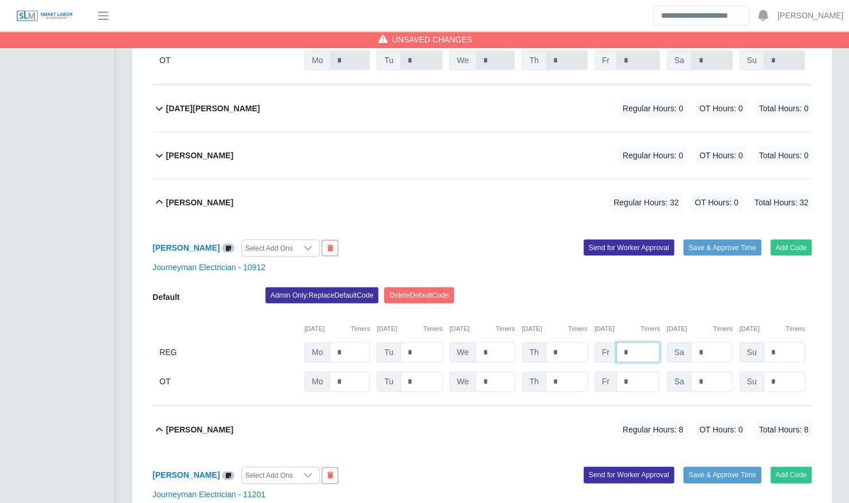
type input "*"
click at [705, 245] on div "[PERSON_NAME] Select Add Ons Add Code Save & Approve Time Send for Worker Appro…" at bounding box center [482, 316] width 659 height 181
click at [707, 240] on button "Save & Approve Time" at bounding box center [723, 248] width 78 height 16
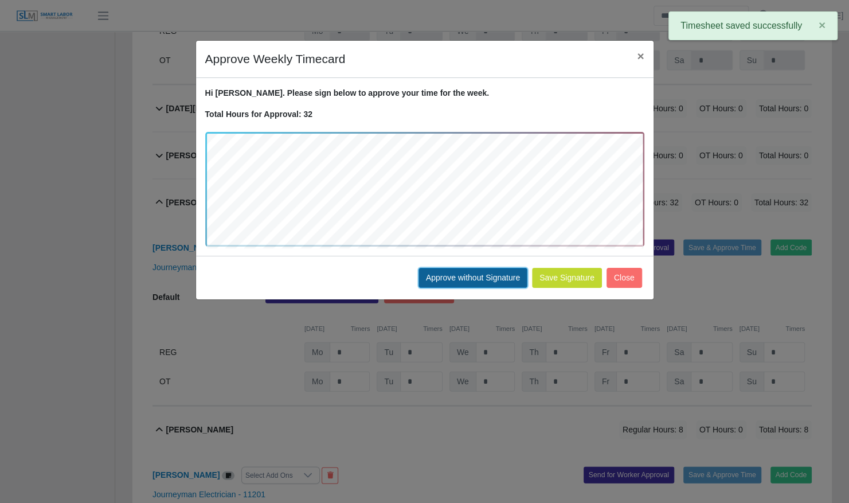
click at [520, 279] on button "Approve without Signature" at bounding box center [473, 278] width 109 height 20
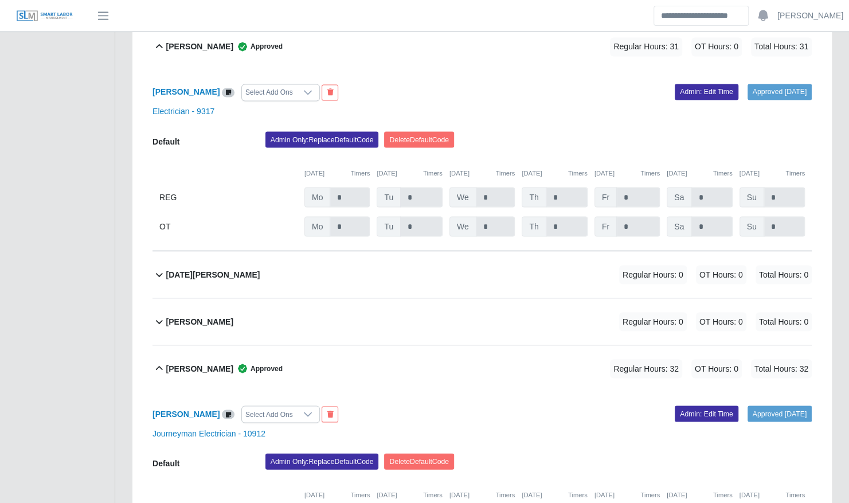
scroll to position [1156, 0]
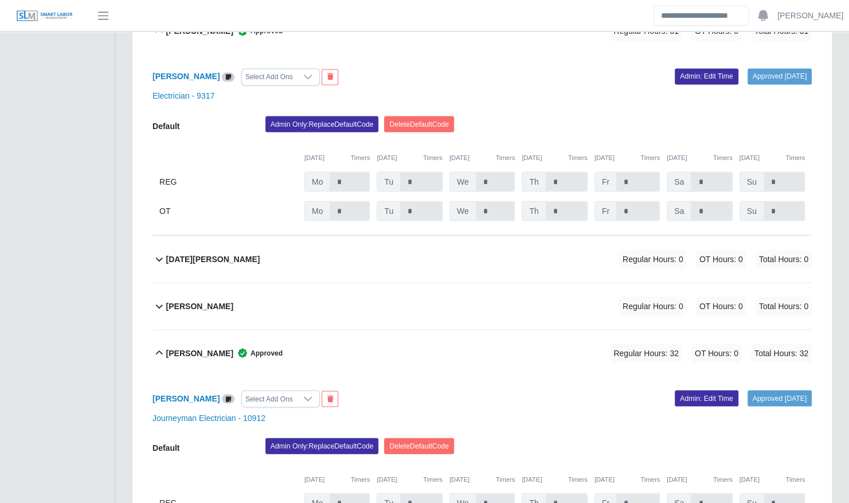
click at [506, 283] on div "[PERSON_NAME] Regular Hours: 0 OT Hours: 0 Total Hours: 0" at bounding box center [489, 306] width 646 height 46
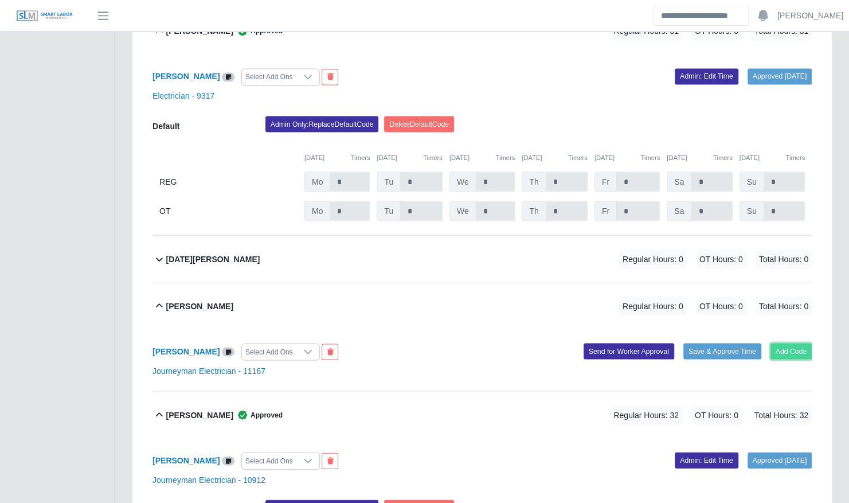
click at [775, 343] on button "Add Code" at bounding box center [792, 351] width 42 height 16
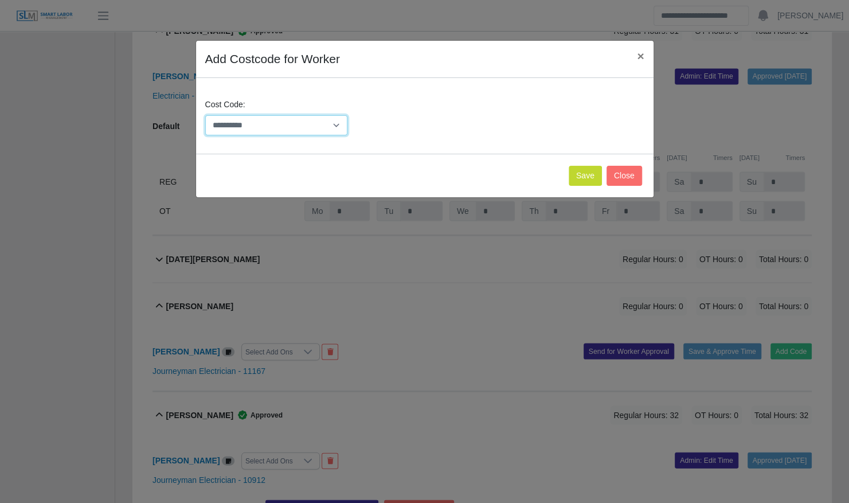
click at [278, 125] on select "**********" at bounding box center [276, 125] width 143 height 20
select select "**********"
click at [205, 115] on select "**********" at bounding box center [276, 125] width 143 height 20
click at [586, 177] on button "Save" at bounding box center [585, 176] width 33 height 20
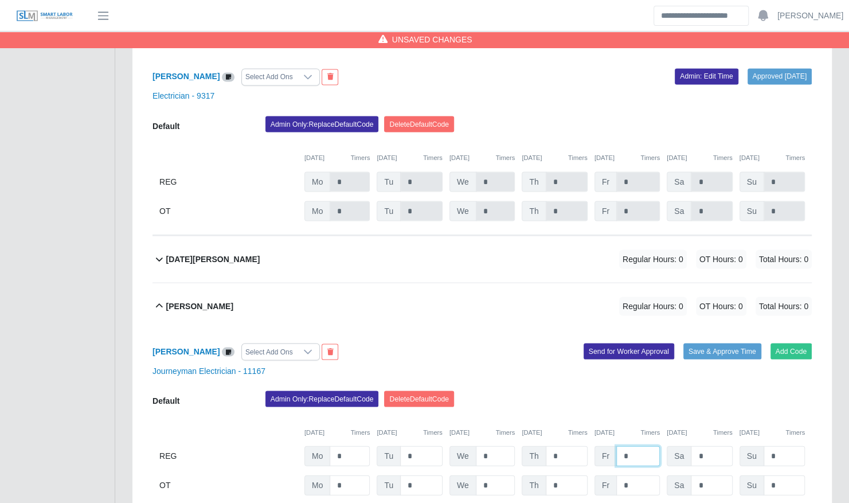
click at [645, 446] on input "*" at bounding box center [638, 456] width 44 height 20
type input "*"
drag, startPoint x: 570, startPoint y: 384, endPoint x: 607, endPoint y: 376, distance: 37.6
click at [570, 391] on div "Admin Only: Replace Default Code [GEOGRAPHIC_DATA] Default Code" at bounding box center [539, 402] width 564 height 23
click at [702, 346] on div "[PERSON_NAME] Select Add Ons Add Code Save & Approve Time Send for Worker Appro…" at bounding box center [482, 419] width 659 height 181
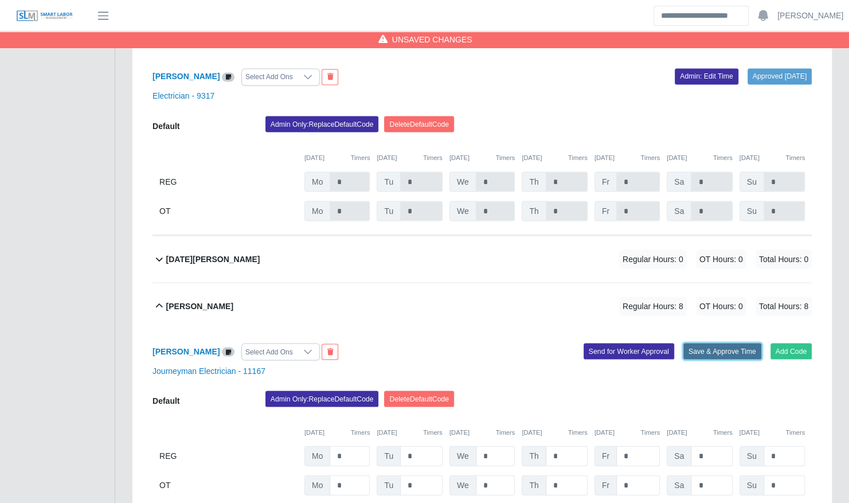
click at [703, 343] on button "Save & Approve Time" at bounding box center [723, 351] width 78 height 16
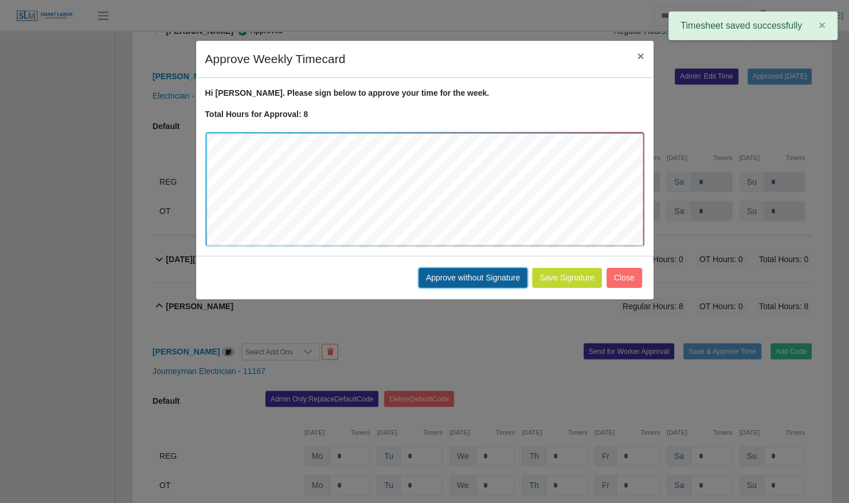
click at [476, 276] on button "Approve without Signature" at bounding box center [473, 278] width 109 height 20
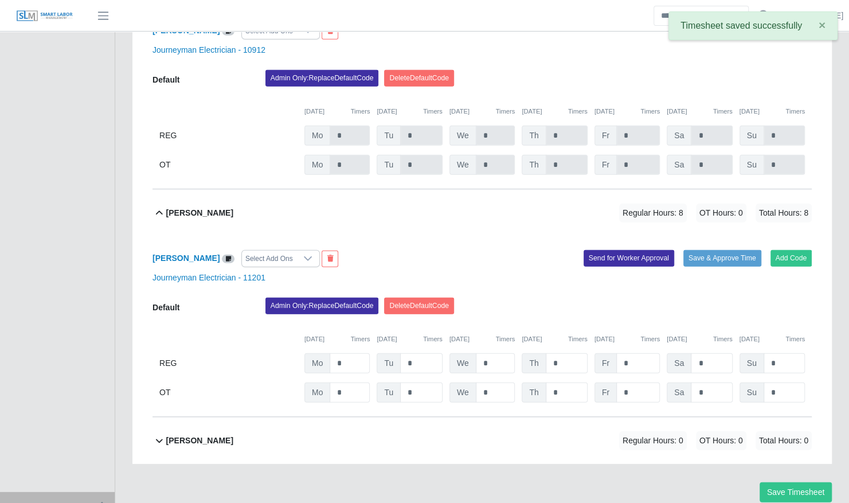
scroll to position [1704, 0]
click at [631, 353] on input "*" at bounding box center [638, 363] width 44 height 20
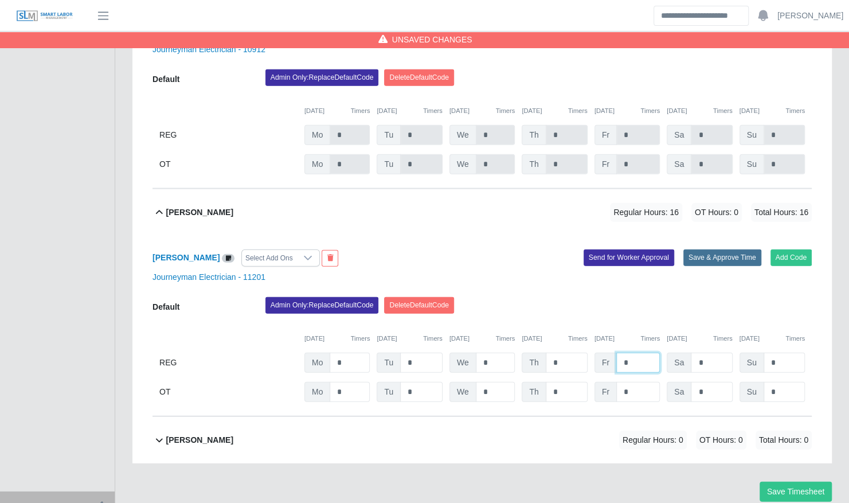
type input "*"
click at [717, 249] on button "Save & Approve Time" at bounding box center [723, 257] width 78 height 16
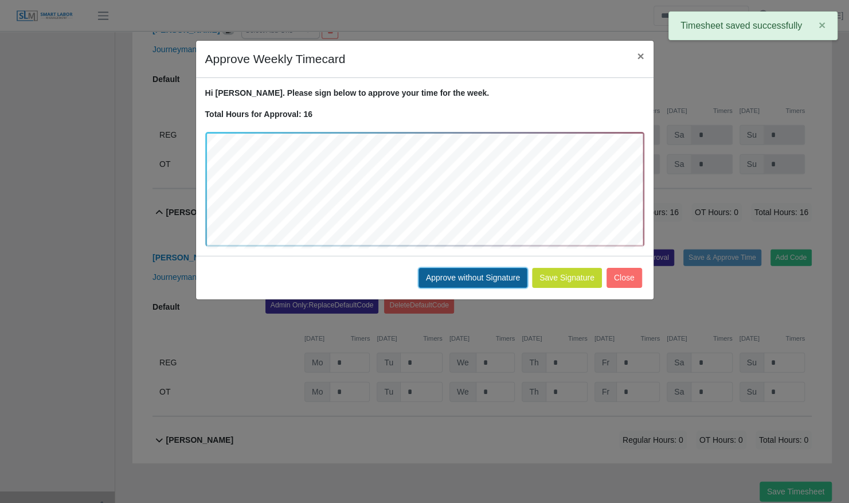
click at [495, 280] on button "Approve without Signature" at bounding box center [473, 278] width 109 height 20
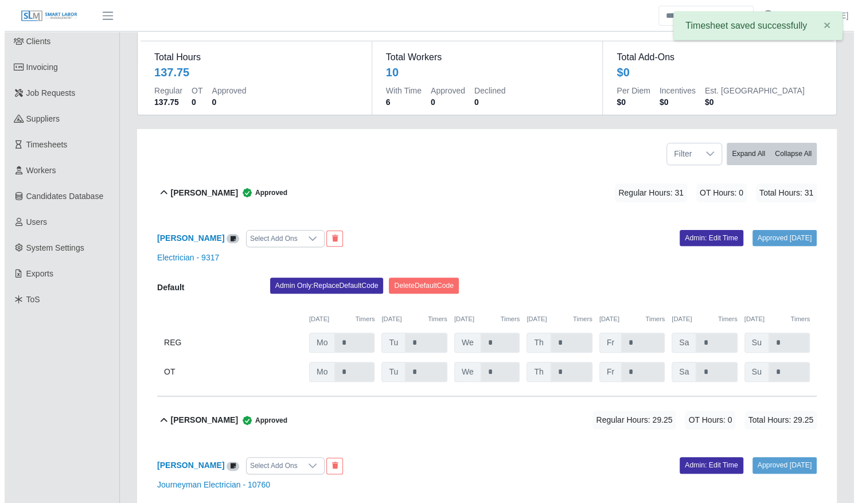
scroll to position [0, 0]
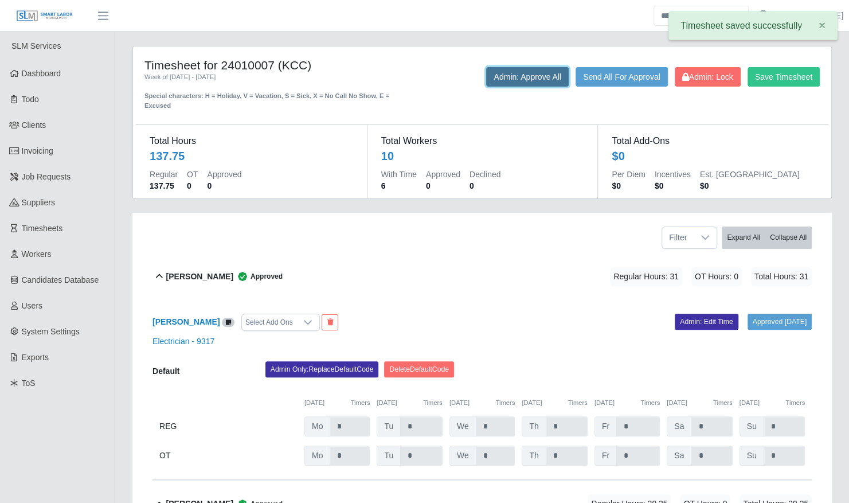
click at [529, 75] on button "Admin: Approve All" at bounding box center [527, 76] width 83 height 19
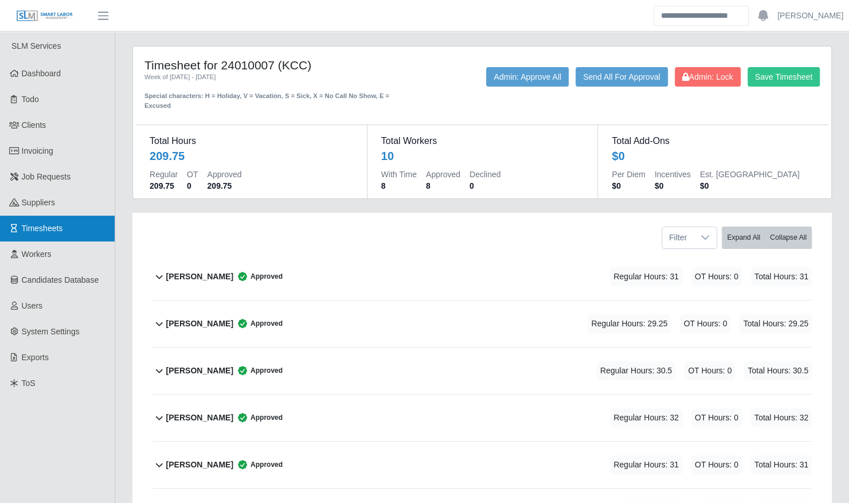
click at [78, 225] on link "Timesheets" at bounding box center [57, 229] width 115 height 26
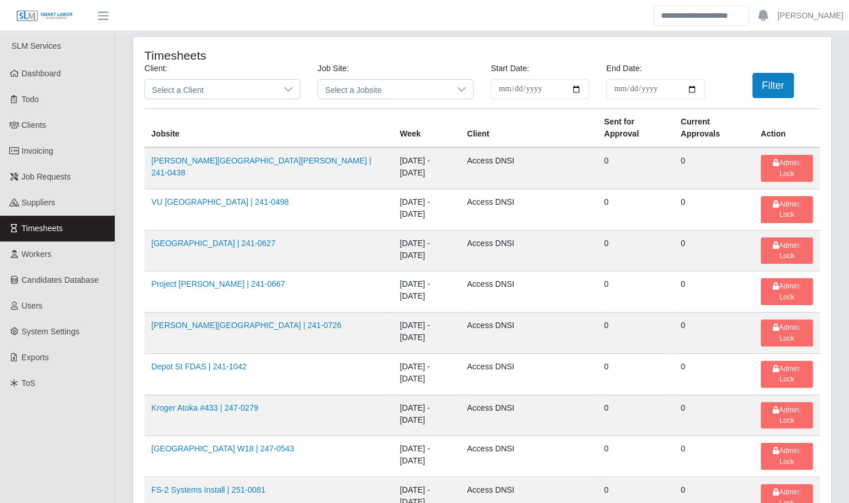
click at [204, 91] on span "Select a Client" at bounding box center [211, 89] width 132 height 19
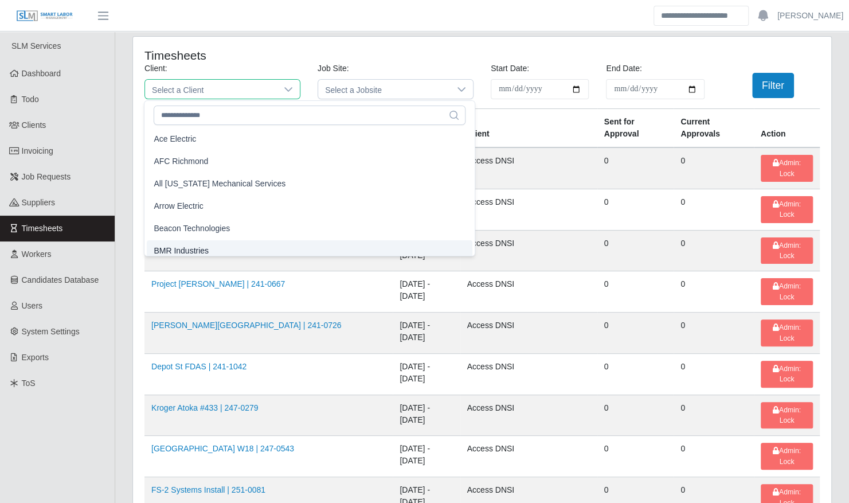
scroll to position [19, 0]
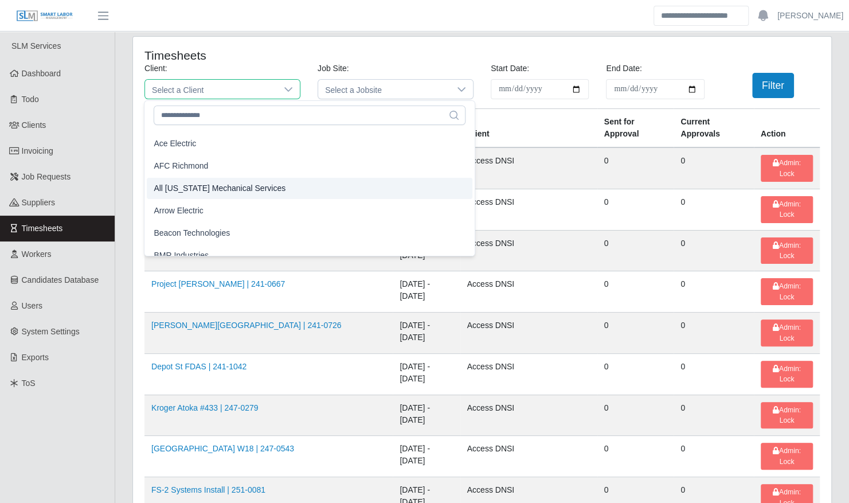
click at [206, 203] on li "Arrow Electric" at bounding box center [310, 210] width 326 height 21
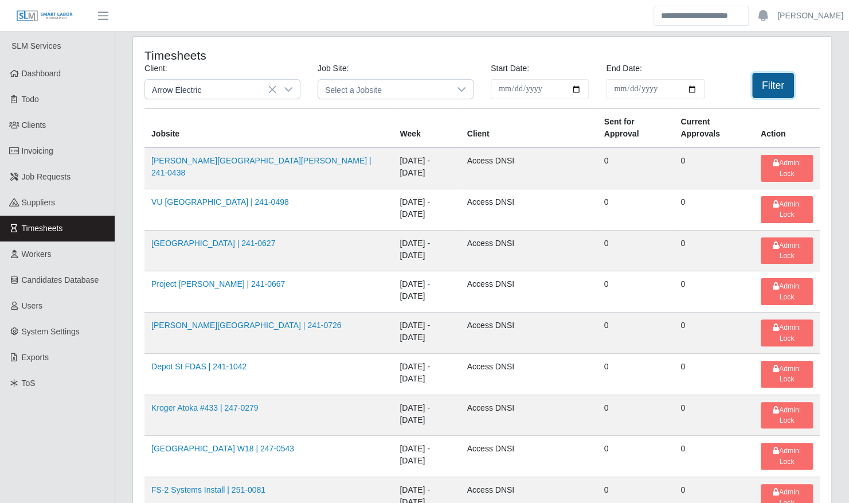
click at [779, 80] on button "Filter" at bounding box center [773, 85] width 42 height 25
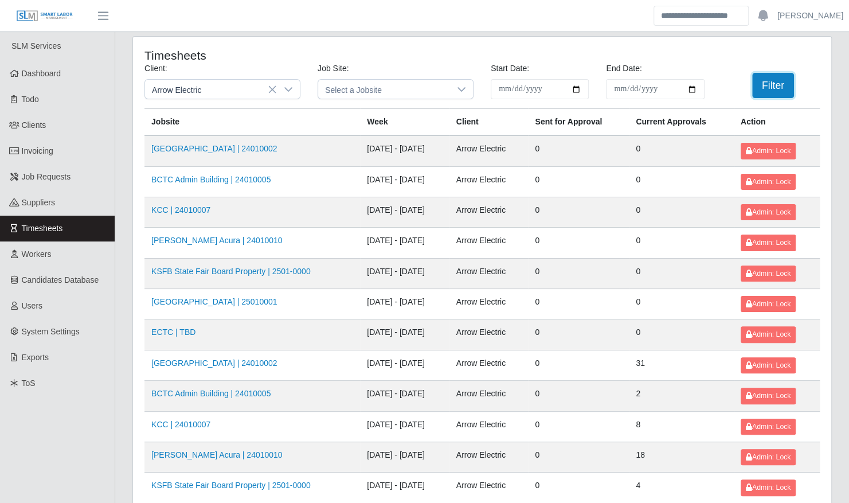
scroll to position [145, 0]
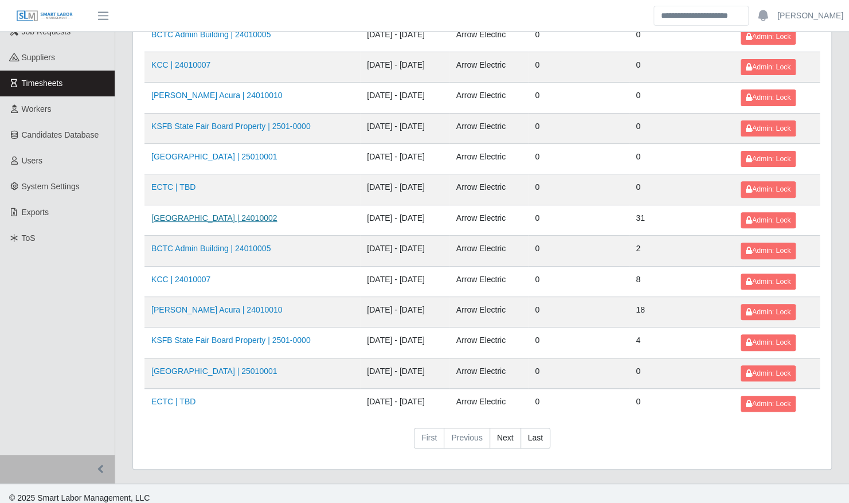
click at [217, 216] on link "[GEOGRAPHIC_DATA] | 24010002" at bounding box center [214, 217] width 126 height 9
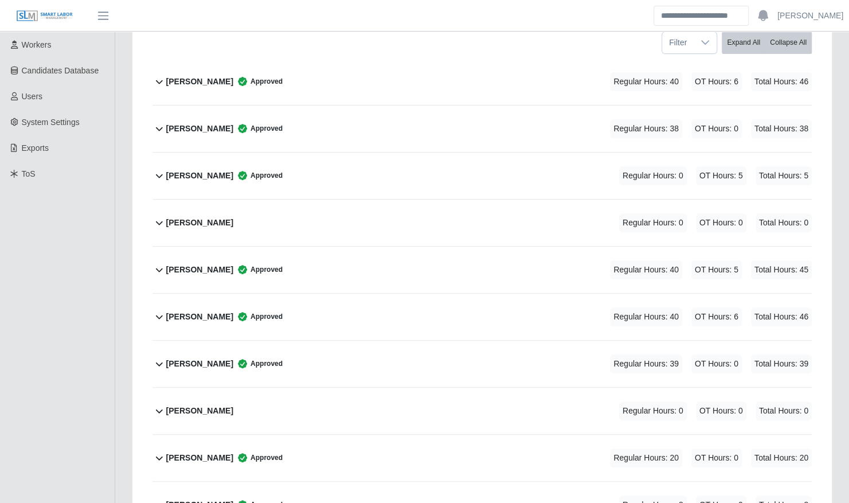
scroll to position [211, 0]
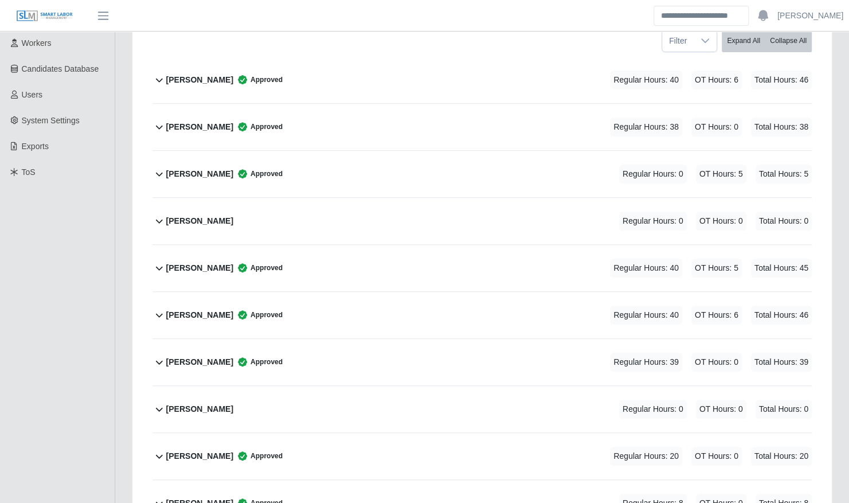
click at [399, 174] on div "Benjamin Redmon Approved Regular Hours: 0 OT Hours: 5 Total Hours: 5" at bounding box center [489, 174] width 646 height 46
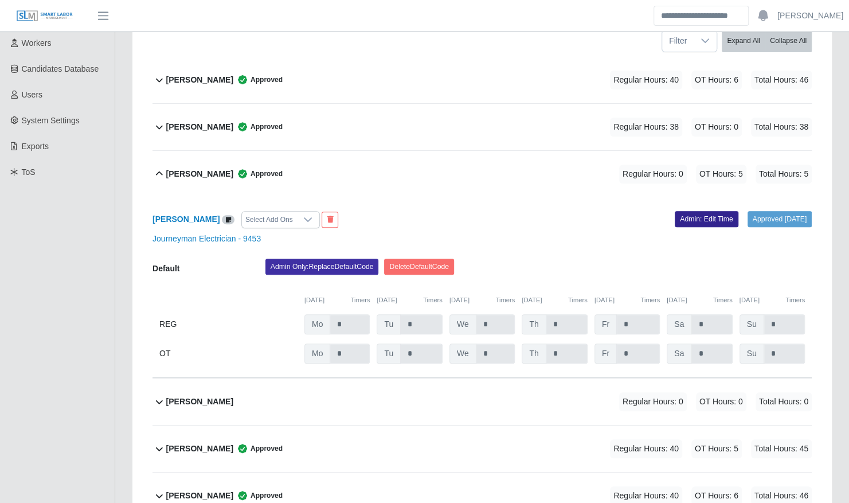
click at [682, 214] on link "Admin: Edit Time" at bounding box center [707, 219] width 64 height 16
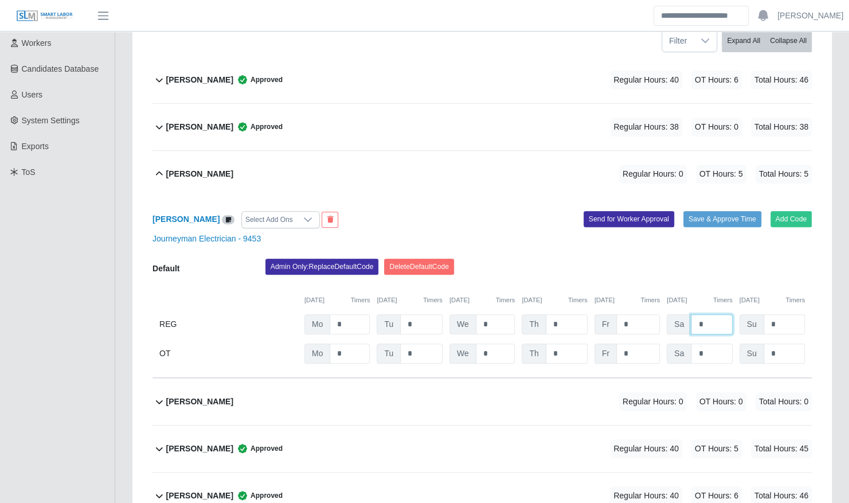
click at [709, 315] on input "*" at bounding box center [711, 324] width 41 height 20
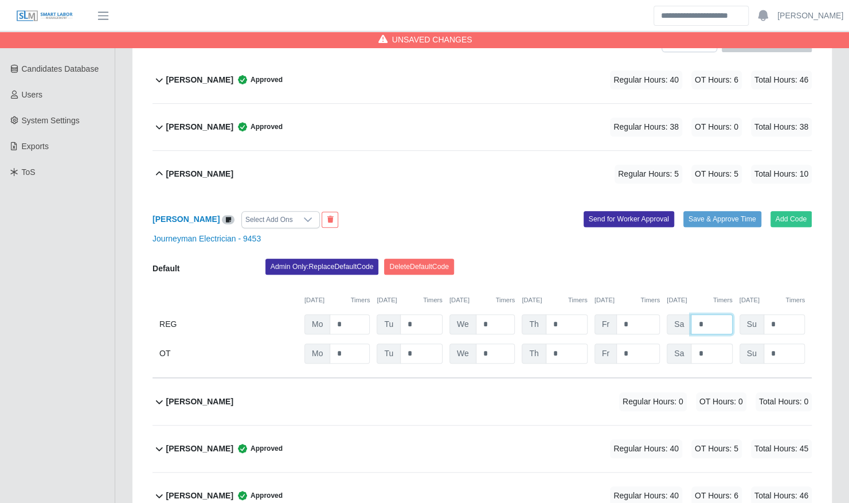
type input "*"
click at [707, 349] on input "*" at bounding box center [711, 354] width 41 height 20
type input "*"
click at [725, 211] on button "Save & Approve Time" at bounding box center [723, 219] width 78 height 16
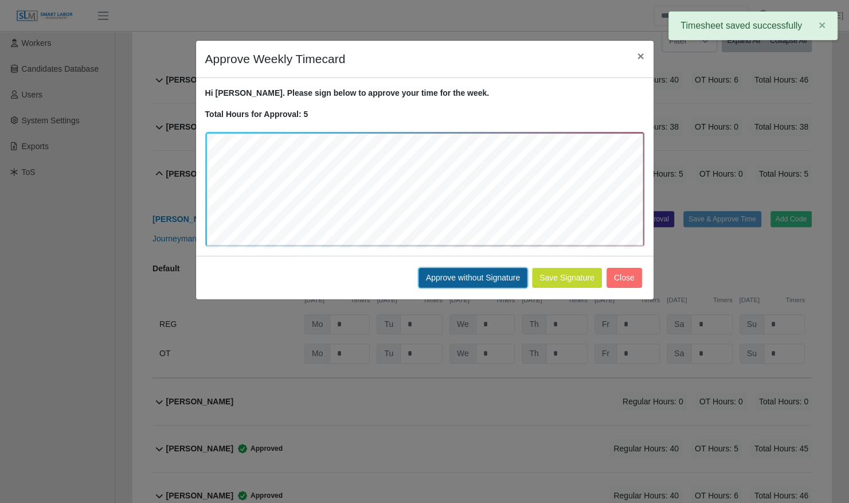
click at [483, 274] on button "Approve without Signature" at bounding box center [473, 278] width 109 height 20
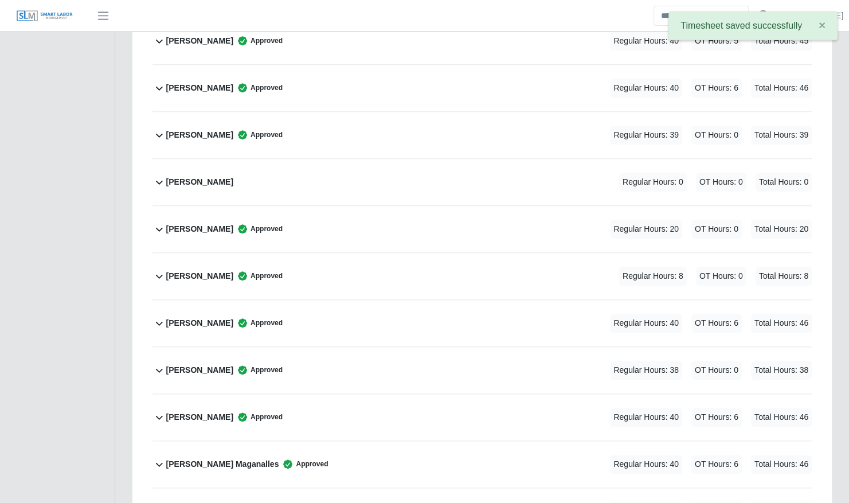
scroll to position [636, 0]
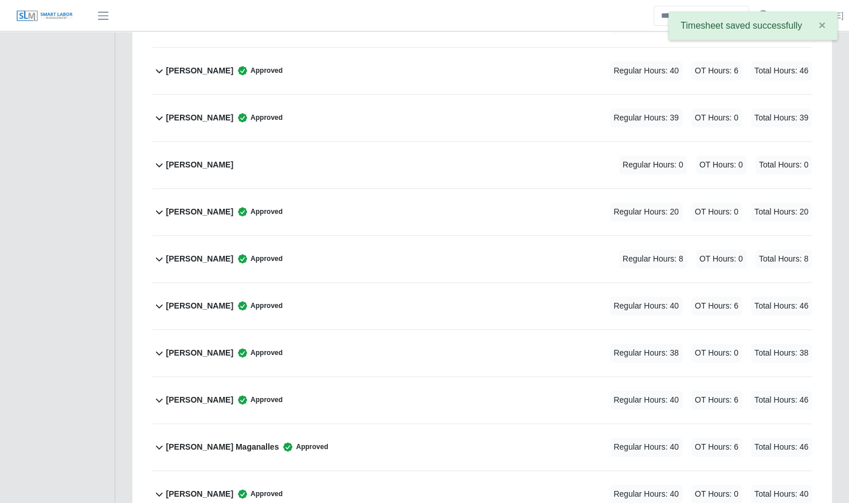
click at [452, 248] on div "Christopher Duke Approved Regular Hours: 8 OT Hours: 0 Total Hours: 8" at bounding box center [489, 259] width 646 height 46
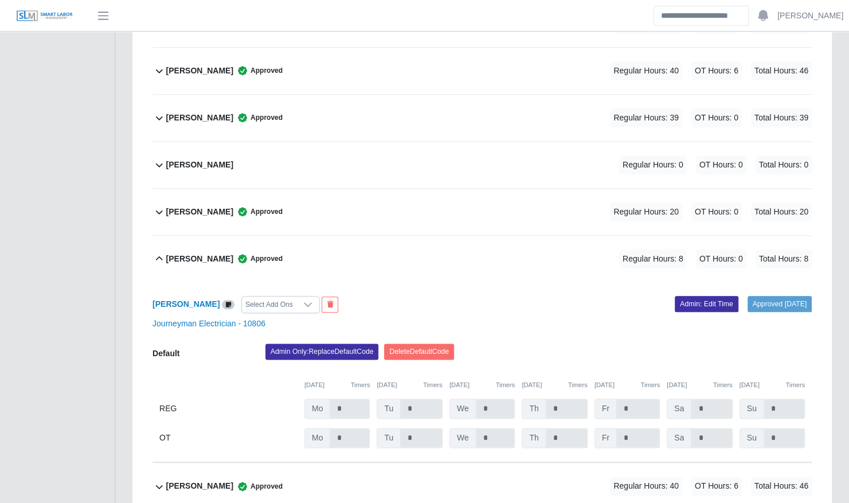
click at [453, 248] on div "Christopher Duke Approved Regular Hours: 8 OT Hours: 0 Total Hours: 8" at bounding box center [489, 259] width 646 height 46
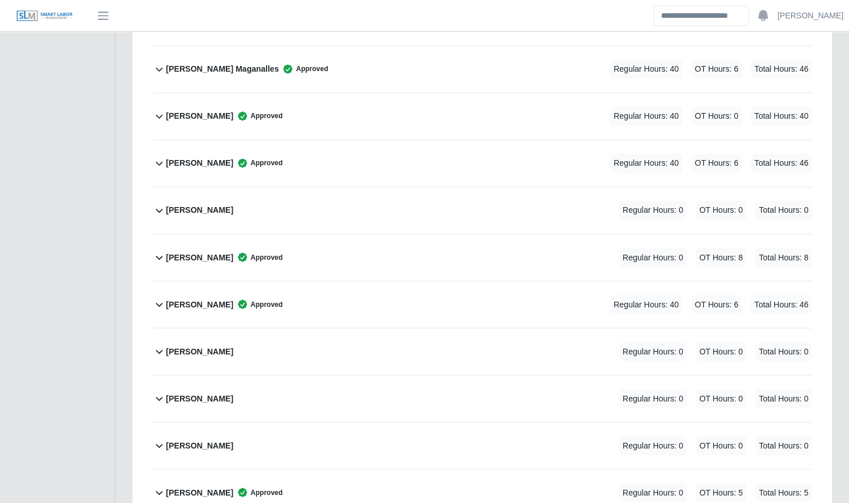
scroll to position [1016, 0]
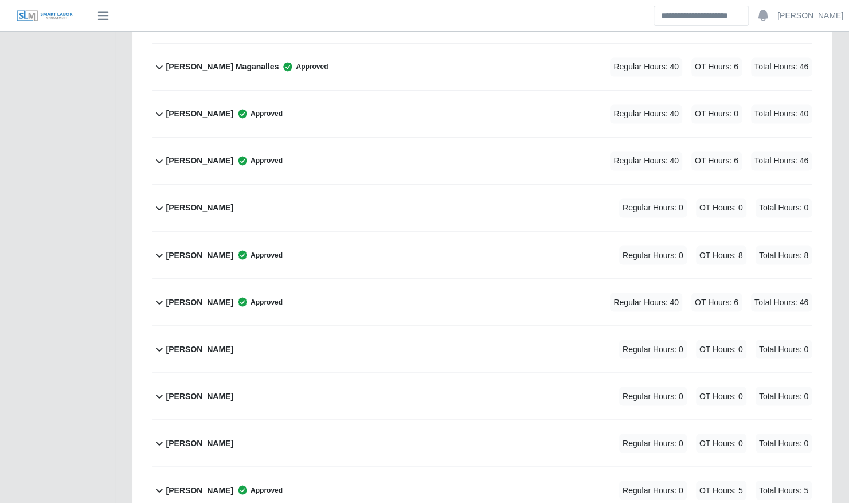
click at [442, 248] on div "Jeisson Castillo Approved Regular Hours: 0 OT Hours: 8 Total Hours: 8" at bounding box center [489, 255] width 646 height 46
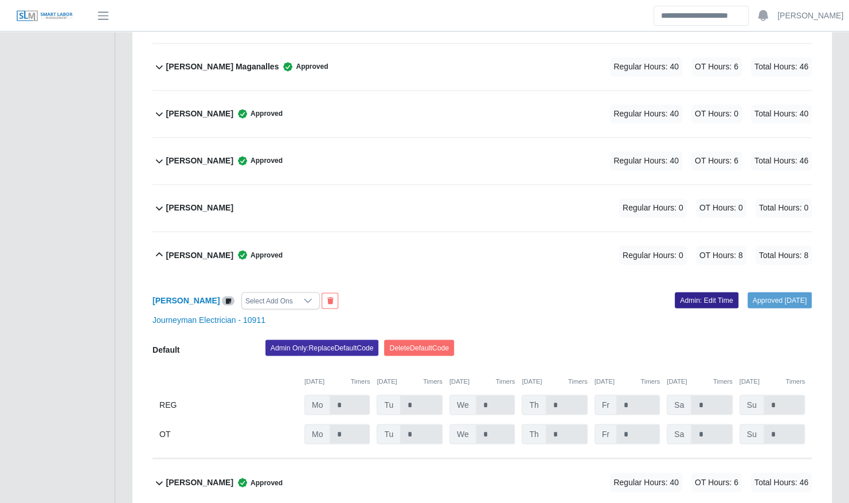
click at [699, 292] on link "Admin: Edit Time" at bounding box center [707, 300] width 64 height 16
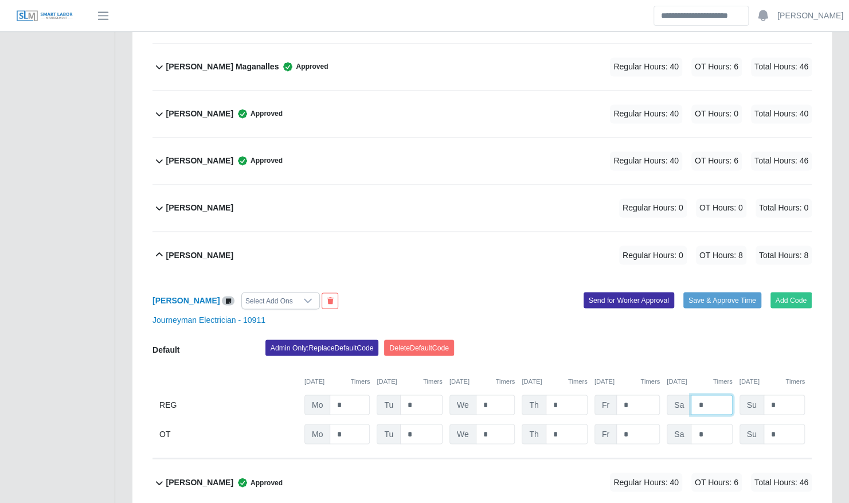
click at [716, 395] on input "*" at bounding box center [711, 405] width 41 height 20
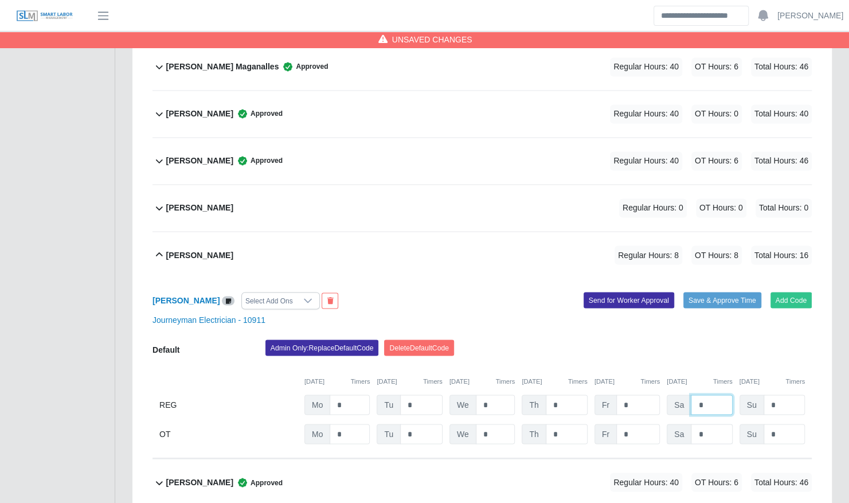
type input "*"
click at [712, 424] on input "*" at bounding box center [711, 434] width 41 height 20
type input "*"
click at [704, 292] on button "Save & Approve Time" at bounding box center [723, 300] width 78 height 16
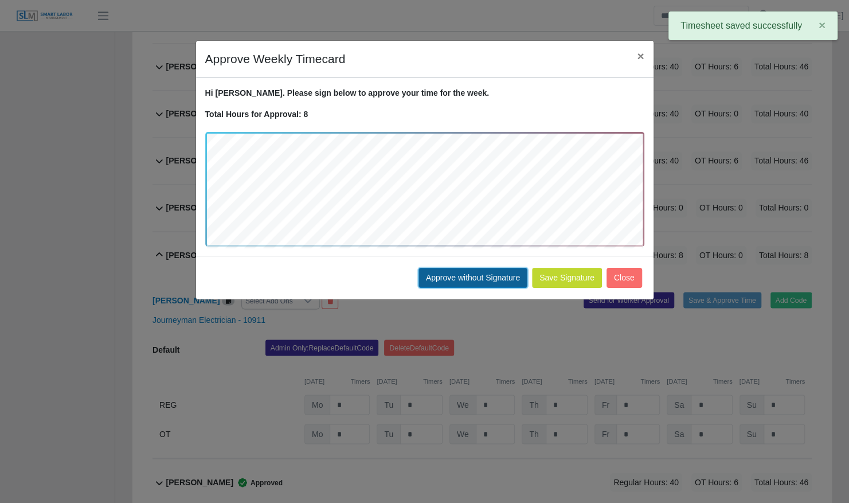
click at [477, 283] on button "Approve without Signature" at bounding box center [473, 278] width 109 height 20
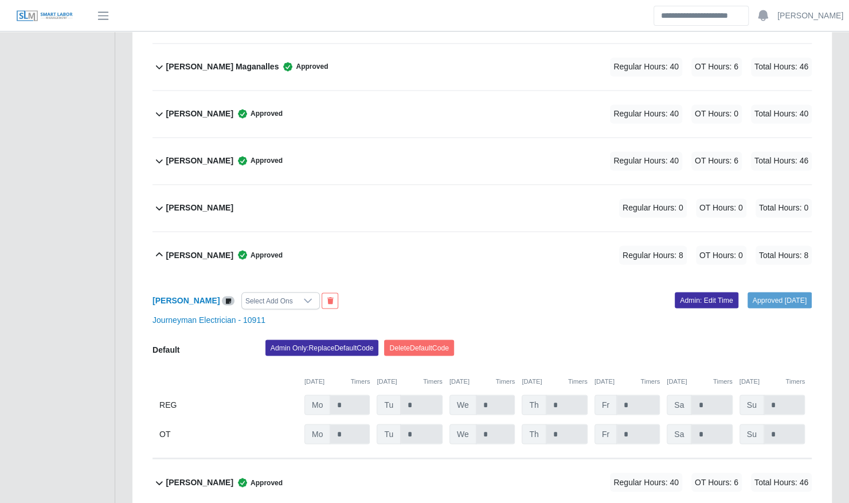
click at [306, 233] on div "Jeisson Castillo Approved Regular Hours: 8 OT Hours: 0 Total Hours: 8" at bounding box center [489, 255] width 646 height 46
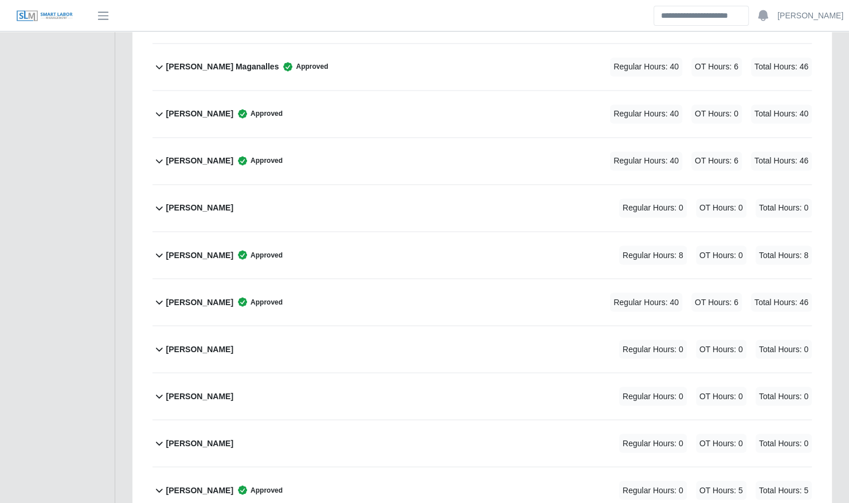
click at [306, 233] on div "Jeisson Castillo Approved Regular Hours: 8 OT Hours: 0 Total Hours: 8" at bounding box center [489, 255] width 646 height 46
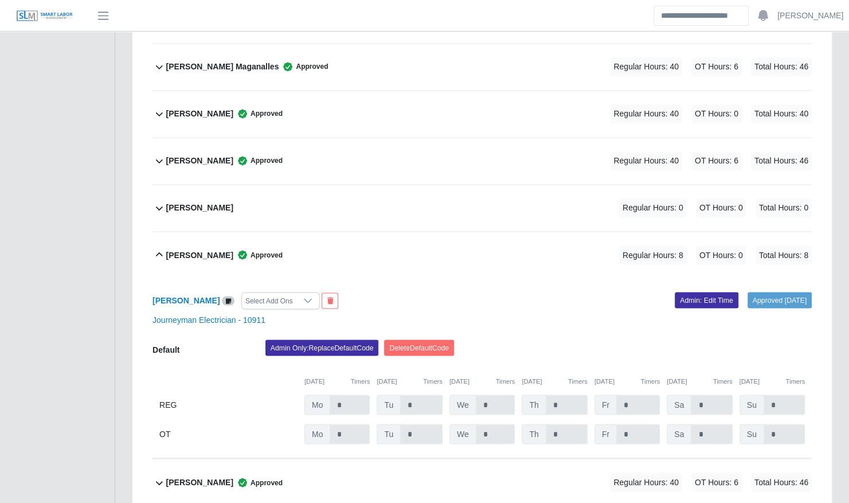
click at [306, 233] on div "Jeisson Castillo Approved Regular Hours: 8 OT Hours: 0 Total Hours: 8" at bounding box center [489, 255] width 646 height 46
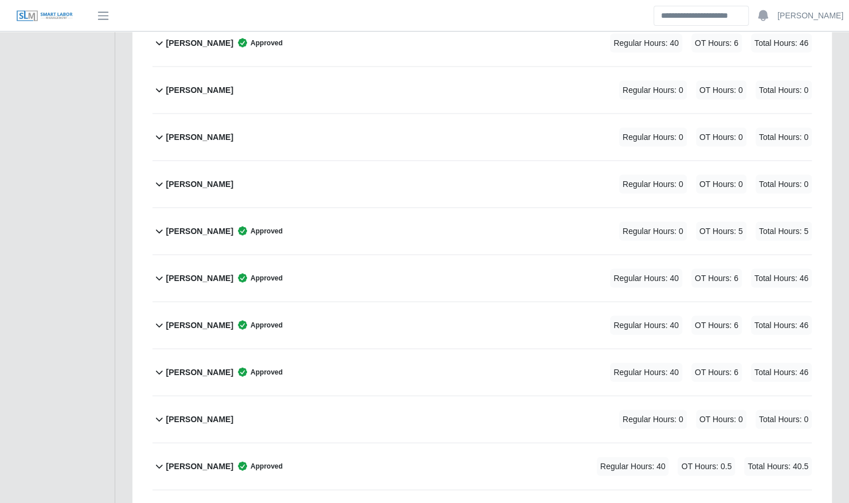
scroll to position [1276, 0]
click at [313, 221] on div "Joshua Broughton Approved Regular Hours: 0 OT Hours: 5 Total Hours: 5" at bounding box center [489, 230] width 646 height 46
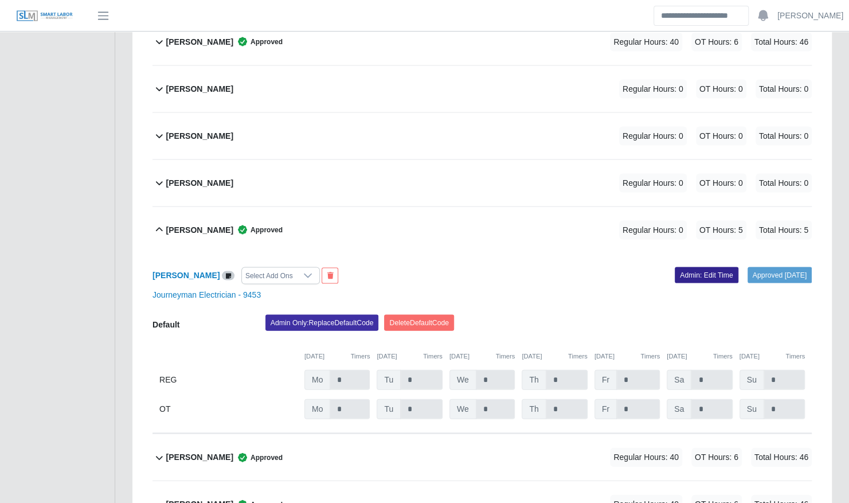
click at [679, 267] on link "Admin: Edit Time" at bounding box center [707, 275] width 64 height 16
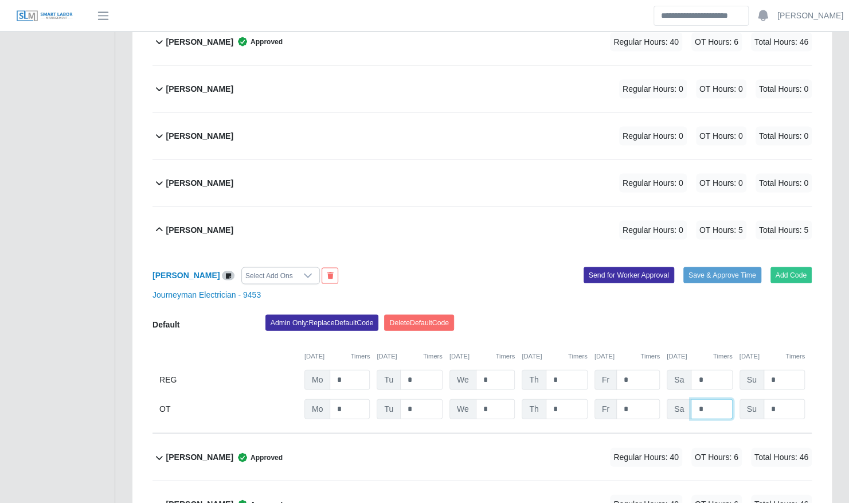
click at [710, 399] on input "*" at bounding box center [711, 409] width 41 height 20
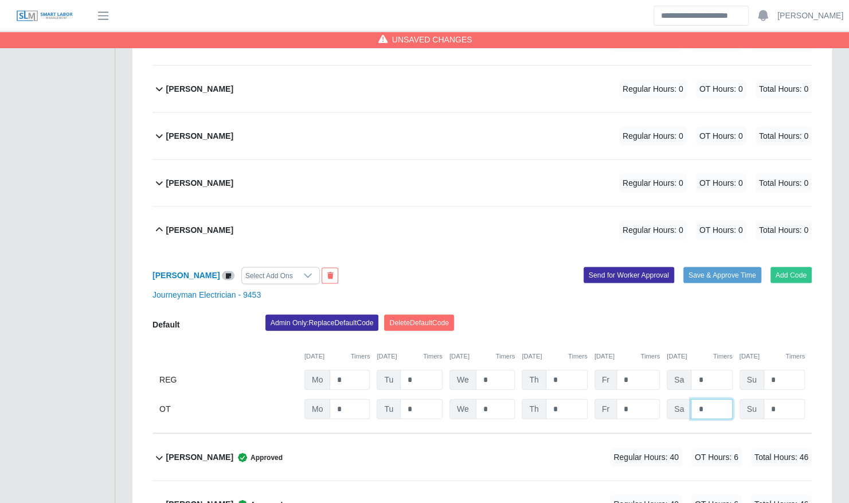
type input "*"
click at [633, 352] on div "09/05/2025 Timers" at bounding box center [627, 357] width 65 height 10
click at [710, 370] on input "*" at bounding box center [711, 380] width 41 height 20
type input "*"
click at [711, 267] on button "Save & Approve Time" at bounding box center [723, 275] width 78 height 16
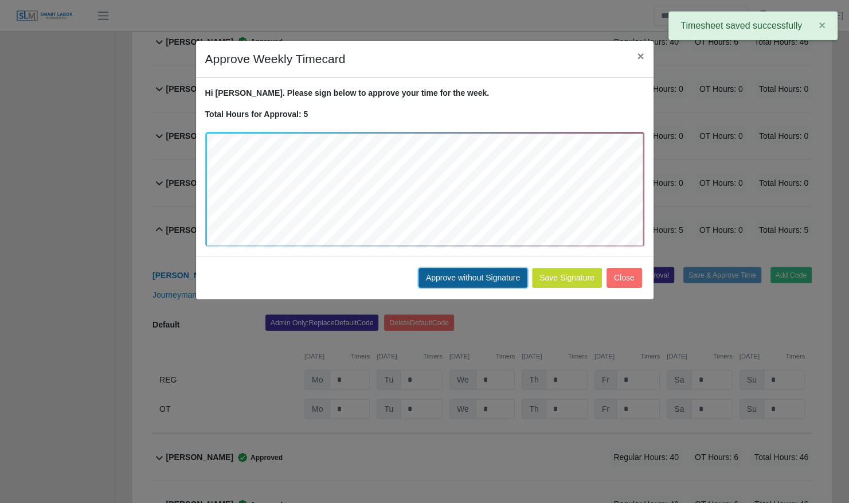
click at [490, 272] on button "Approve without Signature" at bounding box center [473, 278] width 109 height 20
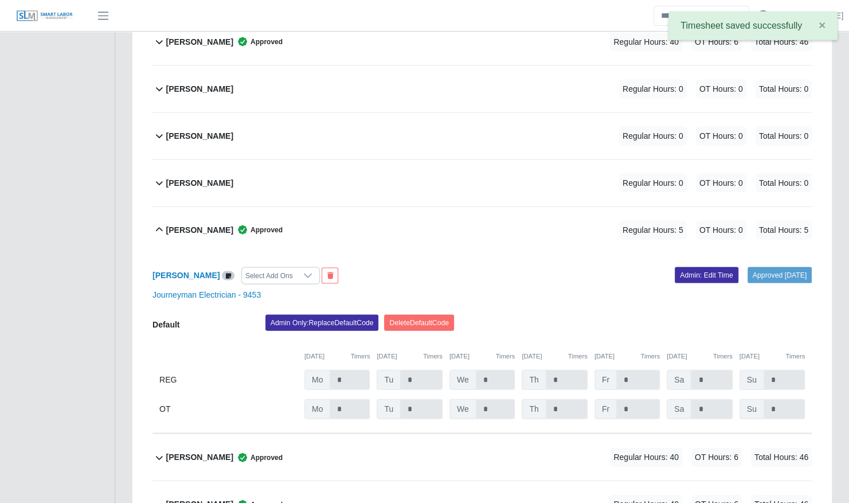
click at [315, 221] on div "Joshua Broughton Approved Regular Hours: 5 OT Hours: 0 Total Hours: 5" at bounding box center [489, 230] width 646 height 46
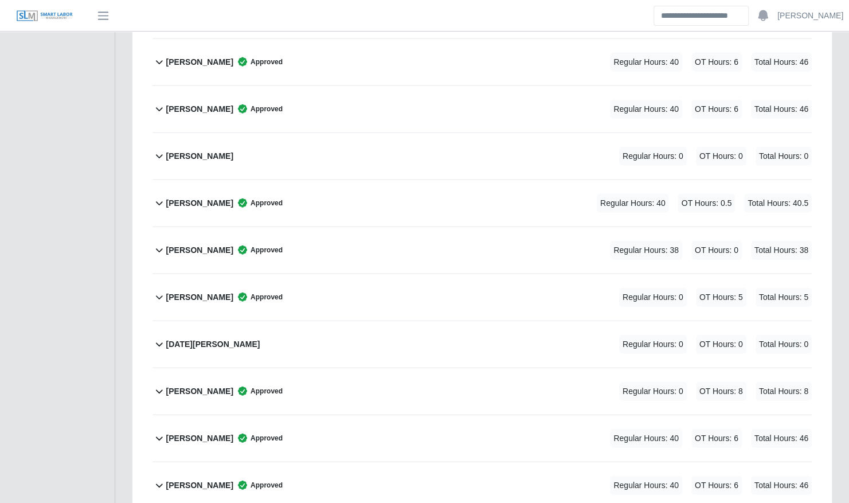
scroll to position [1542, 0]
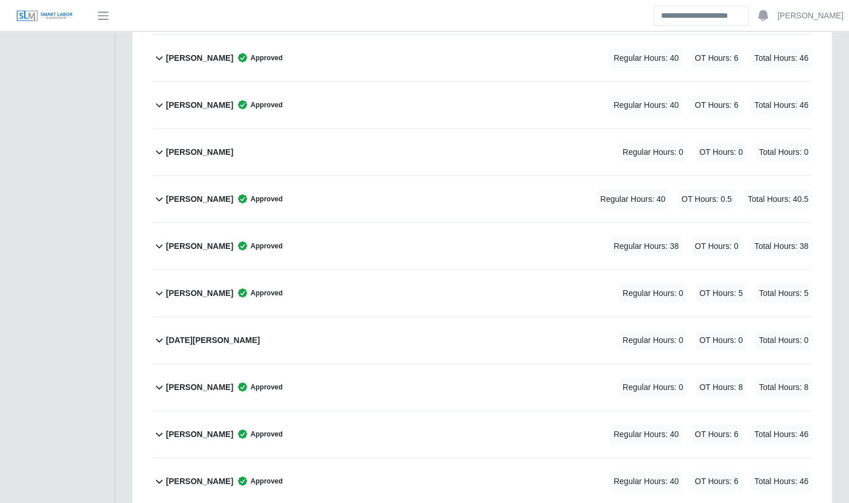
click at [333, 270] on div "Nicholas Reynolds Approved Regular Hours: 0 OT Hours: 5 Total Hours: 5" at bounding box center [489, 293] width 646 height 46
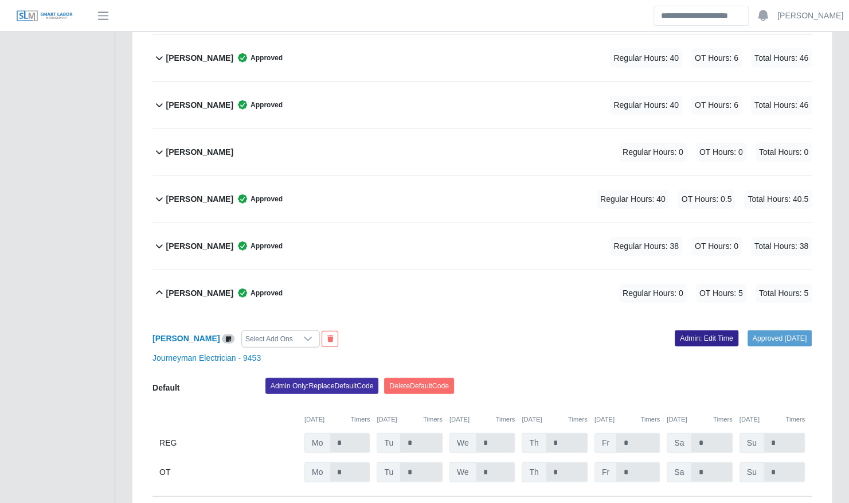
click at [708, 330] on link "Admin: Edit Time" at bounding box center [707, 338] width 64 height 16
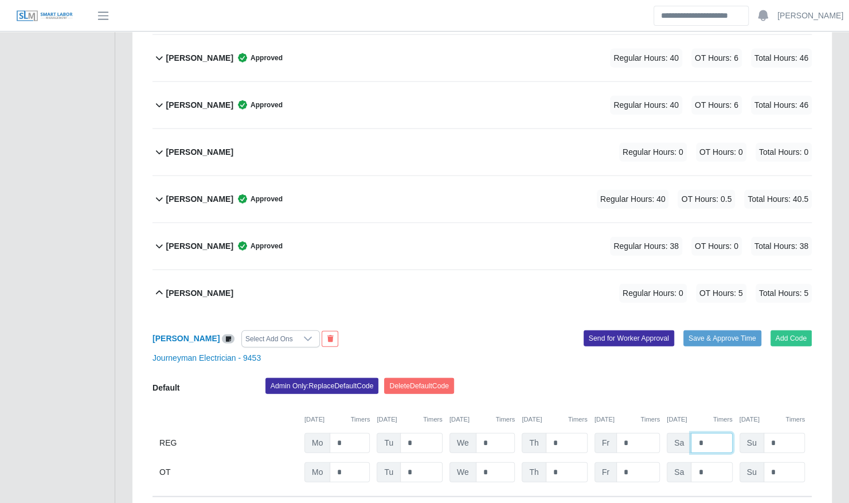
click at [712, 433] on input "*" at bounding box center [711, 443] width 41 height 20
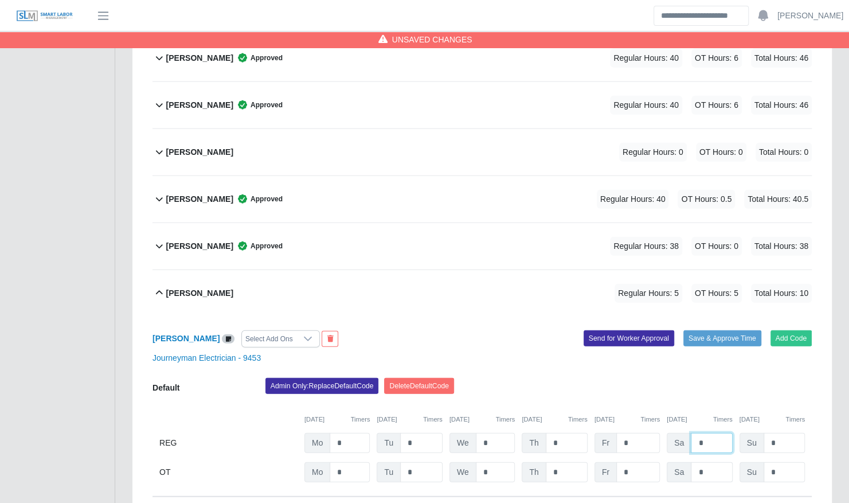
type input "*"
click at [701, 462] on input "*" at bounding box center [711, 472] width 41 height 20
type input "*"
click at [729, 330] on button "Save & Approve Time" at bounding box center [723, 338] width 78 height 16
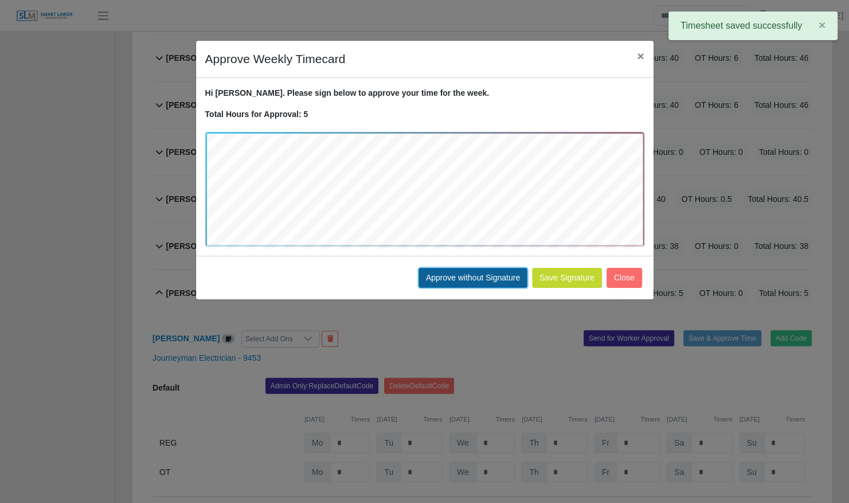
click at [477, 270] on button "Approve without Signature" at bounding box center [473, 278] width 109 height 20
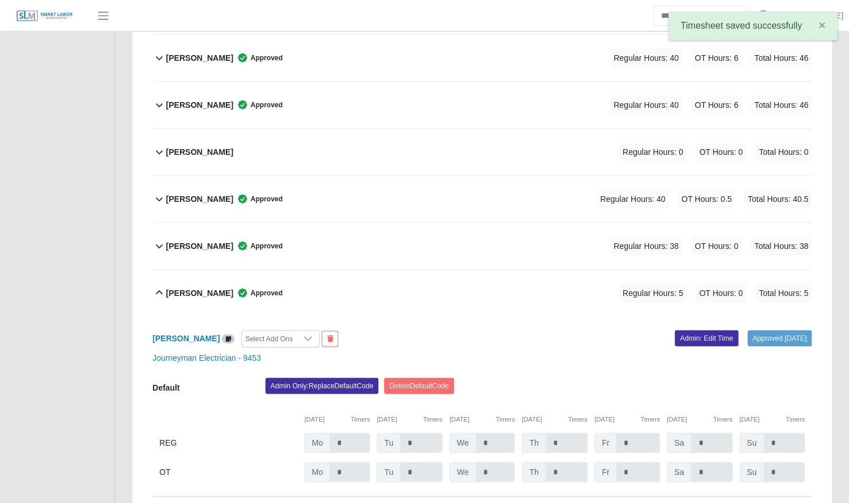
click at [477, 270] on div "Nicholas Reynolds Approved Regular Hours: 5 OT Hours: 0 Total Hours: 5" at bounding box center [489, 293] width 646 height 46
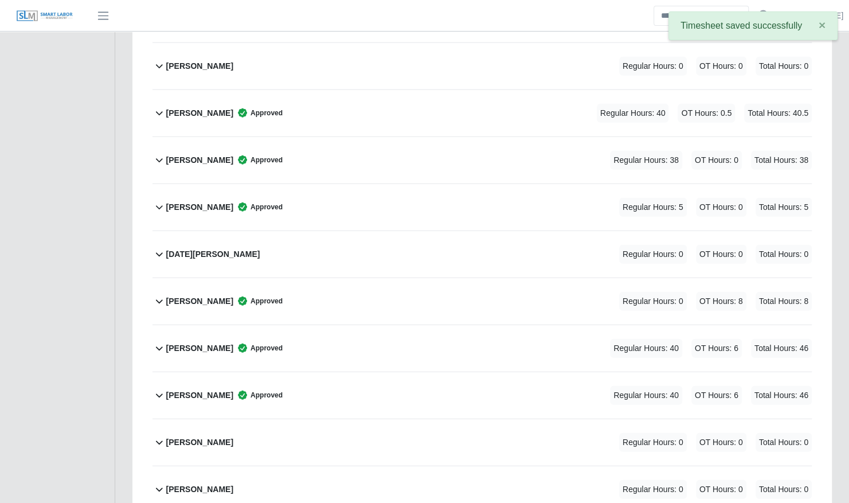
scroll to position [1629, 0]
click at [477, 278] on div "Rodolfo Boixfinseca Approved Regular Hours: 0 OT Hours: 8 Total Hours: 8" at bounding box center [489, 301] width 646 height 46
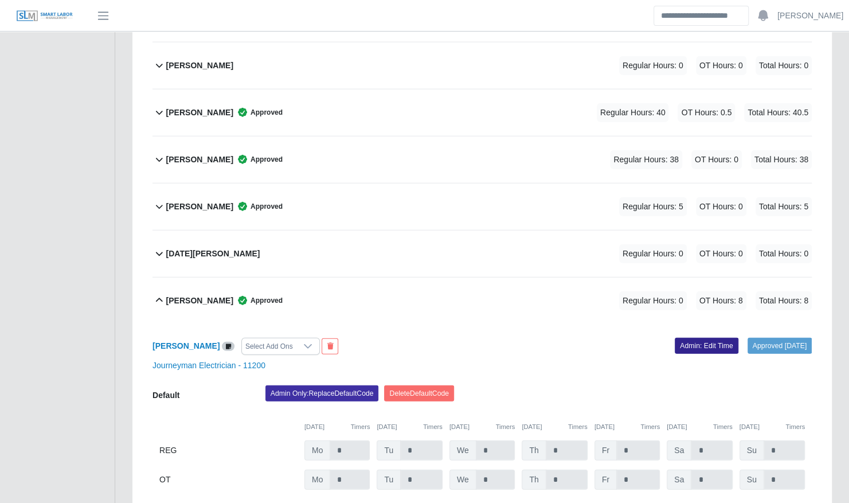
click at [710, 338] on link "Admin: Edit Time" at bounding box center [707, 346] width 64 height 16
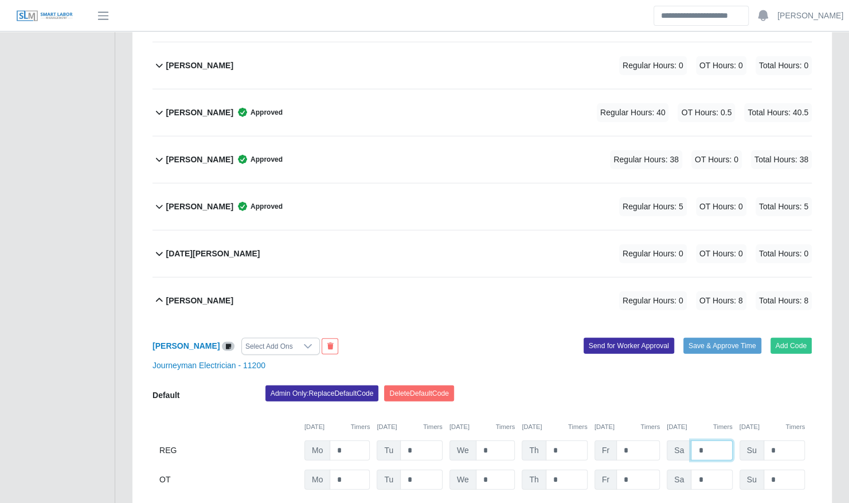
click at [715, 440] on input "*" at bounding box center [711, 450] width 41 height 20
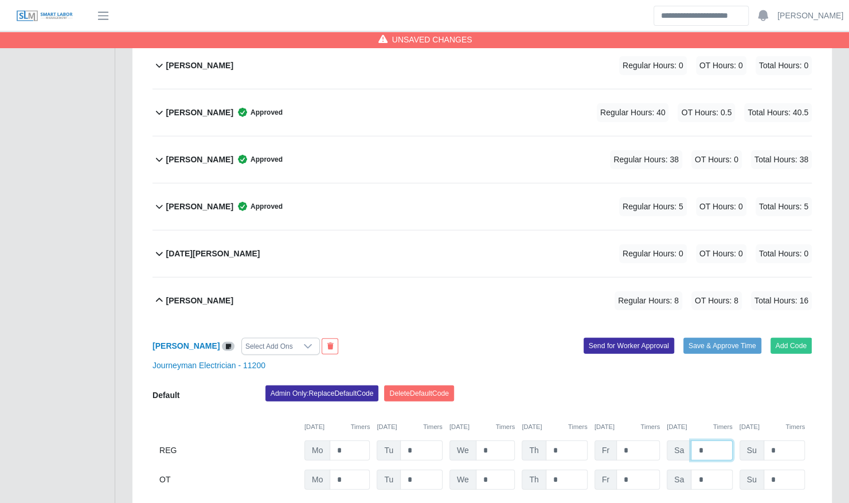
type input "*"
click at [712, 470] on input "*" at bounding box center [711, 480] width 41 height 20
type input "*"
click at [725, 338] on button "Save & Approve Time" at bounding box center [723, 346] width 78 height 16
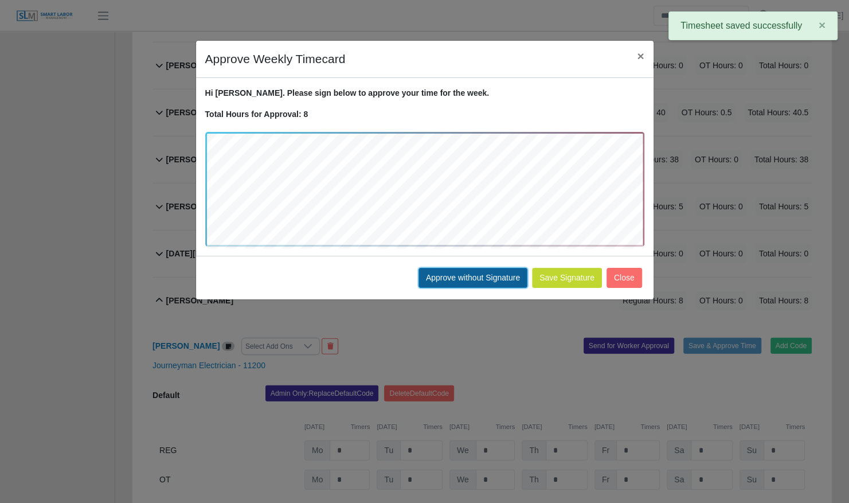
click at [477, 268] on button "Approve without Signature" at bounding box center [473, 278] width 109 height 20
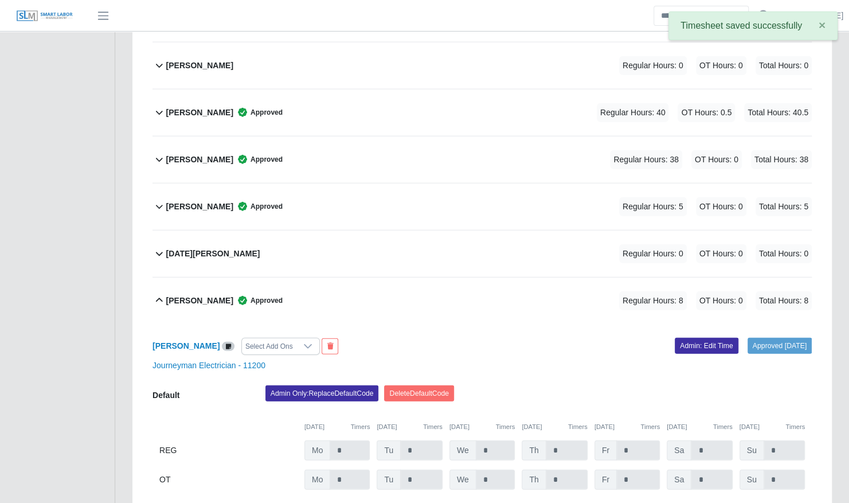
click at [401, 284] on div "Rodolfo Boixfinseca Approved Regular Hours: 8 OT Hours: 0 Total Hours: 8" at bounding box center [489, 301] width 646 height 46
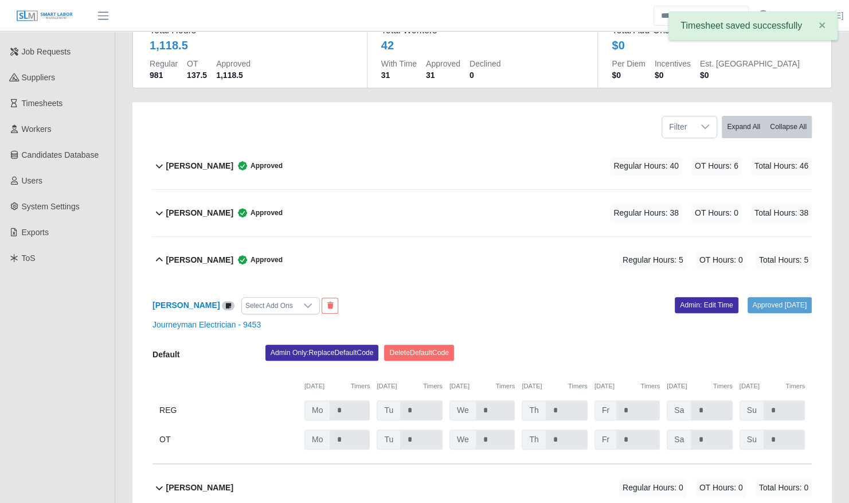
scroll to position [0, 0]
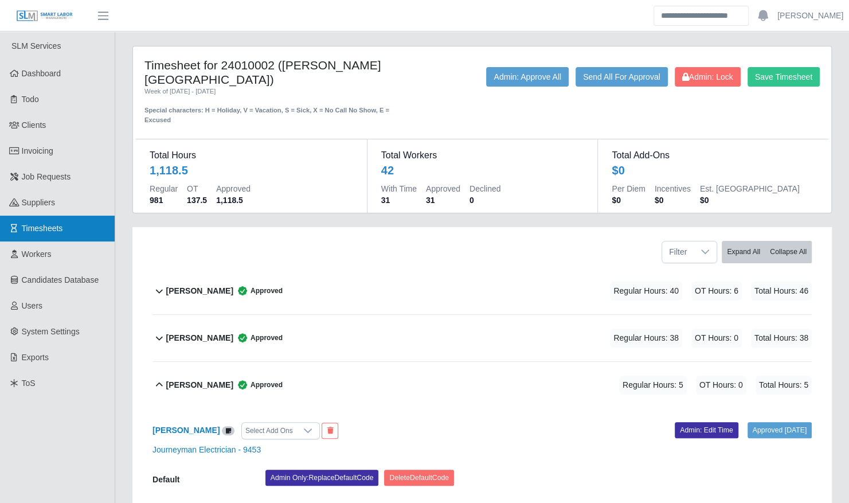
click at [69, 231] on link "Timesheets" at bounding box center [57, 229] width 115 height 26
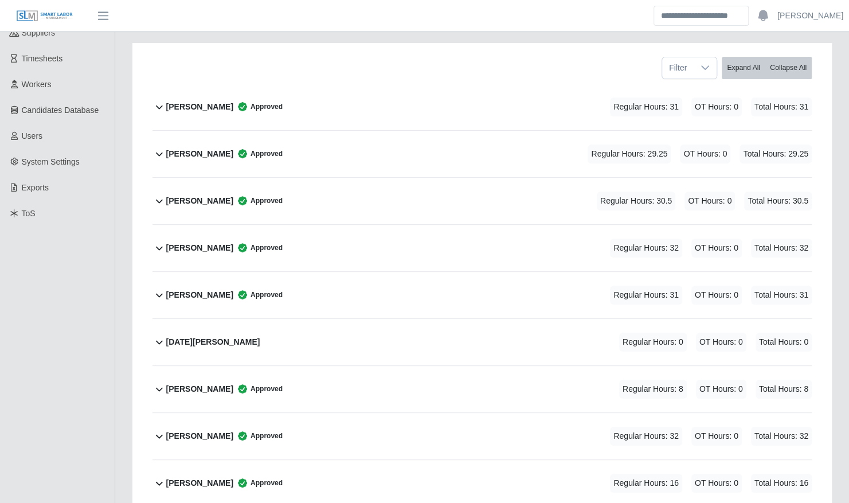
scroll to position [170, 0]
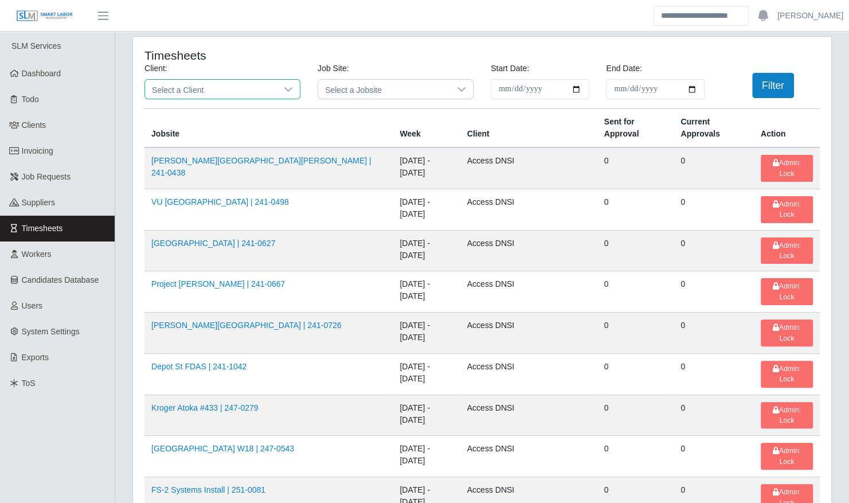
click at [240, 90] on span "Select a Client" at bounding box center [211, 89] width 132 height 19
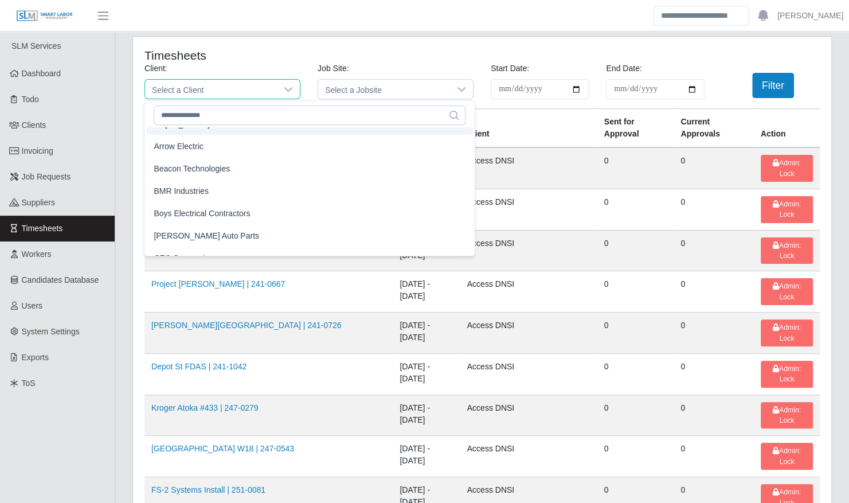
scroll to position [68, 0]
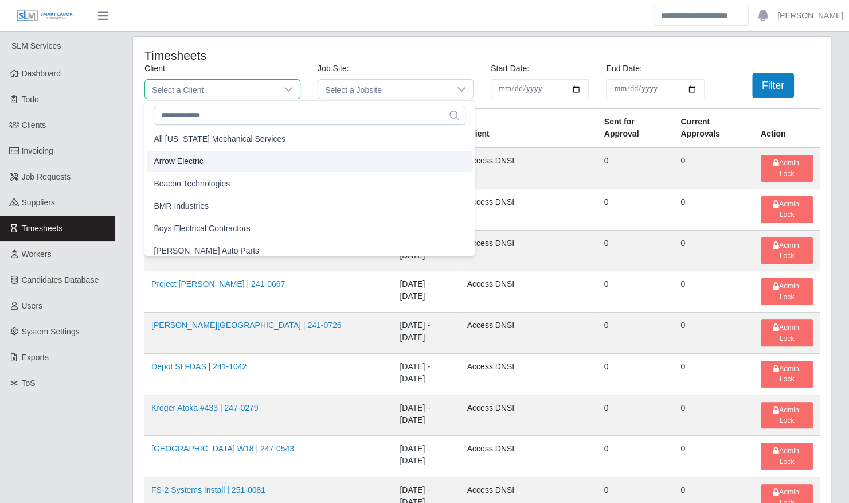
click at [256, 166] on li "Arrow Electric" at bounding box center [310, 161] width 326 height 21
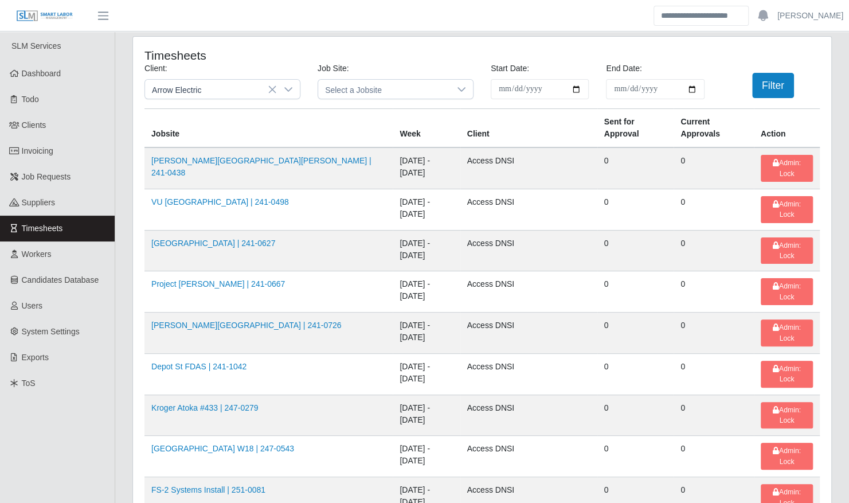
click at [773, 72] on div "**********" at bounding box center [482, 86] width 693 height 46
click at [773, 86] on button "Filter" at bounding box center [773, 85] width 42 height 25
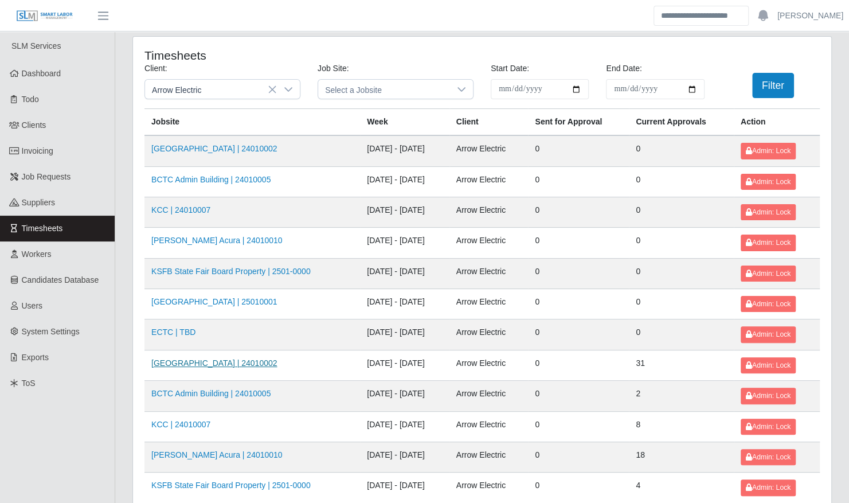
click at [230, 360] on link "[GEOGRAPHIC_DATA] | 24010002" at bounding box center [214, 362] width 126 height 9
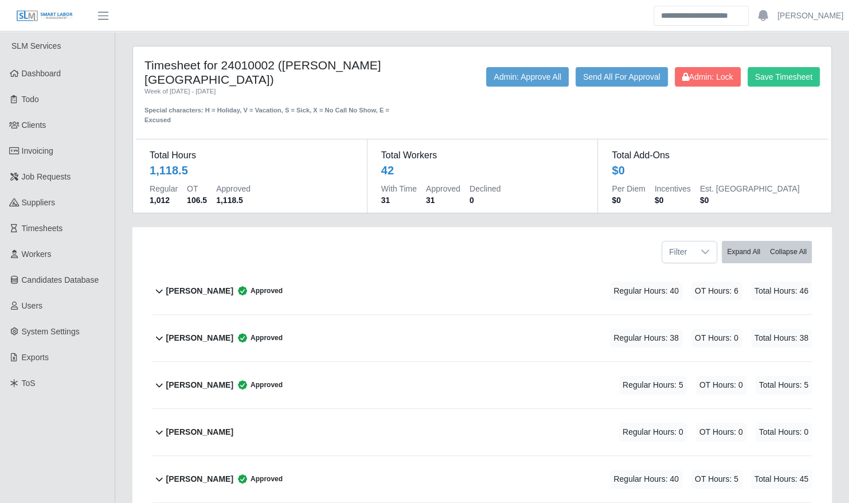
click at [270, 294] on div "[PERSON_NAME] Approved Regular Hours: 40 OT Hours: 6 Total Hours: 46" at bounding box center [489, 291] width 646 height 46
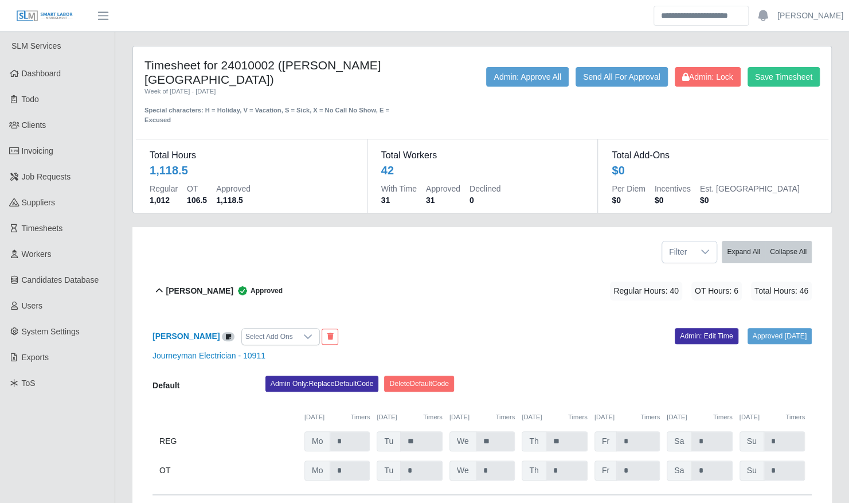
click at [270, 294] on div "[PERSON_NAME] Approved Regular Hours: 40 OT Hours: 6 Total Hours: 46" at bounding box center [489, 291] width 646 height 46
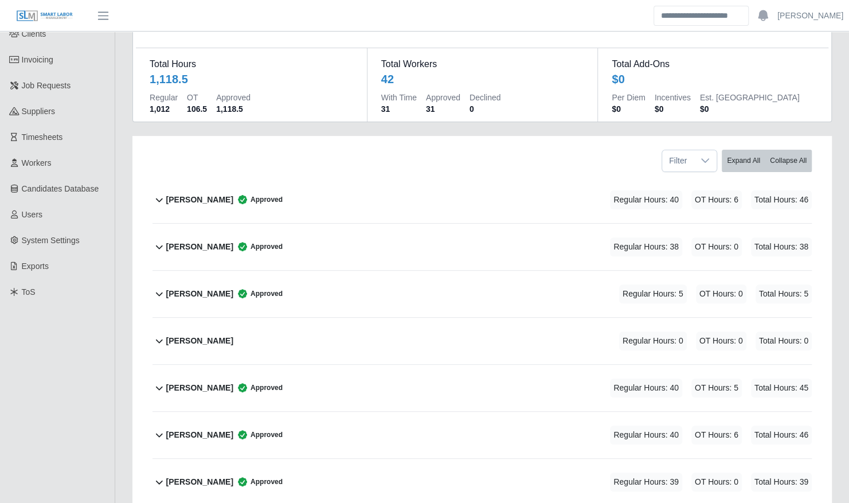
scroll to position [92, 0]
click at [357, 176] on div "[PERSON_NAME] Approved Regular Hours: 40 OT Hours: 6 Total Hours: 46" at bounding box center [489, 199] width 646 height 46
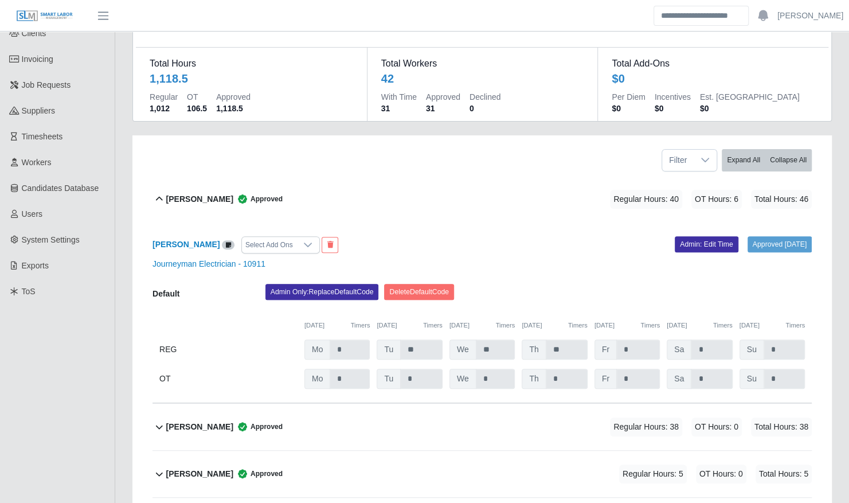
click at [357, 176] on div "[PERSON_NAME] Approved Regular Hours: 40 OT Hours: 6 Total Hours: 46" at bounding box center [489, 199] width 646 height 46
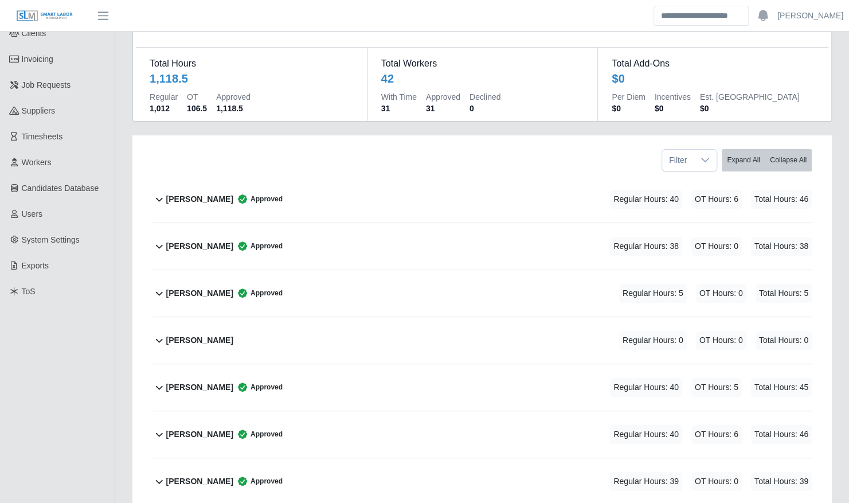
scroll to position [0, 0]
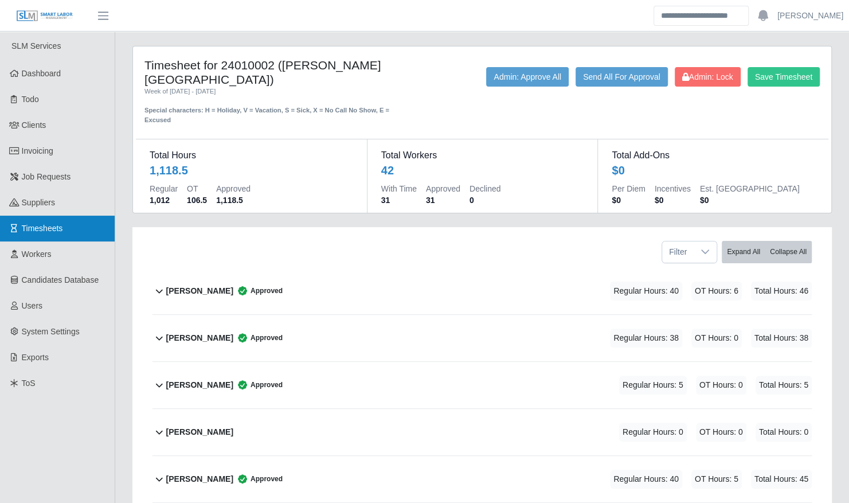
click at [90, 231] on link "Timesheets" at bounding box center [57, 229] width 115 height 26
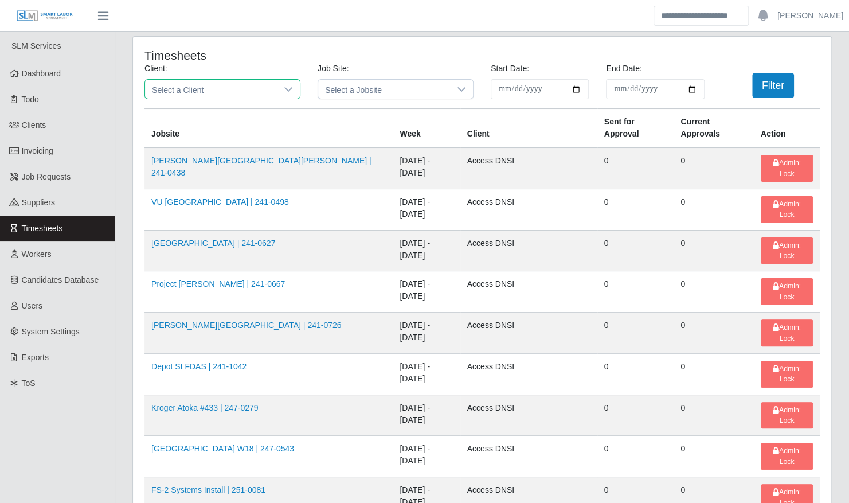
click at [247, 91] on span "Select a Client" at bounding box center [211, 89] width 132 height 19
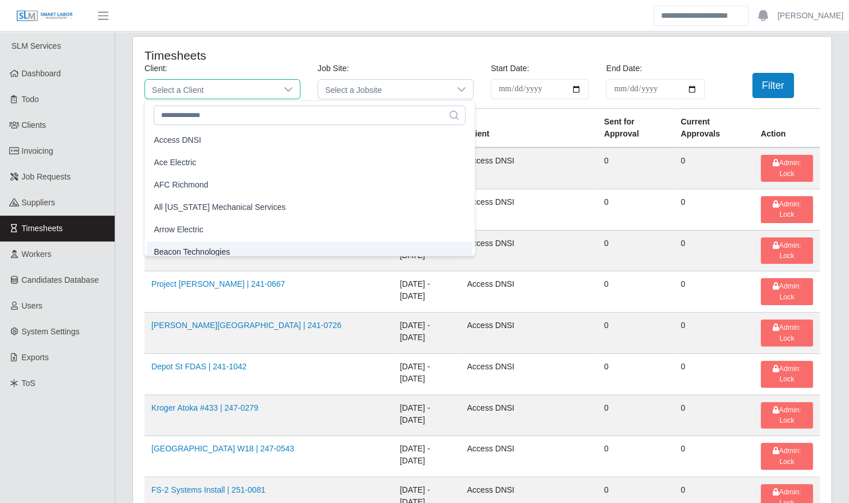
scroll to position [7, 0]
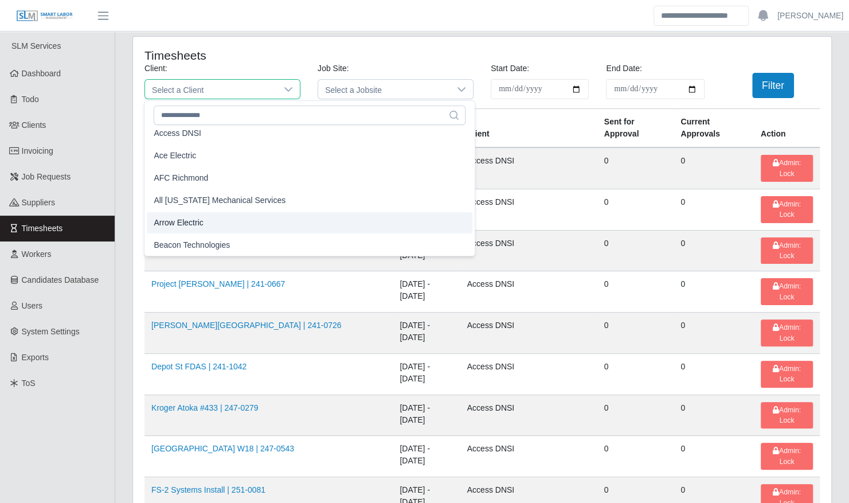
click at [218, 224] on li "Arrow Electric" at bounding box center [310, 222] width 326 height 21
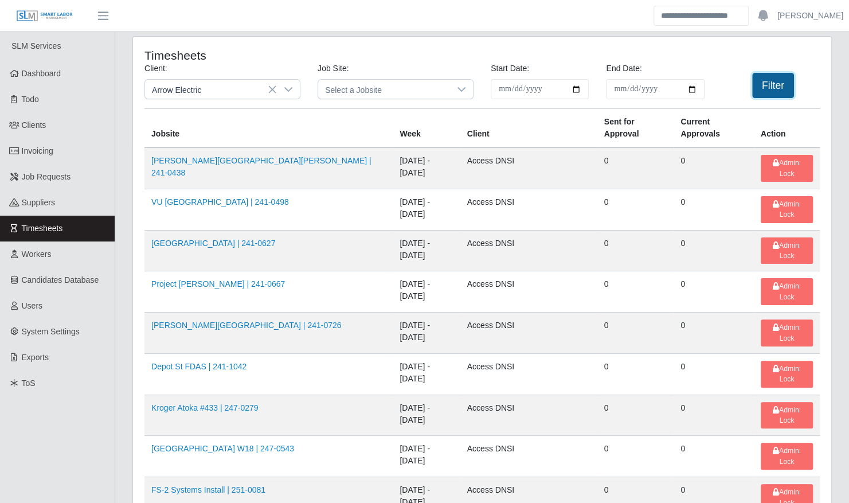
click at [783, 83] on button "Filter" at bounding box center [773, 85] width 42 height 25
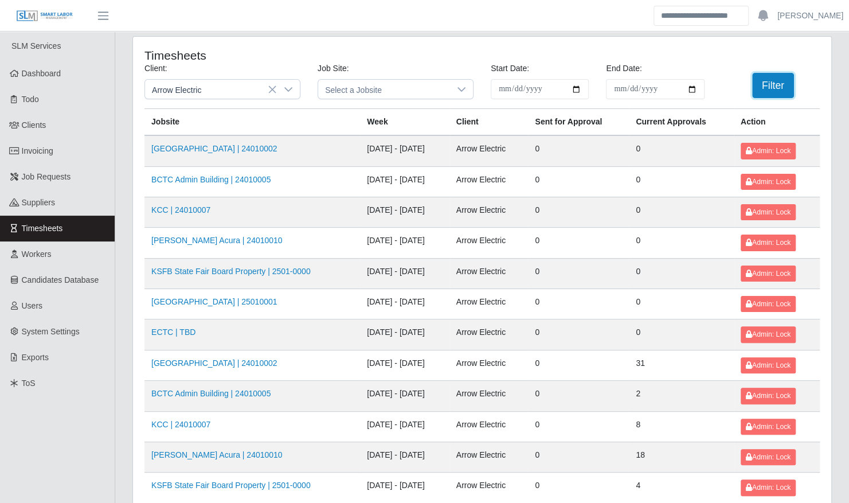
scroll to position [145, 0]
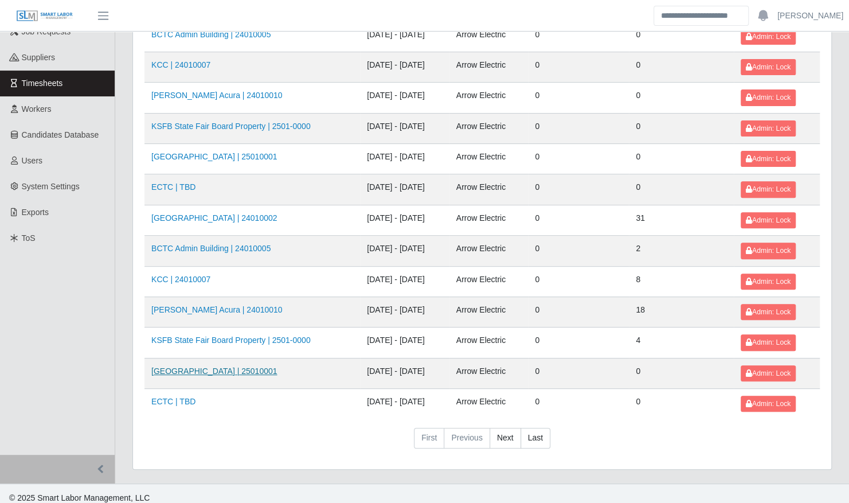
click at [211, 366] on link "[GEOGRAPHIC_DATA] | 25010001" at bounding box center [214, 370] width 126 height 9
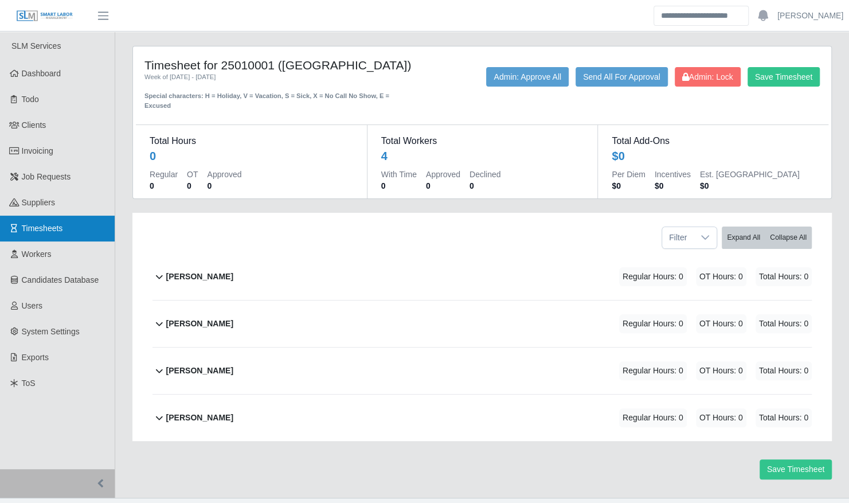
click at [61, 220] on link "Timesheets" at bounding box center [57, 229] width 115 height 26
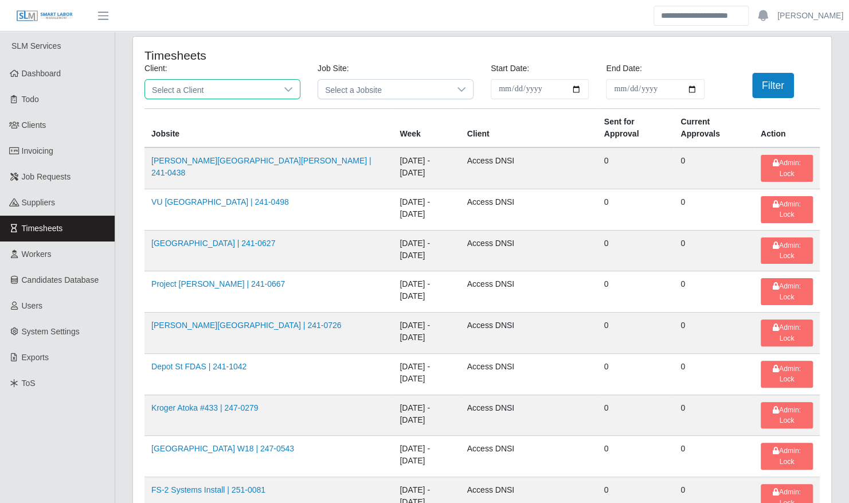
click at [202, 89] on span "Select a Client" at bounding box center [211, 89] width 132 height 19
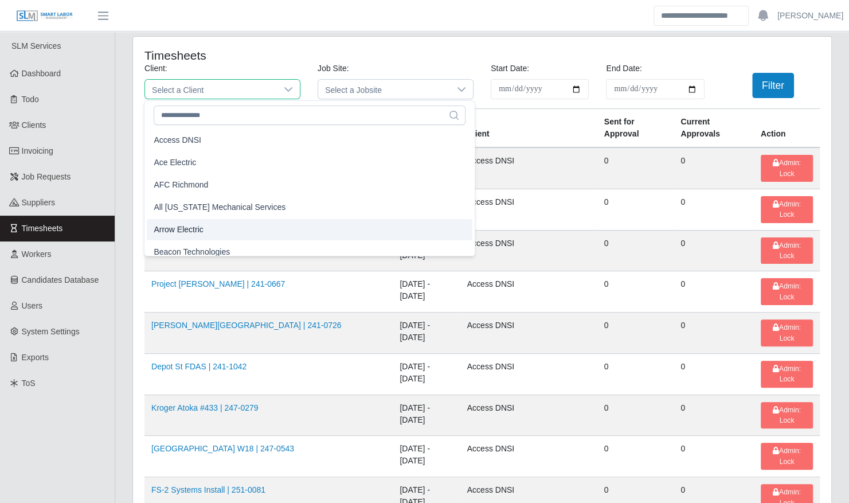
click at [207, 231] on li "Arrow Electric" at bounding box center [310, 229] width 326 height 21
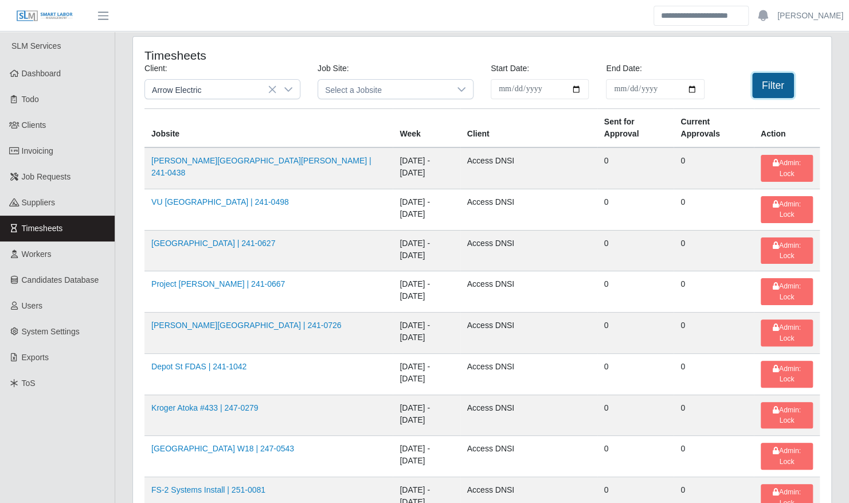
click at [769, 91] on button "Filter" at bounding box center [773, 85] width 42 height 25
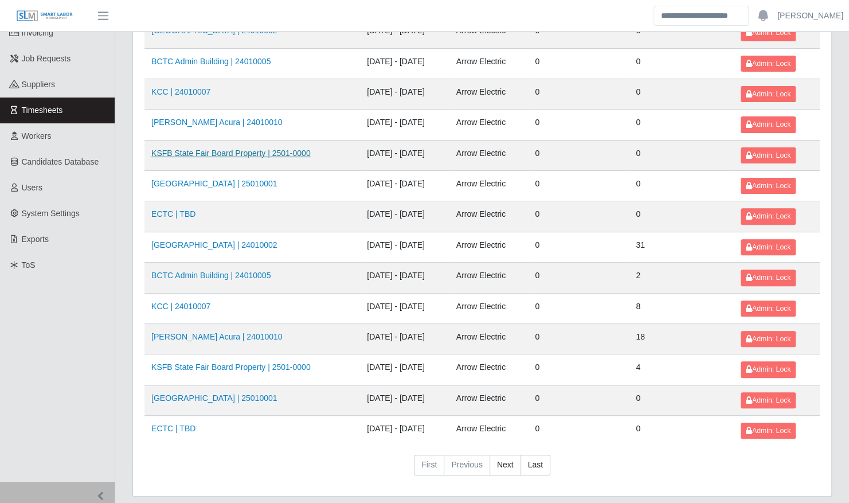
scroll to position [145, 0]
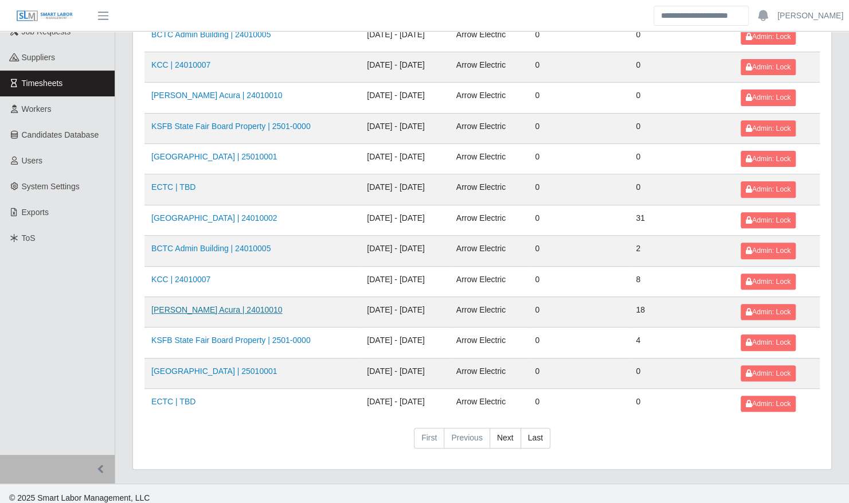
click at [221, 305] on link "[PERSON_NAME] Acura | 24010010" at bounding box center [216, 309] width 131 height 9
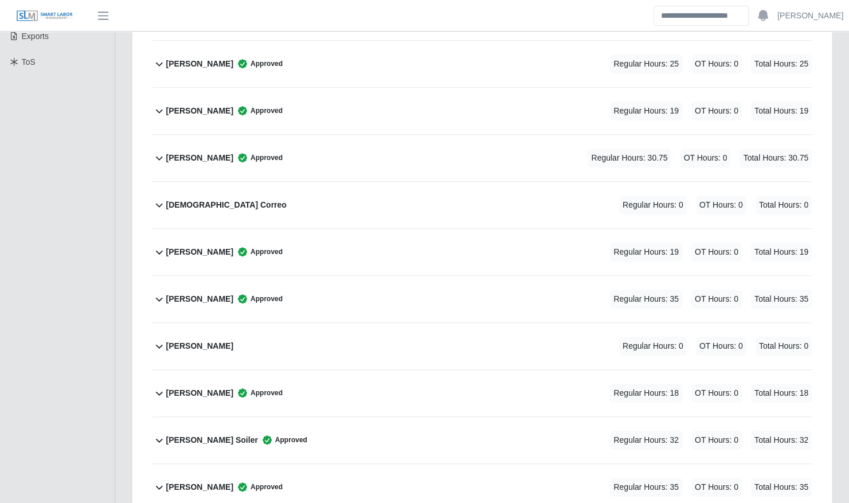
scroll to position [321, 0]
click at [244, 184] on div "[DEMOGRAPHIC_DATA] Correo Regular Hours: 0 OT Hours: 0 Total Hours: 0" at bounding box center [489, 205] width 646 height 46
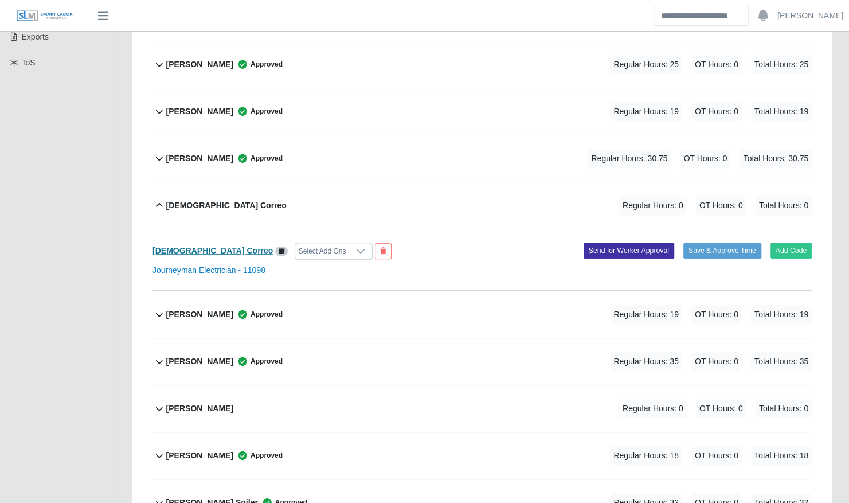
click at [175, 246] on b "[DEMOGRAPHIC_DATA] Correo" at bounding box center [213, 250] width 120 height 9
click at [794, 243] on button "Add Code" at bounding box center [792, 251] width 42 height 16
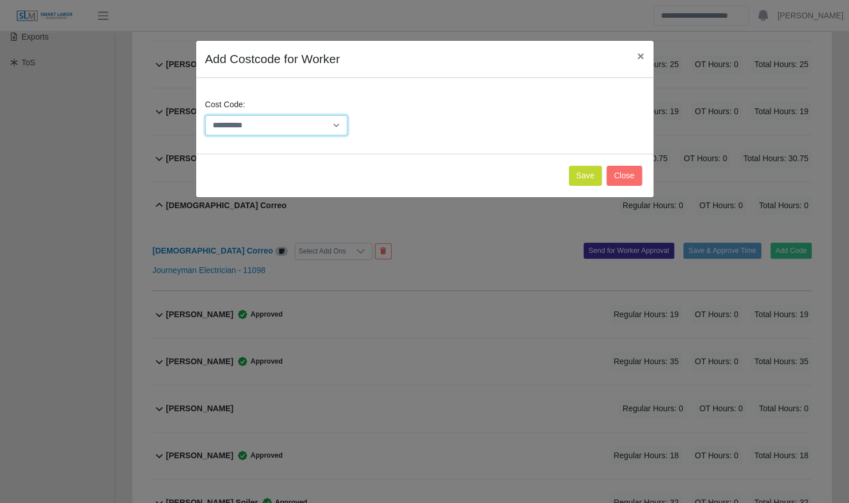
click at [260, 128] on select "**********" at bounding box center [276, 125] width 143 height 20
select select "**********"
click at [205, 115] on select "**********" at bounding box center [276, 125] width 143 height 20
click at [583, 181] on button "Save" at bounding box center [585, 176] width 33 height 20
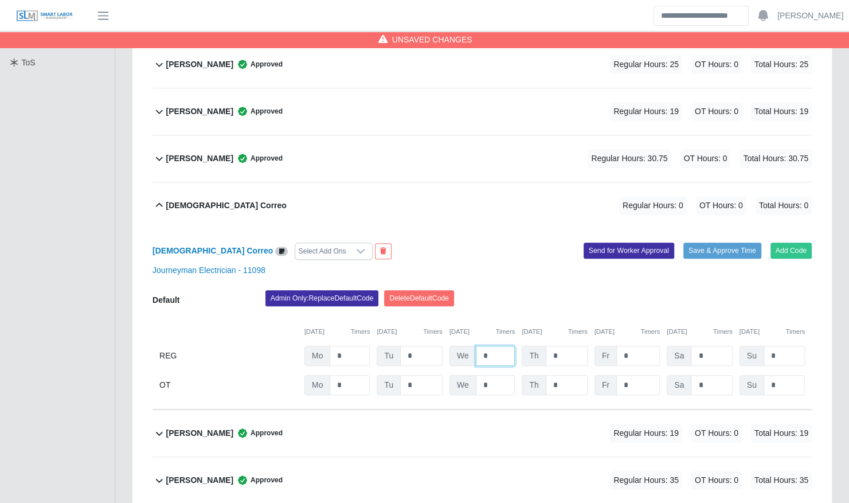
click at [487, 346] on input "*" at bounding box center [496, 356] width 40 height 20
type input "*"
click at [721, 234] on div "Jesua Correo Select Add Ons Add Code Save & Approve Time Send for Worker Approv…" at bounding box center [482, 319] width 659 height 181
click at [724, 243] on button "Save & Approve Time" at bounding box center [723, 251] width 78 height 16
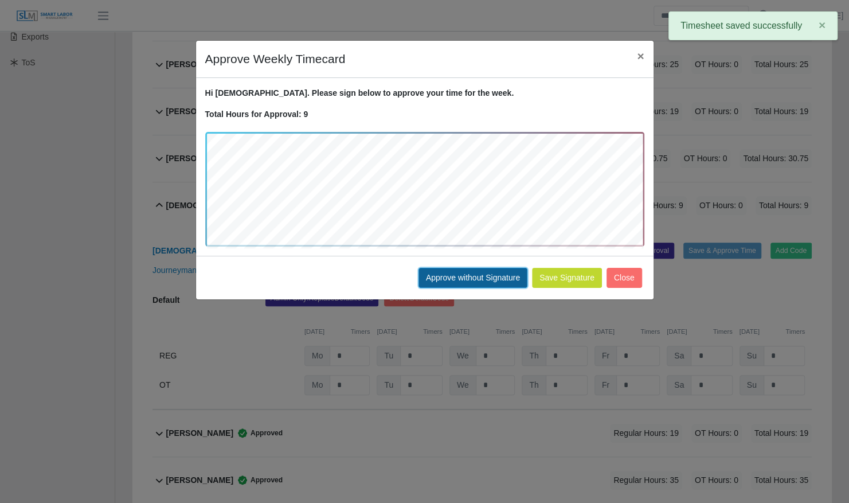
click at [466, 283] on button "Approve without Signature" at bounding box center [473, 278] width 109 height 20
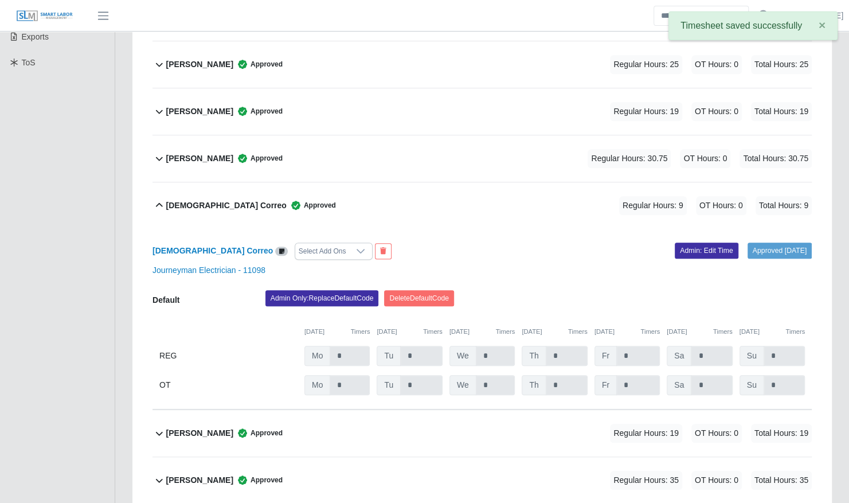
click at [287, 182] on div "Jesua Correo Approved Regular Hours: 9 OT Hours: 0 Total Hours: 9" at bounding box center [489, 205] width 646 height 46
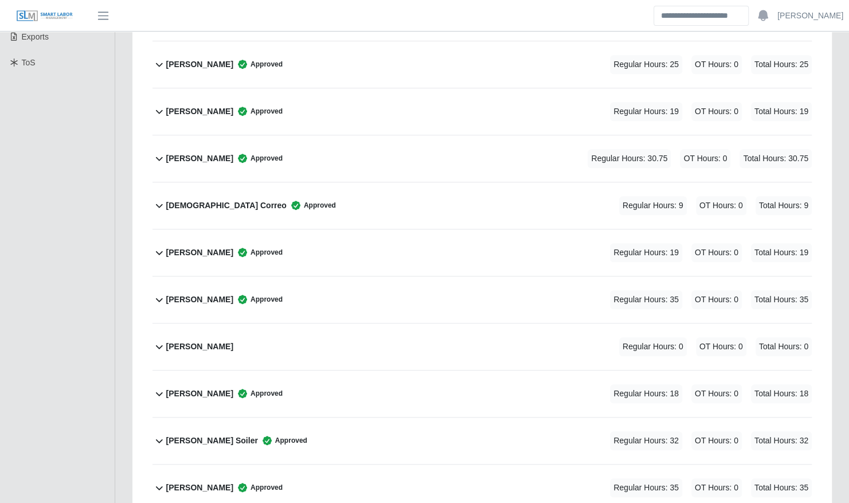
click at [287, 182] on div "Jesua Correo Approved Regular Hours: 9 OT Hours: 0 Total Hours: 9" at bounding box center [489, 205] width 646 height 46
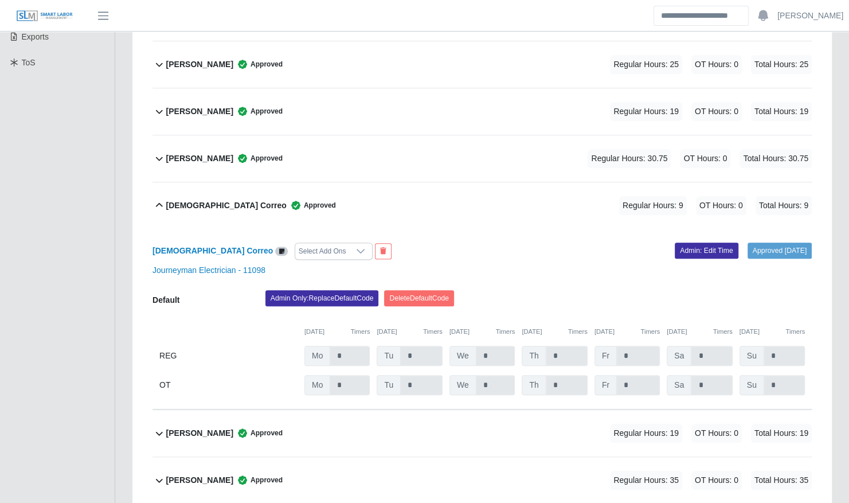
click at [287, 182] on div "Jesua Correo Approved Regular Hours: 9 OT Hours: 0 Total Hours: 9" at bounding box center [489, 205] width 646 height 46
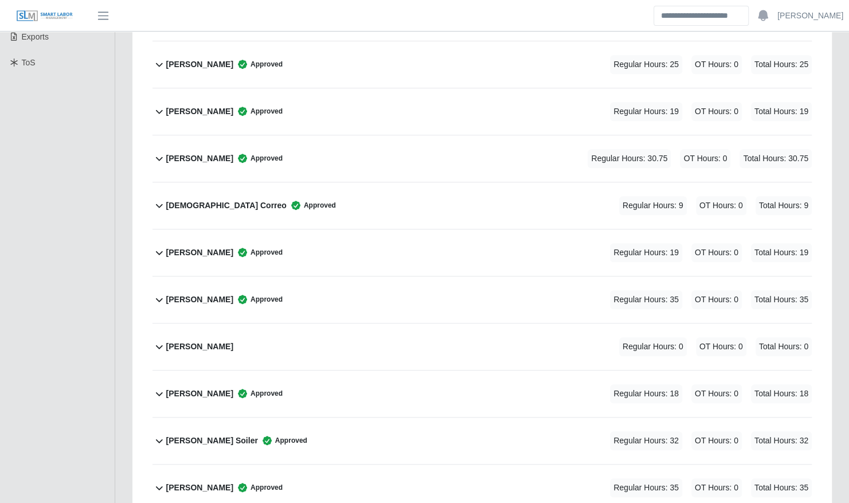
click at [301, 142] on div "Jacob Mitchum Approved Regular Hours: 30.75 OT Hours: 0 Total Hours: 30.75" at bounding box center [489, 158] width 646 height 46
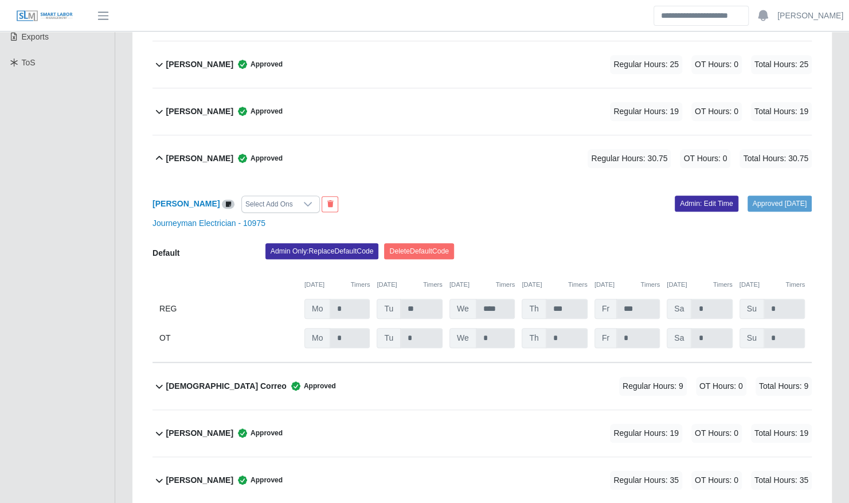
click at [301, 142] on div "Jacob Mitchum Approved Regular Hours: 30.75 OT Hours: 0 Total Hours: 30.75" at bounding box center [489, 158] width 646 height 46
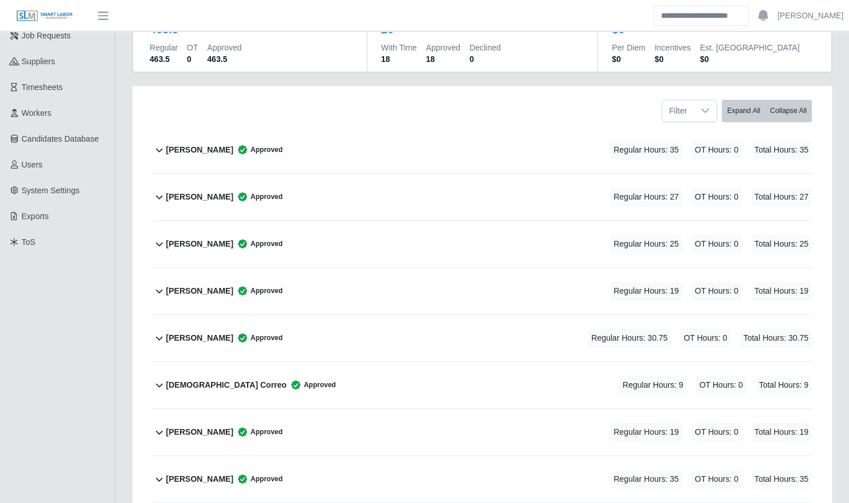
scroll to position [138, 0]
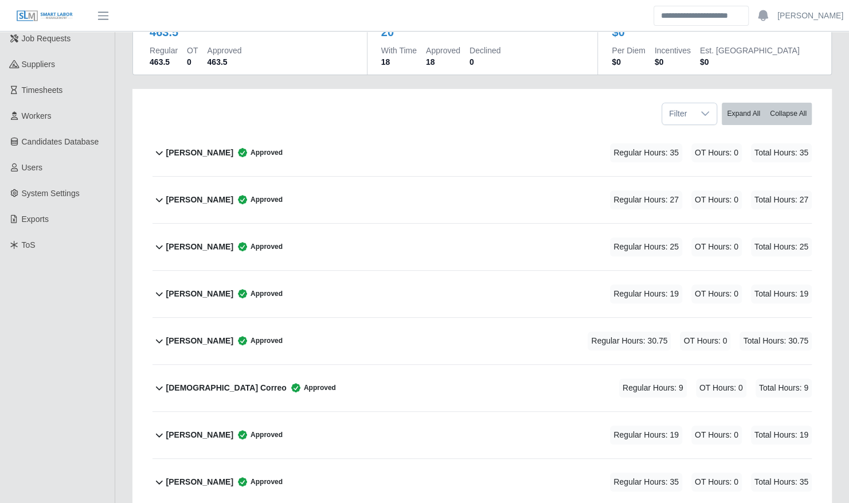
click at [301, 139] on div "Brayan Cruz Approved Regular Hours: 35 OT Hours: 0 Total Hours: 35" at bounding box center [489, 153] width 646 height 46
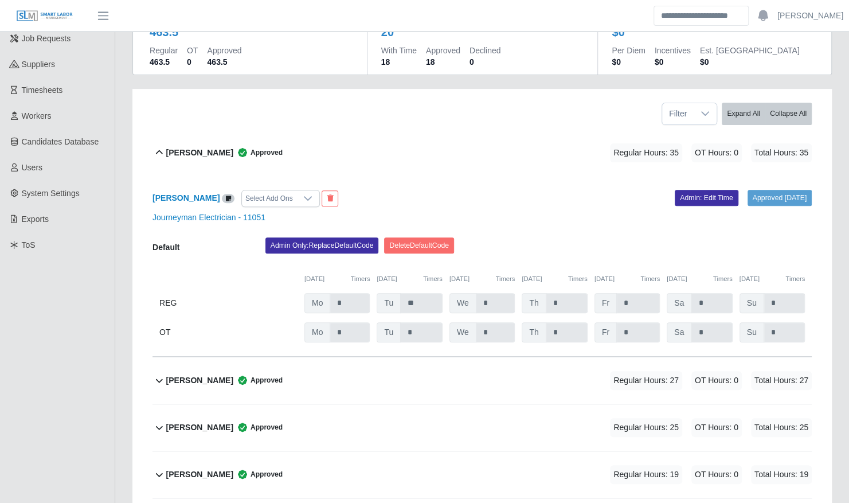
click at [301, 139] on div "Brayan Cruz Approved Regular Hours: 35 OT Hours: 0 Total Hours: 35" at bounding box center [489, 153] width 646 height 46
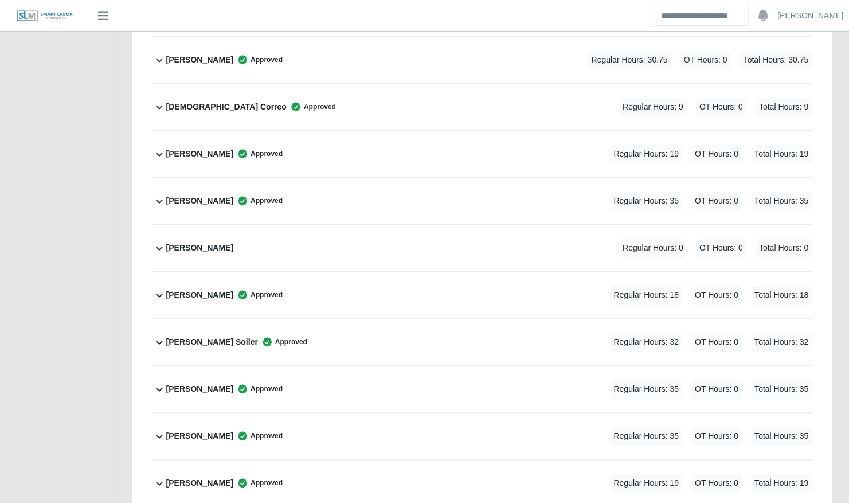
scroll to position [420, 0]
click at [313, 143] on div "Jose Hernandez Approved Regular Hours: 19 OT Hours: 0 Total Hours: 19" at bounding box center [489, 153] width 646 height 46
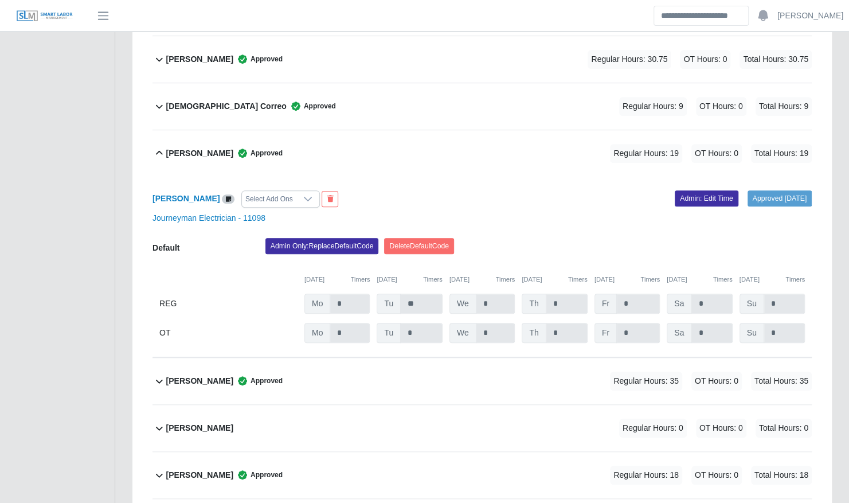
click at [313, 143] on div "Jose Hernandez Approved Regular Hours: 19 OT Hours: 0 Total Hours: 19" at bounding box center [489, 153] width 646 height 46
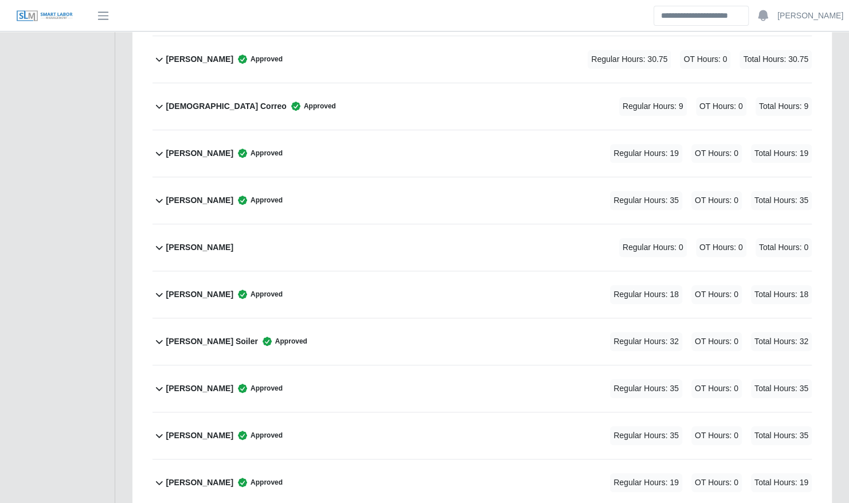
click at [305, 95] on div "Jesua Correo Approved Regular Hours: 9 OT Hours: 0 Total Hours: 9" at bounding box center [489, 106] width 646 height 46
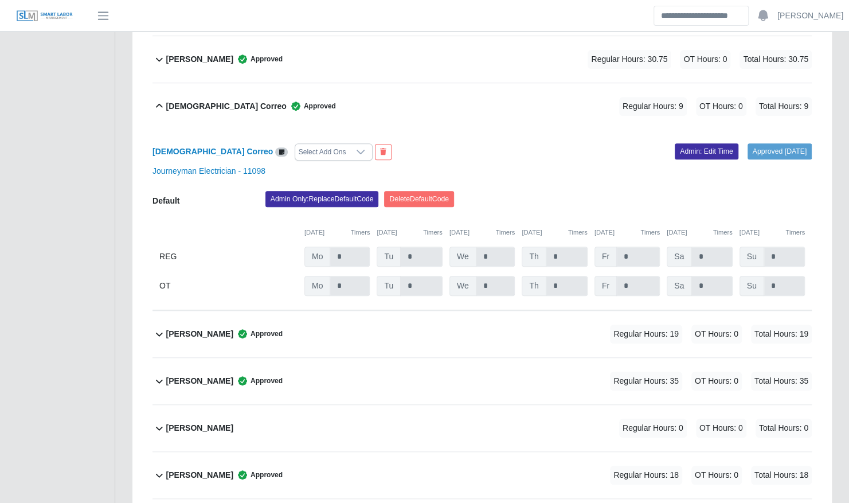
click at [305, 95] on div "Jesua Correo Approved Regular Hours: 9 OT Hours: 0 Total Hours: 9" at bounding box center [489, 106] width 646 height 46
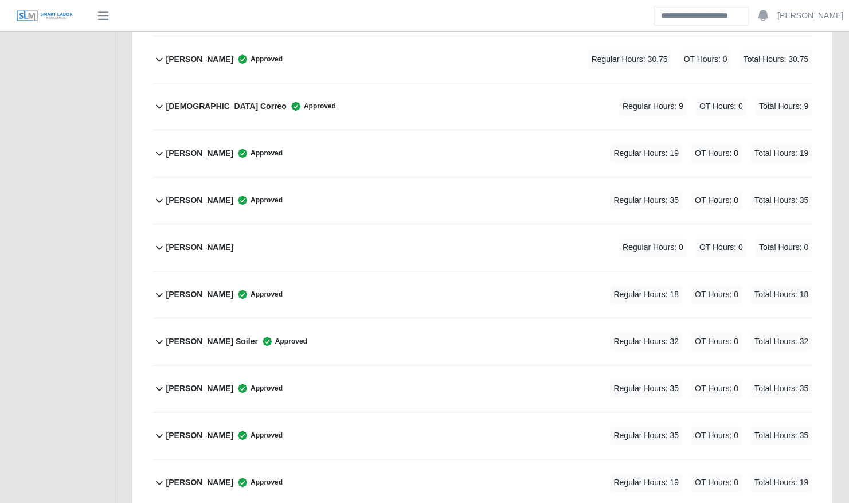
click at [285, 177] on div "Joseph Rodriguez Approved Regular Hours: 35 OT Hours: 0 Total Hours: 35" at bounding box center [489, 200] width 646 height 46
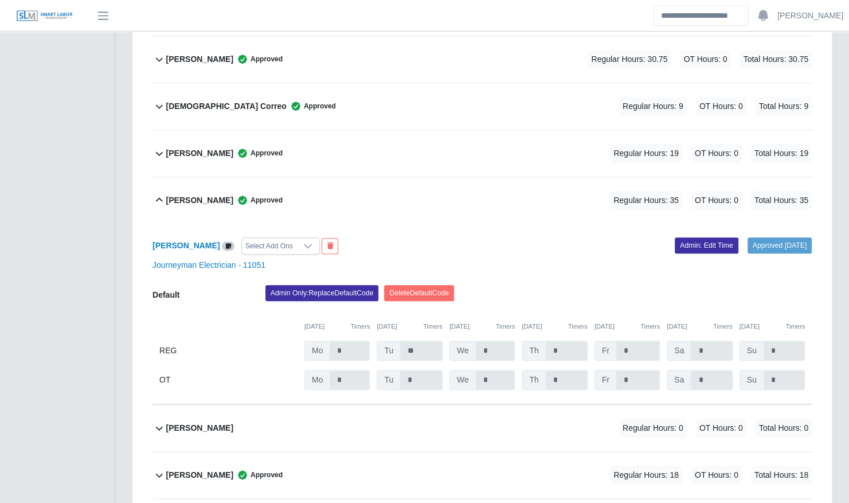
click at [299, 177] on div "Joseph Rodriguez Approved Regular Hours: 35 OT Hours: 0 Total Hours: 35" at bounding box center [489, 200] width 646 height 46
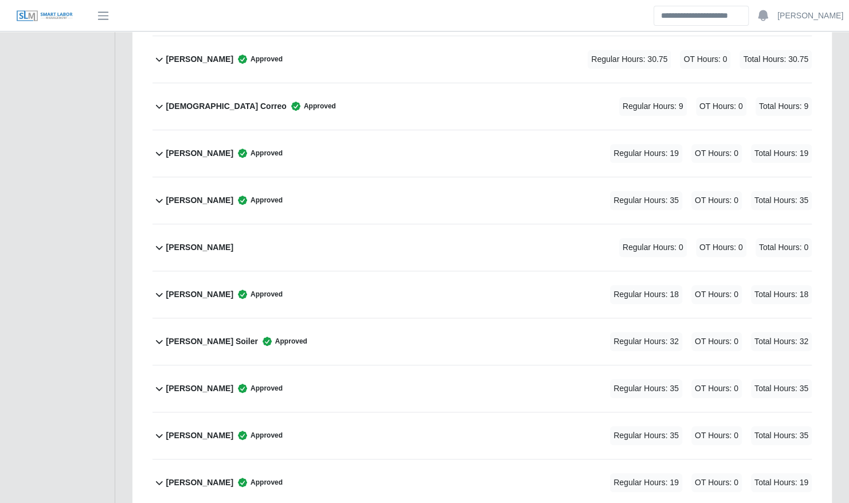
click at [293, 87] on div "Jesua Correo Approved Regular Hours: 9 OT Hours: 0 Total Hours: 9" at bounding box center [489, 106] width 646 height 46
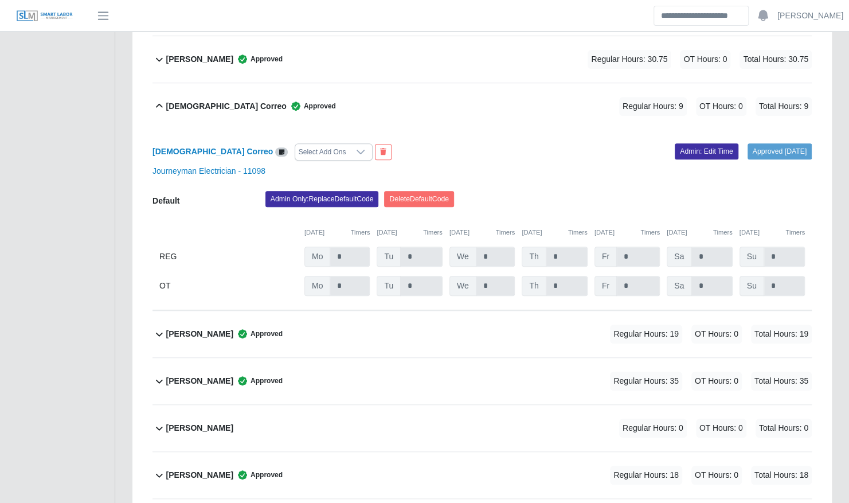
click at [293, 87] on div "Jesua Correo Approved Regular Hours: 9 OT Hours: 0 Total Hours: 9" at bounding box center [489, 106] width 646 height 46
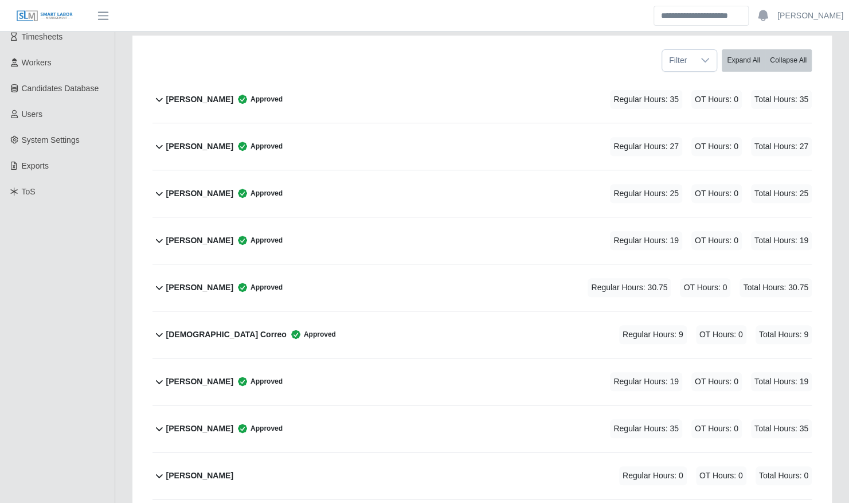
scroll to position [0, 0]
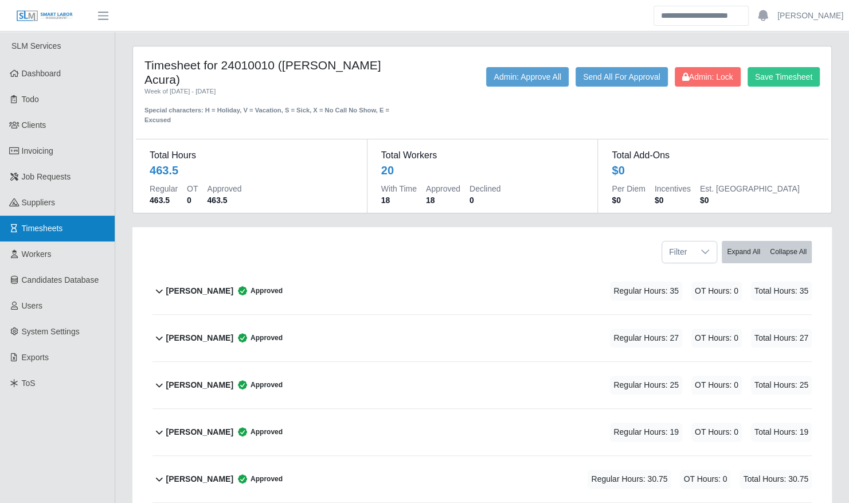
click at [77, 225] on link "Timesheets" at bounding box center [57, 229] width 115 height 26
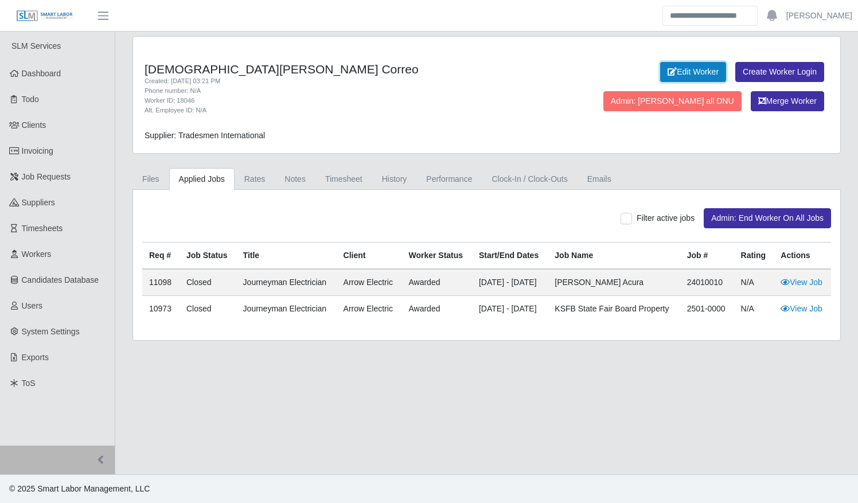
click at [660, 76] on link "Edit Worker" at bounding box center [693, 72] width 66 height 20
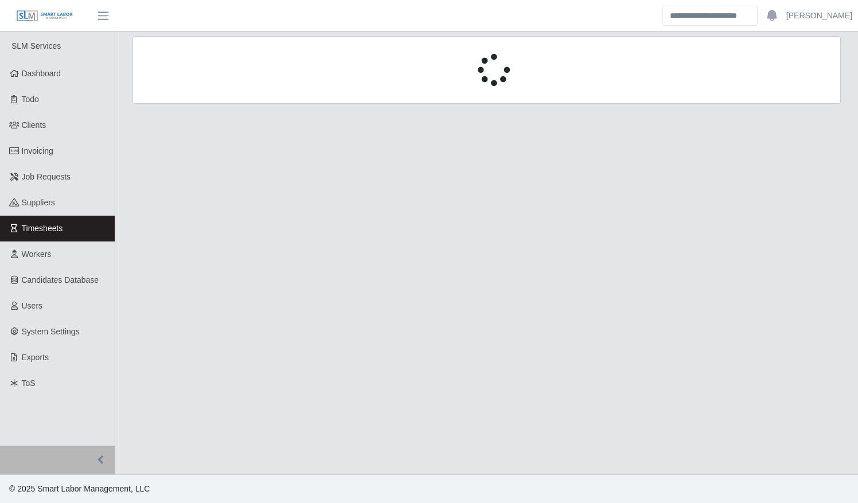
click at [213, 102] on div at bounding box center [486, 70] width 708 height 68
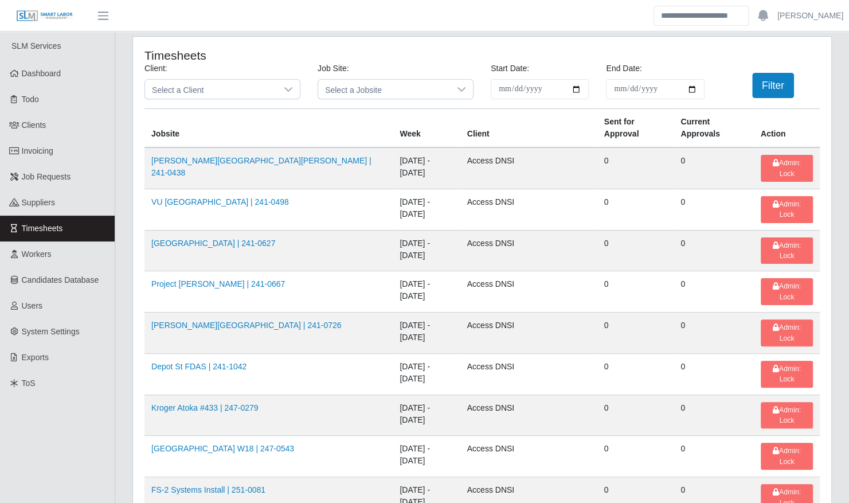
click at [196, 100] on div "**********" at bounding box center [482, 86] width 693 height 46
click at [197, 97] on span "Select a Client" at bounding box center [211, 89] width 132 height 19
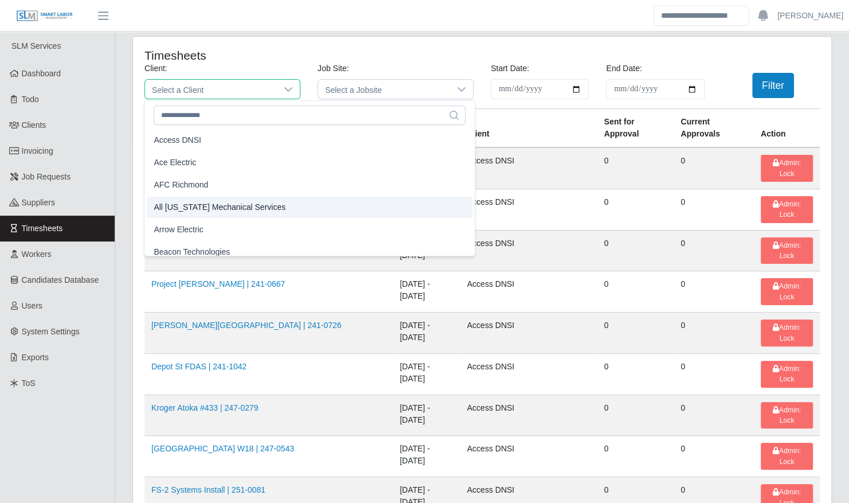
click at [215, 219] on li "Arrow Electric" at bounding box center [310, 229] width 326 height 21
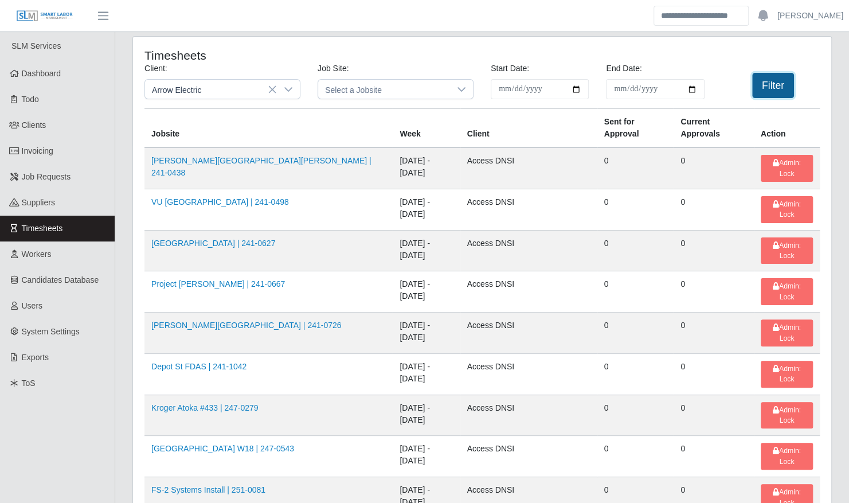
click at [776, 77] on button "Filter" at bounding box center [773, 85] width 42 height 25
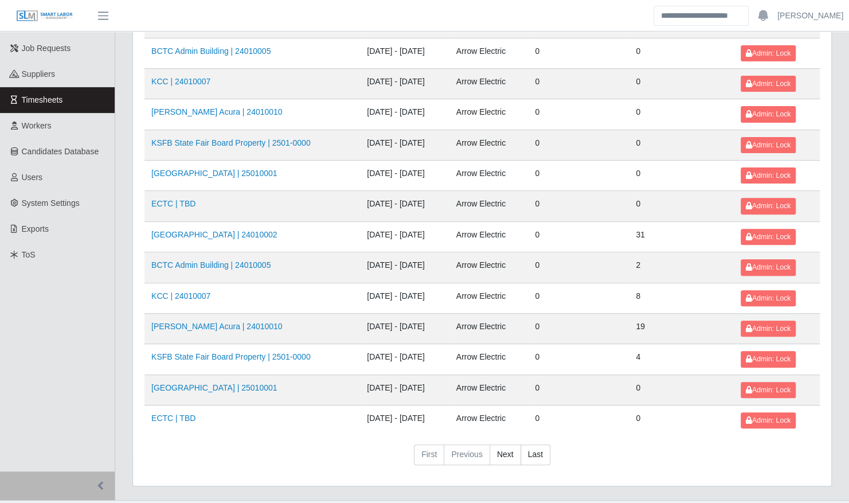
scroll to position [128, 0]
click at [256, 353] on link "KSFB State Fair Board Property | 2501-0000" at bounding box center [230, 357] width 159 height 9
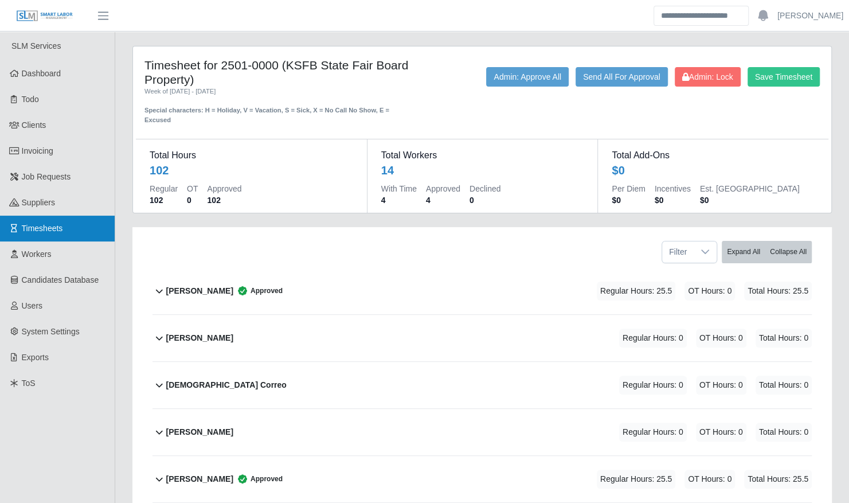
click at [76, 223] on link "Timesheets" at bounding box center [57, 229] width 115 height 26
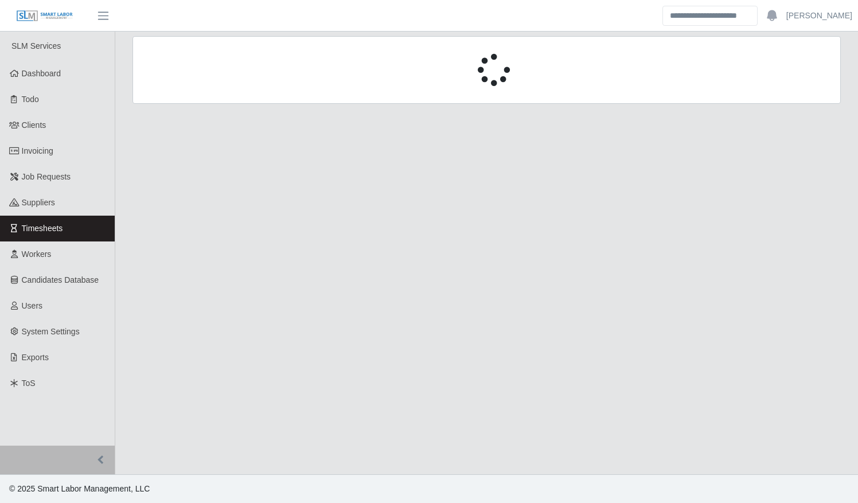
click at [206, 91] on div at bounding box center [486, 70] width 708 height 68
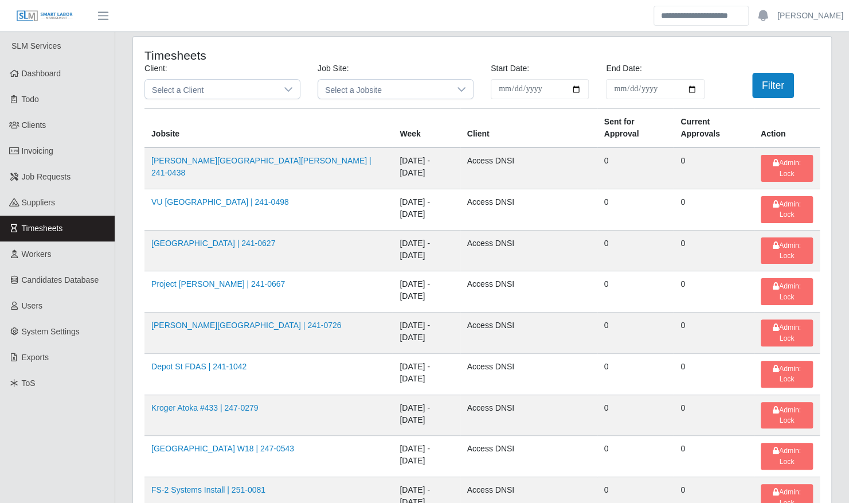
click at [206, 91] on span "Select a Client" at bounding box center [211, 89] width 132 height 19
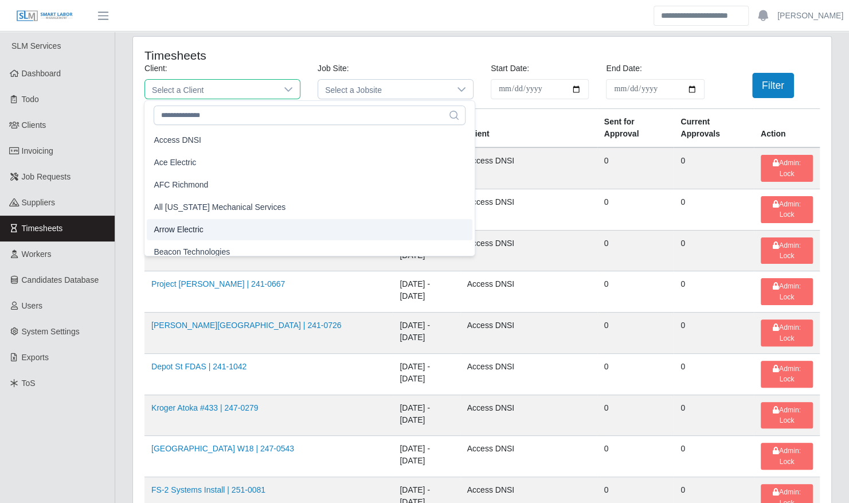
click at [205, 227] on li "Arrow Electric" at bounding box center [310, 229] width 326 height 21
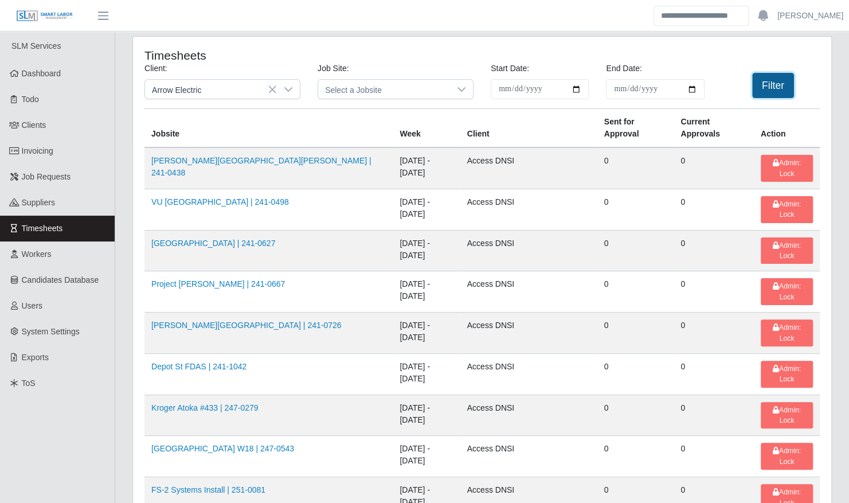
click at [774, 90] on button "Filter" at bounding box center [773, 85] width 42 height 25
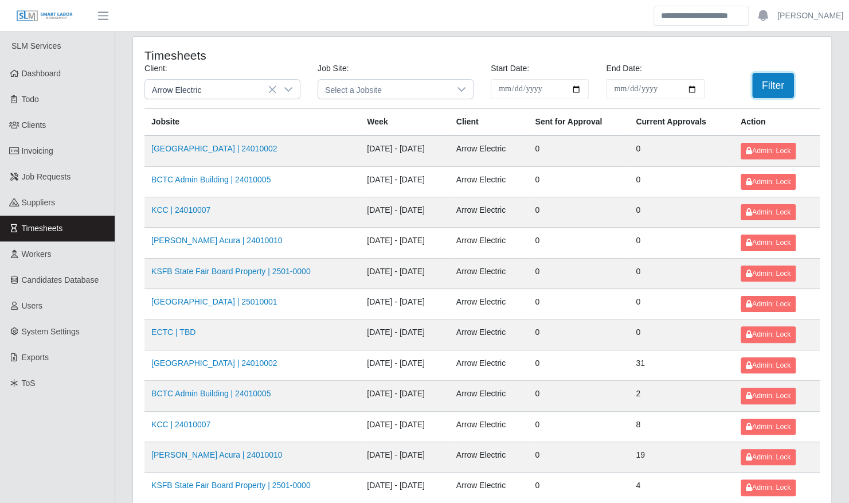
scroll to position [145, 0]
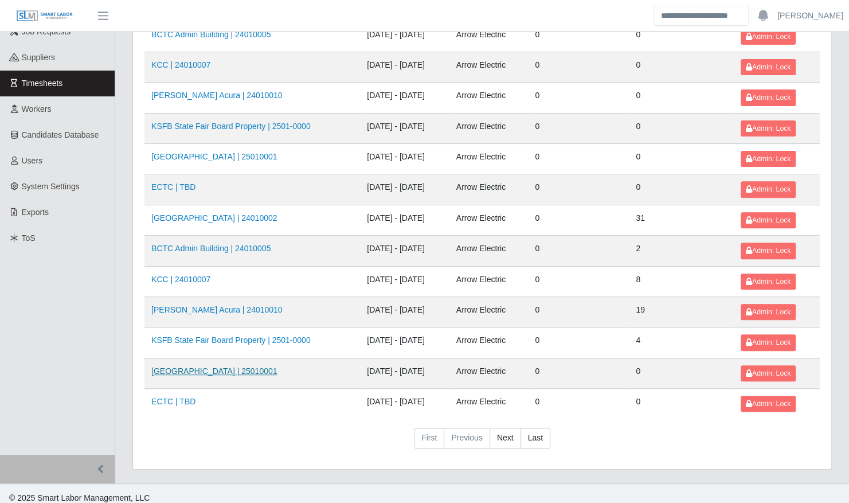
click at [209, 366] on link "[GEOGRAPHIC_DATA] | 25010001" at bounding box center [214, 370] width 126 height 9
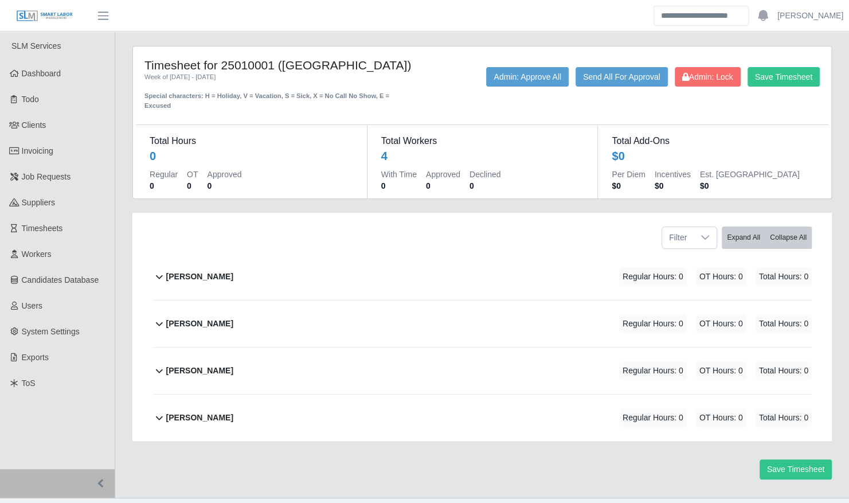
click at [282, 315] on div "[PERSON_NAME] Regular Hours: 0 OT Hours: 0 Total Hours: 0" at bounding box center [489, 323] width 646 height 46
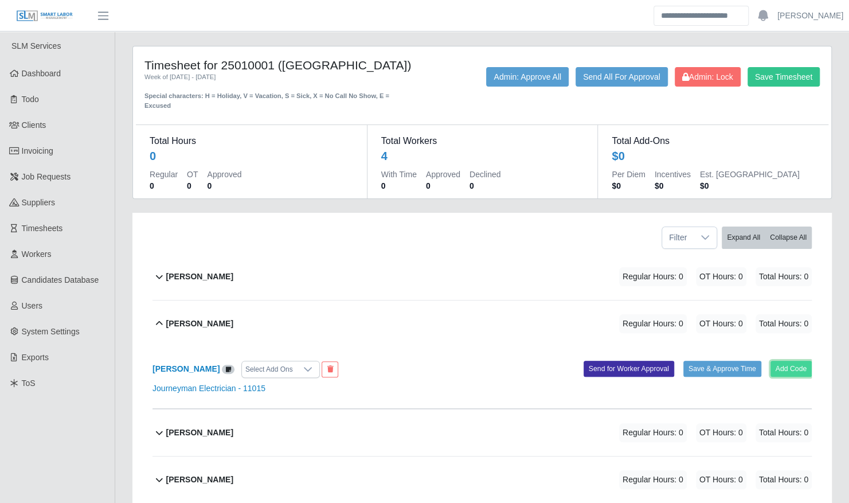
click at [802, 361] on button "Add Code" at bounding box center [792, 369] width 42 height 16
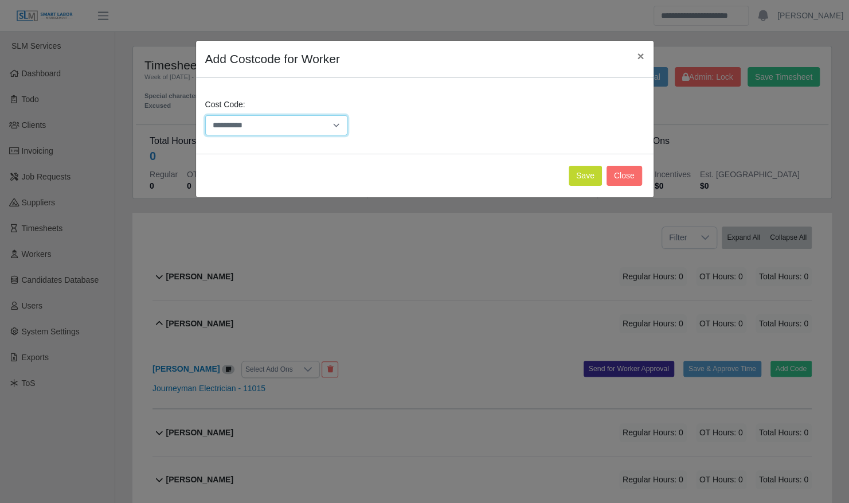
click at [307, 119] on select "**********" at bounding box center [276, 125] width 143 height 20
select select "**********"
click at [205, 115] on select "**********" at bounding box center [276, 125] width 143 height 20
click at [583, 178] on button "Save" at bounding box center [585, 176] width 33 height 20
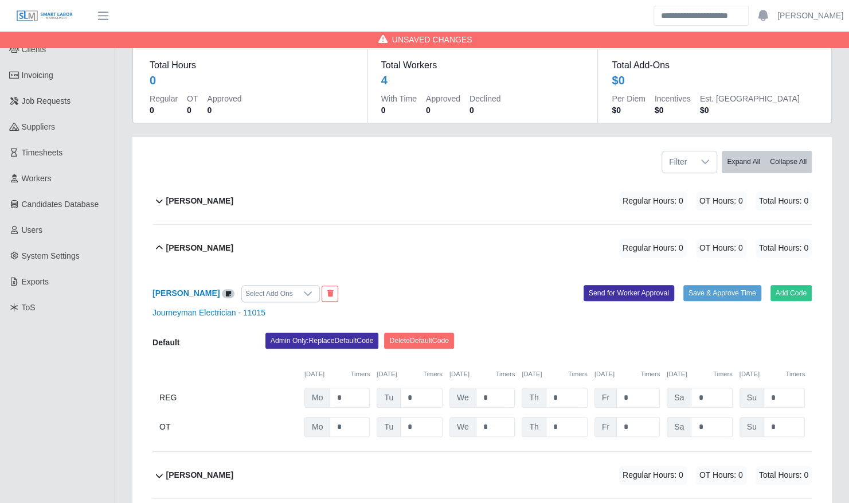
scroll to position [80, 0]
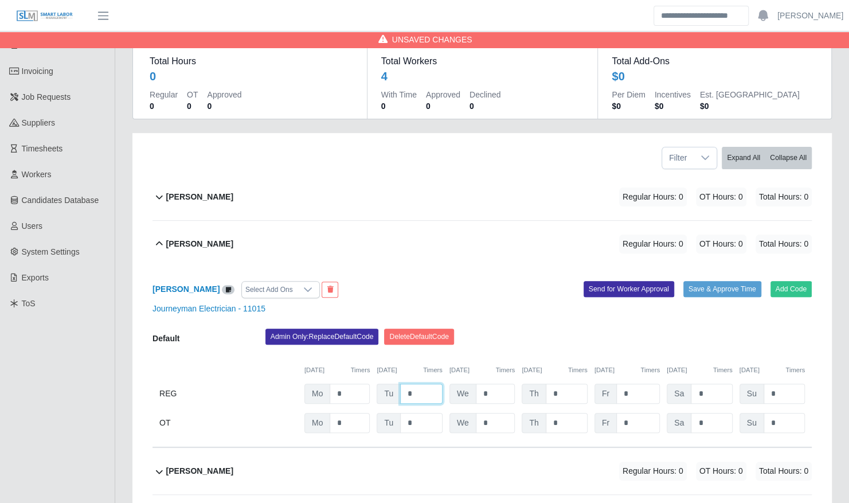
click at [423, 384] on input "*" at bounding box center [421, 394] width 42 height 20
type input "*"
click at [466, 252] on div "Carlos Bernabe Regular Hours: 17 OT Hours: 0 Total Hours: 17" at bounding box center [489, 244] width 646 height 46
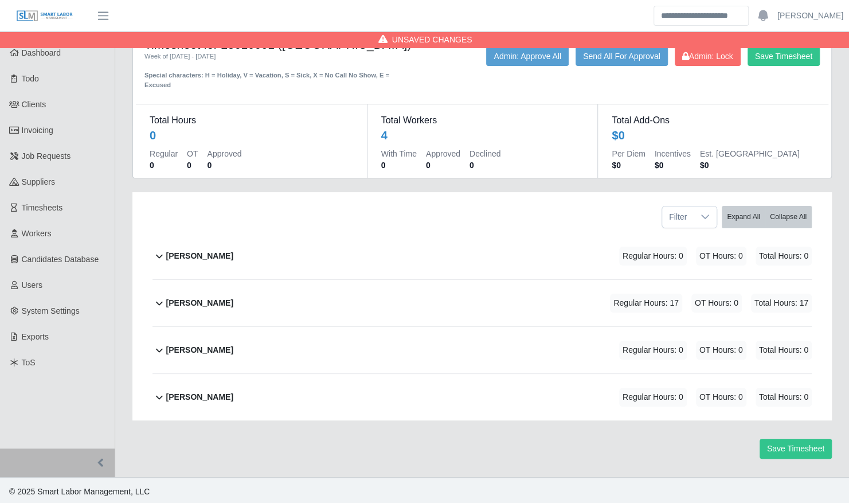
scroll to position [11, 0]
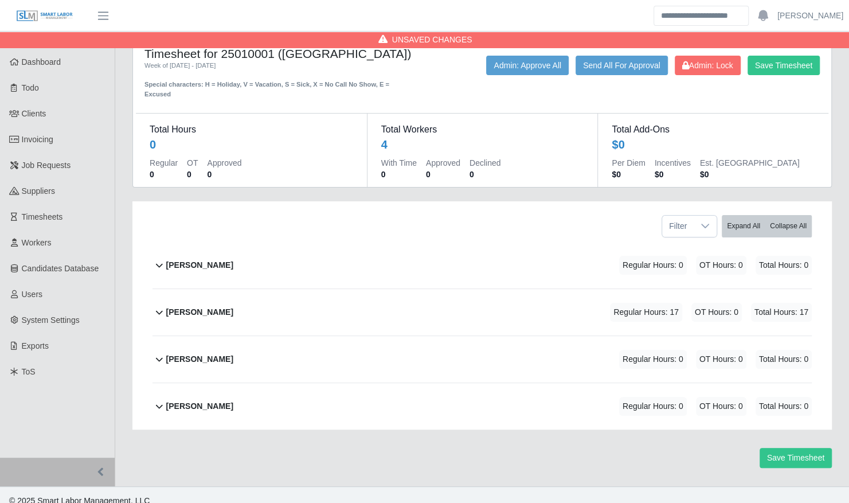
click at [556, 276] on div "Austin Wright Regular Hours: 0 OT Hours: 0 Total Hours: 0" at bounding box center [489, 265] width 646 height 46
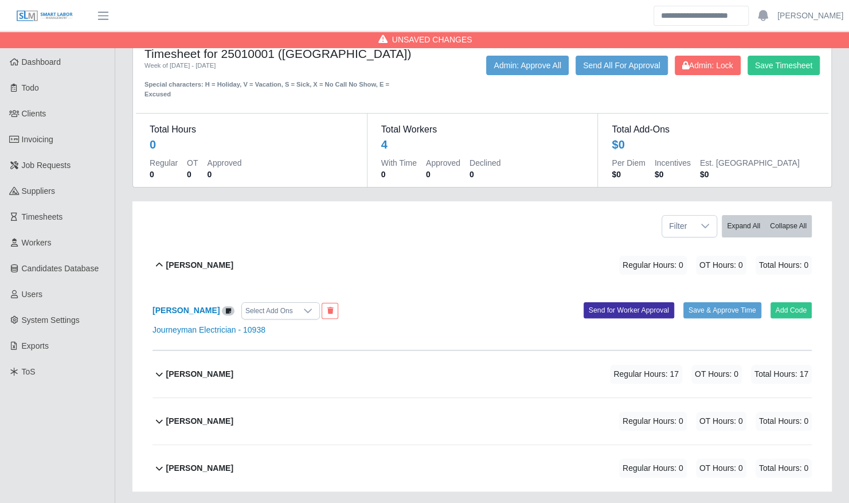
click at [724, 290] on div "Austin Wright Select Add Ons Add Code Save & Approve Time Send for Worker Appro…" at bounding box center [482, 319] width 659 height 62
click at [720, 302] on button "Save & Approve Time" at bounding box center [723, 310] width 78 height 16
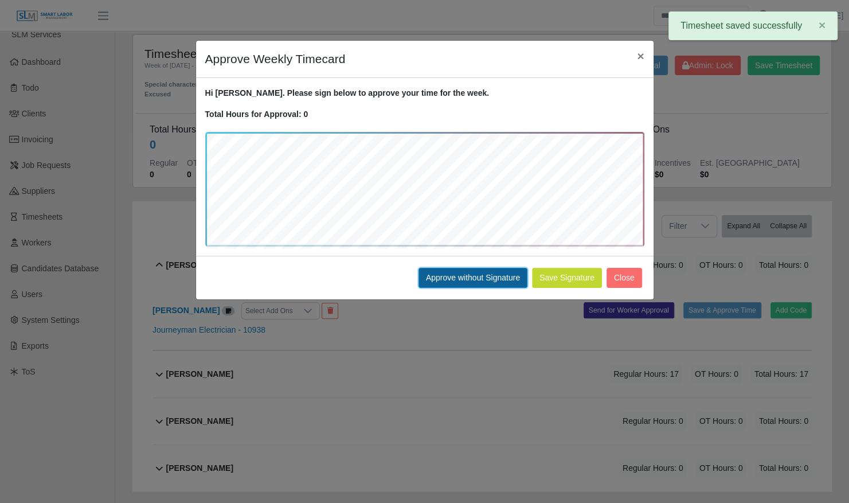
click at [497, 283] on button "Approve without Signature" at bounding box center [473, 278] width 109 height 20
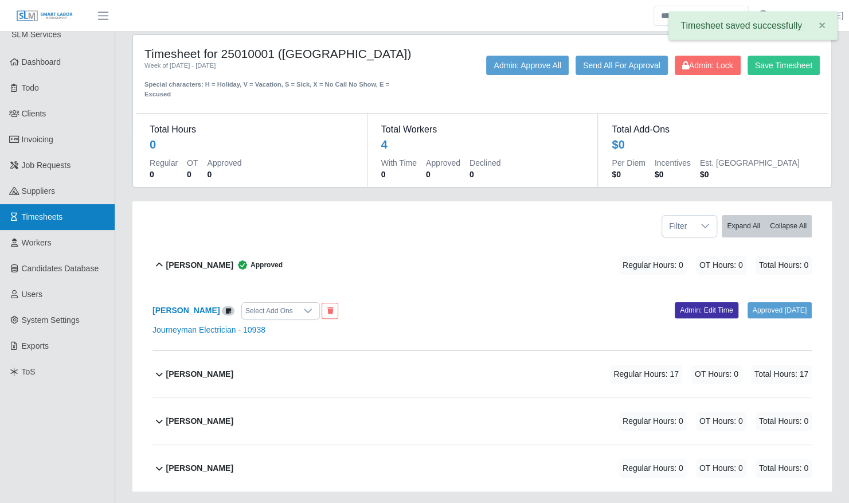
click at [85, 211] on link "Timesheets" at bounding box center [57, 217] width 115 height 26
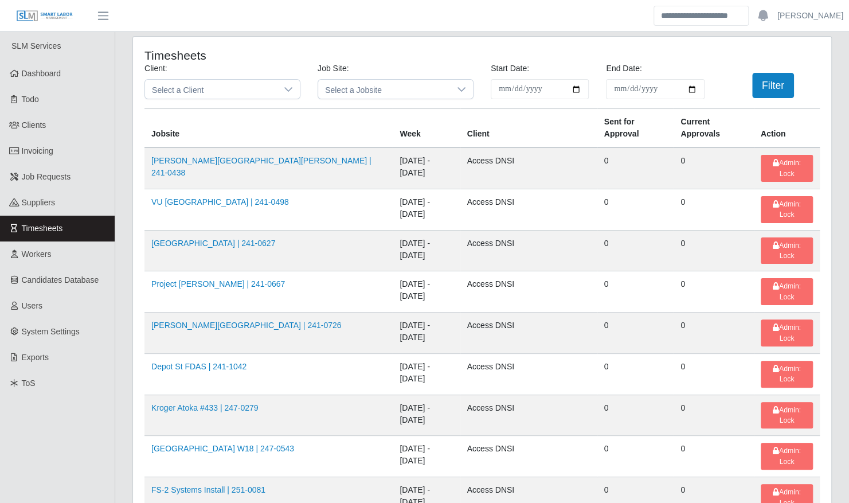
click at [196, 87] on span "Select a Client" at bounding box center [211, 89] width 132 height 19
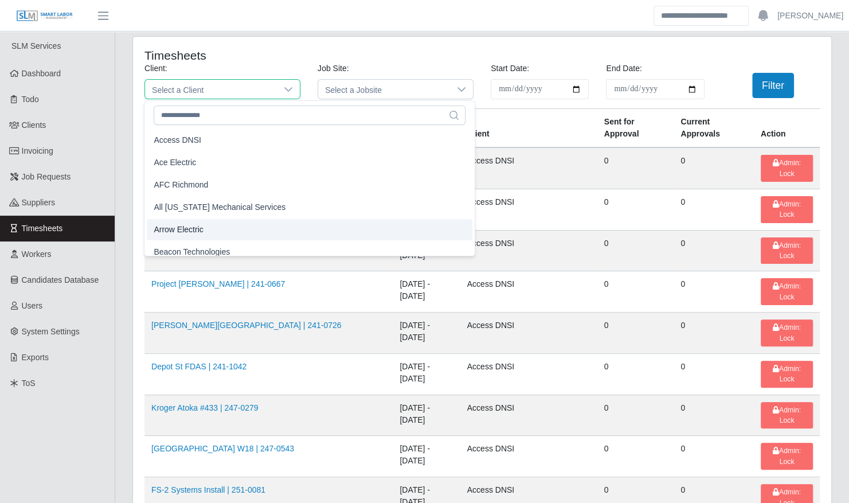
click at [213, 231] on li "Arrow Electric" at bounding box center [310, 229] width 326 height 21
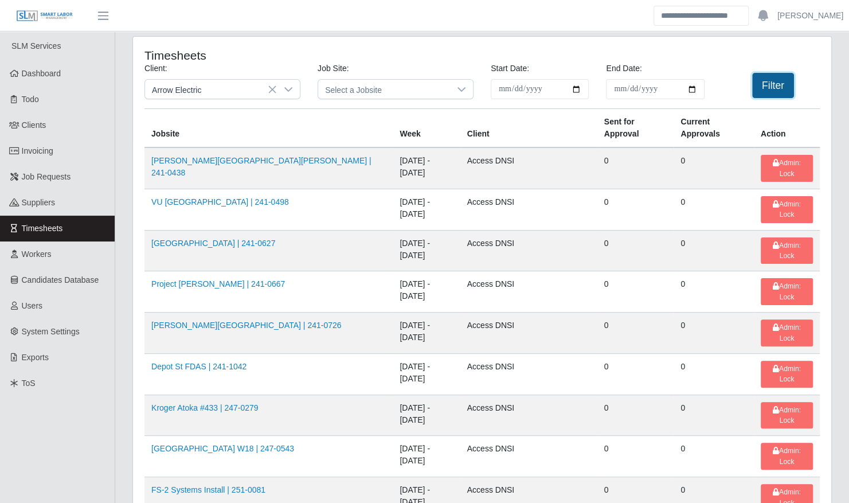
click at [784, 83] on button "Filter" at bounding box center [773, 85] width 42 height 25
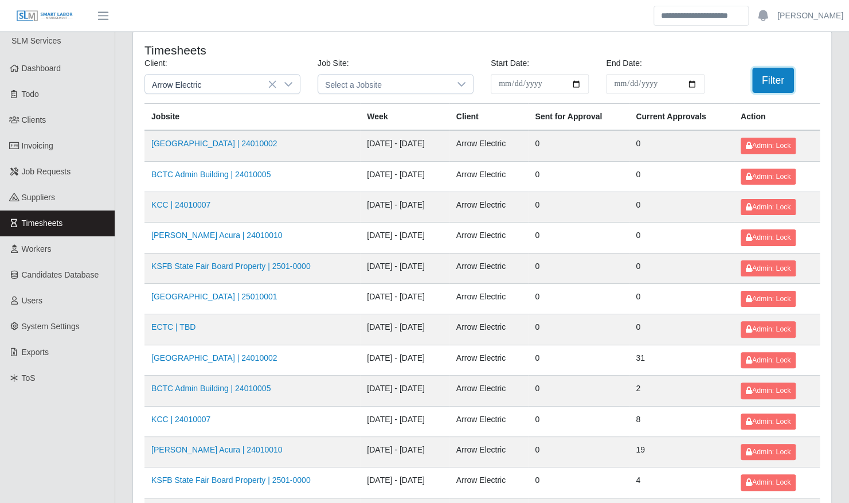
scroll to position [145, 0]
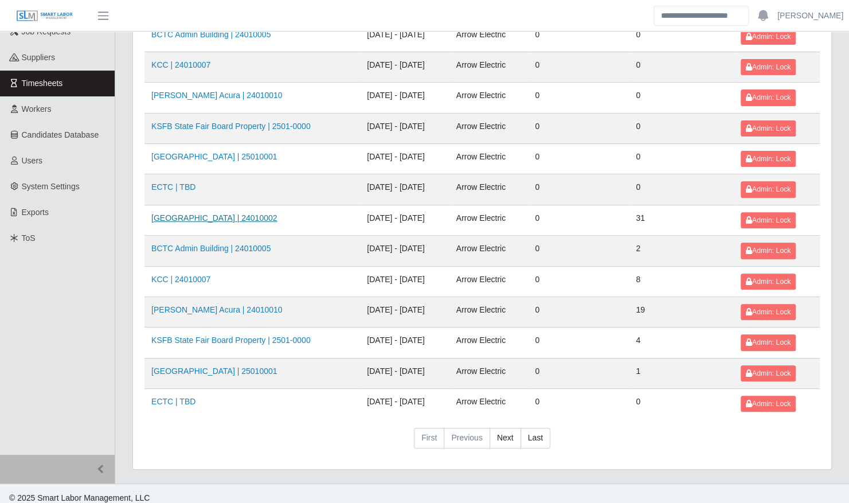
click at [261, 213] on link "Kenneland Chalet Building | 24010002" at bounding box center [214, 217] width 126 height 9
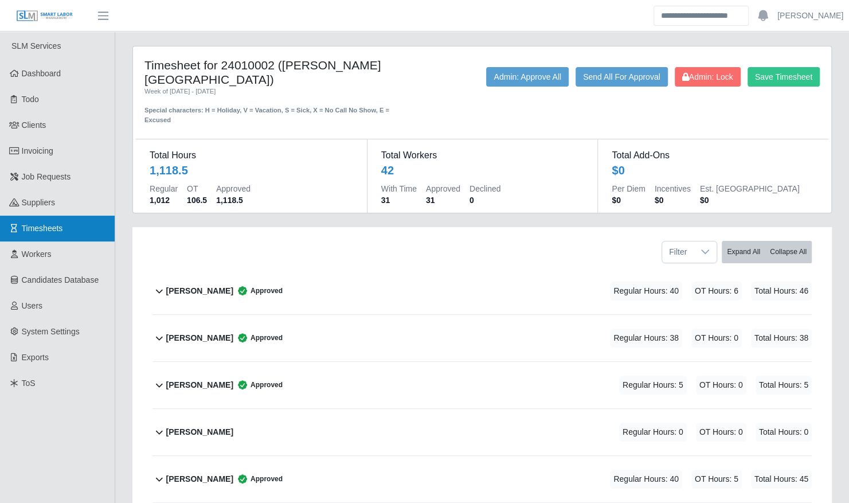
click at [55, 228] on span "Timesheets" at bounding box center [42, 228] width 41 height 9
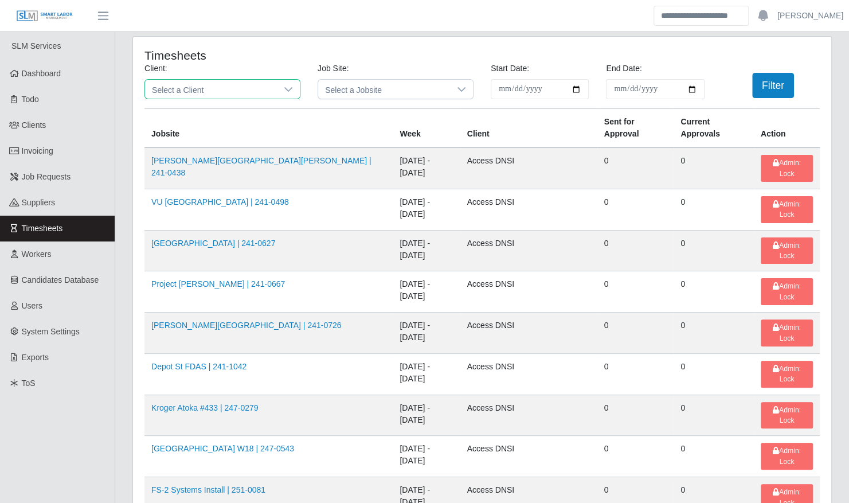
click at [200, 91] on span "Select a Client" at bounding box center [211, 89] width 132 height 19
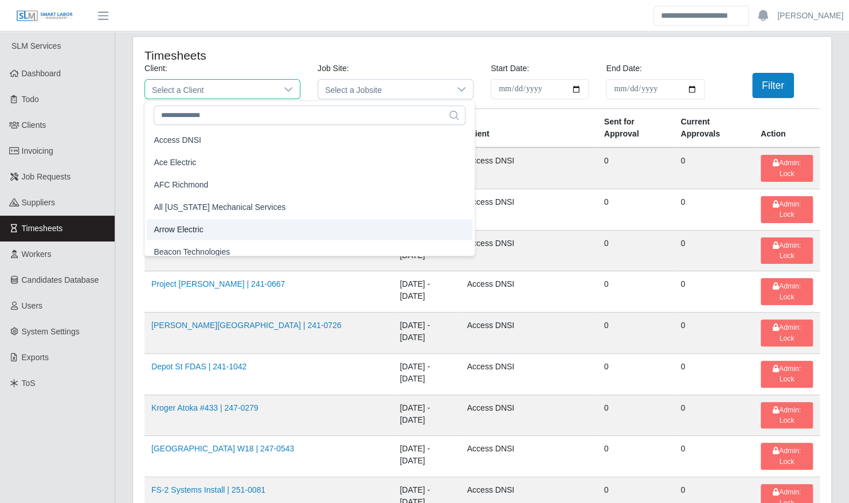
click at [212, 226] on li "Arrow Electric" at bounding box center [310, 229] width 326 height 21
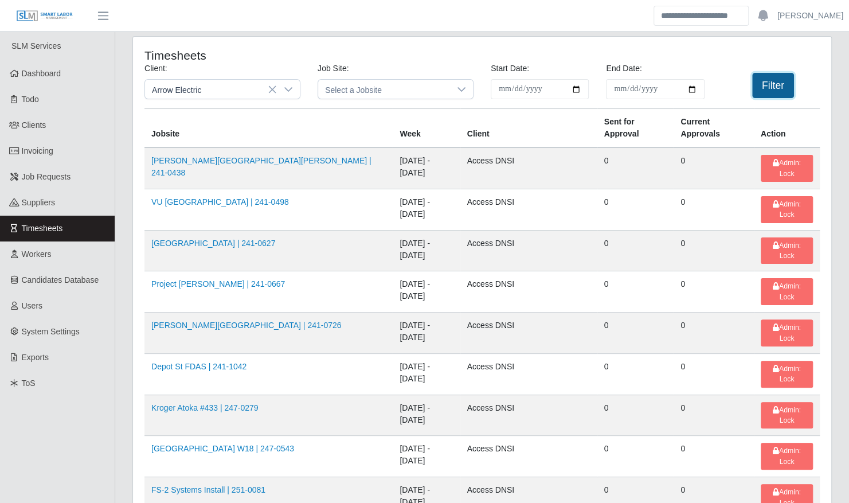
click at [787, 81] on button "Filter" at bounding box center [773, 85] width 42 height 25
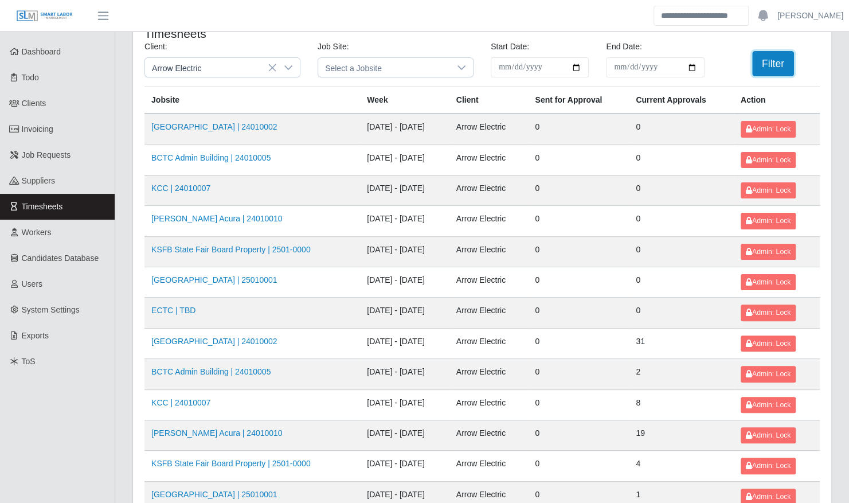
scroll to position [23, 0]
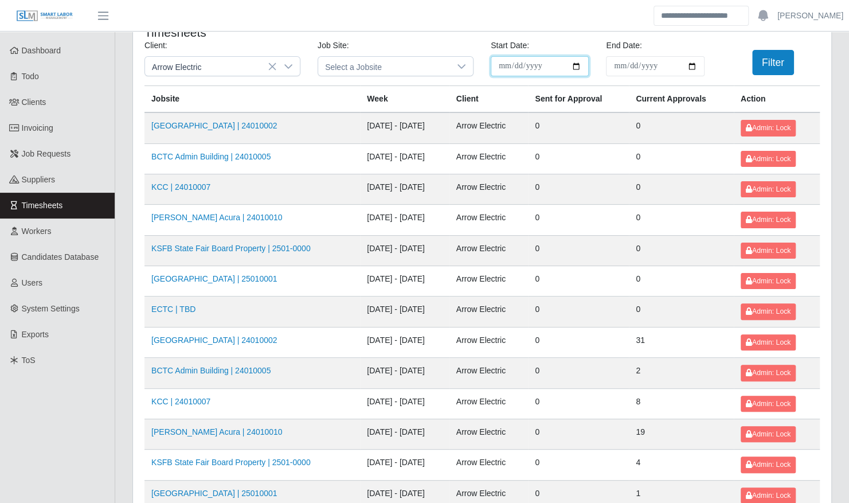
click at [575, 65] on input "**********" at bounding box center [540, 66] width 98 height 20
type input "**********"
click at [694, 65] on input "End Date:" at bounding box center [655, 66] width 98 height 20
type input "**********"
click at [767, 56] on button "Filter" at bounding box center [773, 62] width 42 height 25
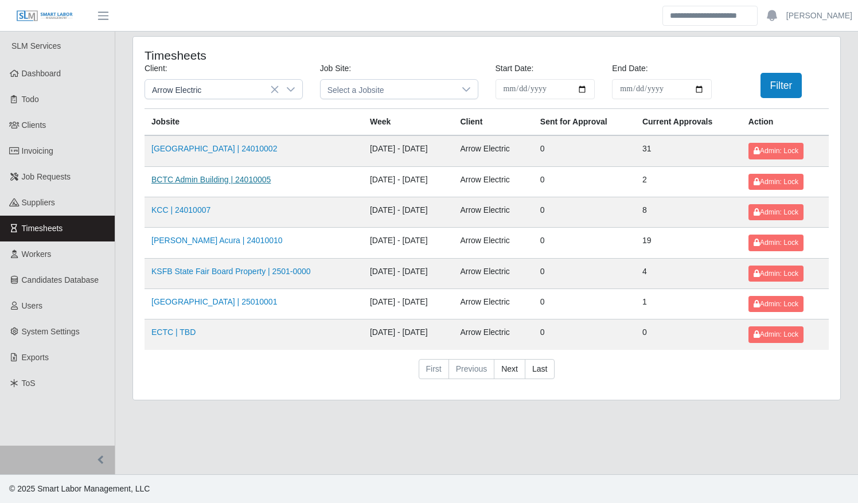
click at [237, 178] on link "BCTC Admin Building | 24010005" at bounding box center [210, 179] width 119 height 9
click at [186, 206] on link "KCC | 24010007" at bounding box center [180, 209] width 59 height 9
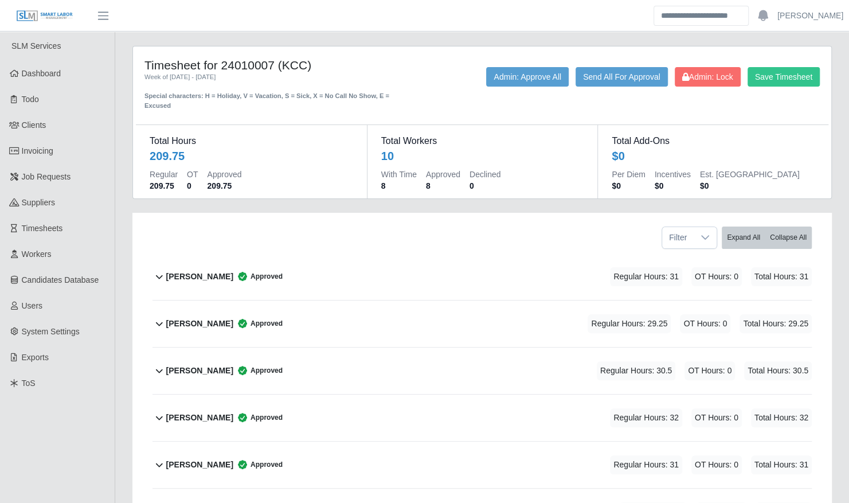
click at [233, 267] on div "Benjamin Redmon Approved" at bounding box center [224, 276] width 116 height 19
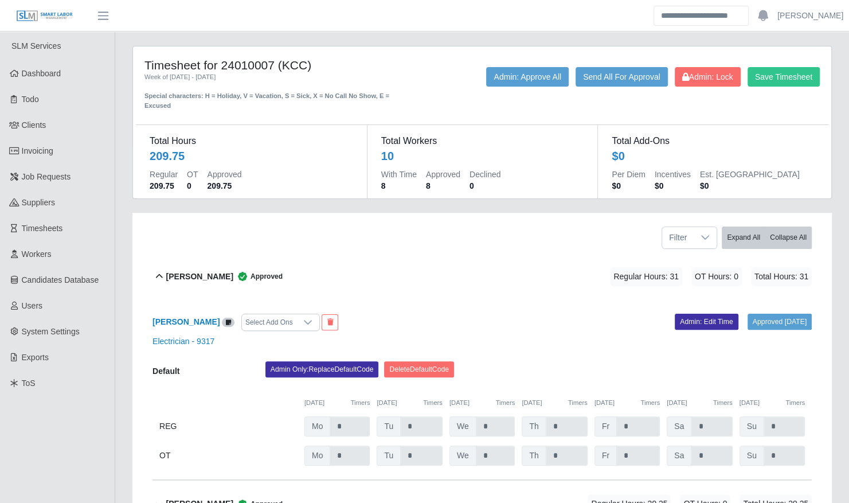
click at [233, 267] on div "Benjamin Redmon Approved" at bounding box center [224, 276] width 116 height 19
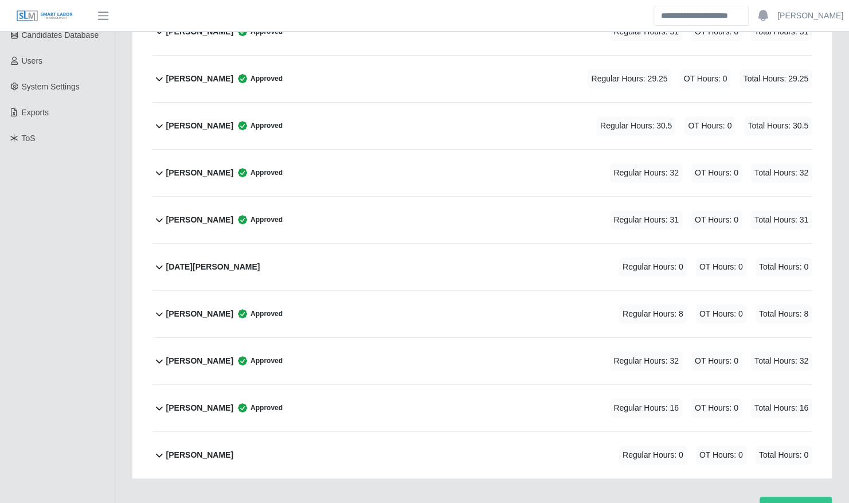
scroll to position [246, 0]
drag, startPoint x: 310, startPoint y: 345, endPoint x: 219, endPoint y: 349, distance: 90.7
click at [219, 354] on b "Rodolfo Boixfinseca" at bounding box center [199, 360] width 67 height 12
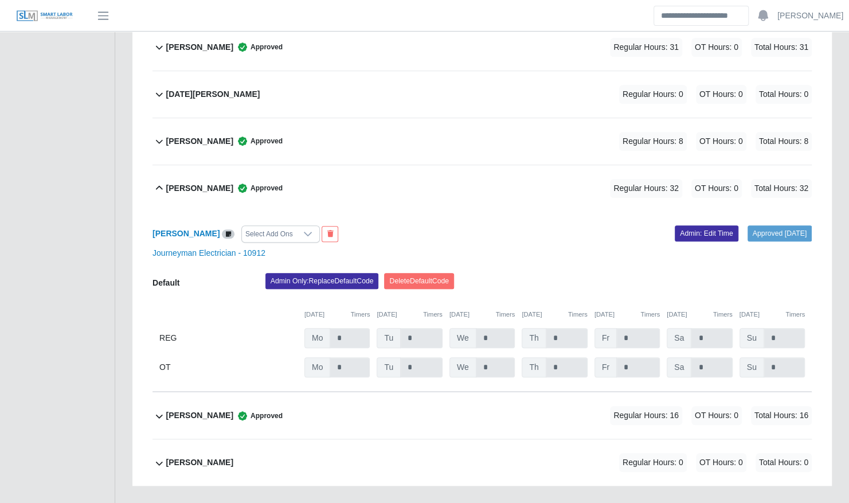
scroll to position [426, 0]
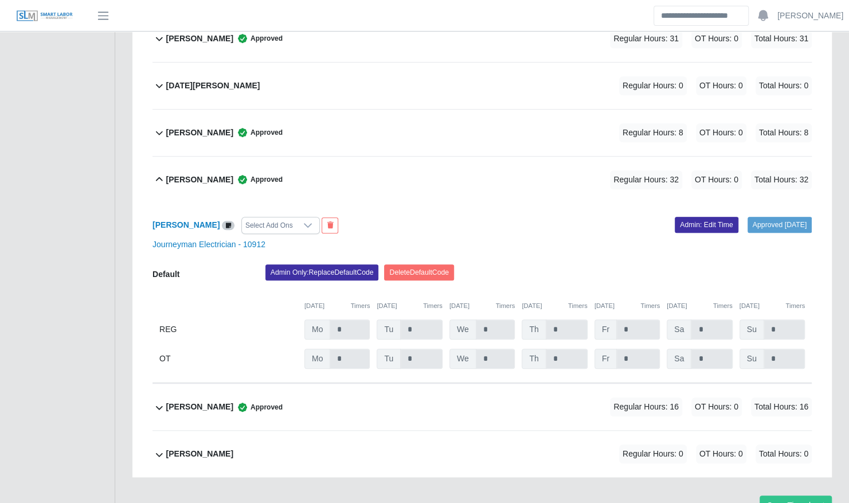
click at [392, 161] on div "Rodolfo Boixfinseca Approved Regular Hours: 32 OT Hours: 0 Total Hours: 32" at bounding box center [489, 180] width 646 height 46
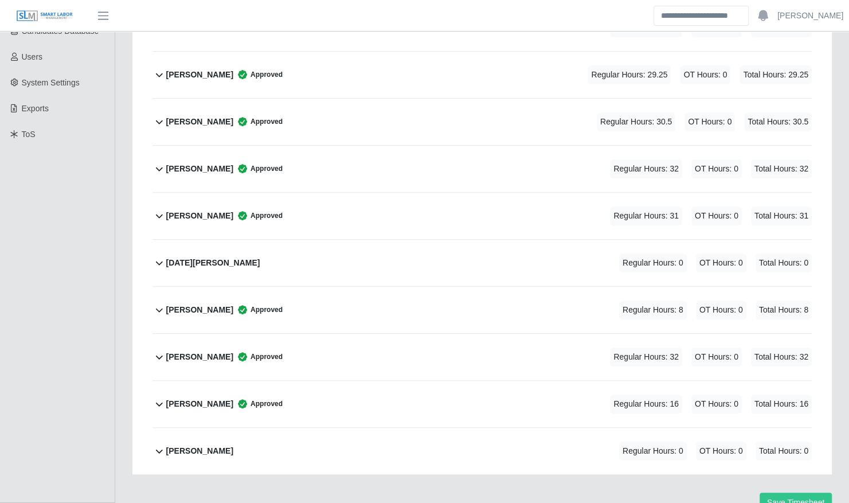
scroll to position [246, 0]
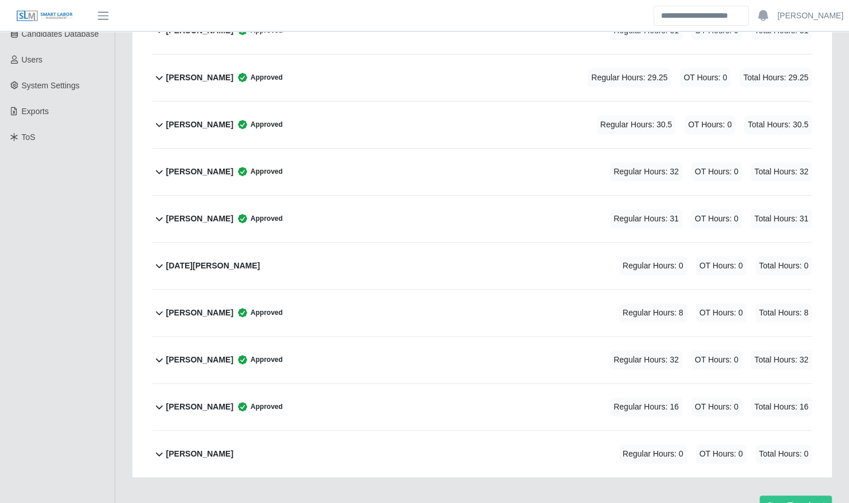
click at [343, 348] on div "Rodolfo Boixfinseca Approved Regular Hours: 32 OT Hours: 0 Total Hours: 32" at bounding box center [489, 360] width 646 height 46
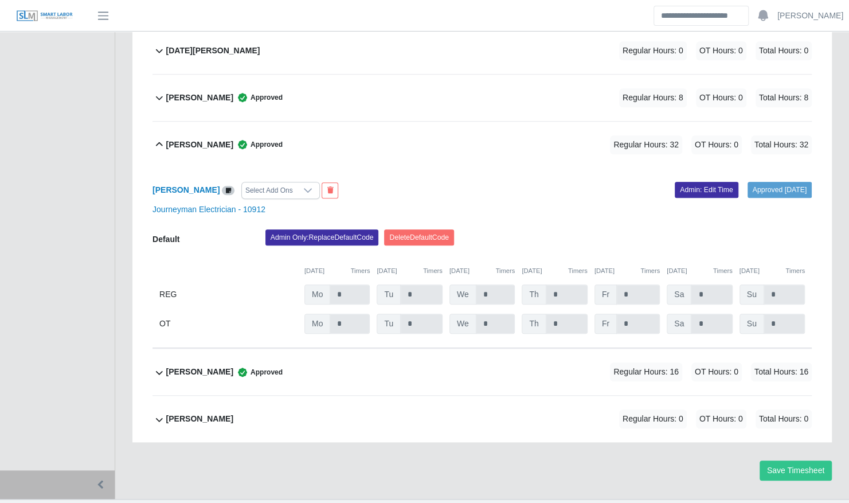
scroll to position [462, 0]
click at [351, 141] on div "Rodolfo Boixfinseca Approved Regular Hours: 32 OT Hours: 0 Total Hours: 32" at bounding box center [489, 144] width 646 height 46
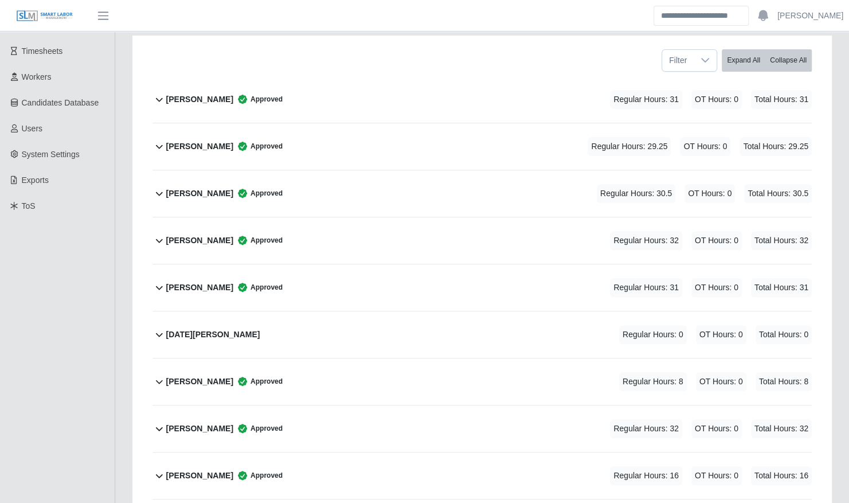
scroll to position [173, 0]
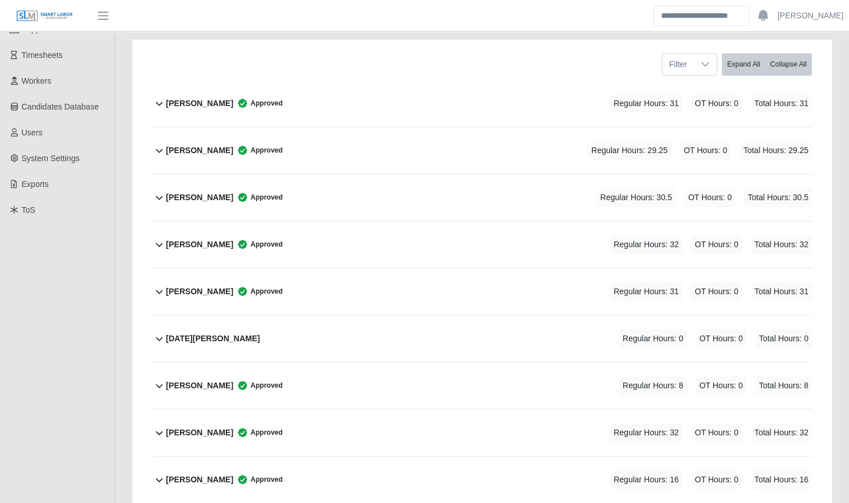
click at [351, 141] on div "Jeisson Castillo Approved Regular Hours: 29.25 OT Hours: 0 Total Hours: 29.25" at bounding box center [489, 150] width 646 height 46
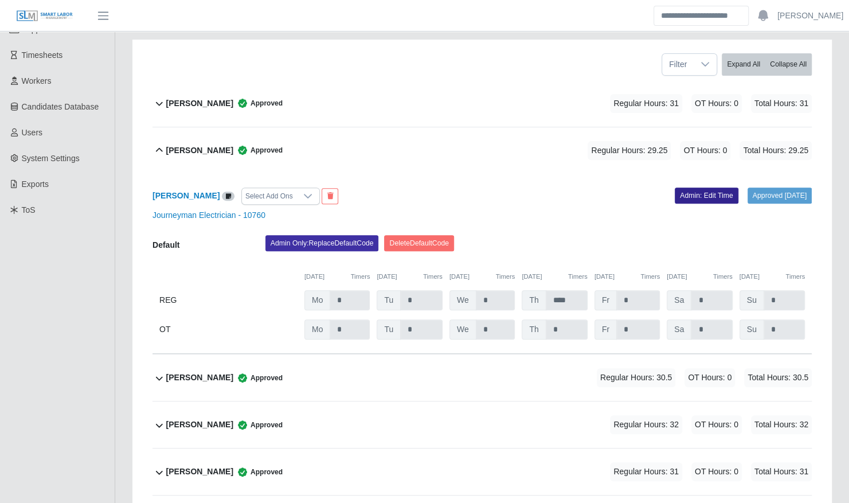
click at [713, 188] on link "Admin: Edit Time" at bounding box center [707, 196] width 64 height 16
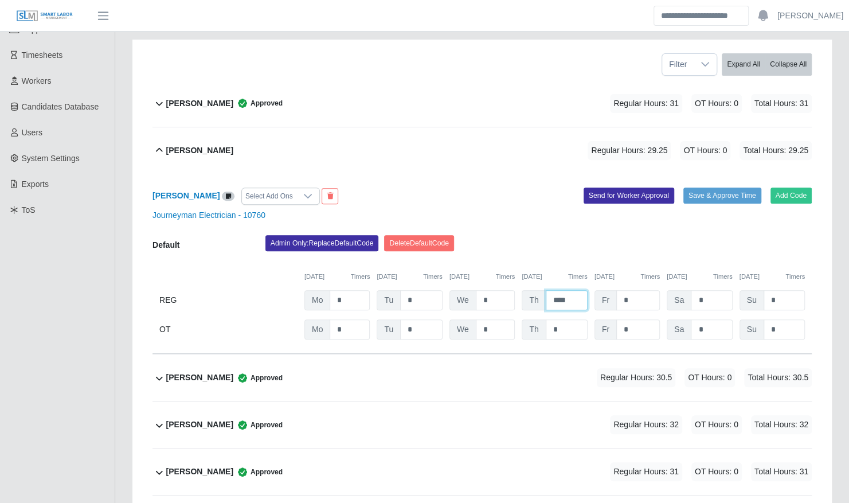
click at [560, 290] on input "****" at bounding box center [567, 300] width 42 height 20
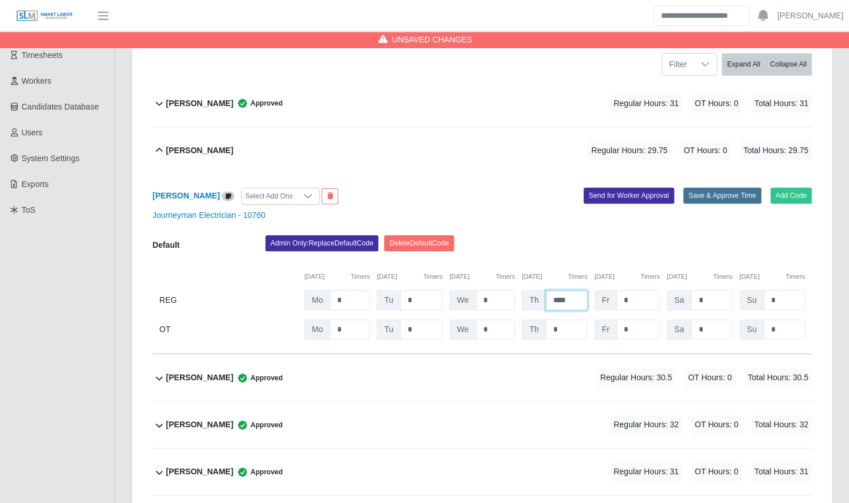
type input "****"
click at [696, 188] on button "Save & Approve Time" at bounding box center [723, 196] width 78 height 16
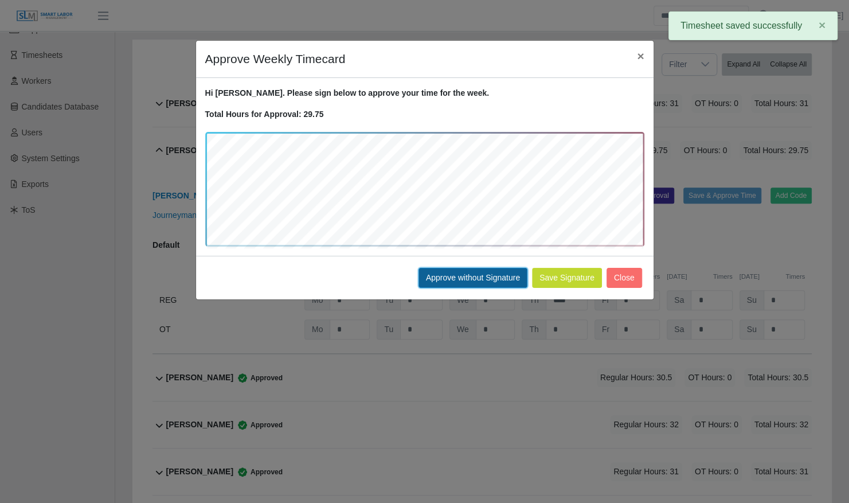
click at [498, 279] on button "Approve without Signature" at bounding box center [473, 278] width 109 height 20
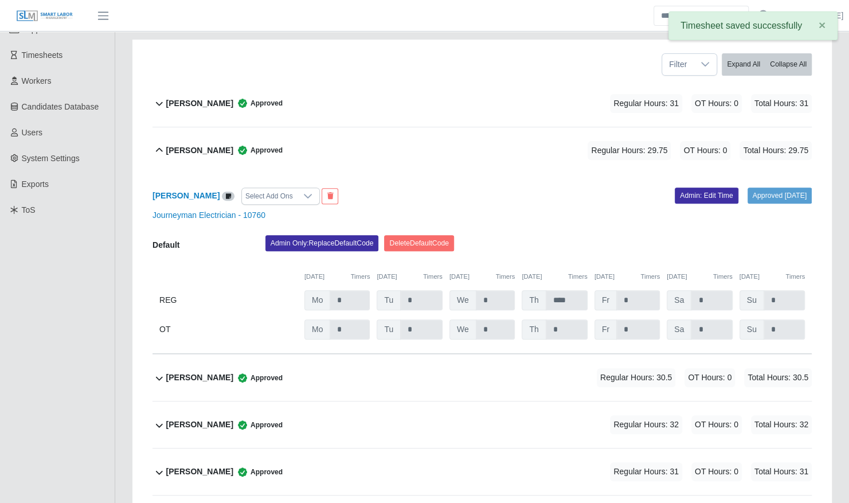
click at [217, 127] on div "Jeisson Castillo Approved Regular Hours: 29.75 OT Hours: 0 Total Hours: 29.75" at bounding box center [489, 150] width 646 height 46
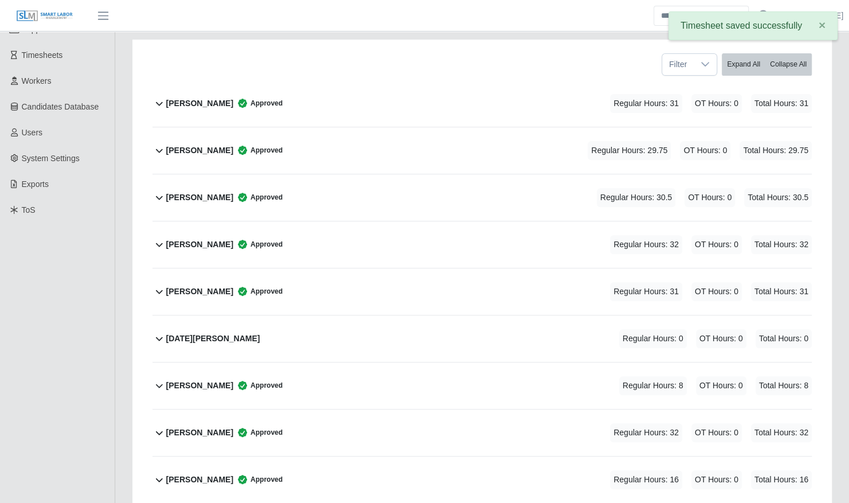
scroll to position [0, 0]
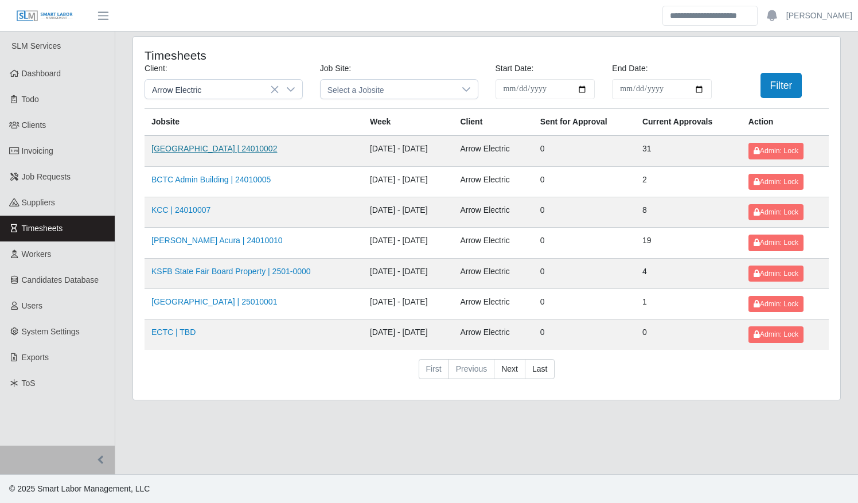
click at [238, 151] on link "Kenneland Chalet Building | 24010002" at bounding box center [214, 148] width 126 height 9
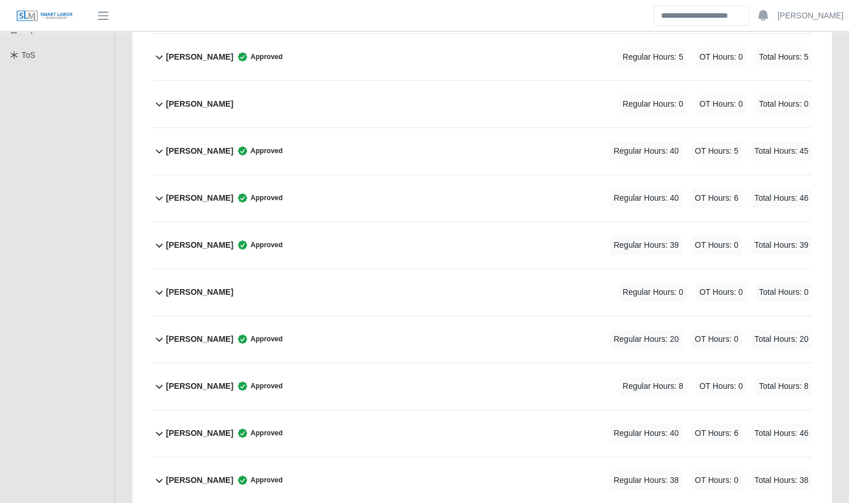
scroll to position [322, 0]
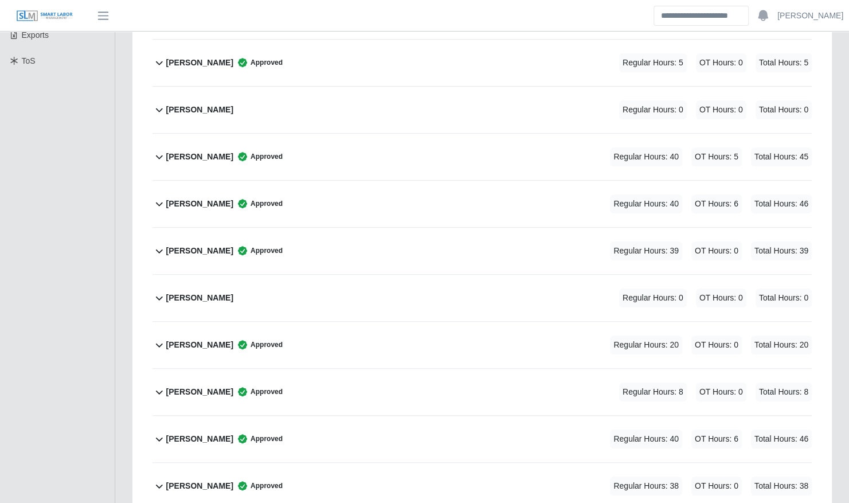
click at [290, 255] on div "[PERSON_NAME] Approved Regular Hours: 39 OT Hours: 0 Total Hours: 39" at bounding box center [489, 251] width 646 height 46
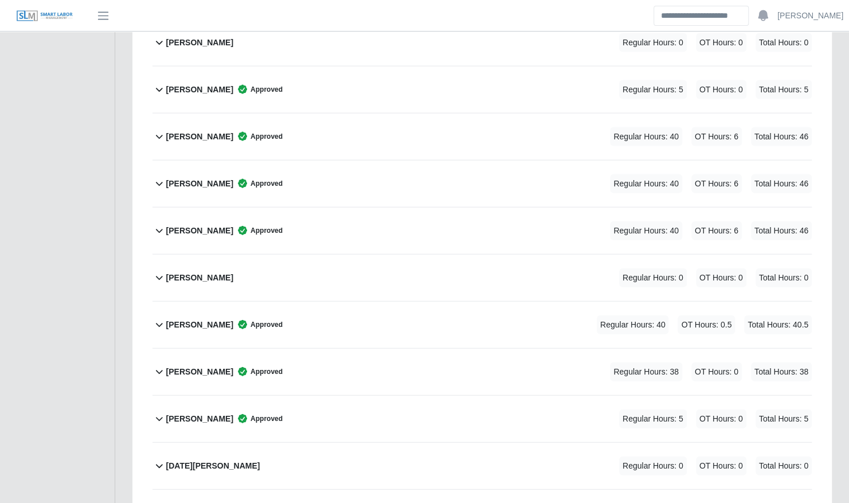
scroll to position [1416, 0]
click at [487, 315] on div "[PERSON_NAME] Approved Regular Hours: 40 OT Hours: 0.5 Total Hours: 40.5" at bounding box center [489, 325] width 646 height 46
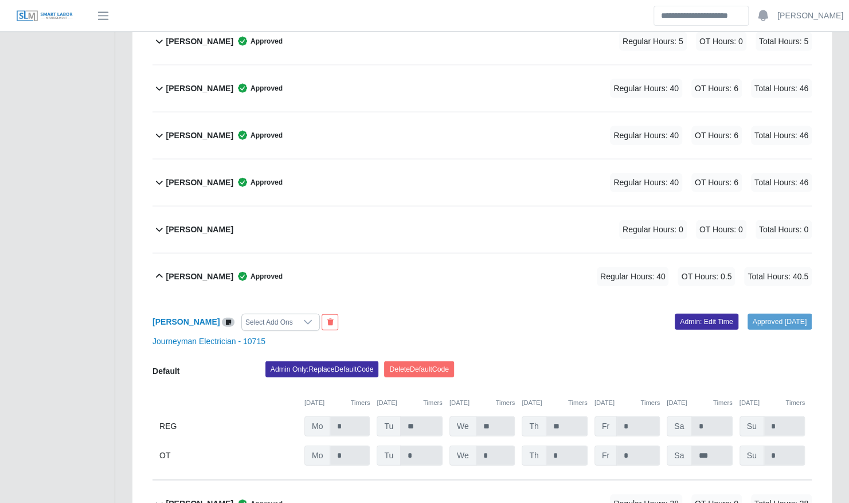
scroll to position [1466, 0]
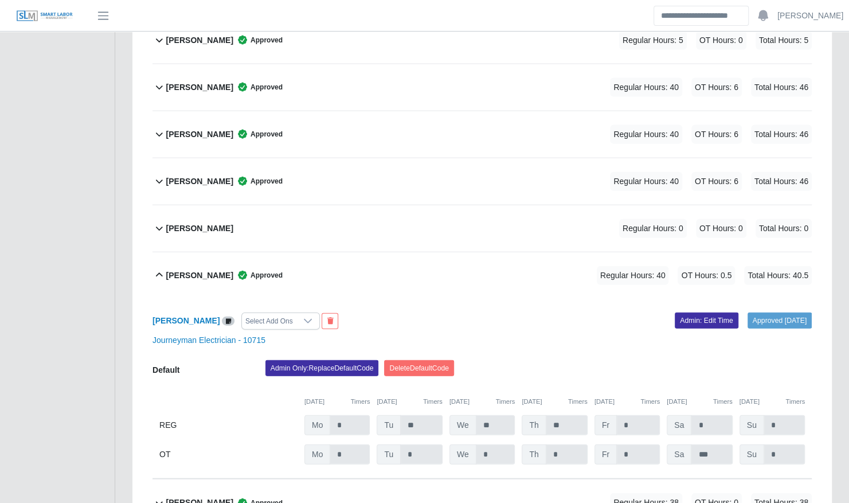
click at [452, 271] on div "[PERSON_NAME] Approved Regular Hours: 40 OT Hours: 0.5 Total Hours: 40.5" at bounding box center [489, 275] width 646 height 46
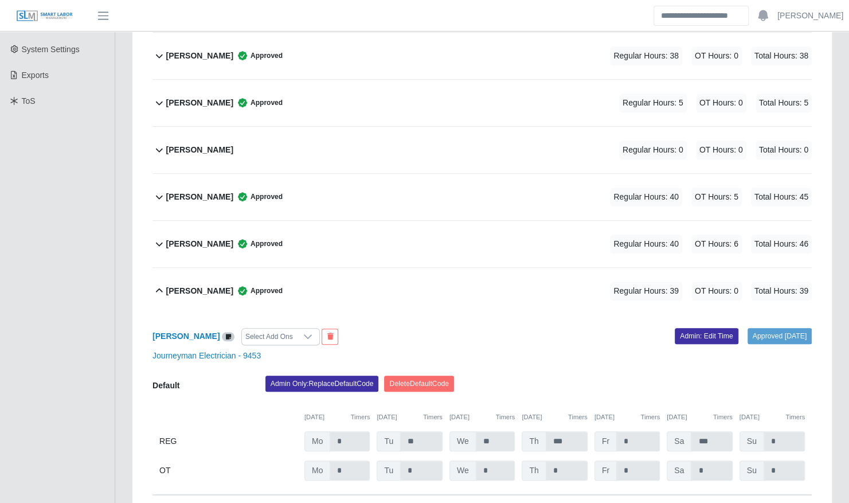
scroll to position [280, 0]
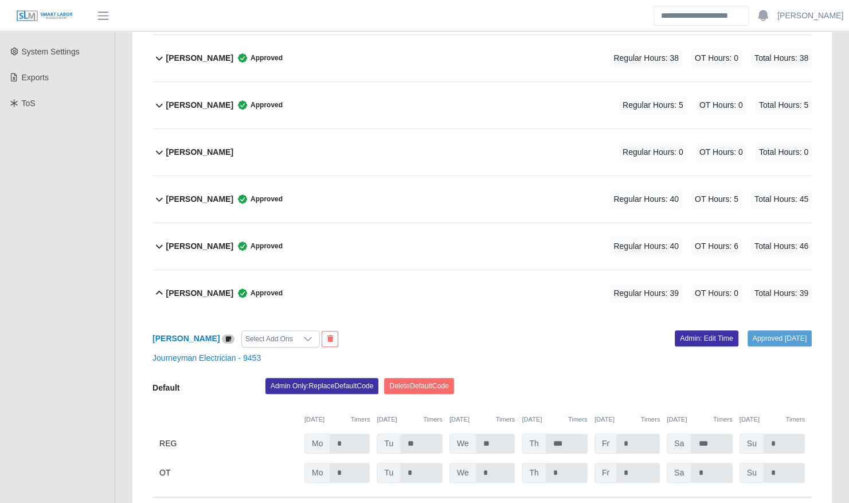
click at [437, 271] on div "[PERSON_NAME] Approved Regular Hours: 39 OT Hours: 0 Total Hours: 39" at bounding box center [489, 293] width 646 height 46
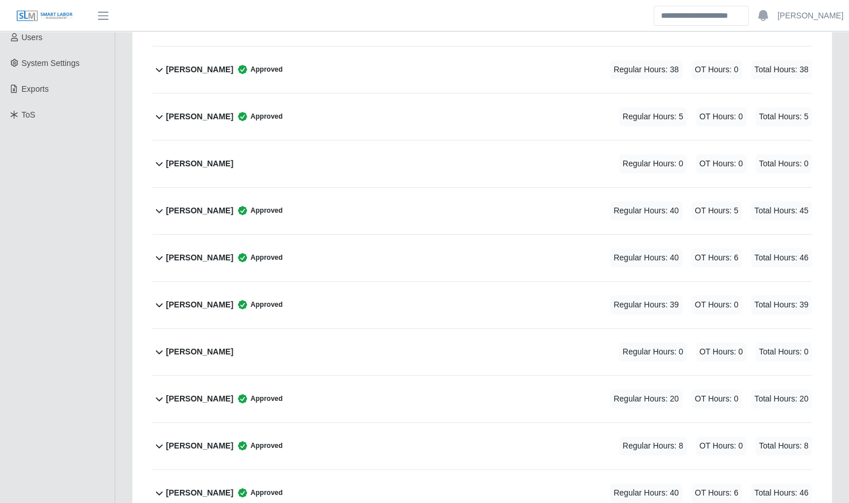
scroll to position [268, 0]
click at [391, 204] on div "[PERSON_NAME] Approved Regular Hours: 40 OT Hours: 5 Total Hours: 45" at bounding box center [489, 211] width 646 height 46
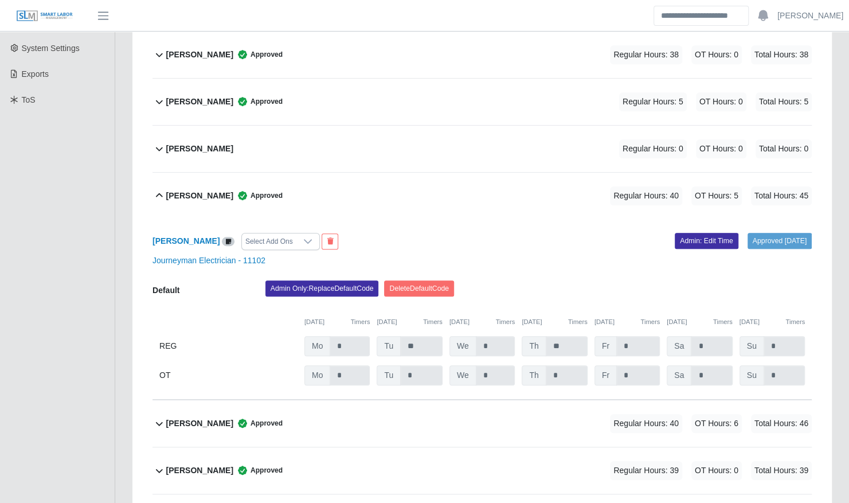
scroll to position [286, 0]
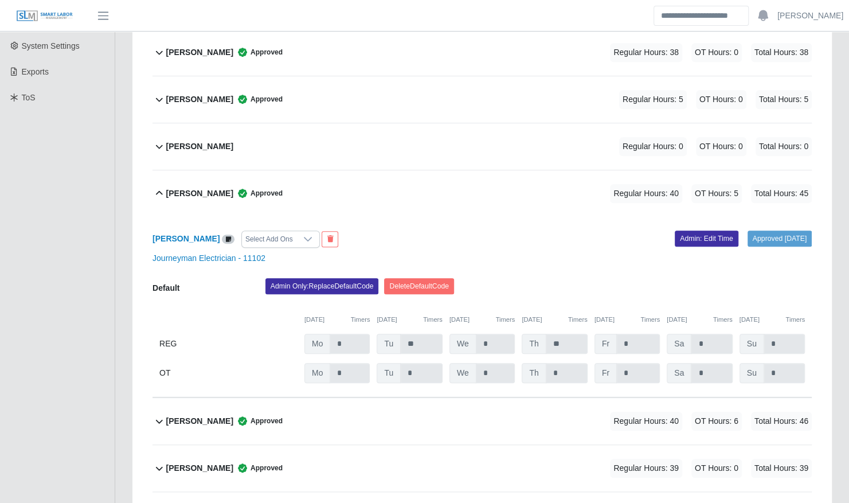
click at [385, 184] on div "Brian Hampton Approved Regular Hours: 40 OT Hours: 5 Total Hours: 45" at bounding box center [489, 193] width 646 height 46
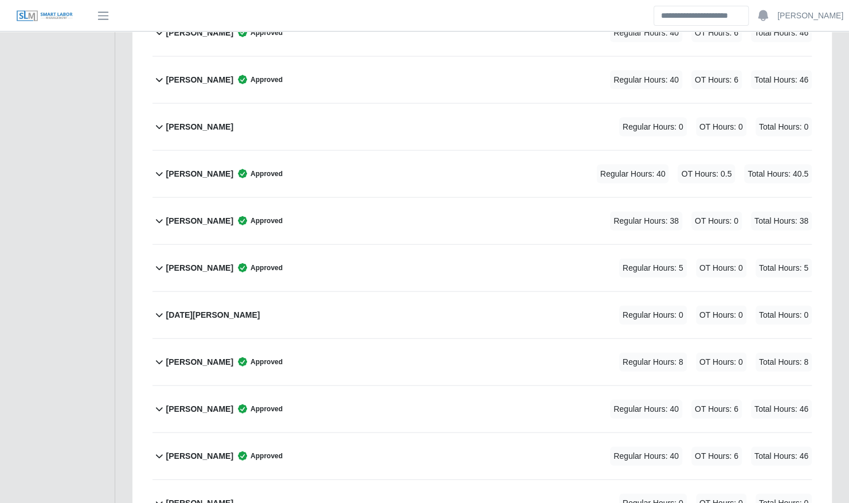
scroll to position [1385, 0]
click at [377, 166] on div "Mason Cantrell Approved Regular Hours: 40 OT Hours: 0.5 Total Hours: 40.5" at bounding box center [489, 175] width 646 height 46
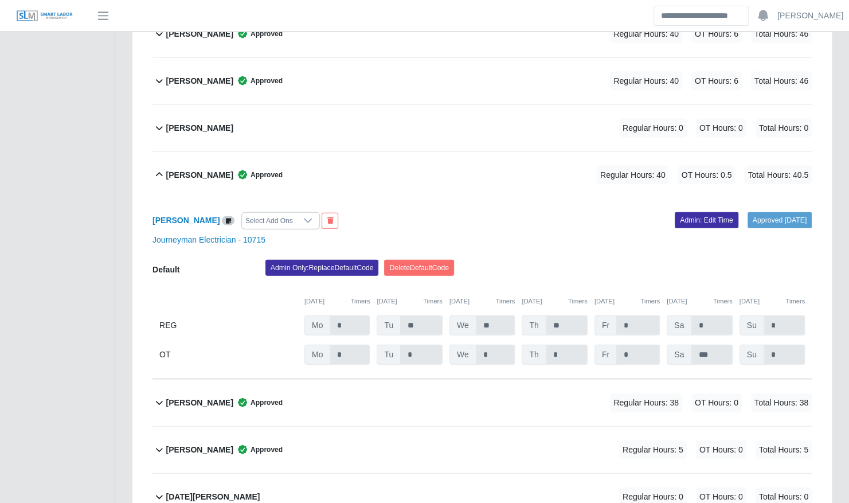
click at [561, 170] on div "Mason Cantrell Approved Regular Hours: 40 OT Hours: 0.5 Total Hours: 40.5" at bounding box center [489, 175] width 646 height 46
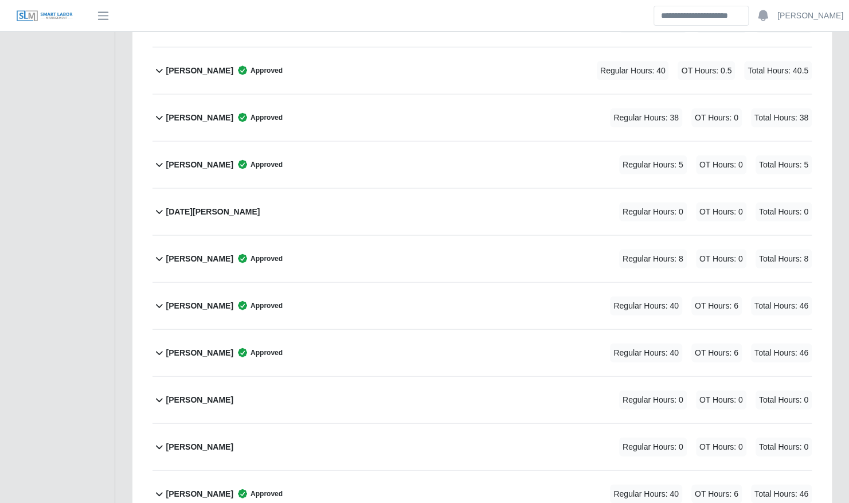
scroll to position [1493, 0]
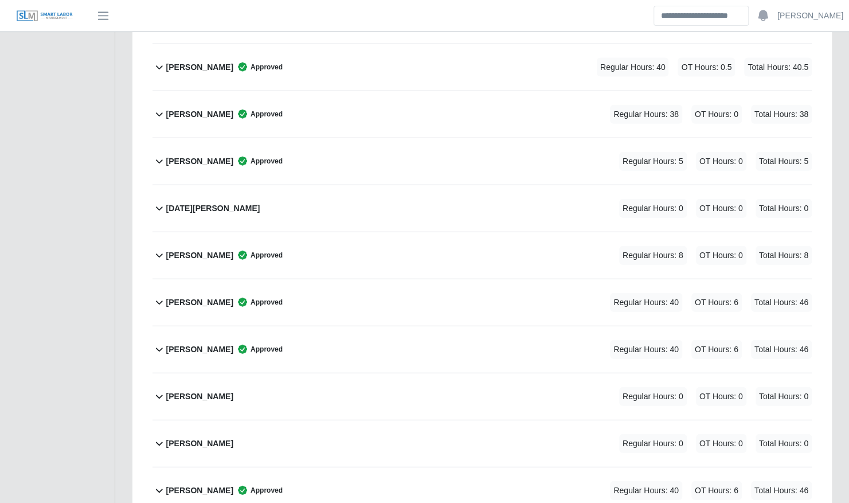
click at [556, 153] on div "Nicholas Reynolds Approved Regular Hours: 5 OT Hours: 0 Total Hours: 5" at bounding box center [489, 161] width 646 height 46
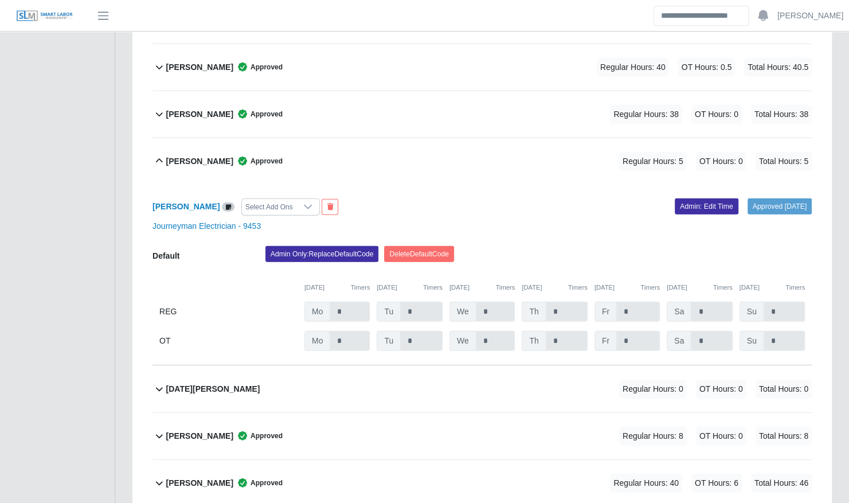
click at [469, 139] on div "Nicholas Reynolds Approved Regular Hours: 5 OT Hours: 0 Total Hours: 5" at bounding box center [489, 161] width 646 height 46
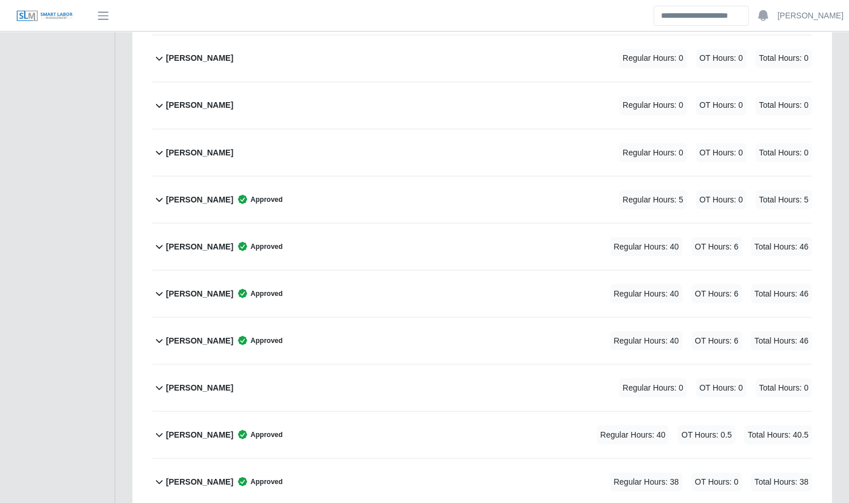
scroll to position [1126, 0]
click at [366, 280] on div "Lillian Martinez Approved Regular Hours: 40 OT Hours: 6 Total Hours: 46" at bounding box center [489, 293] width 646 height 46
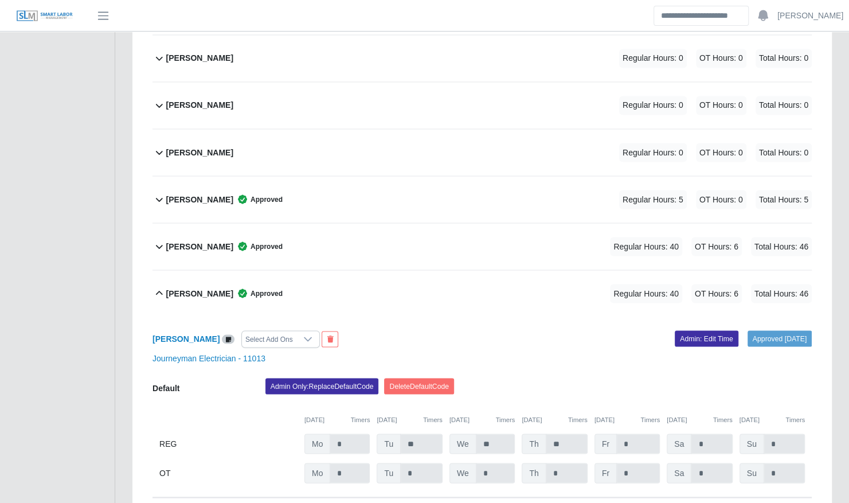
click at [366, 280] on div "Lillian Martinez Approved Regular Hours: 40 OT Hours: 6 Total Hours: 46" at bounding box center [489, 293] width 646 height 46
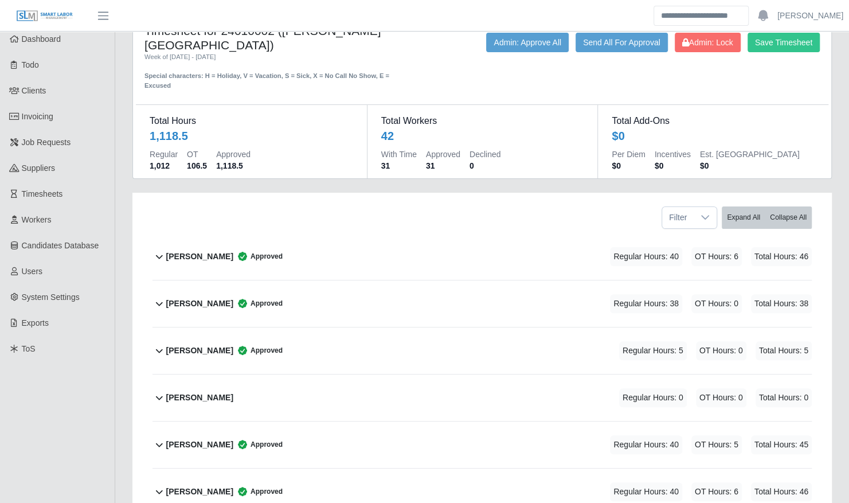
scroll to position [33, 0]
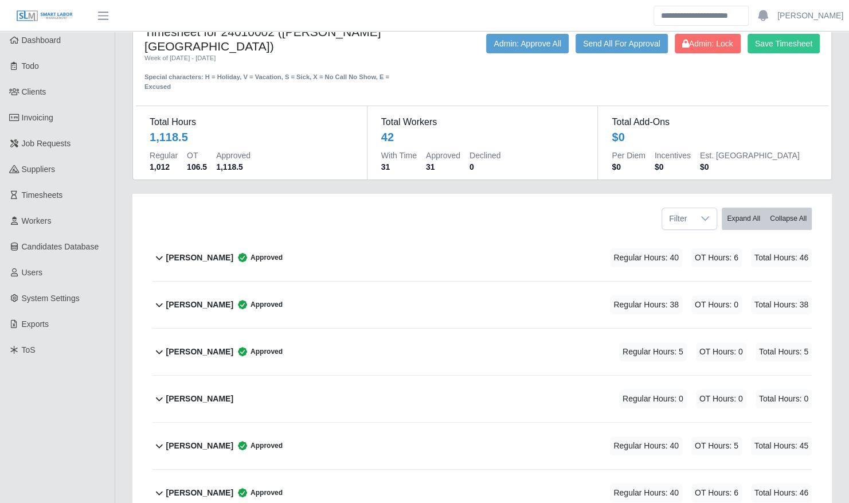
click at [356, 287] on div "Angel Mendez SR Approved Regular Hours: 38 OT Hours: 0 Total Hours: 38" at bounding box center [489, 305] width 646 height 46
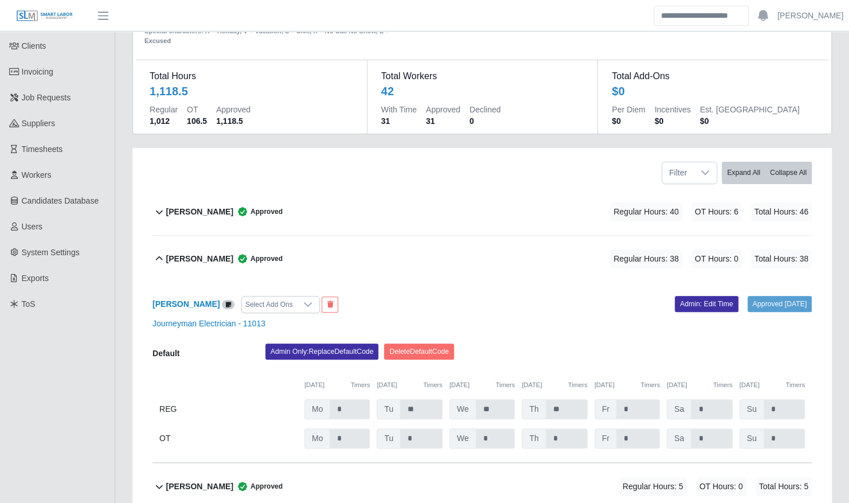
scroll to position [79, 0]
click at [473, 236] on div "Angel Mendez SR Approved Regular Hours: 38 OT Hours: 0 Total Hours: 38" at bounding box center [489, 259] width 646 height 46
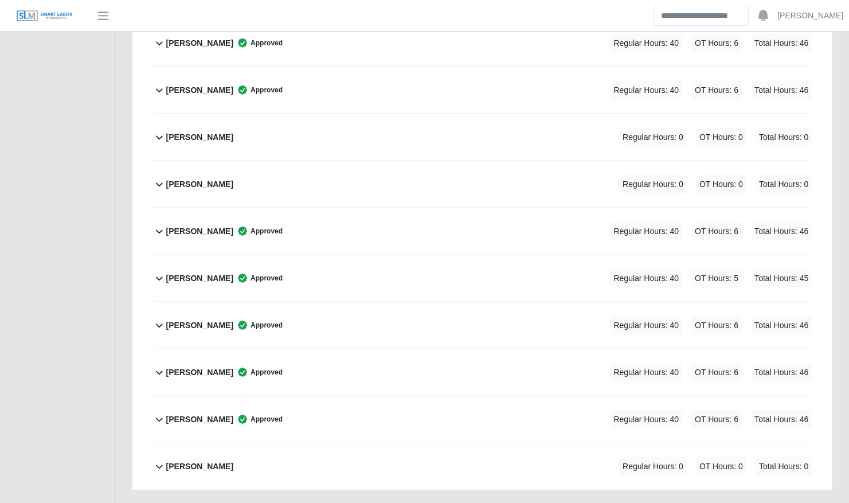
scroll to position [1805, 0]
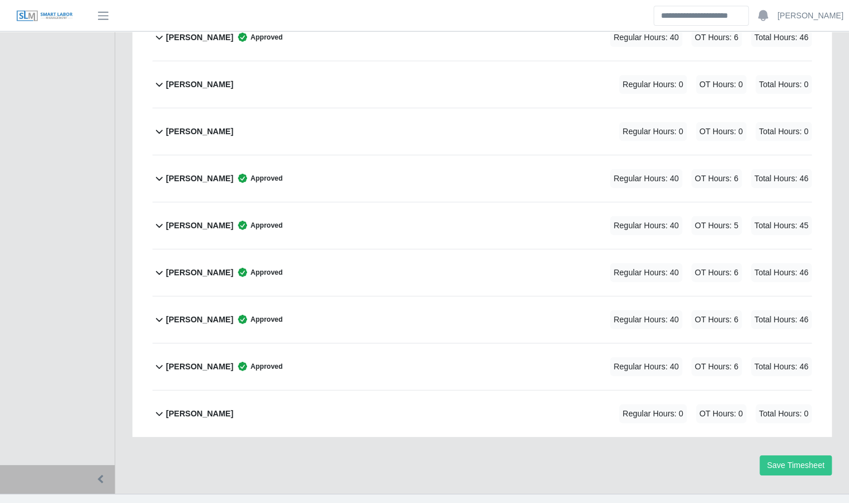
click at [415, 208] on div "Vincent Becknell Approved Regular Hours: 40 OT Hours: 5 Total Hours: 45" at bounding box center [489, 225] width 646 height 46
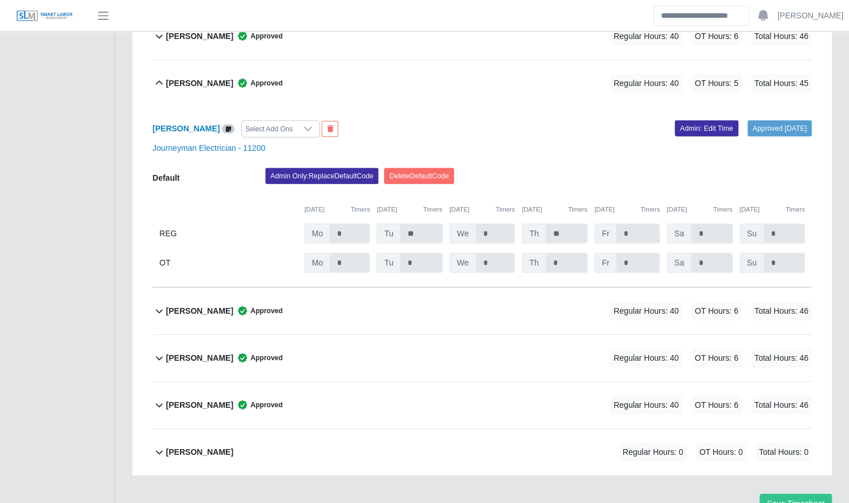
scroll to position [1946, 0]
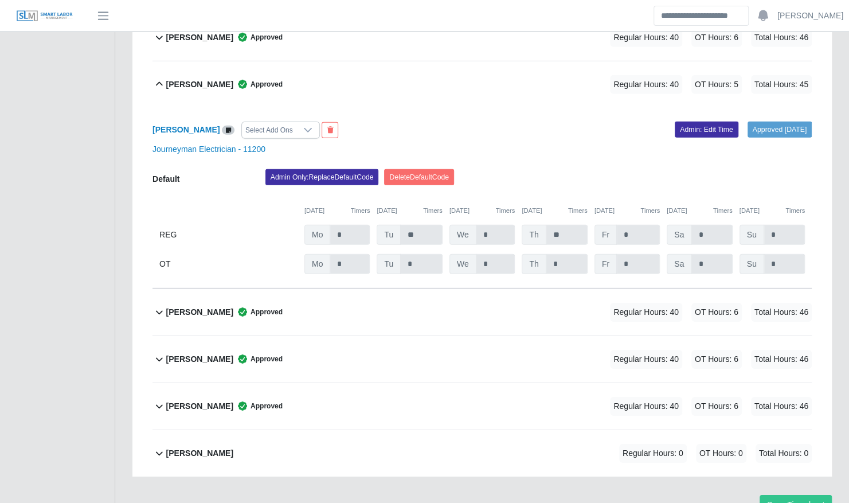
click at [359, 79] on div "Vincent Becknell Approved Regular Hours: 40 OT Hours: 5 Total Hours: 45" at bounding box center [489, 84] width 646 height 46
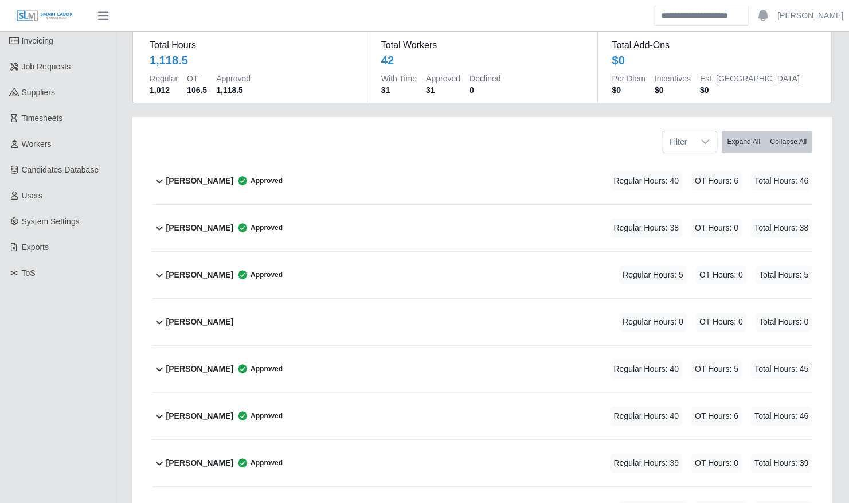
scroll to position [0, 0]
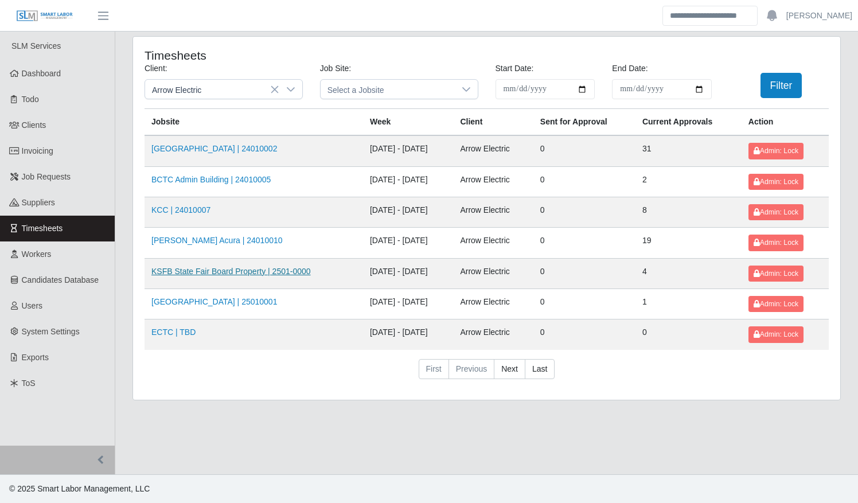
click at [239, 272] on link "KSFB State Fair Board Property | 2501-0000" at bounding box center [230, 271] width 159 height 9
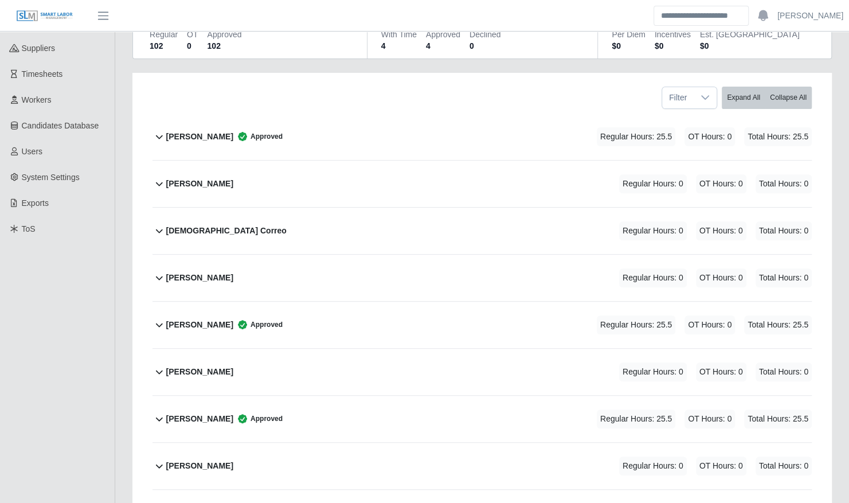
scroll to position [177, 0]
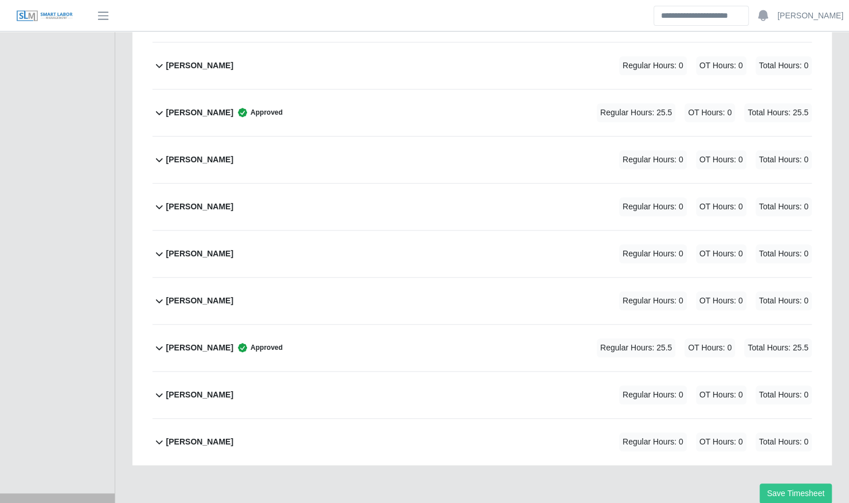
click at [279, 326] on div "[PERSON_NAME] May Approved Regular Hours: 25.5 OT Hours: 0 Total Hours: 25.5" at bounding box center [489, 348] width 646 height 46
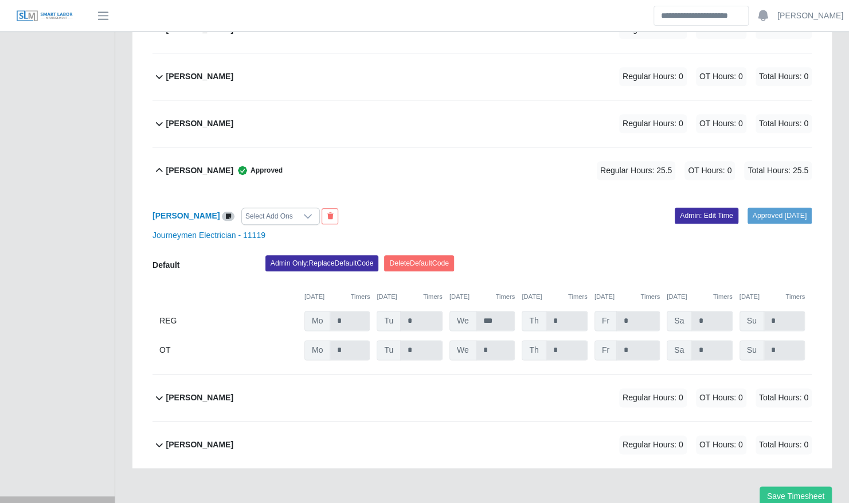
scroll to position [641, 0]
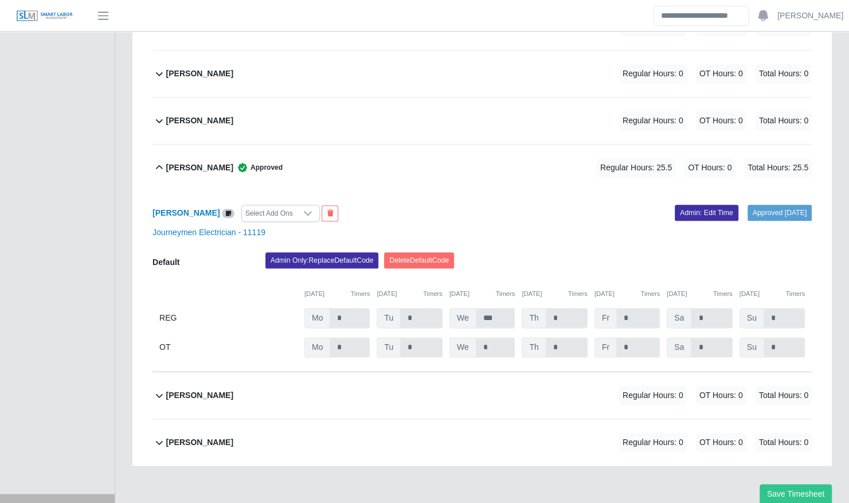
click at [349, 162] on div "[PERSON_NAME] May Approved Regular Hours: 25.5 OT Hours: 0 Total Hours: 25.5" at bounding box center [489, 168] width 646 height 46
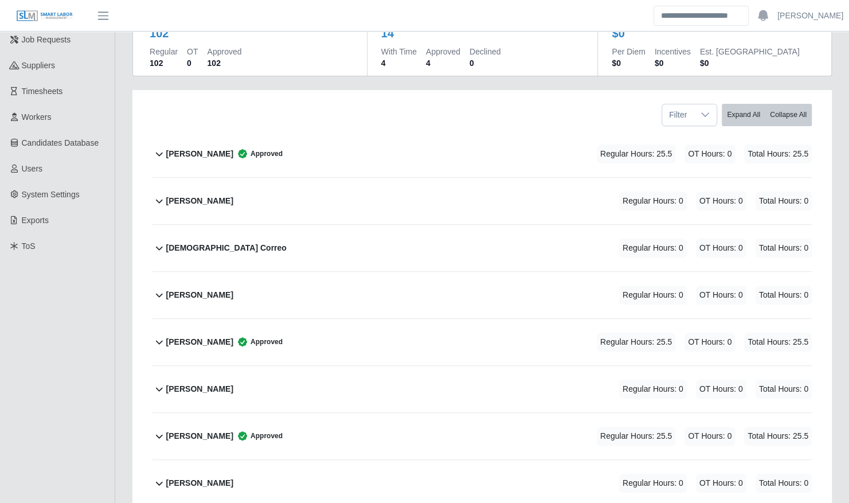
scroll to position [136, 0]
click at [210, 149] on b "[PERSON_NAME]" at bounding box center [199, 155] width 67 height 12
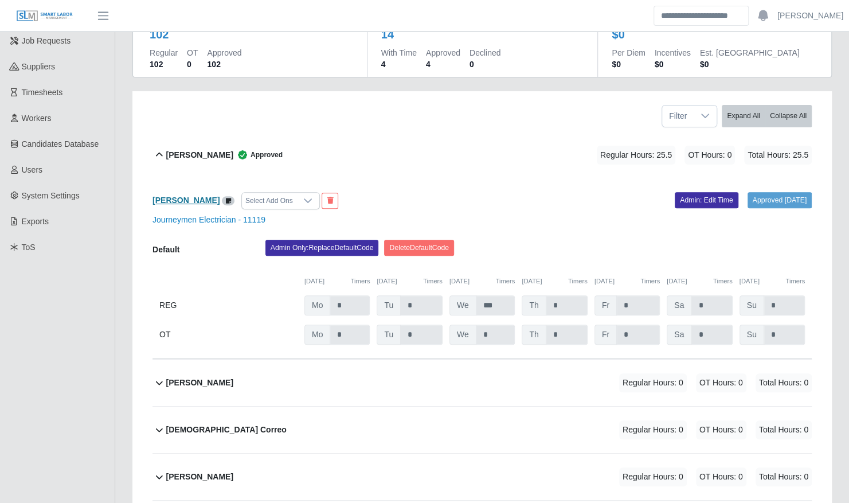
click at [193, 196] on b "Jaden Womack" at bounding box center [186, 200] width 67 height 9
click at [202, 149] on b "Jaden Womack" at bounding box center [199, 155] width 67 height 12
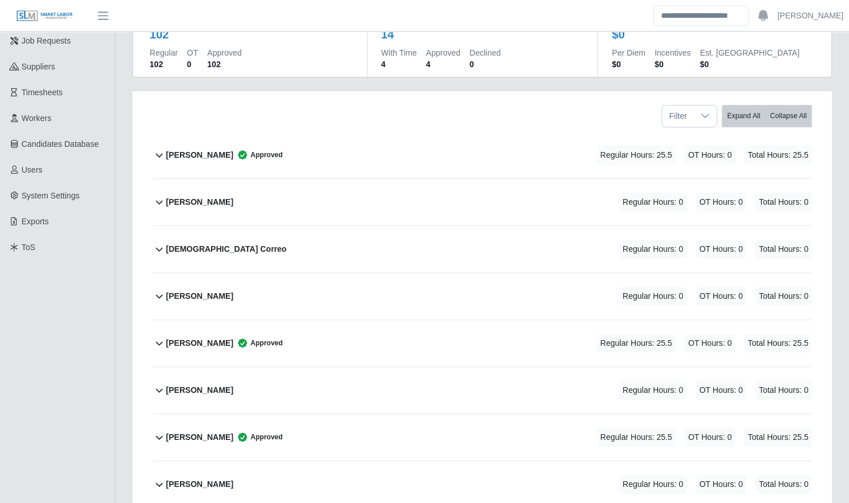
click at [202, 149] on b "Jaden Womack" at bounding box center [199, 155] width 67 height 12
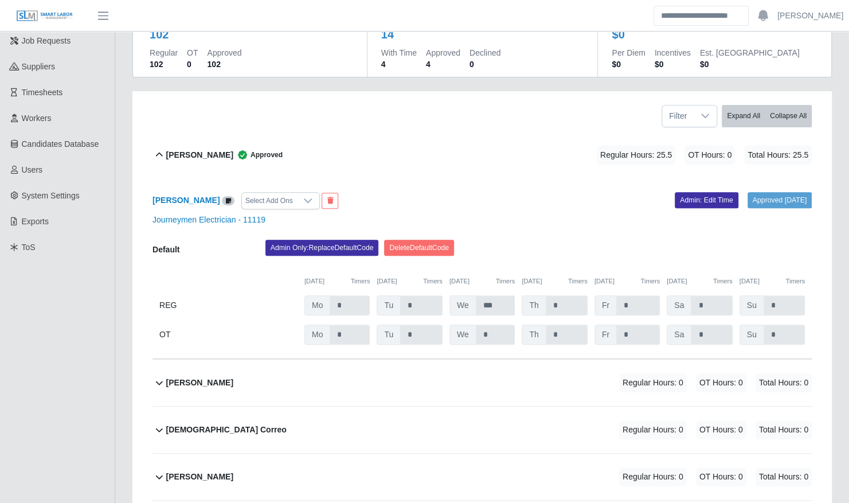
click at [201, 149] on b "Jaden Womack" at bounding box center [199, 155] width 67 height 12
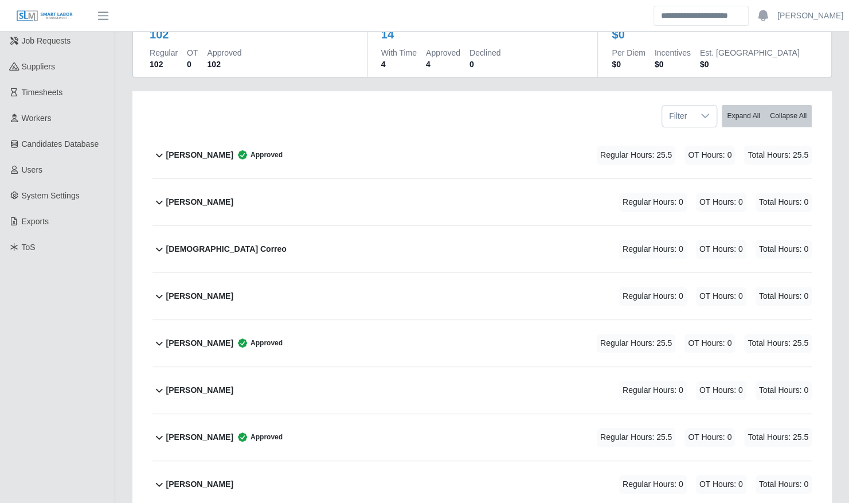
click at [201, 149] on b "Jaden Womack" at bounding box center [199, 155] width 67 height 12
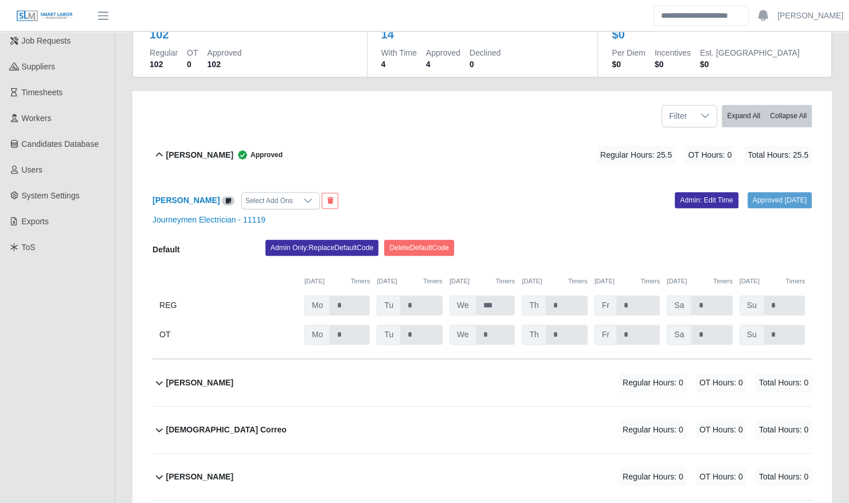
click at [197, 157] on div "Jaden Womack Approved Regular Hours: 25.5 OT Hours: 0 Total Hours: 25.5" at bounding box center [489, 155] width 646 height 46
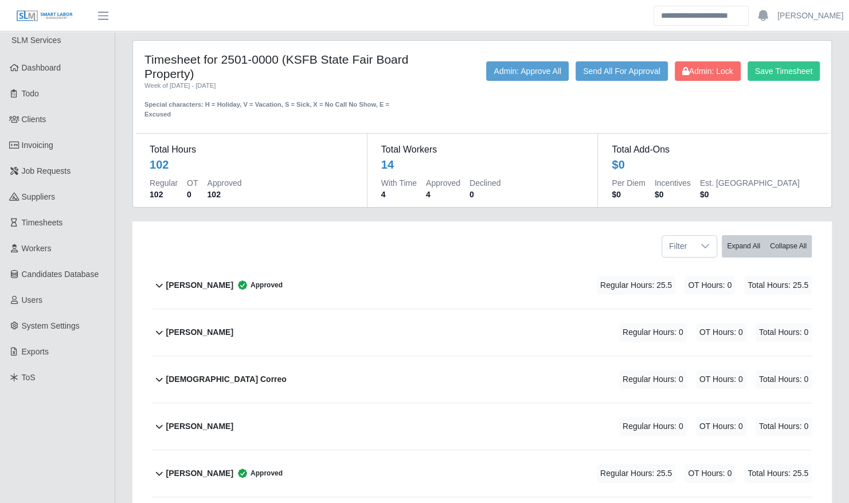
scroll to position [4, 0]
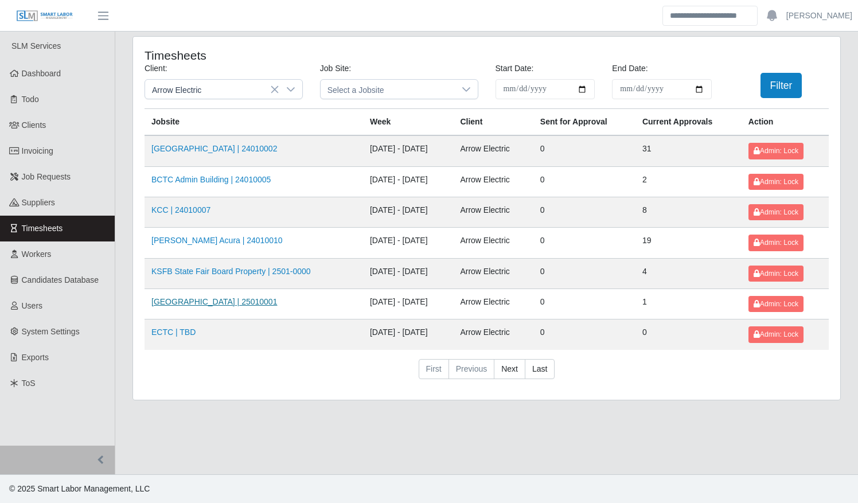
click at [221, 299] on link "[GEOGRAPHIC_DATA] | 25010001" at bounding box center [214, 301] width 126 height 9
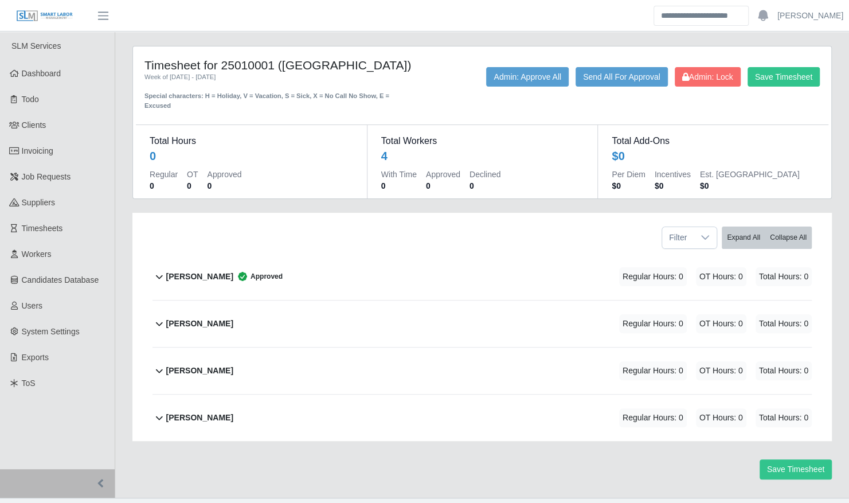
click at [209, 272] on div "[PERSON_NAME] Approved" at bounding box center [224, 276] width 116 height 19
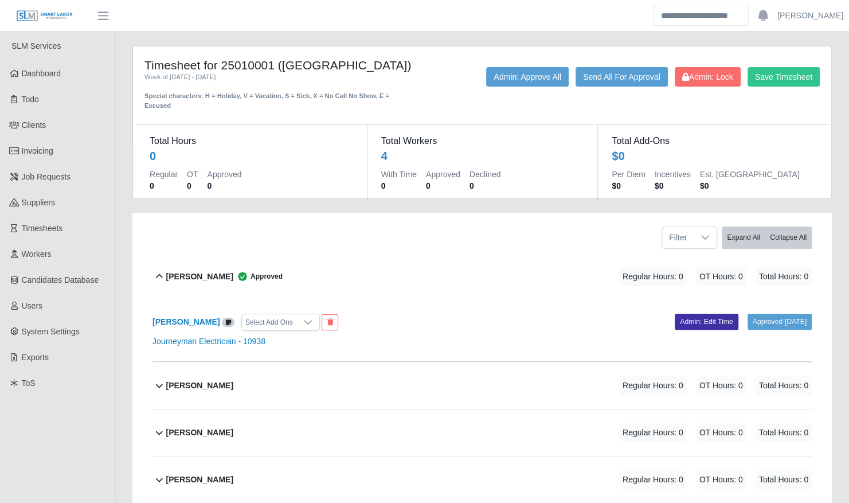
click at [209, 272] on div "[PERSON_NAME] Approved" at bounding box center [224, 276] width 116 height 19
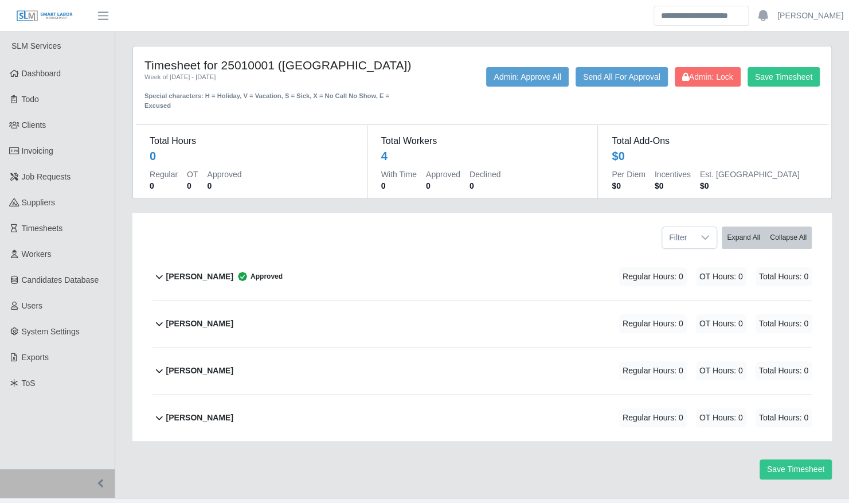
click at [274, 317] on div "[PERSON_NAME] Regular Hours: 0 OT Hours: 0 Total Hours: 0" at bounding box center [489, 323] width 646 height 46
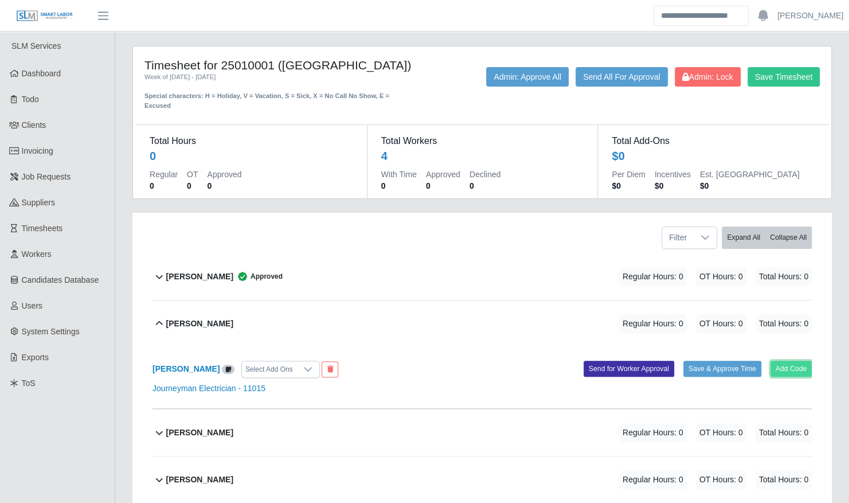
click at [801, 361] on button "Add Code" at bounding box center [792, 369] width 42 height 16
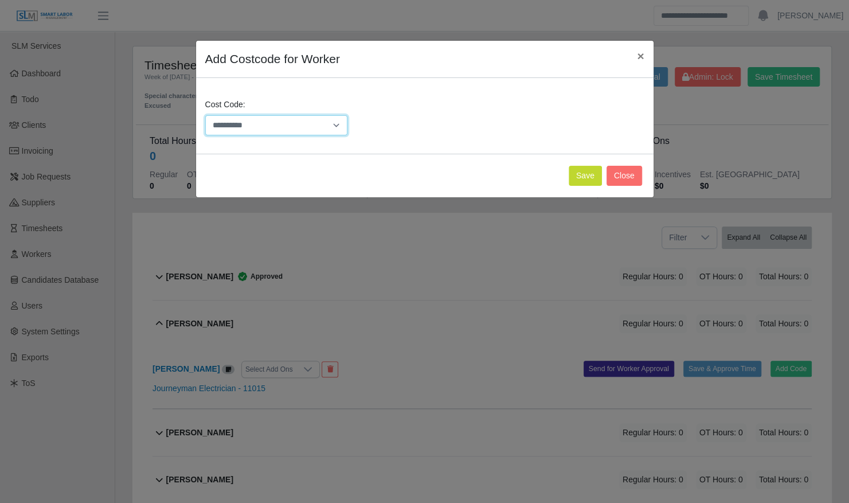
click at [294, 127] on select "**********" at bounding box center [276, 125] width 143 height 20
select select "**********"
click at [205, 115] on select "**********" at bounding box center [276, 125] width 143 height 20
click at [585, 177] on button "Save" at bounding box center [585, 176] width 33 height 20
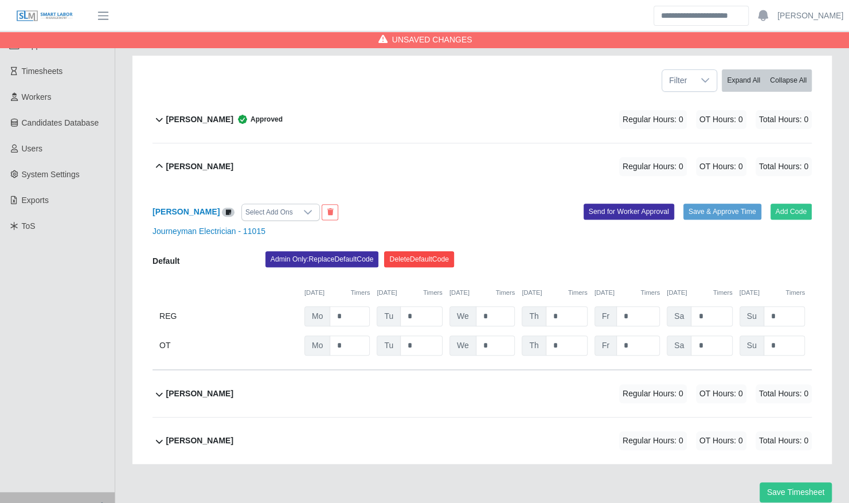
scroll to position [174, 0]
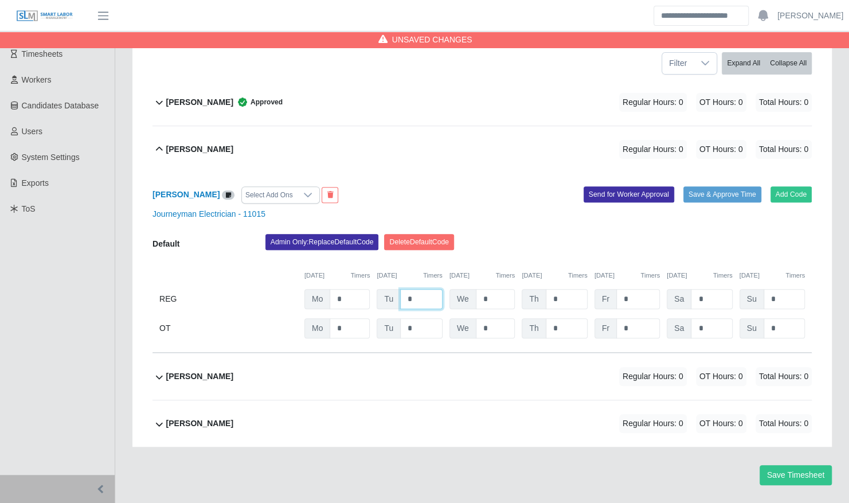
click at [437, 289] on input "*" at bounding box center [421, 299] width 42 height 20
type input "*"
click at [713, 186] on button "Save & Approve Time" at bounding box center [723, 194] width 78 height 16
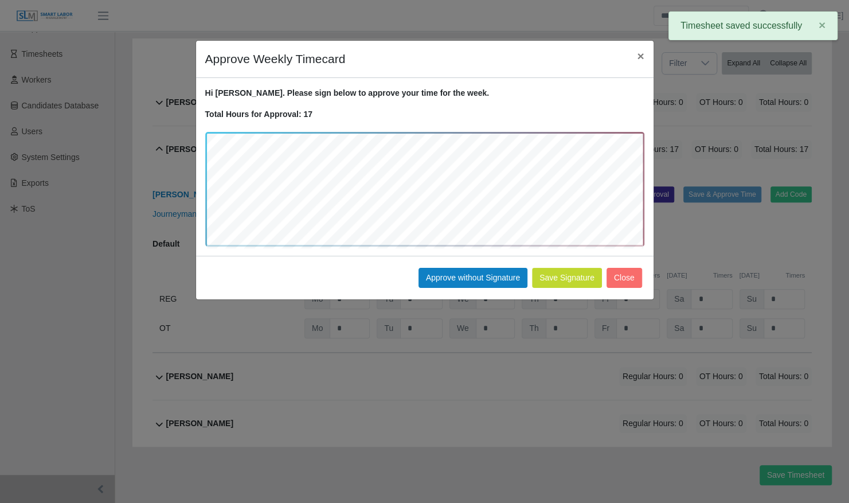
click at [471, 288] on div "Save Signature Approve without Signature Close" at bounding box center [425, 278] width 458 height 44
click at [471, 274] on button "Approve without Signature" at bounding box center [473, 278] width 109 height 20
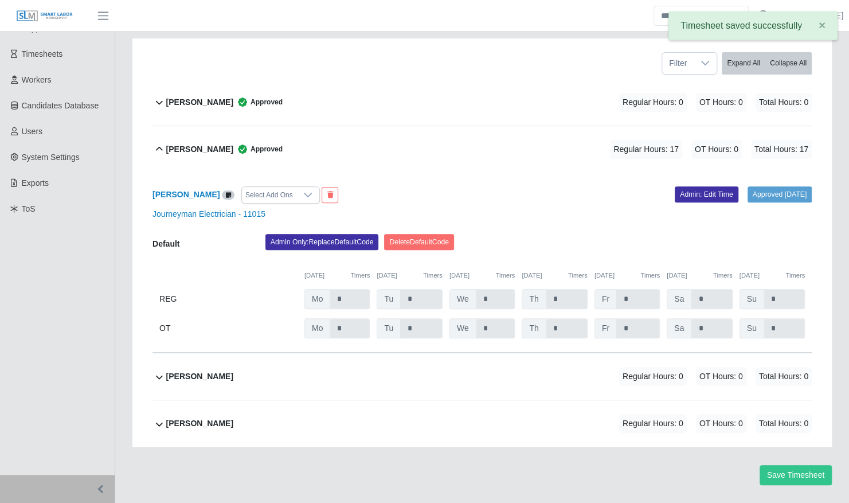
click at [217, 143] on b "[PERSON_NAME]" at bounding box center [199, 149] width 67 height 12
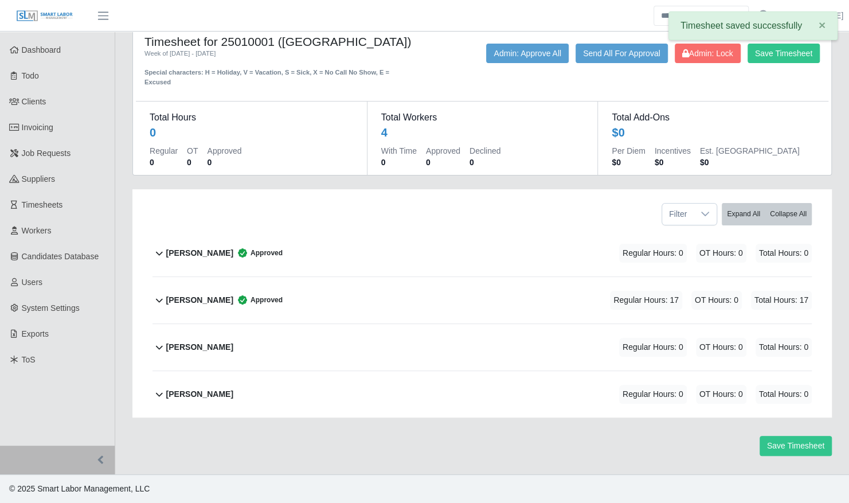
scroll to position [0, 0]
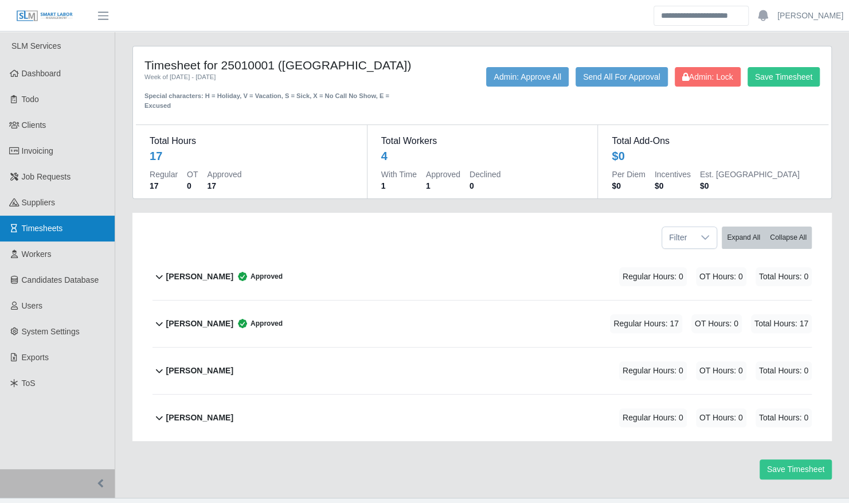
click at [64, 217] on link "Timesheets" at bounding box center [57, 229] width 115 height 26
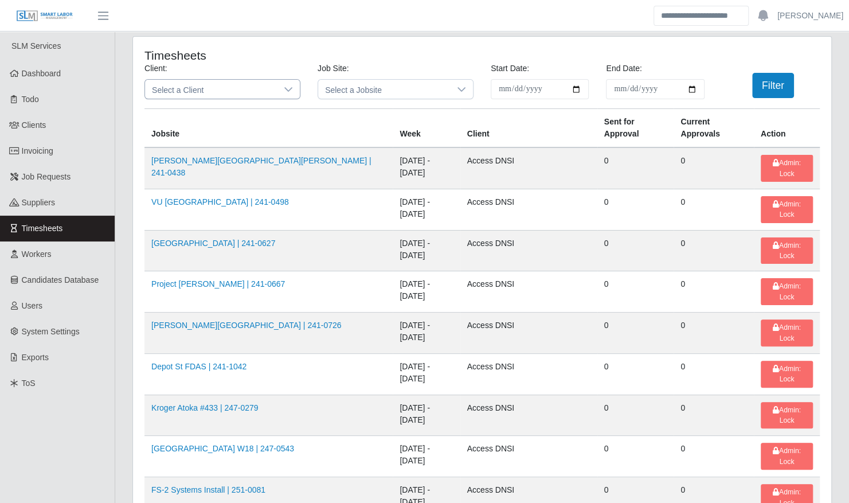
click at [208, 95] on span "Select a Client" at bounding box center [211, 89] width 132 height 19
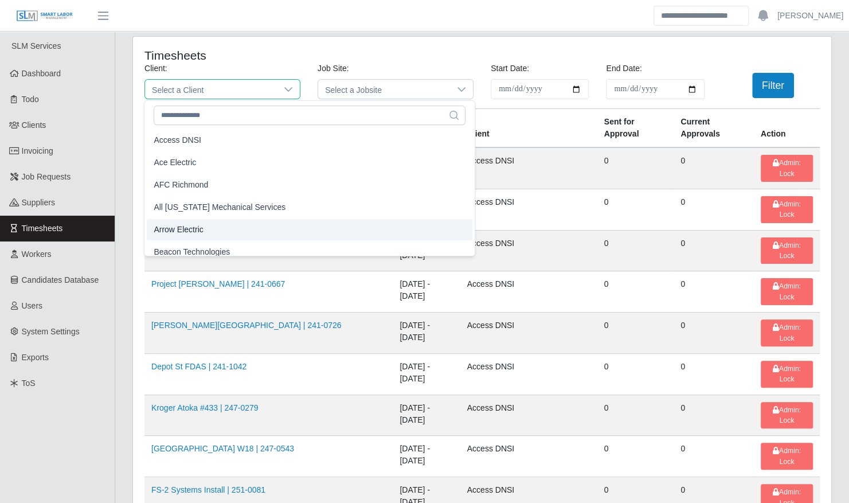
click at [200, 225] on span "Arrow Electric" at bounding box center [178, 230] width 49 height 12
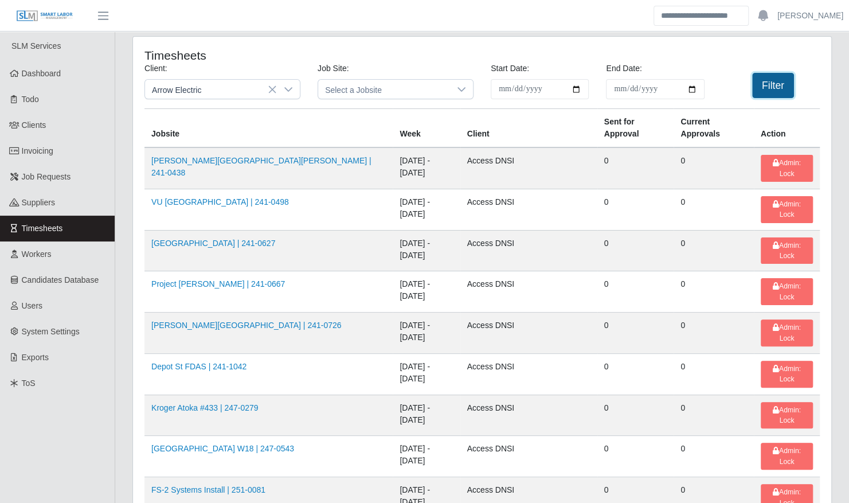
click at [783, 82] on button "Filter" at bounding box center [773, 85] width 42 height 25
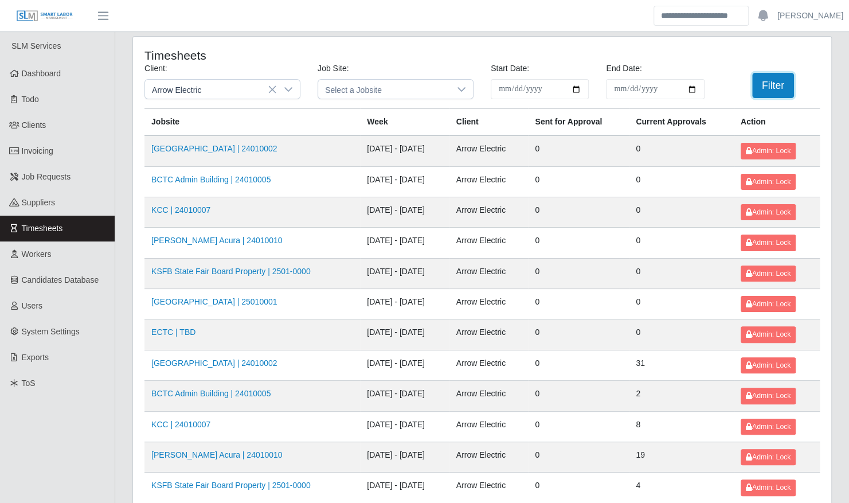
scroll to position [145, 0]
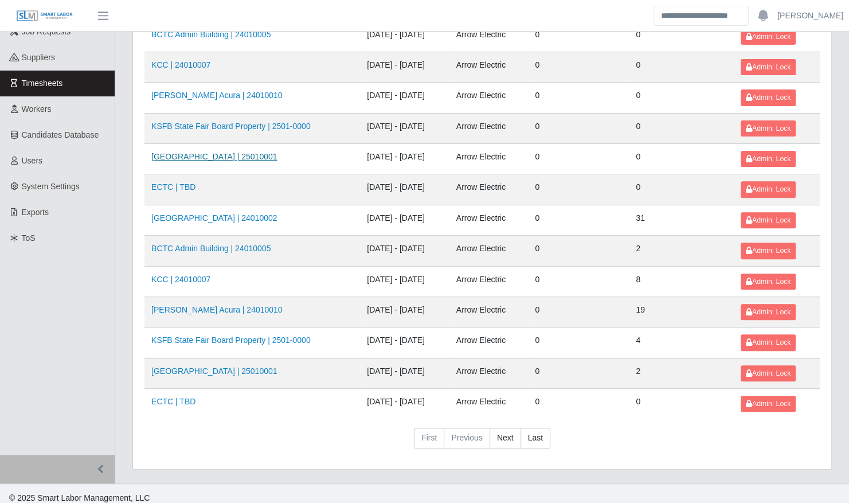
click at [228, 152] on link "Bluegrass Airport | 25010001" at bounding box center [214, 156] width 126 height 9
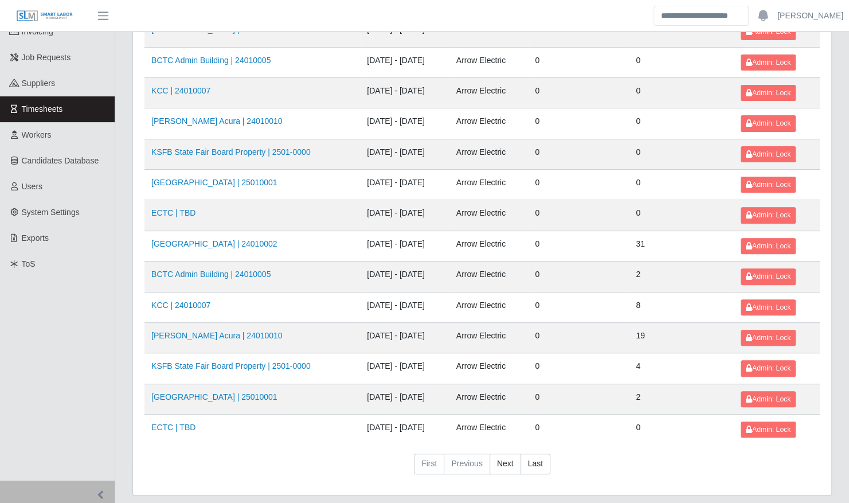
scroll to position [122, 0]
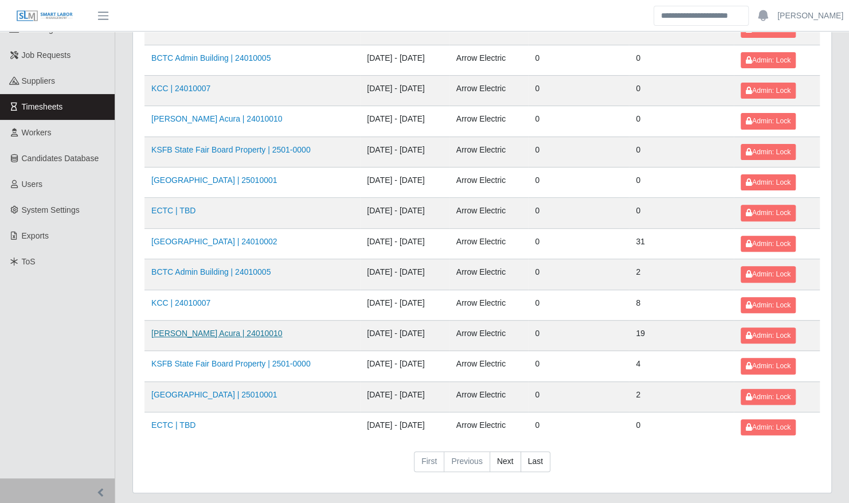
click at [237, 332] on link "Neill Huffman Acura | 24010010" at bounding box center [216, 333] width 131 height 9
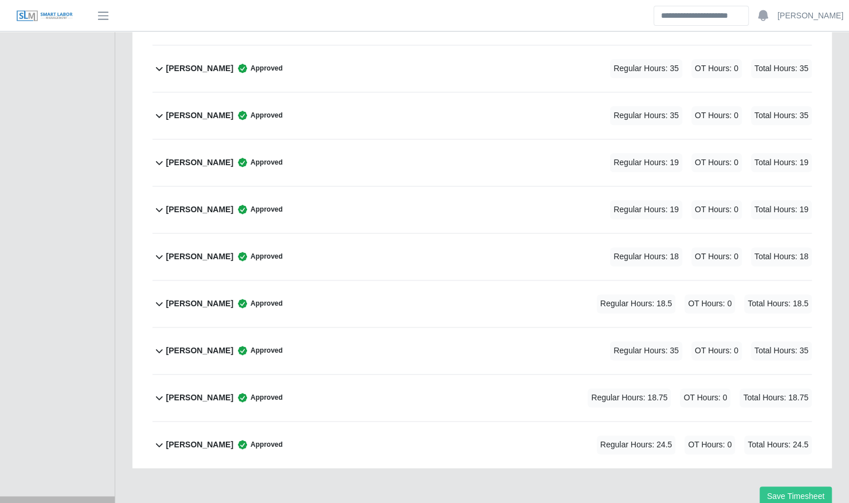
scroll to position [760, 0]
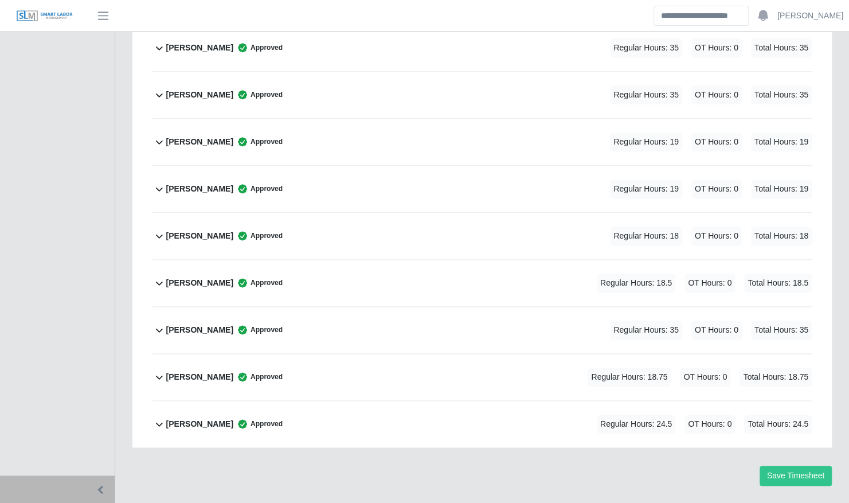
click at [283, 401] on div "[PERSON_NAME] Approved Regular Hours: 24.5 OT Hours: 0 Total Hours: 24.5" at bounding box center [489, 424] width 646 height 46
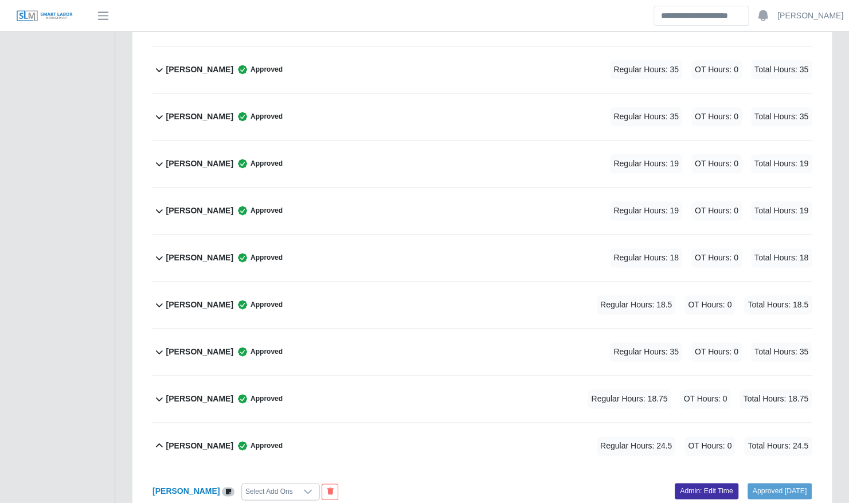
scroll to position [940, 0]
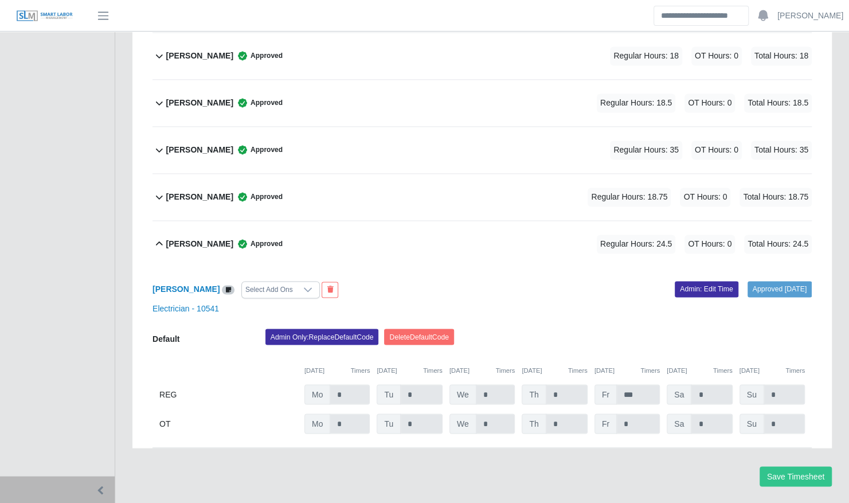
click at [324, 221] on div "William Delgado Approved Regular Hours: 24.5 OT Hours: 0 Total Hours: 24.5" at bounding box center [489, 244] width 646 height 46
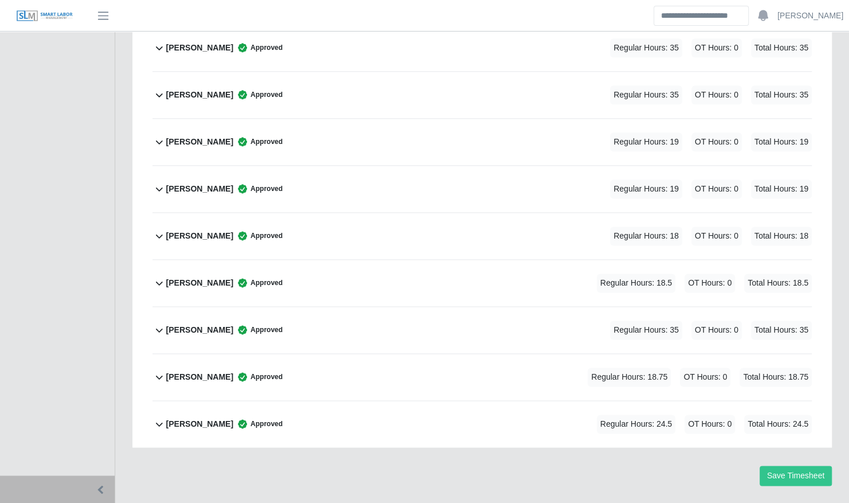
click at [311, 401] on div "William Delgado Approved Regular Hours: 24.5 OT Hours: 0 Total Hours: 24.5" at bounding box center [489, 424] width 646 height 46
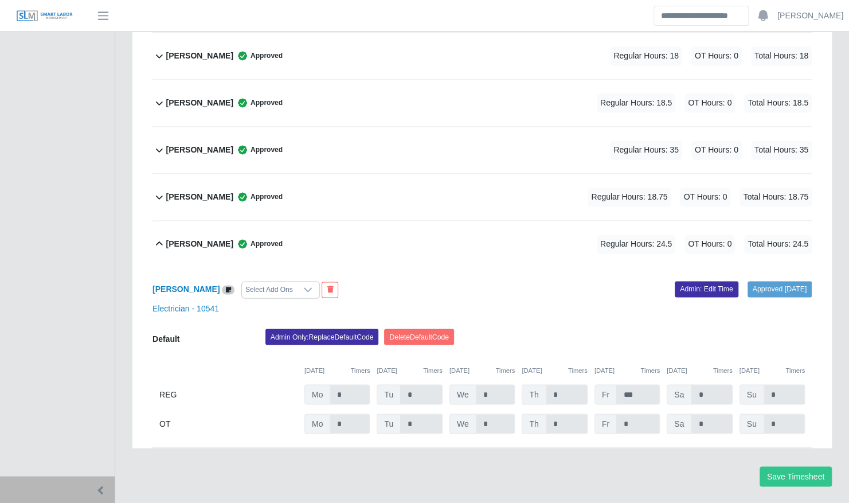
click at [325, 221] on div "William Delgado Approved Regular Hours: 24.5 OT Hours: 0 Total Hours: 24.5" at bounding box center [489, 244] width 646 height 46
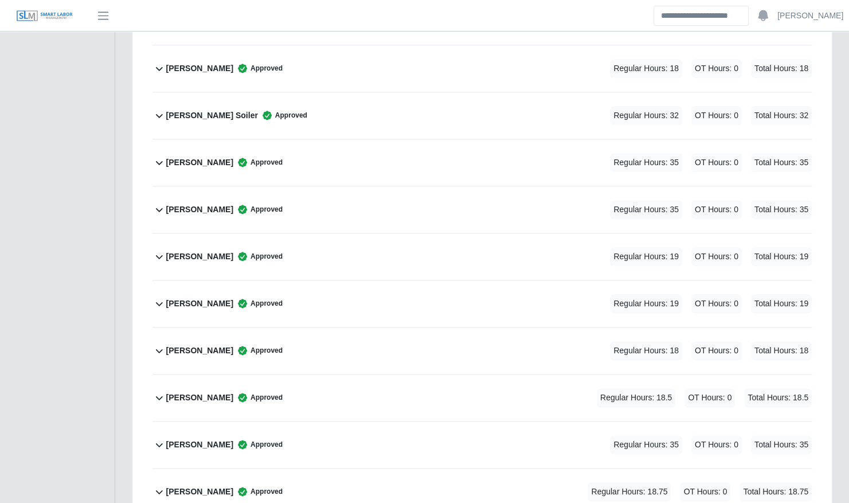
scroll to position [646, 0]
click at [295, 374] on div "Richard Nelms Approved Regular Hours: 18.5 OT Hours: 0 Total Hours: 18.5" at bounding box center [489, 397] width 646 height 46
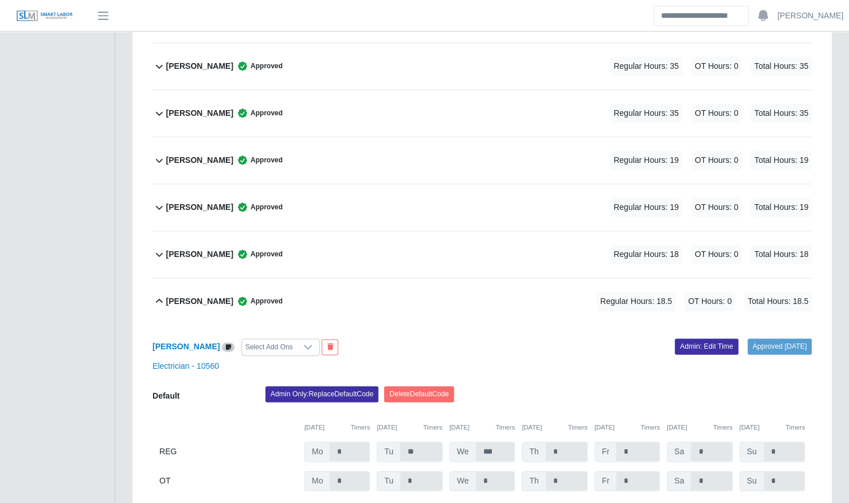
scroll to position [742, 0]
click at [332, 278] on div "Richard Nelms Approved Regular Hours: 18.5 OT Hours: 0 Total Hours: 18.5" at bounding box center [489, 301] width 646 height 46
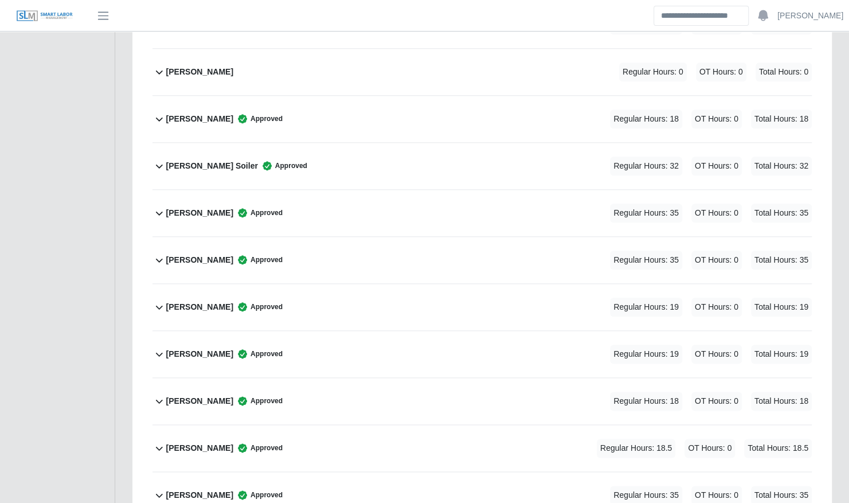
scroll to position [592, 0]
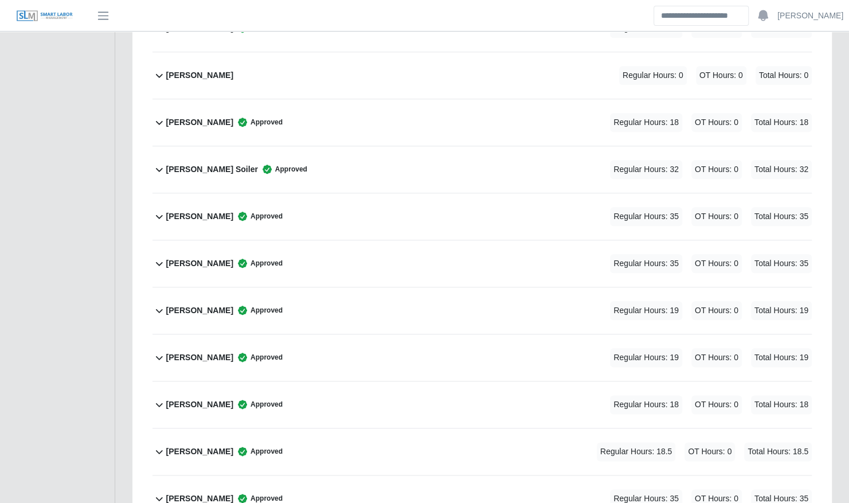
click at [317, 99] on div "Keith Marshall Approved Regular Hours: 18 OT Hours: 0 Total Hours: 18" at bounding box center [489, 122] width 646 height 46
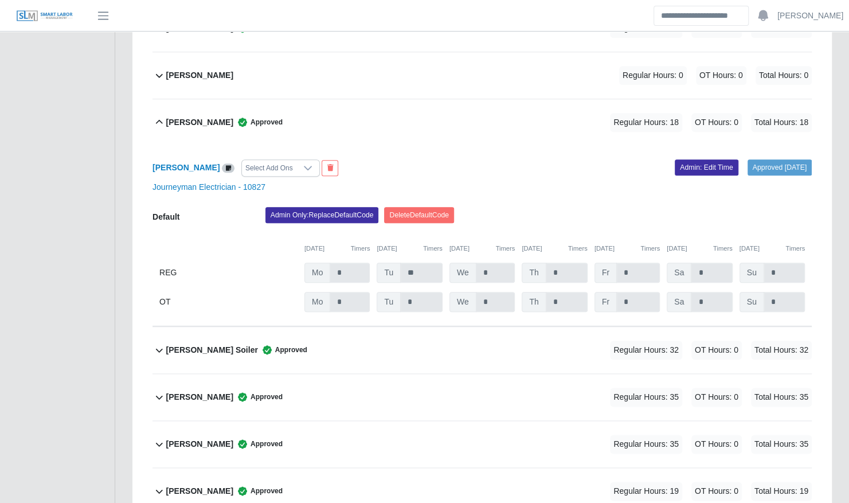
scroll to position [940, 0]
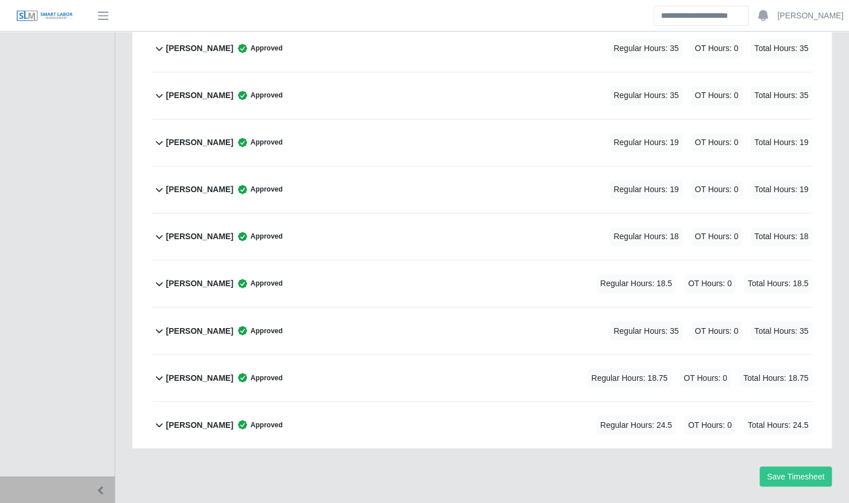
click at [370, 354] on div "Vincent Miller Approved Regular Hours: 18.75 OT Hours: 0 Total Hours: 18.75" at bounding box center [489, 377] width 646 height 46
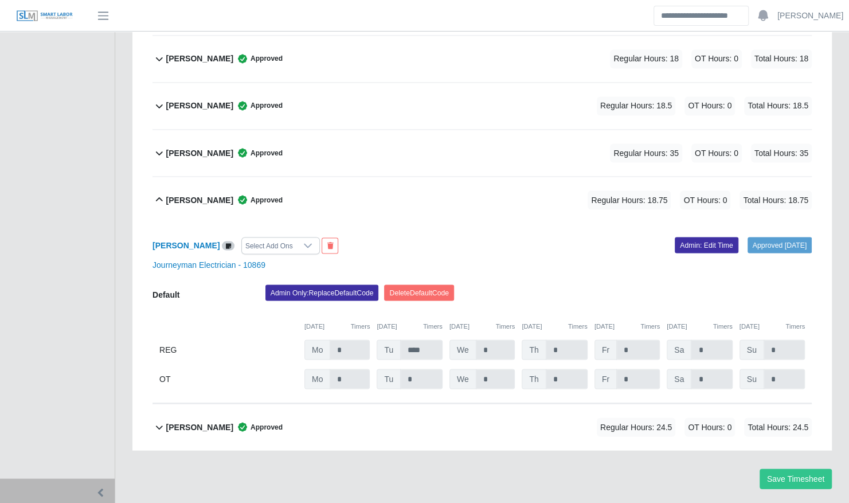
scroll to position [1121, 0]
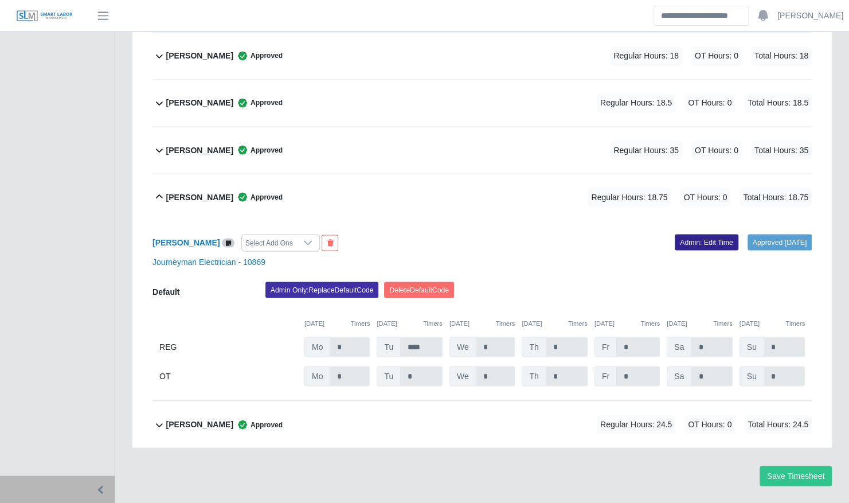
click at [695, 234] on link "Admin: Edit Time" at bounding box center [707, 242] width 64 height 16
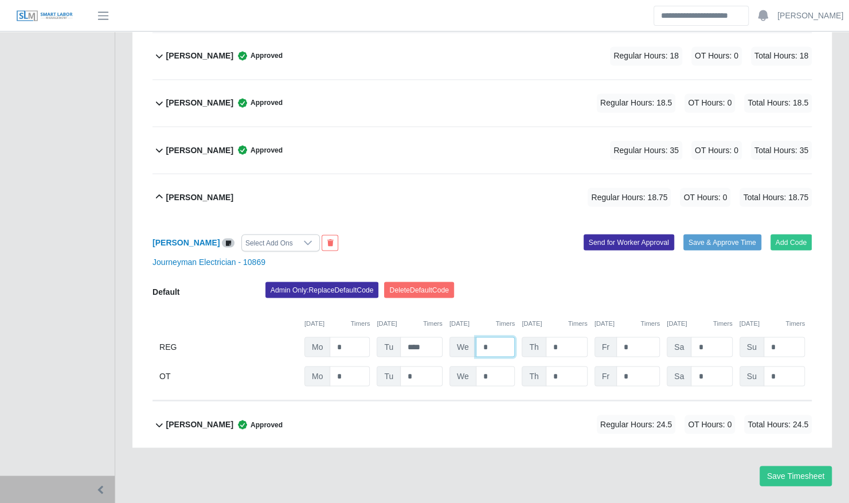
click at [497, 337] on input "*" at bounding box center [496, 347] width 40 height 20
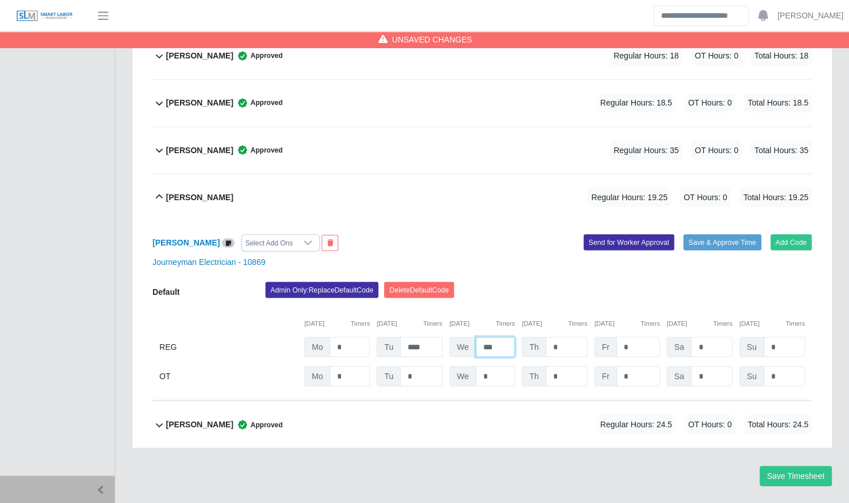
type input "***"
click at [442, 337] on input "****" at bounding box center [421, 347] width 42 height 20
type input "*"
click at [709, 234] on button "Save & Approve Time" at bounding box center [723, 242] width 78 height 16
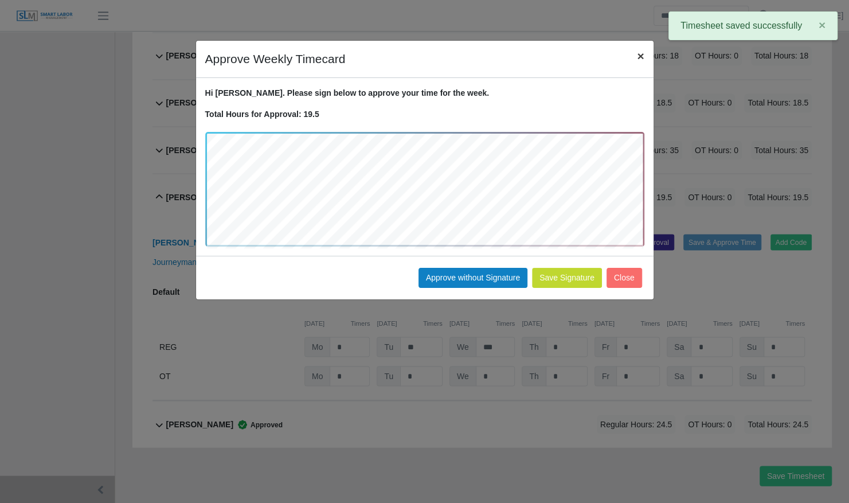
click at [642, 55] on span "×" at bounding box center [640, 55] width 7 height 13
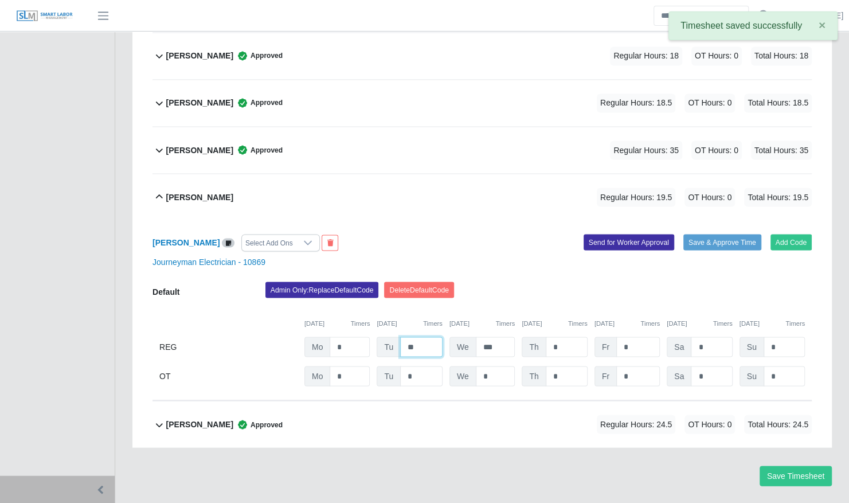
click at [417, 337] on input "**" at bounding box center [421, 347] width 42 height 20
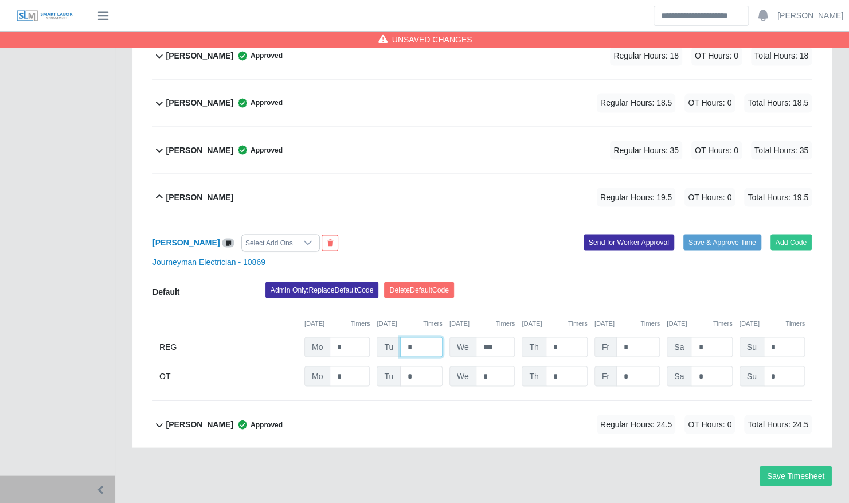
type input "*"
type input "****"
click at [505, 337] on input "***" at bounding box center [496, 347] width 40 height 20
type input "*"
click at [608, 282] on div "Admin Only: Replace Default Code Delete Default Code" at bounding box center [539, 293] width 564 height 23
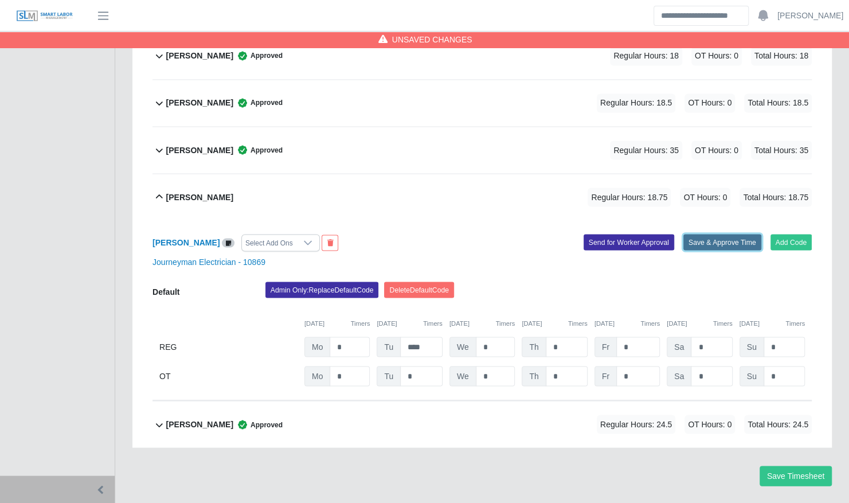
click at [723, 234] on button "Save & Approve Time" at bounding box center [723, 242] width 78 height 16
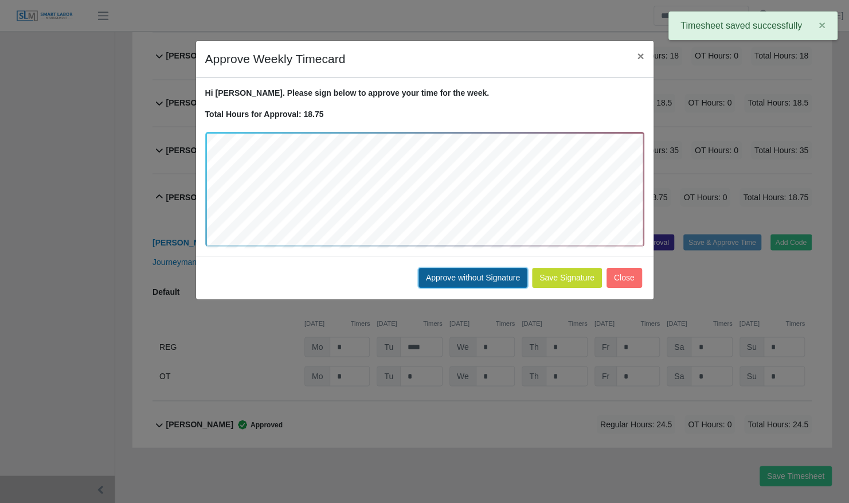
click at [469, 274] on button "Approve without Signature" at bounding box center [473, 278] width 109 height 20
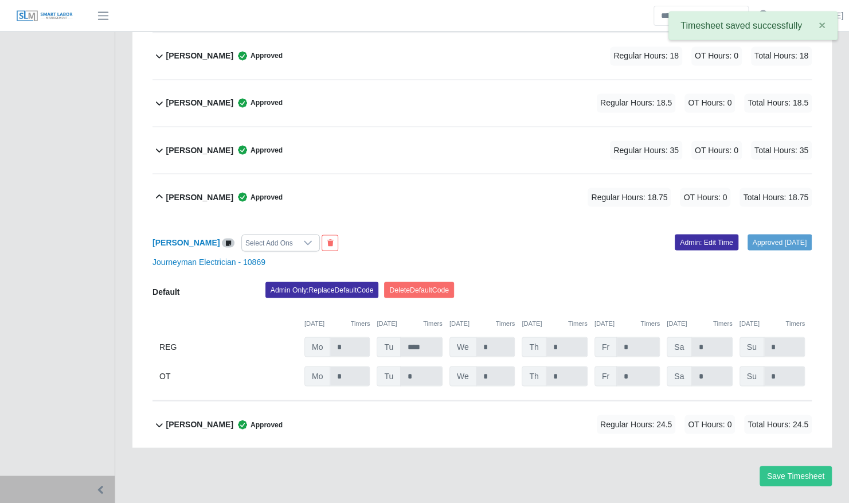
click at [314, 174] on div "Vincent Miller Approved Regular Hours: 18.75 OT Hours: 0 Total Hours: 18.75" at bounding box center [489, 197] width 646 height 46
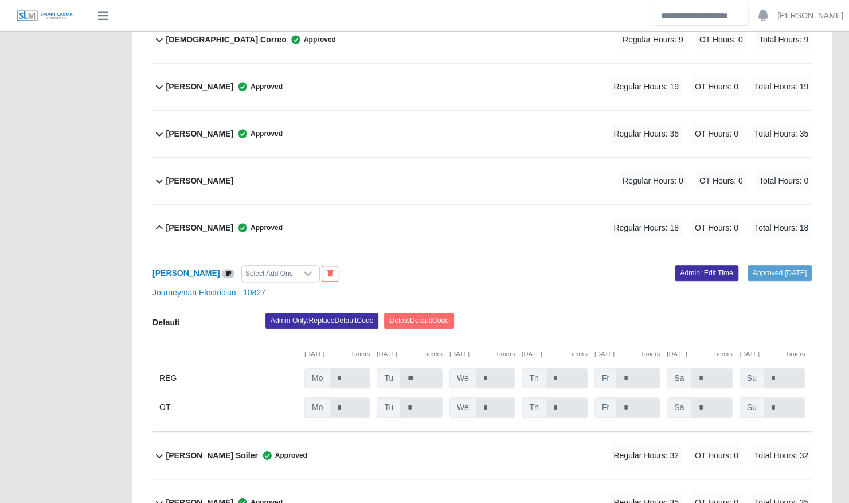
scroll to position [502, 0]
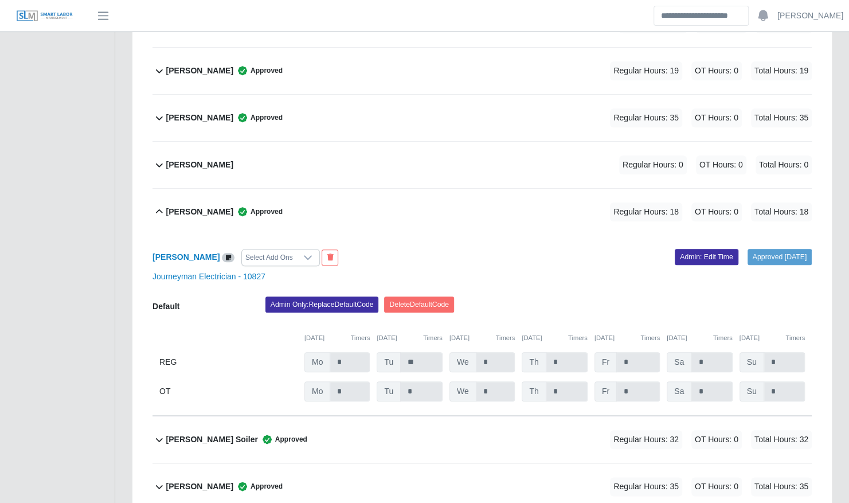
click at [330, 189] on div "Keith Marshall Approved Regular Hours: 18 OT Hours: 0 Total Hours: 18" at bounding box center [489, 212] width 646 height 46
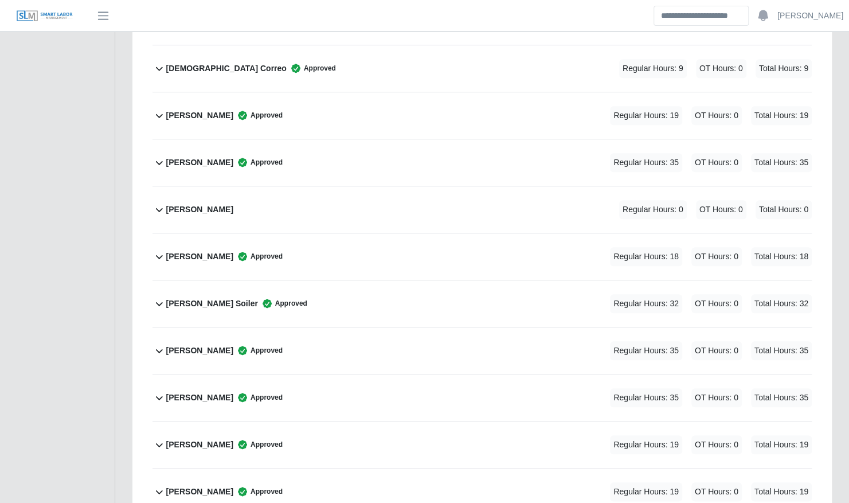
scroll to position [458, 0]
click at [321, 421] on div "Norwing Linarte Approved Regular Hours: 19 OT Hours: 0 Total Hours: 19" at bounding box center [489, 444] width 646 height 46
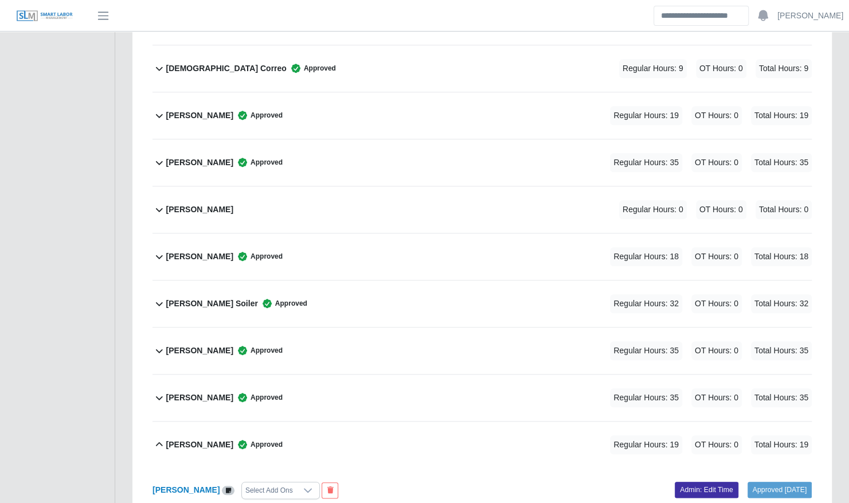
click at [335, 374] on div "Maynor Torres Approved Regular Hours: 35 OT Hours: 0 Total Hours: 35" at bounding box center [489, 397] width 646 height 46
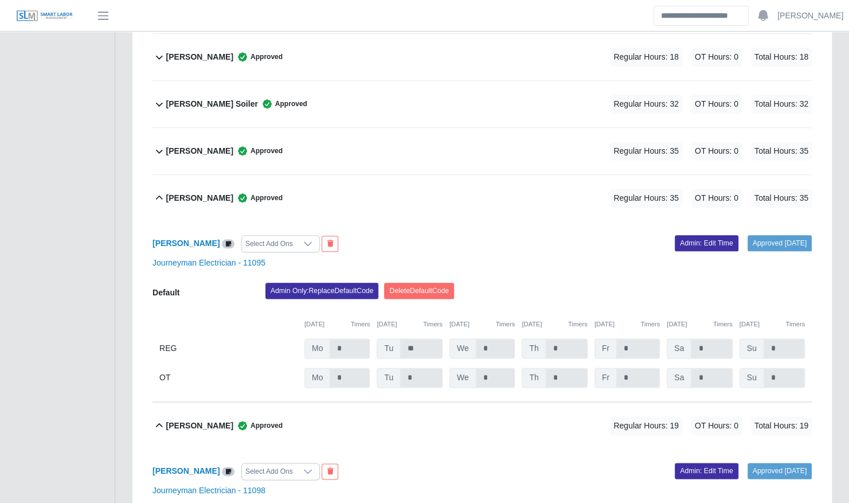
scroll to position [658, 0]
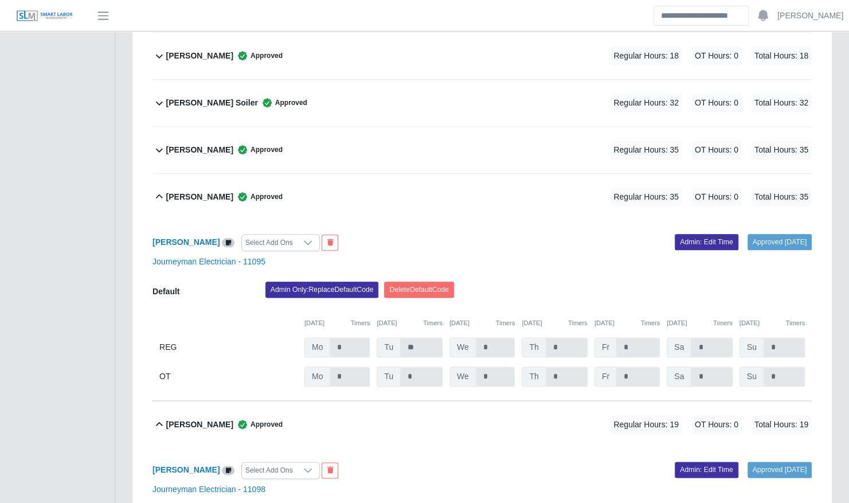
click at [342, 401] on div "Norwing Linarte Approved Regular Hours: 19 OT Hours: 0 Total Hours: 19" at bounding box center [489, 424] width 646 height 46
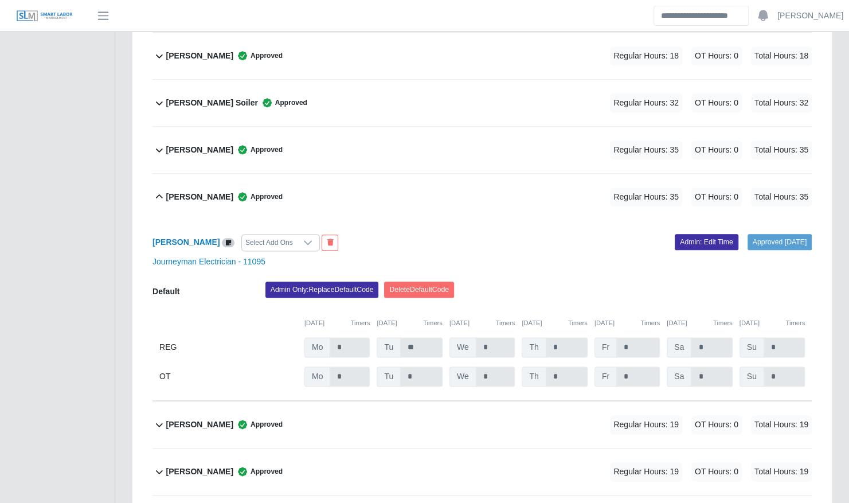
click at [333, 182] on div "Maynor Torres Approved Regular Hours: 35 OT Hours: 0 Total Hours: 35" at bounding box center [489, 197] width 646 height 46
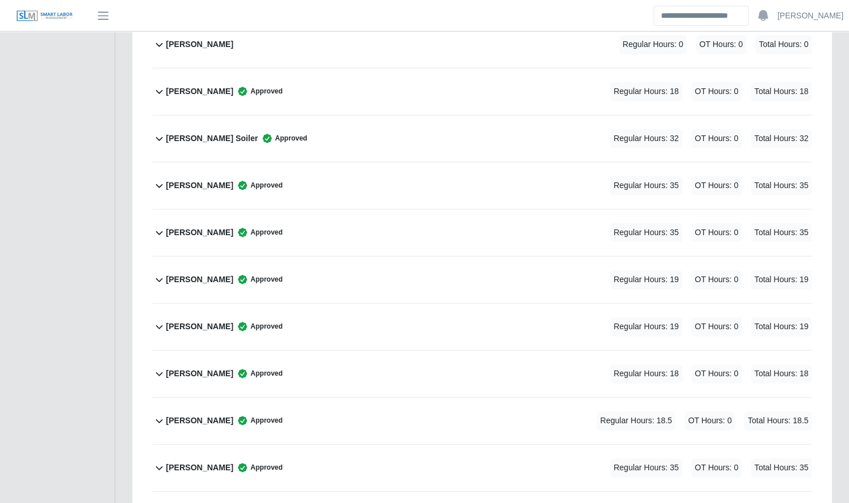
scroll to position [626, 0]
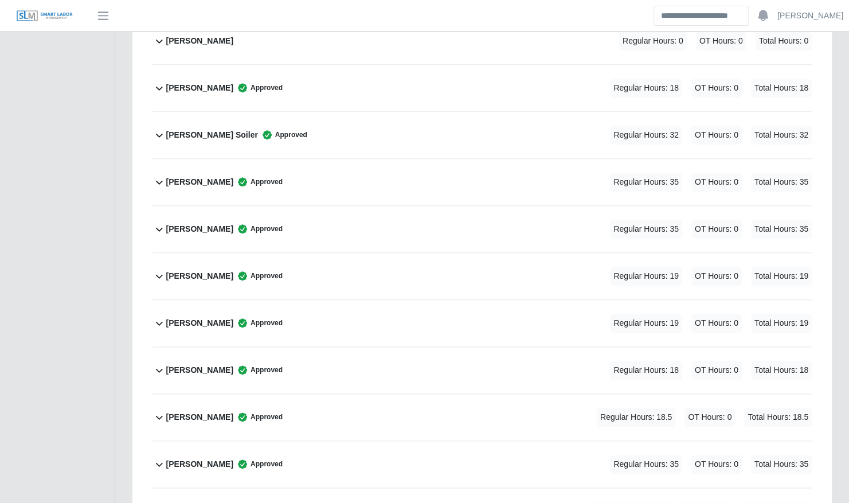
click at [298, 253] on div "Norwing Linarte Approved Regular Hours: 19 OT Hours: 0 Total Hours: 19" at bounding box center [489, 276] width 646 height 46
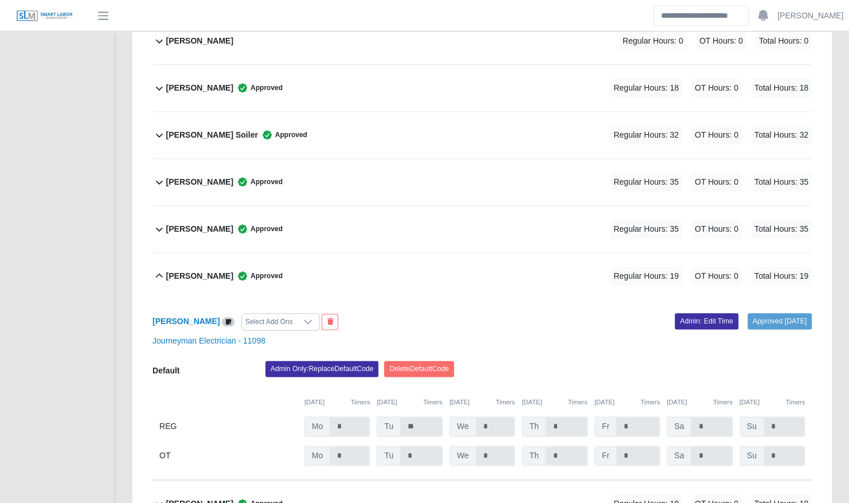
click at [298, 253] on div "Norwing Linarte Approved Regular Hours: 19 OT Hours: 0 Total Hours: 19" at bounding box center [489, 276] width 646 height 46
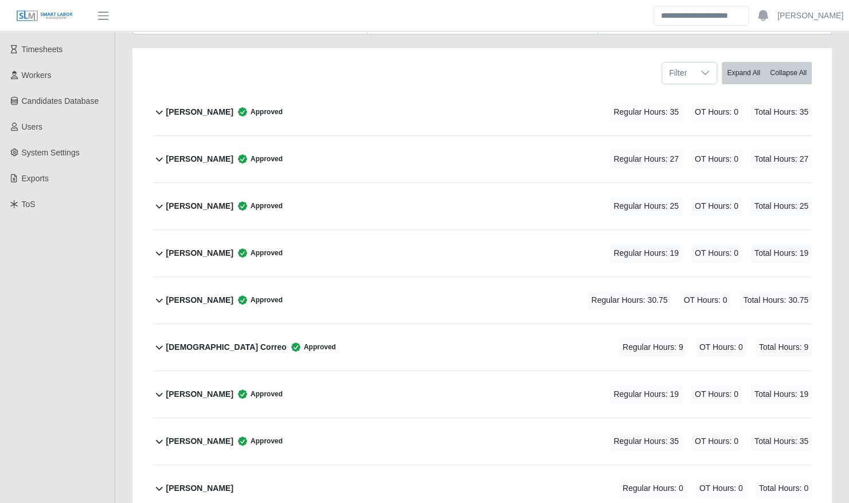
scroll to position [178, 0]
click at [206, 295] on b "Jacob Mitchum" at bounding box center [199, 301] width 67 height 12
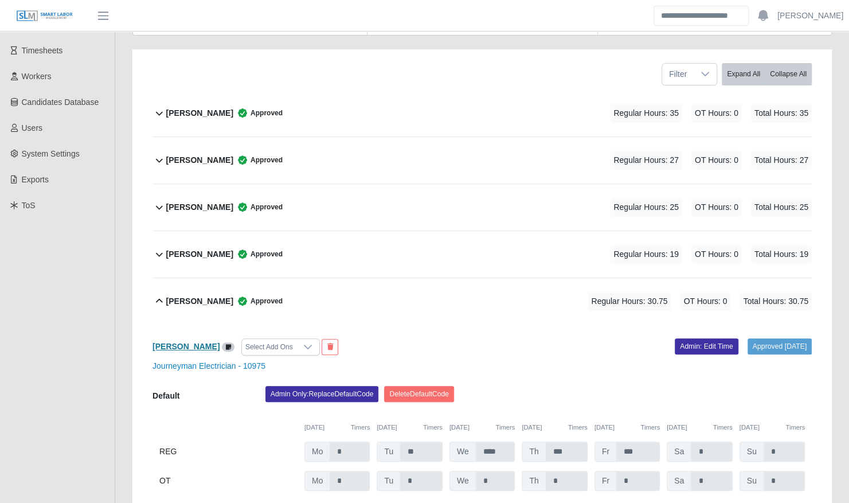
click at [204, 342] on b "Jacob Mitchum" at bounding box center [186, 346] width 67 height 9
click at [213, 295] on b "Jacob Mitchum" at bounding box center [199, 301] width 67 height 12
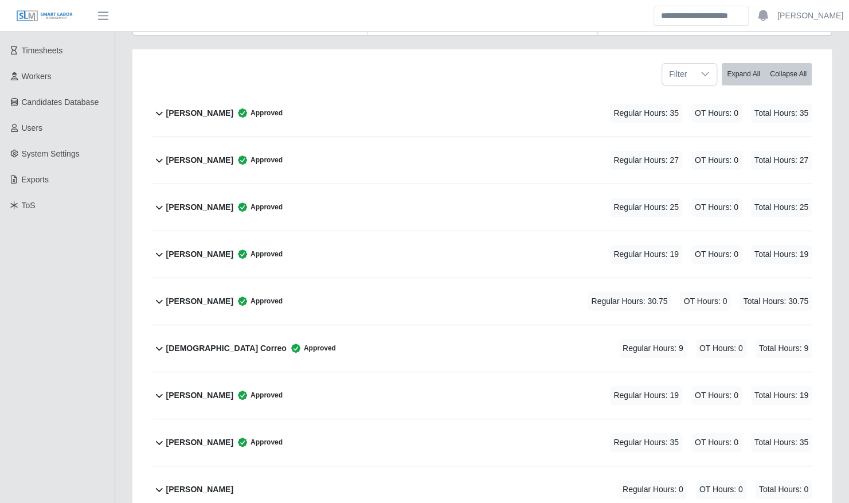
click at [208, 201] on b "Darron Johnson" at bounding box center [199, 207] width 67 height 12
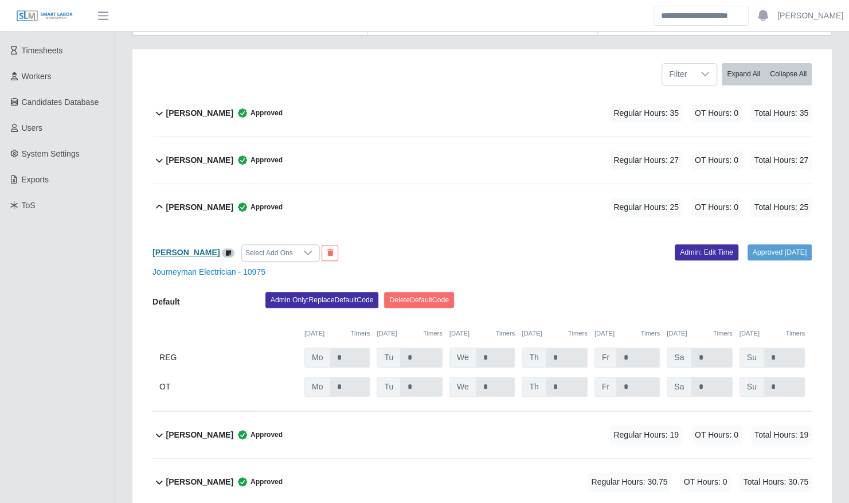
click at [189, 248] on b "Darron Johnson" at bounding box center [186, 252] width 67 height 9
click at [217, 198] on div "Darron Johnson Approved" at bounding box center [224, 207] width 116 height 19
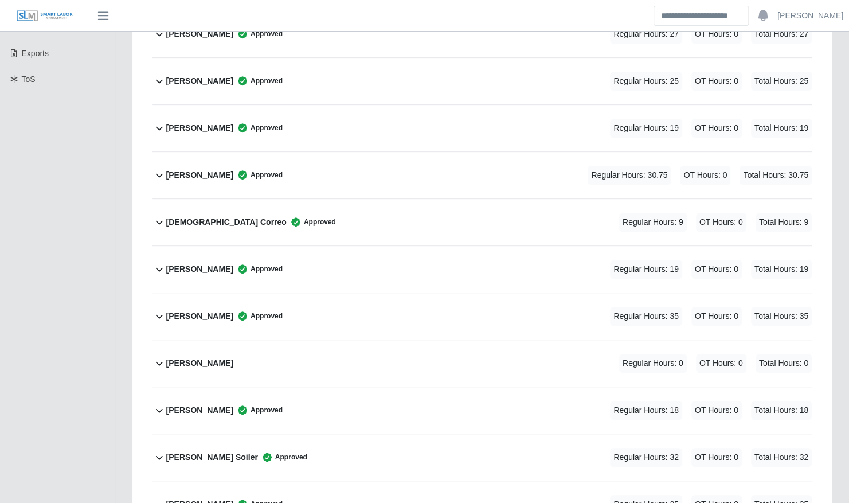
scroll to position [305, 0]
click at [201, 215] on b "Jesua Correo" at bounding box center [226, 221] width 120 height 12
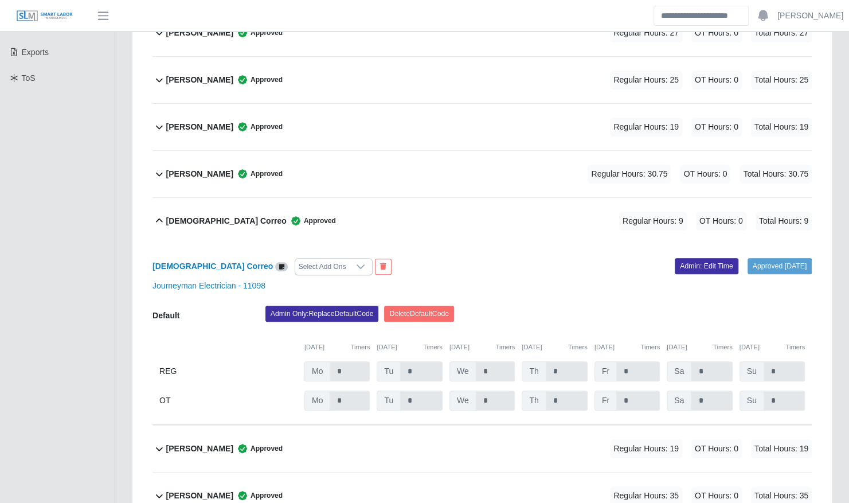
click at [209, 215] on b "Jesua Correo" at bounding box center [226, 221] width 120 height 12
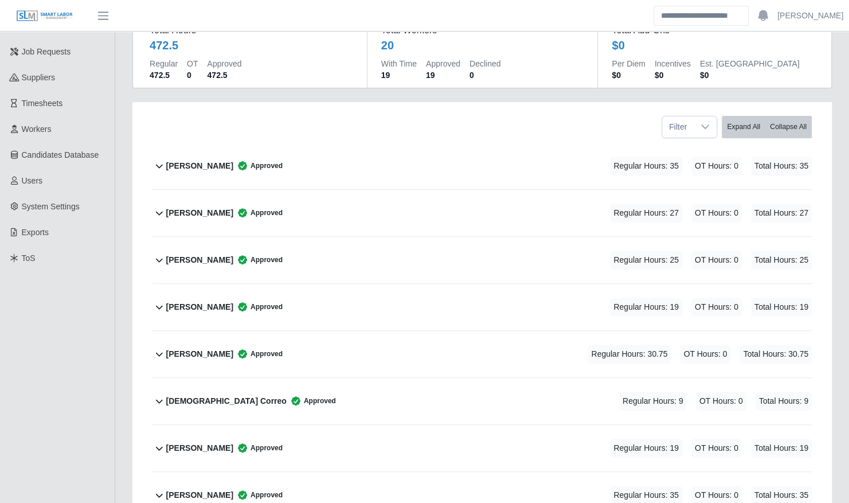
scroll to position [124, 0]
click at [189, 208] on b "Chris Mayo" at bounding box center [199, 214] width 67 height 12
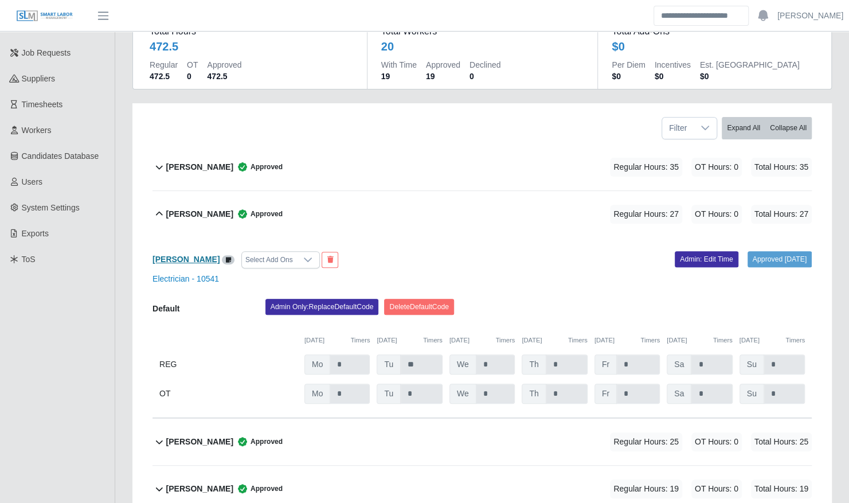
click at [178, 255] on b "Chris Mayo" at bounding box center [186, 259] width 67 height 9
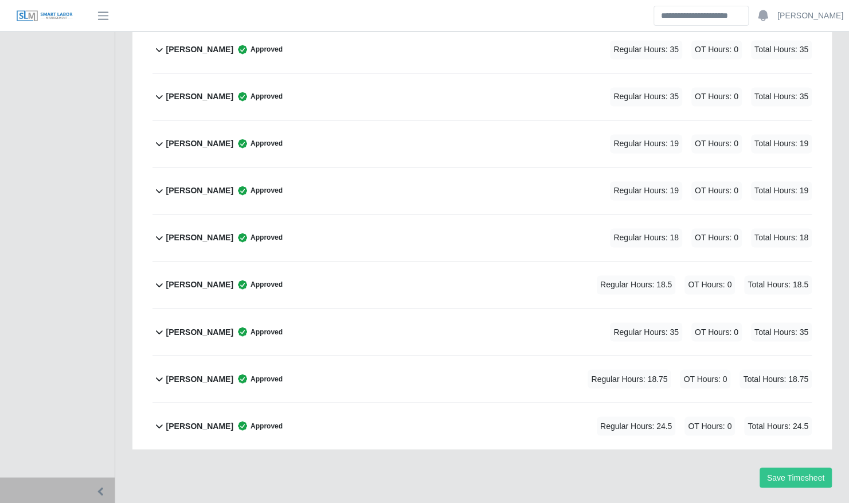
scroll to position [940, 0]
click at [224, 325] on b "Terrence Macklin" at bounding box center [199, 331] width 67 height 12
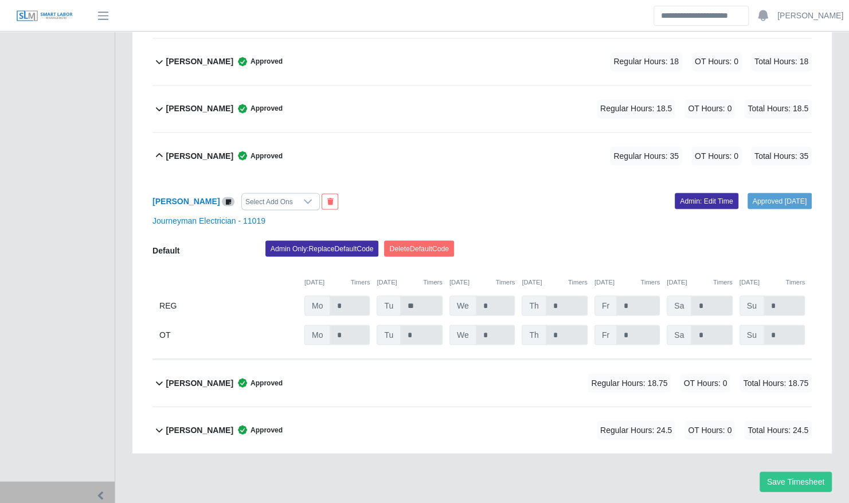
scroll to position [1121, 0]
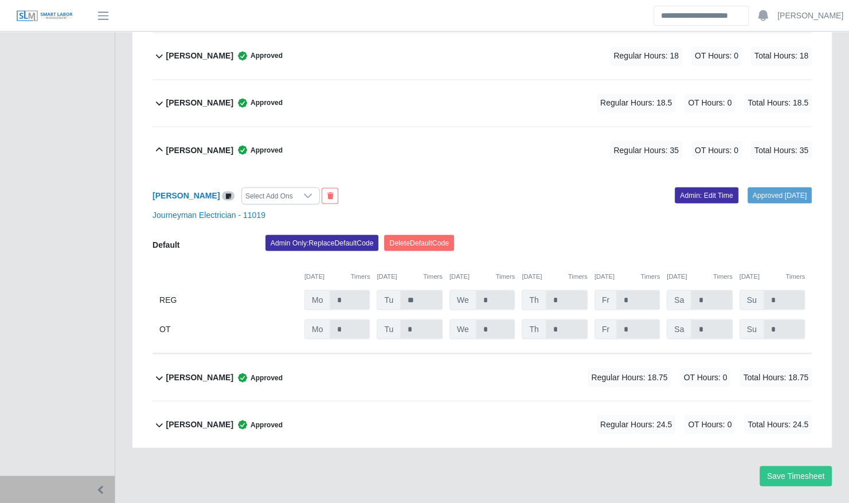
click at [224, 134] on div "Terrence Macklin Approved Regular Hours: 35 OT Hours: 0 Total Hours: 35" at bounding box center [489, 150] width 646 height 46
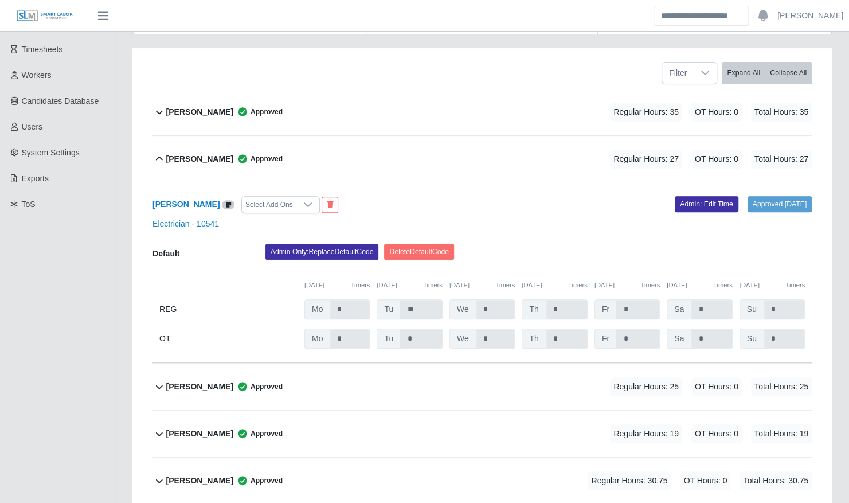
scroll to position [178, 0]
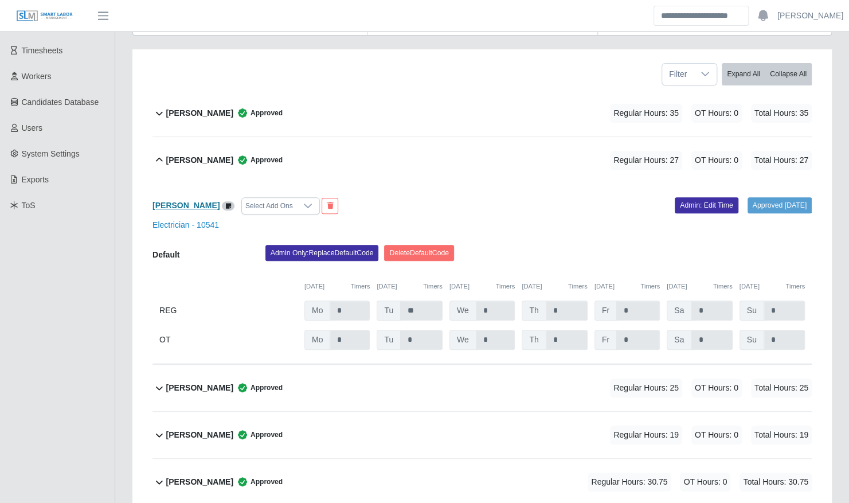
click at [182, 201] on b "Chris Mayo" at bounding box center [186, 205] width 67 height 9
click at [193, 154] on b "Chris Mayo" at bounding box center [199, 160] width 67 height 12
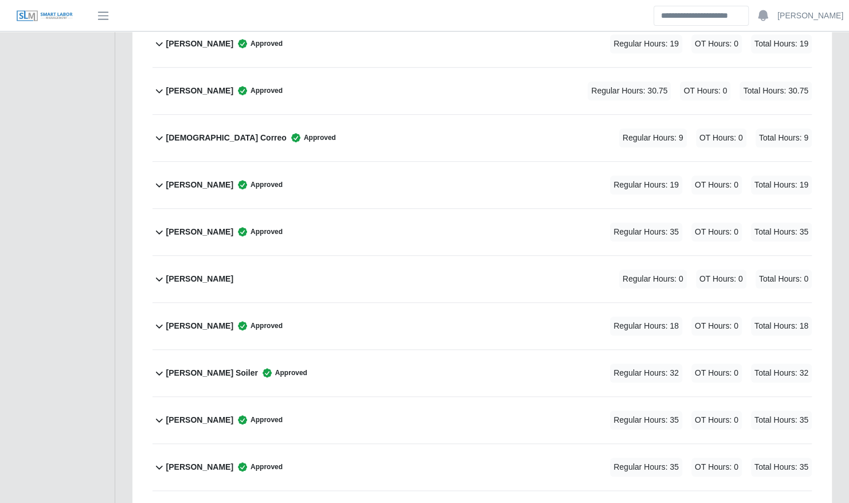
scroll to position [760, 0]
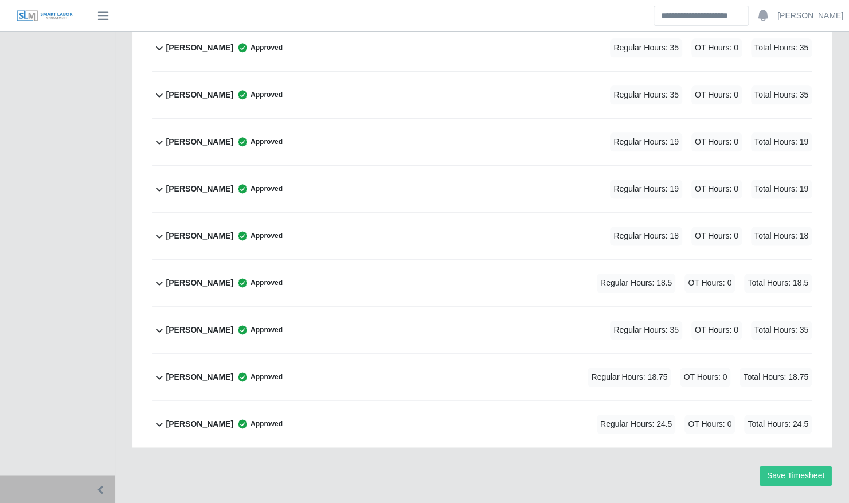
click at [190, 418] on b "William Delgado" at bounding box center [199, 424] width 67 height 12
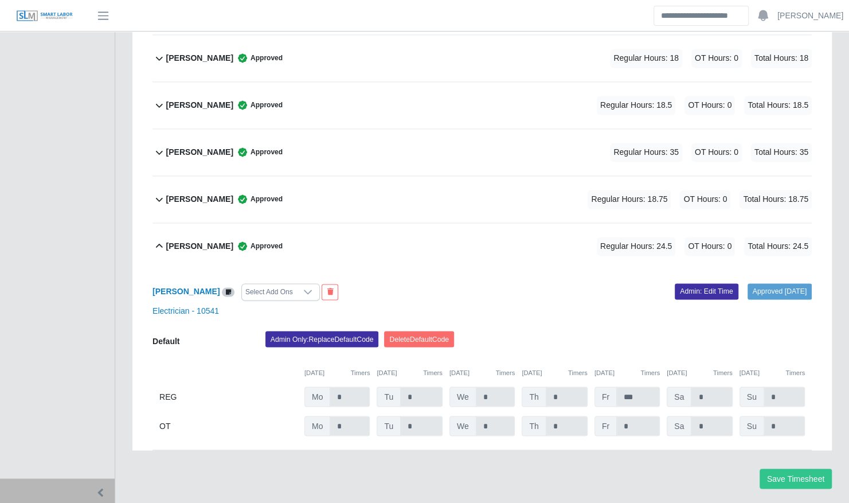
scroll to position [940, 0]
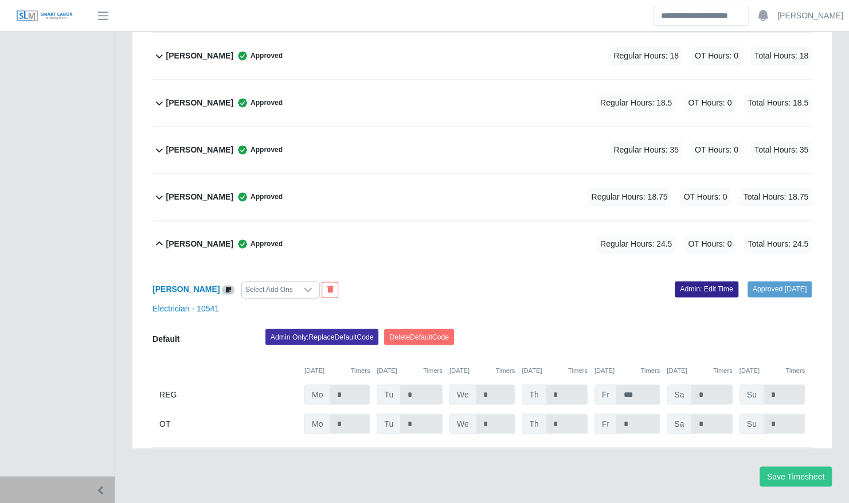
click at [690, 281] on link "Admin: Edit Time" at bounding box center [707, 289] width 64 height 16
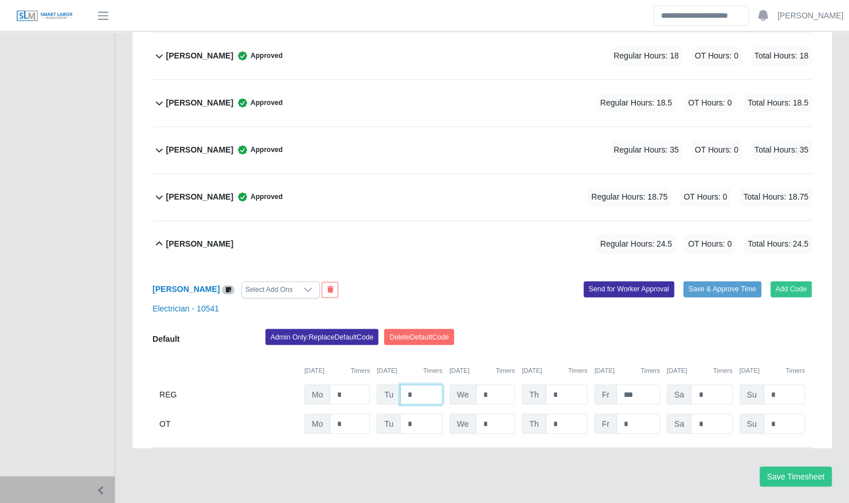
click at [430, 384] on input "*" at bounding box center [421, 394] width 42 height 20
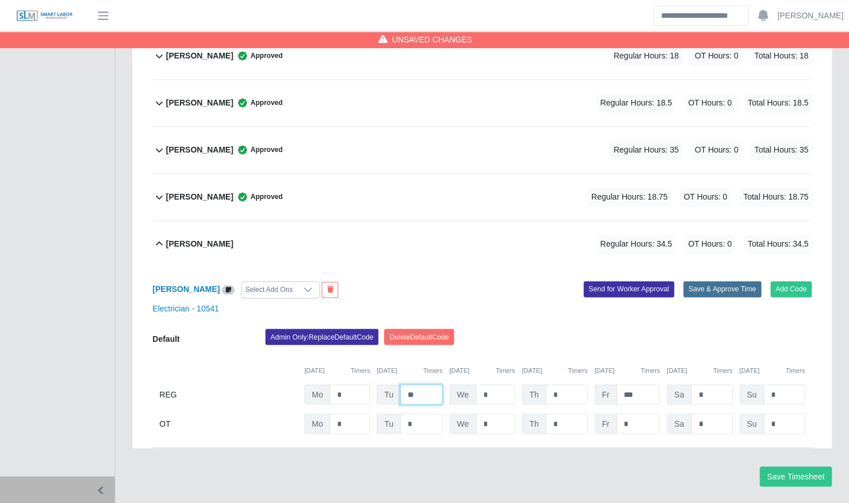
type input "**"
click at [739, 281] on button "Save & Approve Time" at bounding box center [723, 289] width 78 height 16
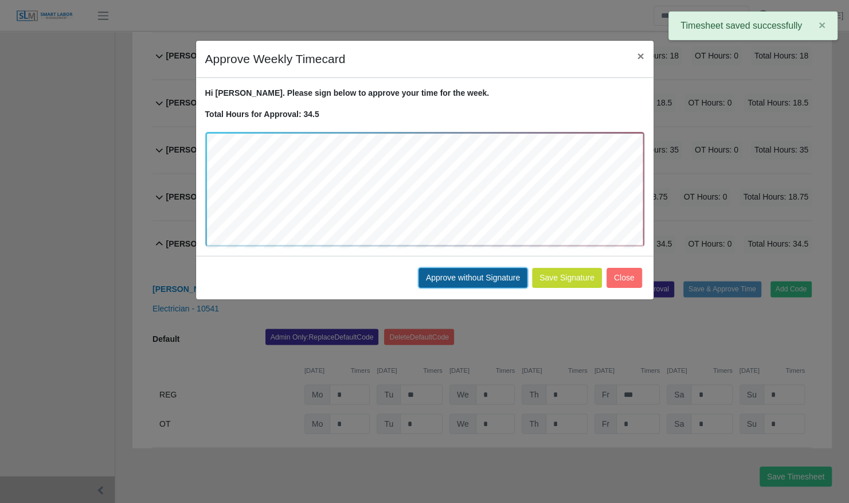
click at [483, 278] on button "Approve without Signature" at bounding box center [473, 278] width 109 height 20
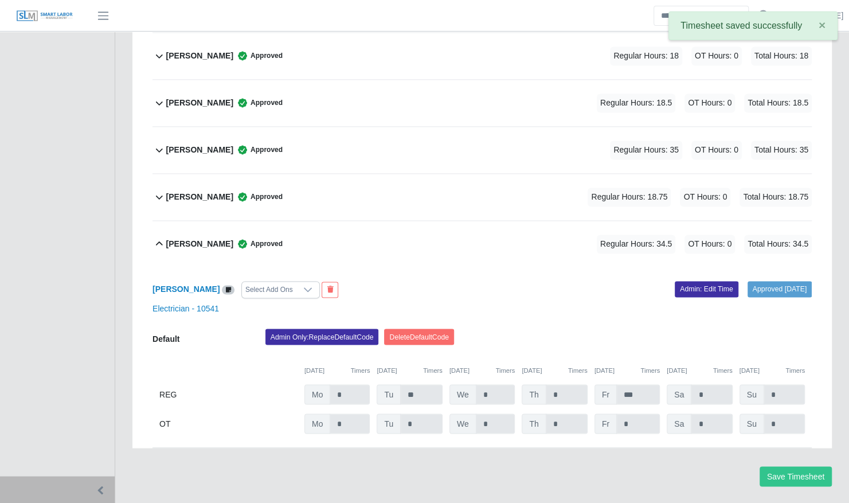
click at [335, 221] on div "William Delgado Approved Regular Hours: 34.5 OT Hours: 0 Total Hours: 34.5" at bounding box center [489, 244] width 646 height 46
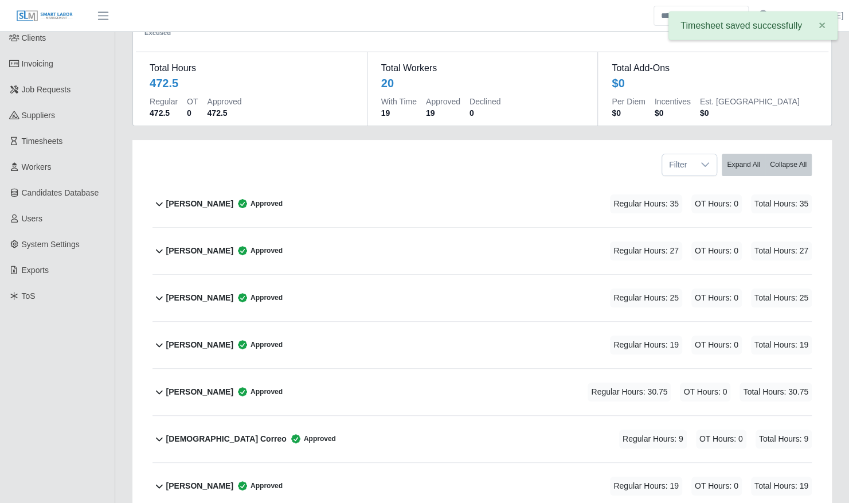
scroll to position [0, 0]
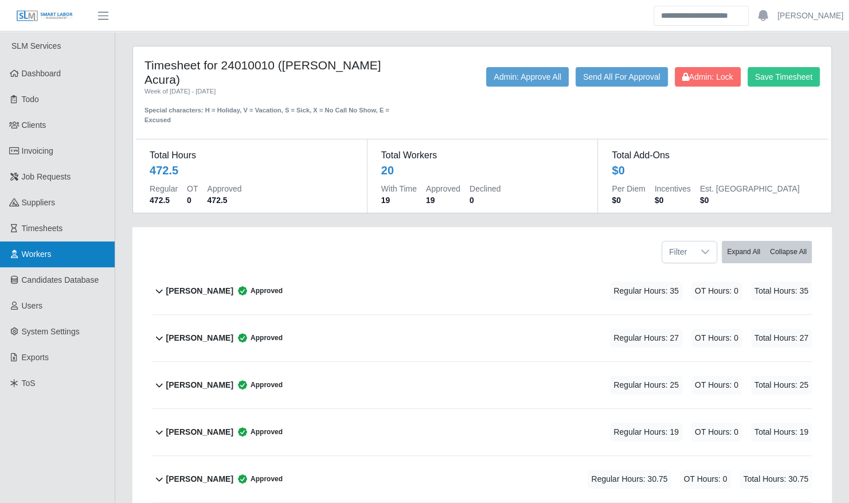
click at [80, 252] on link "Workers" at bounding box center [57, 254] width 115 height 26
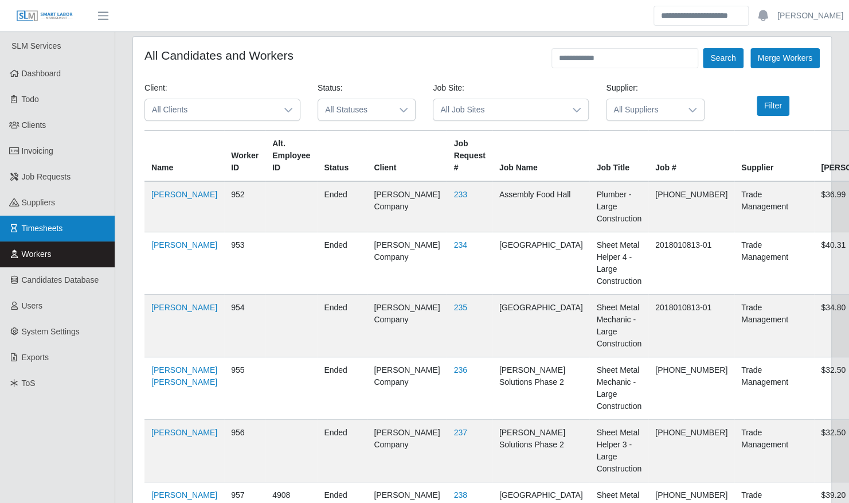
click at [87, 233] on link "Timesheets" at bounding box center [57, 229] width 115 height 26
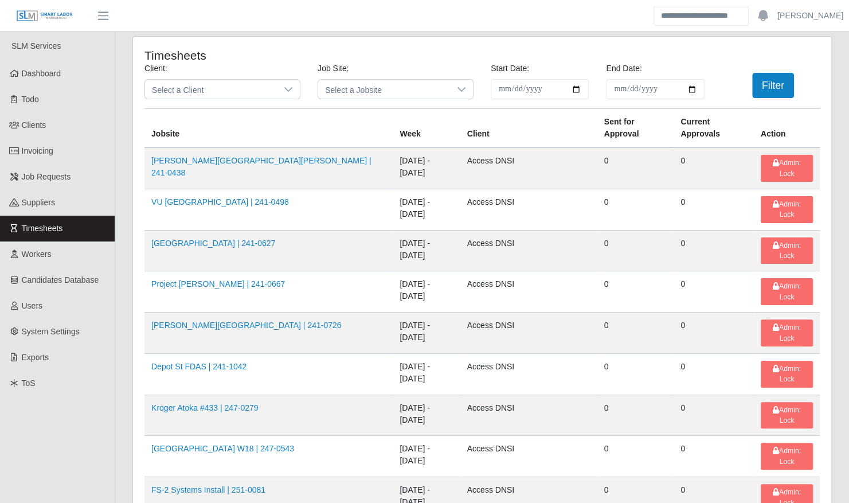
drag, startPoint x: 208, startPoint y: 52, endPoint x: 140, endPoint y: 57, distance: 67.9
click at [140, 57] on div "Timesheets" at bounding box center [280, 55] width 288 height 14
drag, startPoint x: 140, startPoint y: 57, endPoint x: 242, endPoint y: 44, distance: 102.4
click at [235, 56] on h4 "Timesheets" at bounding box center [280, 55] width 271 height 14
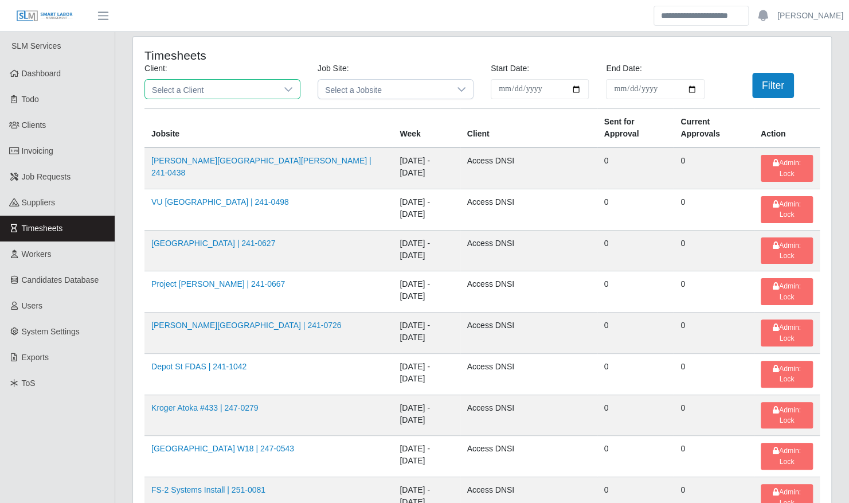
click at [197, 87] on span "Select a Client" at bounding box center [211, 89] width 132 height 19
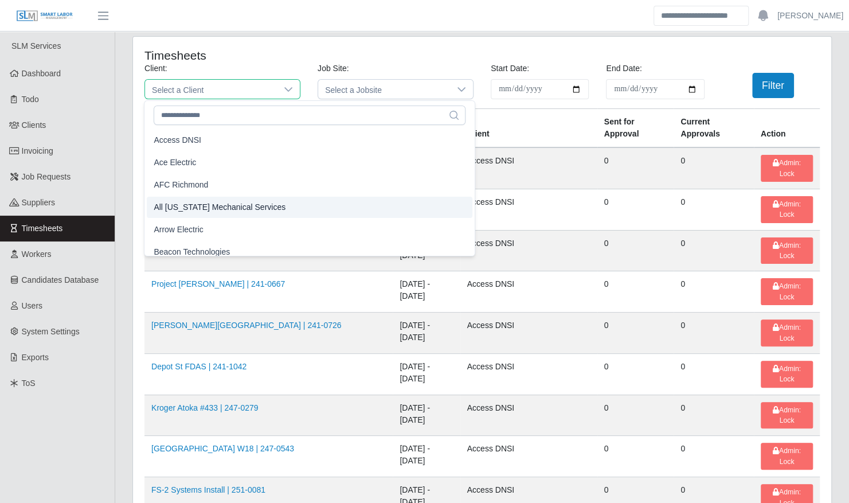
click at [196, 227] on span "Arrow Electric" at bounding box center [178, 230] width 49 height 12
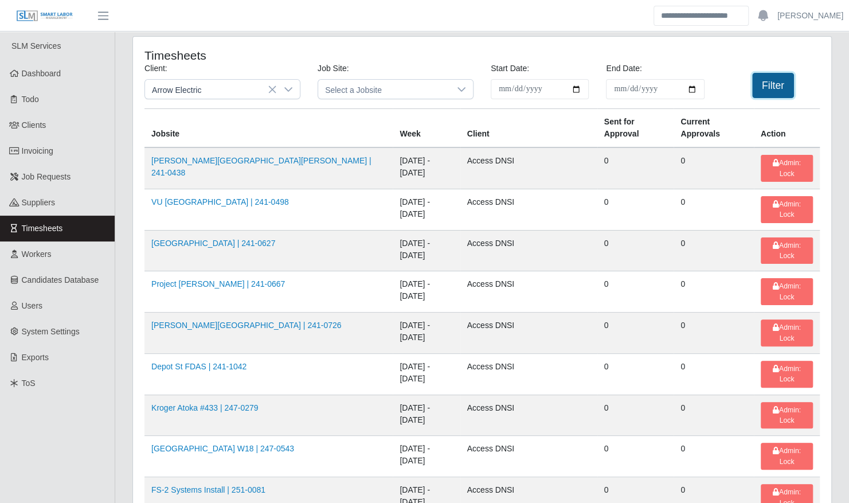
click at [766, 87] on button "Filter" at bounding box center [773, 85] width 42 height 25
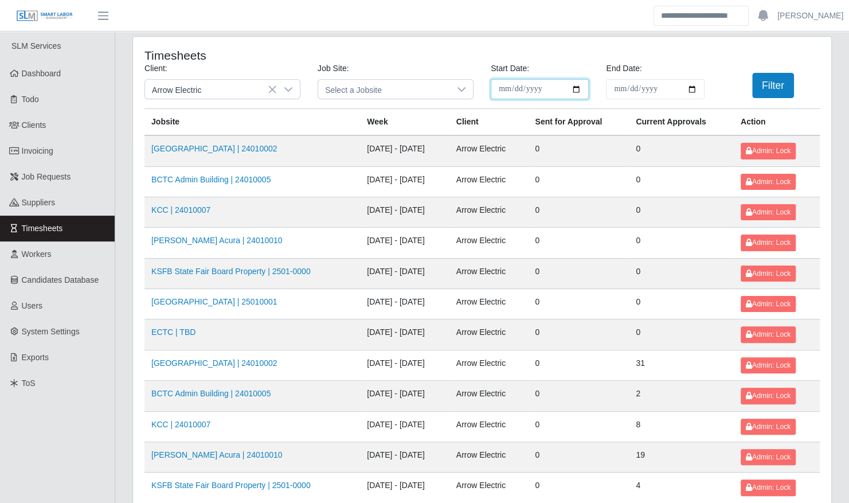
click at [580, 88] on input "**********" at bounding box center [540, 89] width 98 height 20
type input "**********"
click at [690, 88] on input "End Date:" at bounding box center [655, 89] width 98 height 20
type input "**********"
click at [766, 89] on button "Filter" at bounding box center [773, 85] width 42 height 25
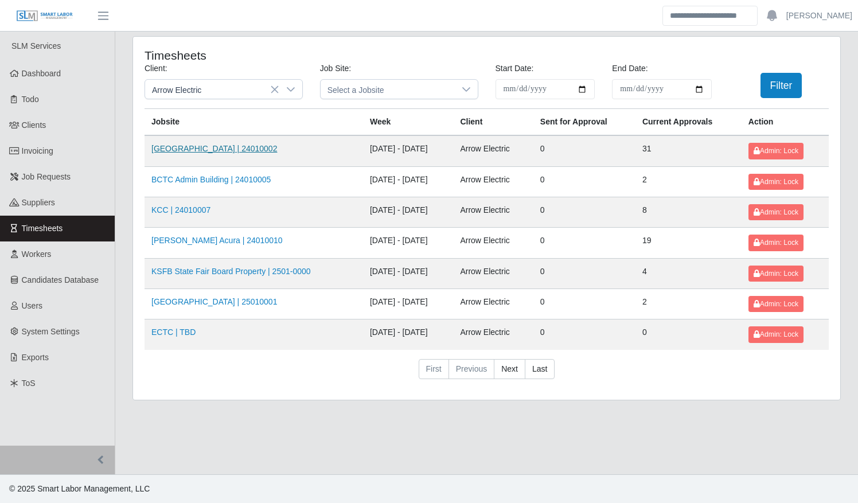
click at [223, 147] on link "[GEOGRAPHIC_DATA] | 24010002" at bounding box center [214, 148] width 126 height 9
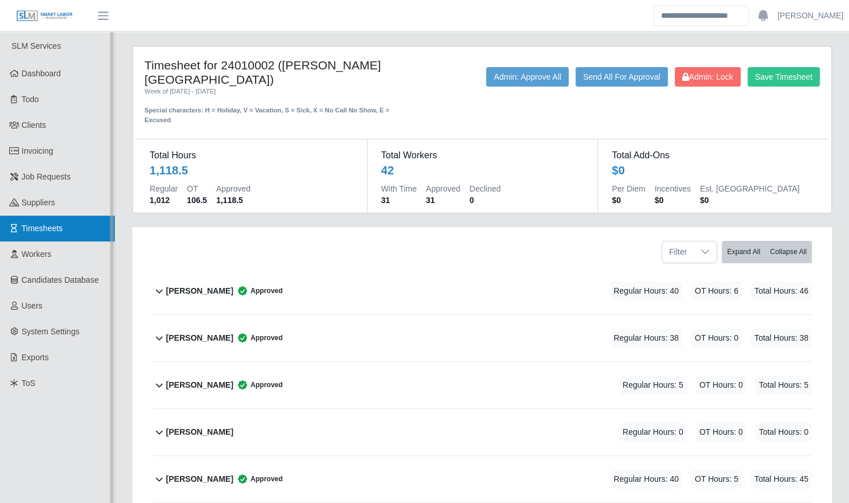
click at [60, 226] on span "Timesheets" at bounding box center [42, 228] width 41 height 9
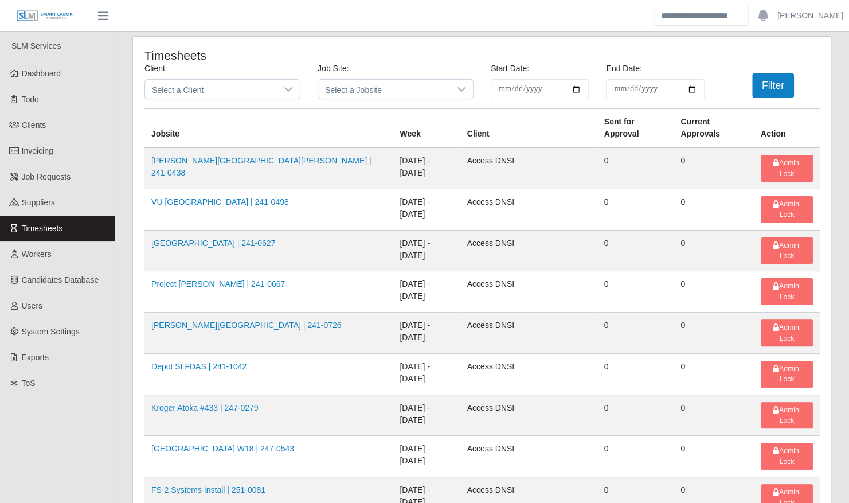
click at [189, 93] on span "Select a Client" at bounding box center [211, 89] width 132 height 19
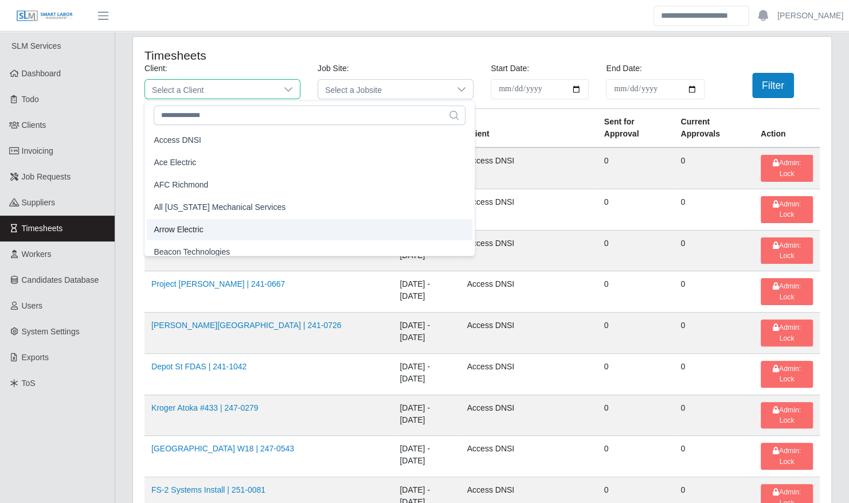
click at [206, 220] on li "Arrow Electric" at bounding box center [310, 229] width 326 height 21
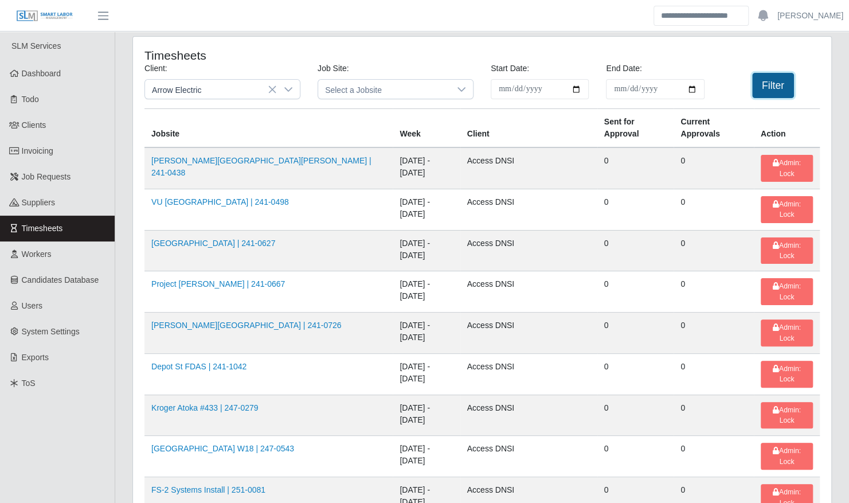
click at [780, 78] on button "Filter" at bounding box center [773, 85] width 42 height 25
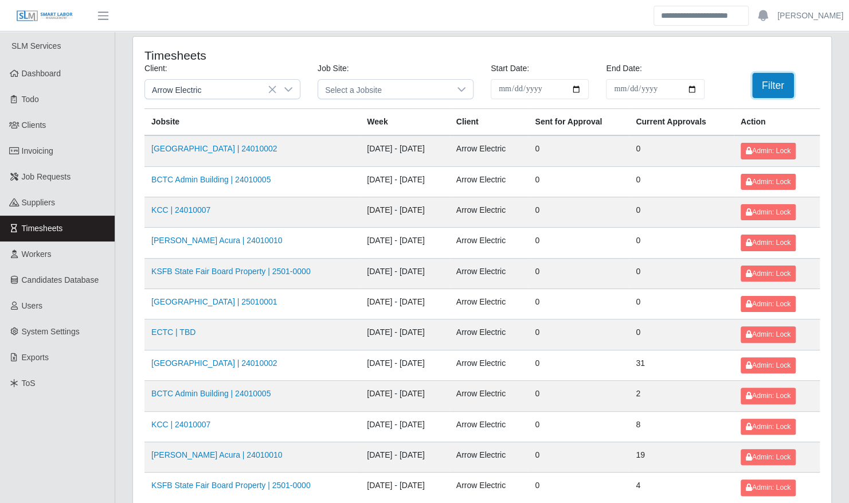
scroll to position [145, 0]
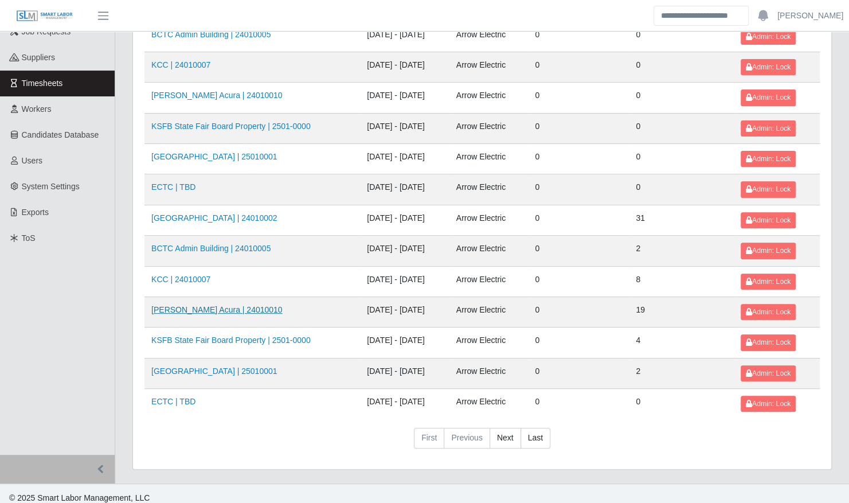
click at [226, 308] on link "Neill Huffman Acura | 24010010" at bounding box center [216, 309] width 131 height 9
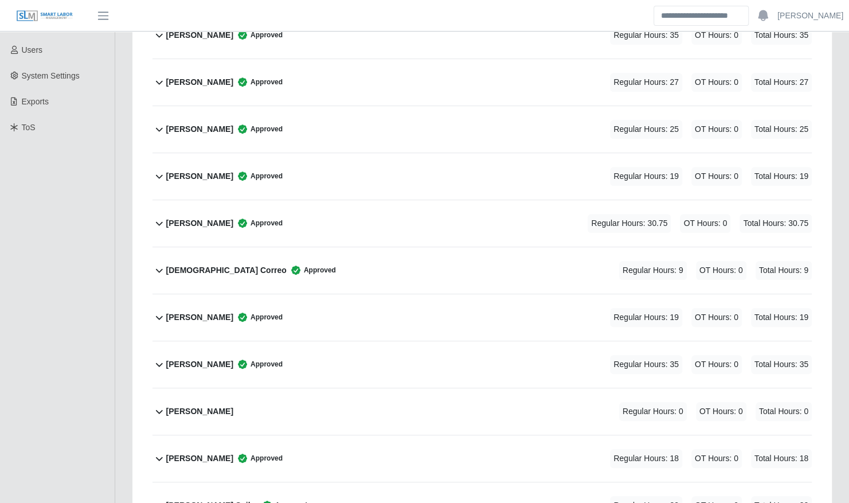
scroll to position [252, 0]
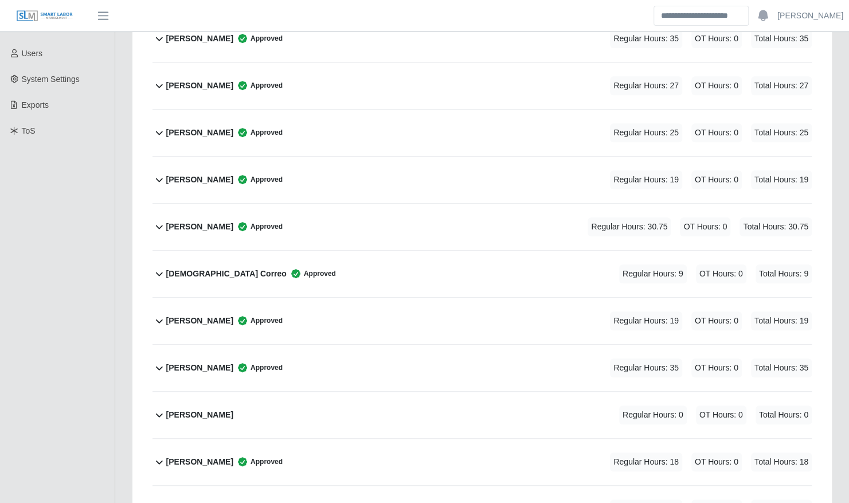
click at [370, 301] on div "Jose Hernandez Approved Regular Hours: 19 OT Hours: 0 Total Hours: 19" at bounding box center [489, 321] width 646 height 46
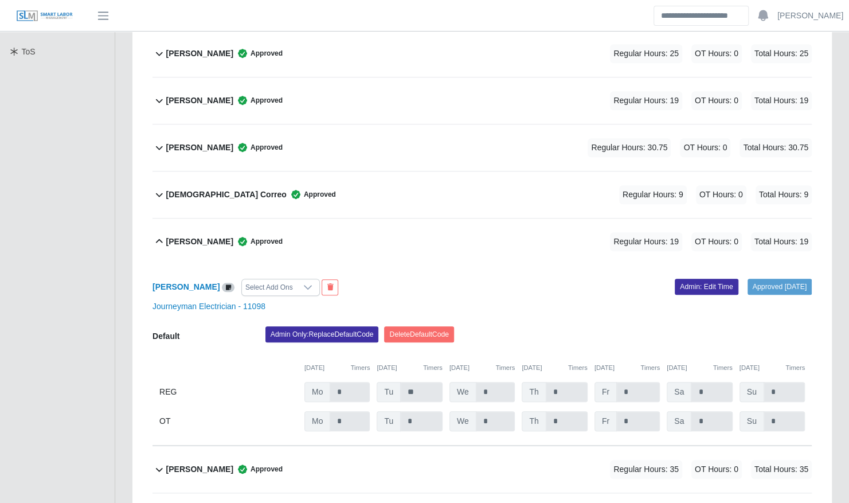
scroll to position [333, 0]
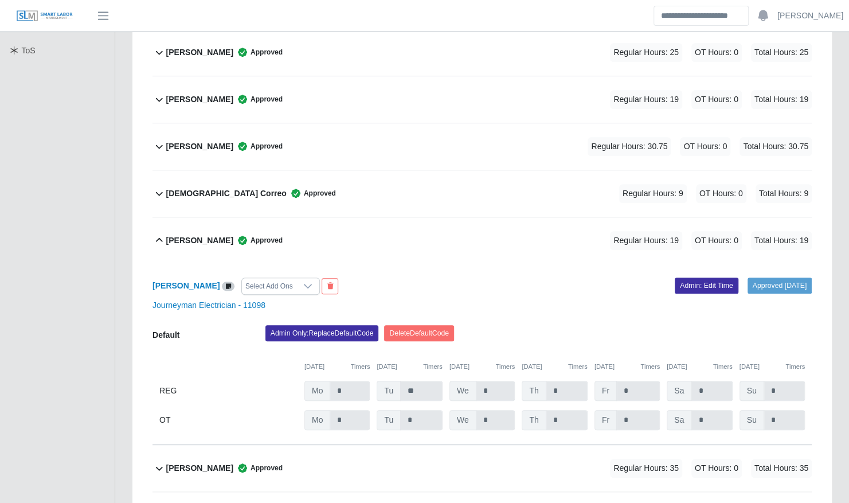
click at [365, 217] on div "Jose Hernandez Approved Regular Hours: 19 OT Hours: 0 Total Hours: 19" at bounding box center [489, 240] width 646 height 46
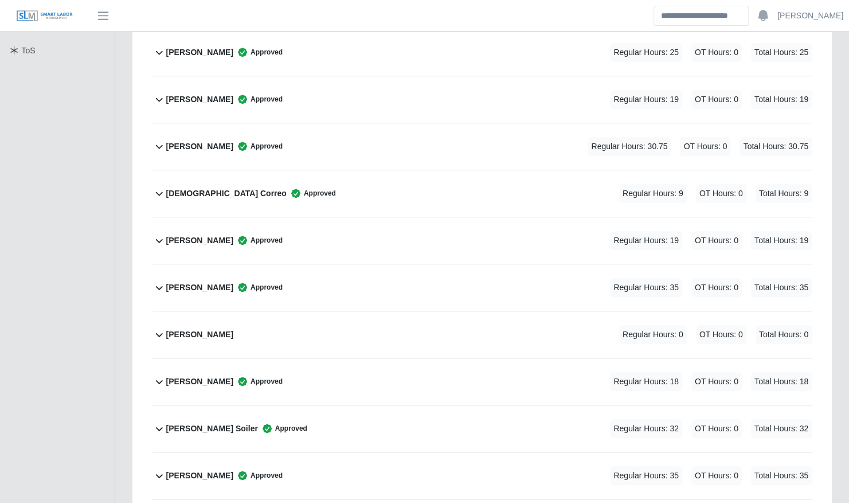
scroll to position [0, 0]
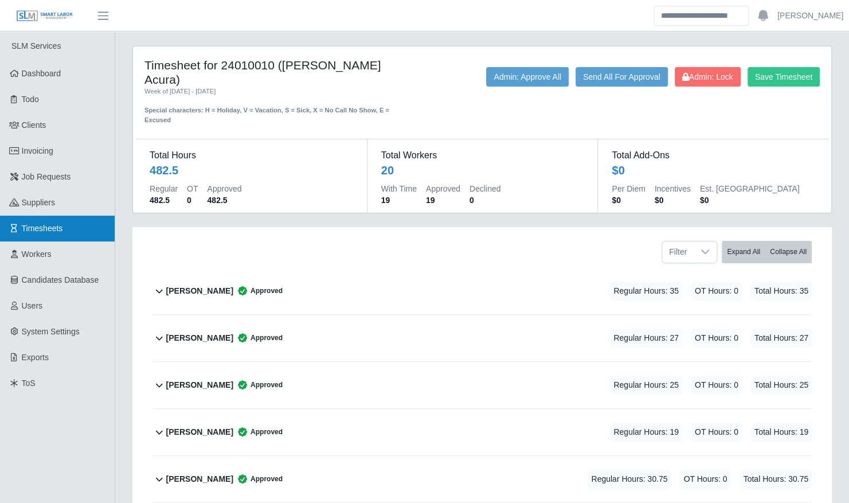
click at [81, 219] on link "Timesheets" at bounding box center [57, 229] width 115 height 26
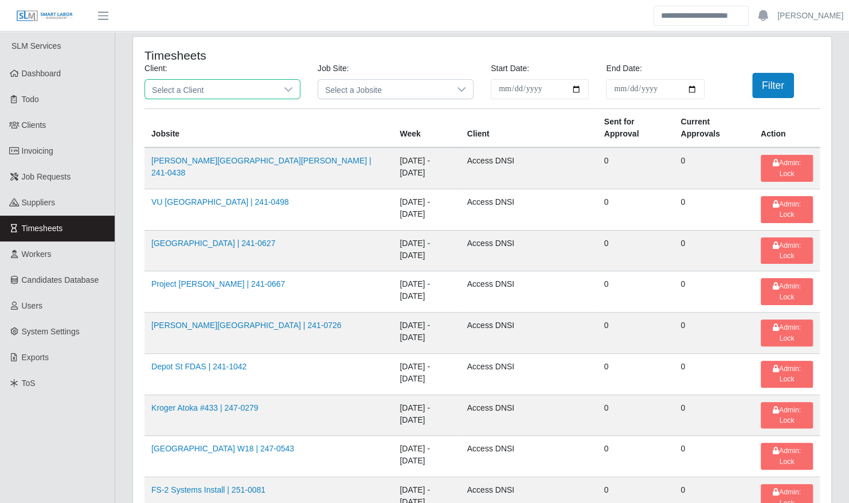
click at [220, 89] on span "Select a Client" at bounding box center [211, 89] width 132 height 19
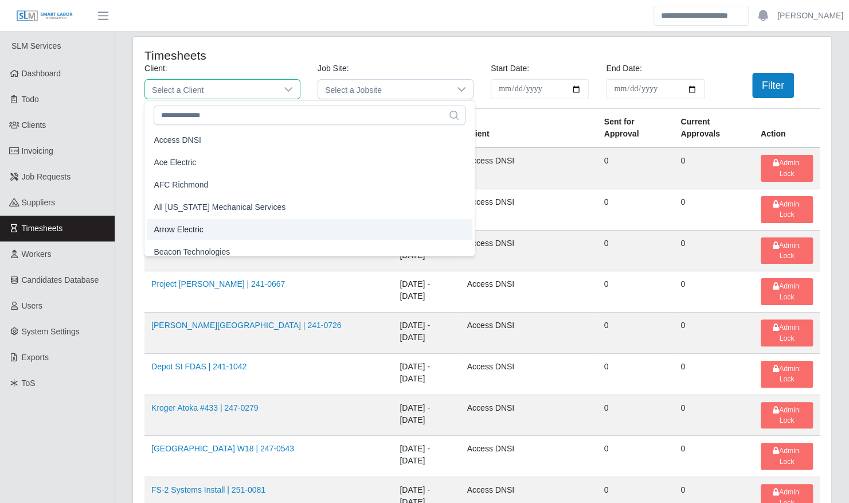
click at [212, 221] on li "Arrow Electric" at bounding box center [310, 229] width 326 height 21
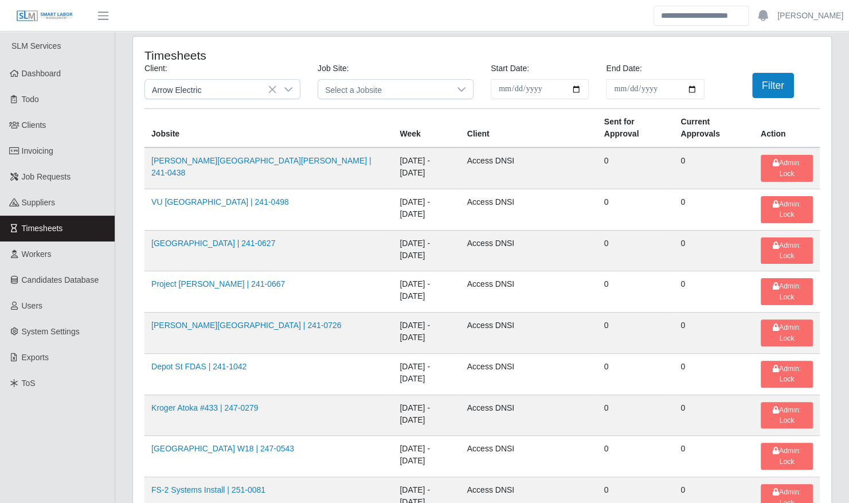
click at [758, 99] on div "**********" at bounding box center [482, 86] width 693 height 46
click at [771, 85] on button "Filter" at bounding box center [773, 85] width 42 height 25
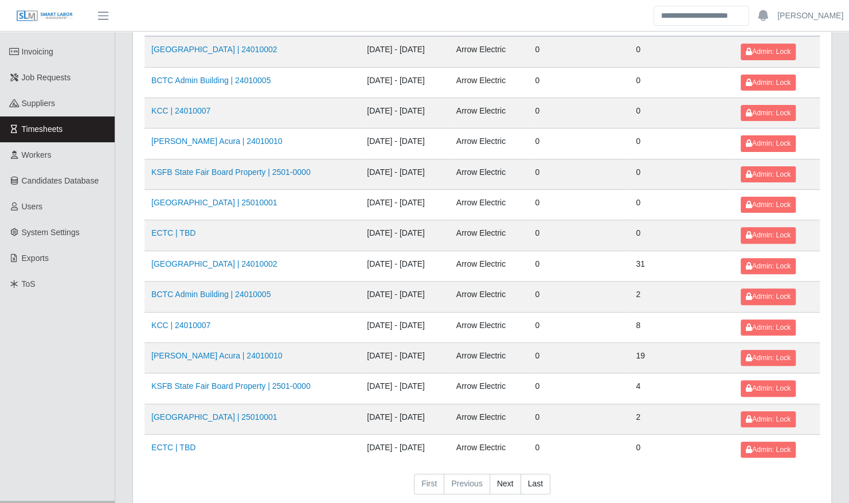
scroll to position [100, 0]
click at [192, 320] on link "KCC | 24010007" at bounding box center [180, 324] width 59 height 9
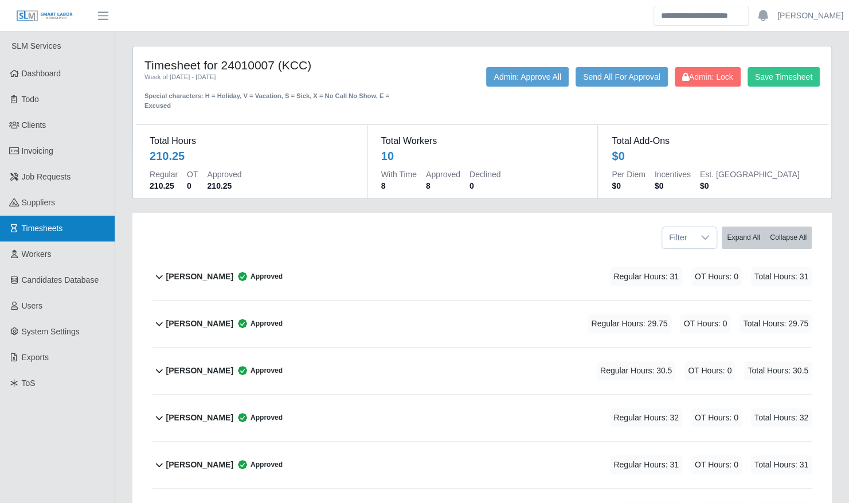
click at [71, 226] on link "Timesheets" at bounding box center [57, 229] width 115 height 26
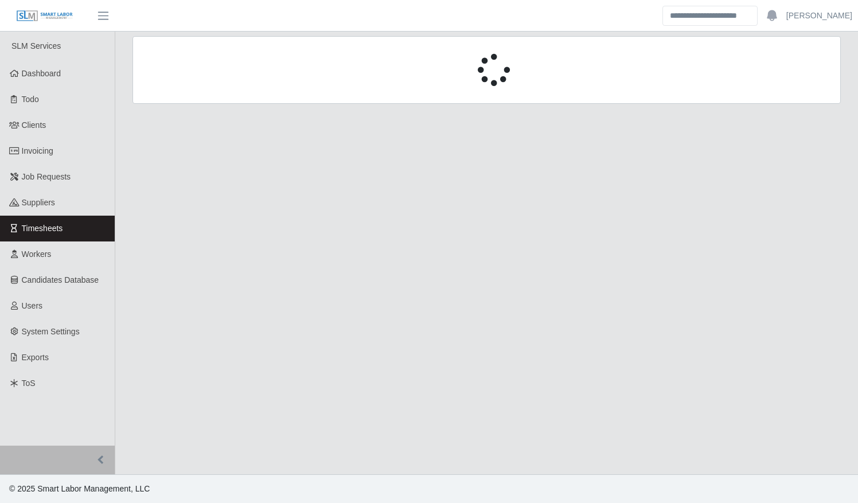
click at [217, 81] on div at bounding box center [486, 70] width 707 height 32
click at [213, 81] on div at bounding box center [486, 70] width 707 height 32
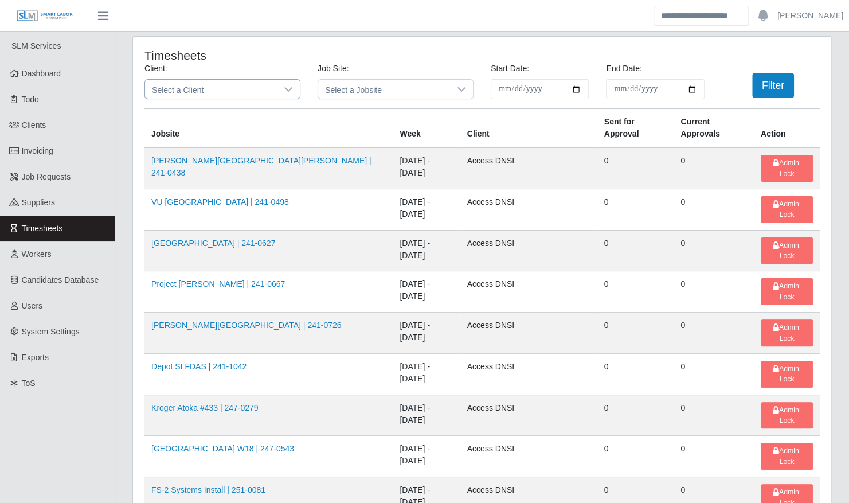
click at [208, 86] on span "Select a Client" at bounding box center [211, 89] width 132 height 19
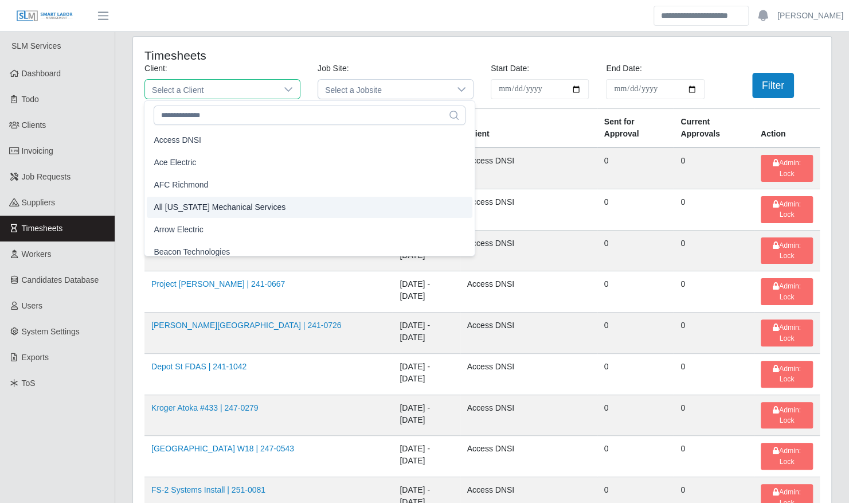
scroll to position [7, 0]
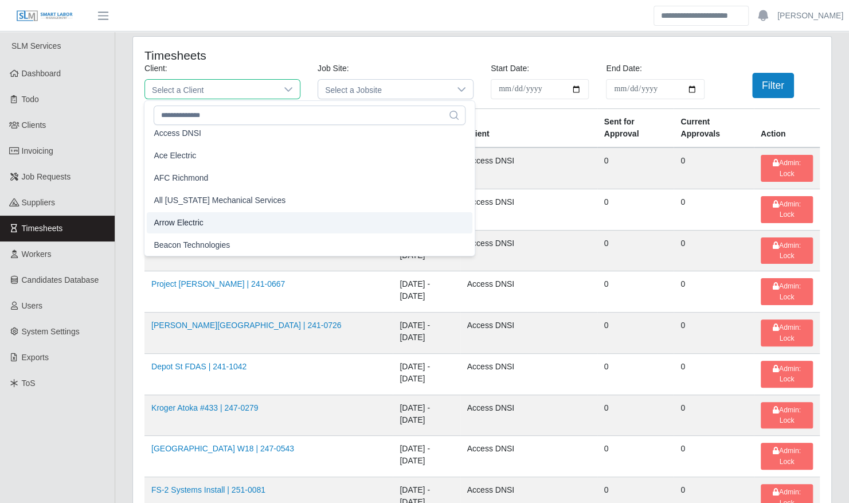
click at [201, 221] on span "Arrow Electric" at bounding box center [178, 223] width 49 height 12
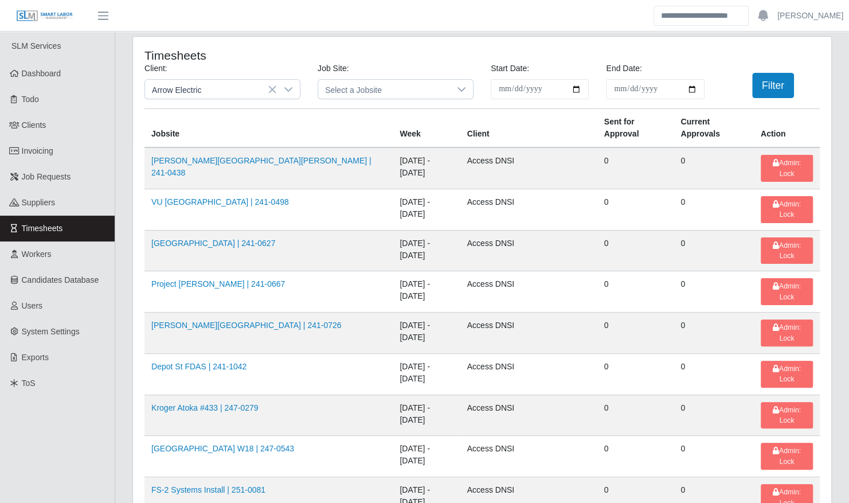
click at [751, 85] on div "Filter" at bounding box center [770, 85] width 115 height 25
click at [764, 86] on button "Filter" at bounding box center [773, 85] width 42 height 25
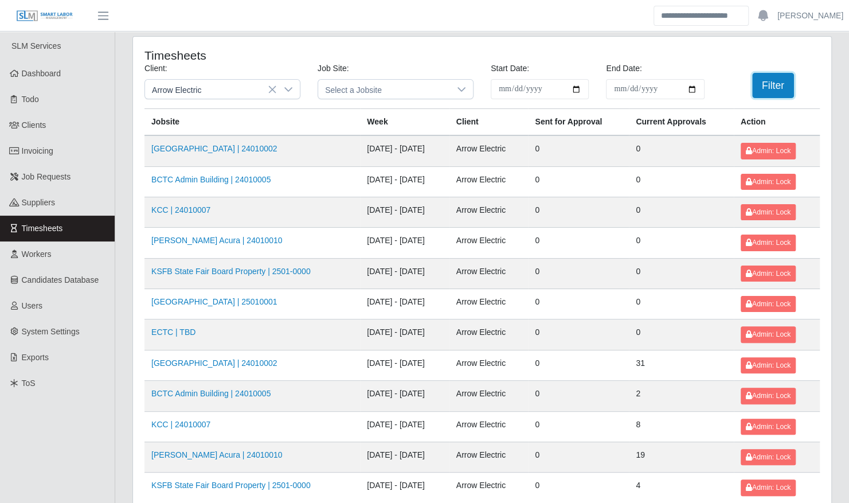
scroll to position [145, 0]
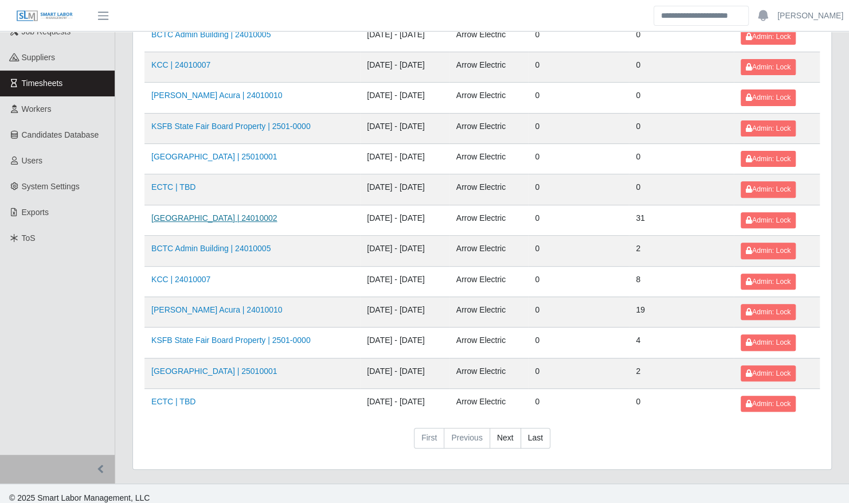
click at [213, 214] on link "[GEOGRAPHIC_DATA] | 24010002" at bounding box center [214, 217] width 126 height 9
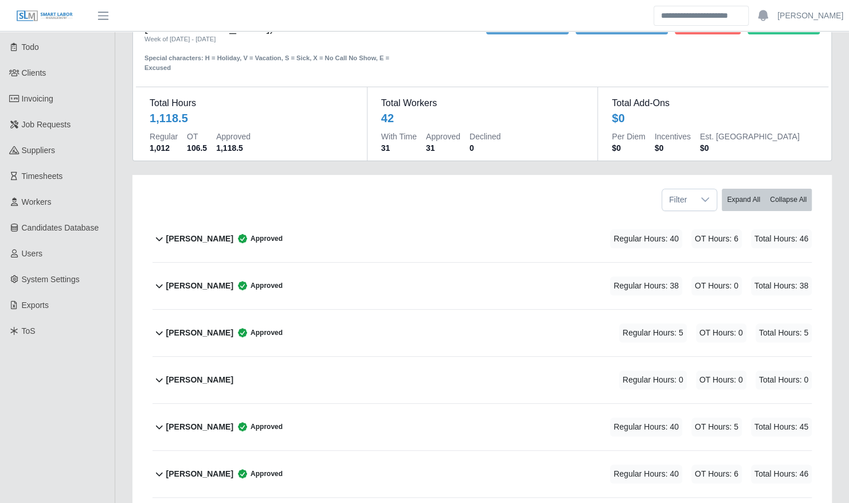
scroll to position [50, 0]
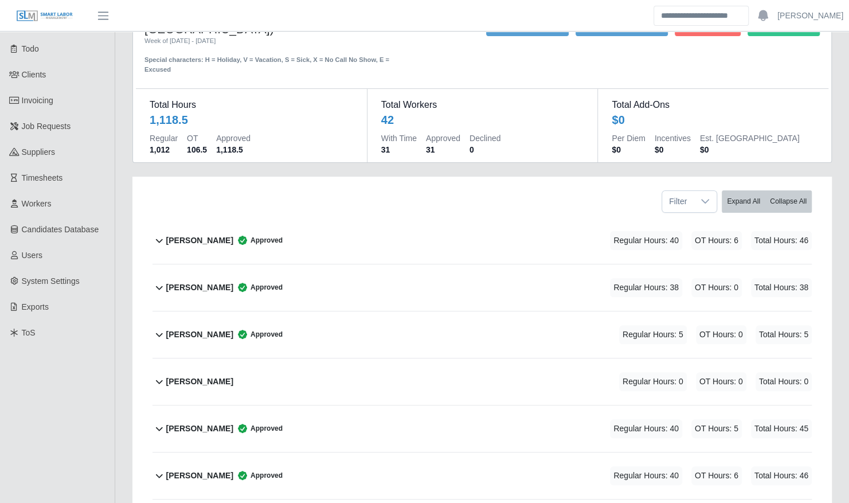
click at [241, 235] on span "Approved" at bounding box center [257, 240] width 49 height 11
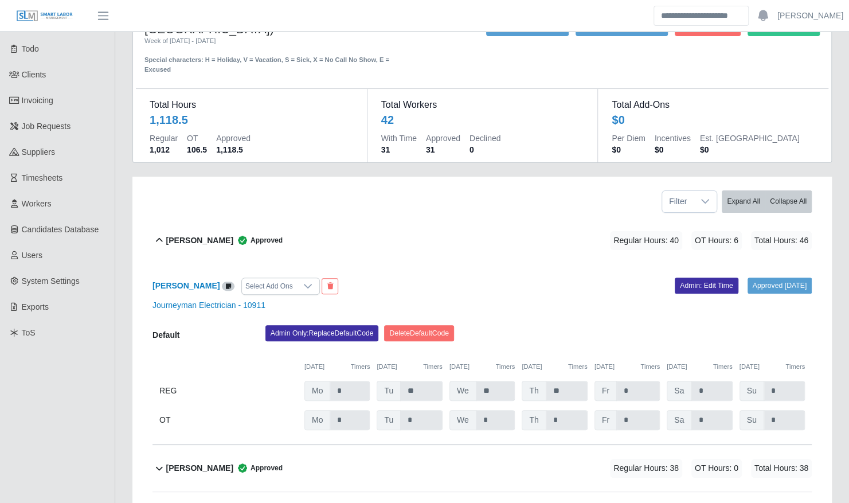
click at [241, 235] on span "Approved" at bounding box center [257, 240] width 49 height 11
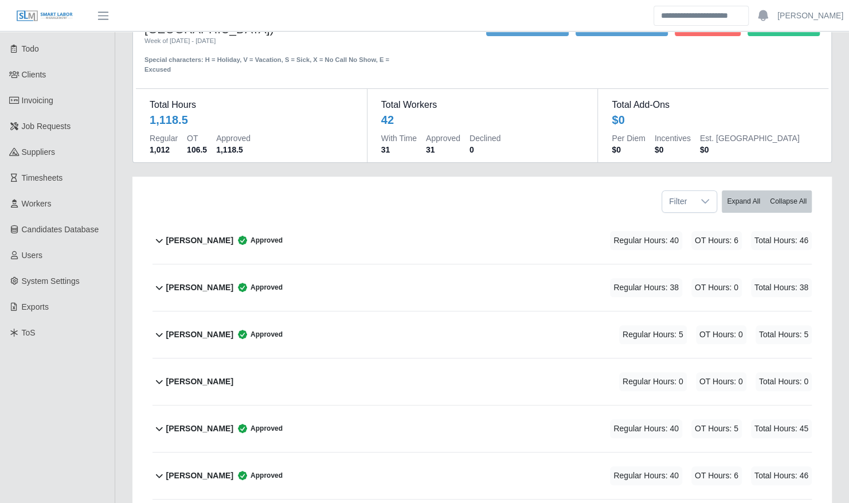
click at [224, 282] on b "Angel Mendez SR" at bounding box center [199, 288] width 67 height 12
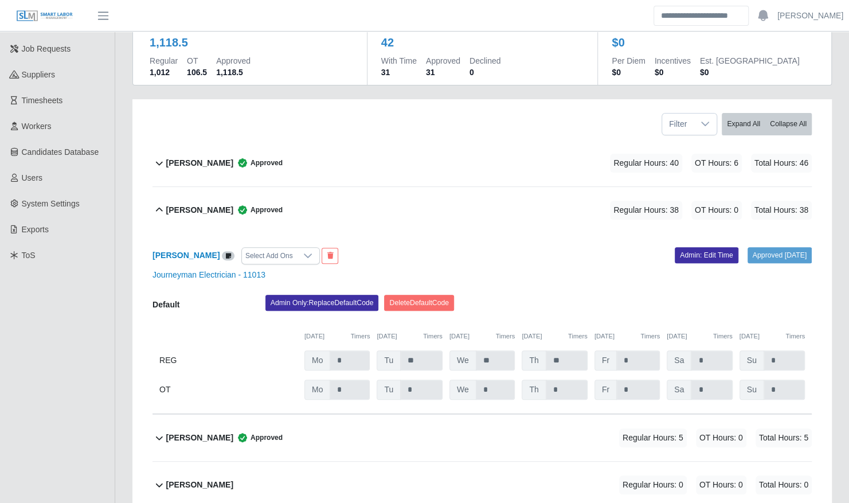
scroll to position [128, 0]
click at [688, 248] on link "Admin: Edit Time" at bounding box center [707, 255] width 64 height 16
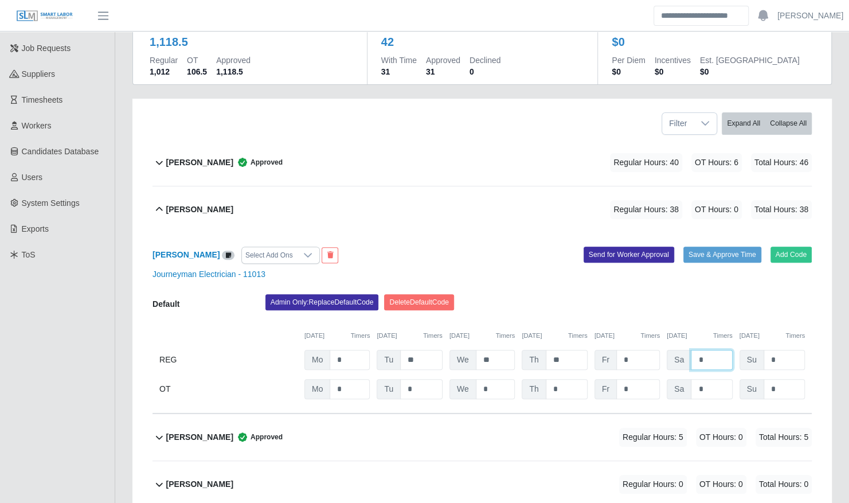
click at [707, 351] on input "*" at bounding box center [711, 360] width 41 height 20
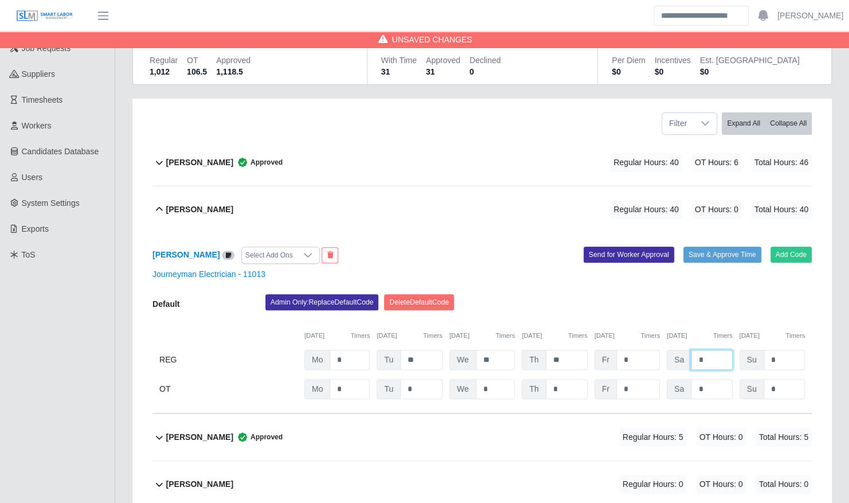
type input "*"
click at [704, 380] on input "*" at bounding box center [711, 389] width 41 height 20
type input "*"
click at [702, 298] on div "Admin Only: Replace Default Code Delete Default Code" at bounding box center [539, 305] width 564 height 23
click at [718, 247] on button "Save & Approve Time" at bounding box center [723, 255] width 78 height 16
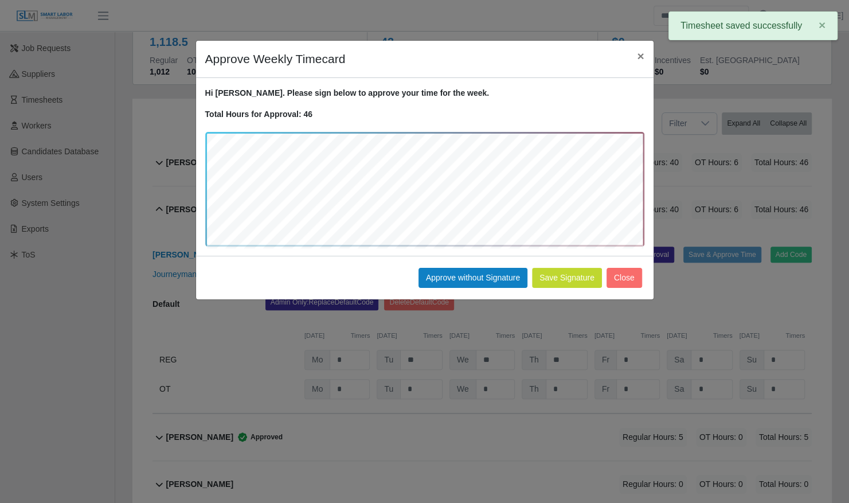
click at [466, 264] on div "Save Signature Approve without Signature Close" at bounding box center [425, 278] width 458 height 44
click at [468, 273] on button "Approve without Signature" at bounding box center [473, 278] width 109 height 20
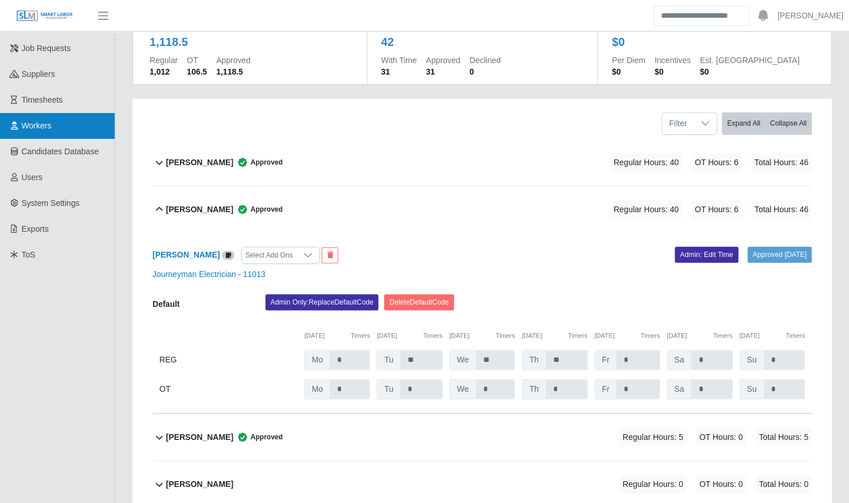
scroll to position [0, 0]
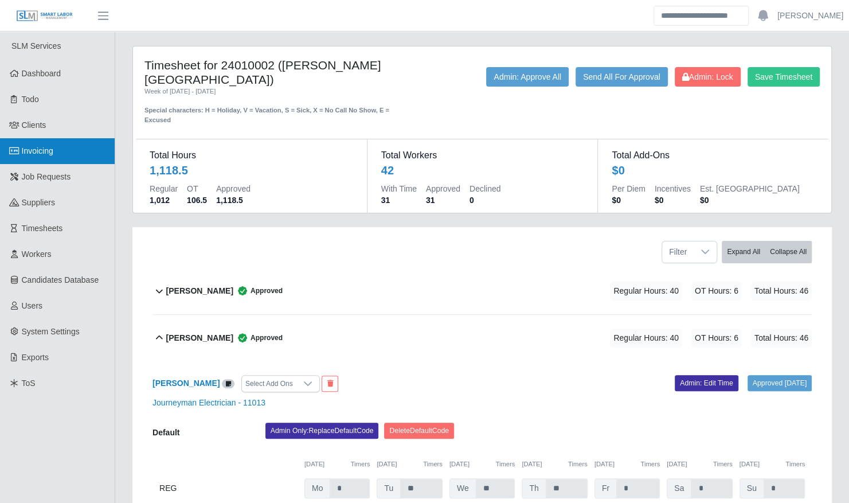
click at [65, 155] on link "Invoicing" at bounding box center [57, 151] width 115 height 26
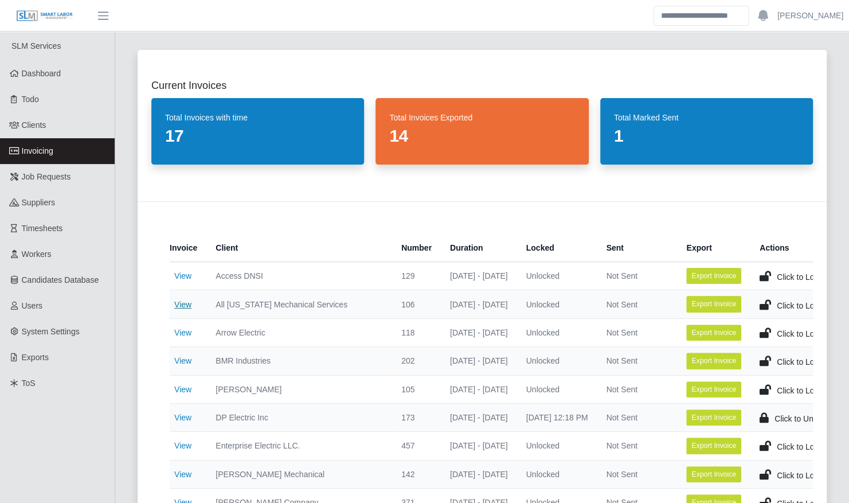
click at [185, 302] on link "View" at bounding box center [182, 304] width 17 height 9
click at [188, 335] on link "View" at bounding box center [182, 332] width 17 height 9
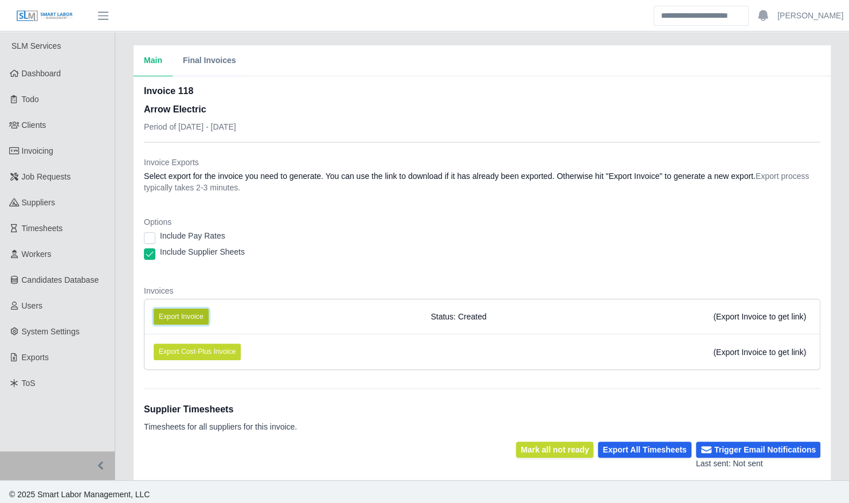
click at [190, 314] on button "Export Invoice" at bounding box center [181, 317] width 55 height 16
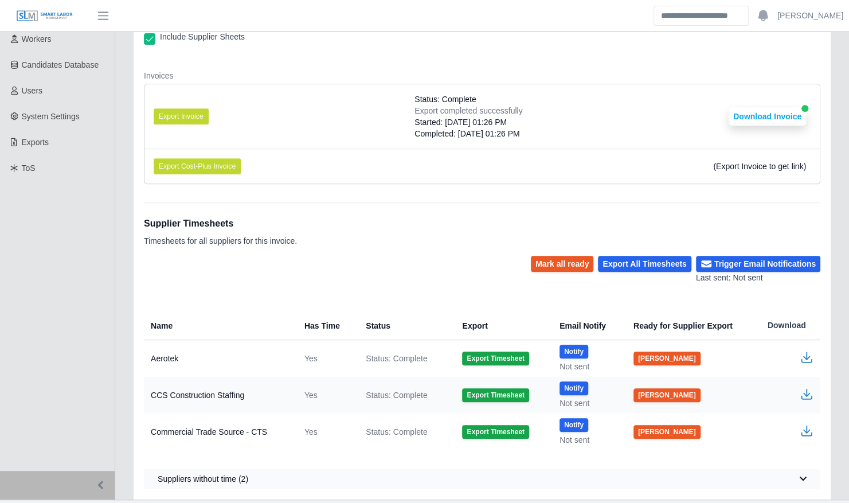
scroll to position [238, 0]
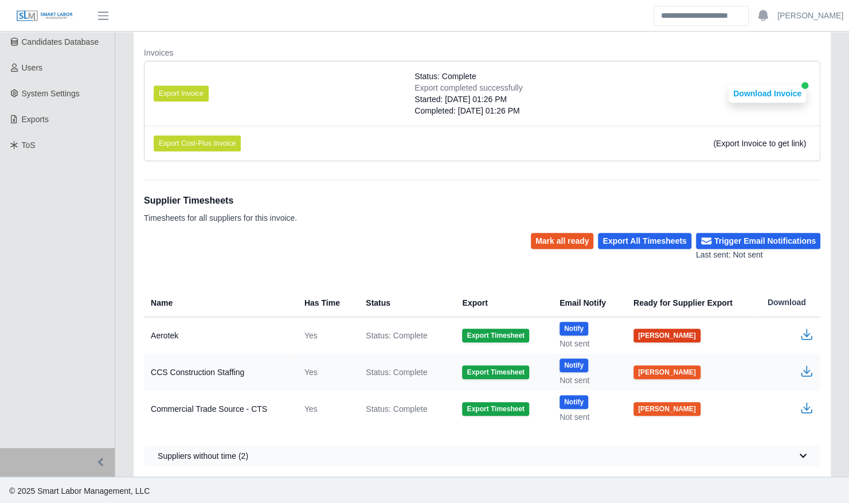
click at [664, 333] on button "[PERSON_NAME]" at bounding box center [667, 336] width 67 height 14
click at [654, 369] on button "[PERSON_NAME]" at bounding box center [667, 372] width 67 height 14
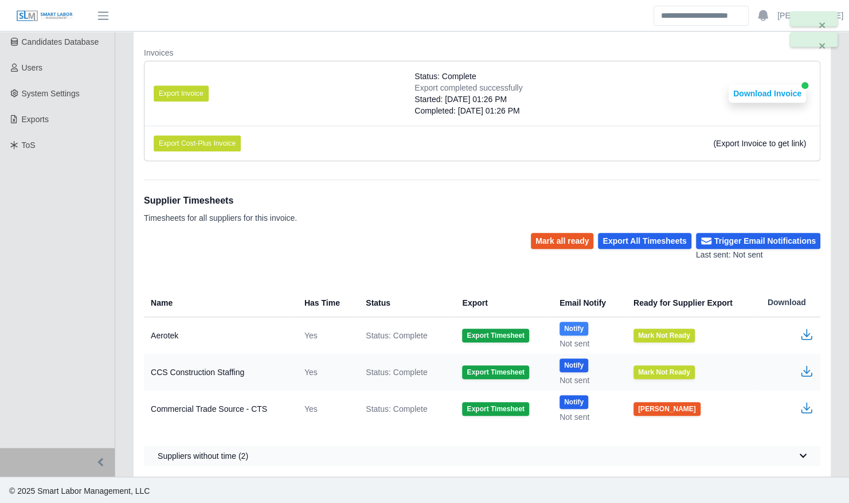
click at [580, 323] on button "Notify" at bounding box center [574, 329] width 29 height 14
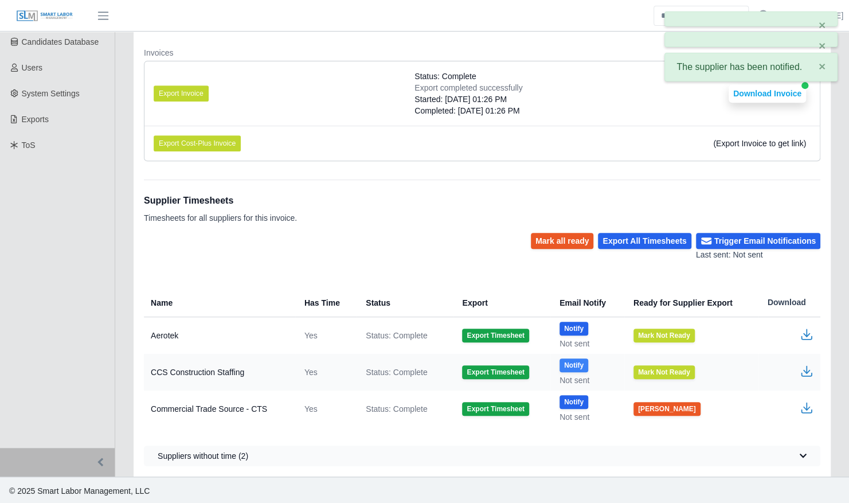
click at [577, 358] on button "Notify" at bounding box center [574, 365] width 29 height 14
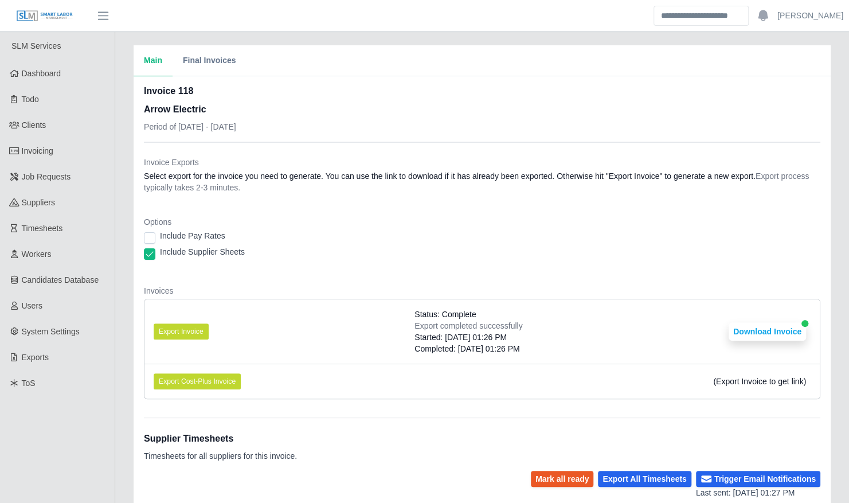
scroll to position [275, 0]
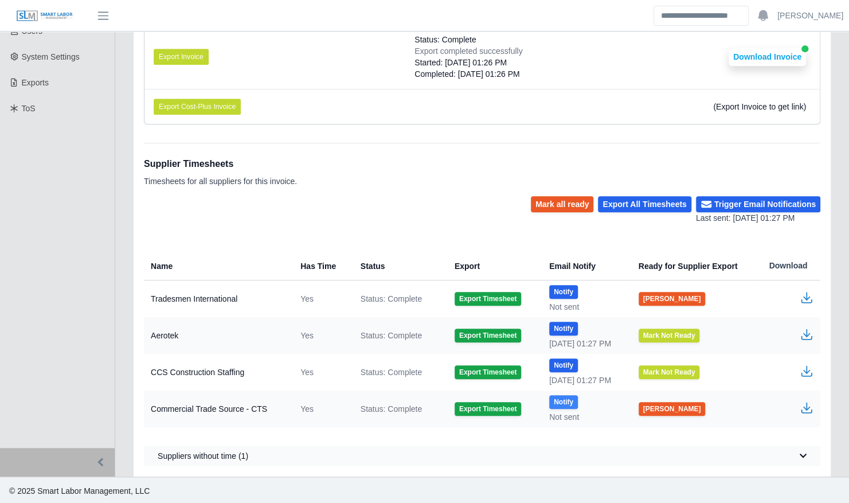
click at [559, 400] on button "Notify" at bounding box center [563, 402] width 29 height 14
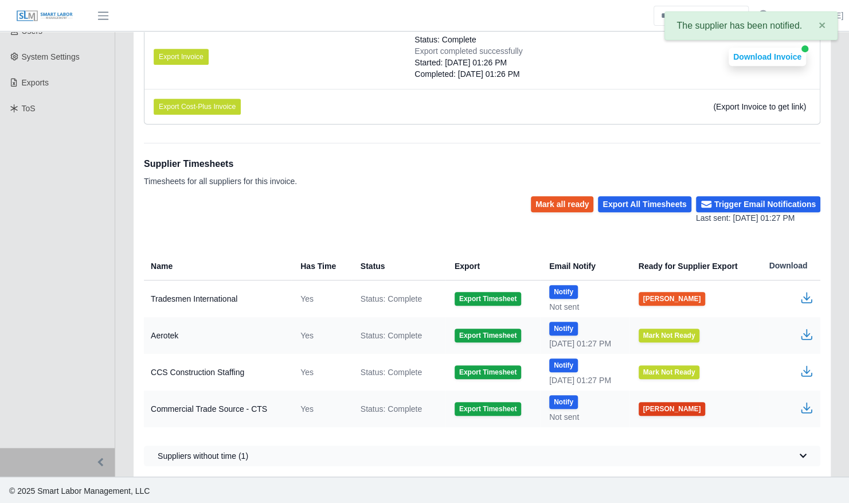
click at [657, 409] on button "[PERSON_NAME]" at bounding box center [672, 409] width 67 height 14
click at [808, 295] on icon "button" at bounding box center [807, 298] width 14 height 14
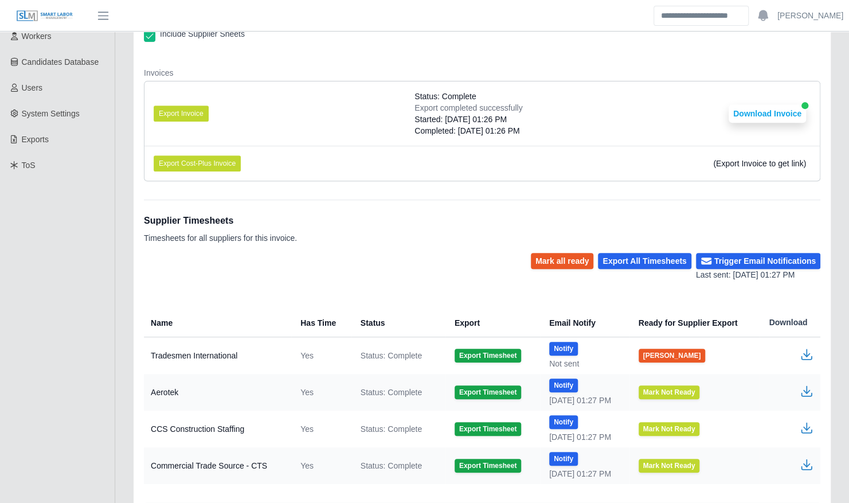
scroll to position [218, 0]
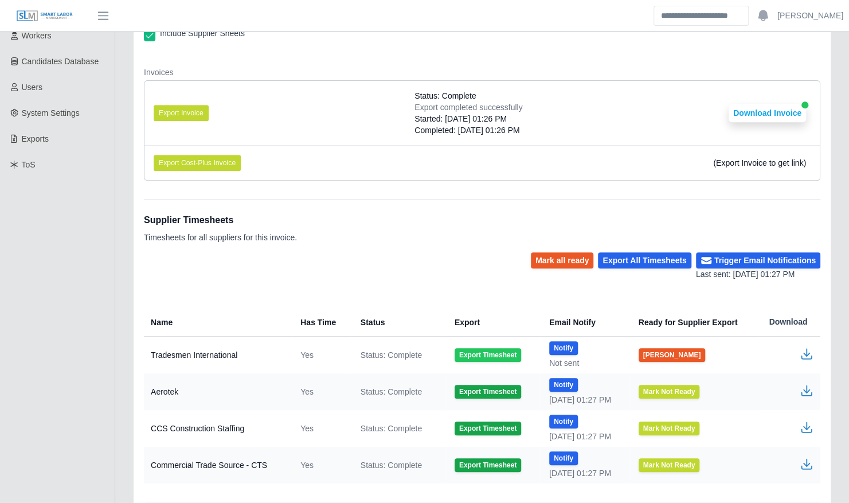
click at [487, 355] on button "Export Timesheet" at bounding box center [488, 355] width 67 height 14
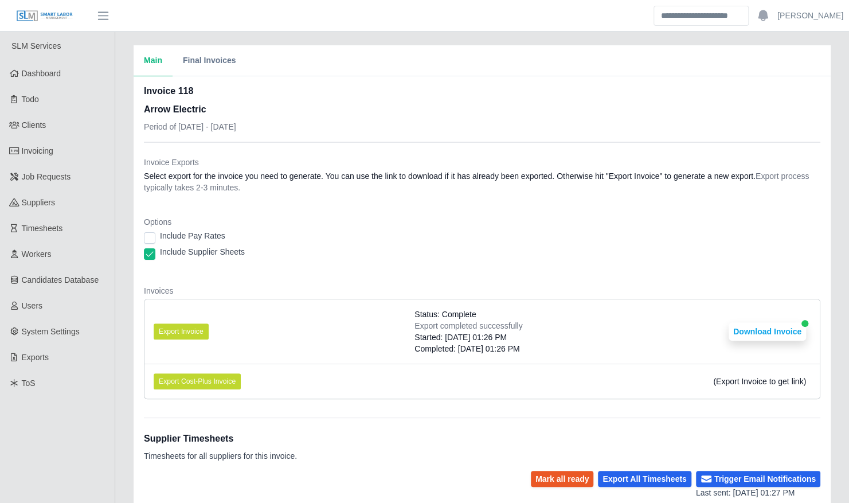
scroll to position [275, 0]
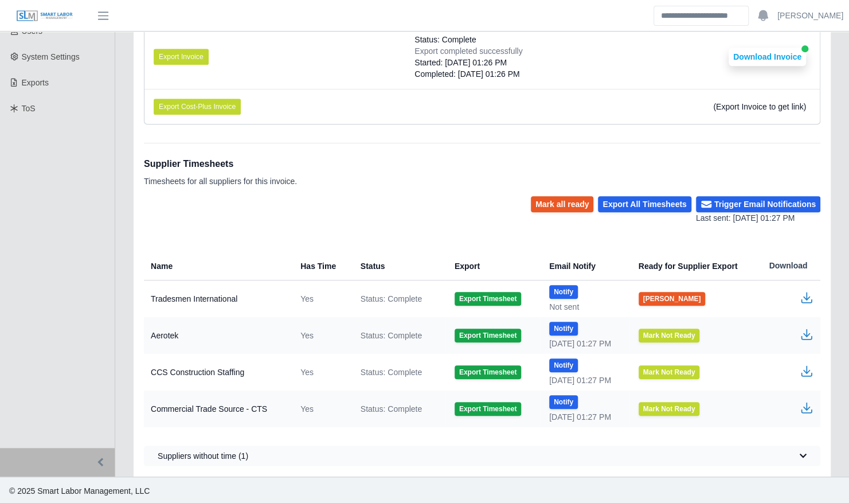
click at [458, 253] on th "Export" at bounding box center [493, 266] width 95 height 29
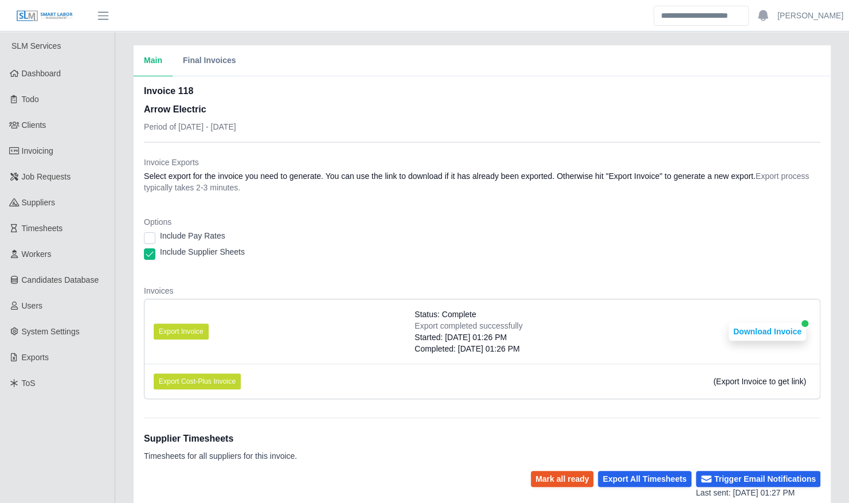
scroll to position [275, 0]
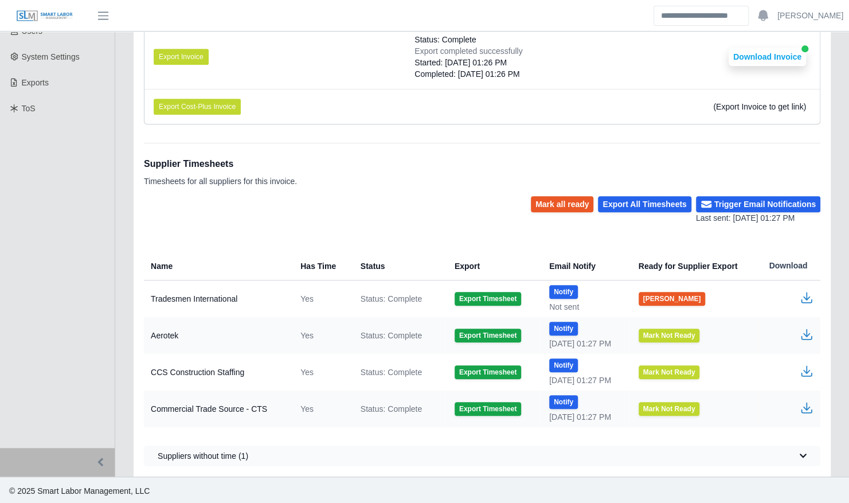
click at [809, 300] on icon "button" at bounding box center [806, 301] width 11 height 4
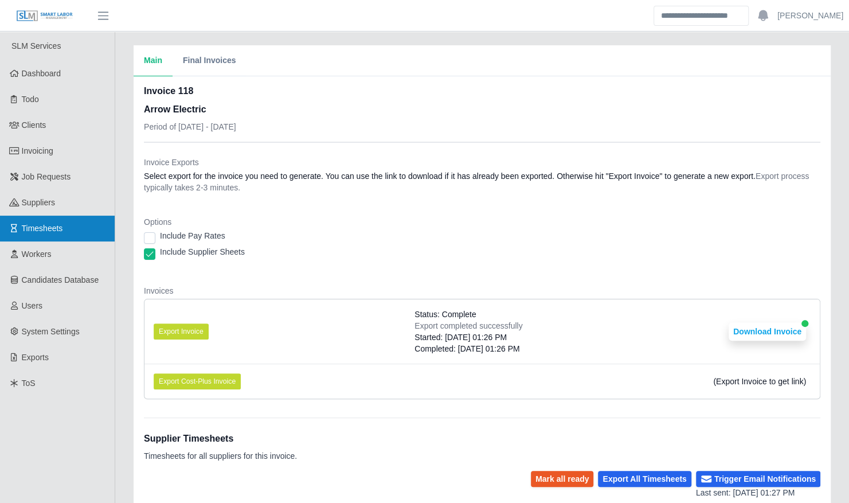
click at [83, 225] on link "Timesheets" at bounding box center [57, 229] width 115 height 26
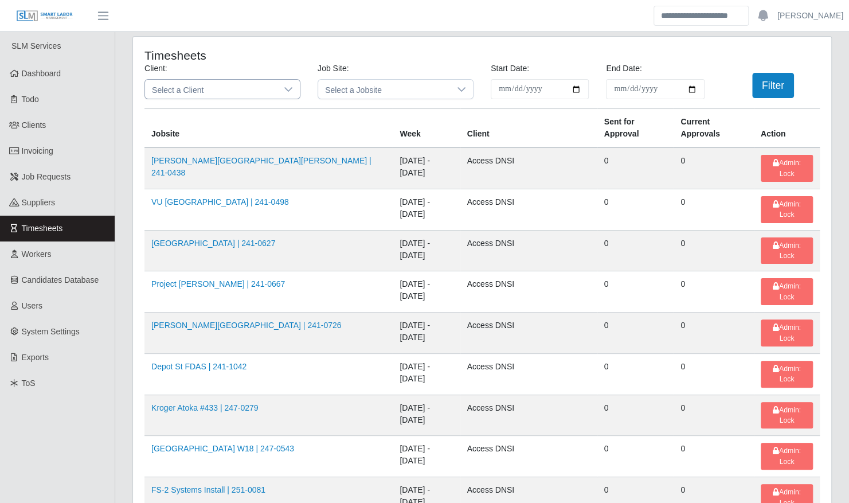
click at [193, 81] on span "Select a Client" at bounding box center [211, 89] width 132 height 19
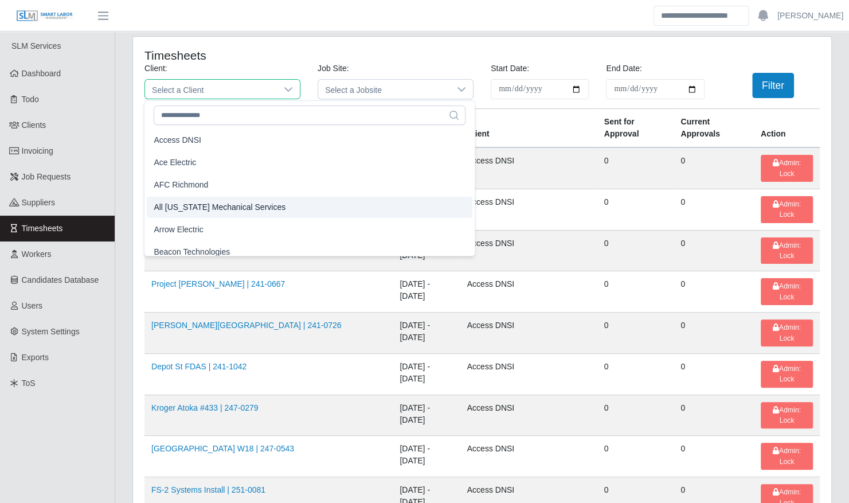
click at [202, 224] on li "Arrow Electric" at bounding box center [310, 229] width 326 height 21
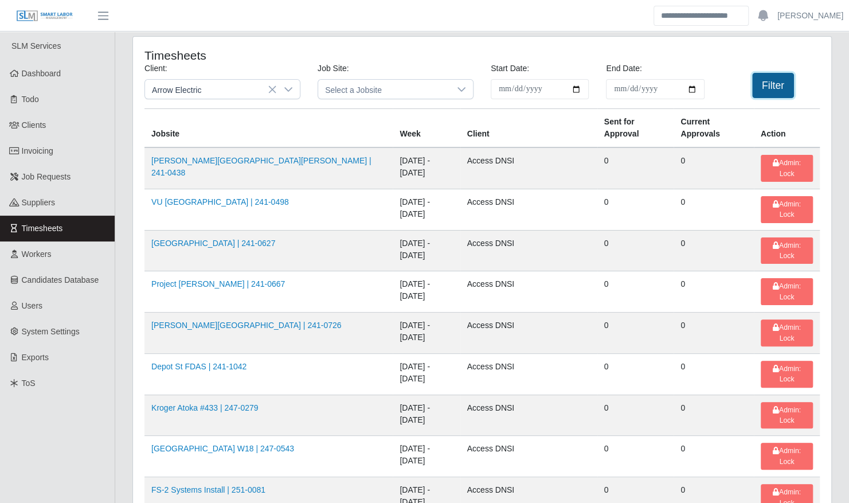
click at [767, 92] on button "Filter" at bounding box center [773, 85] width 42 height 25
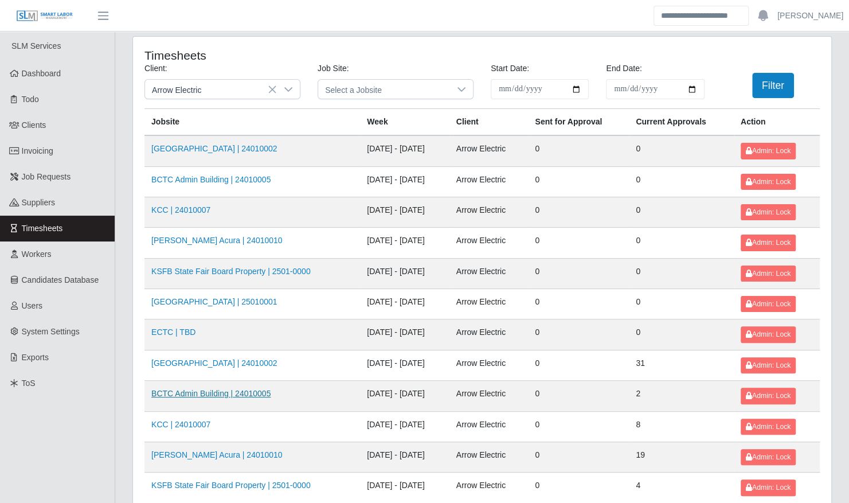
click at [256, 391] on link "BCTC Admin Building | 24010005" at bounding box center [210, 393] width 119 height 9
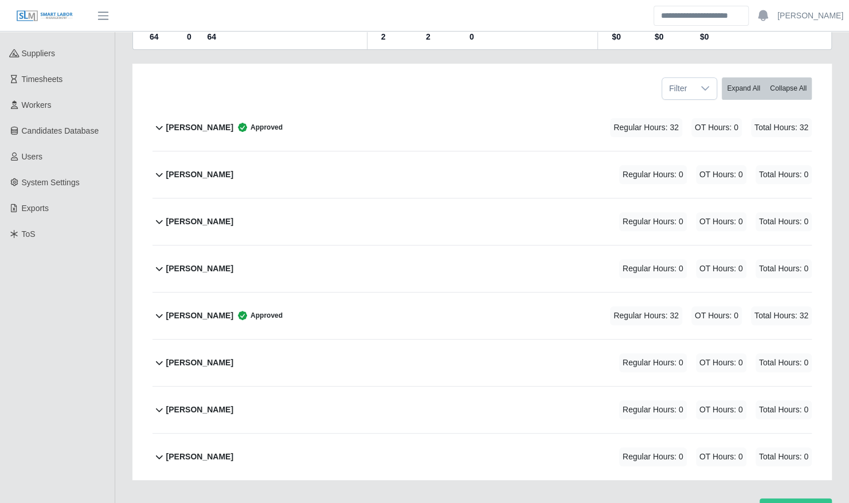
scroll to position [198, 0]
